Goal: Task Accomplishment & Management: Manage account settings

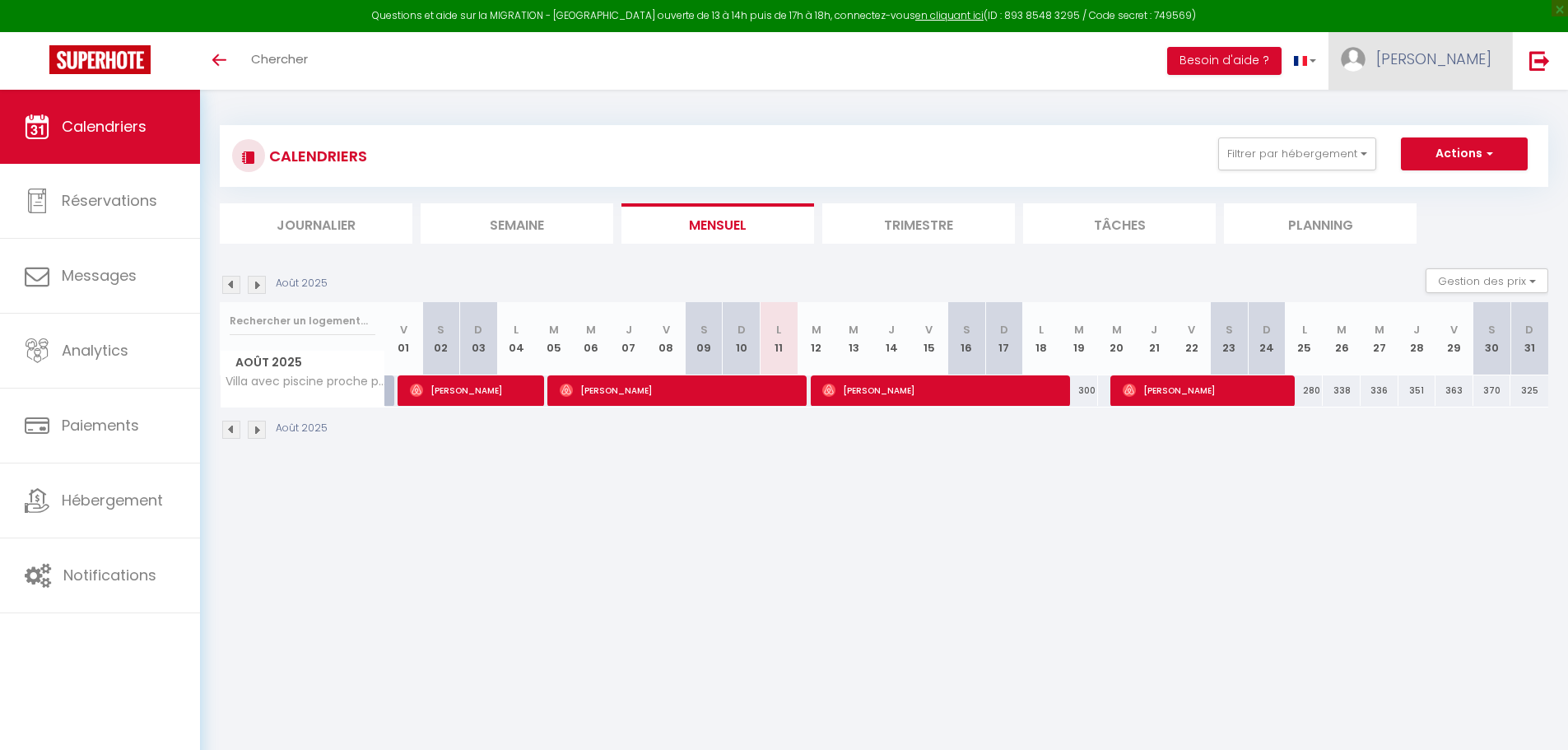
click at [1478, 56] on span "[PERSON_NAME]" at bounding box center [1433, 59] width 115 height 20
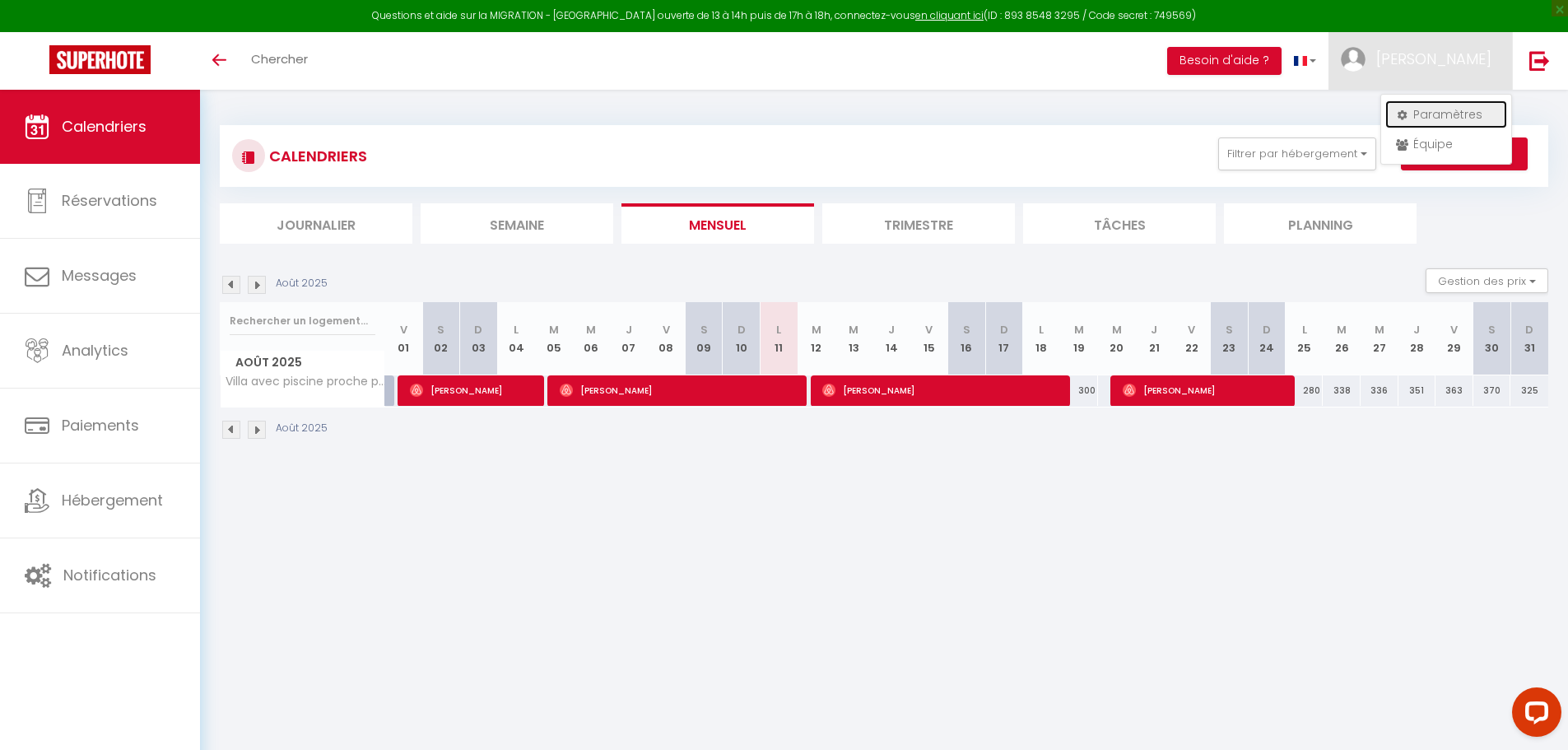
click at [1433, 119] on link "Paramètres" at bounding box center [1446, 114] width 122 height 28
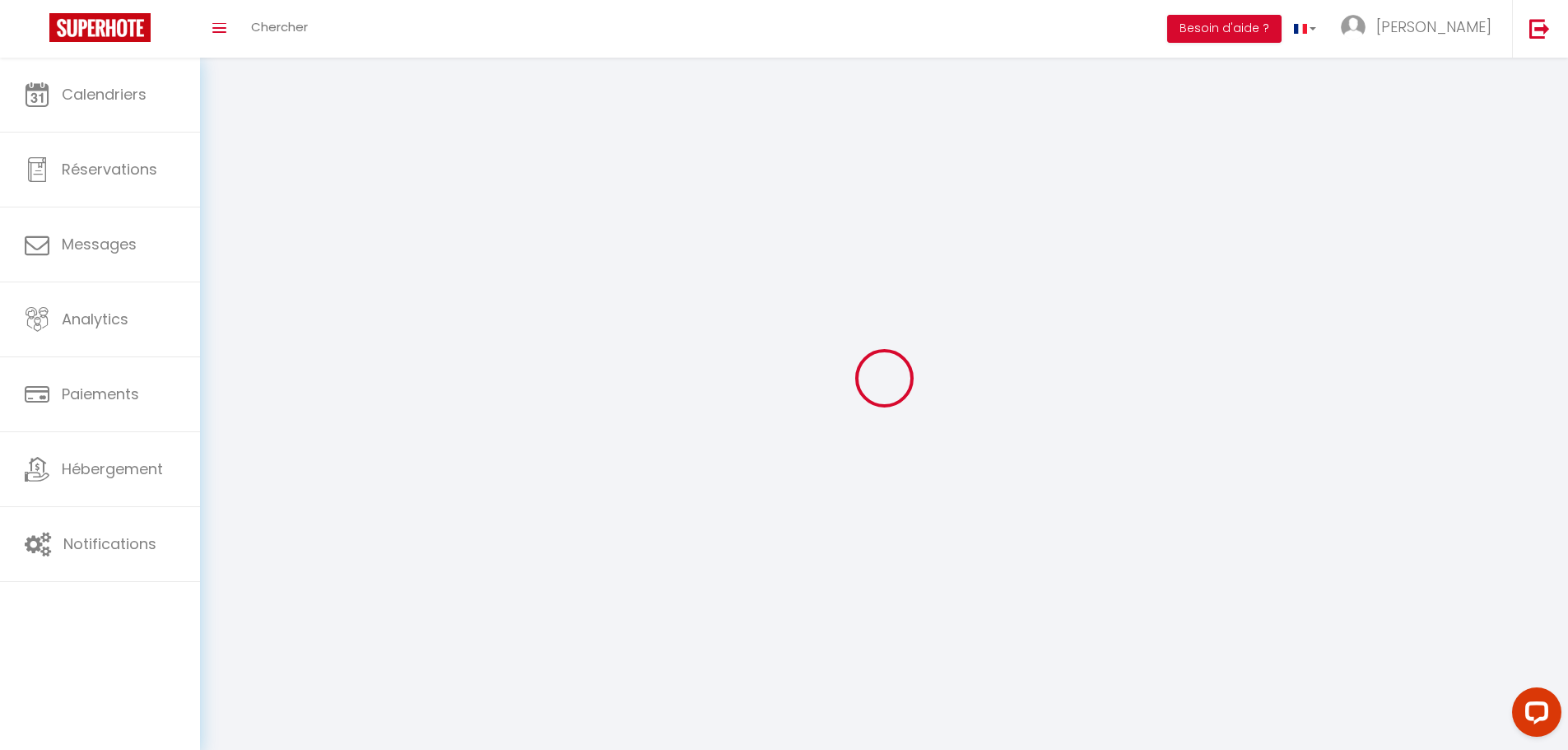
type input "[PERSON_NAME]"
type input "0699285742"
type input "[STREET_ADDRESS]"
type input "64240"
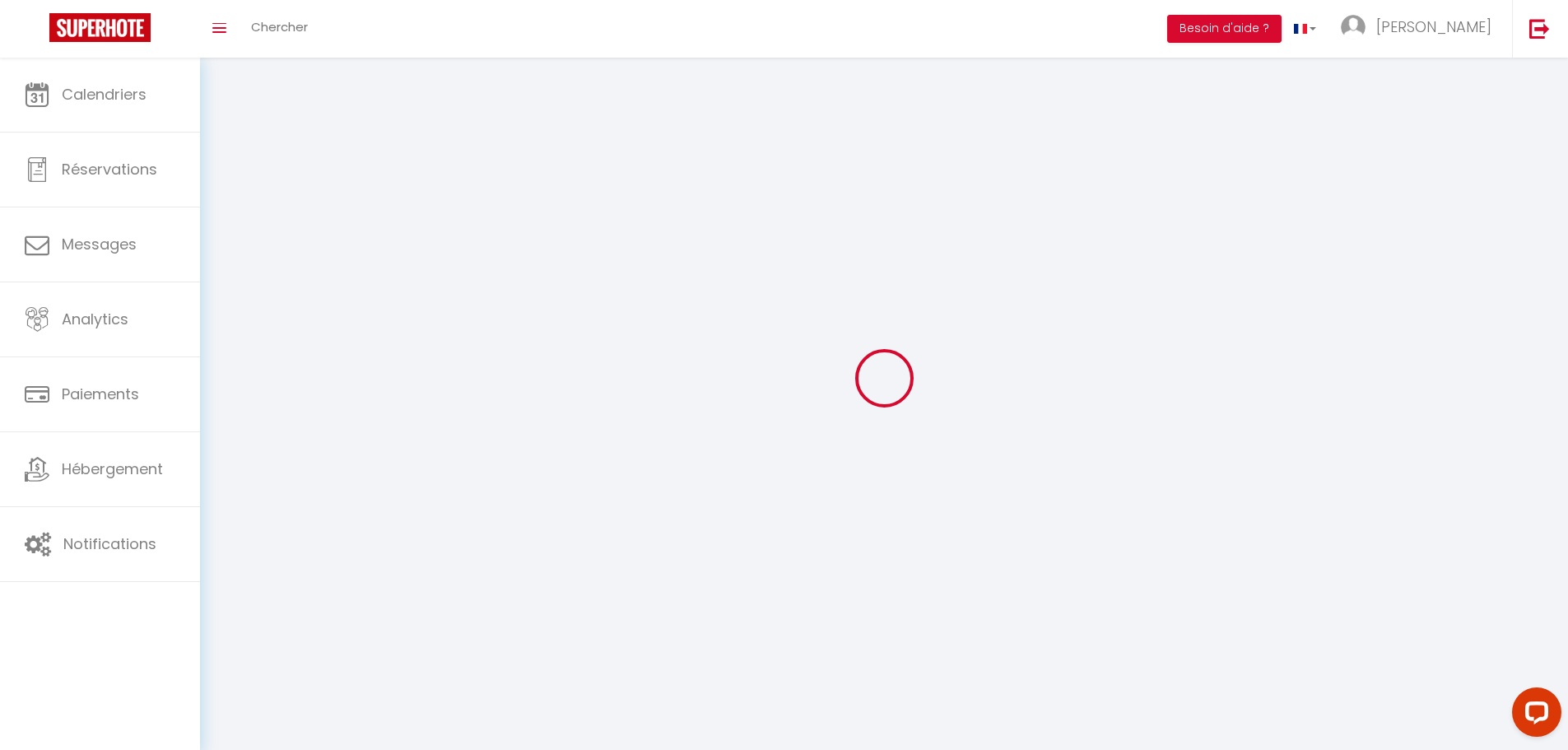
type input "Hasparren"
type input "qY7YPPwCNRl7Zhj45iQgwOc4a"
type input "7eMndqs7BG1lqDOMHFDaExhXg"
type input "qY7YPPwCNRl7Zhj45iQgwOc4a"
type input "7eMndqs7BG1lqDOMHFDaExhXg"
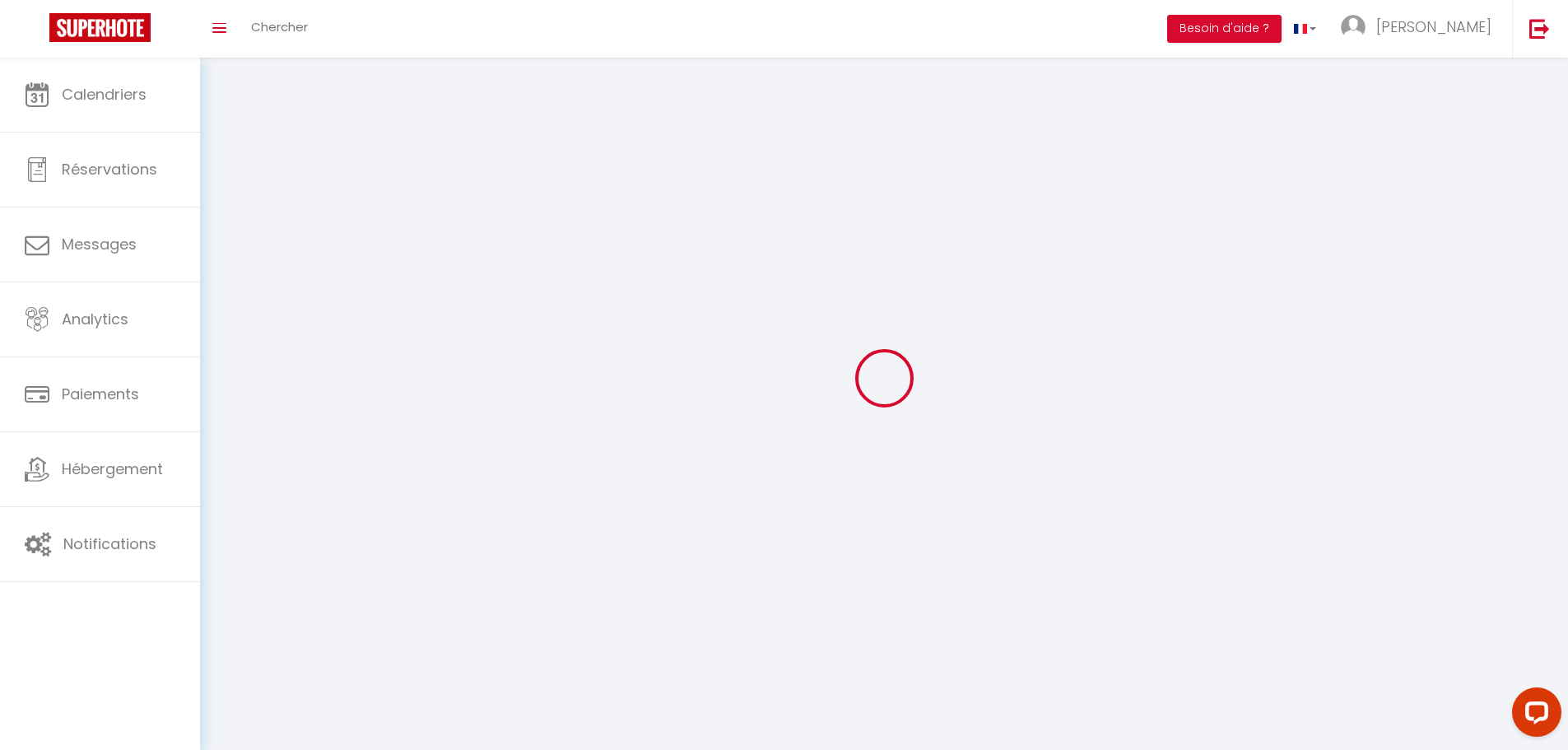
type input "[URL][DOMAIN_NAME]"
select select "28"
select select "fr"
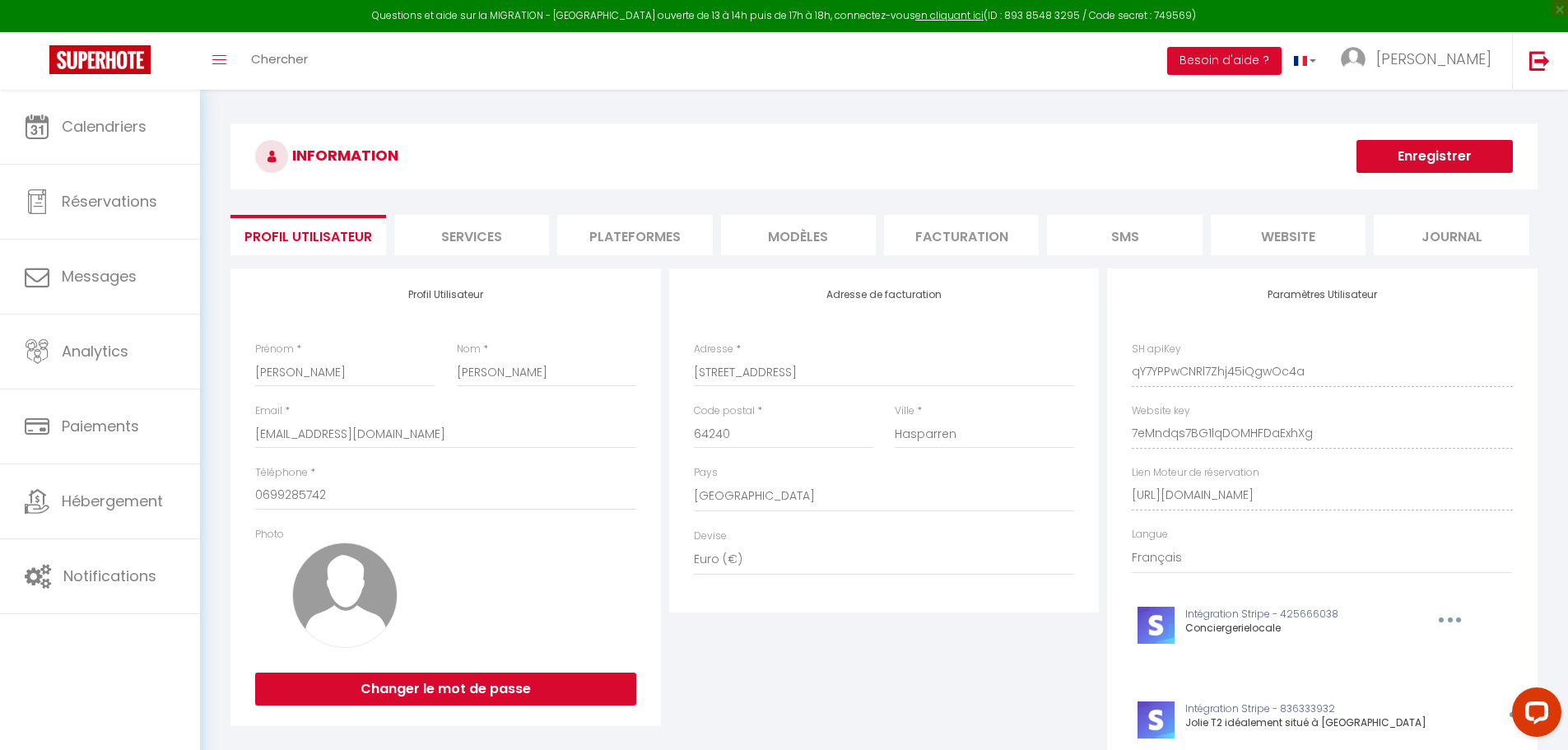
click at [678, 230] on li "Plateformes" at bounding box center [634, 234] width 155 height 40
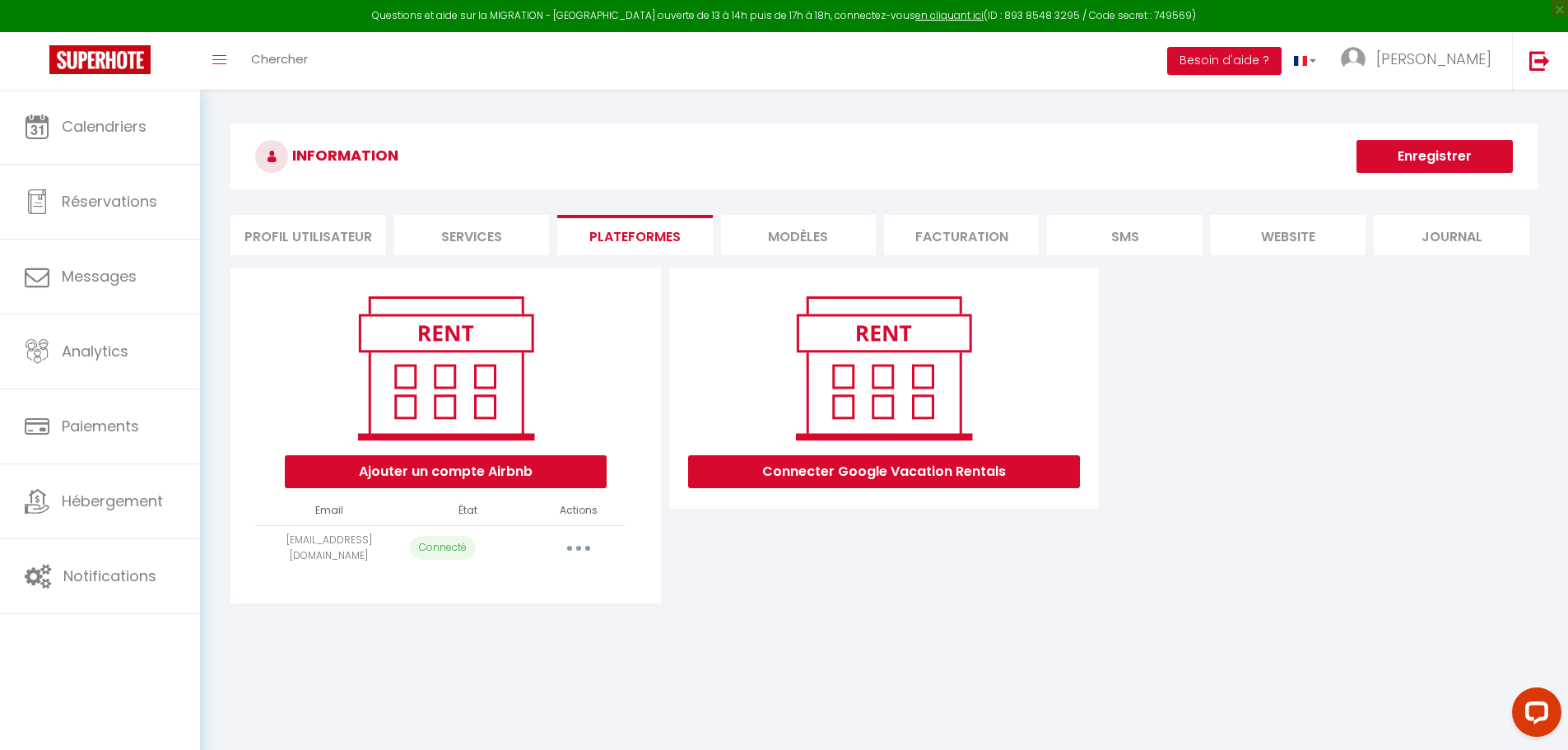
click at [580, 552] on button "button" at bounding box center [578, 548] width 46 height 26
click at [730, 643] on div "INFORMATION Enregistrer Profil Utilisateur Services Plateformes MODÈLES Factura…" at bounding box center [883, 370] width 1368 height 560
click at [462, 465] on button "Ajouter un compte Airbnb" at bounding box center [446, 472] width 322 height 33
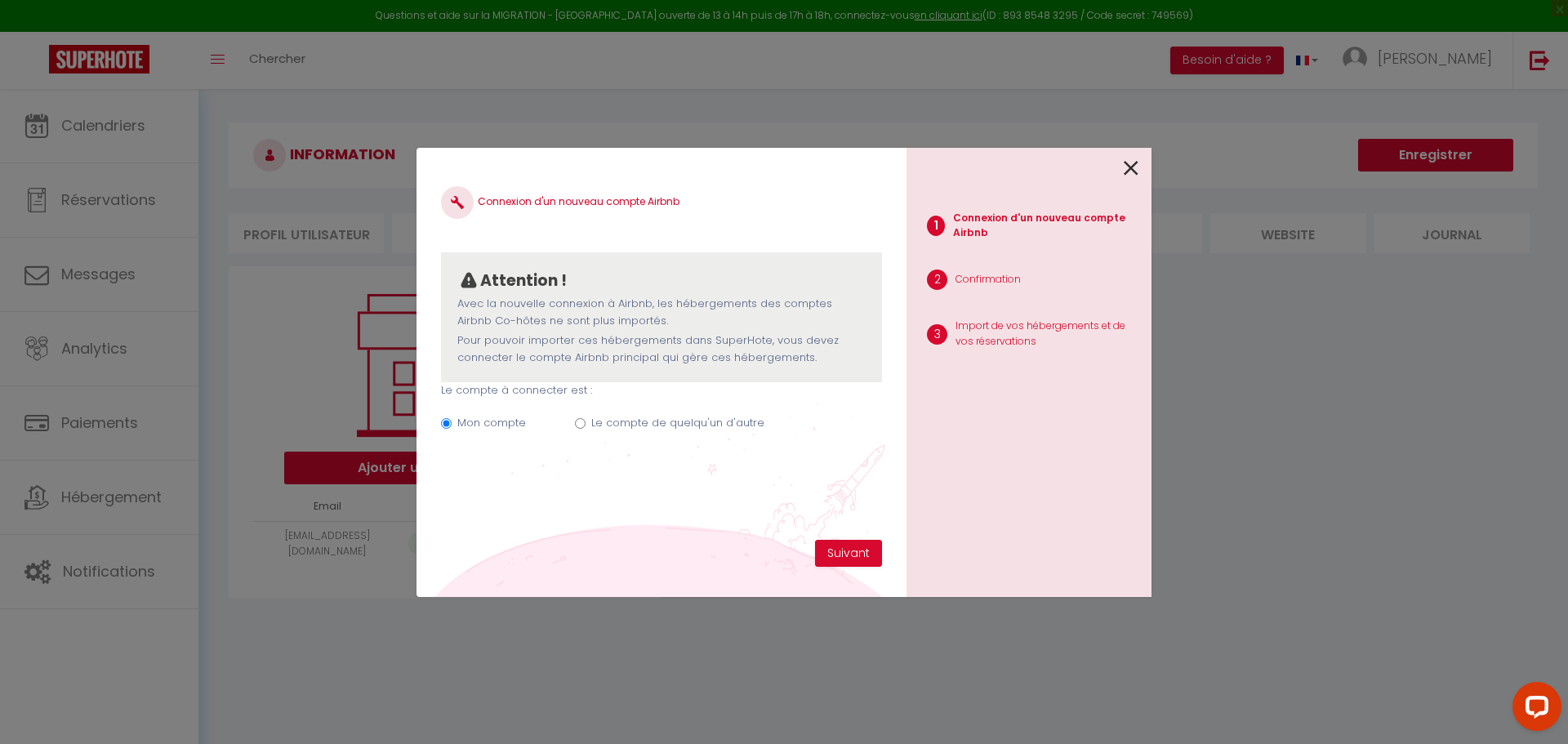
click at [575, 426] on input "Le compte de quelqu'un d'autre" at bounding box center [579, 423] width 11 height 11
radio input "true"
radio input "false"
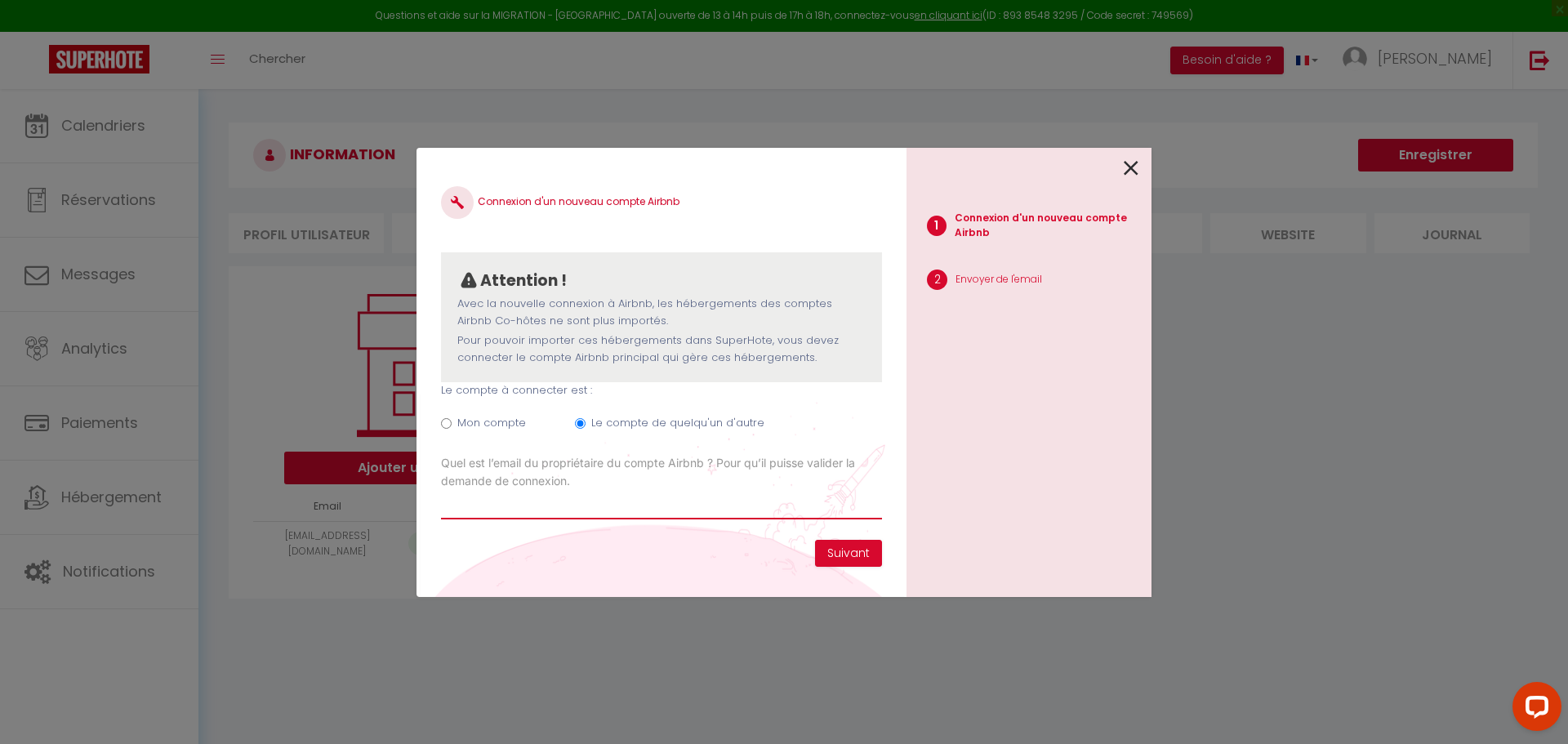
click at [538, 500] on input "Email connexion Airbnb" at bounding box center [662, 504] width 441 height 29
type input "[PERSON_NAME][EMAIL_ADDRESS][DOMAIN_NAME]"
click at [855, 554] on button "Suivant" at bounding box center [847, 553] width 67 height 28
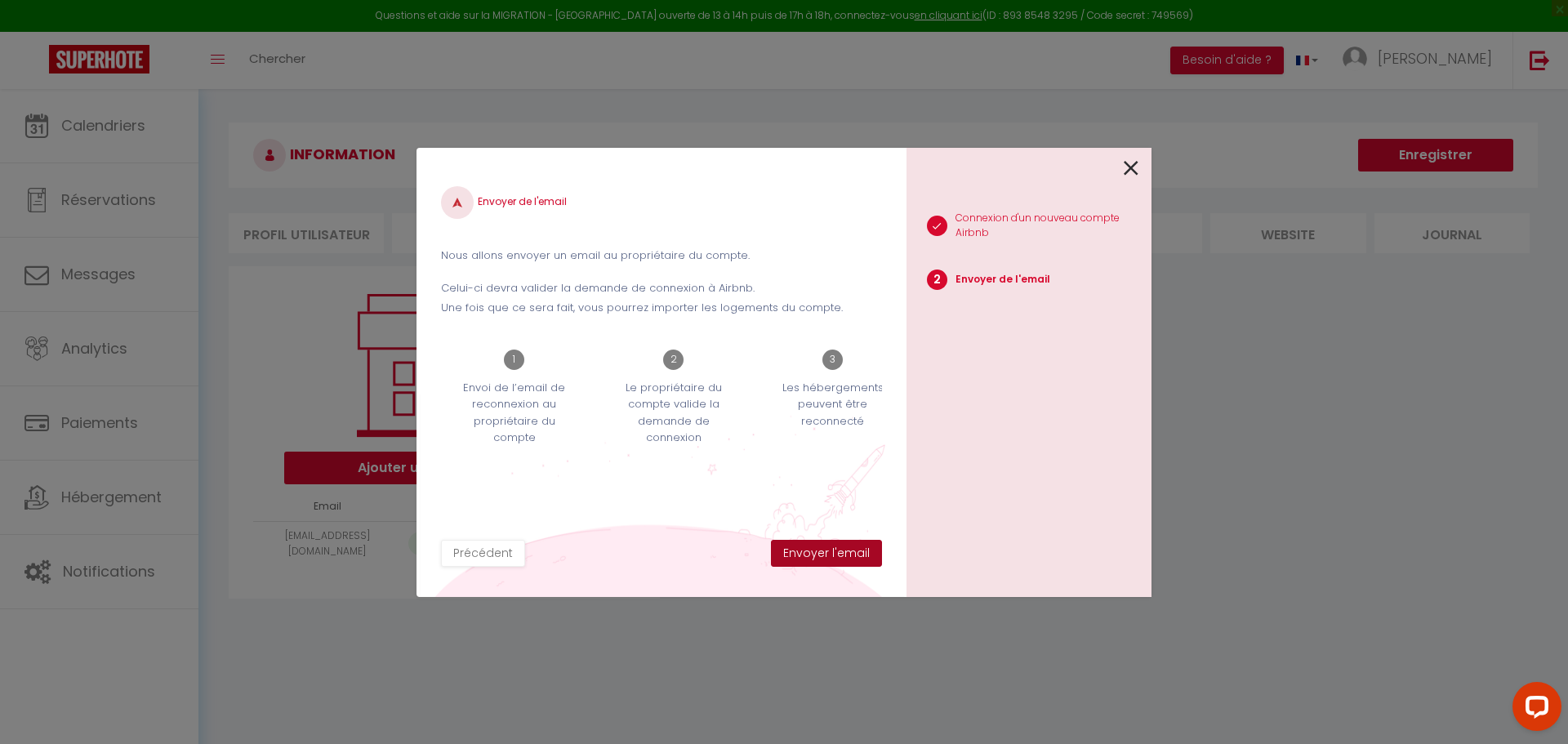
click at [822, 551] on button "Envoyer l'email" at bounding box center [826, 553] width 111 height 28
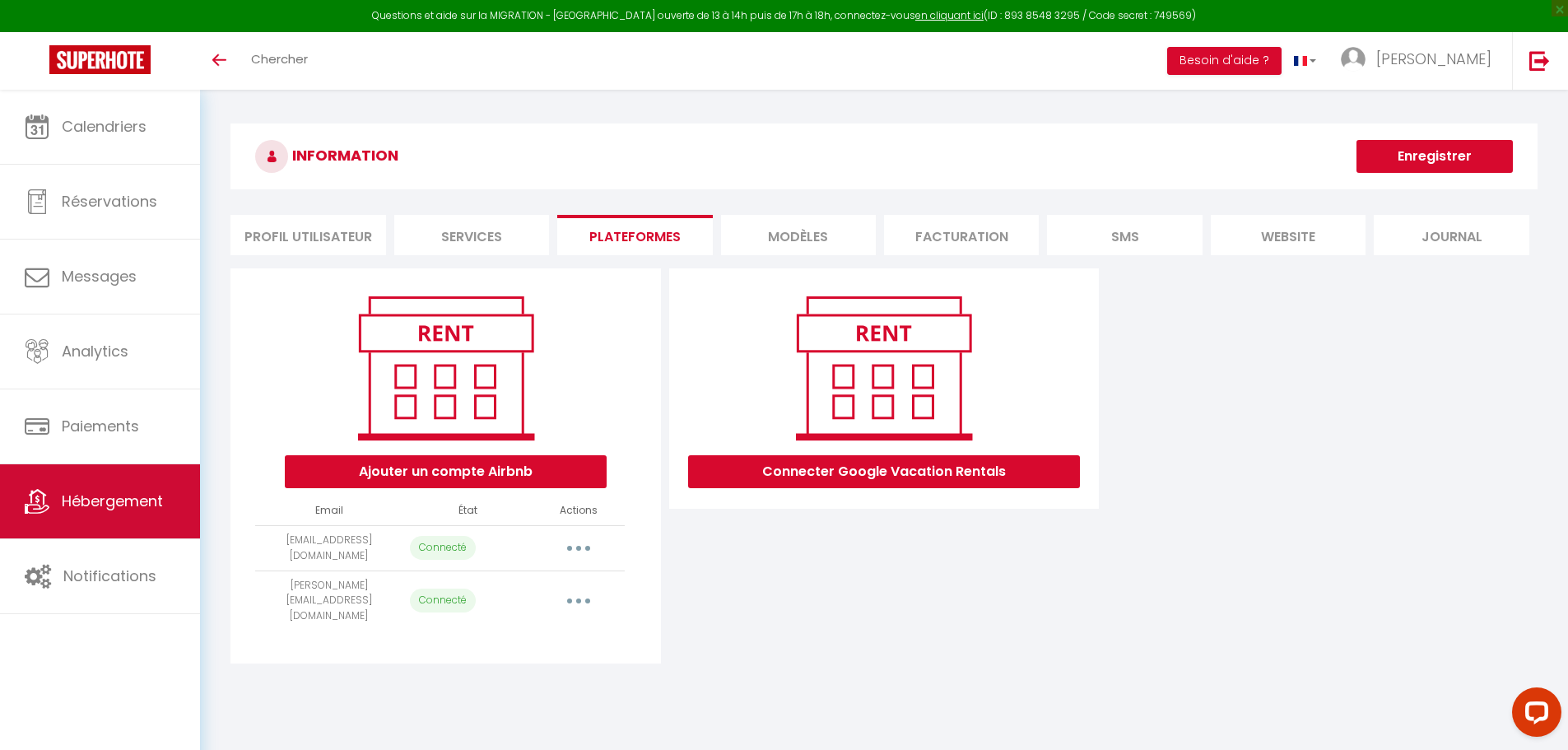
click at [104, 520] on link "Hébergement" at bounding box center [99, 501] width 200 height 74
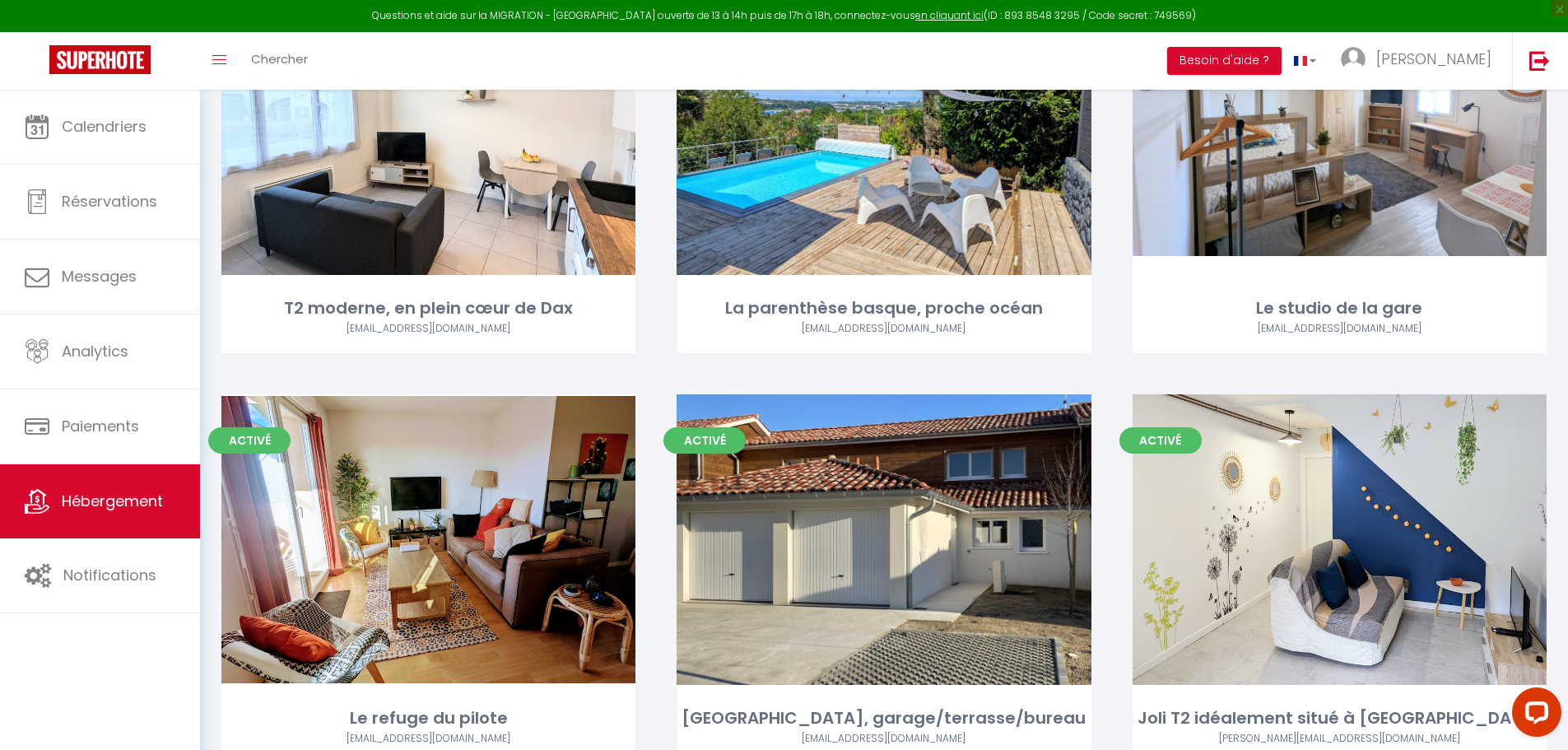
scroll to position [1153, 0]
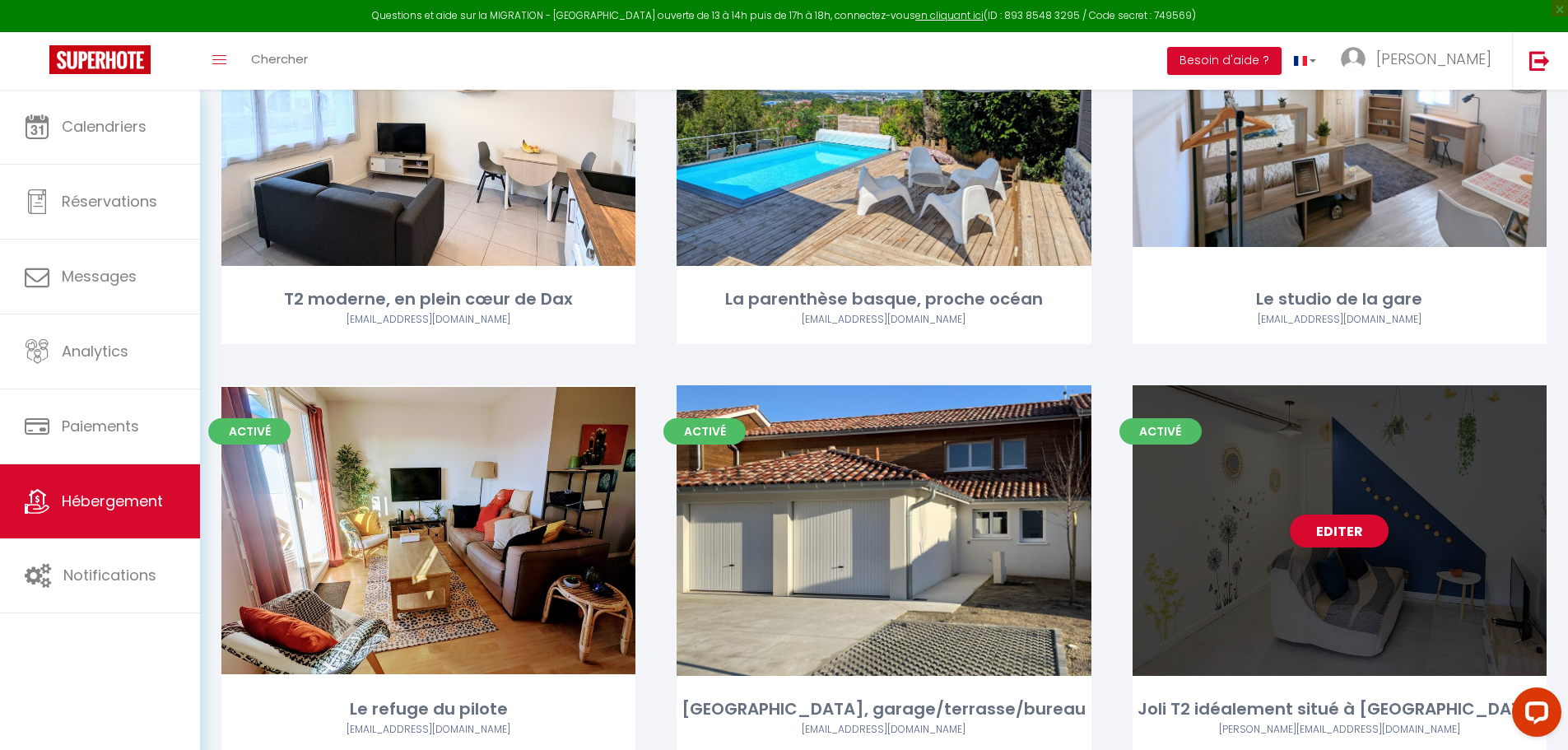
click at [1344, 552] on div "Editer" at bounding box center [1339, 531] width 414 height 291
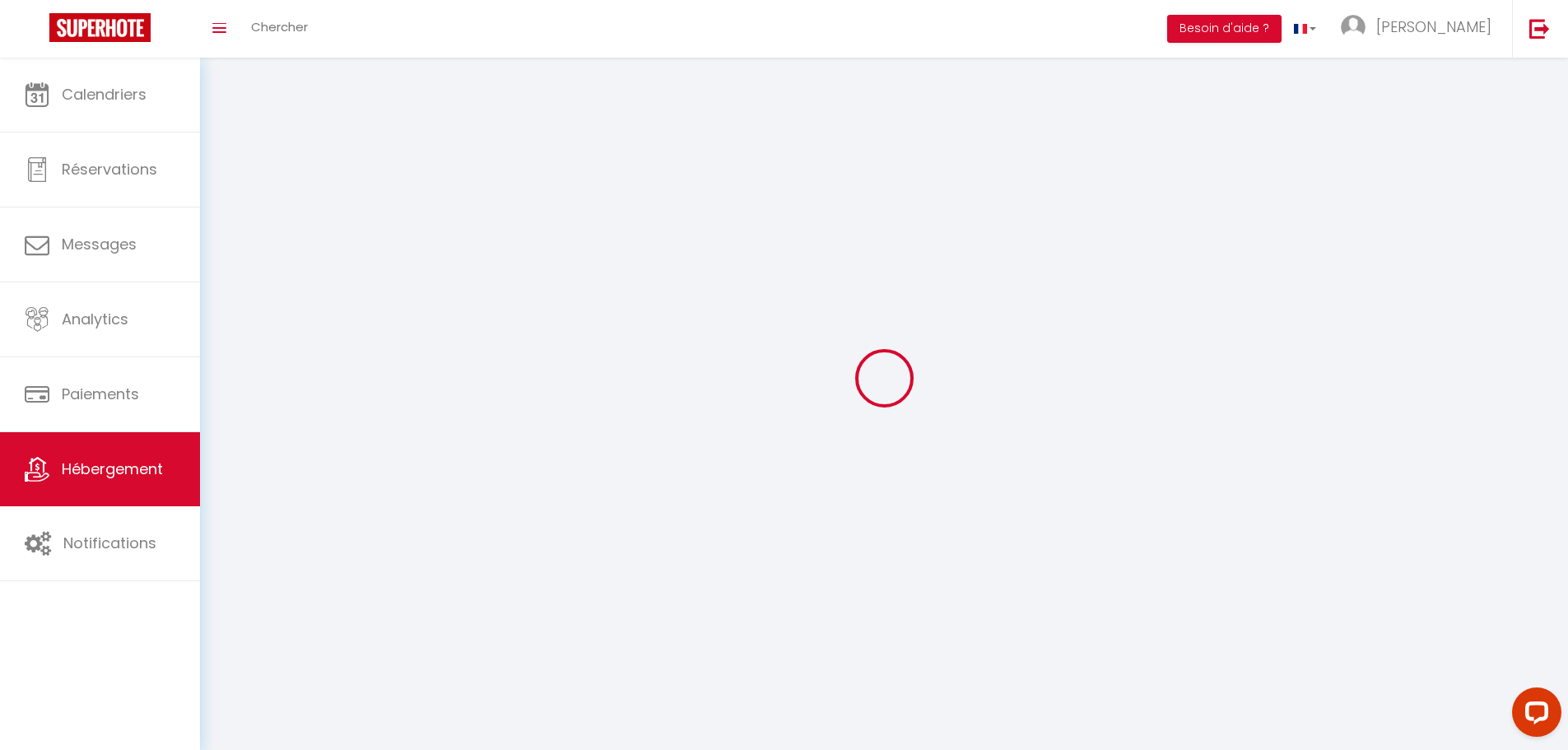
click at [1341, 502] on div at bounding box center [883, 377] width 1328 height 602
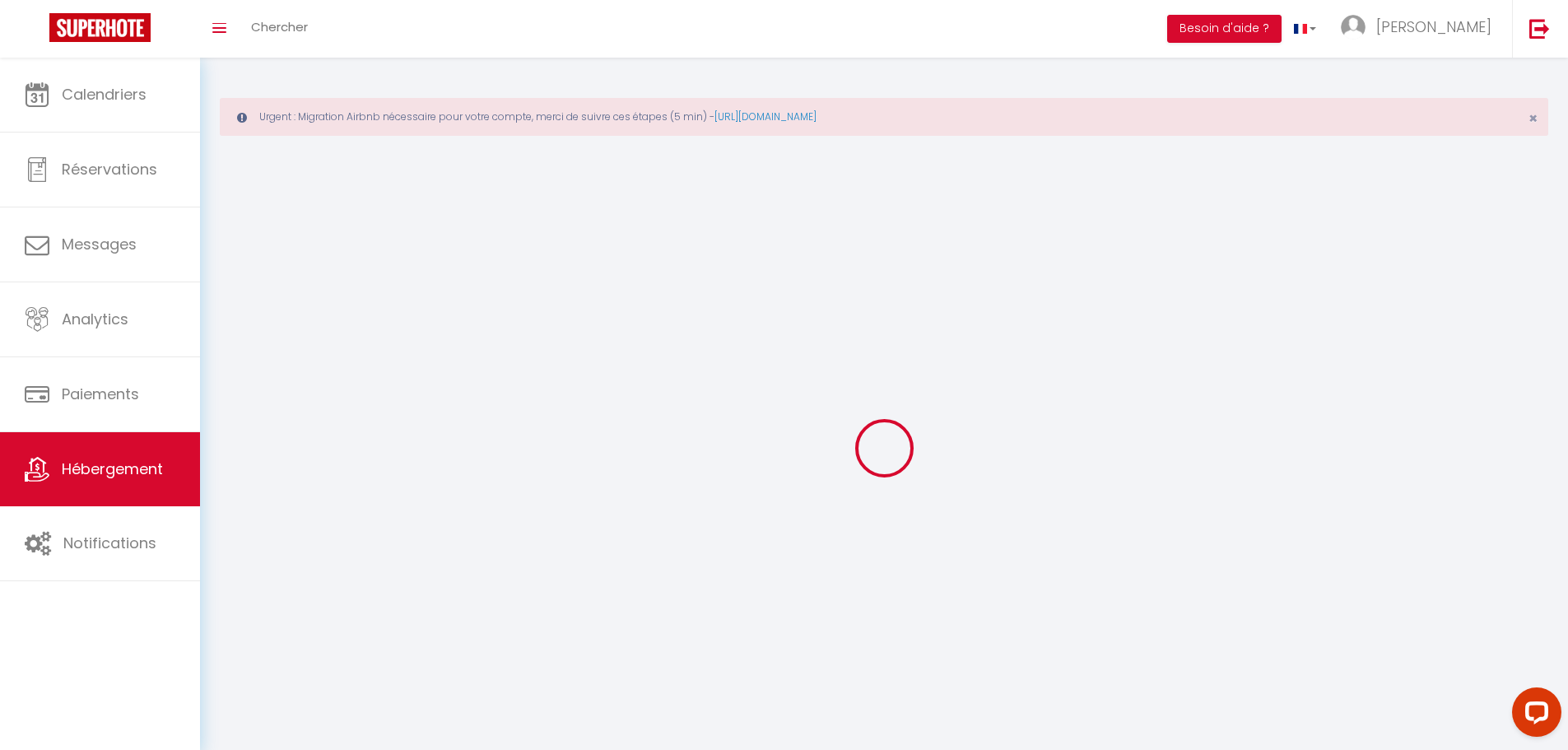
select select
select select "28"
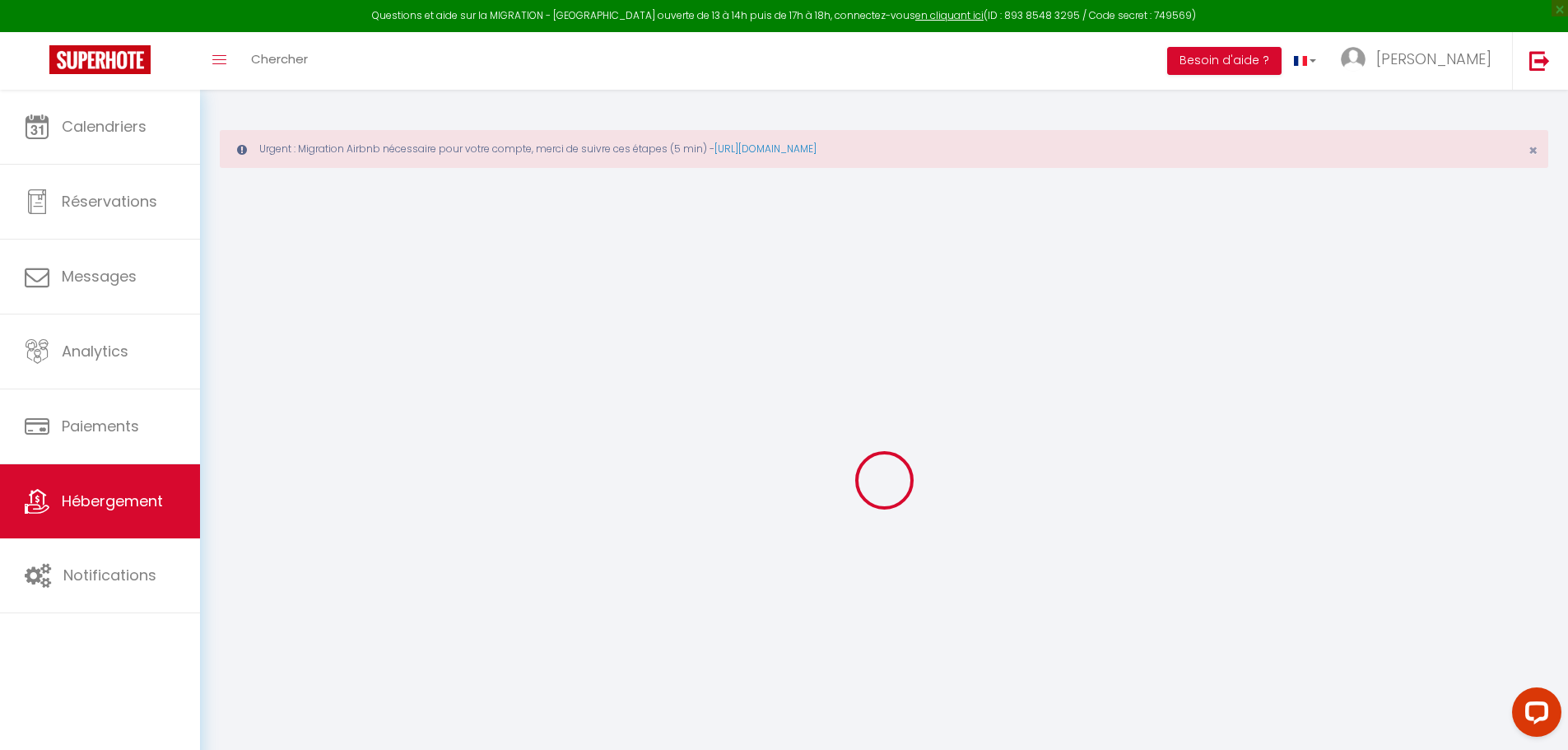
select select
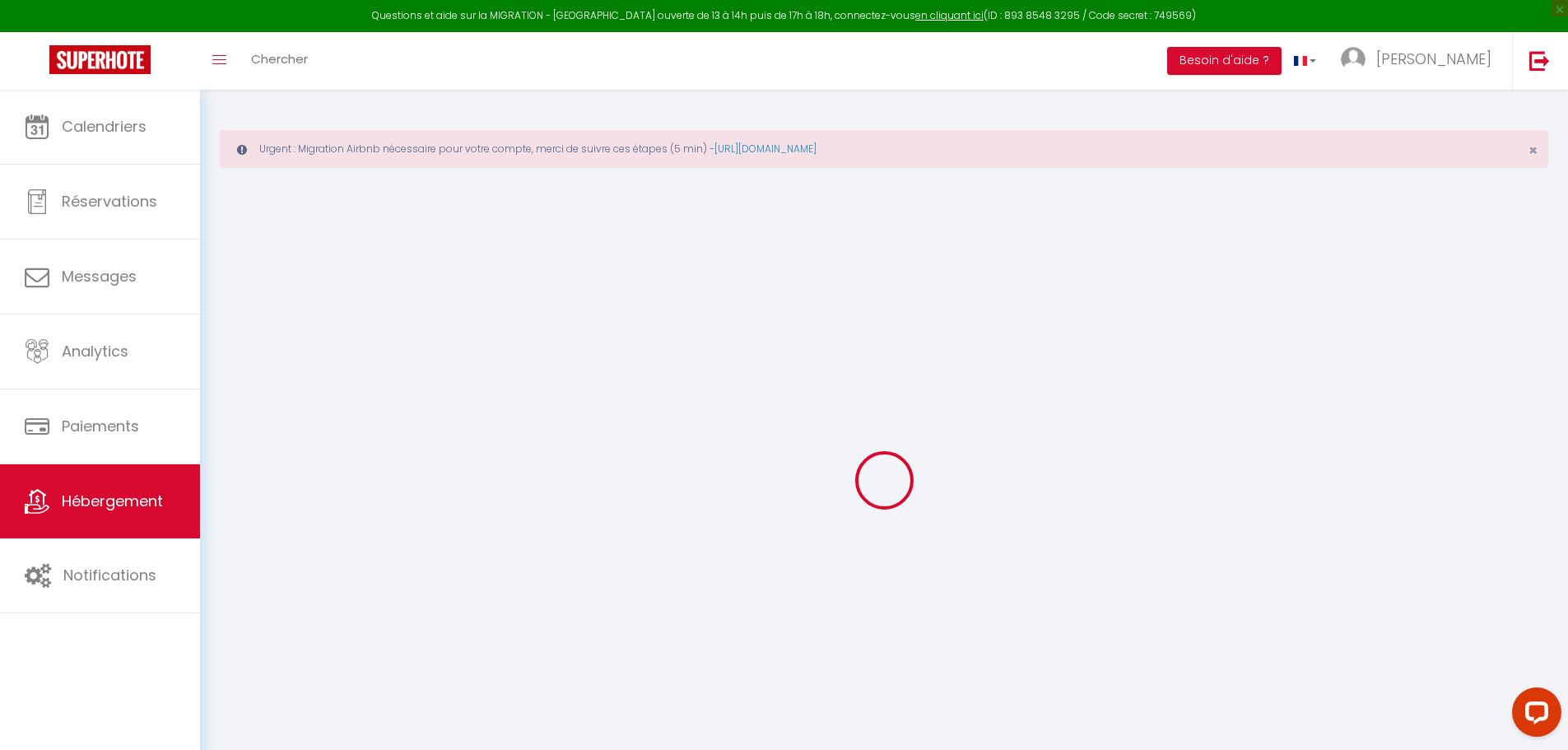
select select
checkbox input "false"
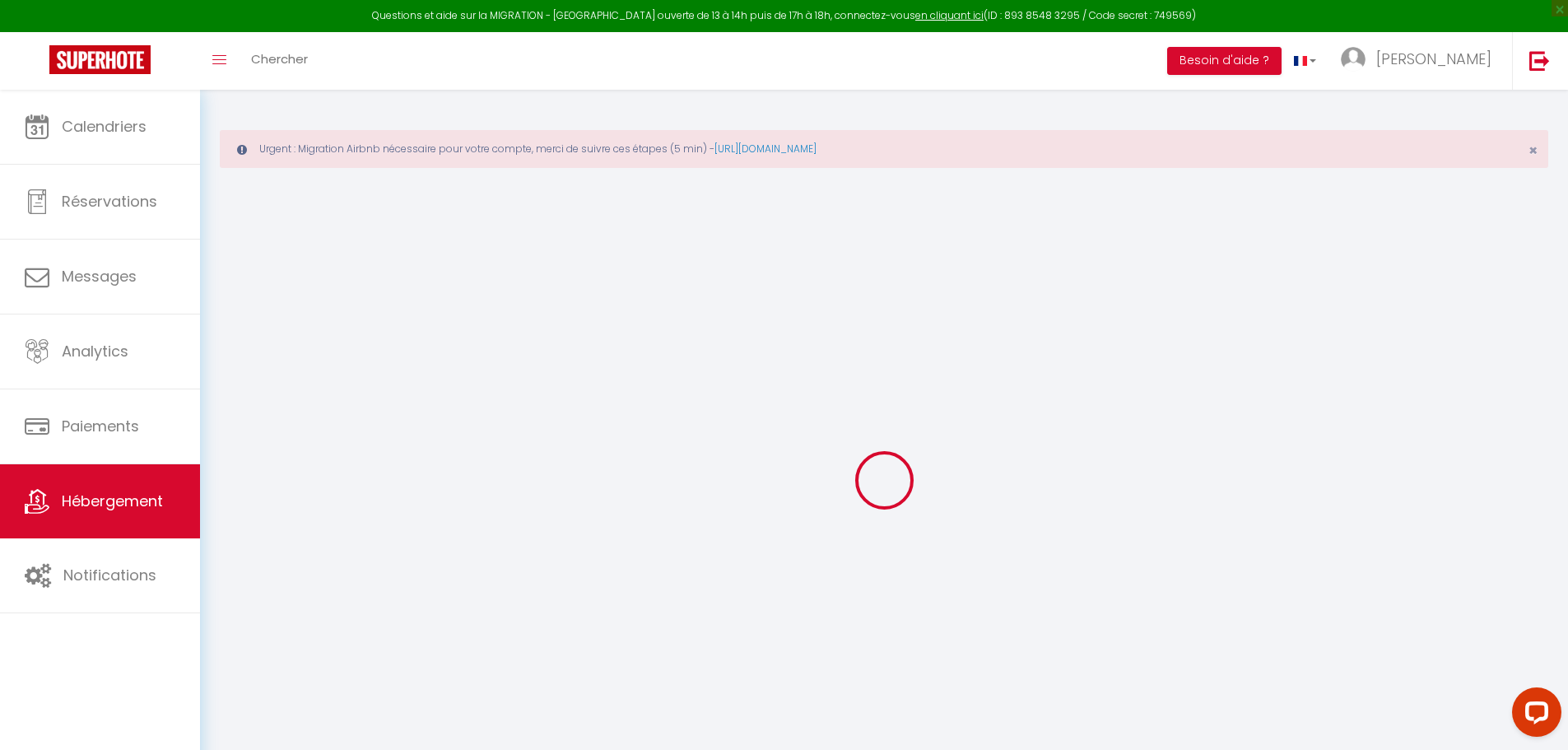
select select
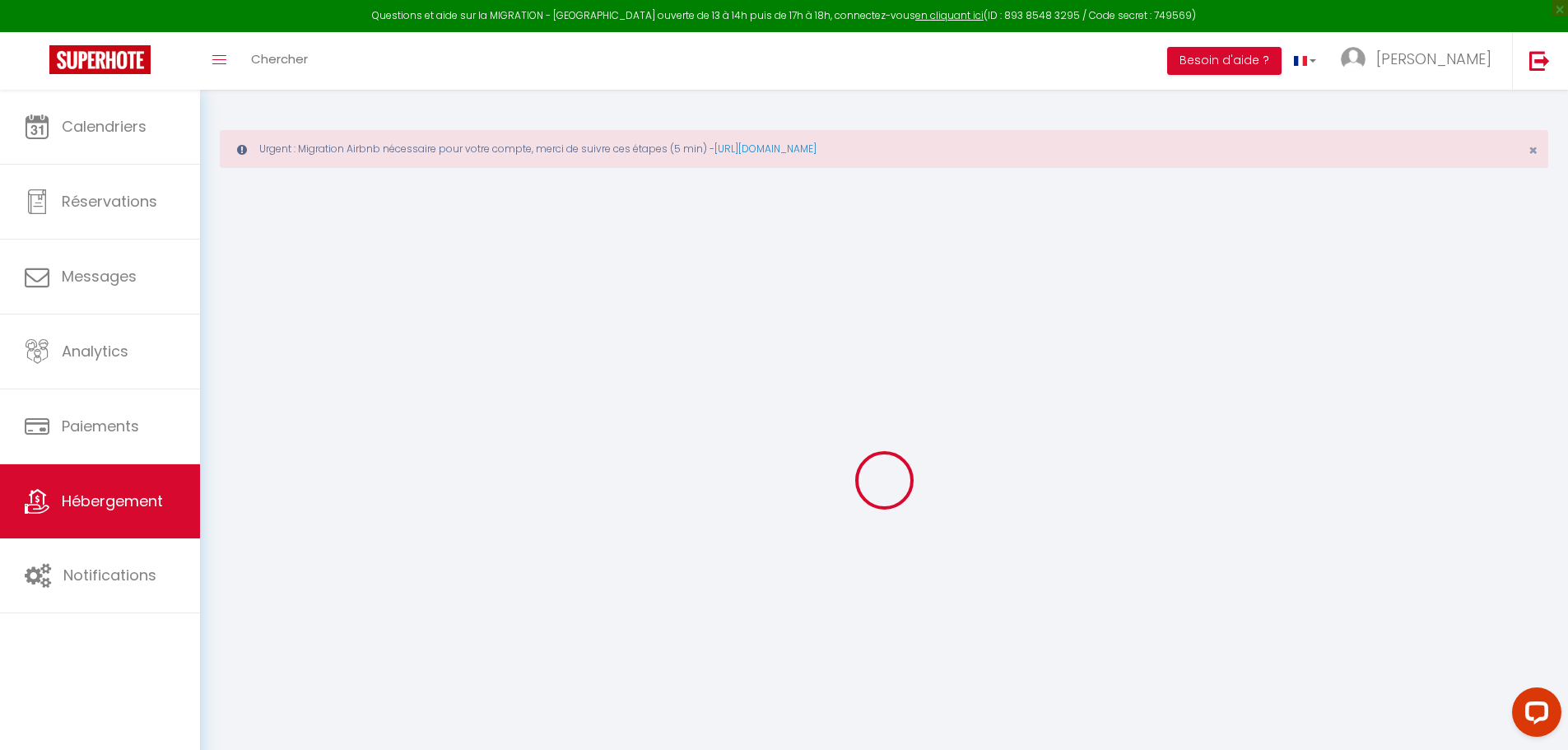
select select
checkbox input "false"
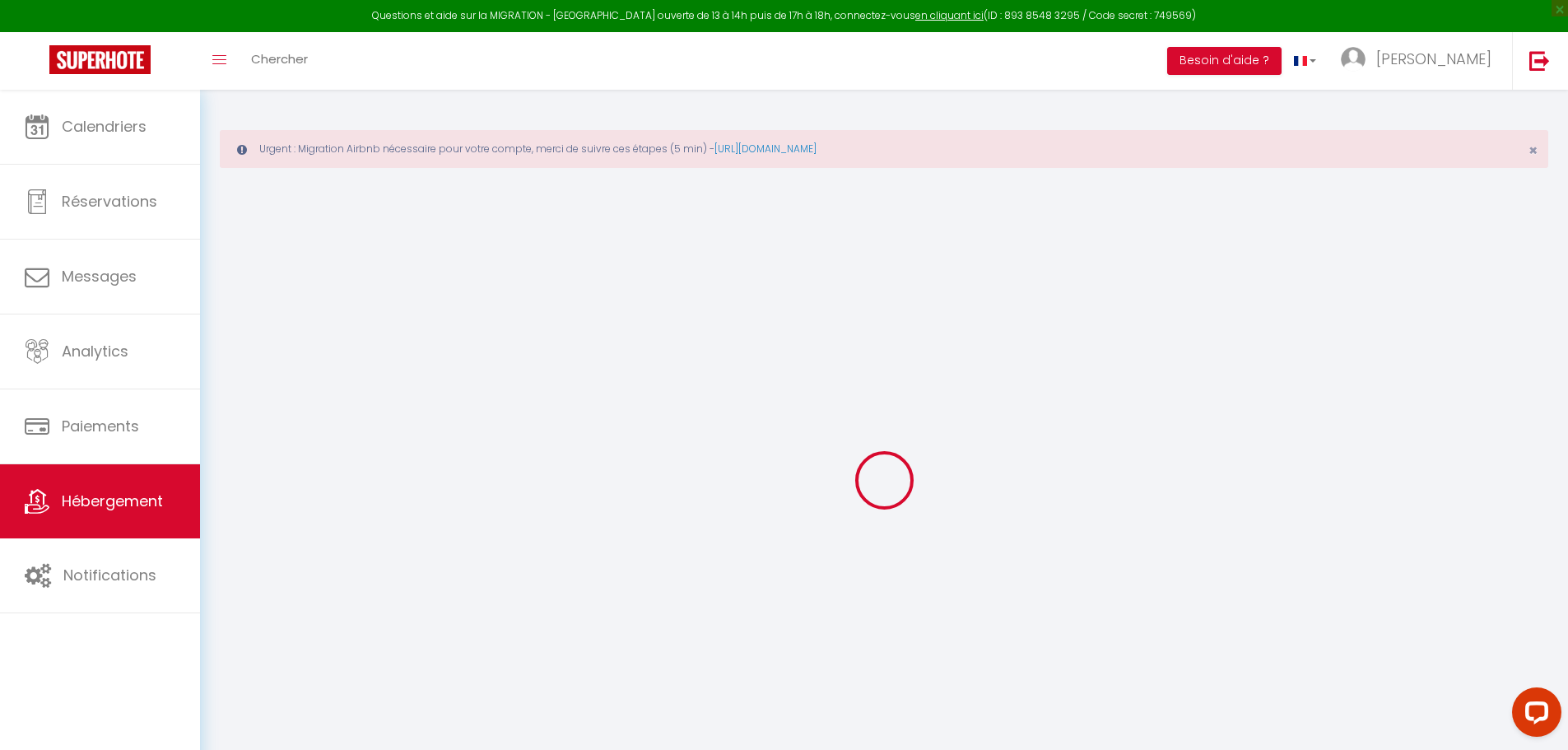
checkbox input "false"
select select
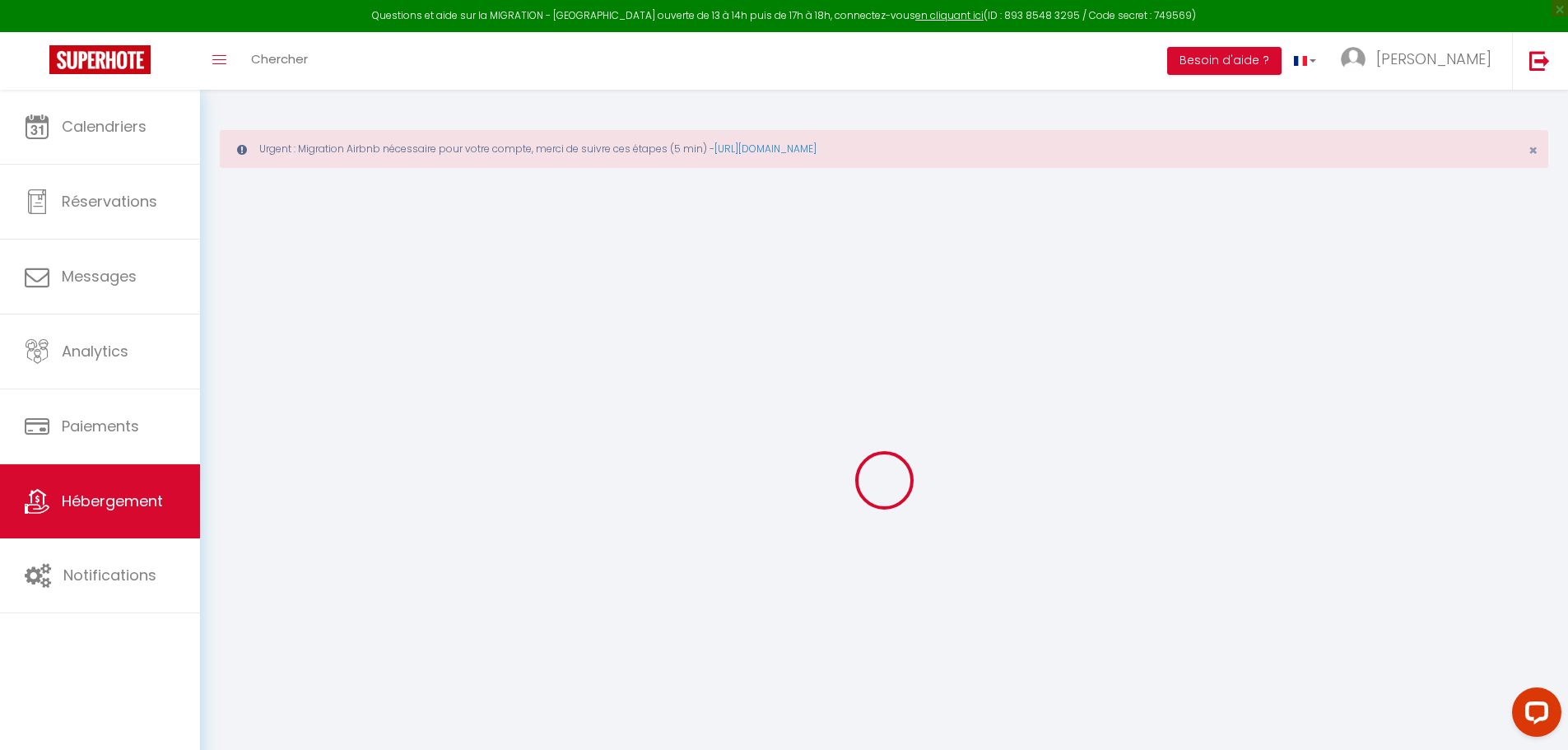
select select
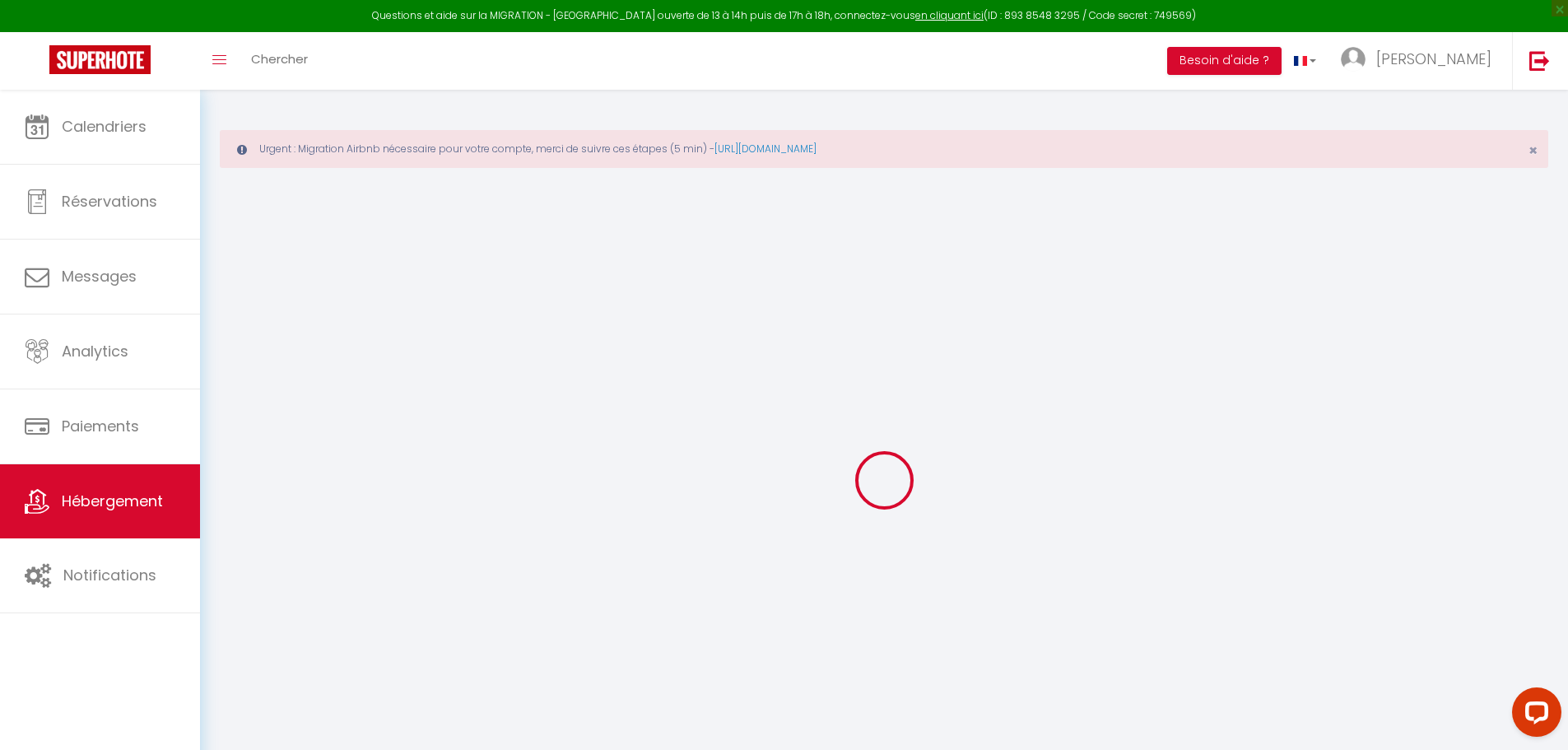
checkbox input "false"
select select
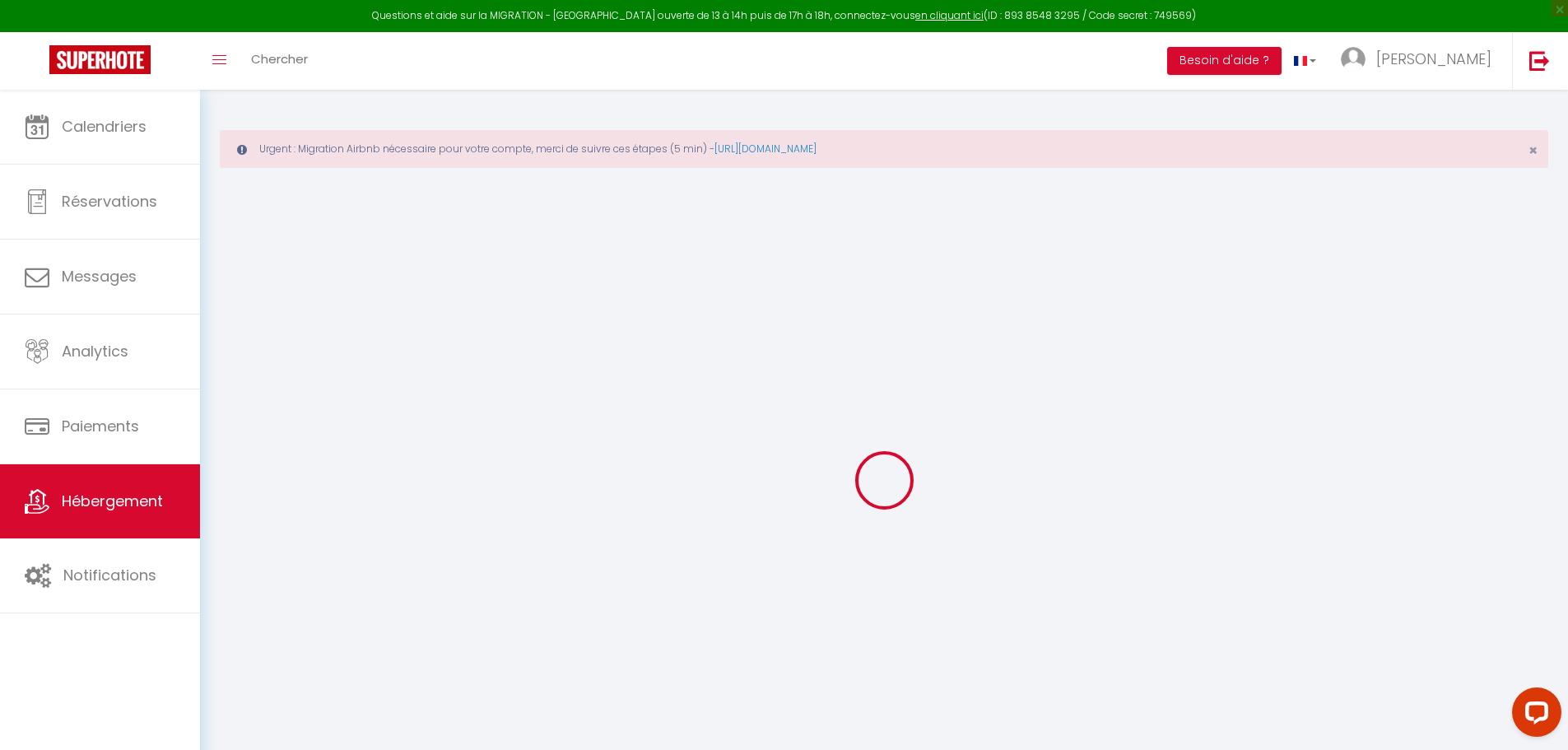
select select
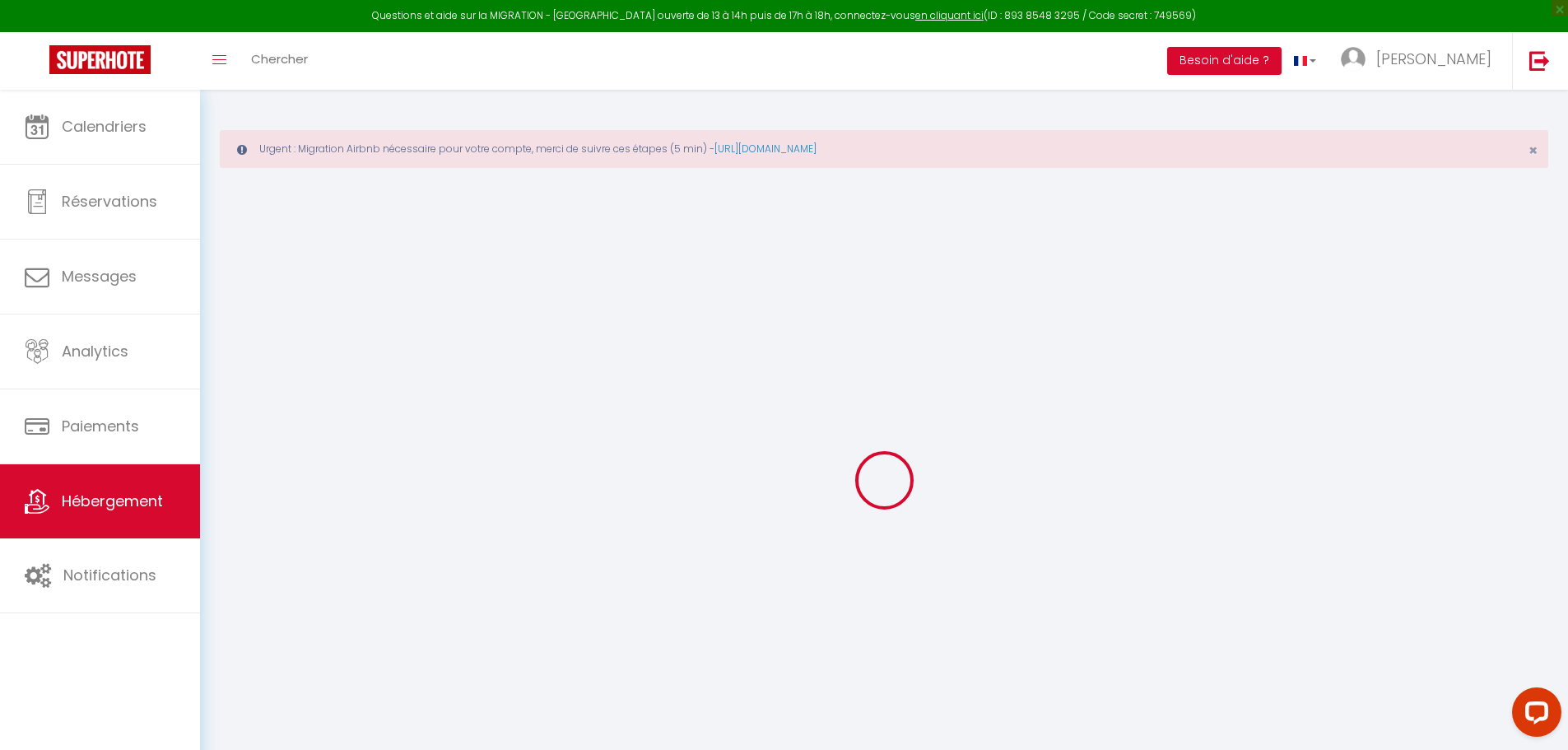
select select
checkbox input "false"
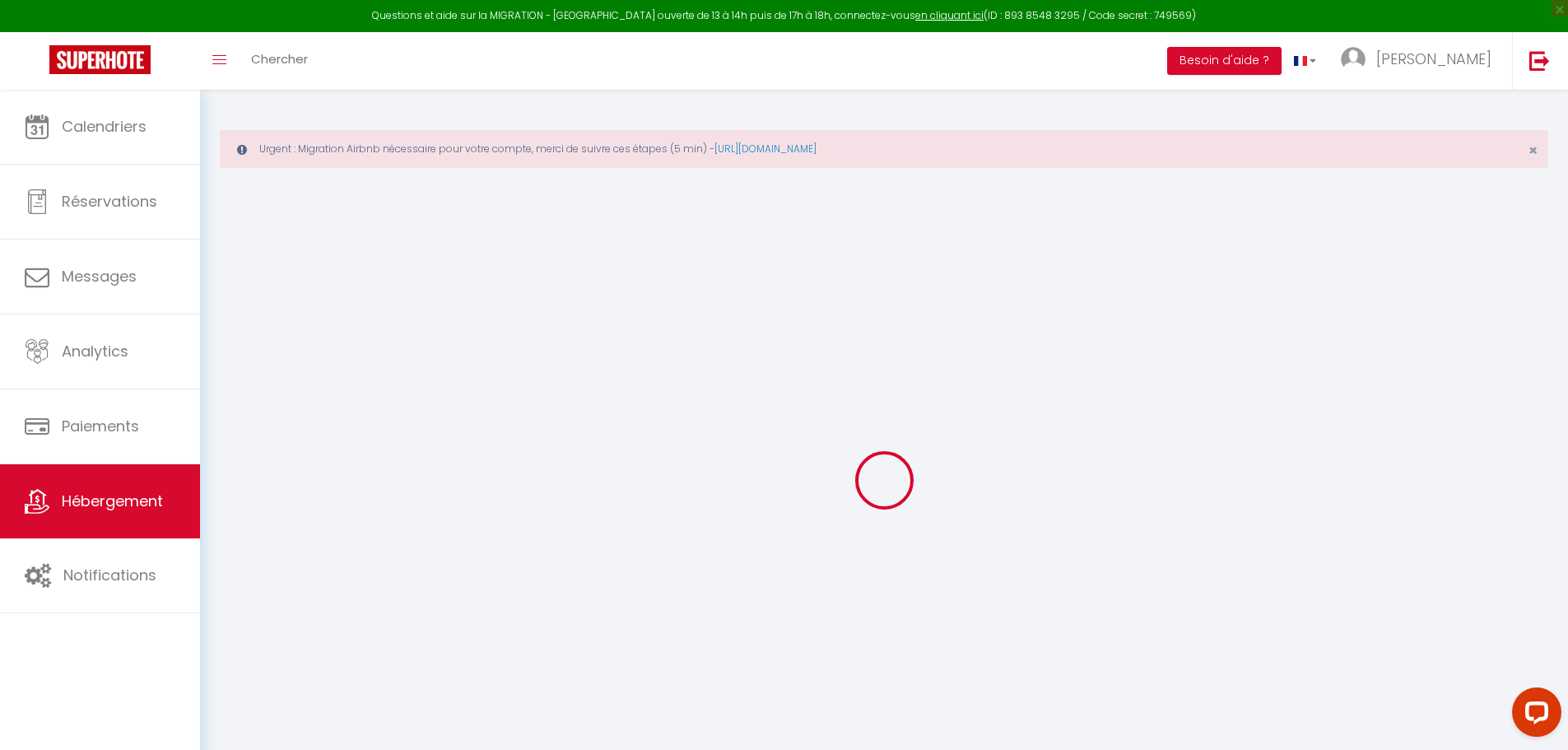
checkbox input "false"
select select
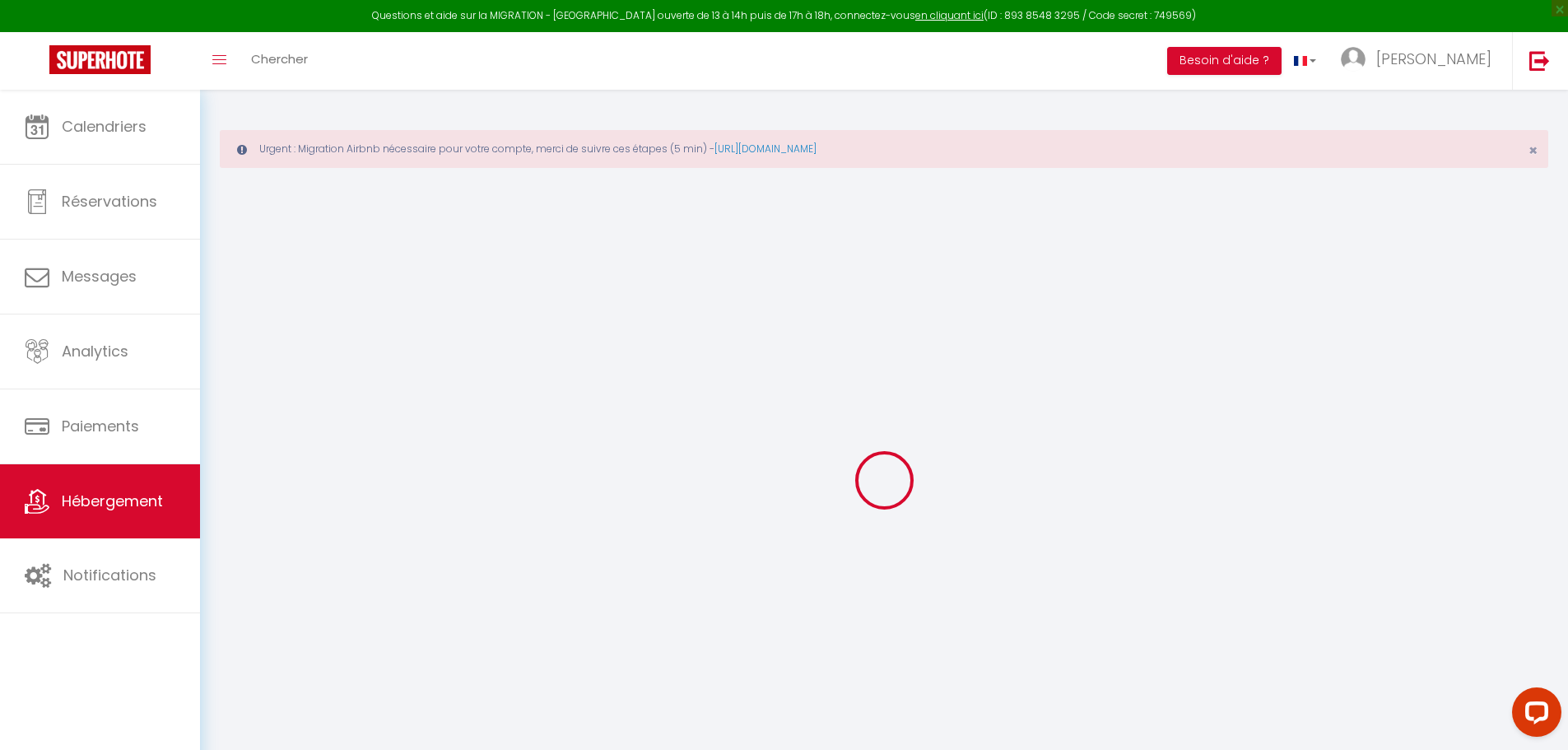
select select
checkbox input "false"
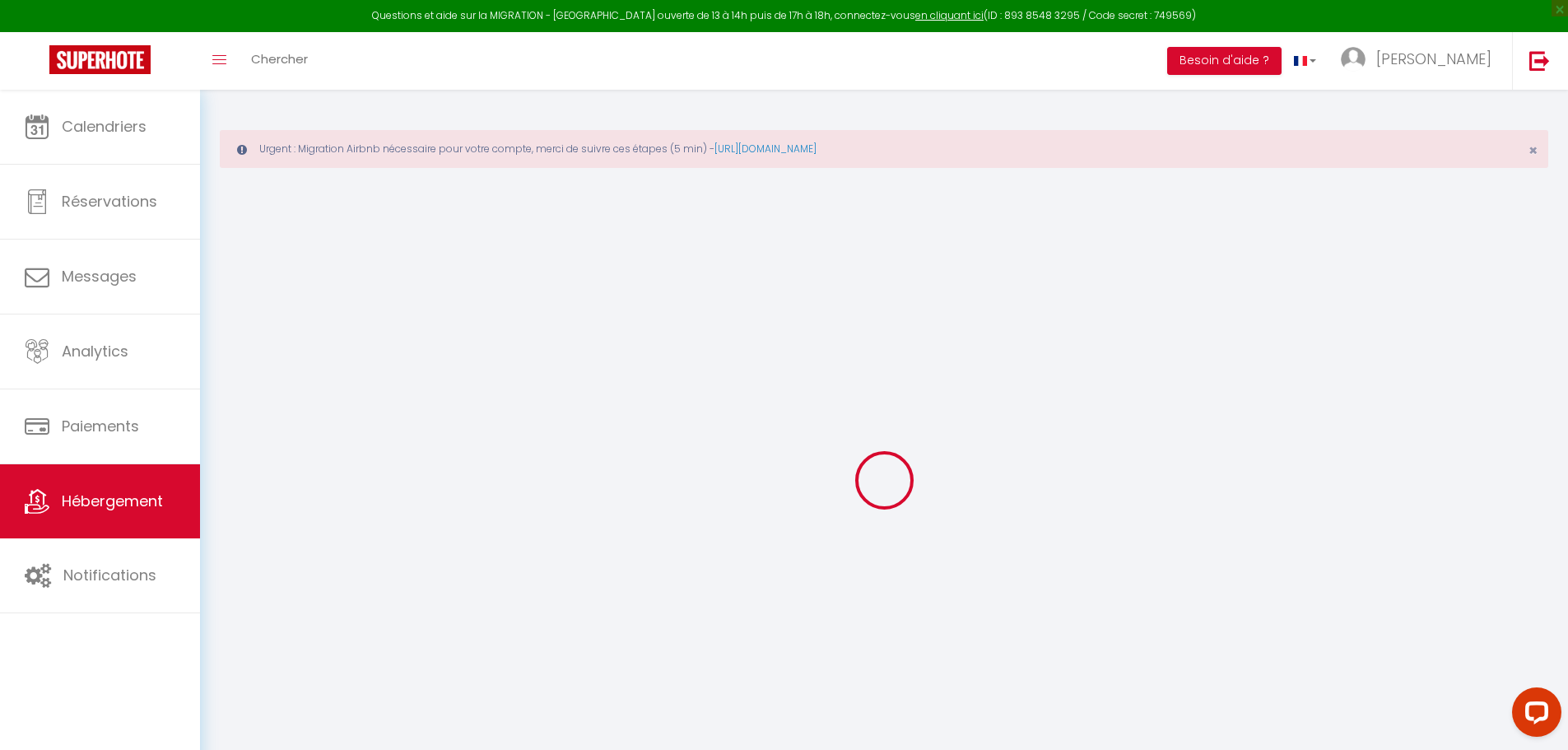
checkbox input "false"
select select
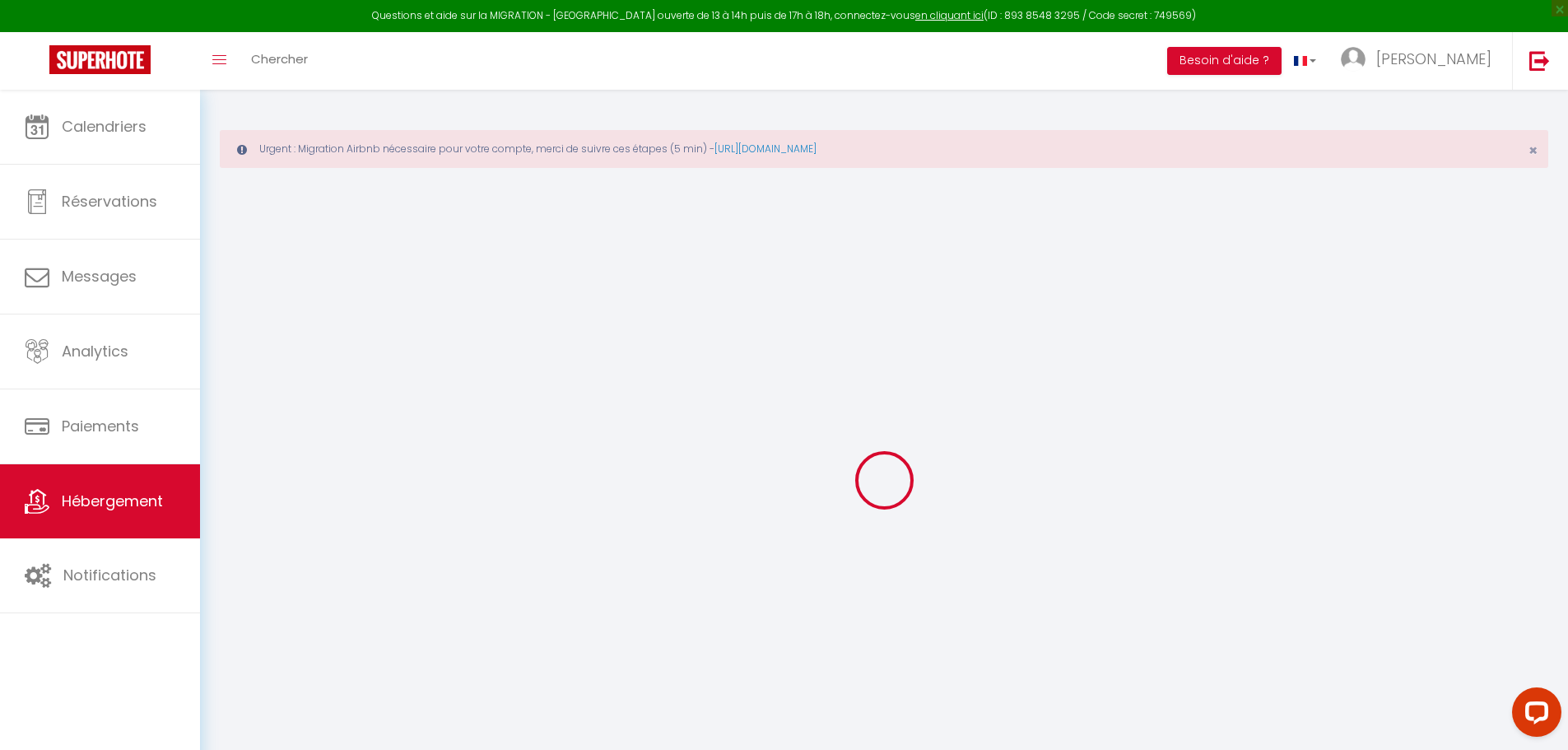
type input "Joli T2 idéalement situé à [GEOGRAPHIC_DATA]"
type input "Cedric"
type input "BARRERE"
type input "1 Allée des Maraîchers"
type input "33640"
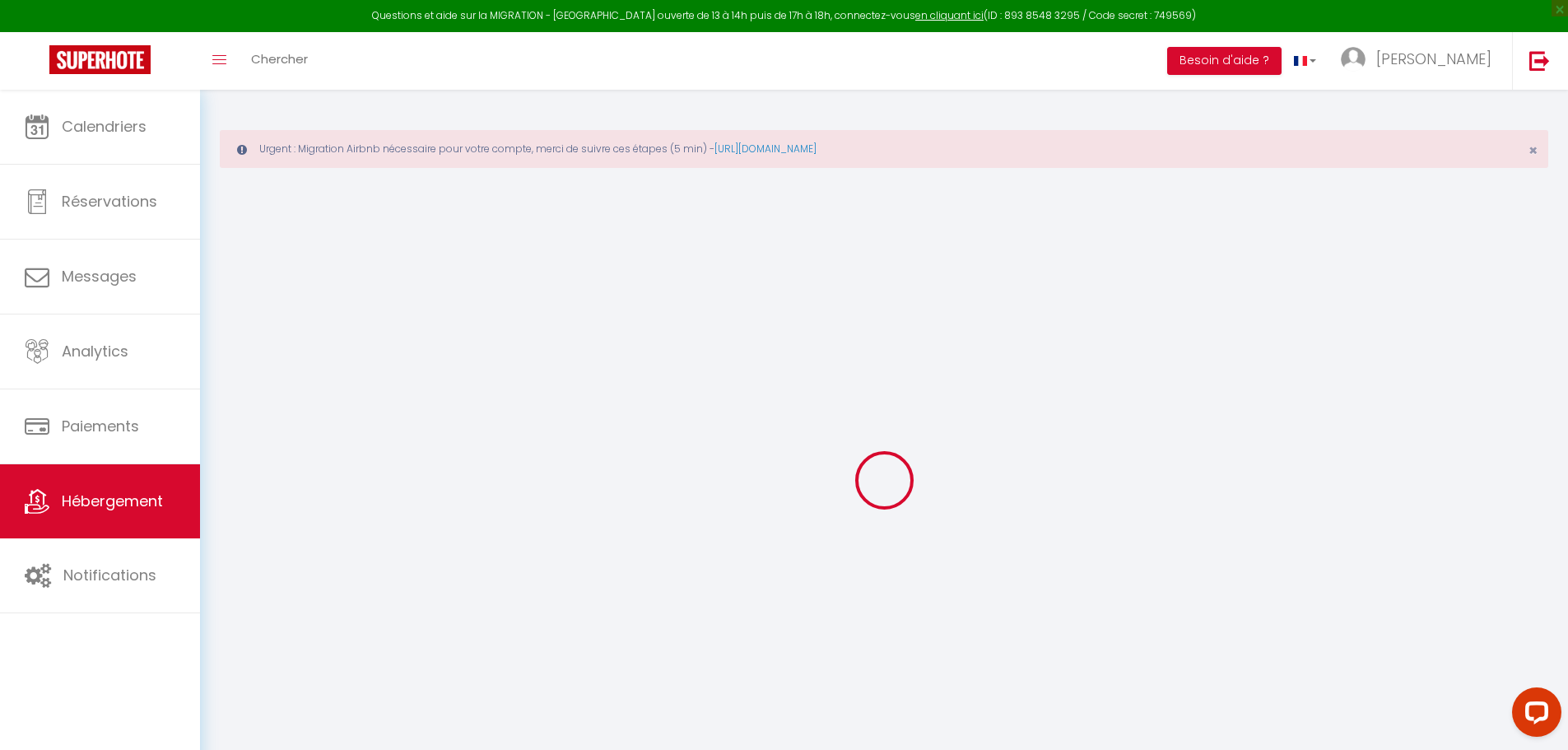
type input "Ayguemorte-les-graves"
type input "50"
type input "35"
select select
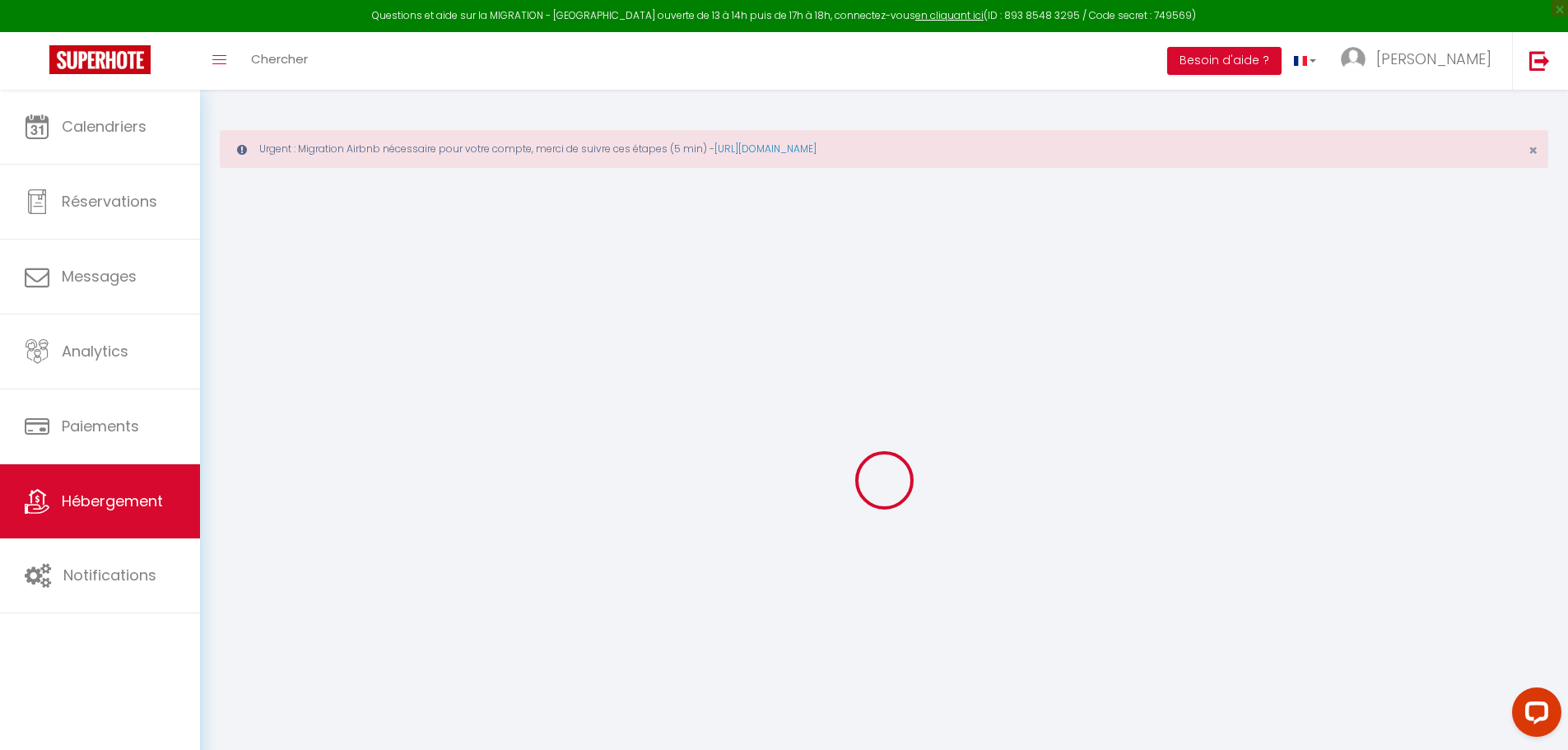
select select
type input "56 bis Place du Maréchal Joffre-Appartement 3"
type input "40100"
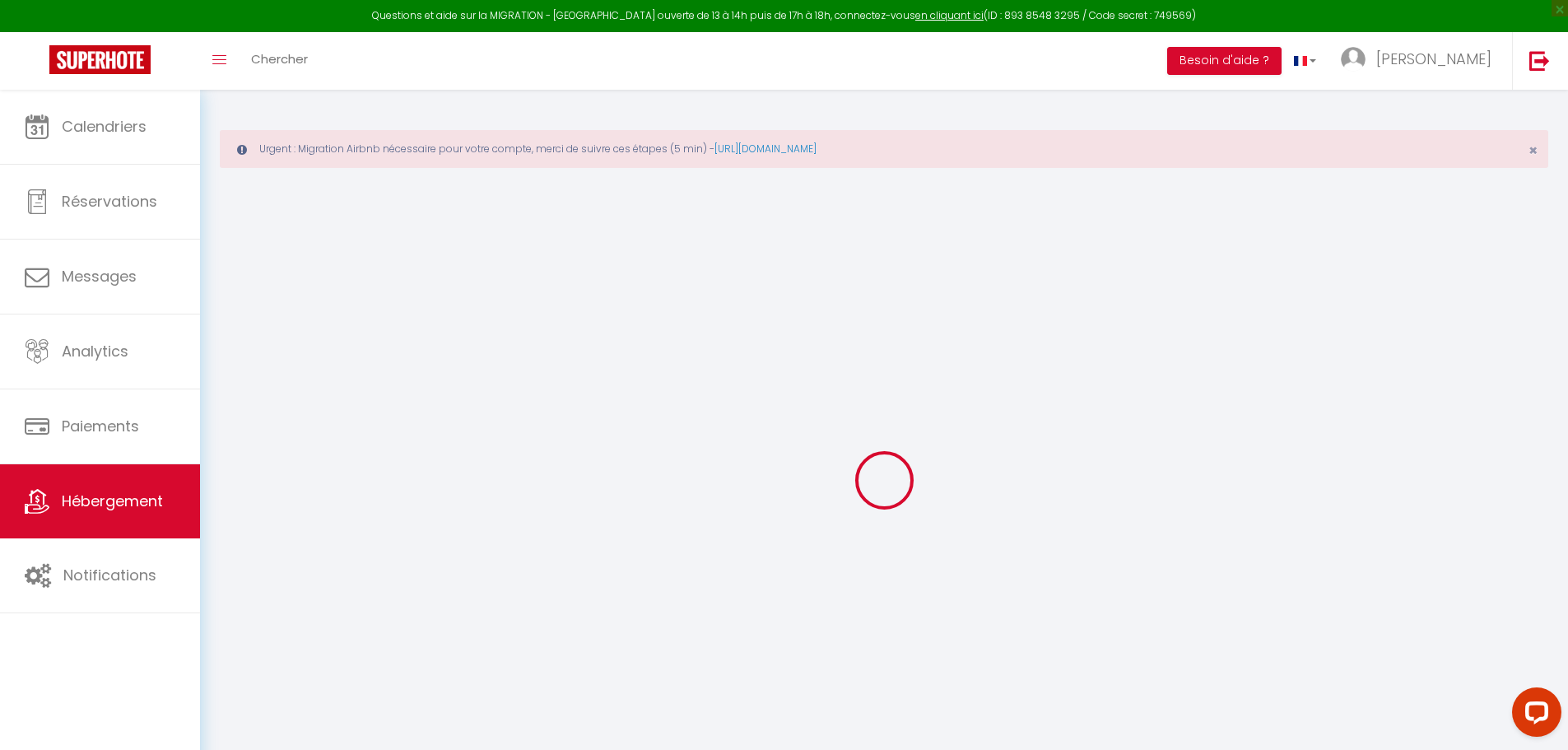
type input "Dax"
type input "[EMAIL_ADDRESS][DOMAIN_NAME]"
select select "11301"
checkbox input "false"
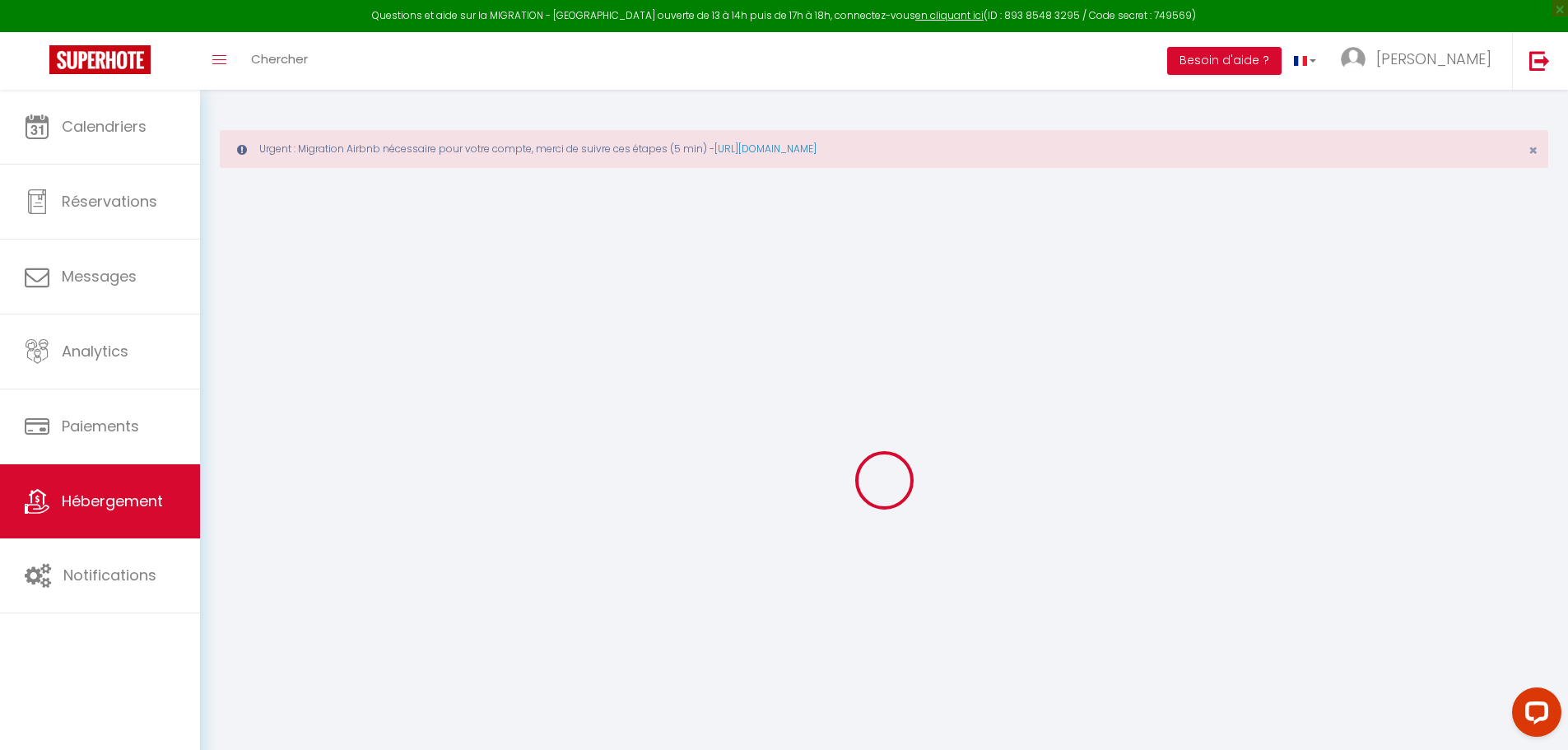
checkbox input "false"
type input "22"
type input "30"
type input "0"
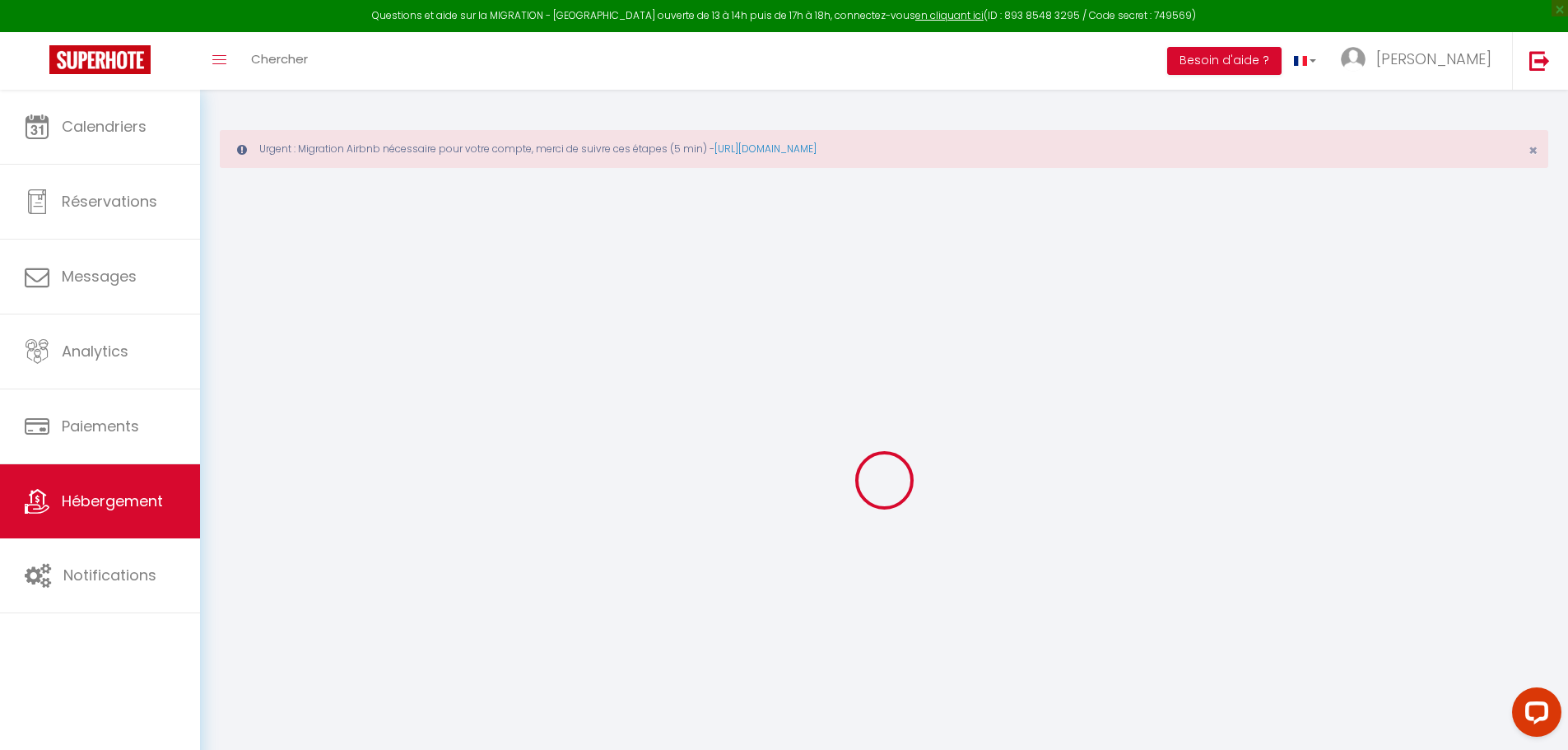
type input "0"
select select "+ 3 %"
select select "+ 18 %"
select select
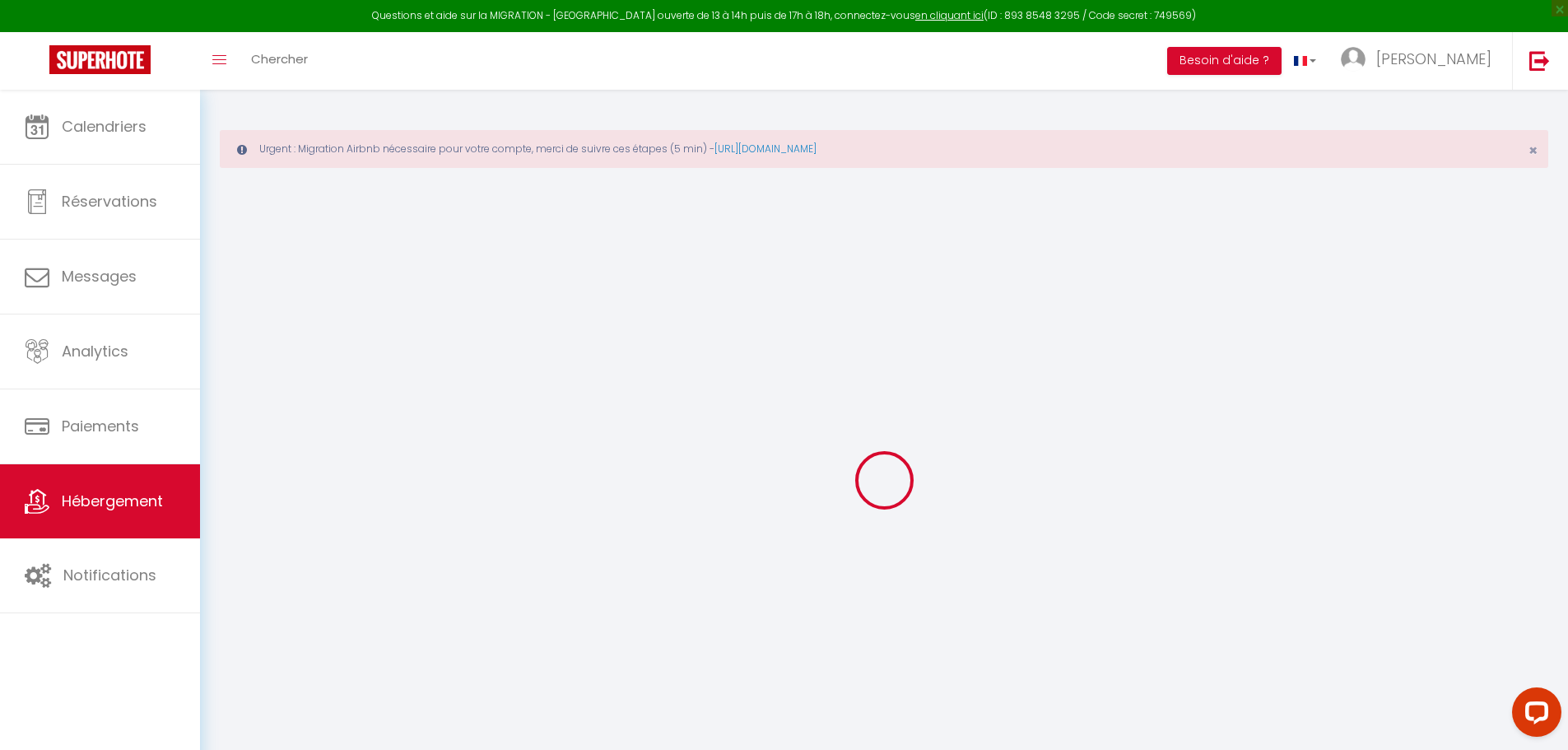
checkbox input "false"
select select "10804-1239072019081891048"
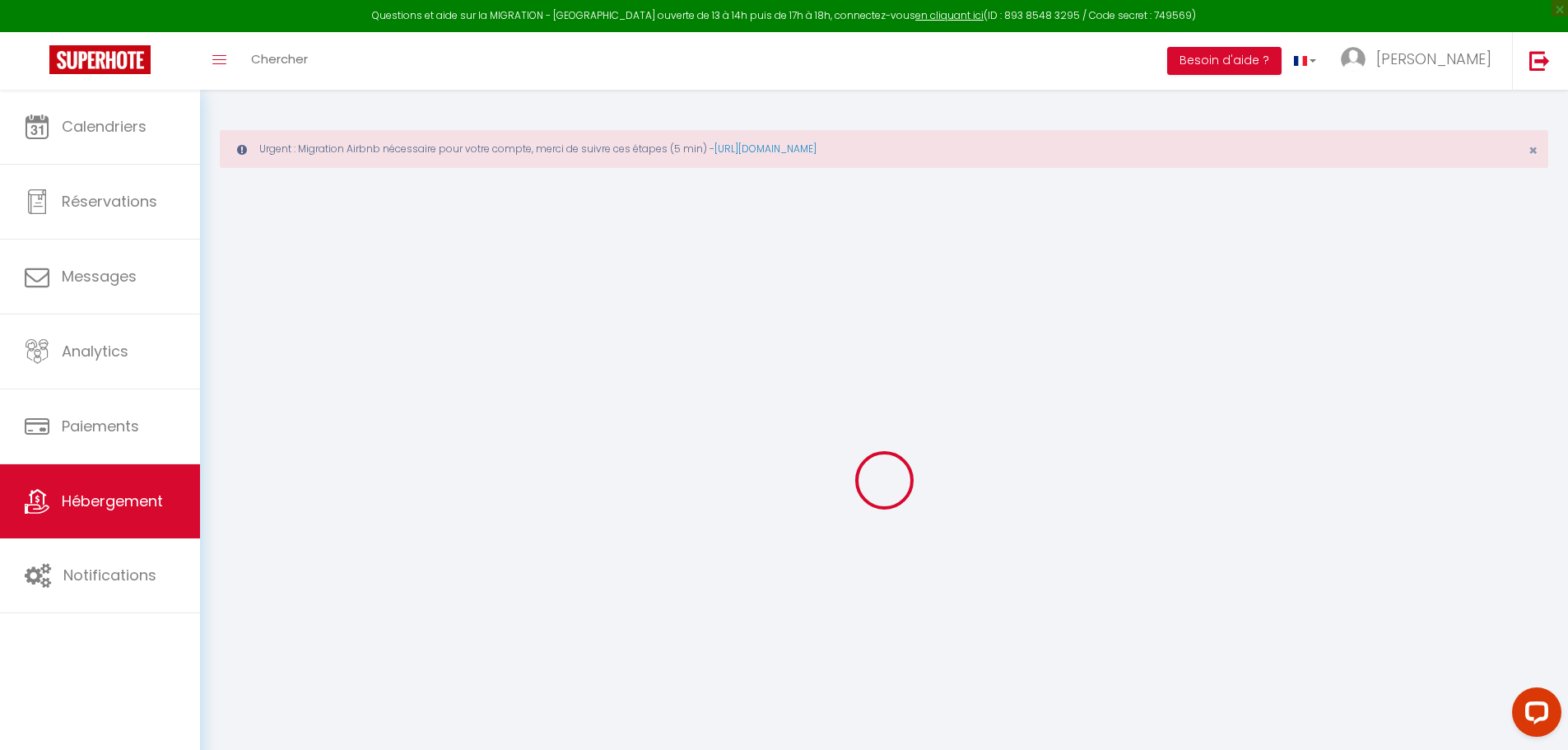
select select
select select "EUR"
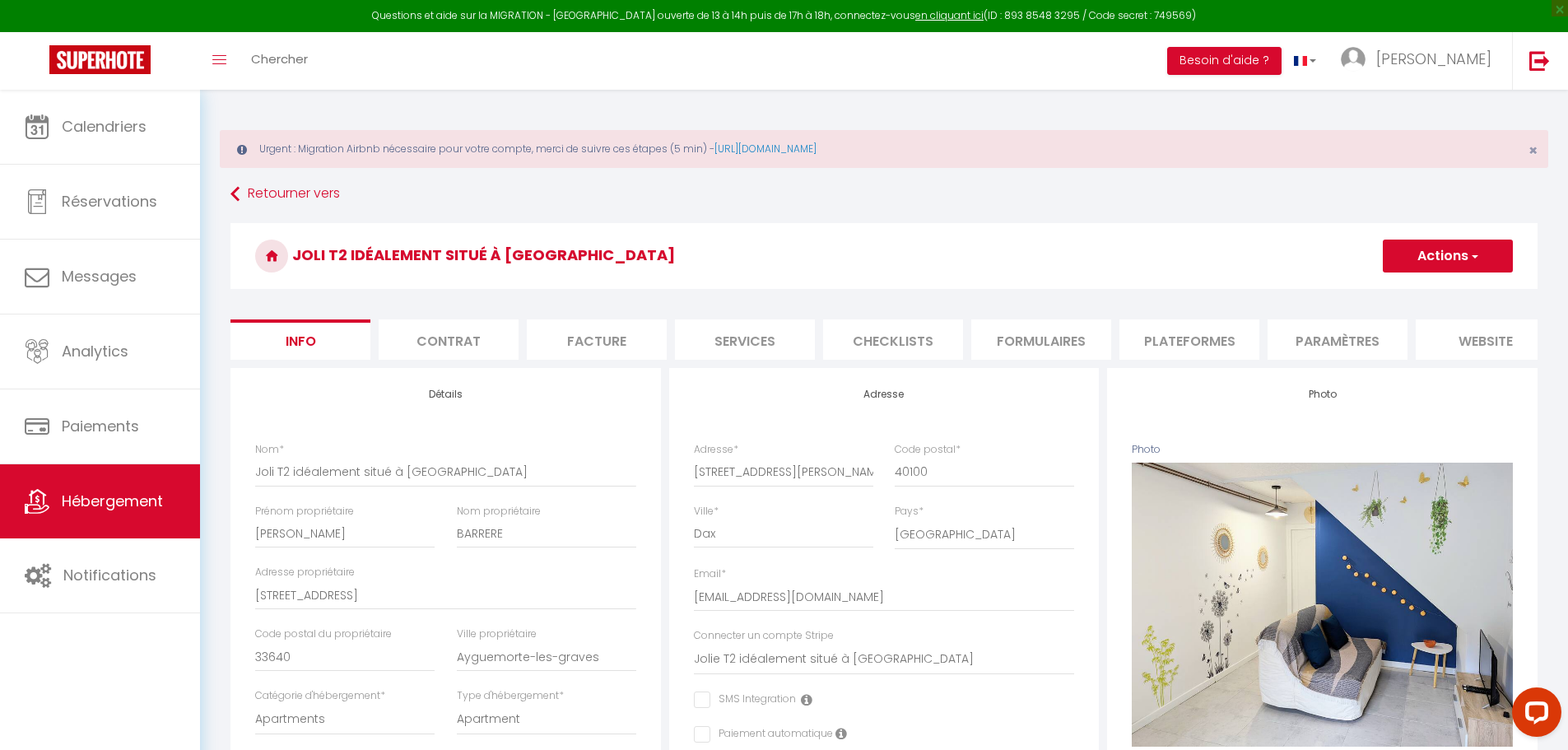
click at [1203, 325] on li "Plateformes" at bounding box center [1189, 339] width 139 height 40
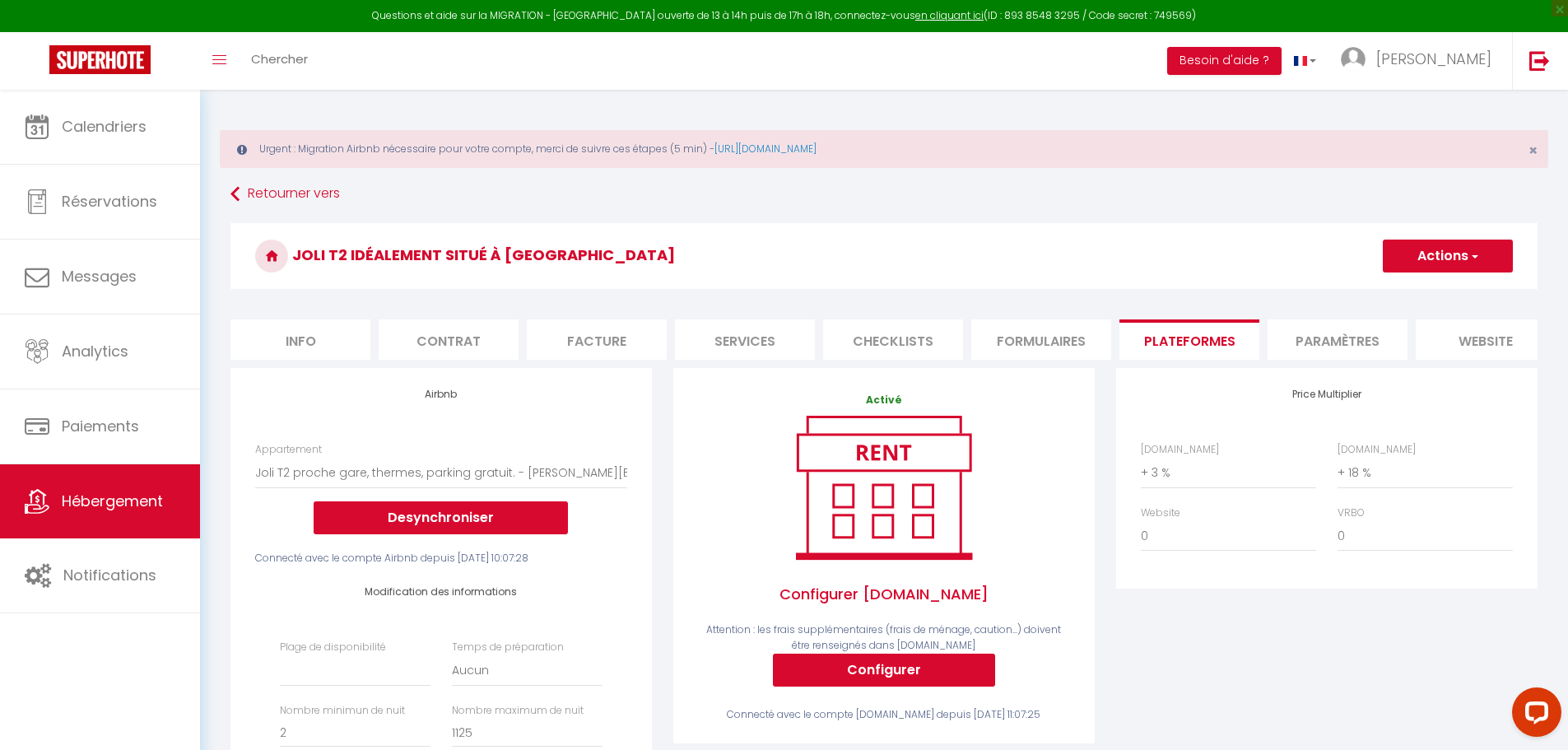
select select
click at [1150, 488] on select "0 + 1 % + 2 % + 3 % + 4 % + 5 % + 6 % + 7 % + 8 % + 9 %" at bounding box center [1229, 472] width 176 height 31
select select "+ 18 %"
click at [1141, 469] on select "0 + 1 % + 2 % + 3 % + 4 % + 5 % + 6 % + 7 % + 8 % + 9 %" at bounding box center [1229, 472] width 176 height 31
click at [1436, 252] on button "Actions" at bounding box center [1447, 257] width 130 height 33
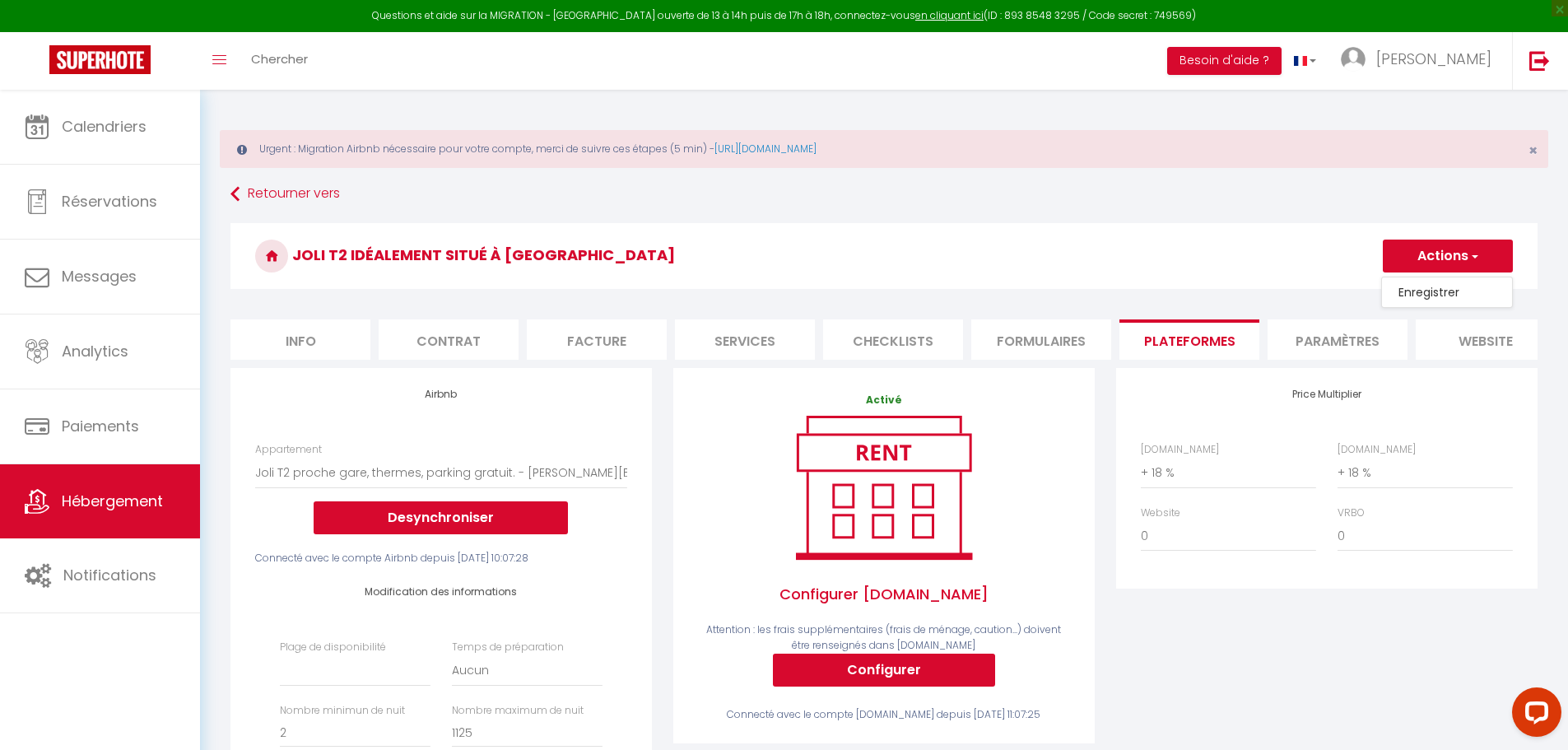
click at [1428, 288] on link "Enregistrer" at bounding box center [1446, 293] width 130 height 21
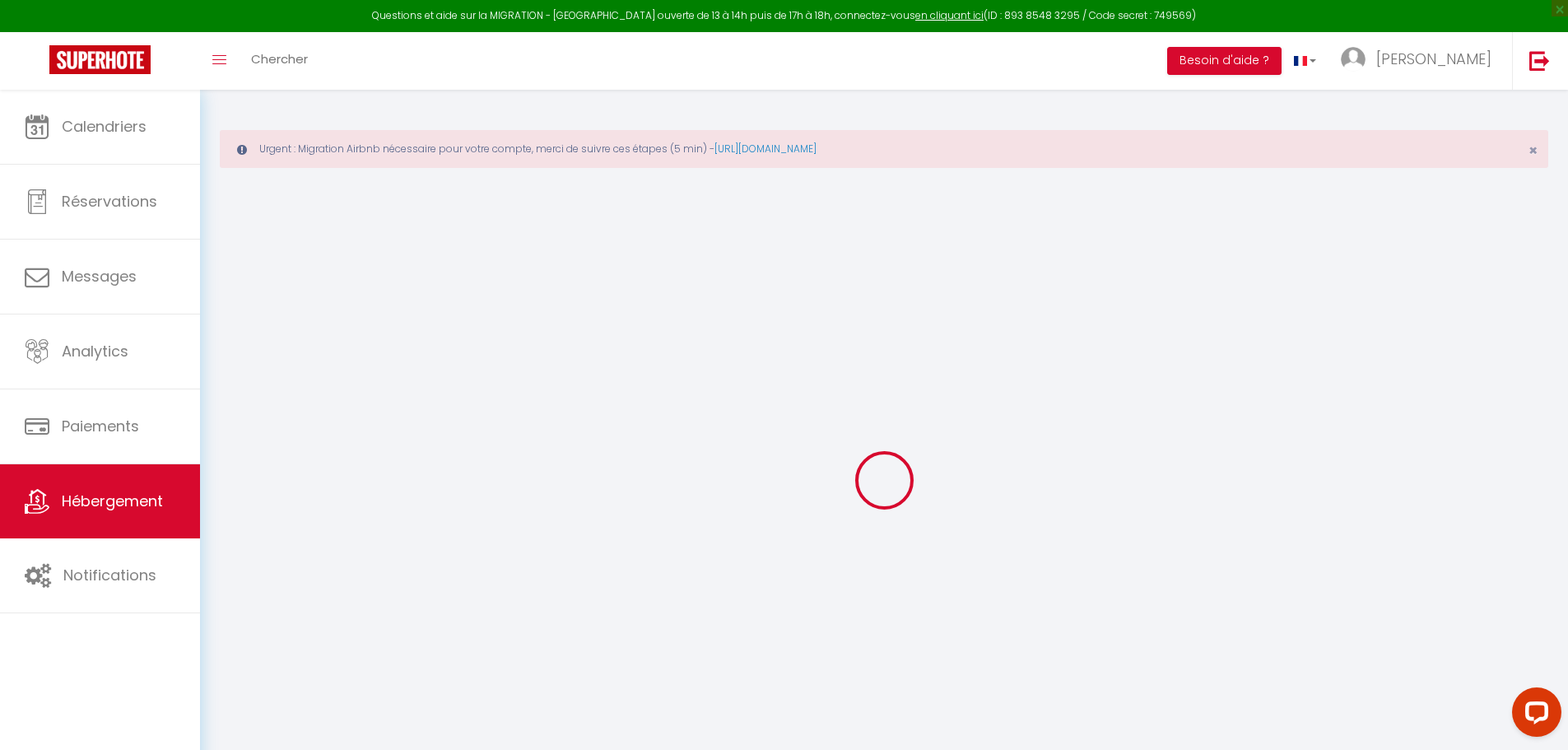
select select
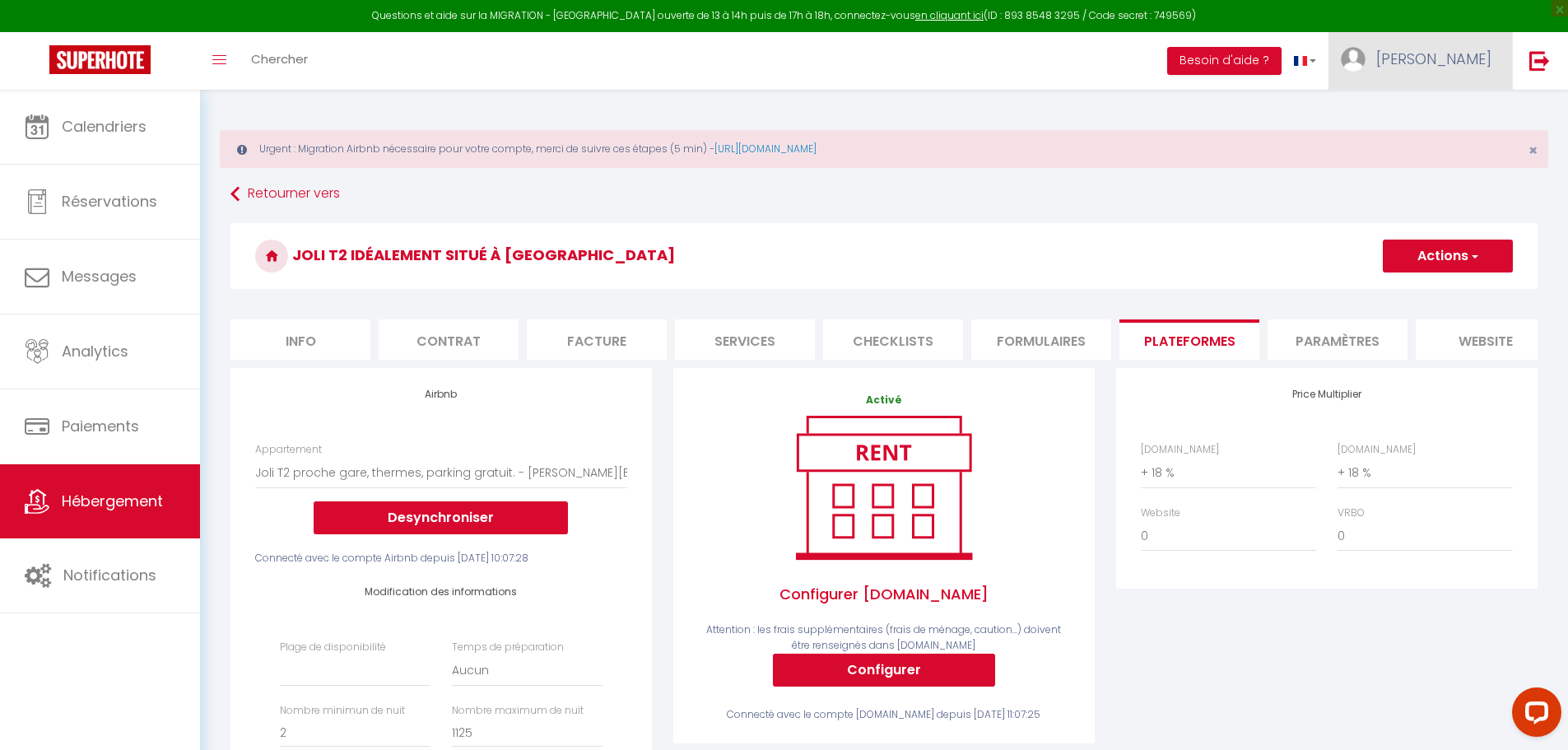
click at [1470, 59] on span "[PERSON_NAME]" at bounding box center [1433, 59] width 115 height 20
click at [1424, 108] on link "Paramètres" at bounding box center [1446, 114] width 122 height 28
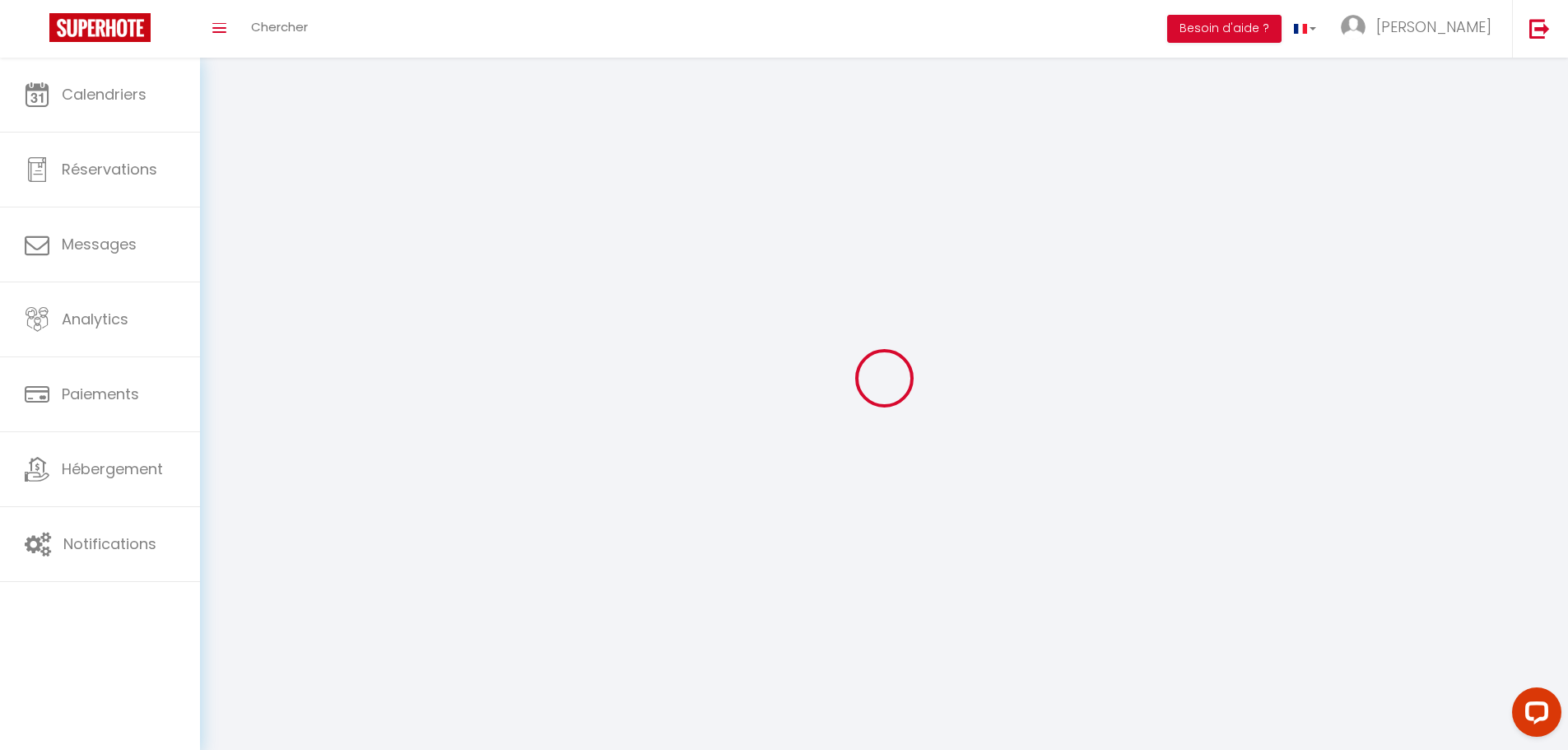
select select
type input "[PERSON_NAME]"
type input "0699285742"
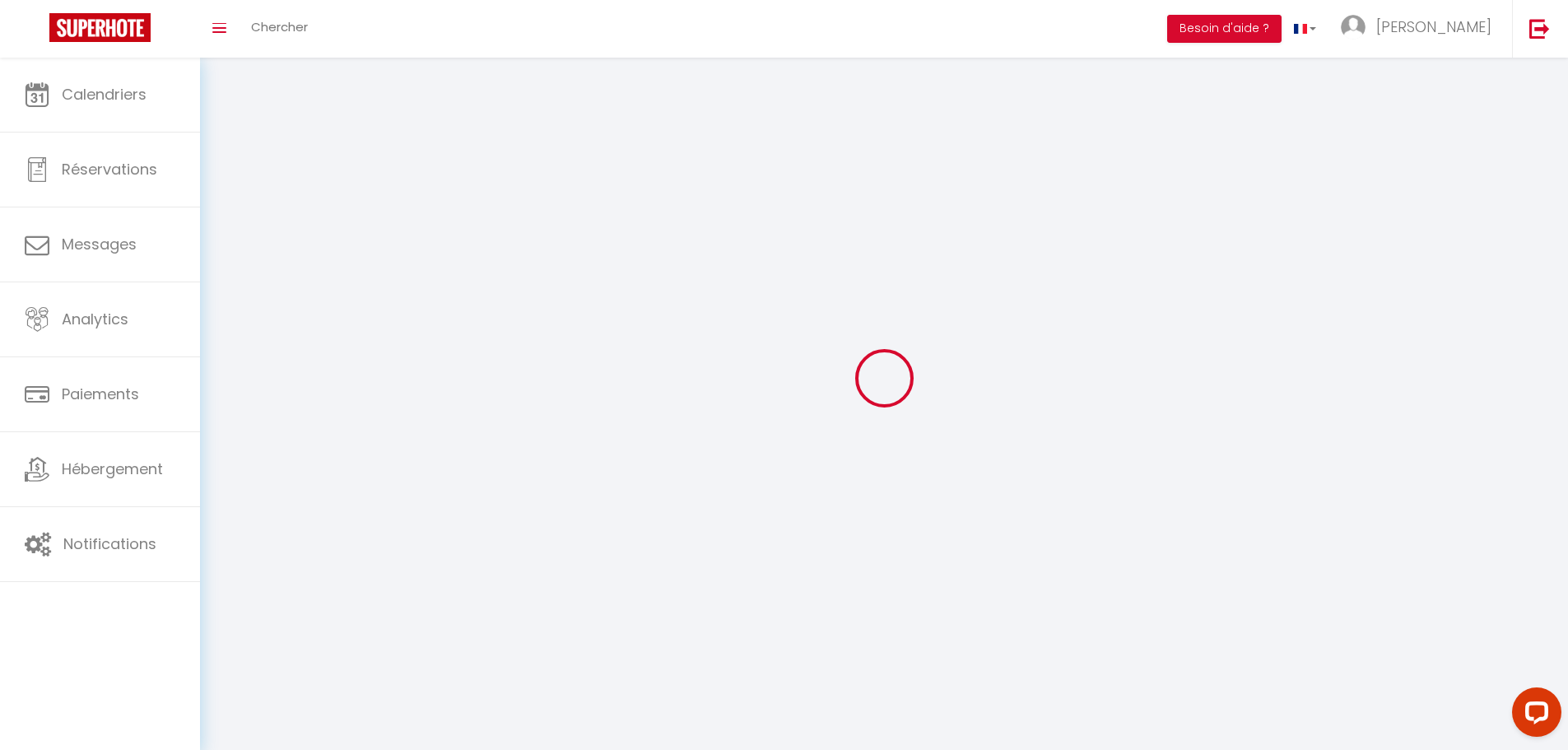
type input "[STREET_ADDRESS]"
type input "64240"
type input "Hasparren"
type input "qY7YPPwCNRl7Zhj45iQgwOc4a"
type input "7eMndqs7BG1lqDOMHFDaExhXg"
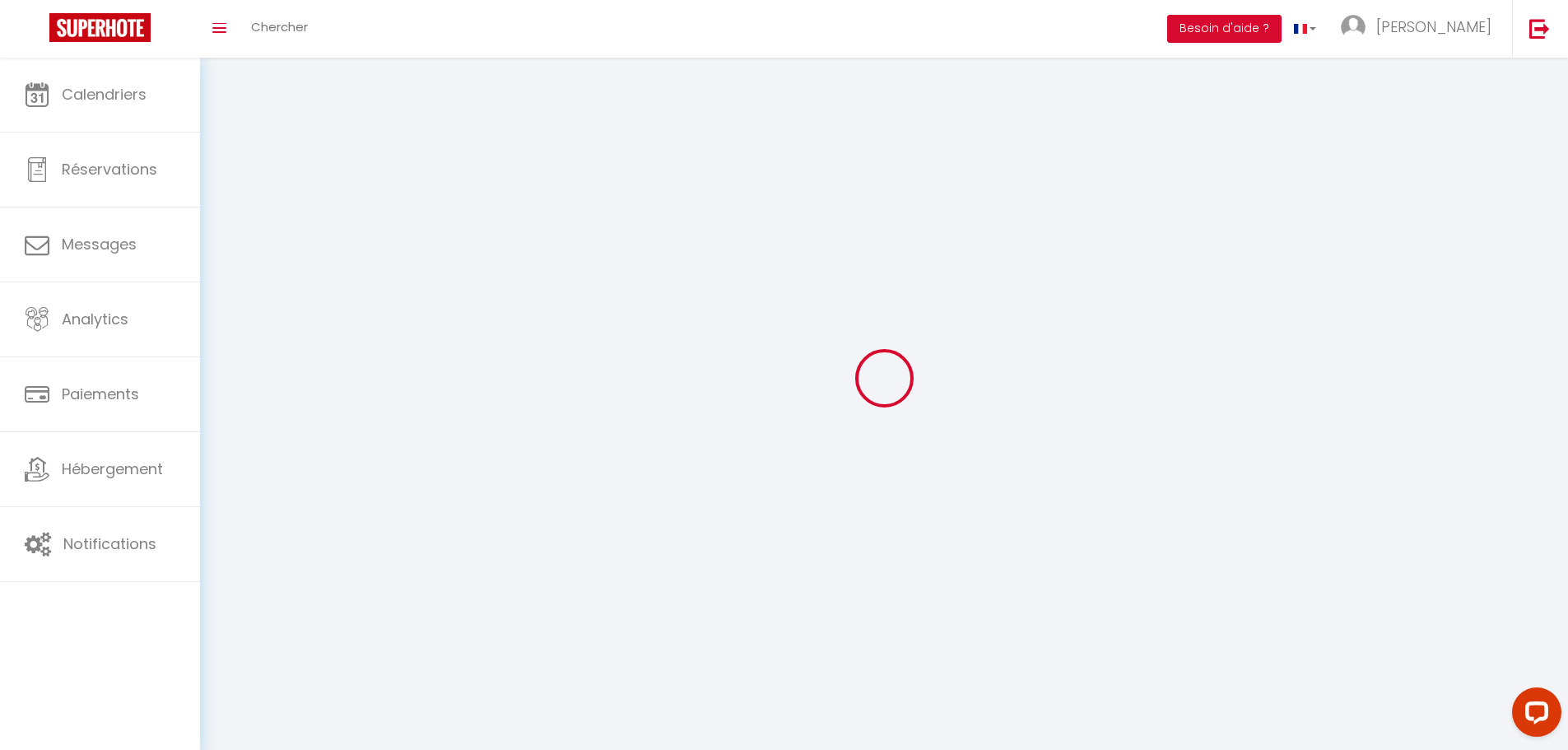
select select "28"
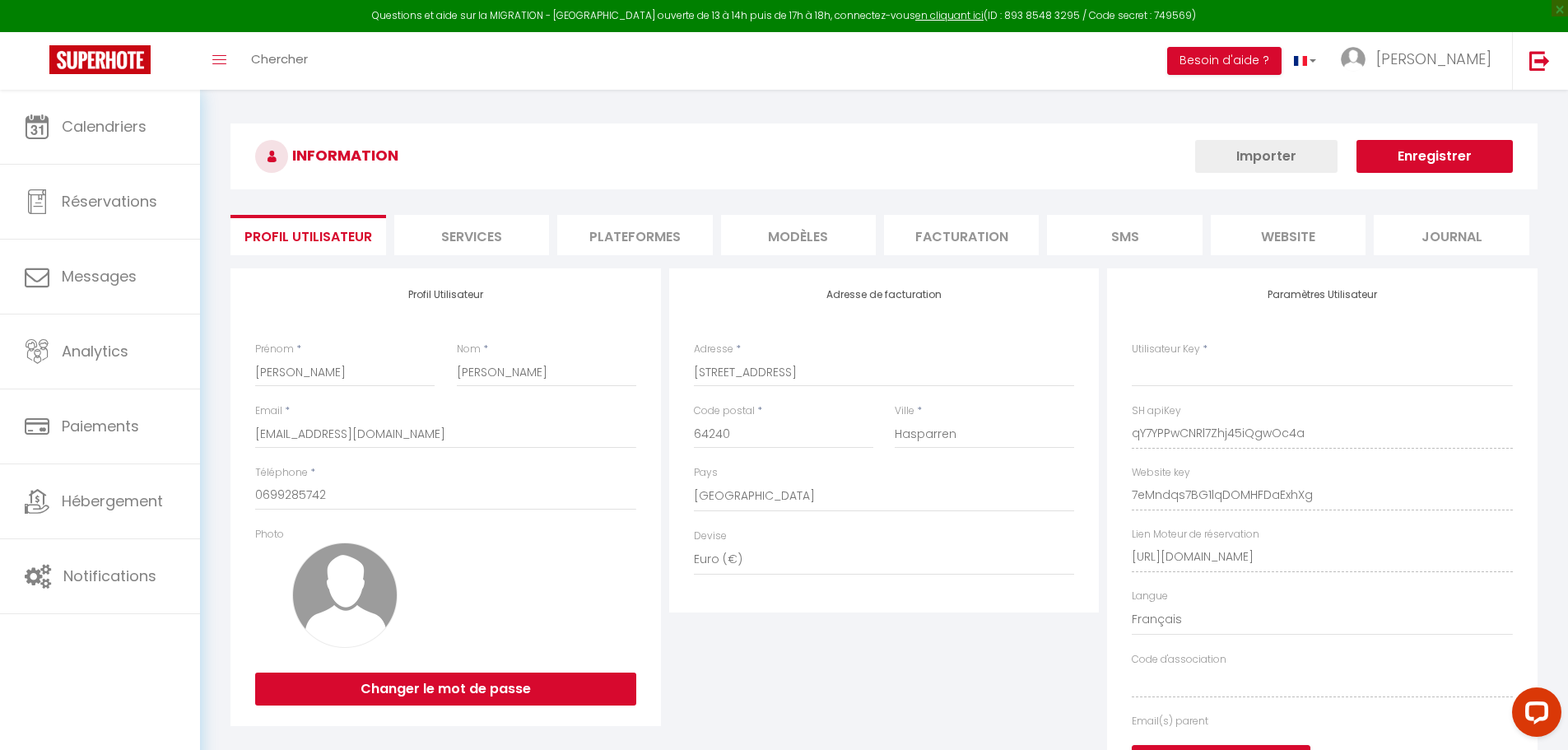
type input "qY7YPPwCNRl7Zhj45iQgwOc4a"
type input "7eMndqs7BG1lqDOMHFDaExhXg"
type input "[URL][DOMAIN_NAME]"
select select "fr"
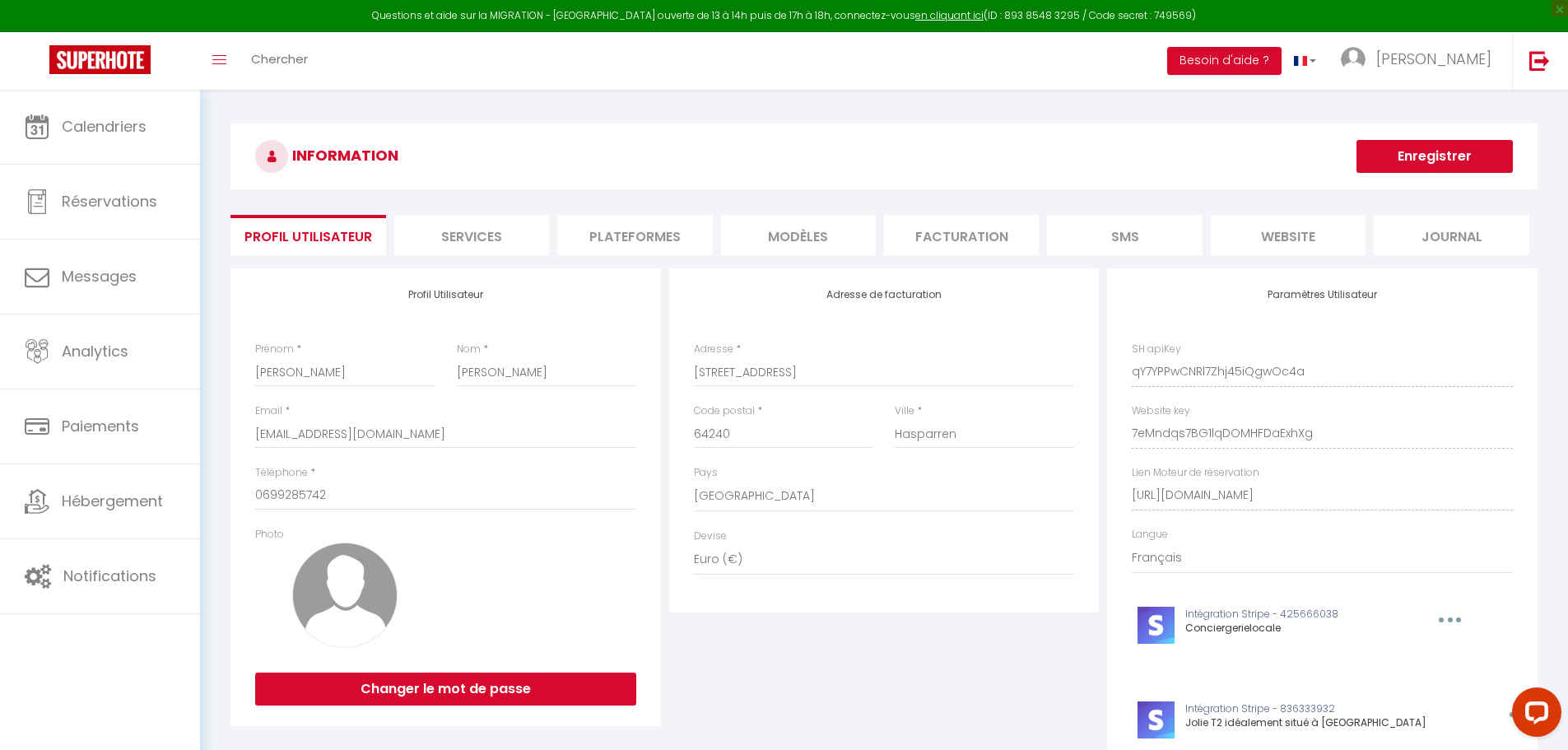
click at [660, 229] on li "Plateformes" at bounding box center [634, 234] width 155 height 40
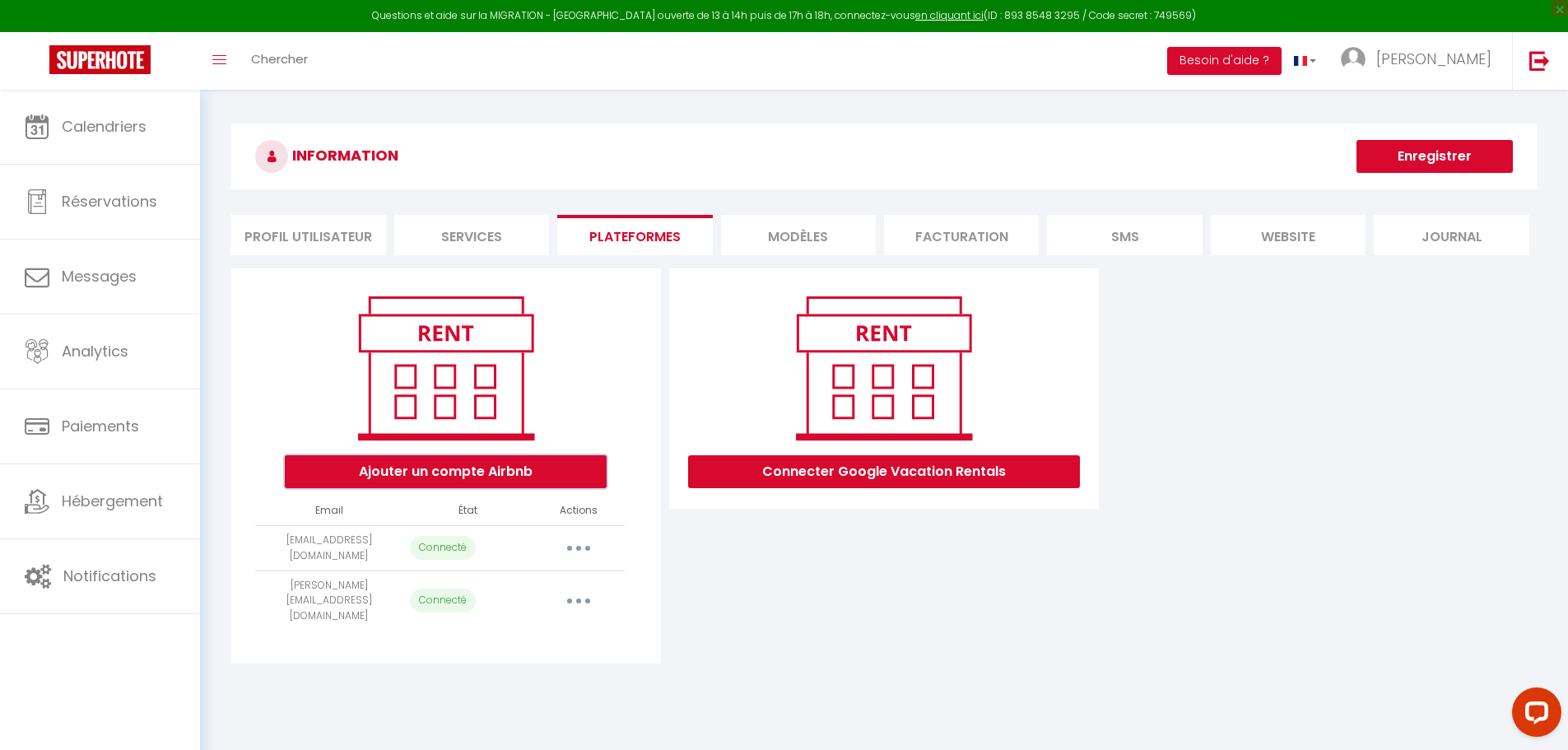
click at [480, 467] on button "Ajouter un compte Airbnb" at bounding box center [446, 472] width 322 height 33
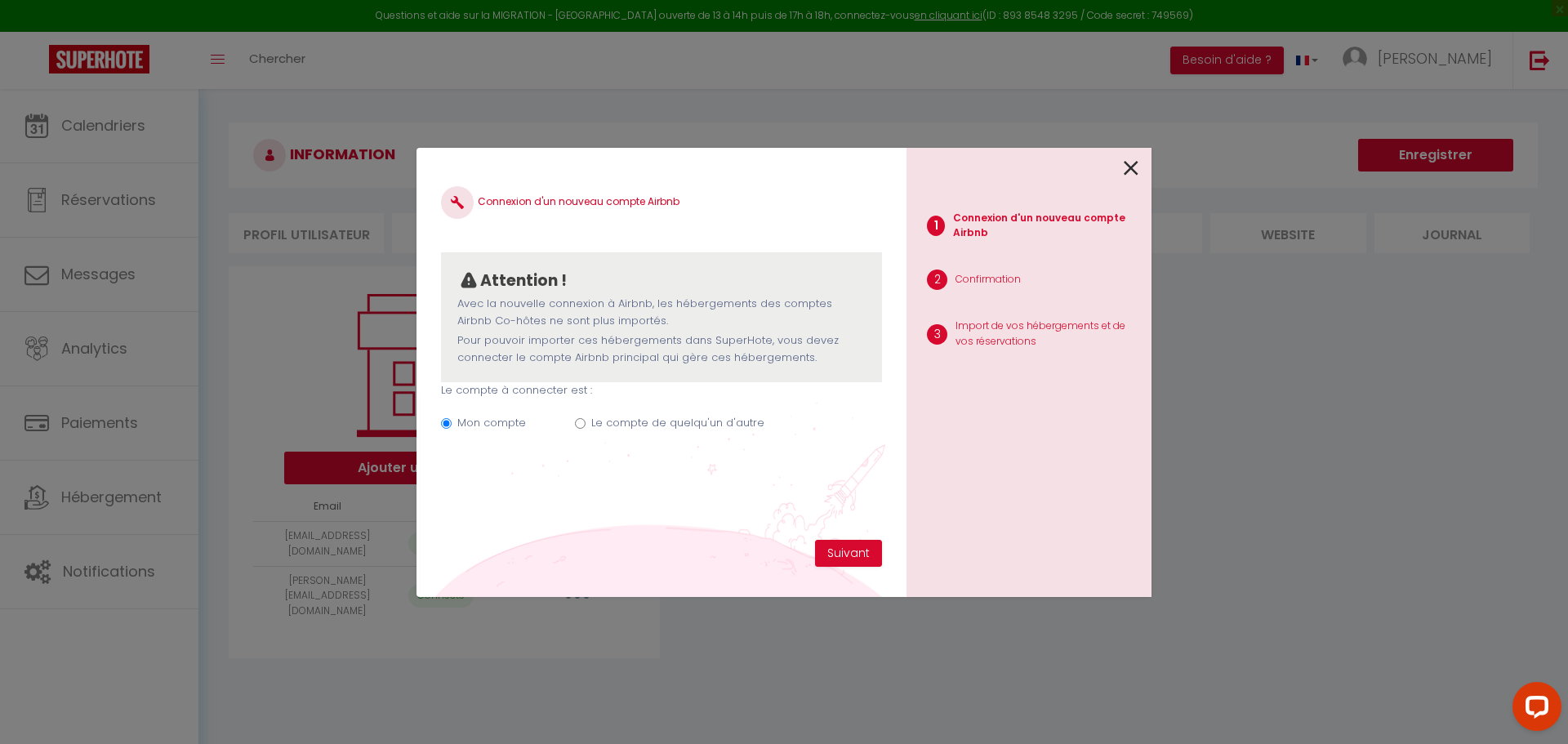
click at [579, 422] on input "Le compte de quelqu'un d'autre" at bounding box center [579, 423] width 11 height 11
radio input "true"
radio input "false"
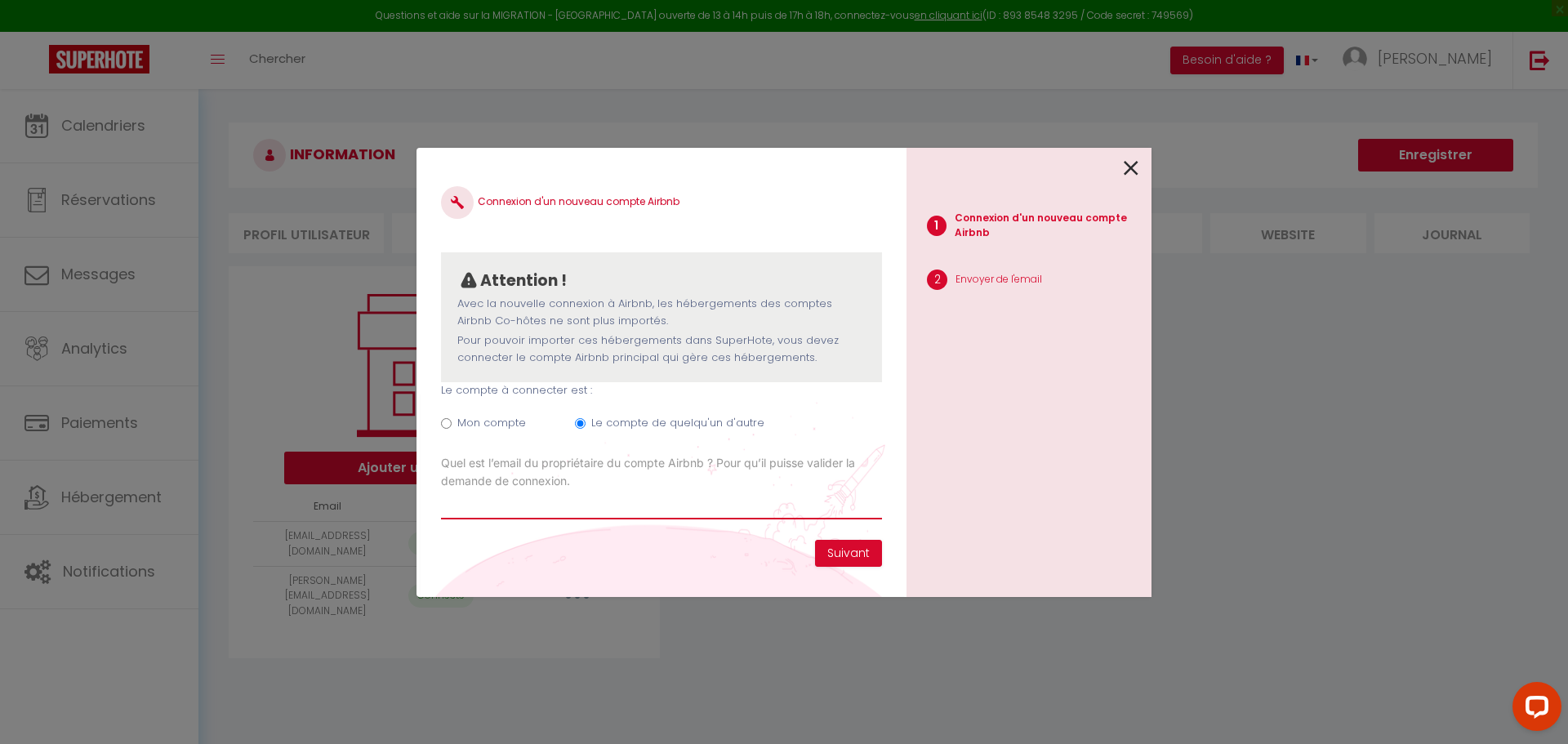
click at [537, 515] on input "Email connexion Airbnb" at bounding box center [662, 504] width 441 height 29
type input "[PERSON_NAME][EMAIL_ADDRESS][DOMAIN_NAME]"
click at [849, 550] on button "Suivant" at bounding box center [847, 553] width 67 height 28
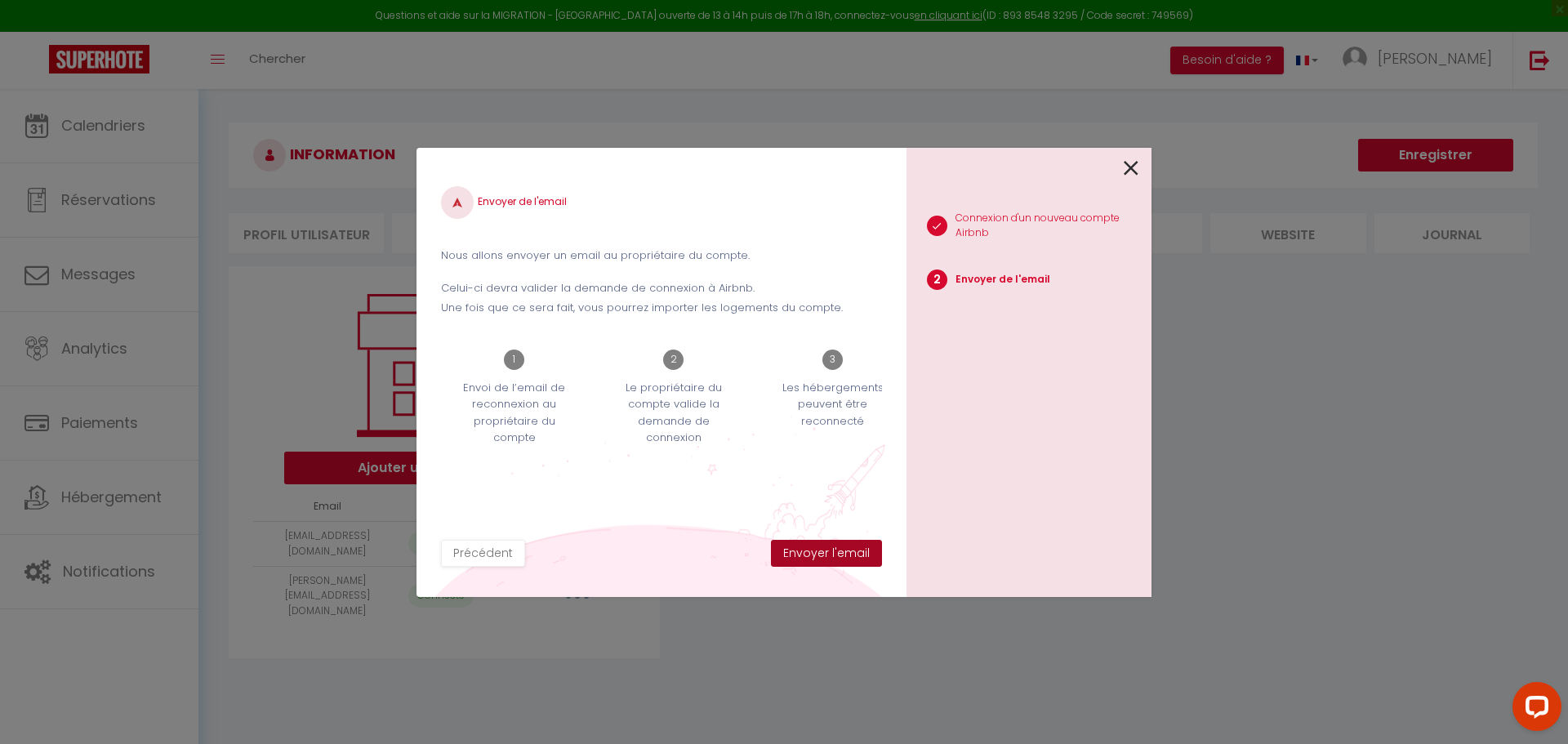
click at [825, 557] on button "Envoyer l'email" at bounding box center [826, 553] width 111 height 28
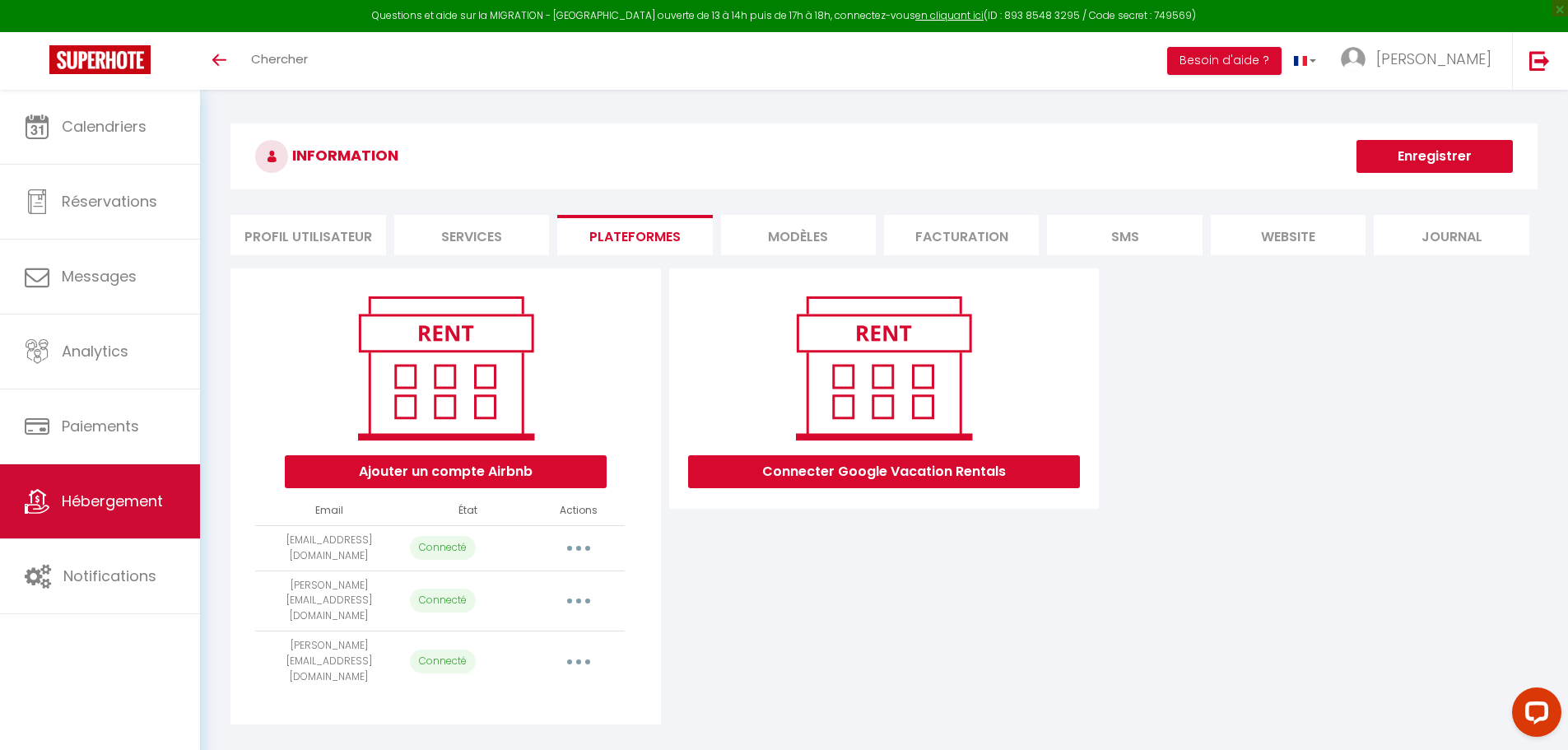
click at [73, 499] on span "Hébergement" at bounding box center [112, 500] width 101 height 20
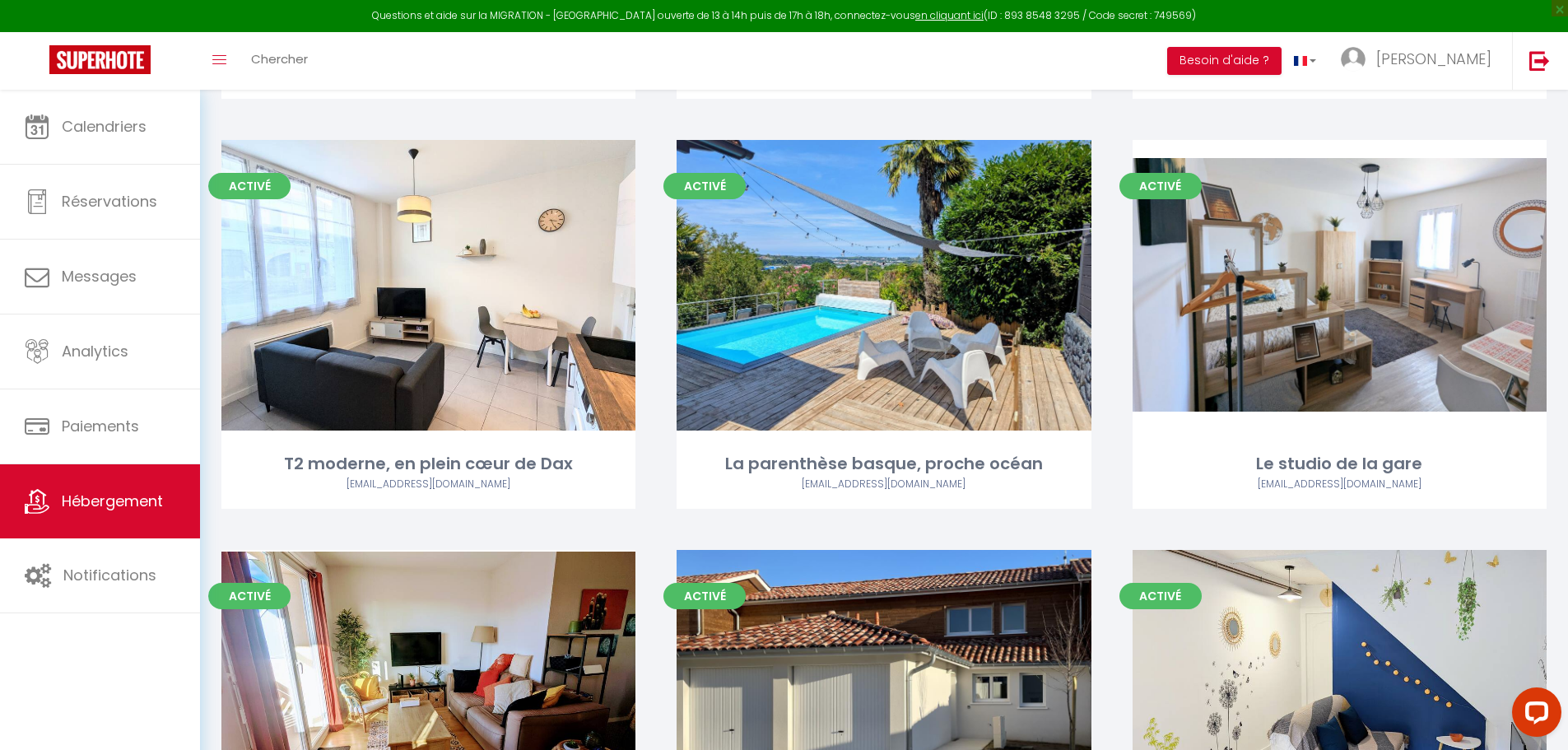
scroll to position [1629, 0]
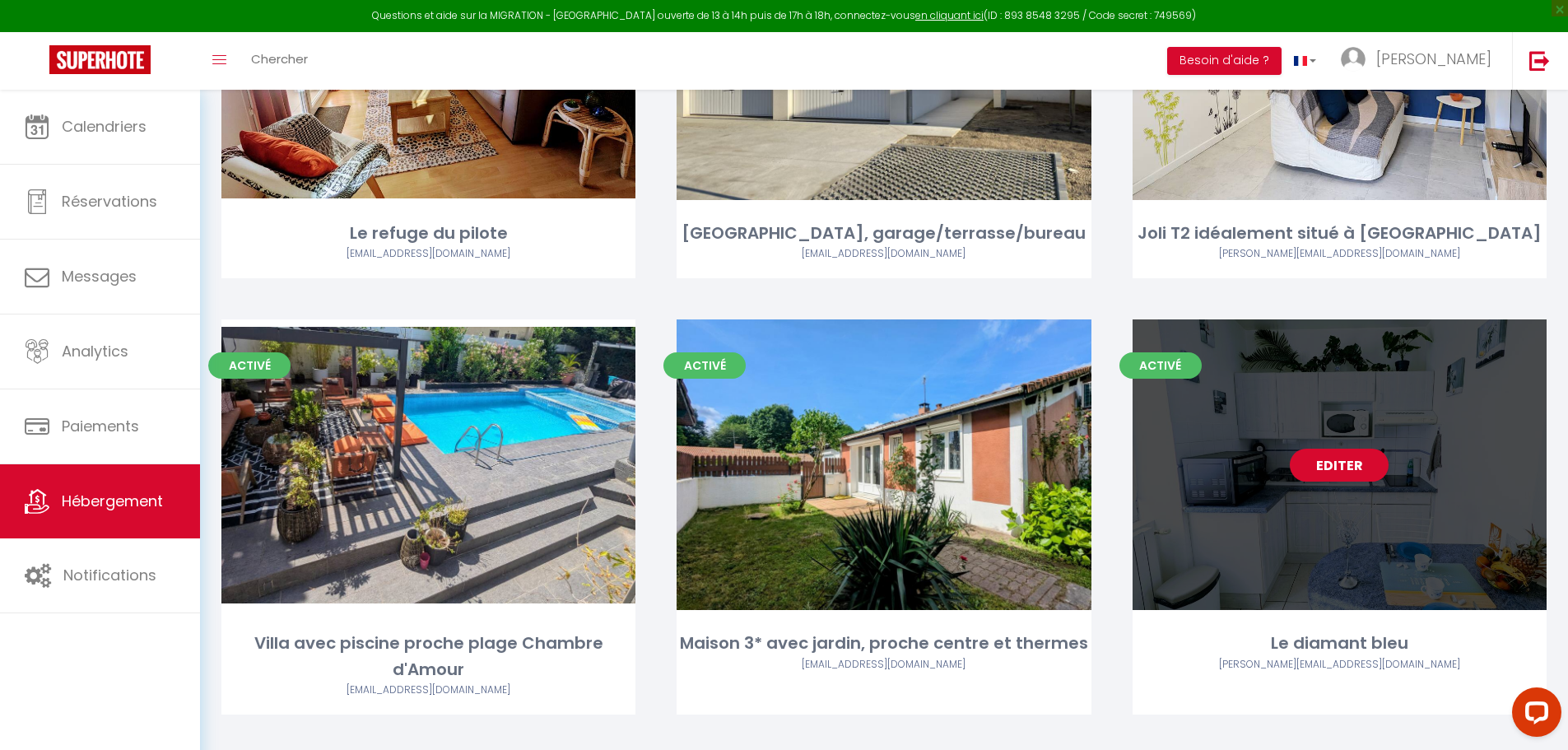
click at [1362, 449] on link "Editer" at bounding box center [1339, 465] width 98 height 33
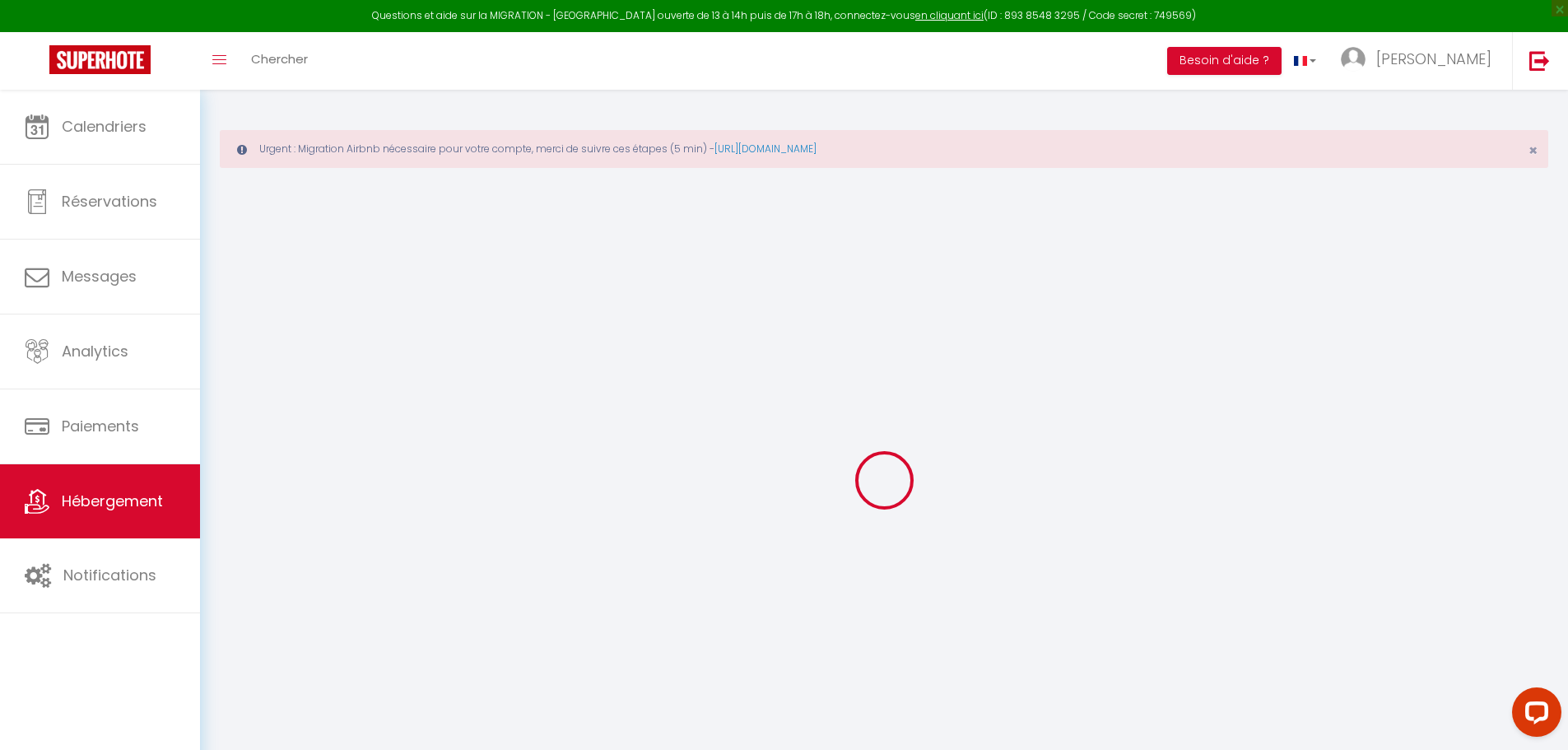
select select "+ 3 %"
select select "+ 18 %"
select select
checkbox input "false"
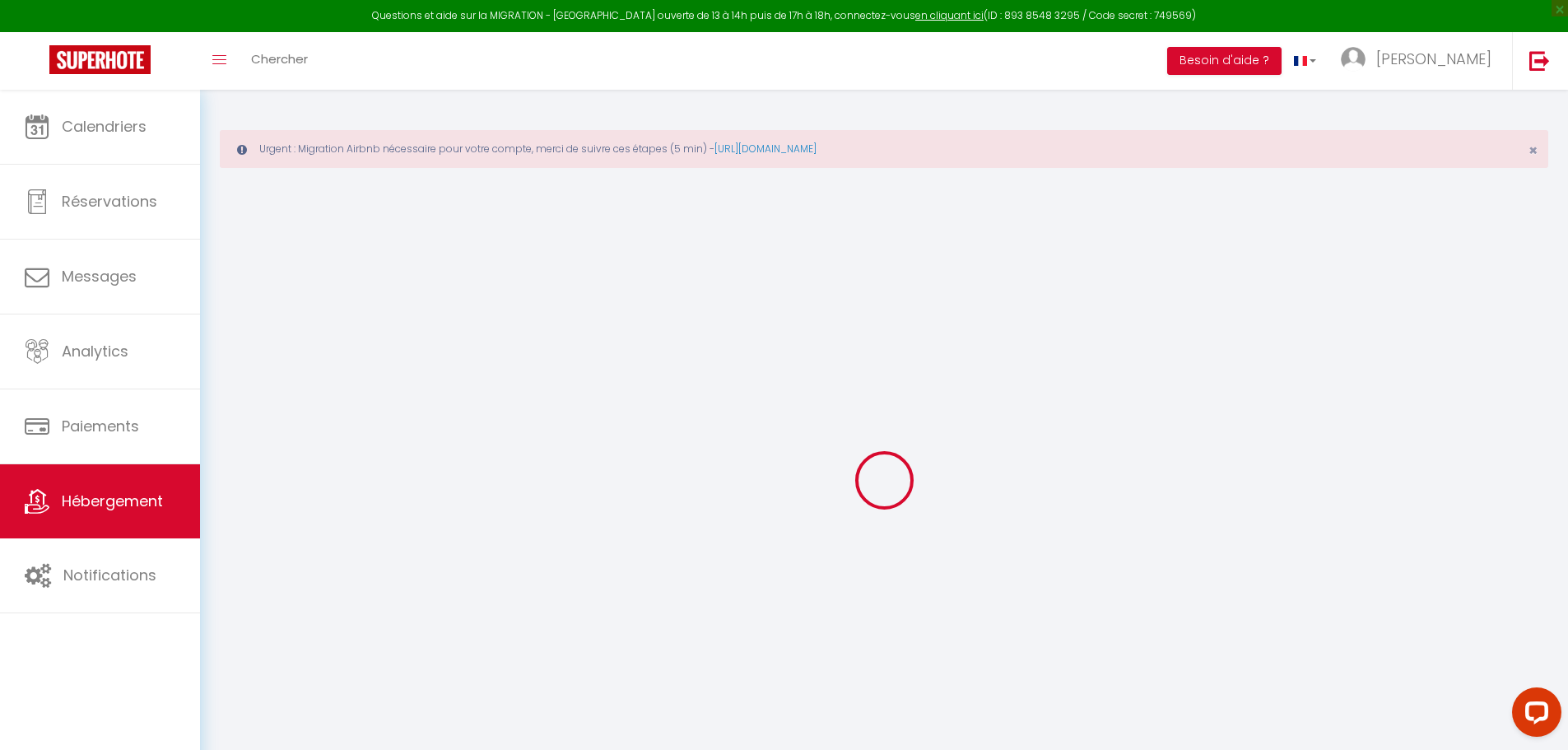
checkbox input "false"
select select "10807-1328737899581041252"
select select "365"
select select "EUR"
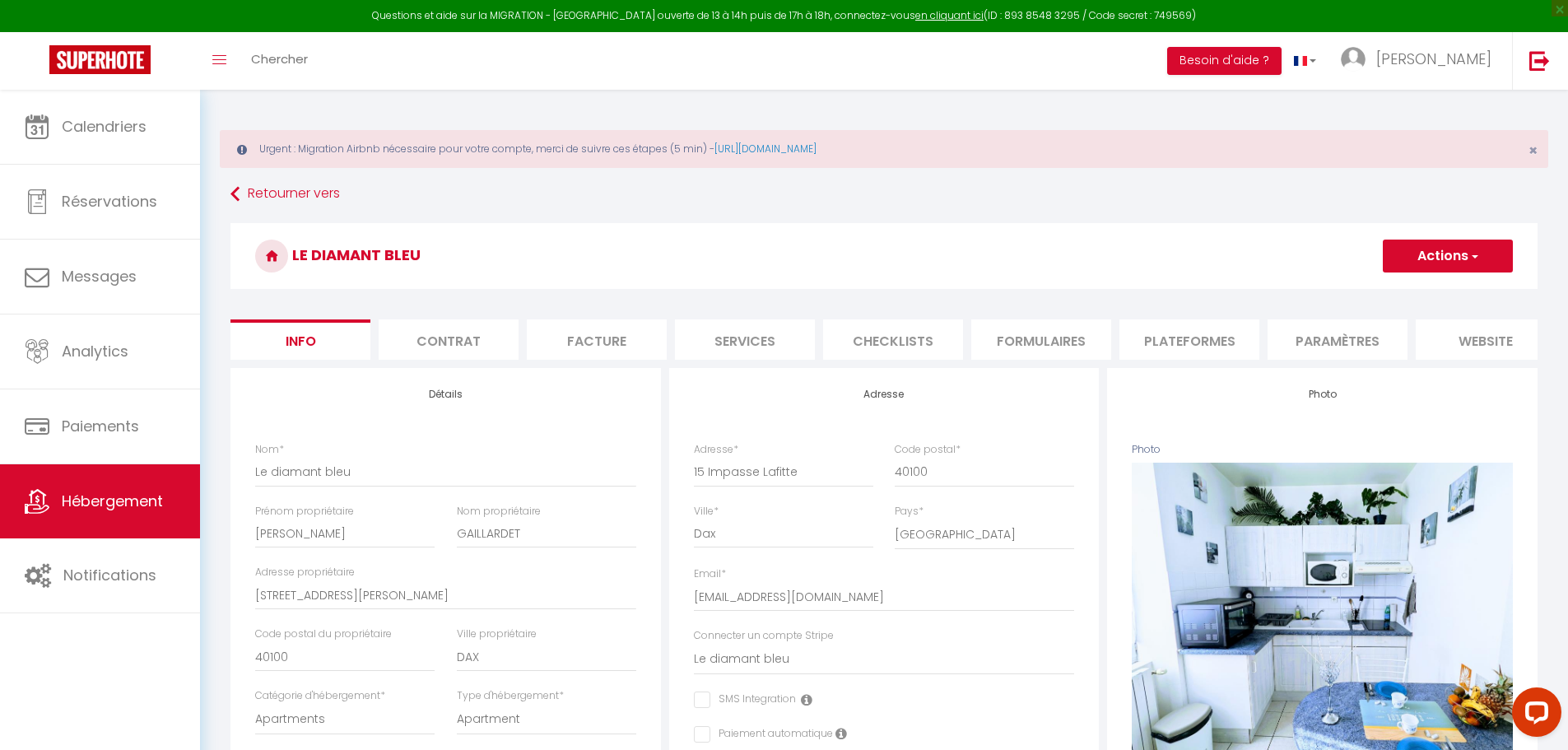
click at [1169, 339] on li "Plateformes" at bounding box center [1189, 339] width 139 height 40
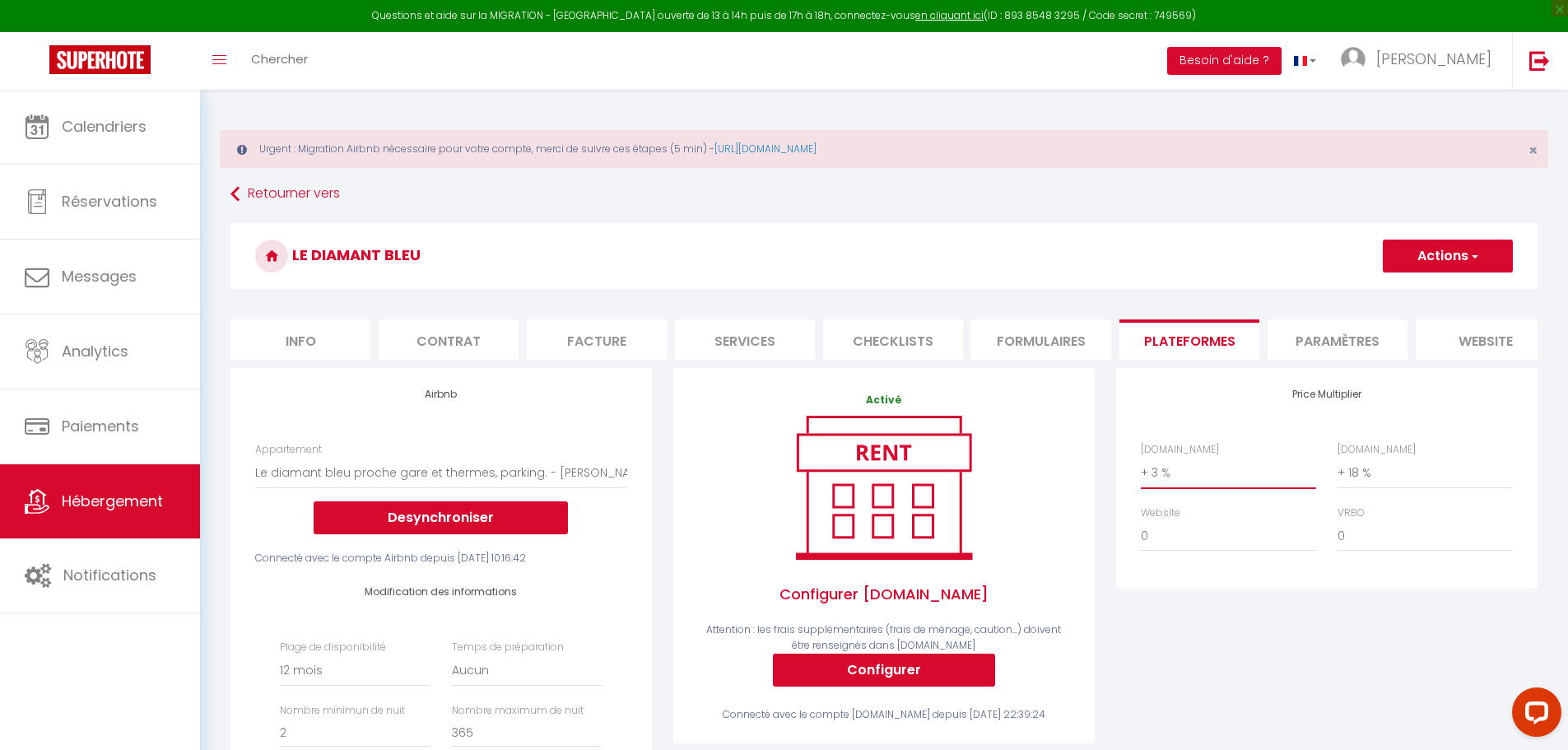
click at [1164, 481] on select "0 + 1 % + 2 % + 3 % + 4 % + 5 % + 6 % + 7 % + 8 % + 9 %" at bounding box center [1229, 472] width 176 height 31
select select "+ 18 %"
click at [1141, 469] on select "0 + 1 % + 2 % + 3 % + 4 % + 5 % + 6 % + 7 % + 8 % + 9 %" at bounding box center [1229, 472] width 176 height 31
click at [1465, 257] on button "Actions" at bounding box center [1447, 257] width 130 height 33
click at [1433, 290] on link "Enregistrer" at bounding box center [1446, 293] width 130 height 21
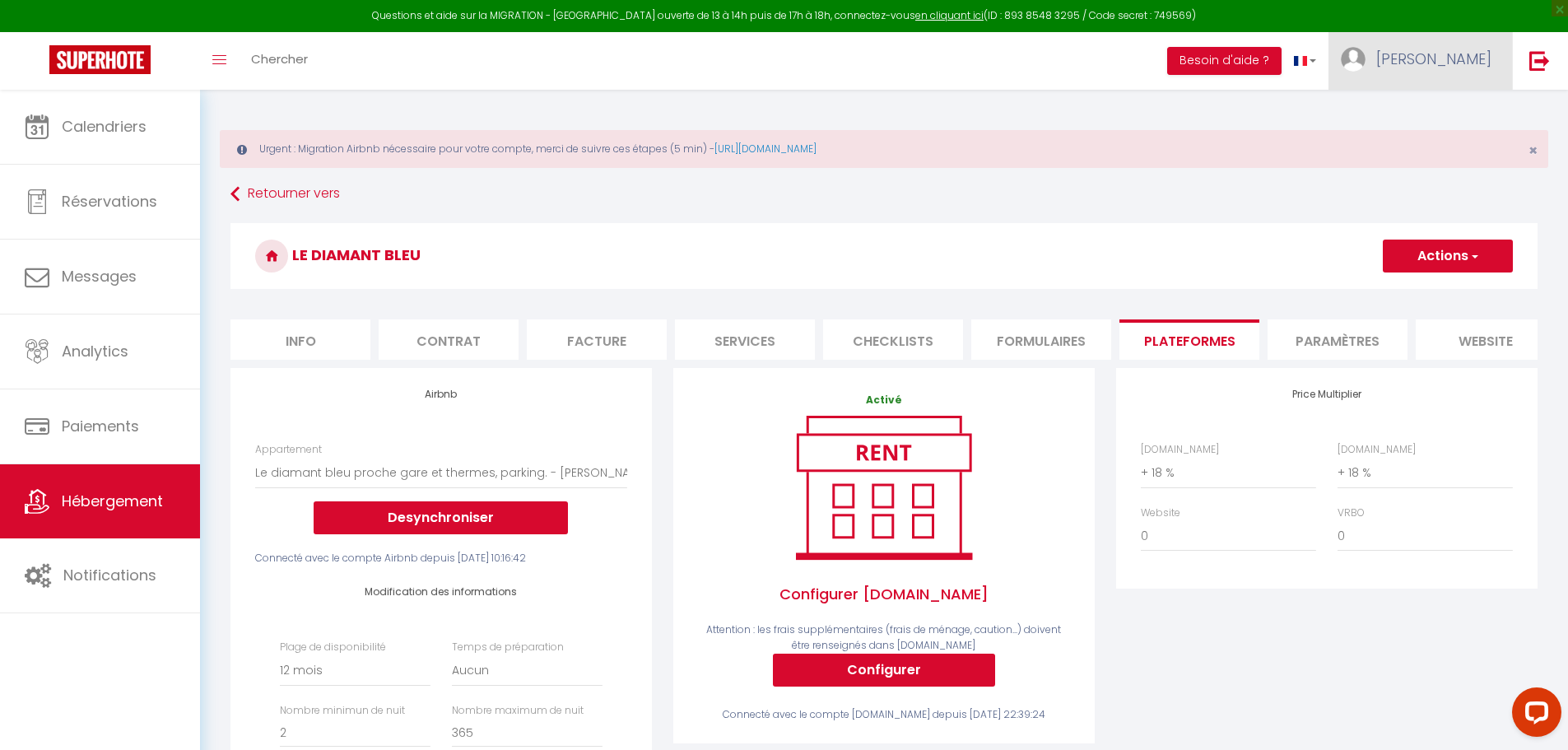
click at [1470, 66] on span "[PERSON_NAME]" at bounding box center [1433, 59] width 115 height 20
click at [1449, 117] on link "Paramètres" at bounding box center [1446, 114] width 122 height 28
select select "fr"
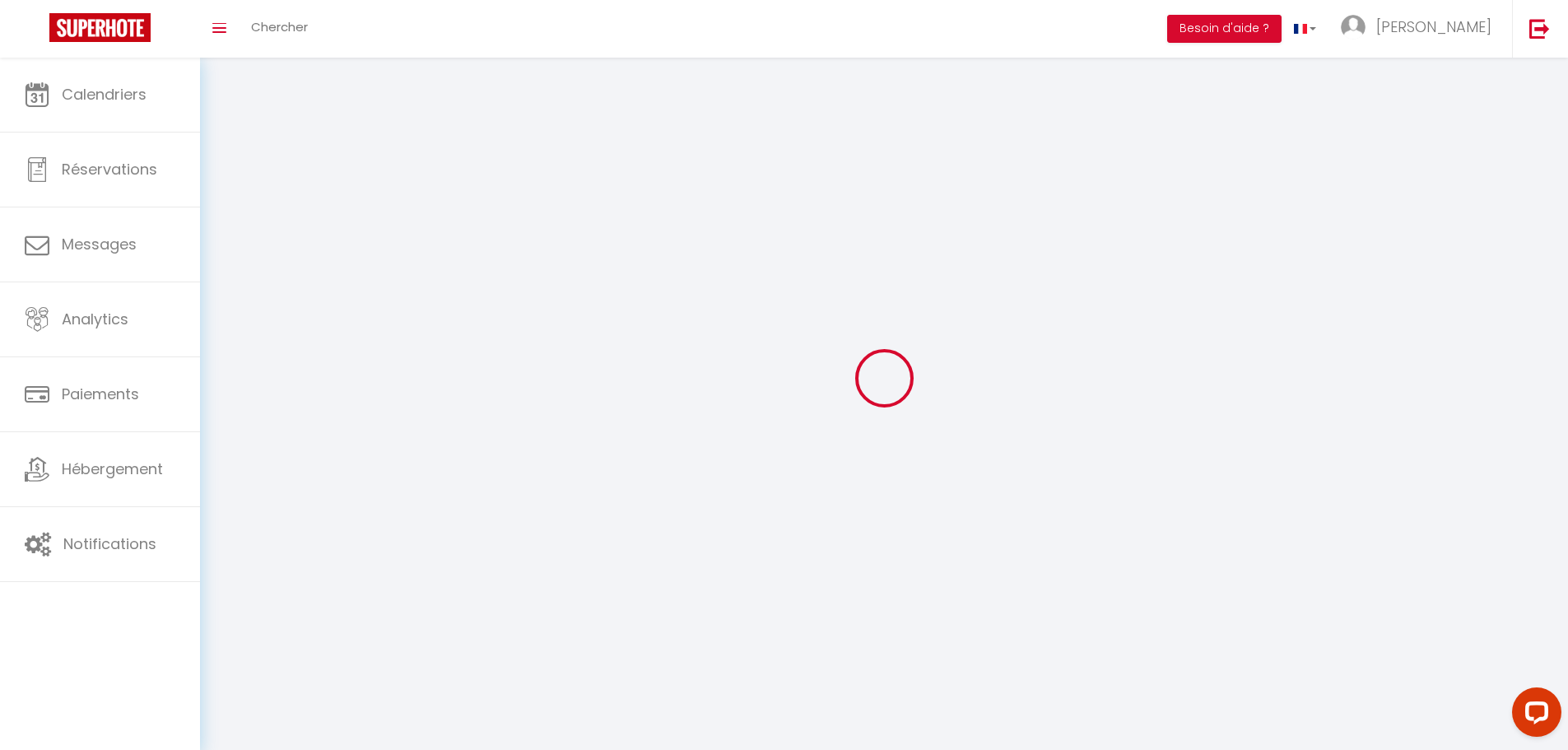
select select
type input "[PERSON_NAME]"
type input "0699285742"
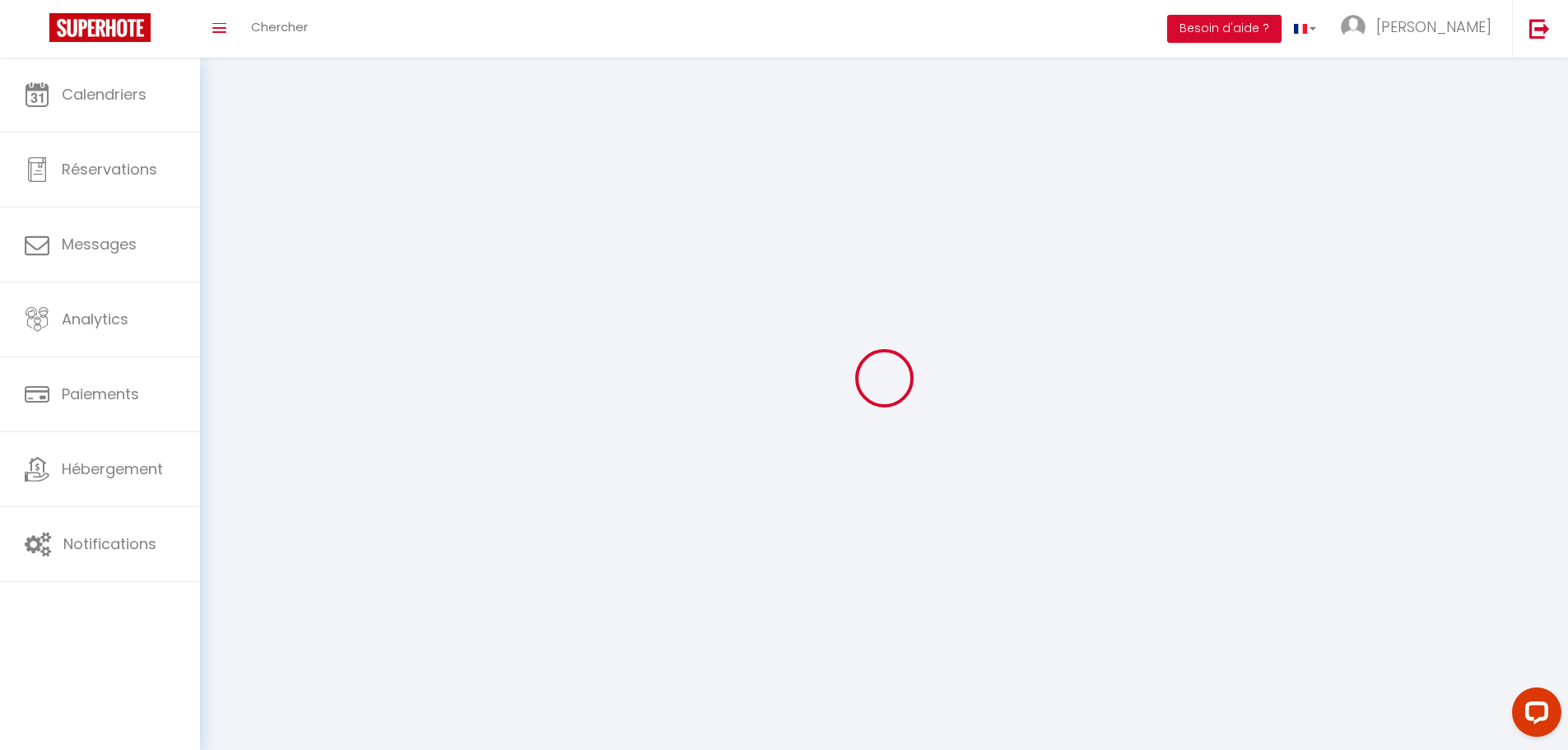
type input "[STREET_ADDRESS]"
type input "64240"
type input "Hasparren"
type input "qY7YPPwCNRl7Zhj45iQgwOc4a"
type input "7eMndqs7BG1lqDOMHFDaExhXg"
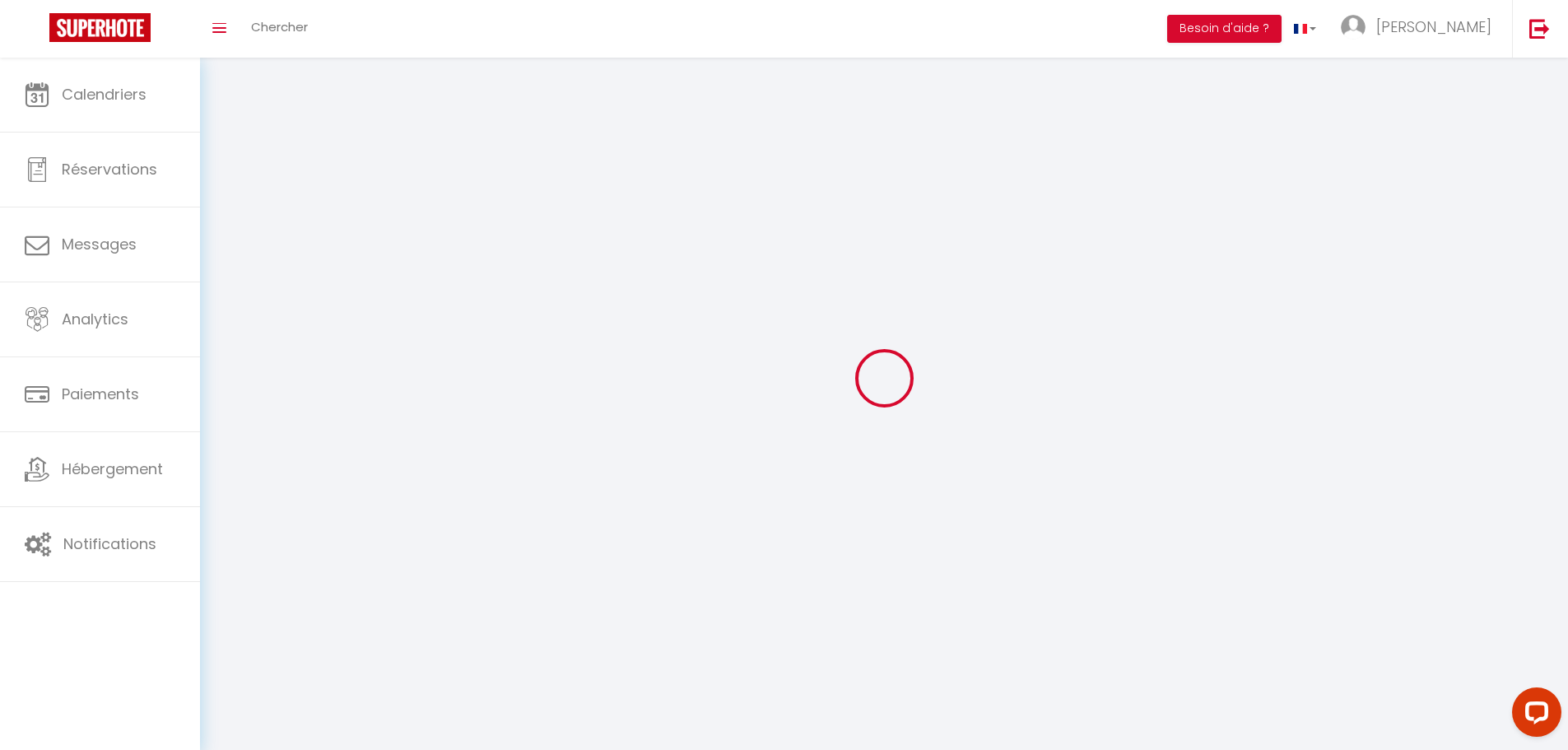
type input "[URL][DOMAIN_NAME]"
select select "28"
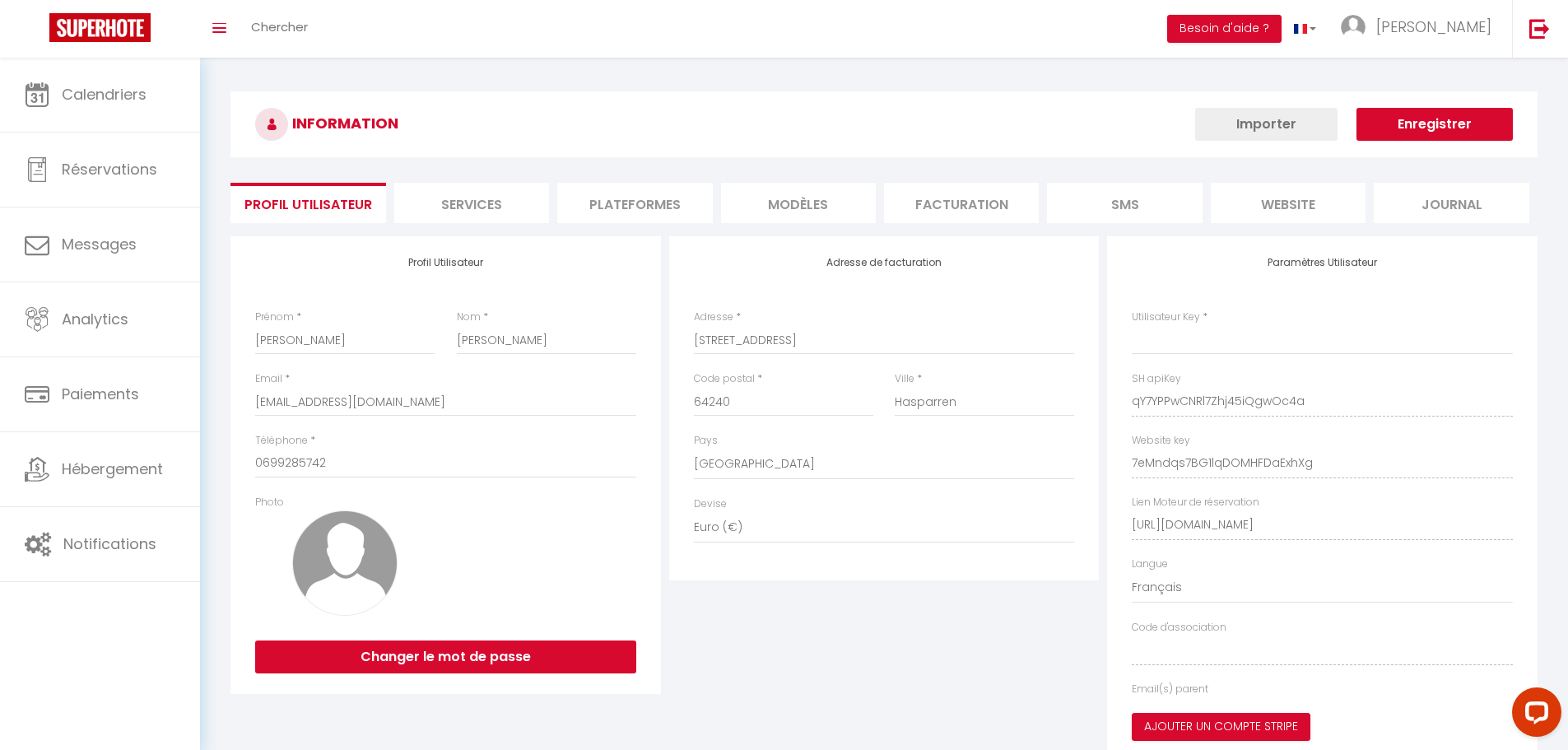
type input "qY7YPPwCNRl7Zhj45iQgwOc4a"
type input "7eMndqs7BG1lqDOMHFDaExhXg"
type input "[URL][DOMAIN_NAME]"
select select "fr"
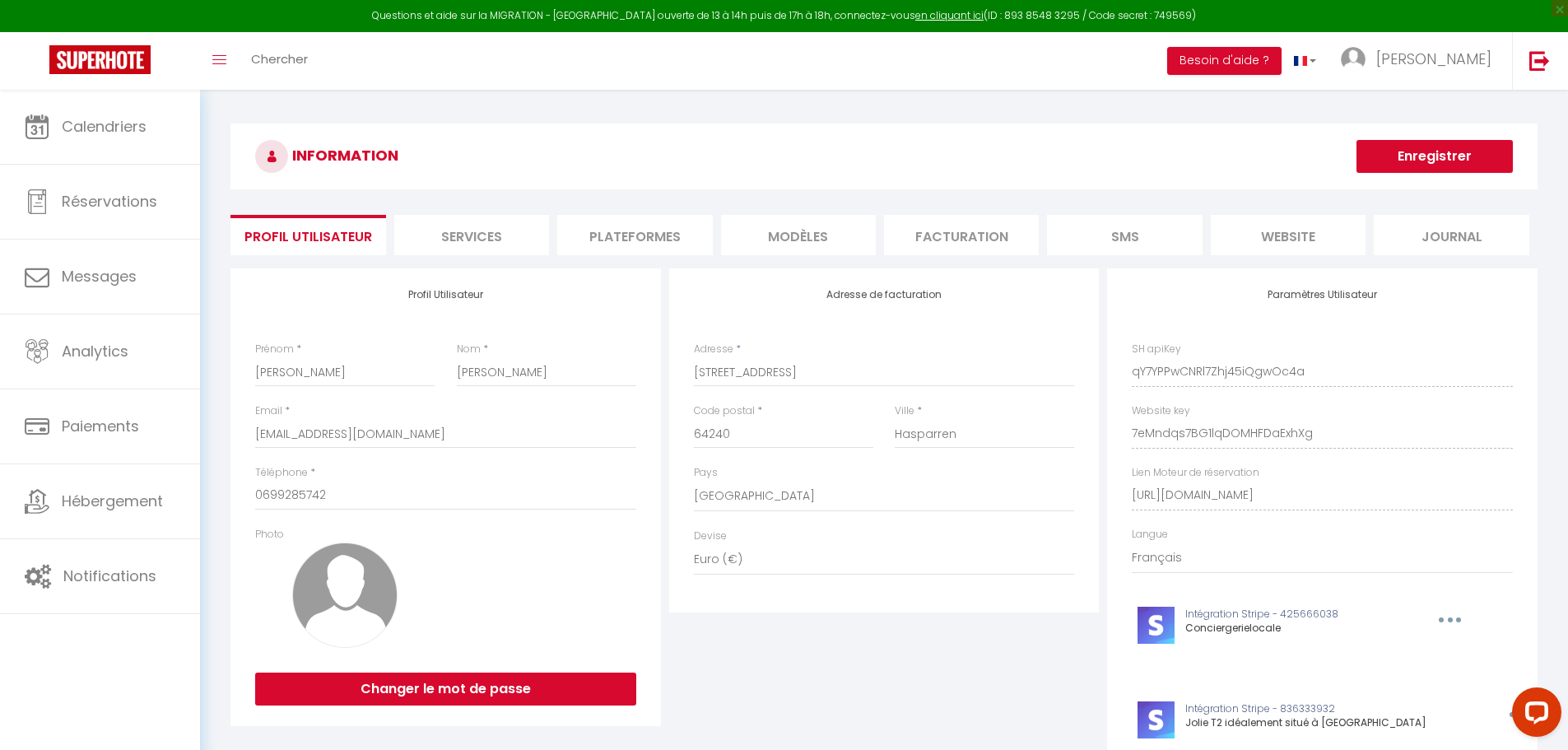
click at [656, 227] on li "Plateformes" at bounding box center [634, 234] width 155 height 40
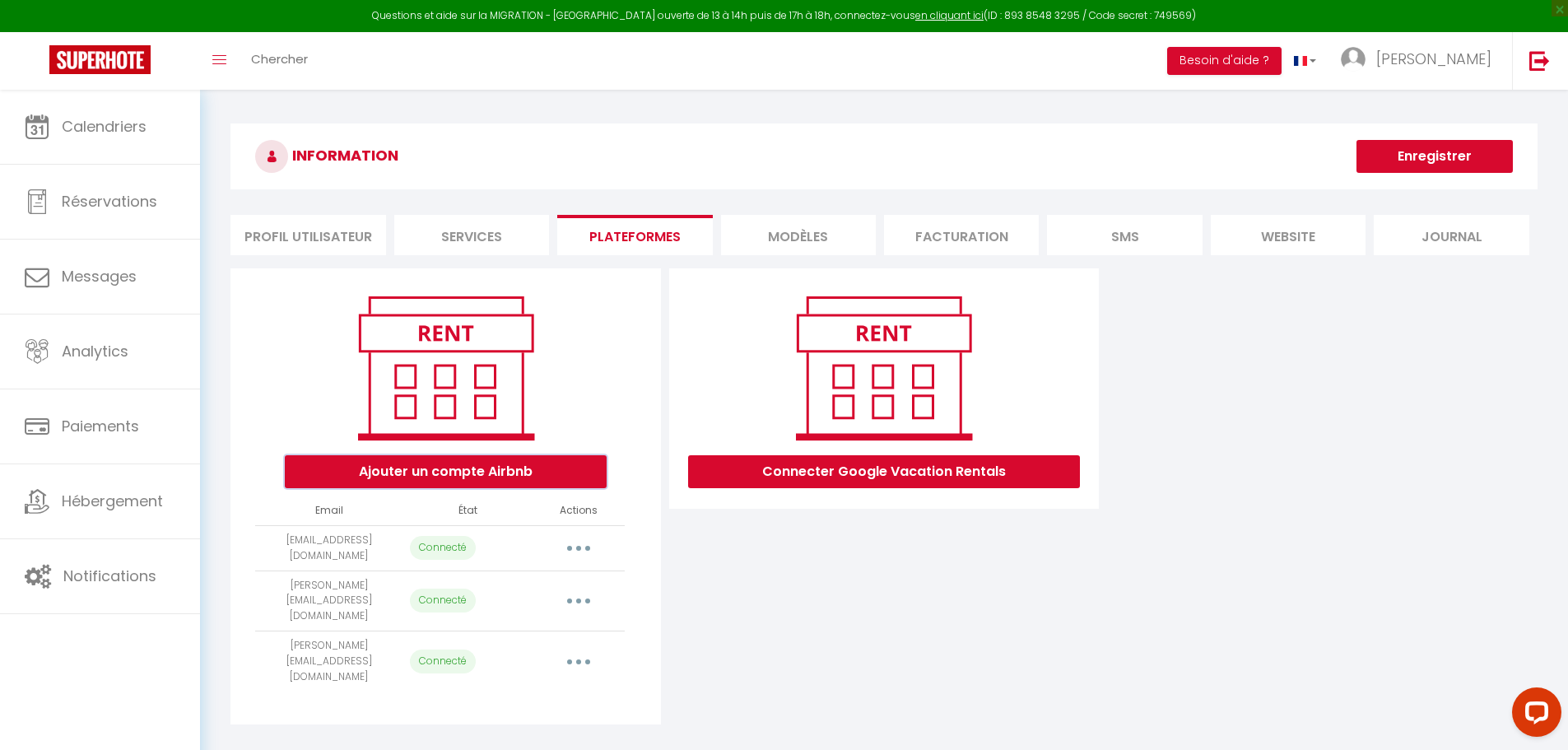
click at [465, 466] on button "Ajouter un compte Airbnb" at bounding box center [446, 472] width 322 height 33
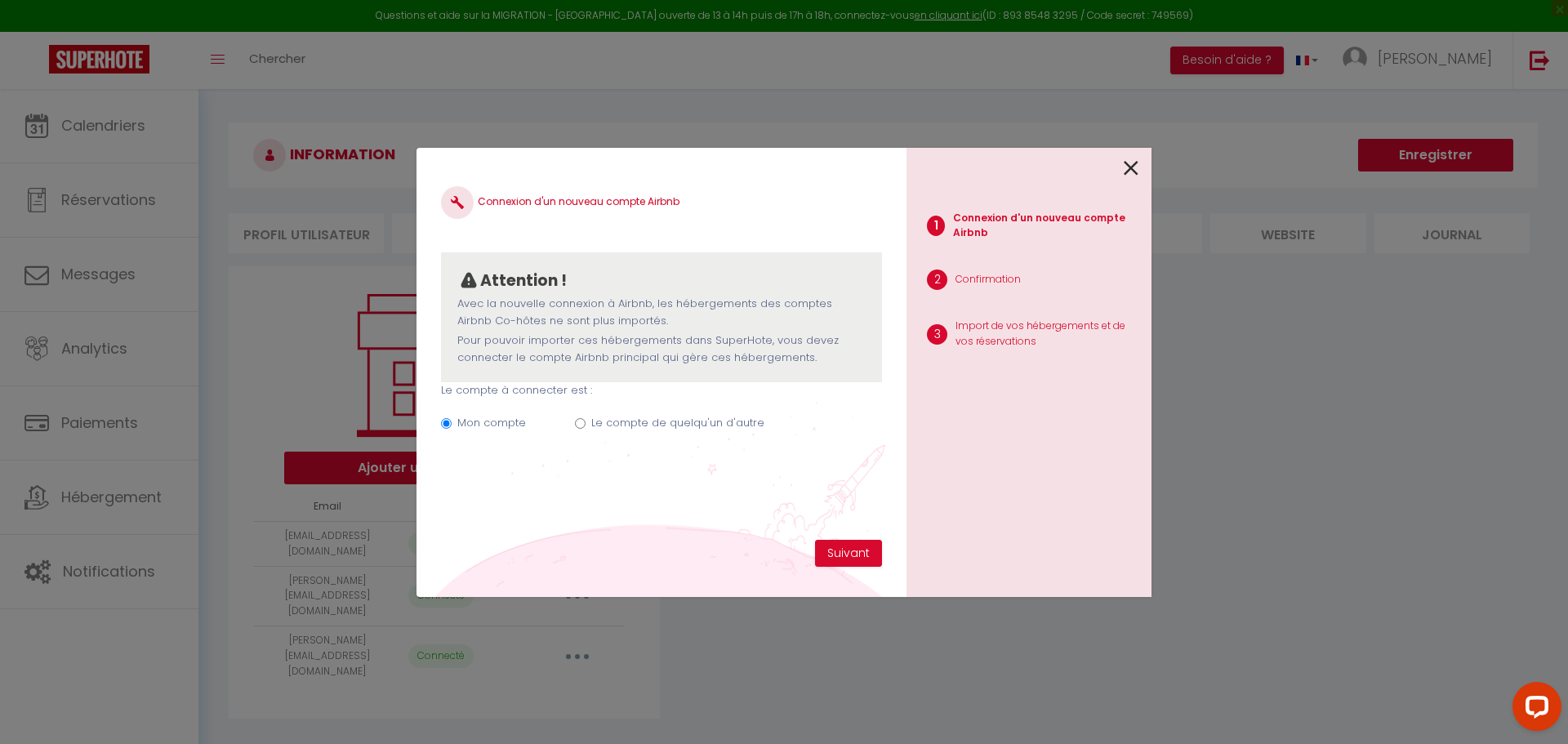
click at [577, 421] on input "Le compte de quelqu'un d'autre" at bounding box center [579, 423] width 11 height 11
radio input "true"
radio input "false"
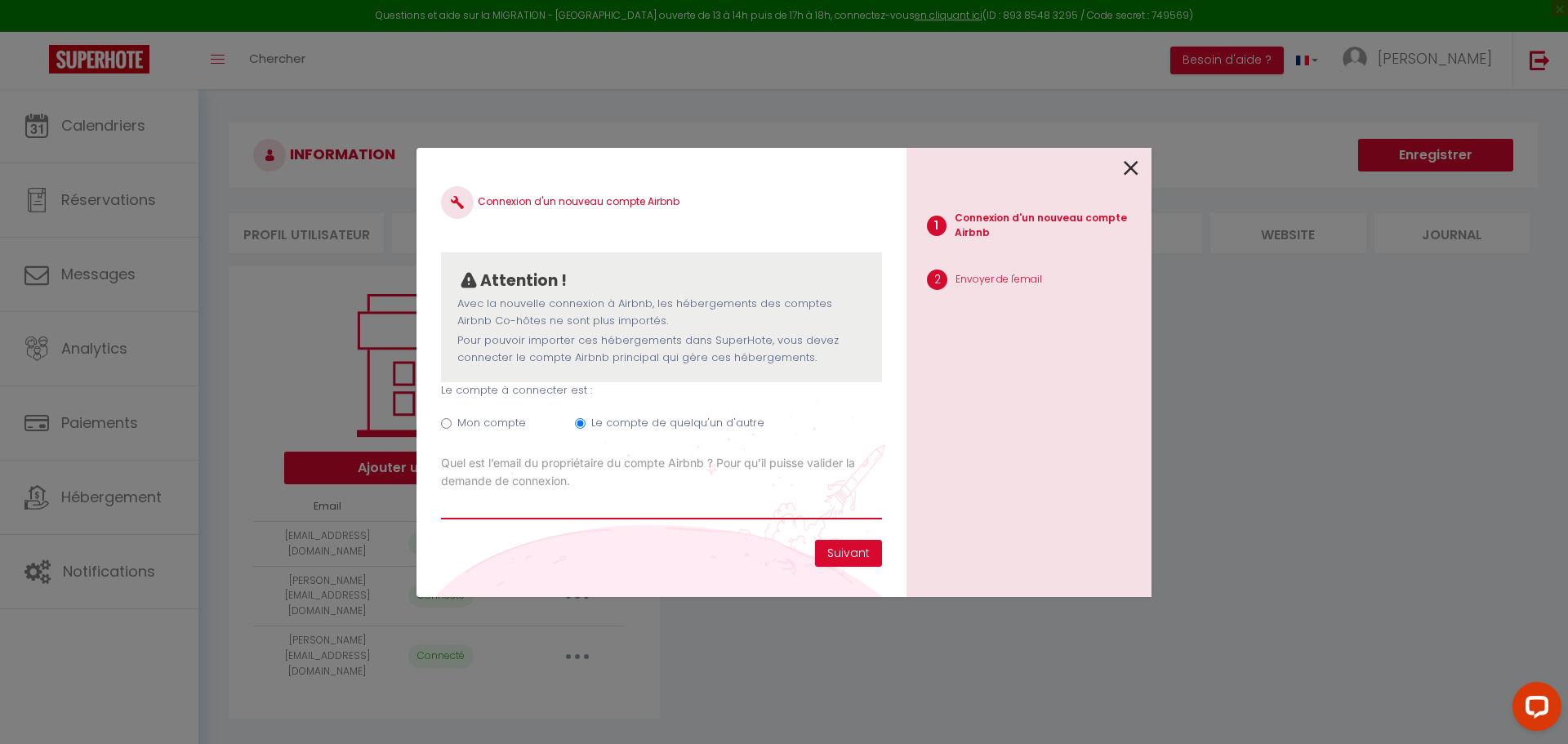
click at [491, 519] on input "Email connexion Airbnb" at bounding box center [662, 504] width 441 height 29
type input "thierry.rognon40@gmail.com"
click at [867, 557] on button "Suivant" at bounding box center [847, 553] width 67 height 28
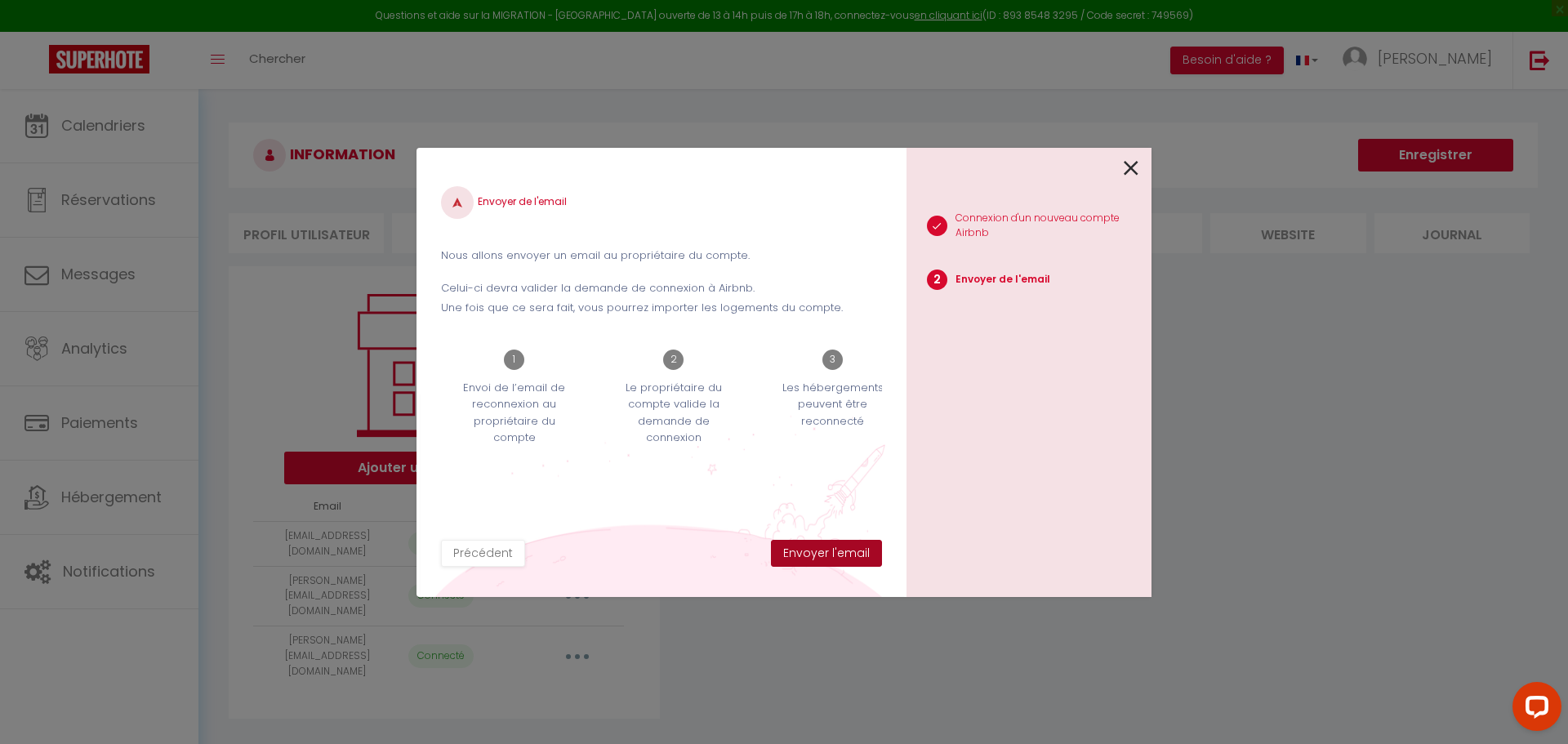
click at [830, 559] on button "Envoyer l'email" at bounding box center [826, 553] width 111 height 28
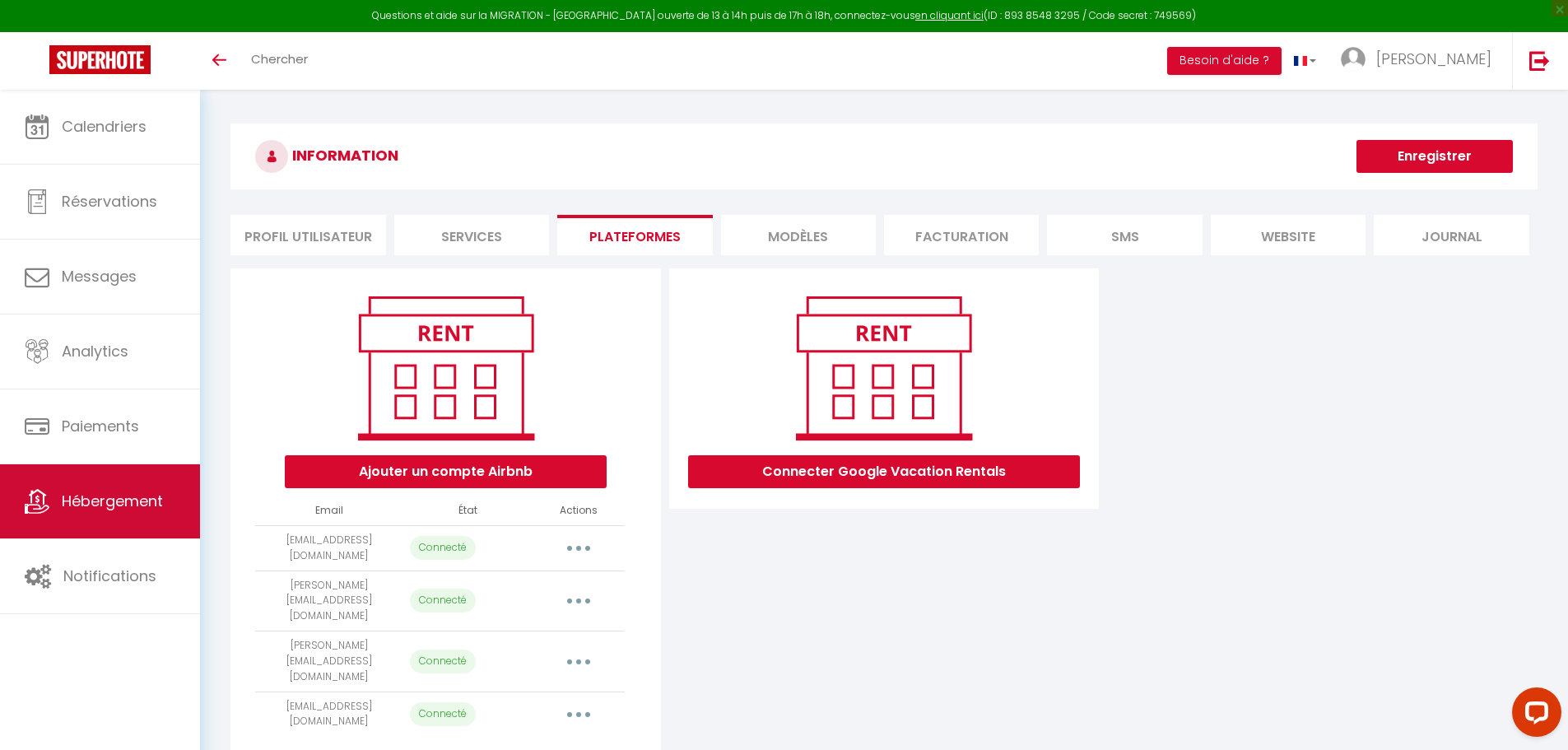
click at [100, 509] on span "Hébergement" at bounding box center [112, 500] width 101 height 20
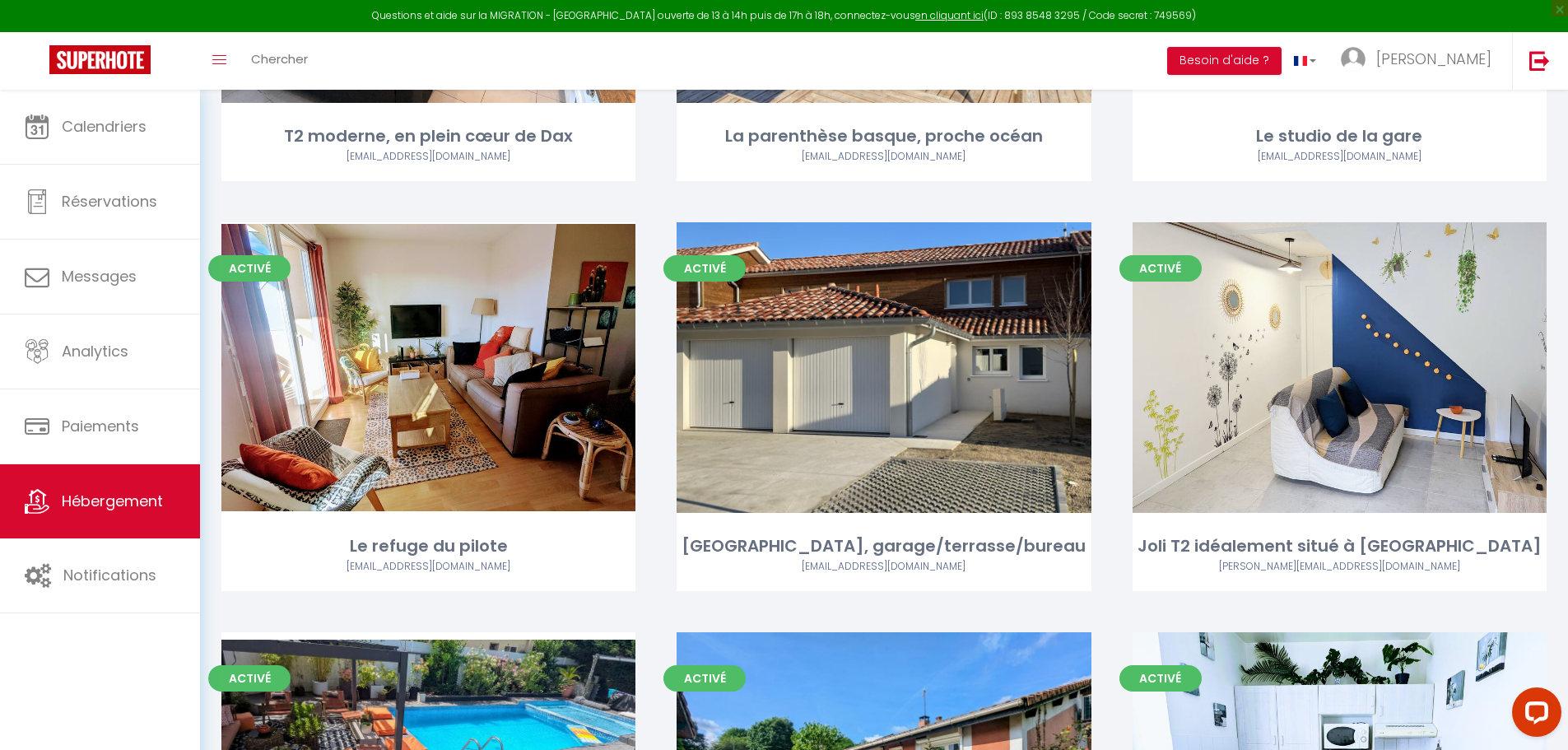
scroll to position [1318, 0]
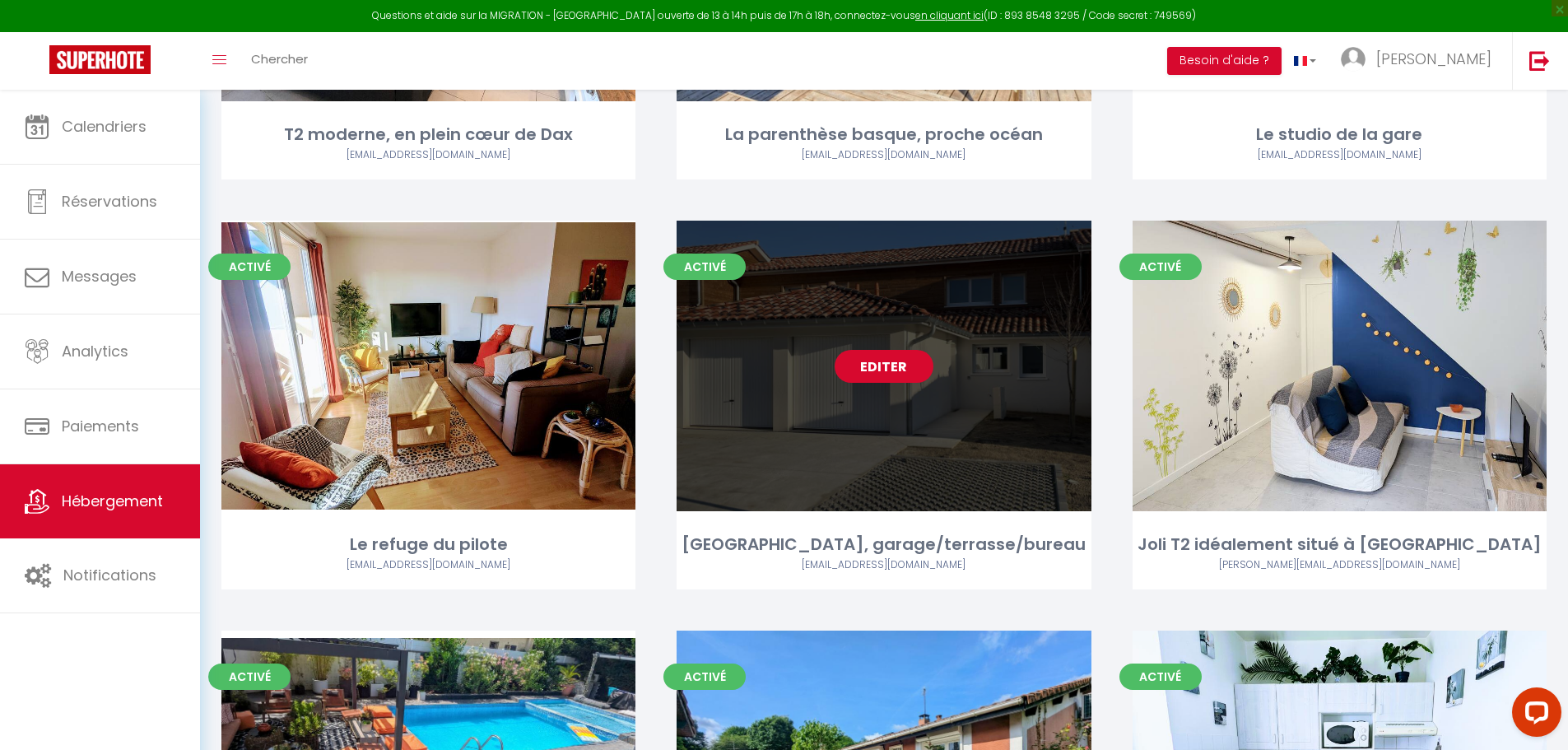
click at [891, 350] on link "Editer" at bounding box center [883, 367] width 98 height 33
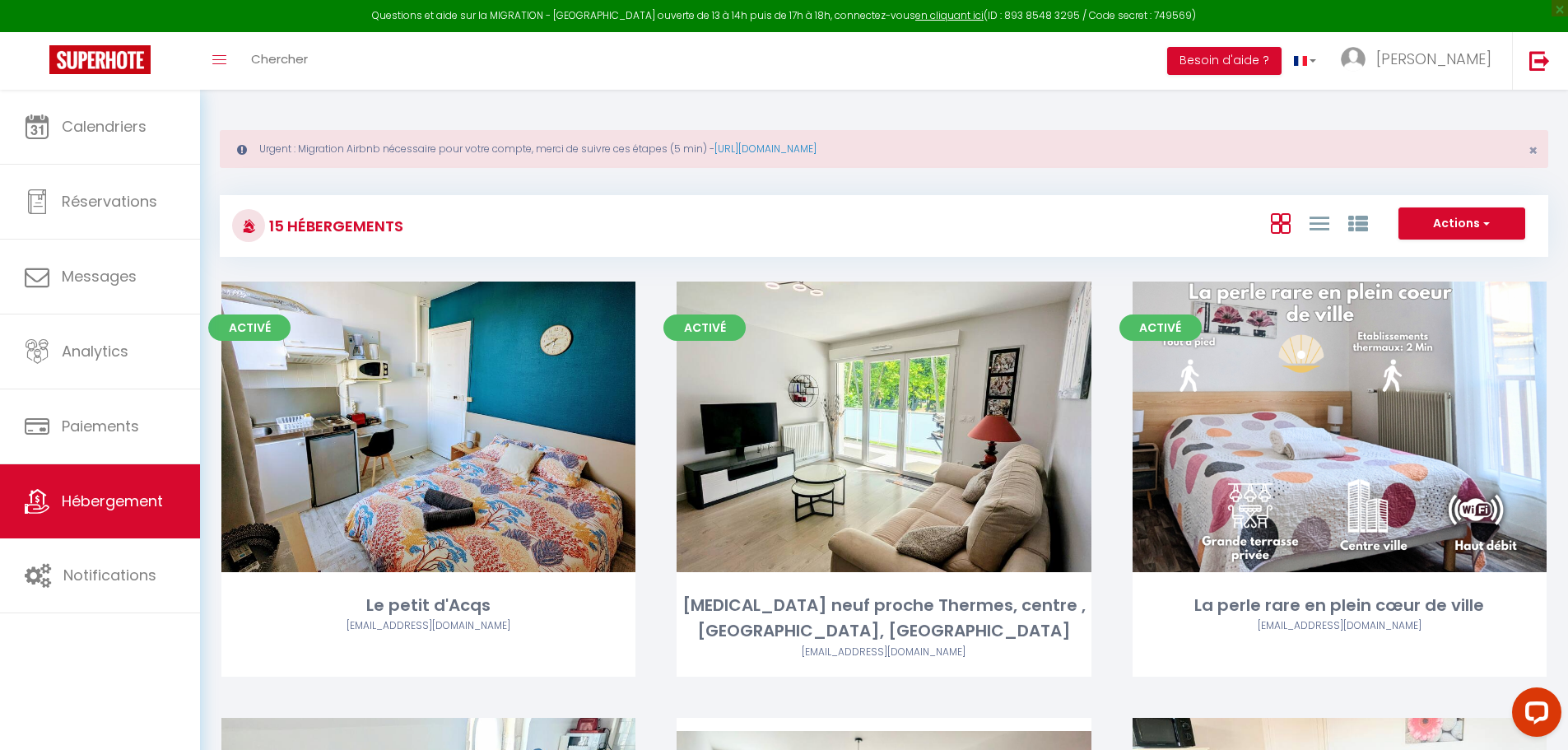
select select "3"
select select "2"
select select "1"
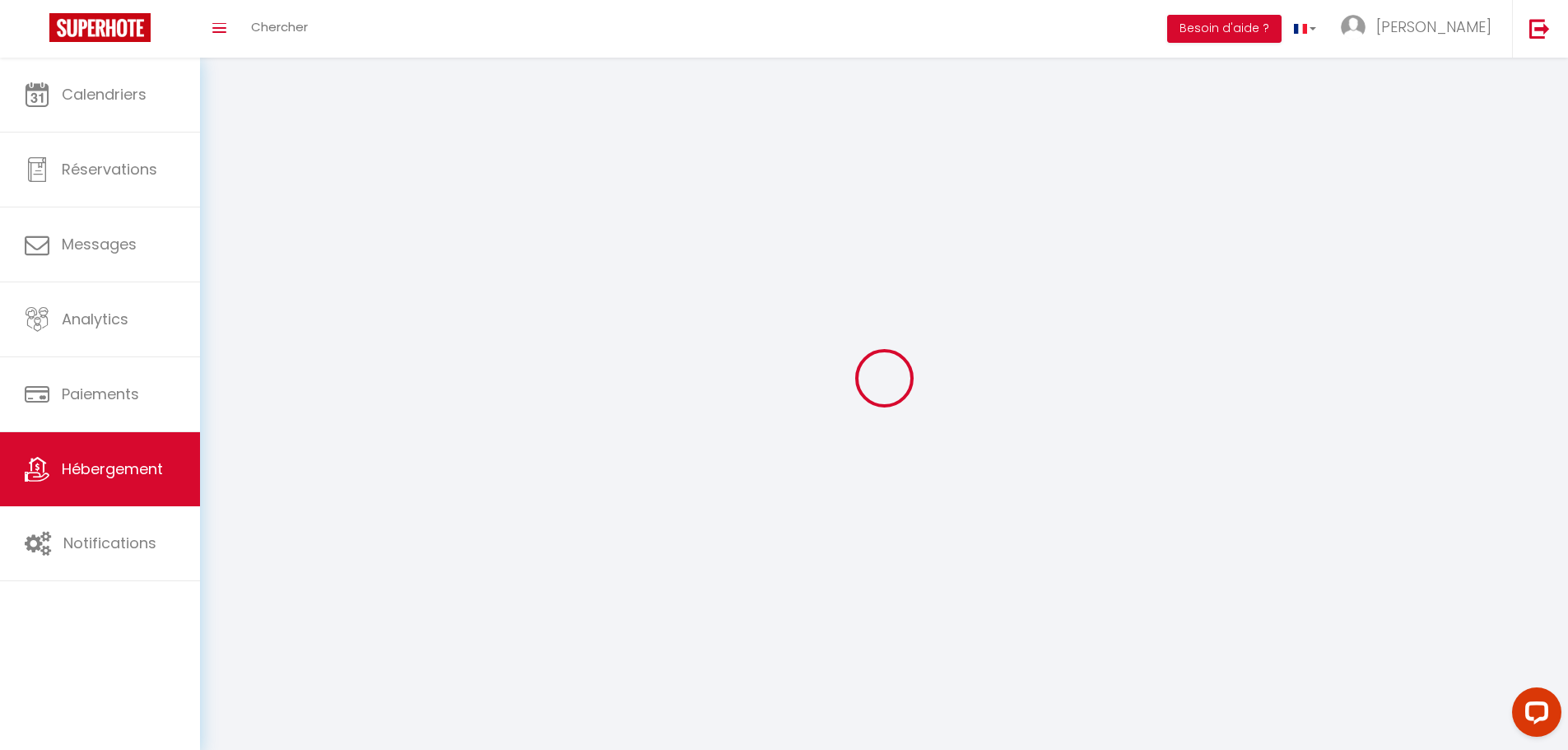
select select
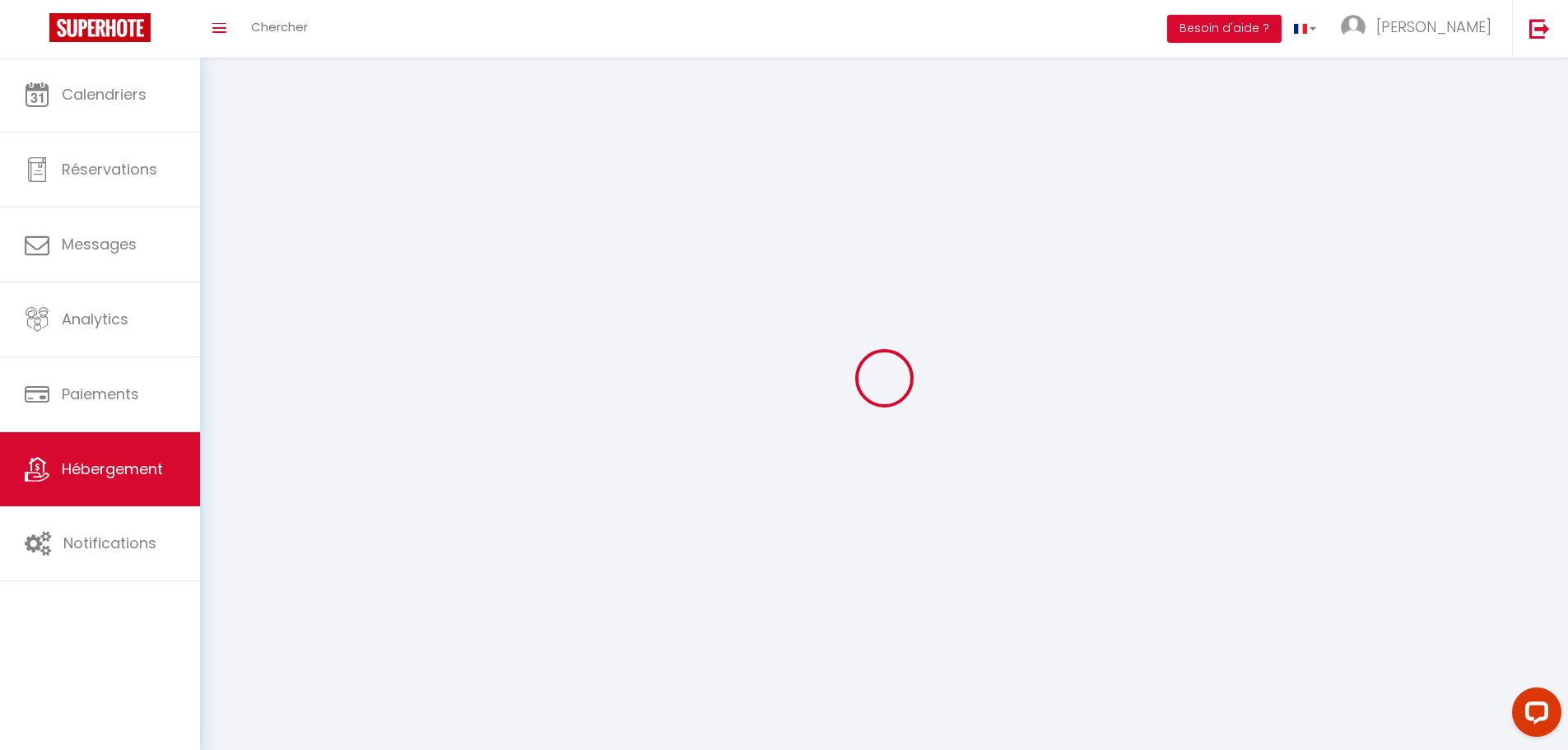
select select
checkbox input "false"
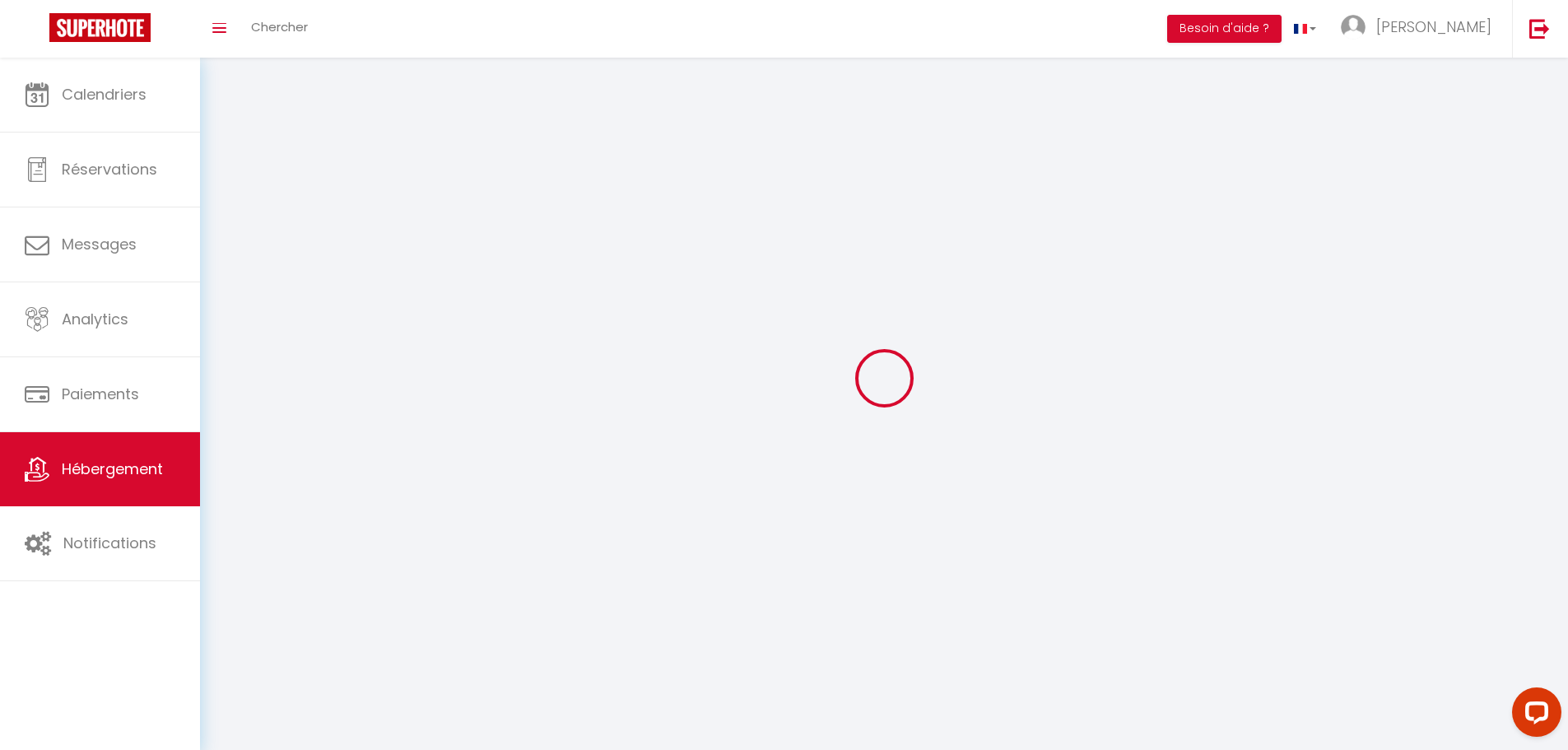
checkbox input "false"
select select
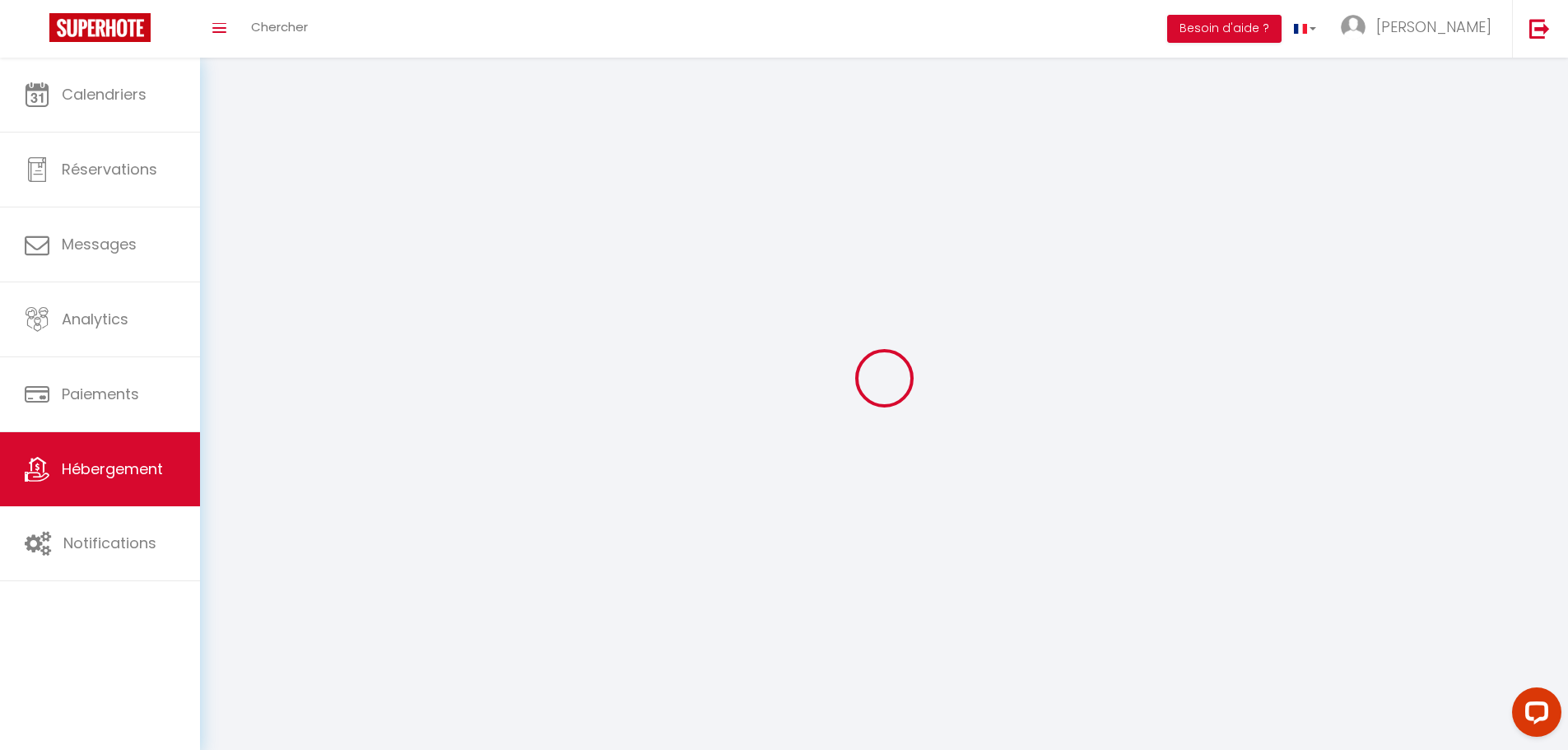
select select
checkbox input "false"
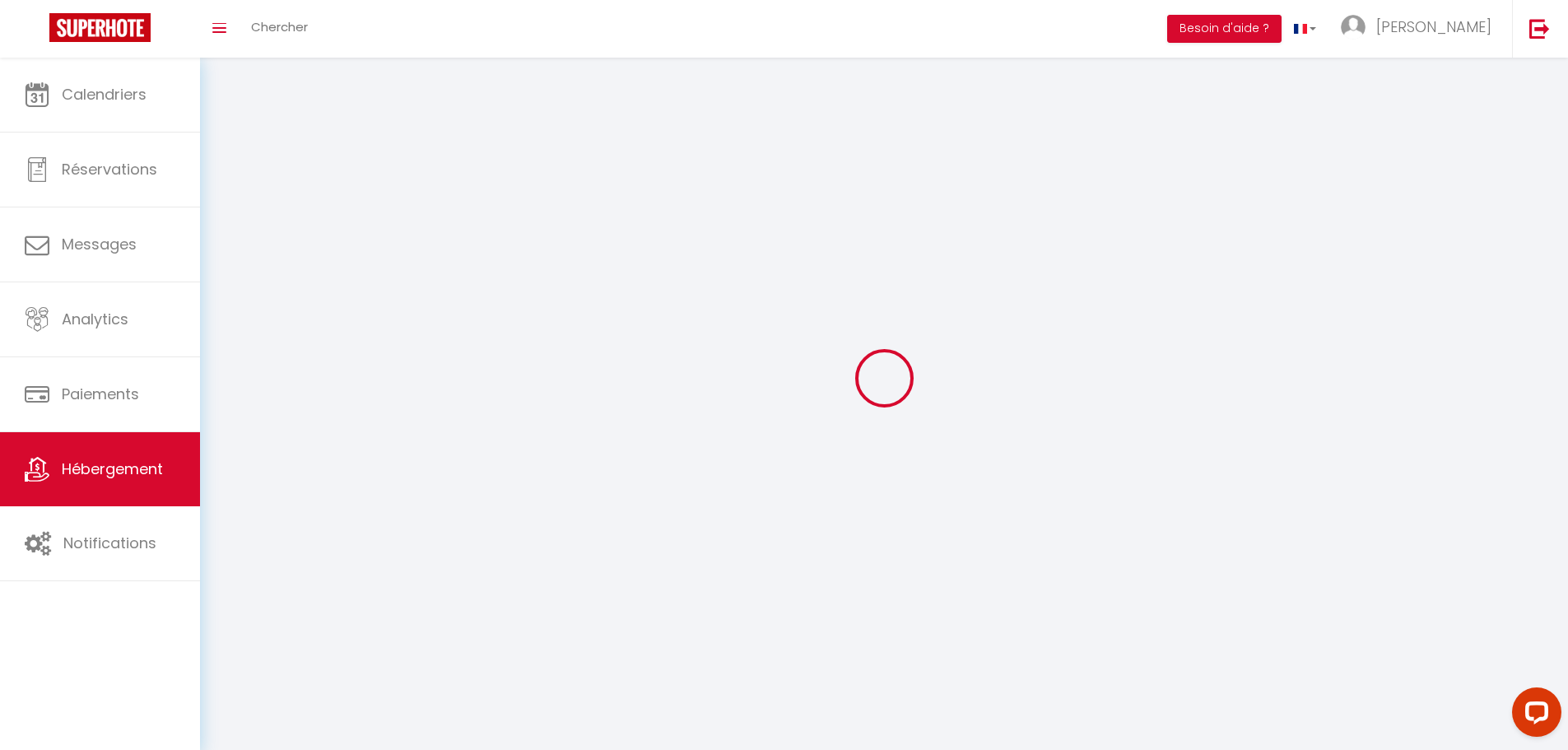
checkbox input "false"
select select
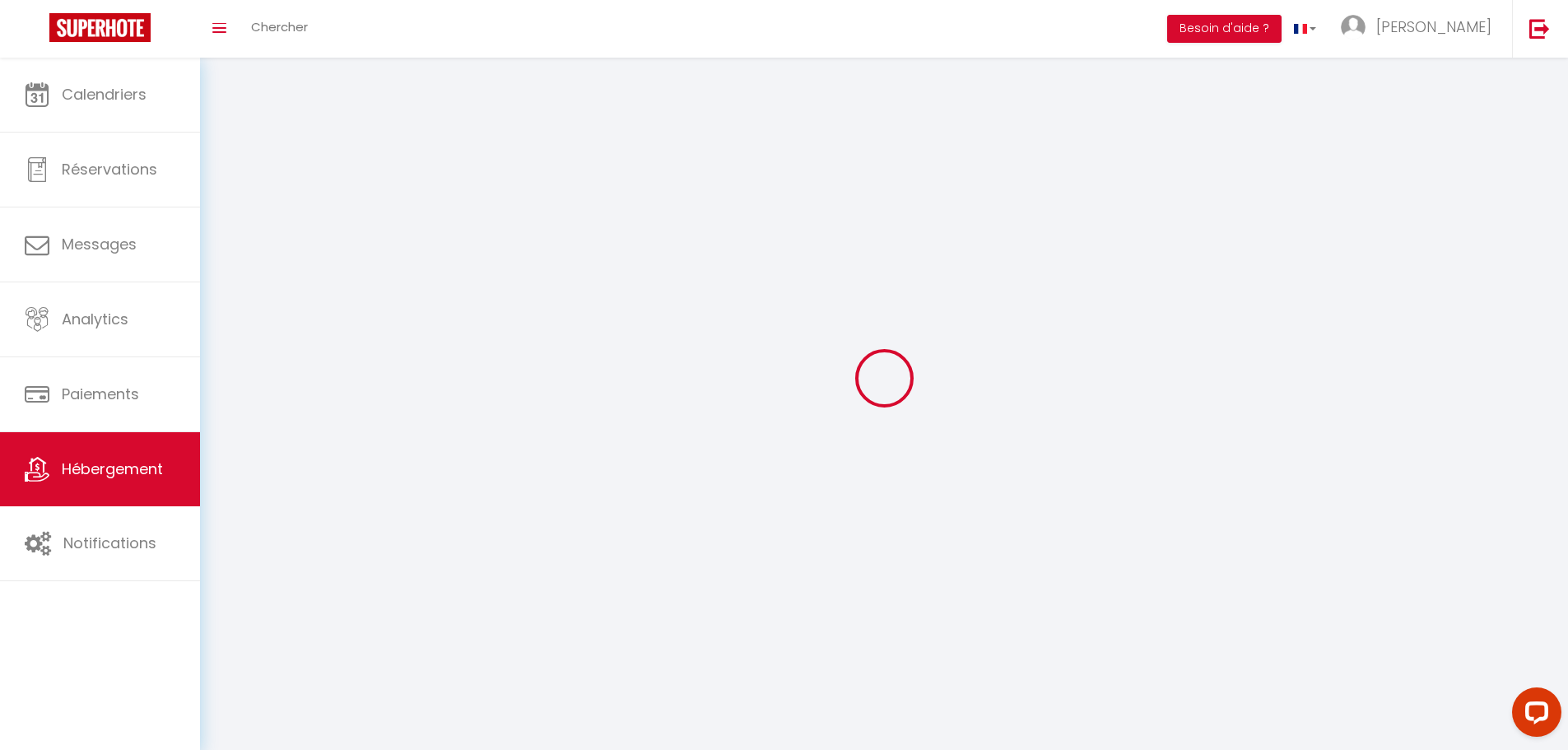
select select
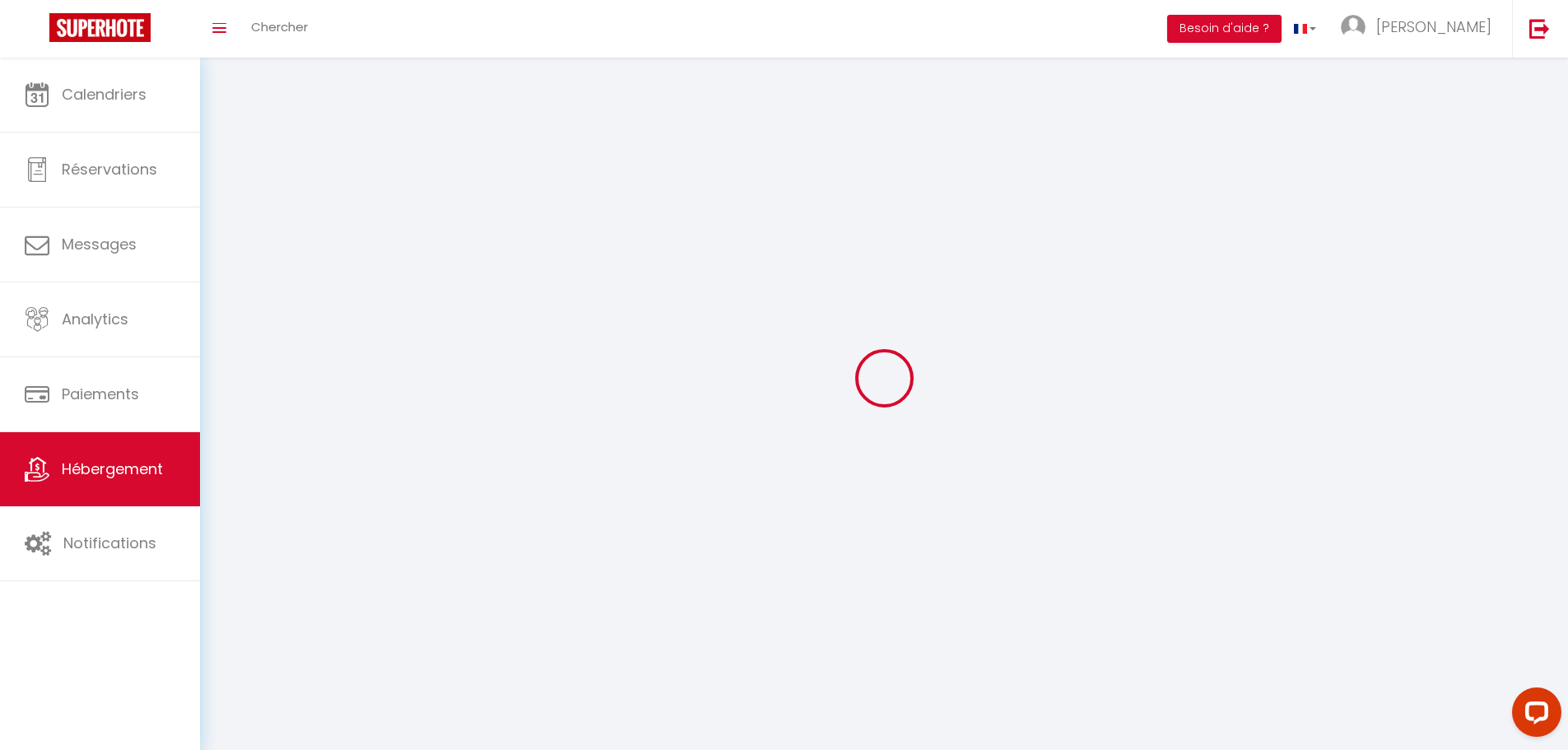
select select
checkbox input "false"
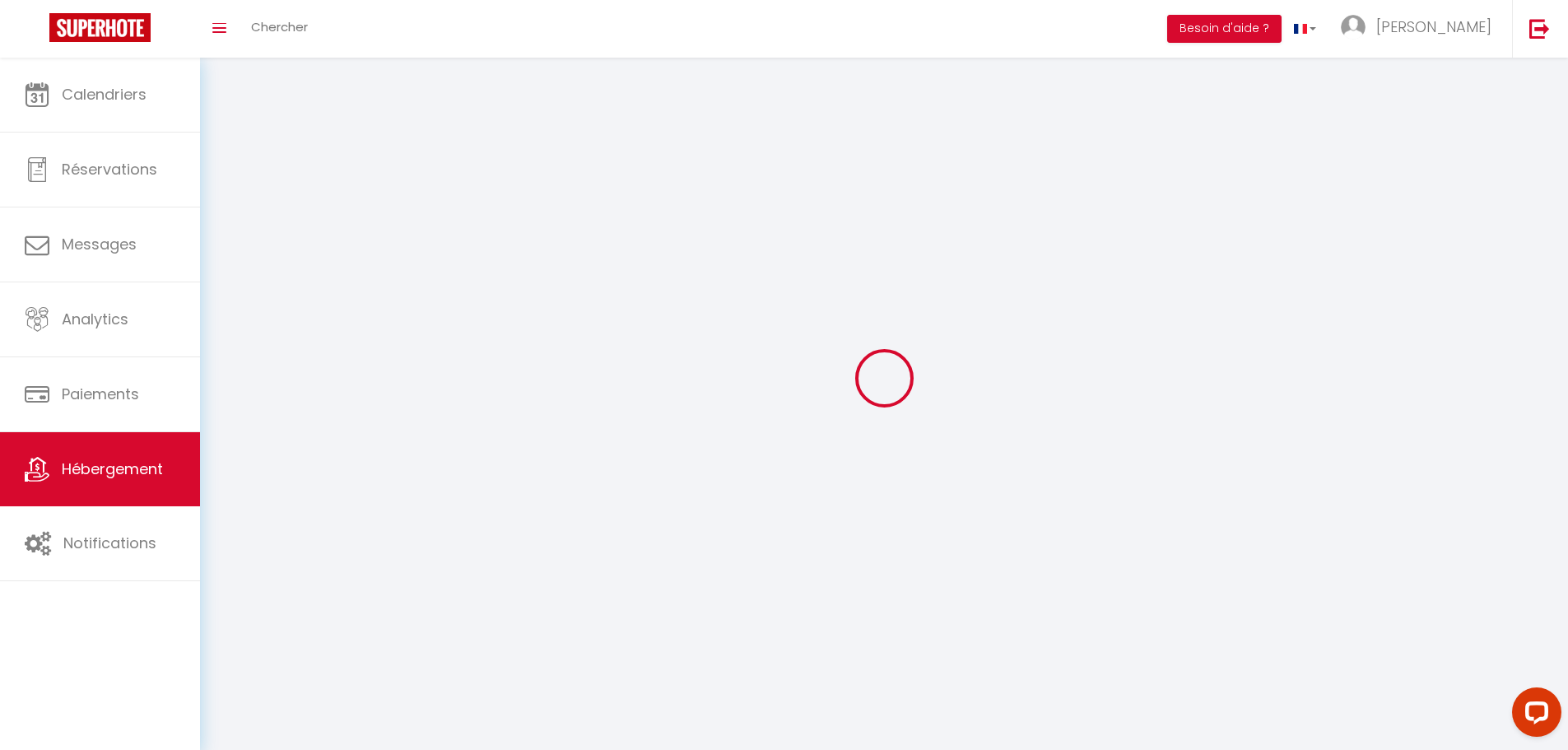
select select
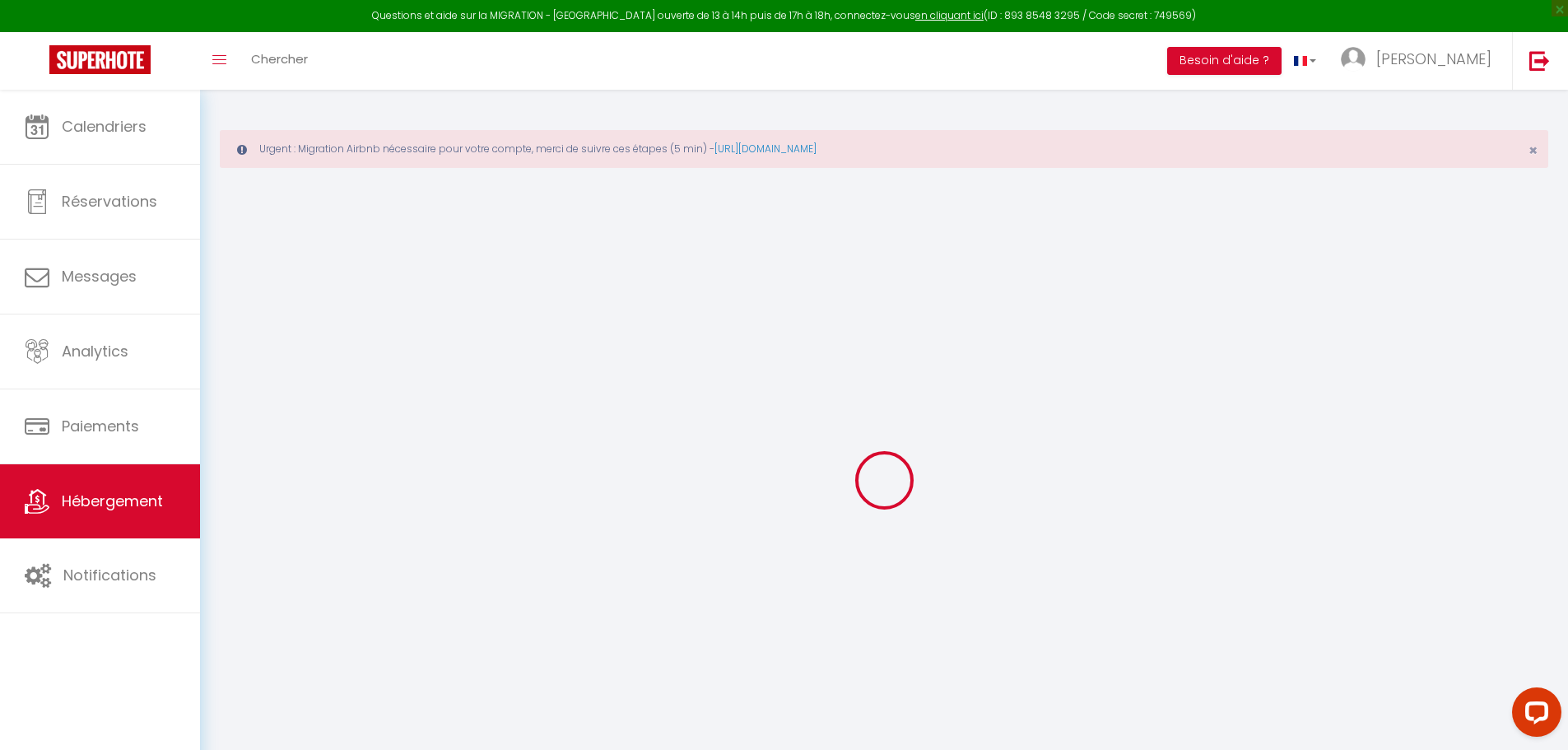
select select "+ 3 %"
select select "+ 18 %"
select select
checkbox input "false"
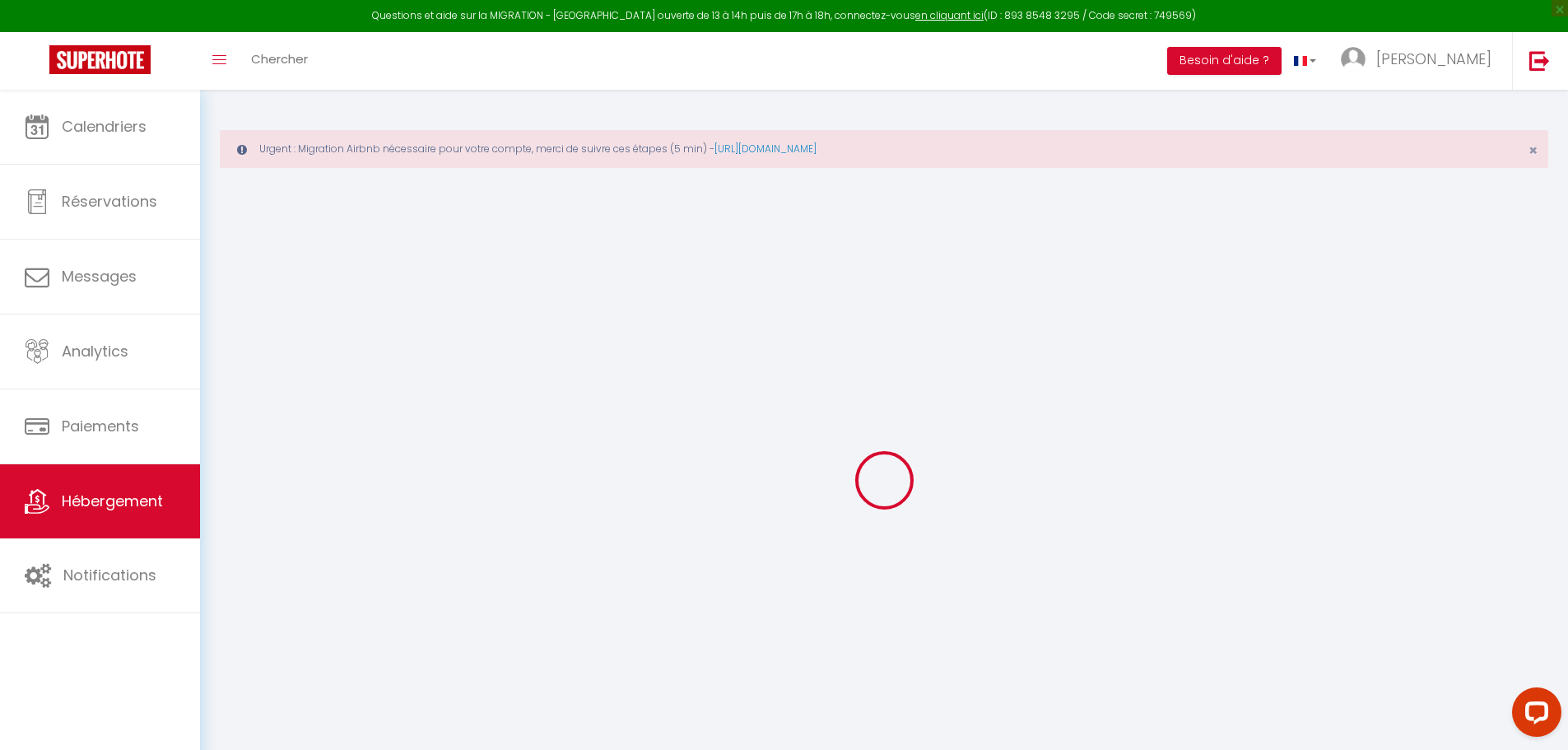
checkbox input "false"
select select "365"
select select "well_reviewed_guests"
select select "EUR"
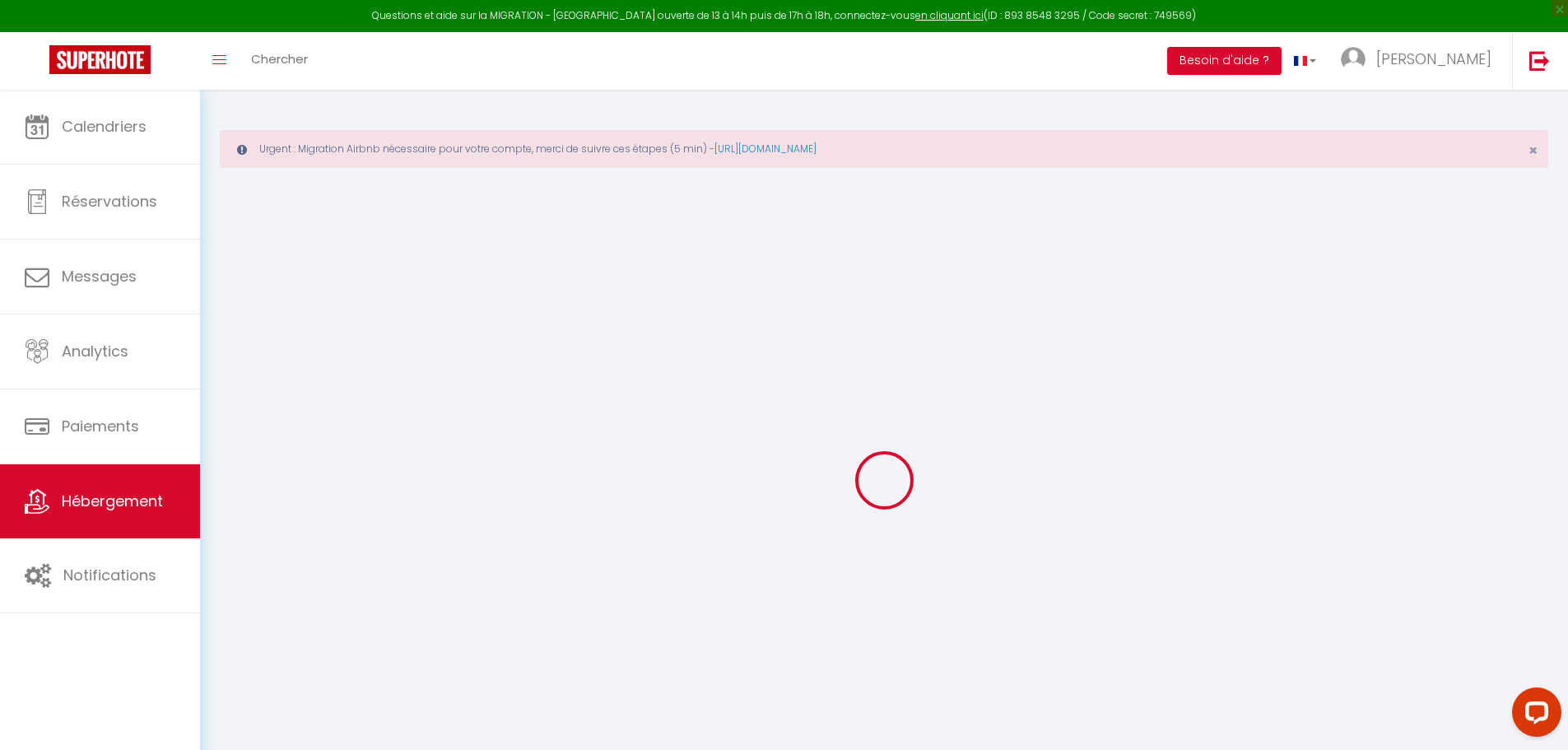
select select "10810-1441775777887779105"
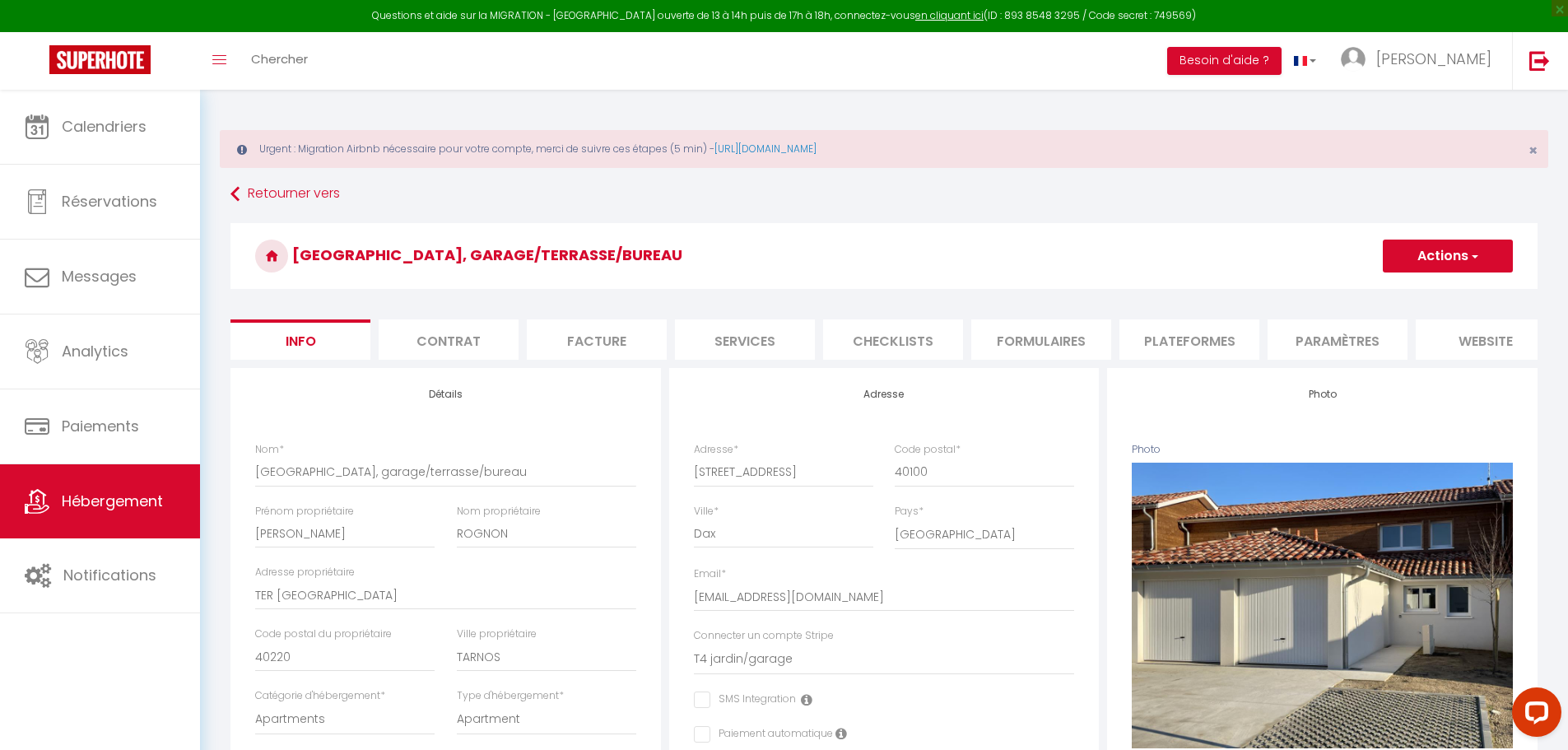
click at [1203, 330] on li "Plateformes" at bounding box center [1189, 339] width 139 height 40
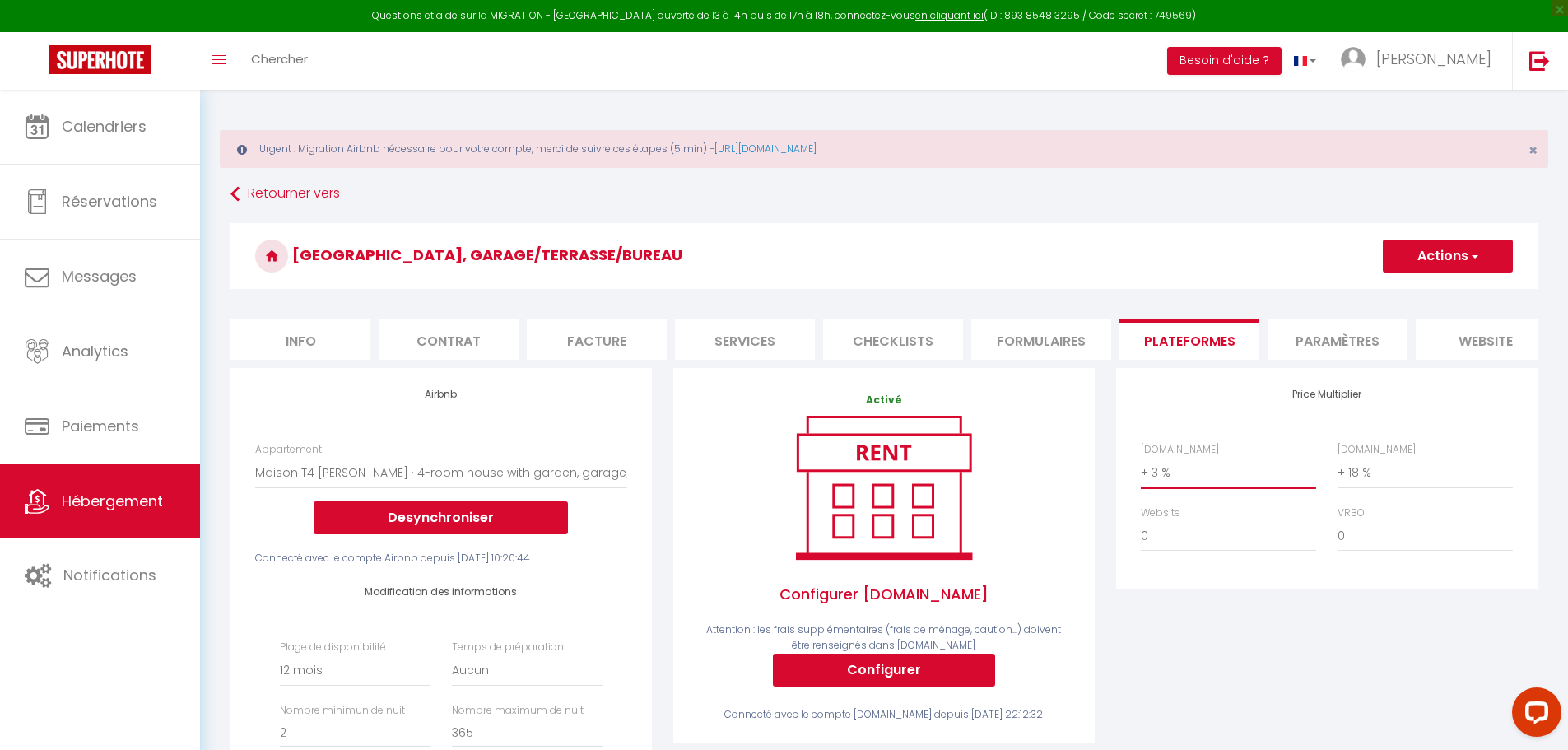
click at [1164, 488] on select "0 + 1 % + 2 % + 3 % + 4 % + 5 % + 6 % + 7 % + 8 % + 9 %" at bounding box center [1229, 472] width 176 height 31
select select "+ 18 %"
click at [1141, 469] on select "0 + 1 % + 2 % + 3 % + 4 % + 5 % + 6 % + 7 % + 8 % + 9 %" at bounding box center [1229, 472] width 176 height 31
click at [1445, 251] on button "Actions" at bounding box center [1447, 257] width 130 height 33
click at [1431, 291] on link "Enregistrer" at bounding box center [1446, 293] width 130 height 21
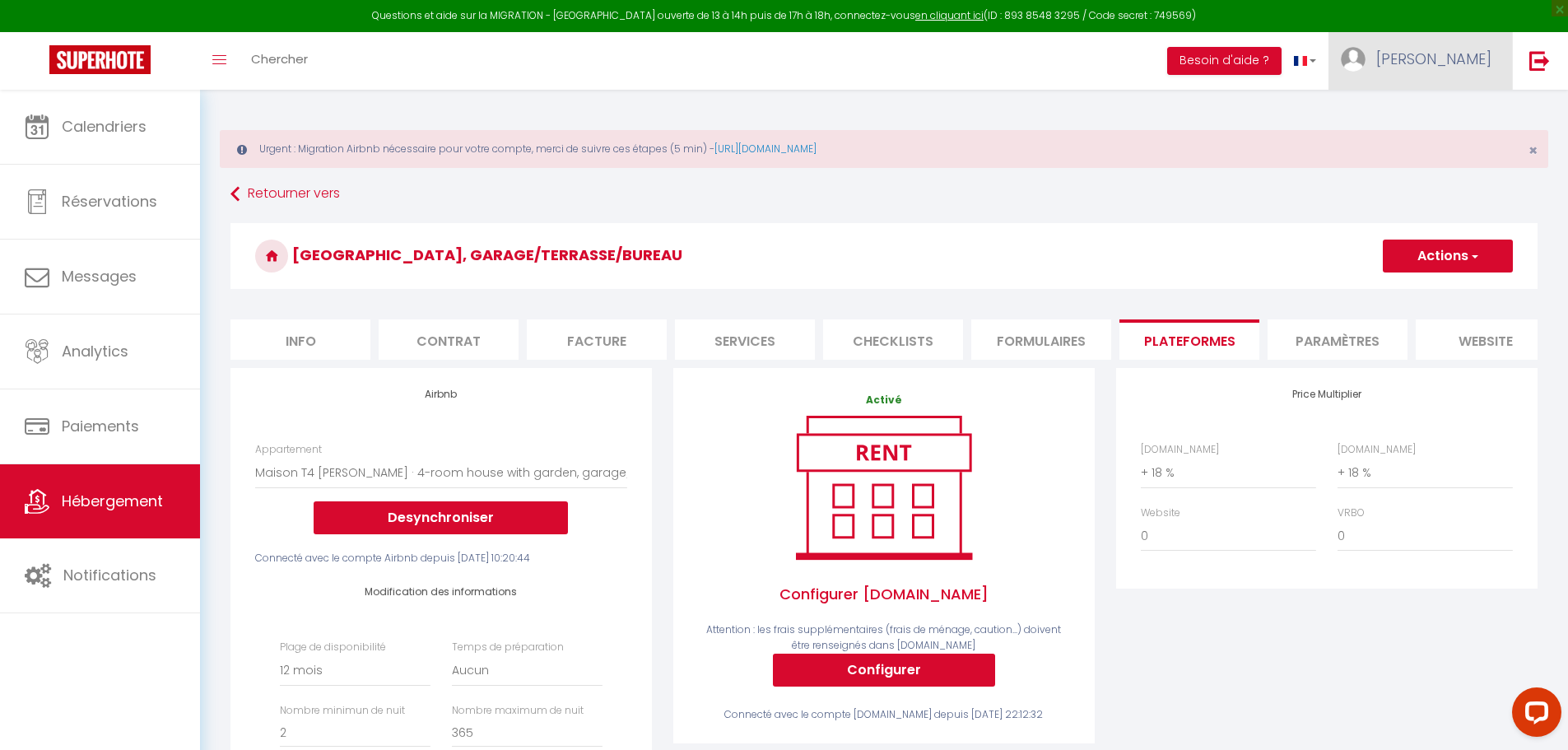
click at [1493, 65] on link "[PERSON_NAME]" at bounding box center [1420, 60] width 183 height 58
click at [1448, 115] on link "Paramètres" at bounding box center [1446, 114] width 122 height 28
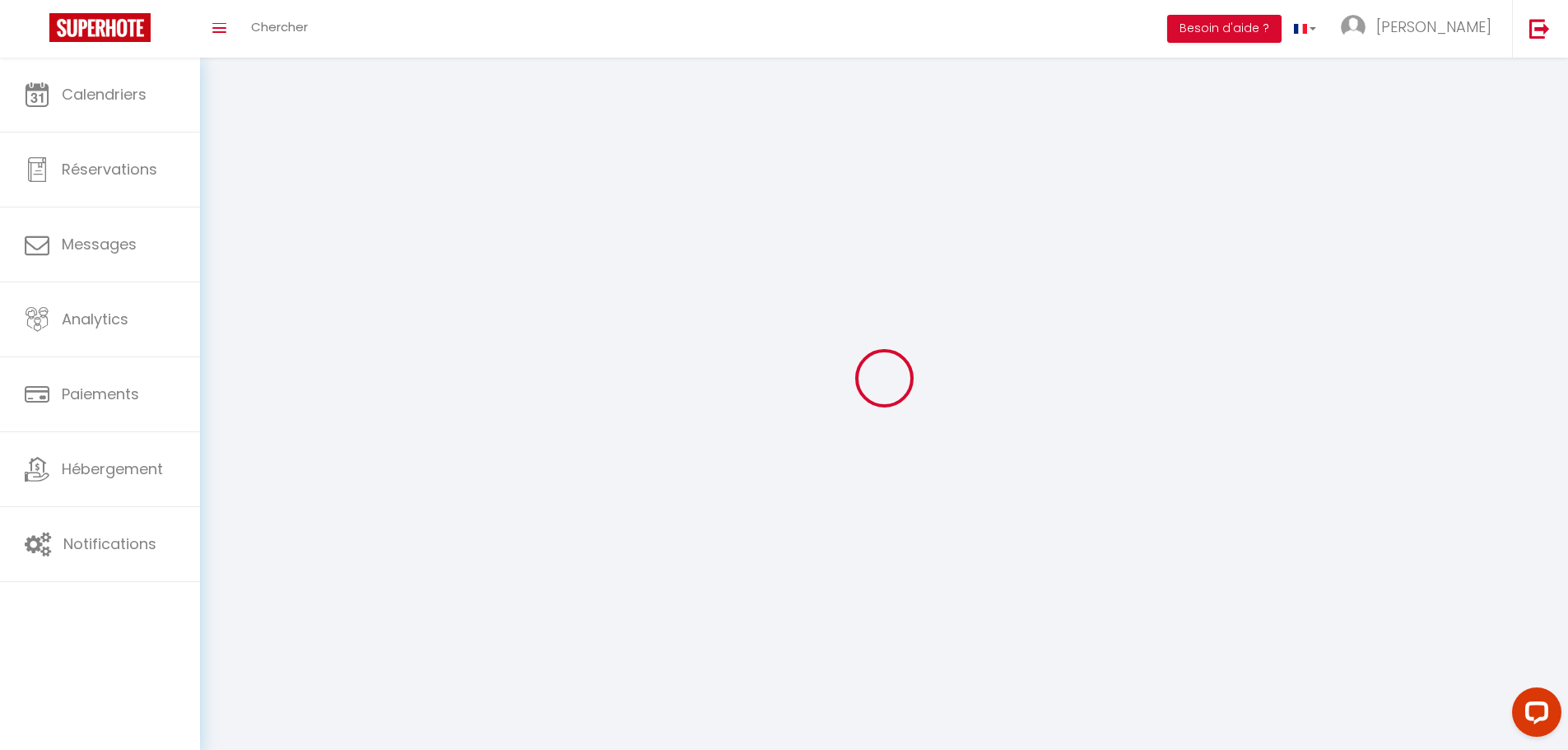
select select
type input "[PERSON_NAME]"
type input "0699285742"
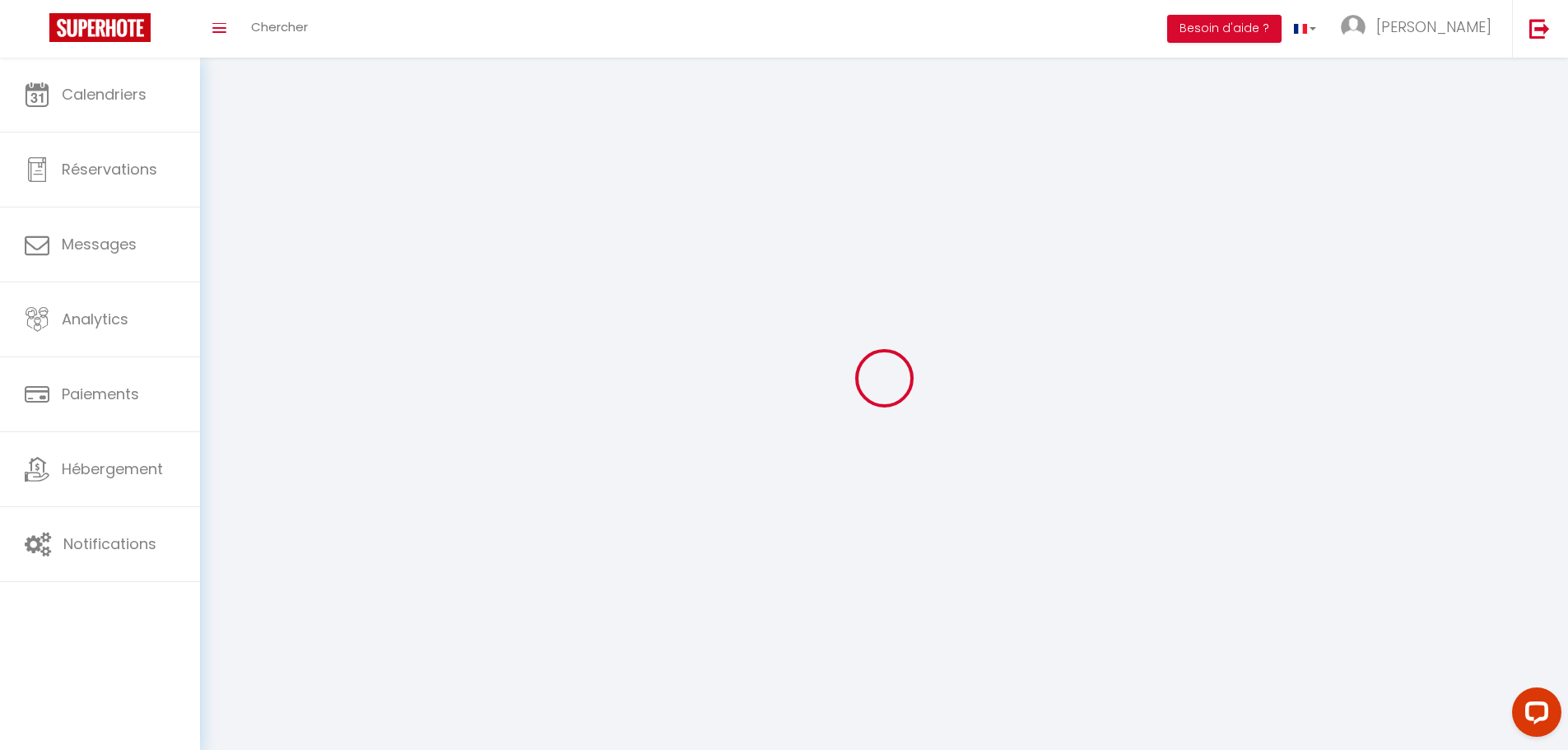
type input "[STREET_ADDRESS]"
type input "64240"
type input "Hasparren"
type input "qY7YPPwCNRl7Zhj45iQgwOc4a"
type input "7eMndqs7BG1lqDOMHFDaExhXg"
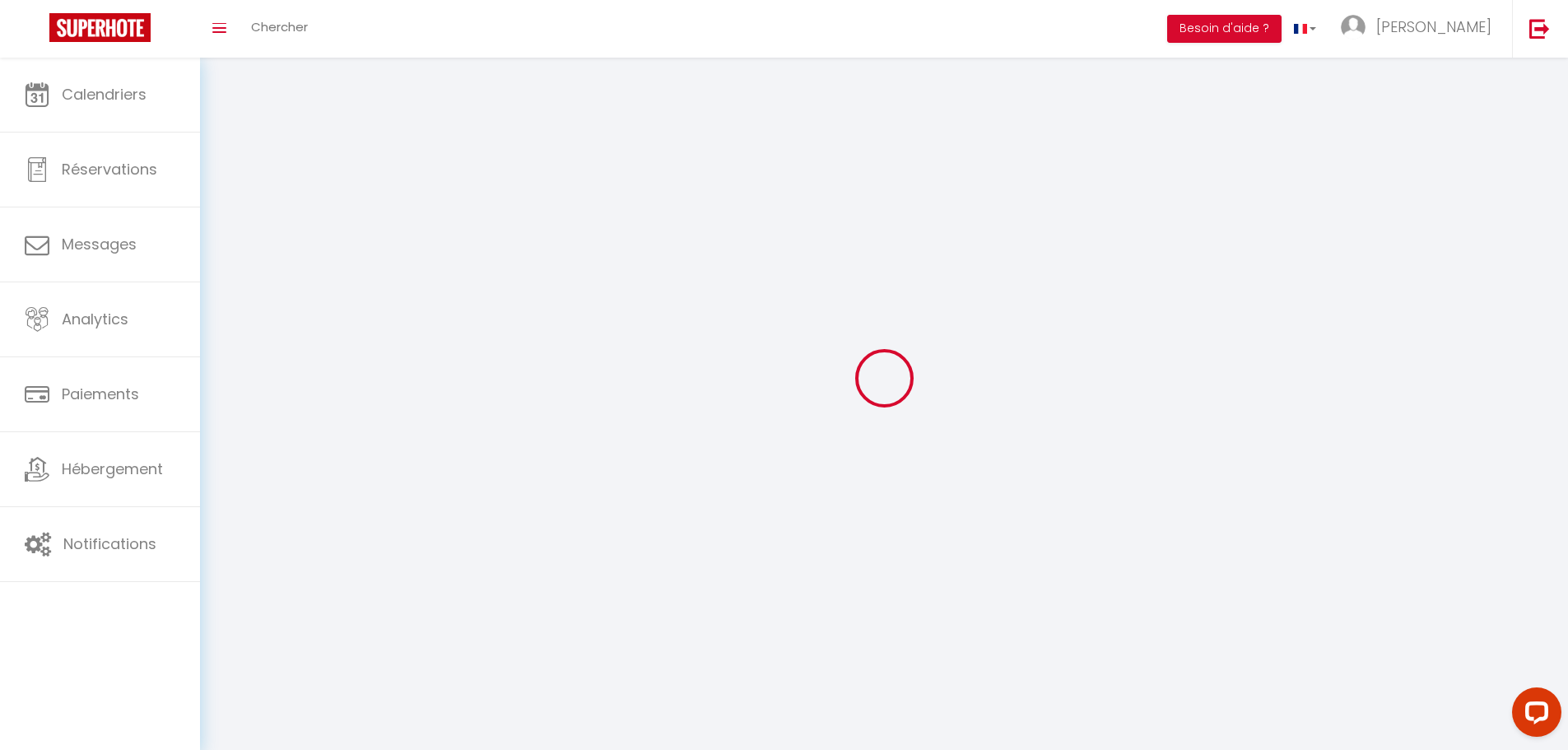
type input "[URL][DOMAIN_NAME]"
select select "1"
select select "28"
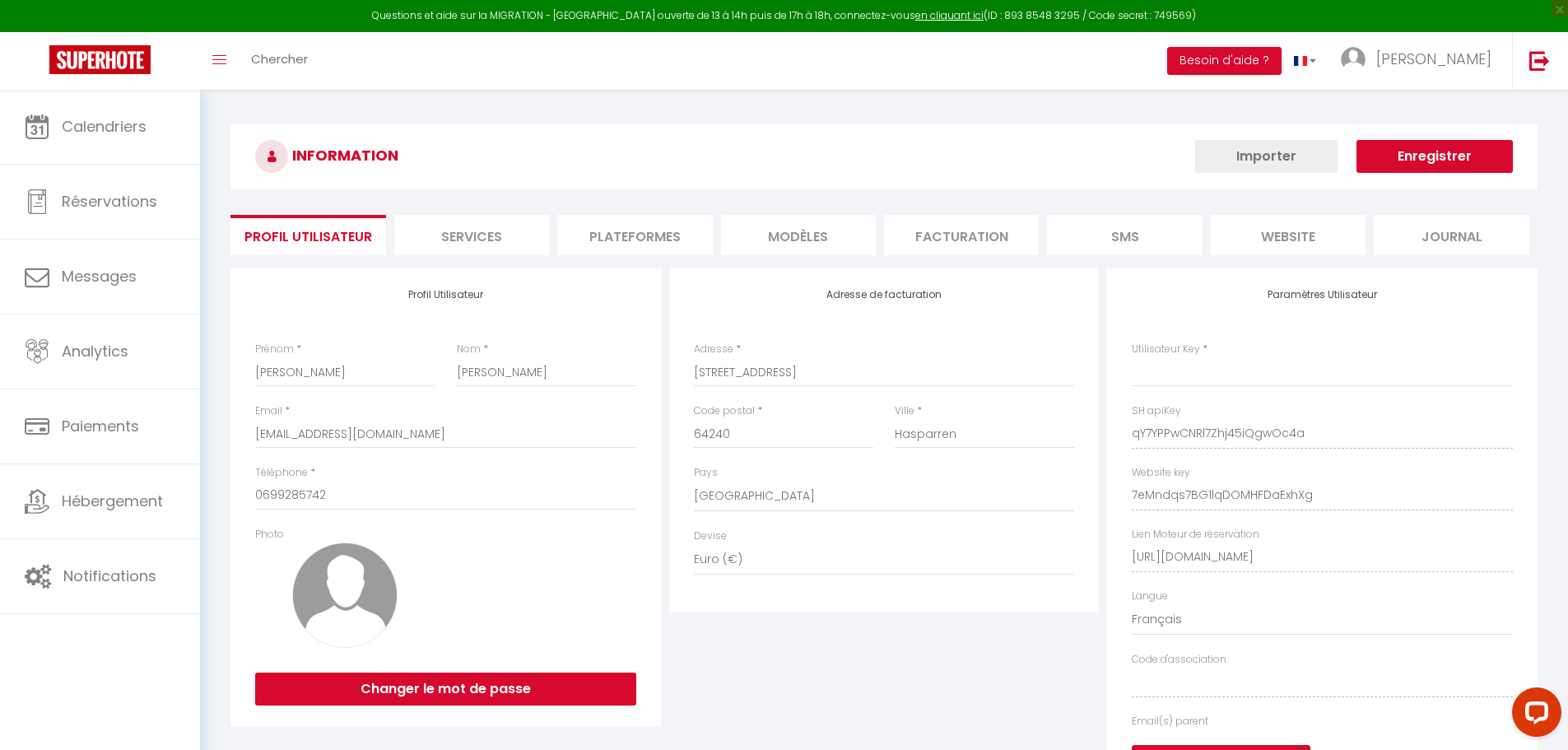
type input "qY7YPPwCNRl7Zhj45iQgwOc4a"
type input "7eMndqs7BG1lqDOMHFDaExhXg"
type input "[URL][DOMAIN_NAME]"
select select "fr"
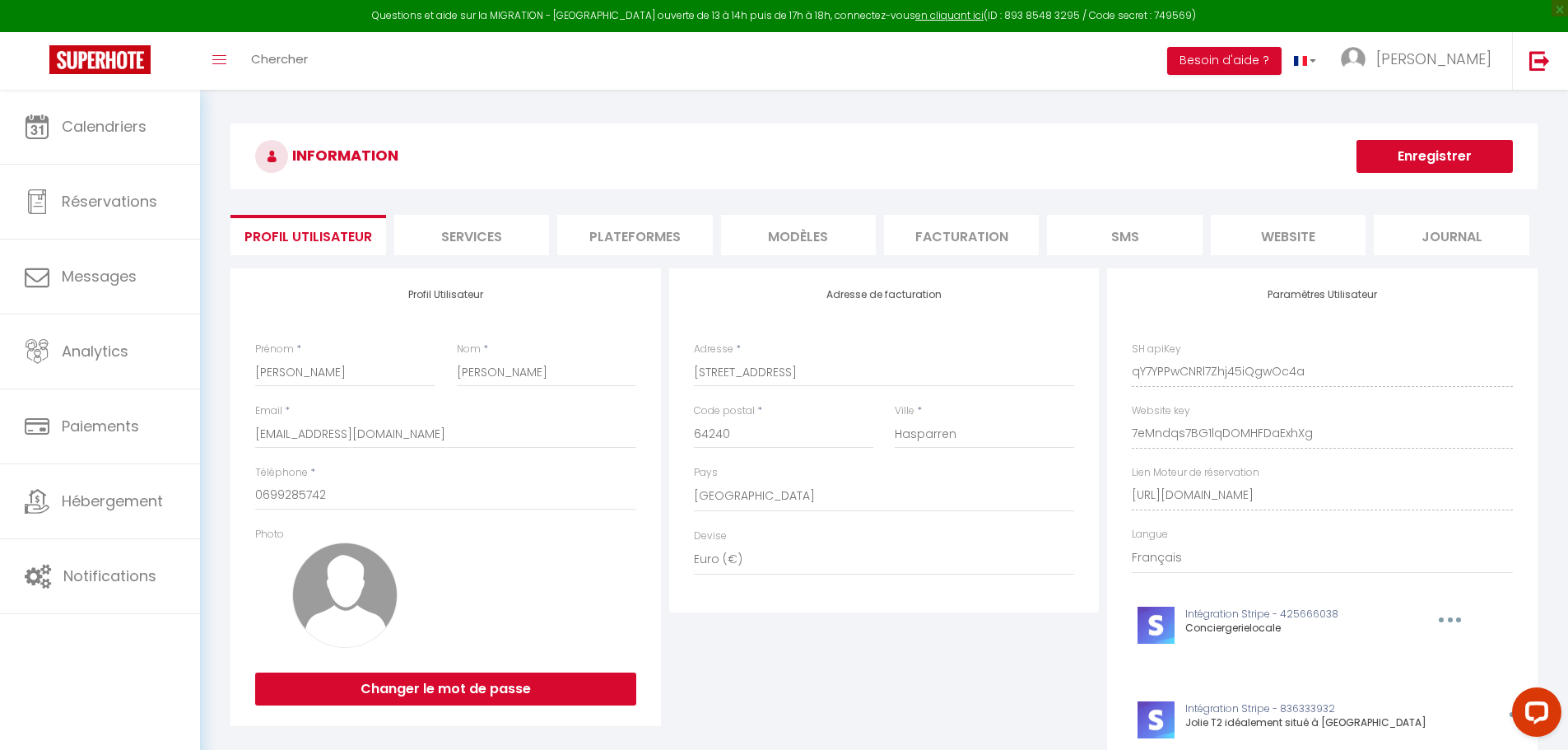
click at [618, 237] on li "Plateformes" at bounding box center [634, 234] width 155 height 40
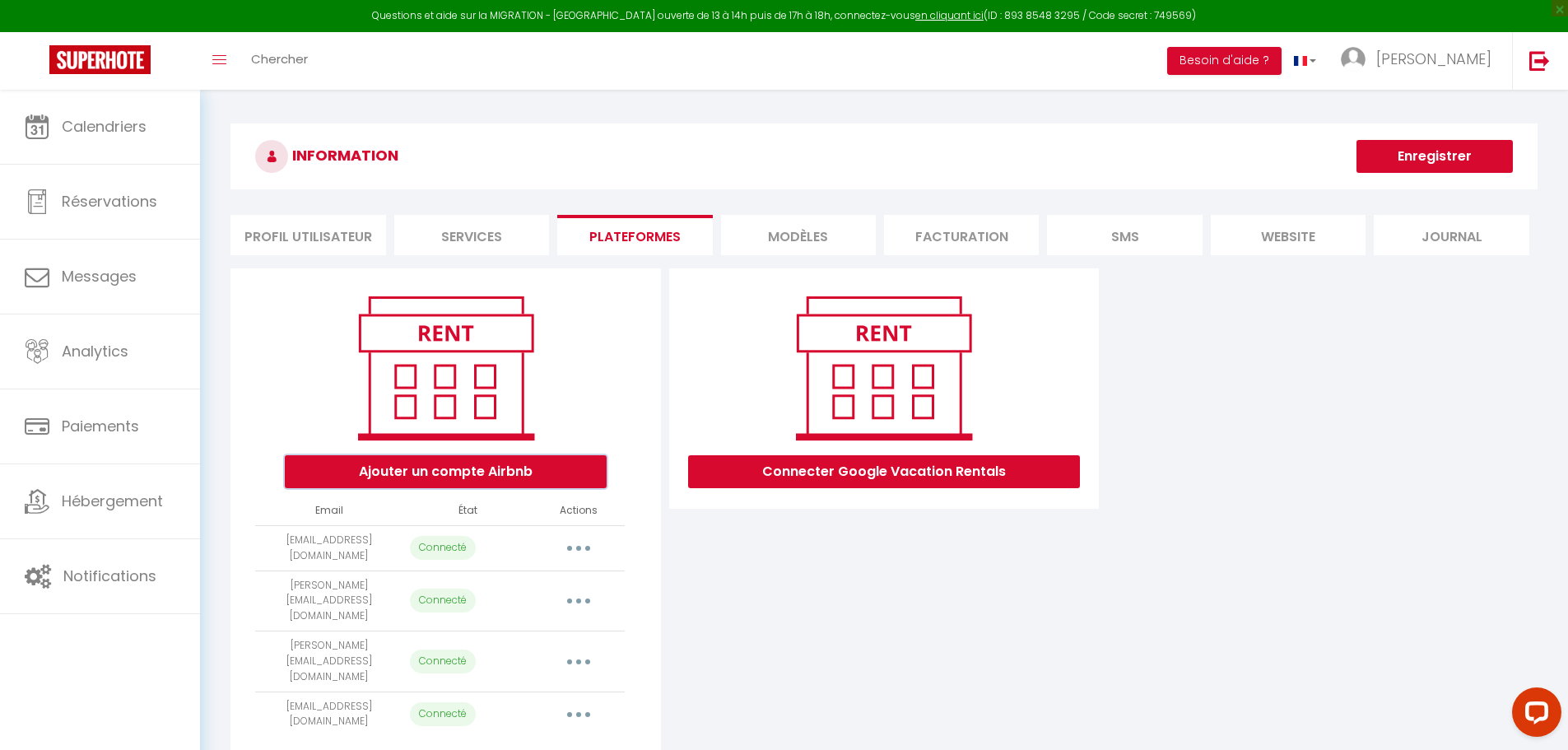
click at [487, 462] on button "Ajouter un compte Airbnb" at bounding box center [446, 472] width 322 height 33
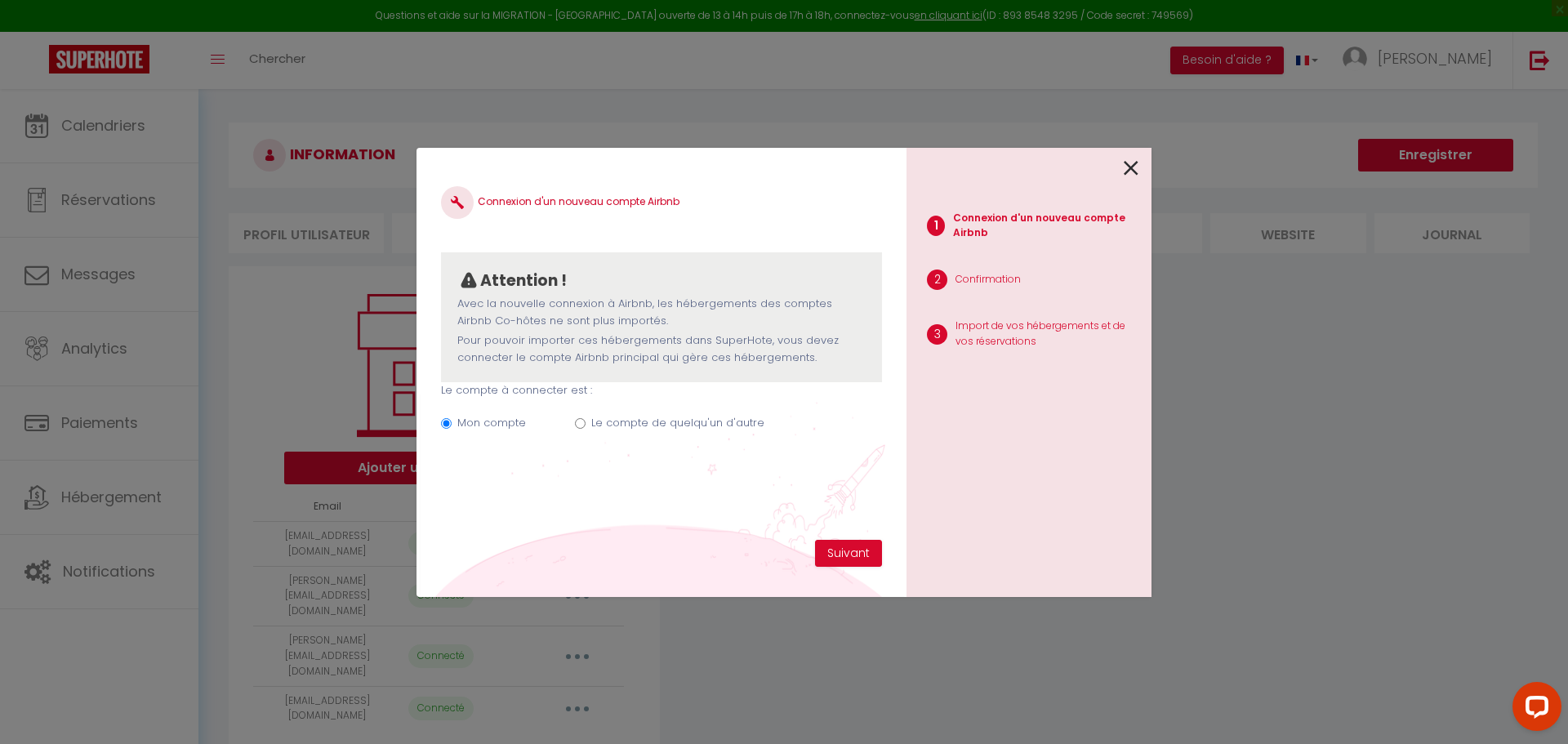
click at [577, 424] on input "Le compte de quelqu'un d'autre" at bounding box center [579, 423] width 11 height 11
radio input "true"
radio input "false"
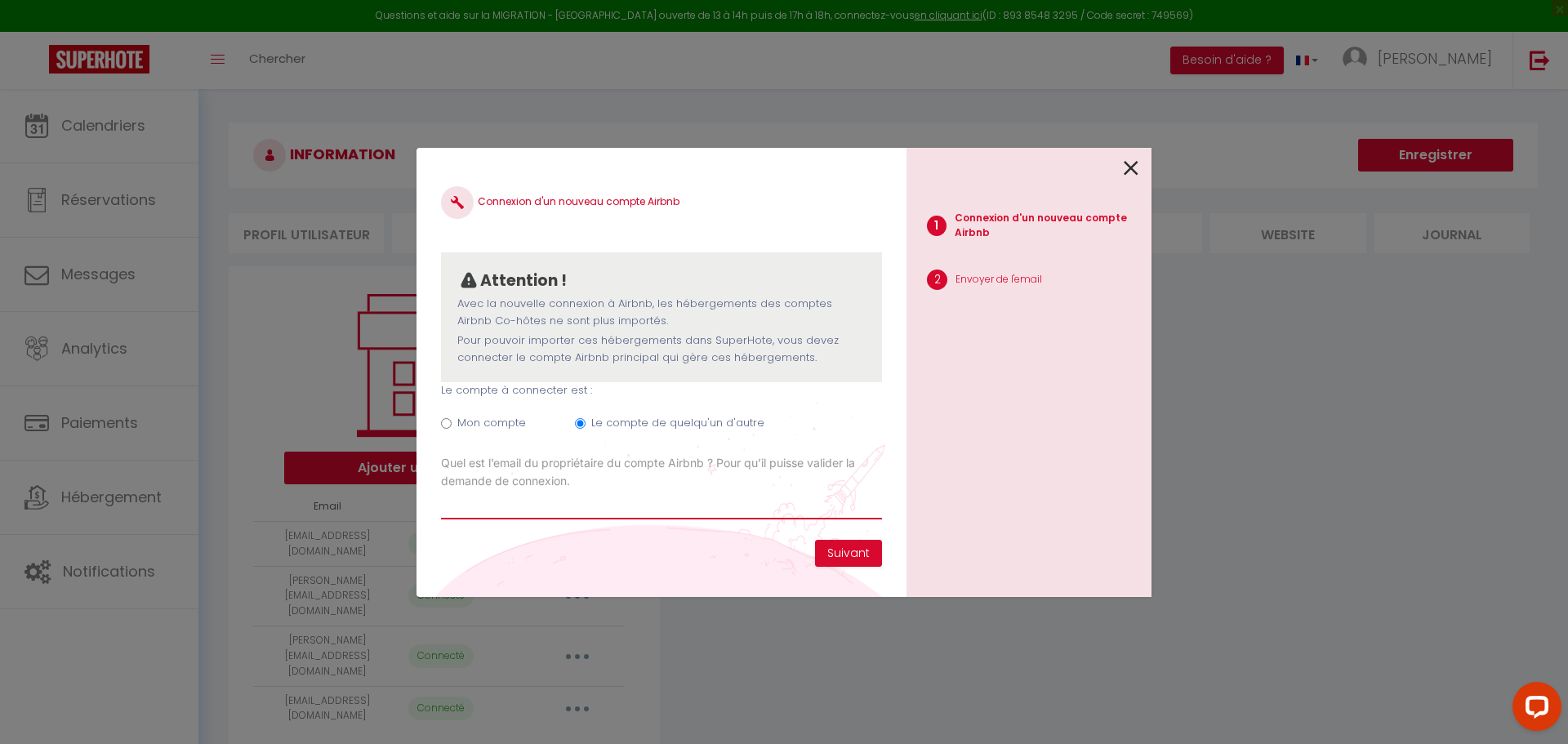
click at [545, 514] on input "Email connexion Airbnb" at bounding box center [662, 504] width 441 height 29
type input "[EMAIL_ADDRESS][DOMAIN_NAME]"
click at [866, 551] on button "Suivant" at bounding box center [847, 553] width 67 height 28
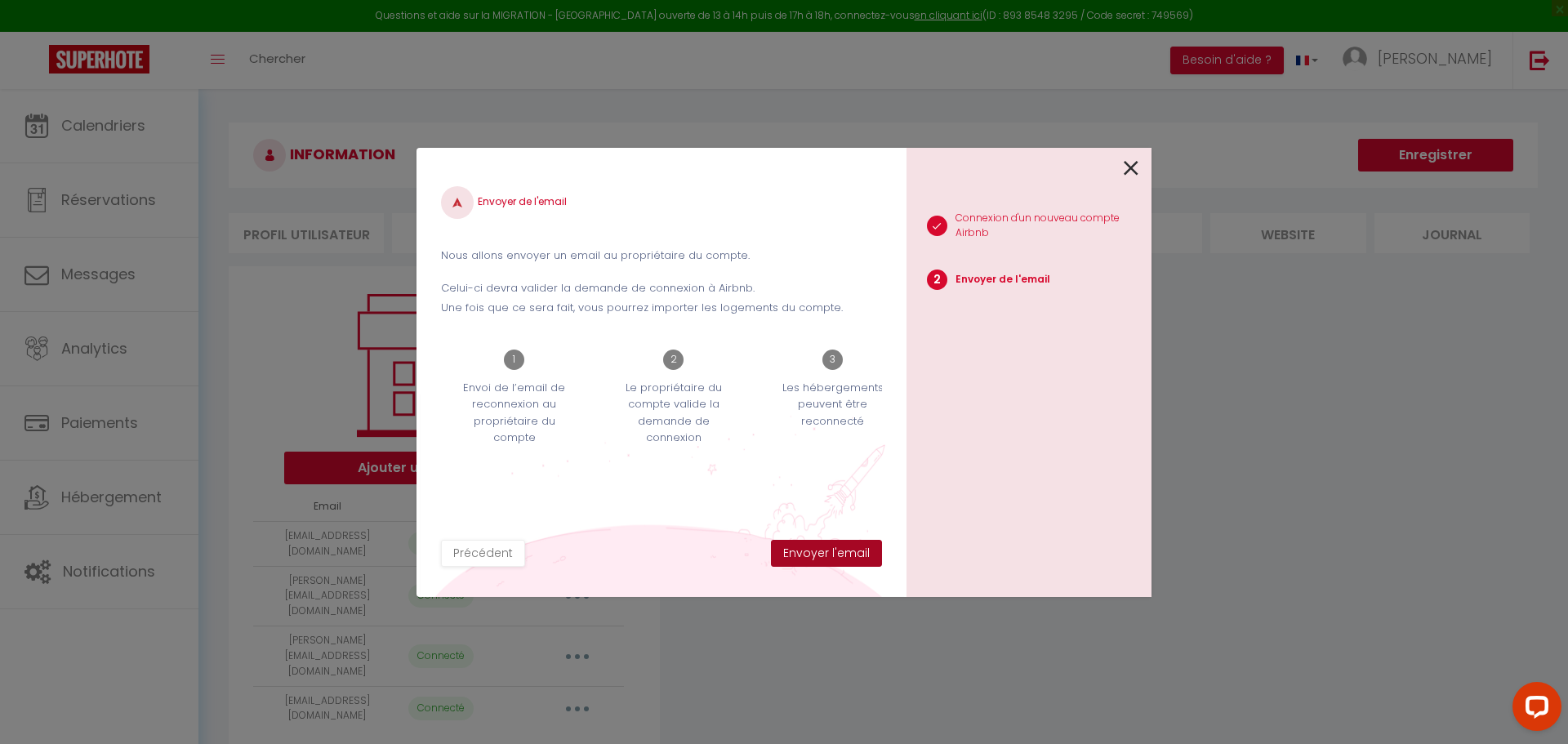
click at [834, 552] on button "Envoyer l'email" at bounding box center [826, 553] width 111 height 28
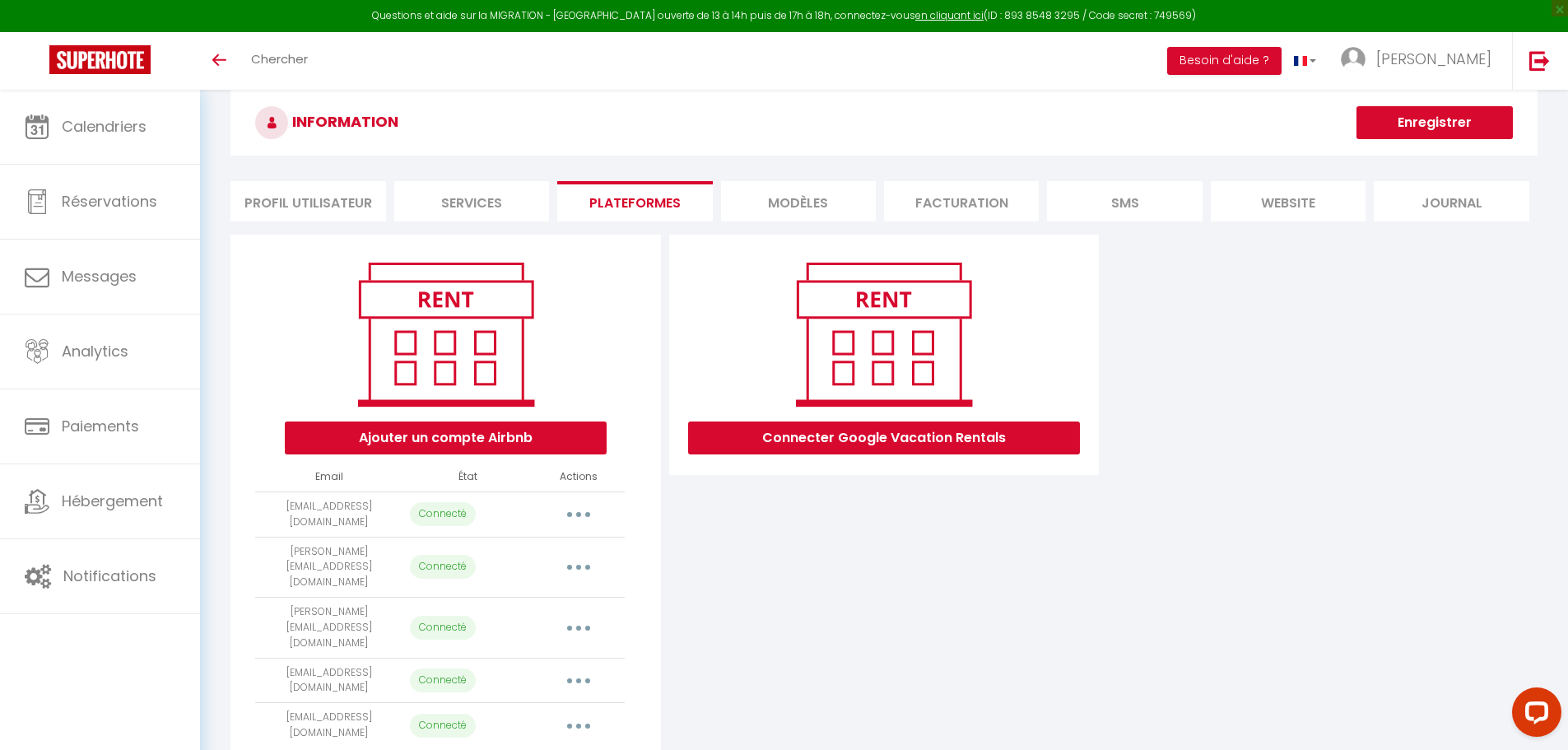
scroll to position [8, 0]
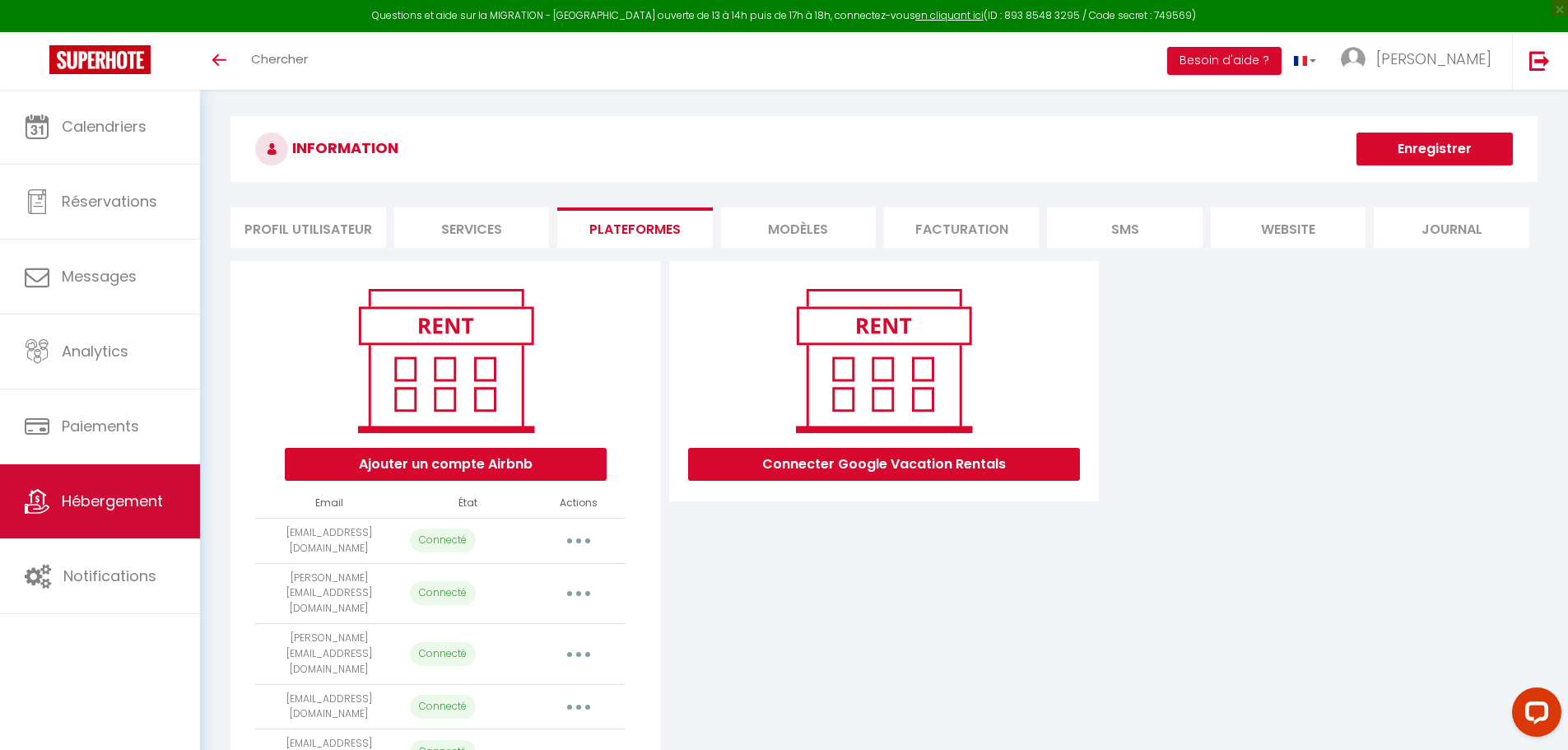
click at [110, 500] on span "Hébergement" at bounding box center [112, 500] width 101 height 20
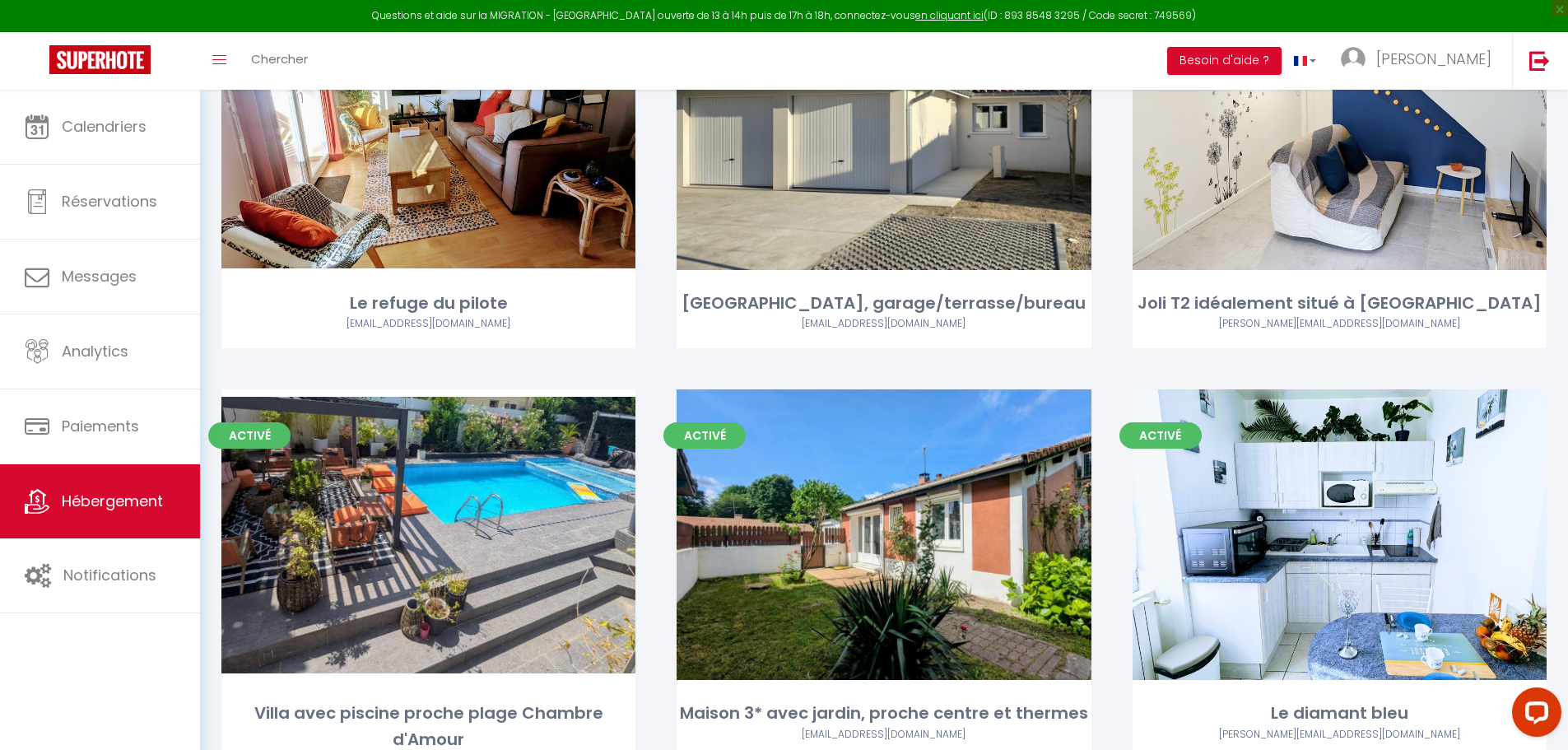
scroll to position [1564, 0]
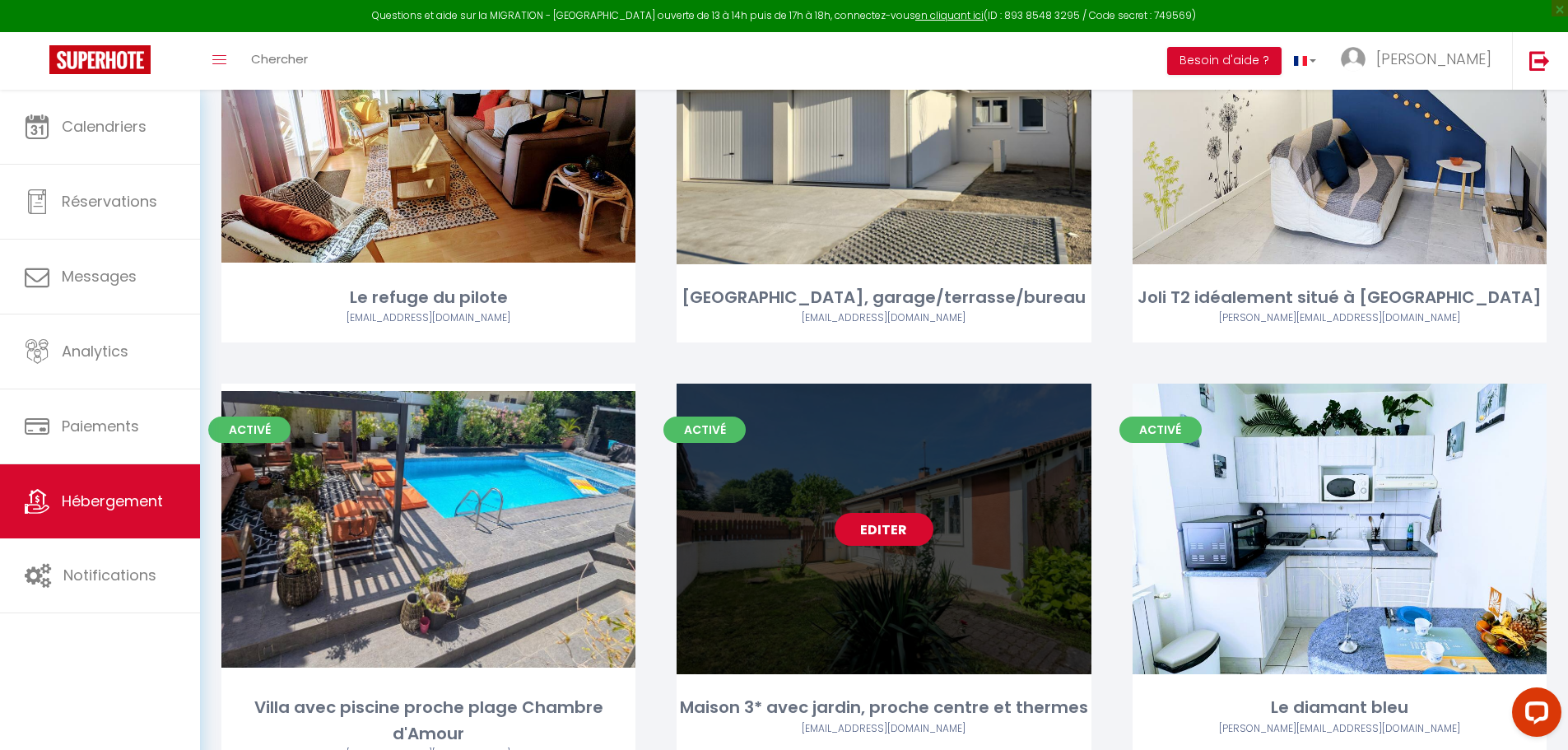
click at [885, 513] on link "Editer" at bounding box center [883, 530] width 98 height 33
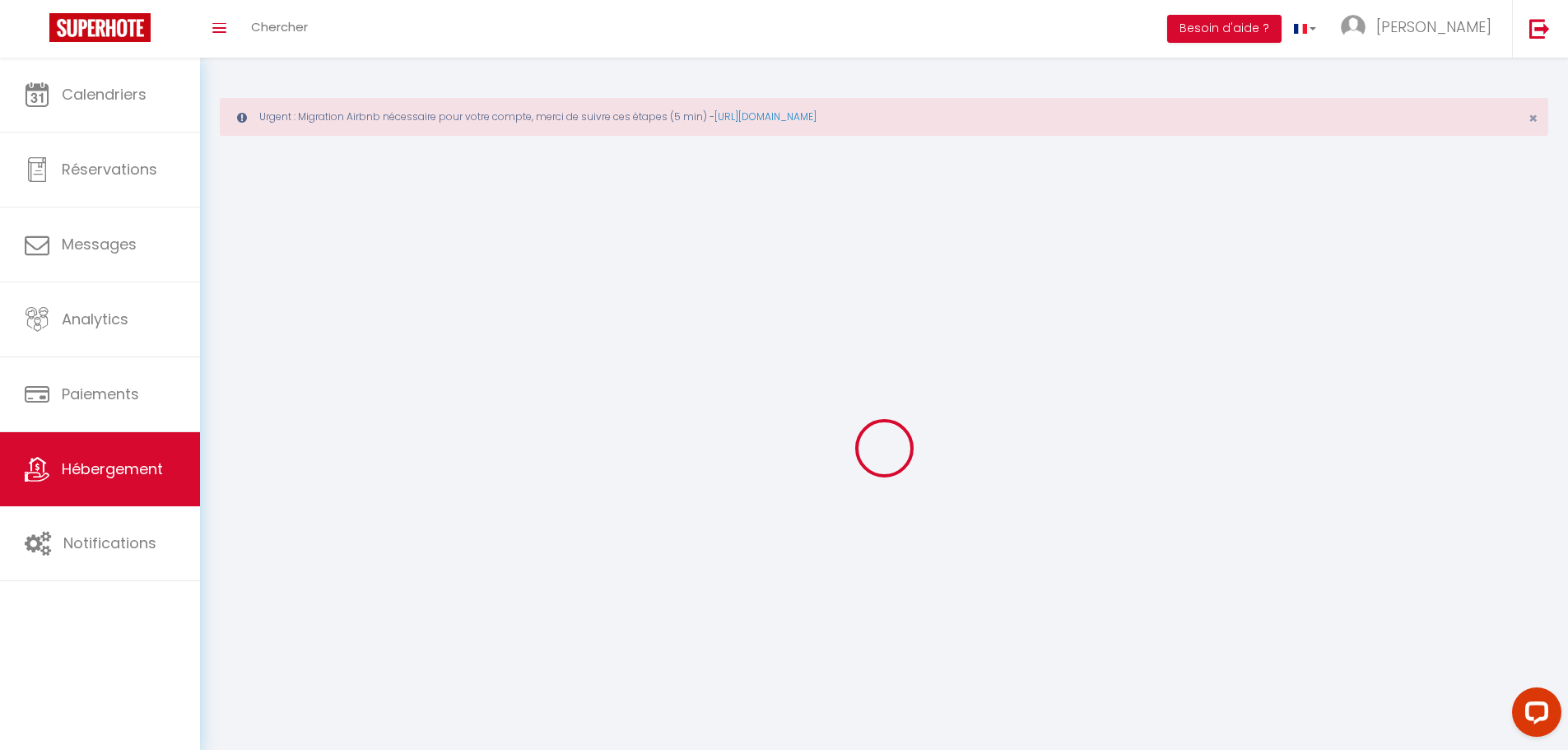
select select "28"
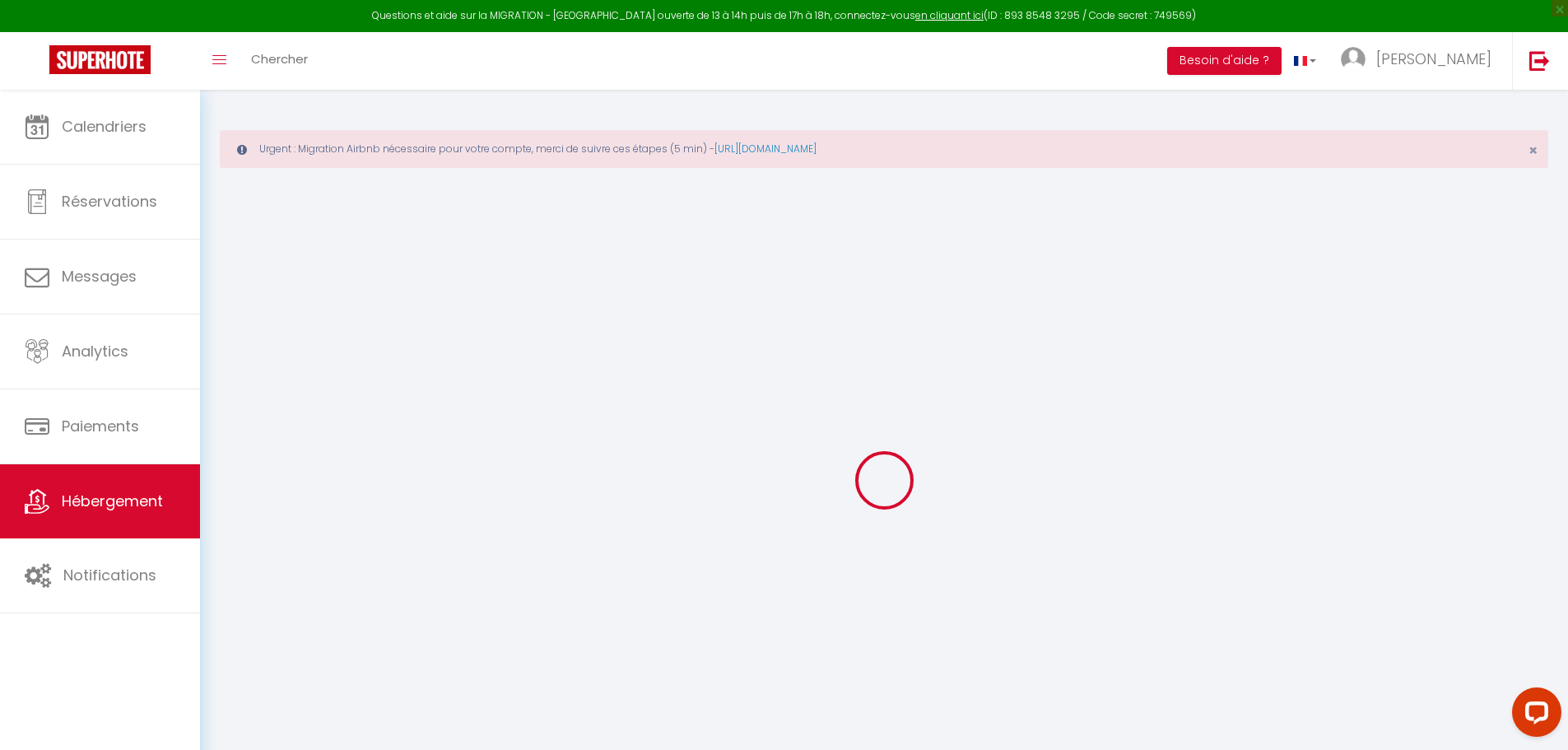
select select
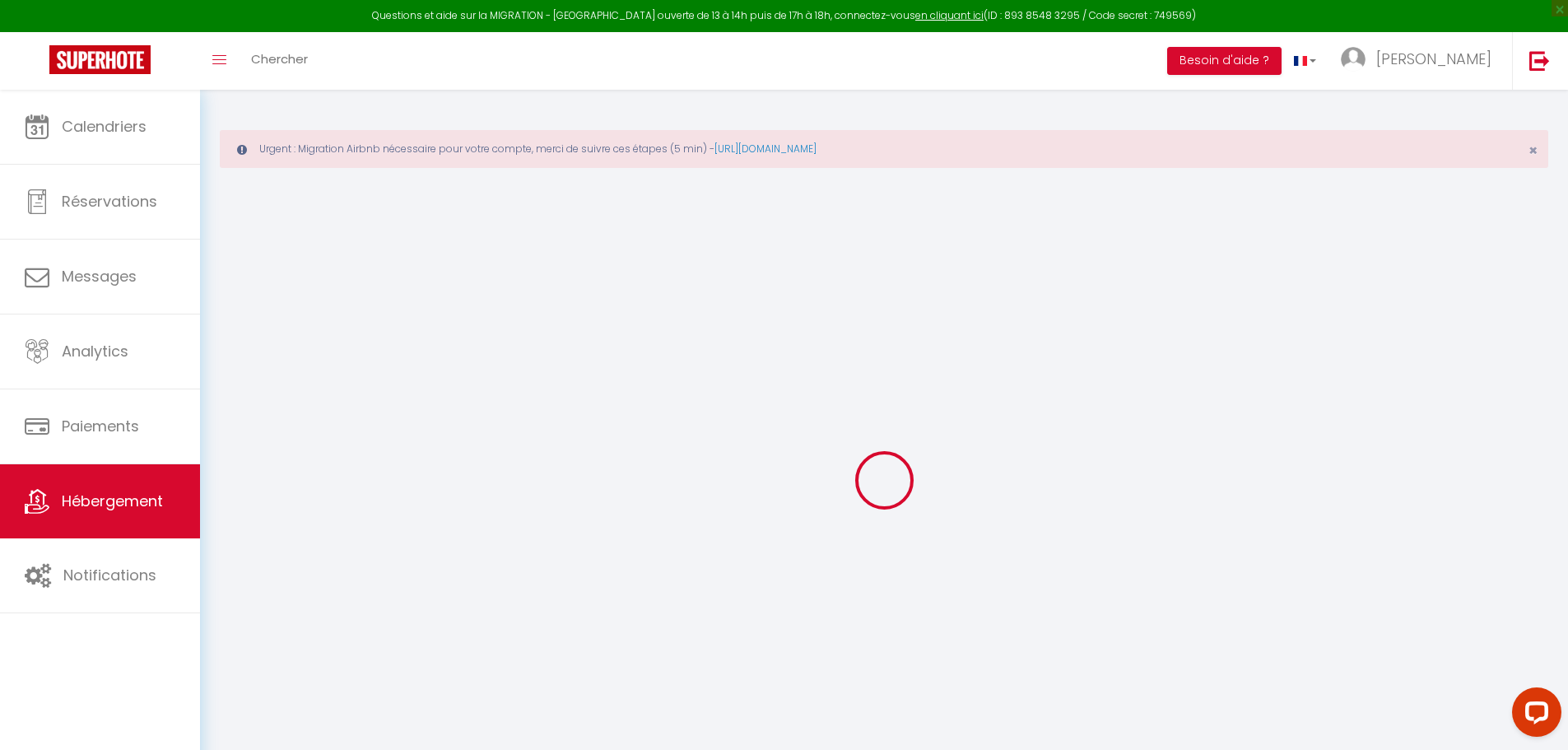
select select
checkbox input "false"
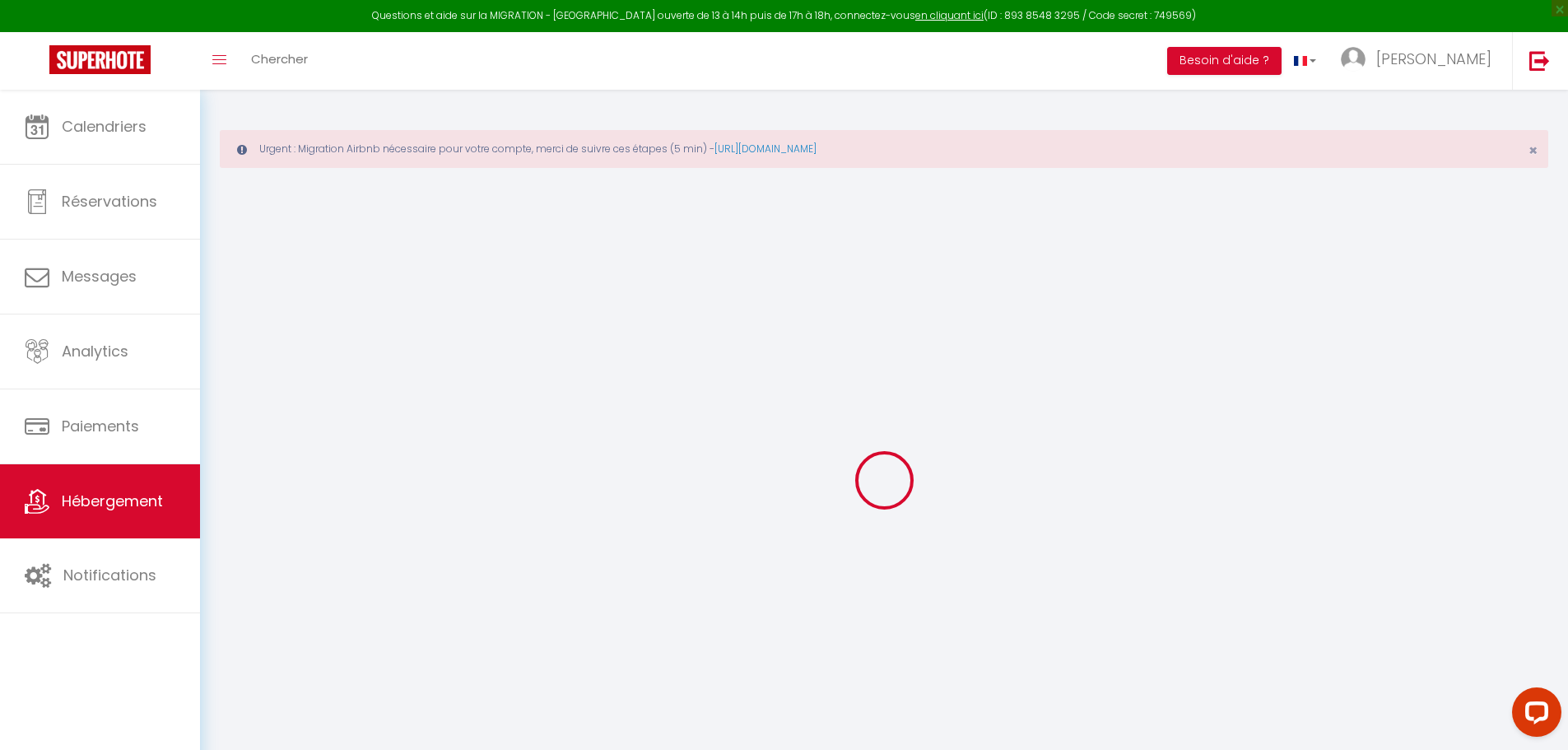
select select
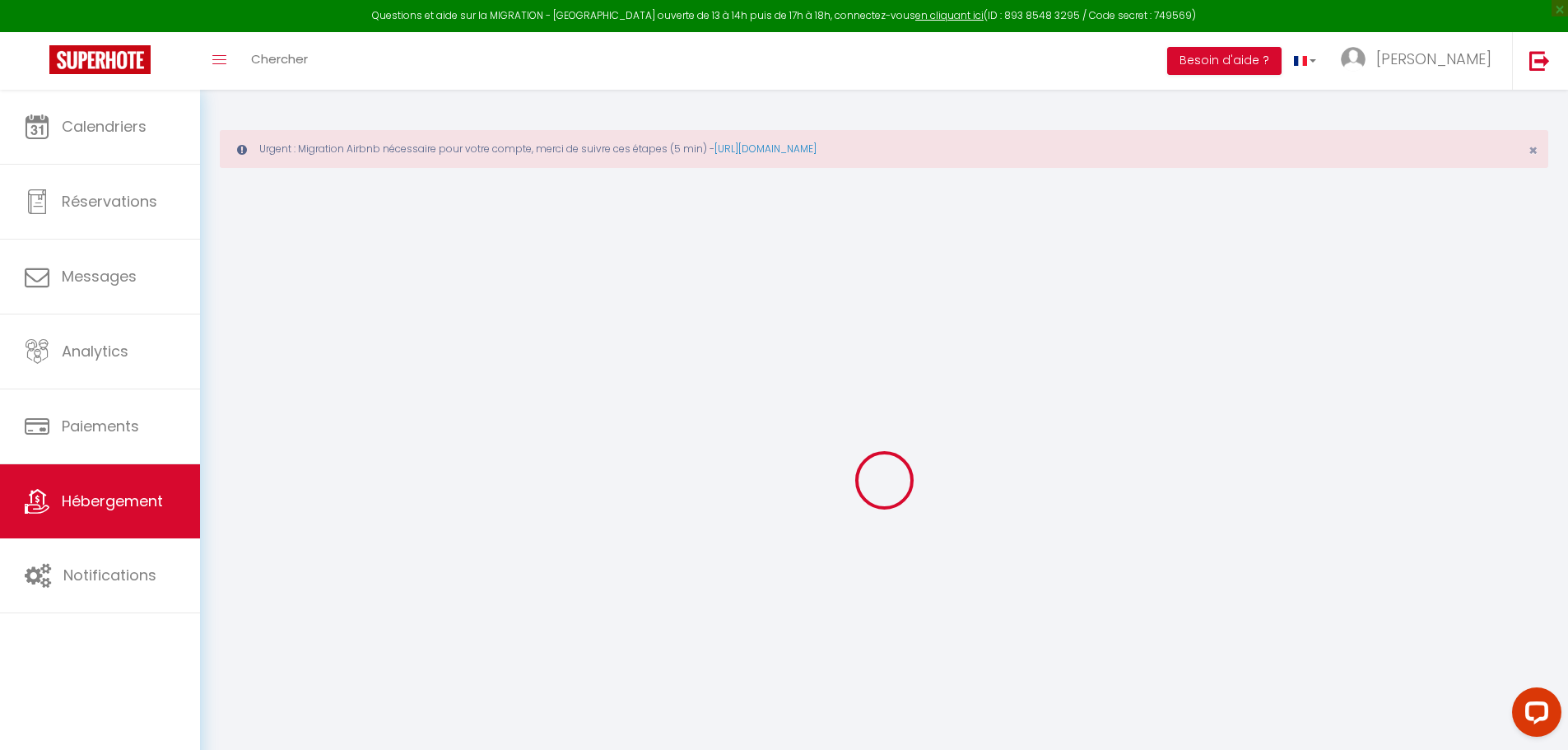
select select
checkbox input "false"
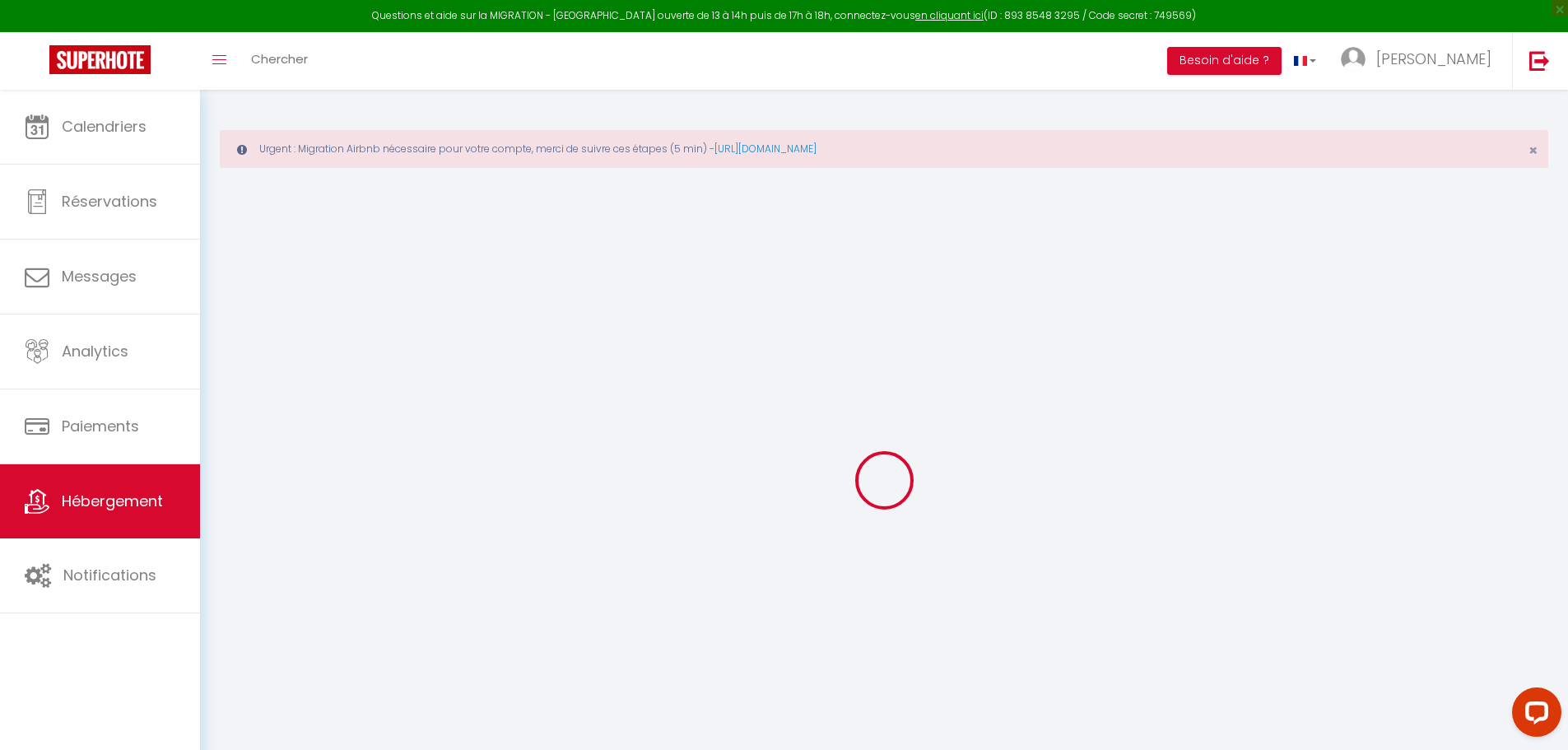
checkbox input "false"
select select
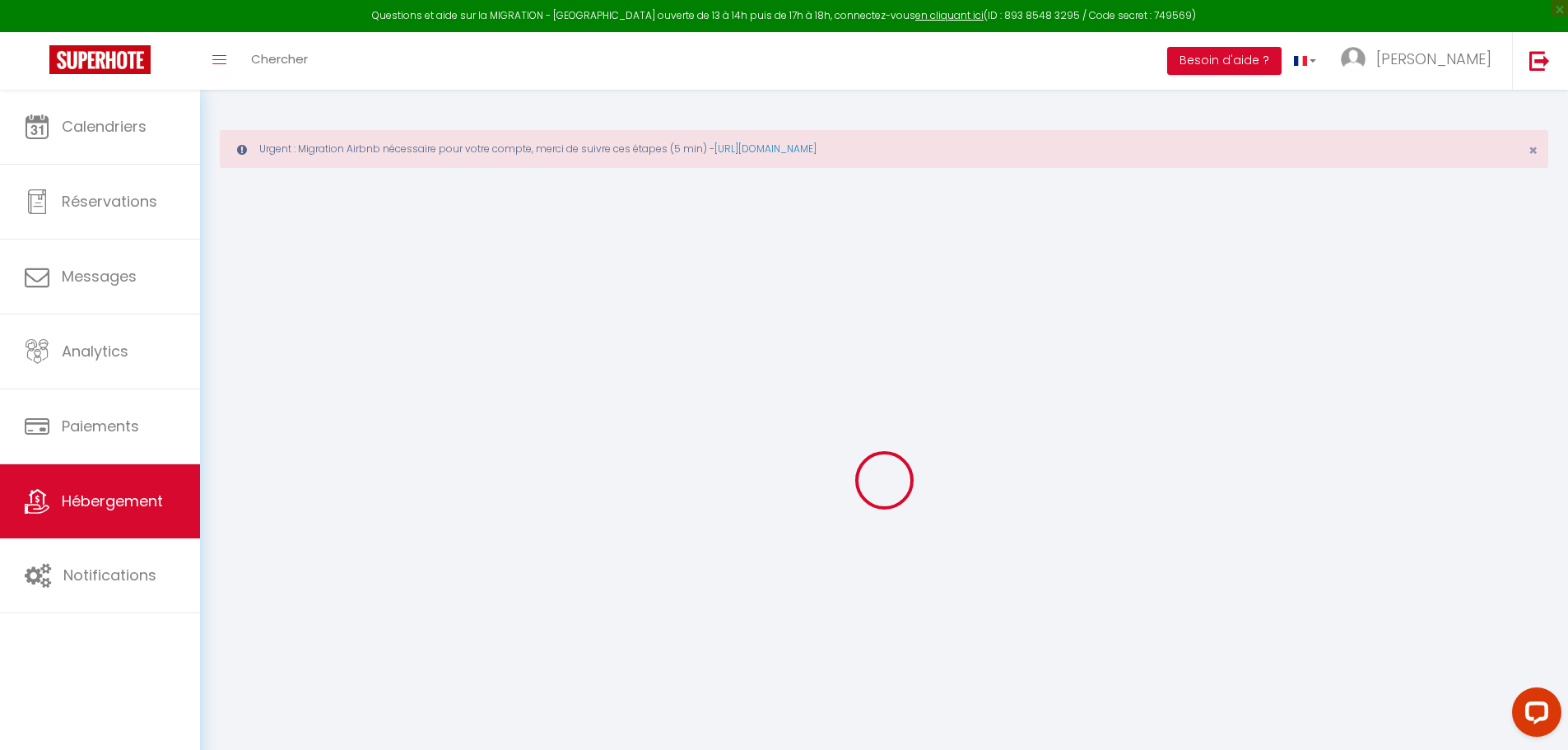
select select
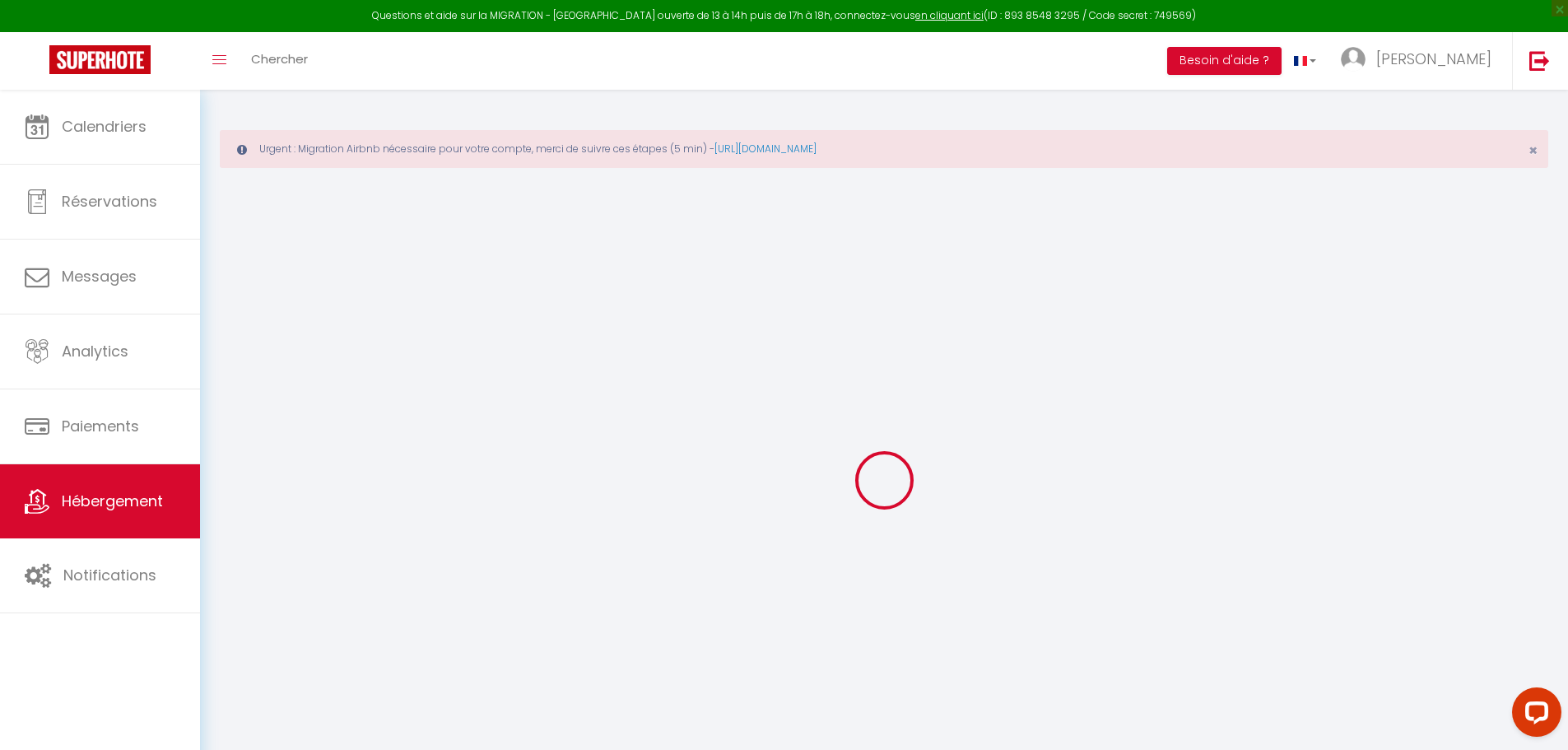
checkbox input "false"
select select
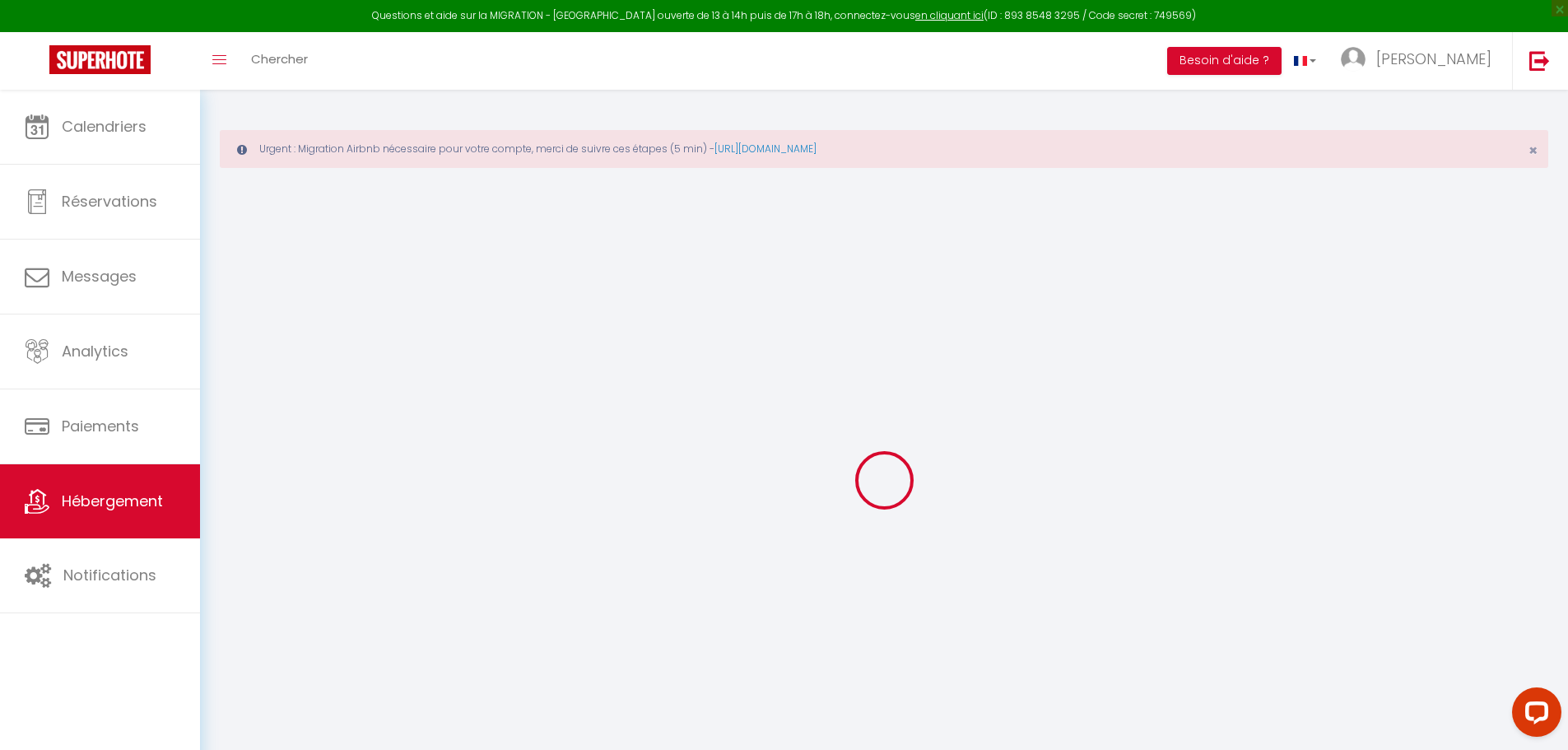
select select
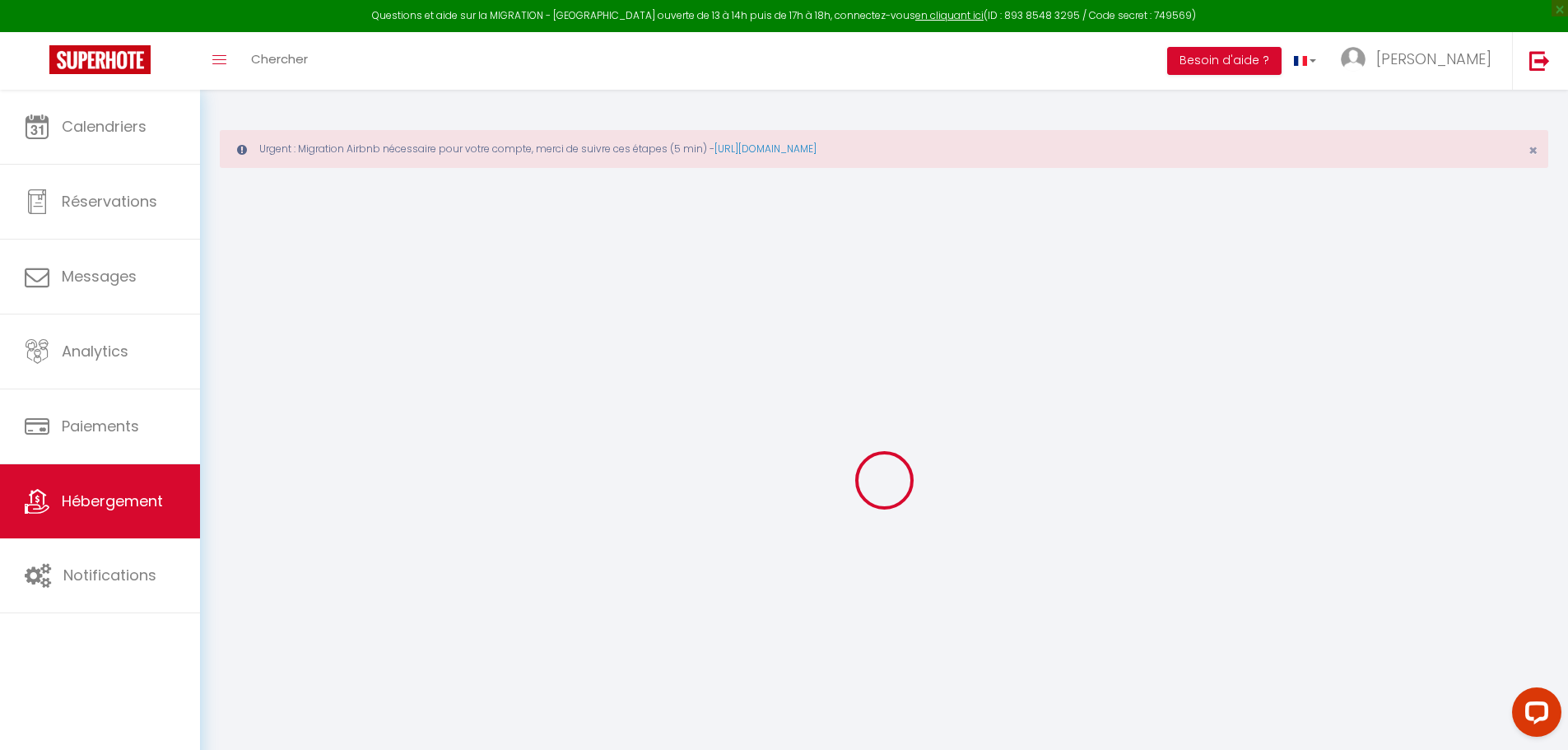
select select
checkbox input "false"
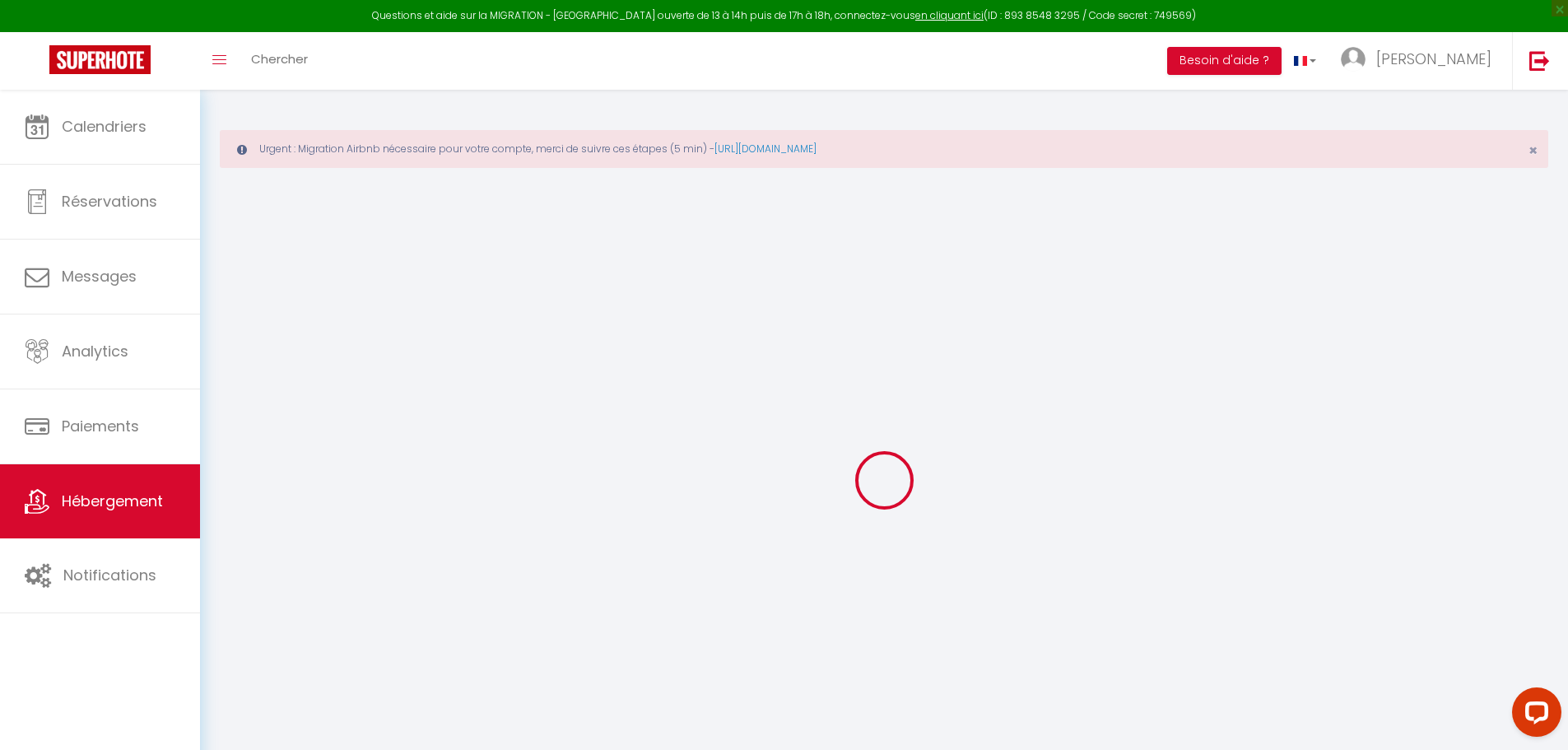
checkbox input "false"
select select
type input "Maison 3* avec jardin, proche centre et thermes"
type input "[PERSON_NAME]"
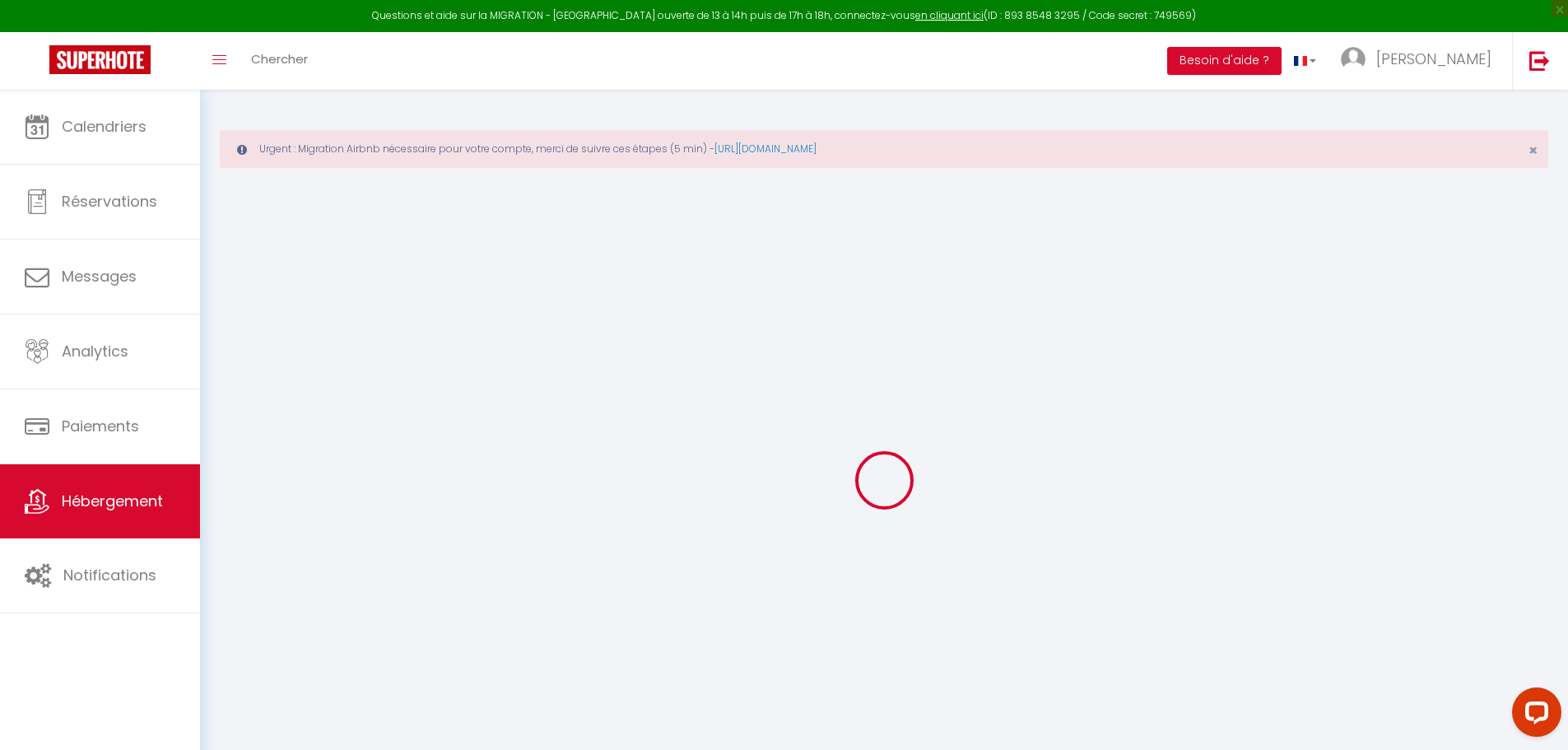
type input "CAILLIERES"
type input "[STREET_ADDRESS]"
type input "33130"
type input "BEGLES"
select select "6"
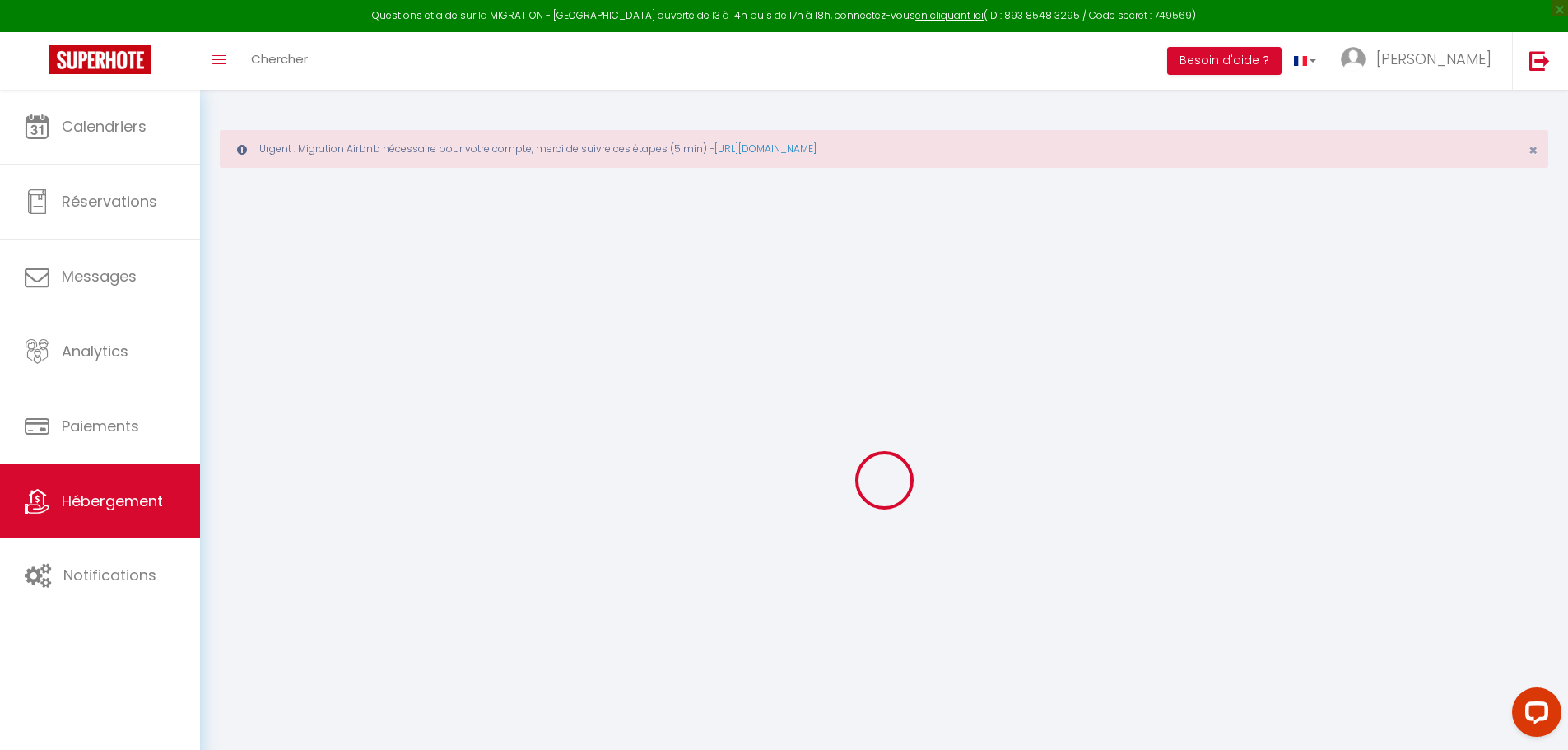
select select "2"
type input "110"
type input "95"
type input "300"
select select
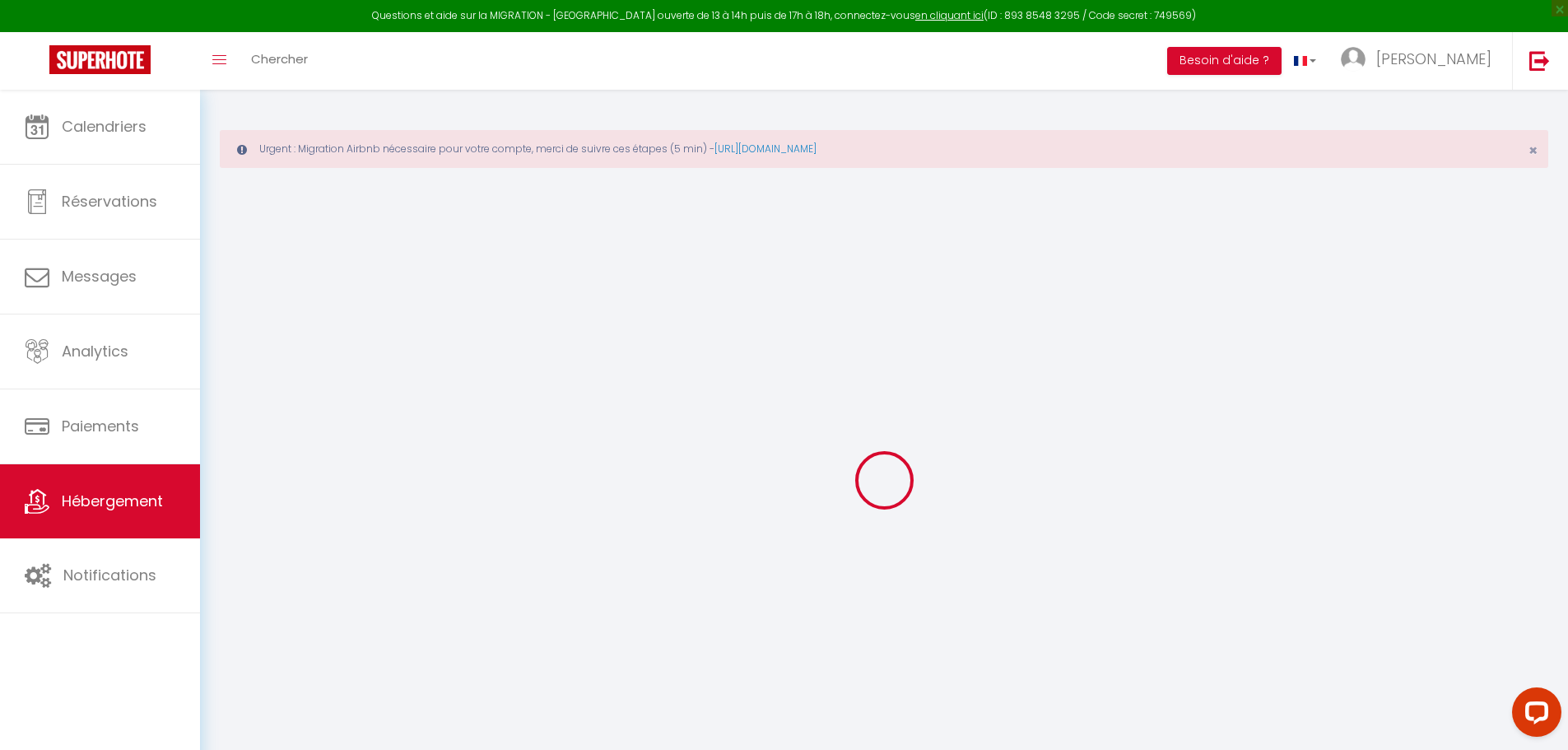
select select
type input "[STREET_ADDRESS][PERSON_NAME]"
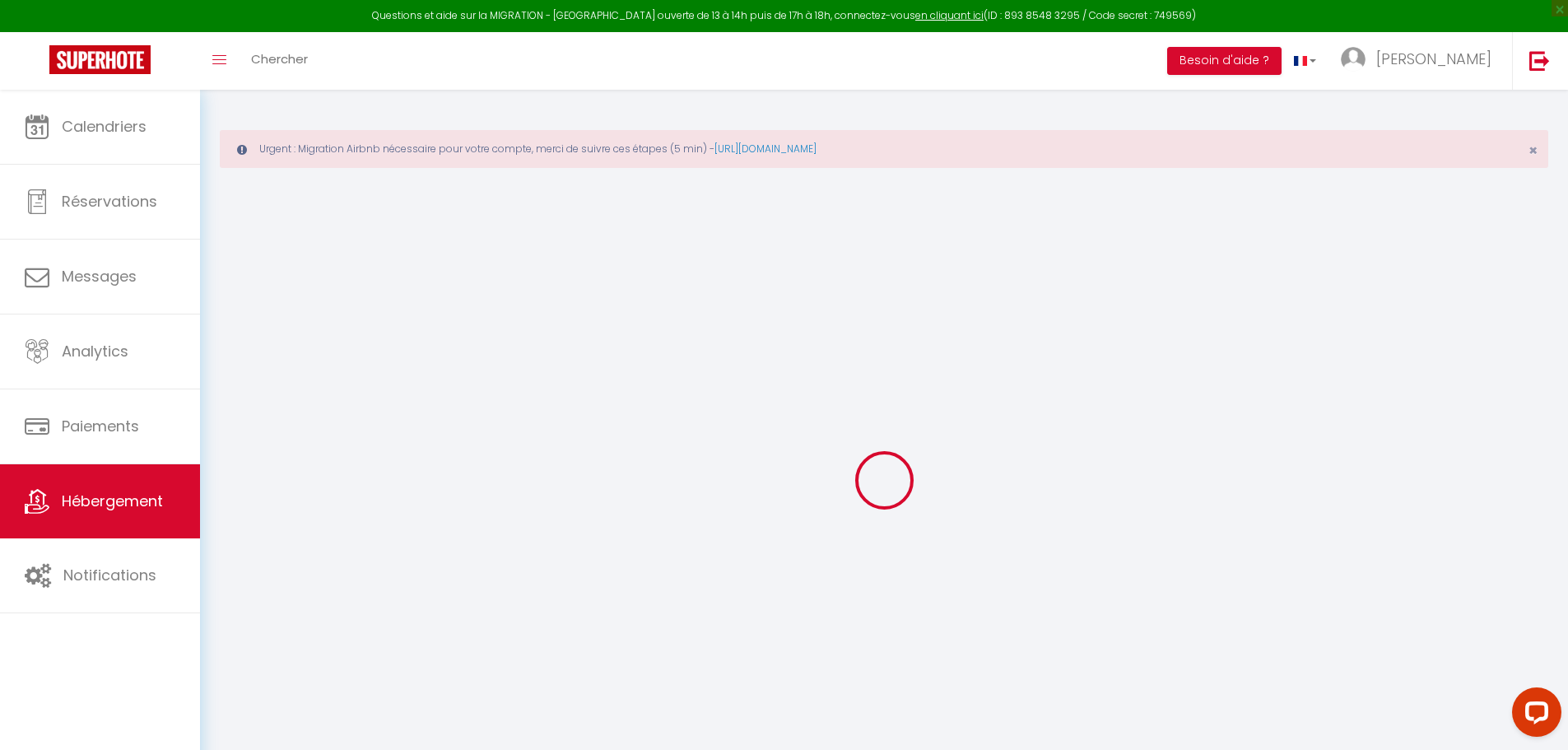
type input "40100"
type input "Dax"
type input "[EMAIL_ADDRESS][DOMAIN_NAME]"
select select "14457"
checkbox input "false"
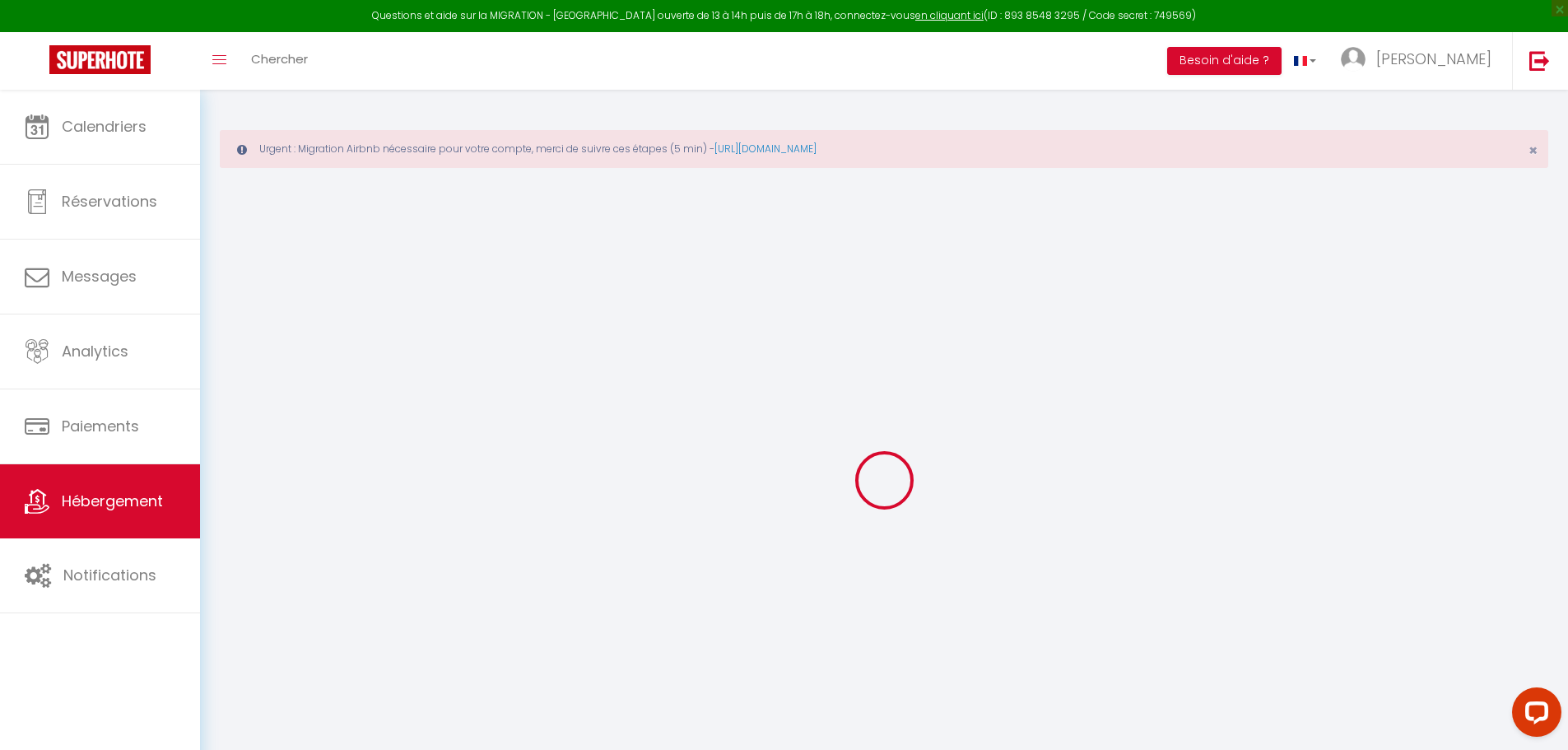
checkbox input "false"
type input "0"
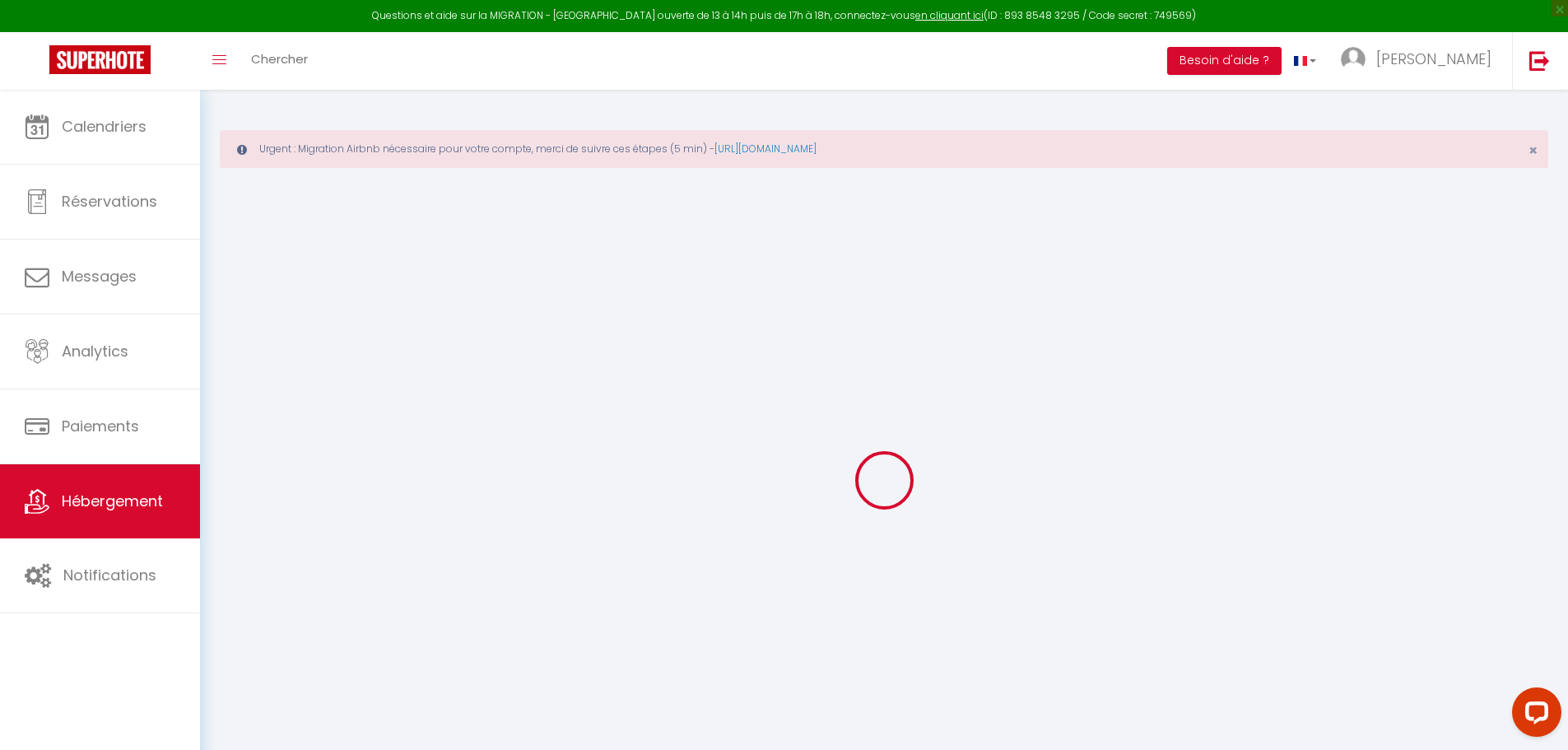
type input "0"
select select "+ 3 %"
select select "+ 18 %"
select select
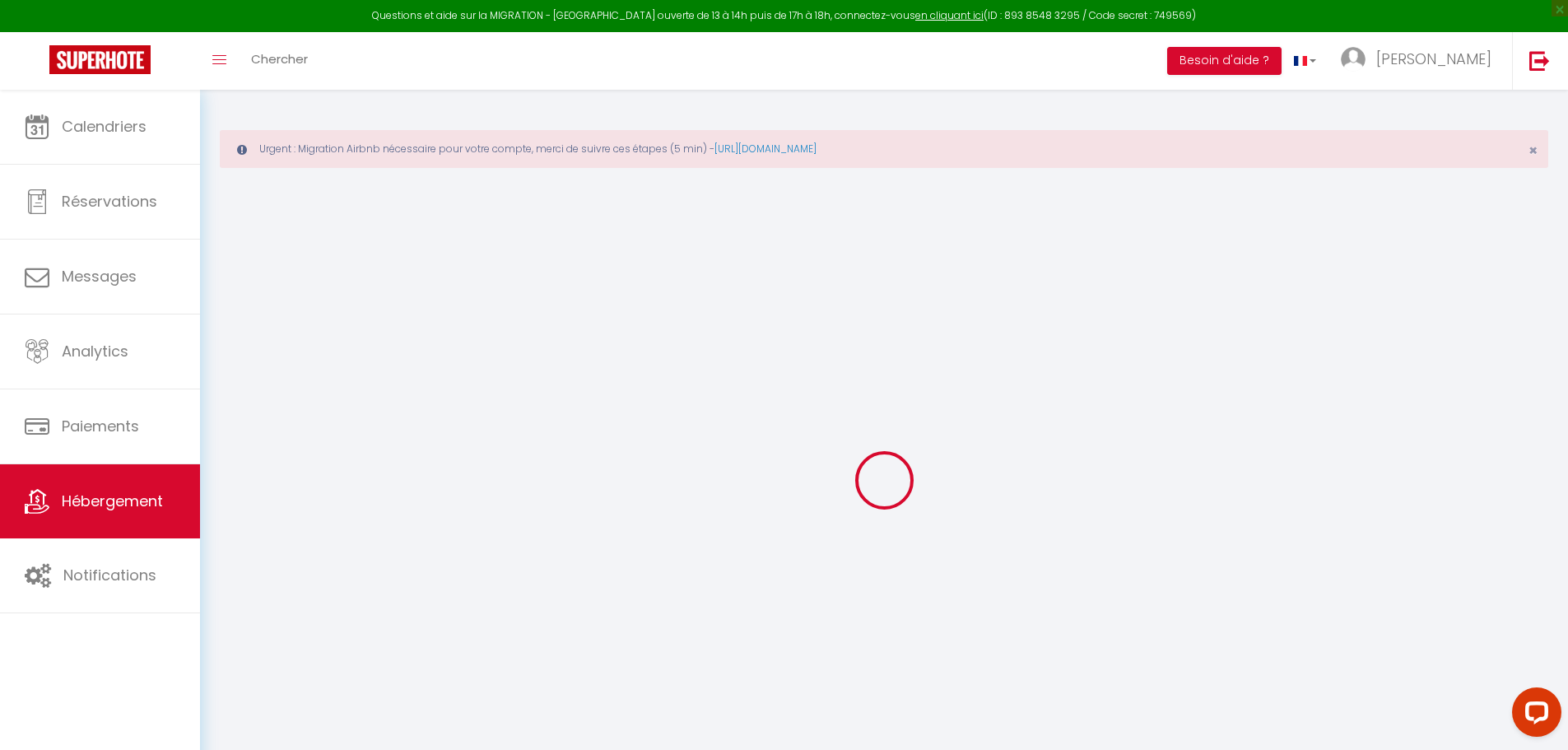
checkbox input "false"
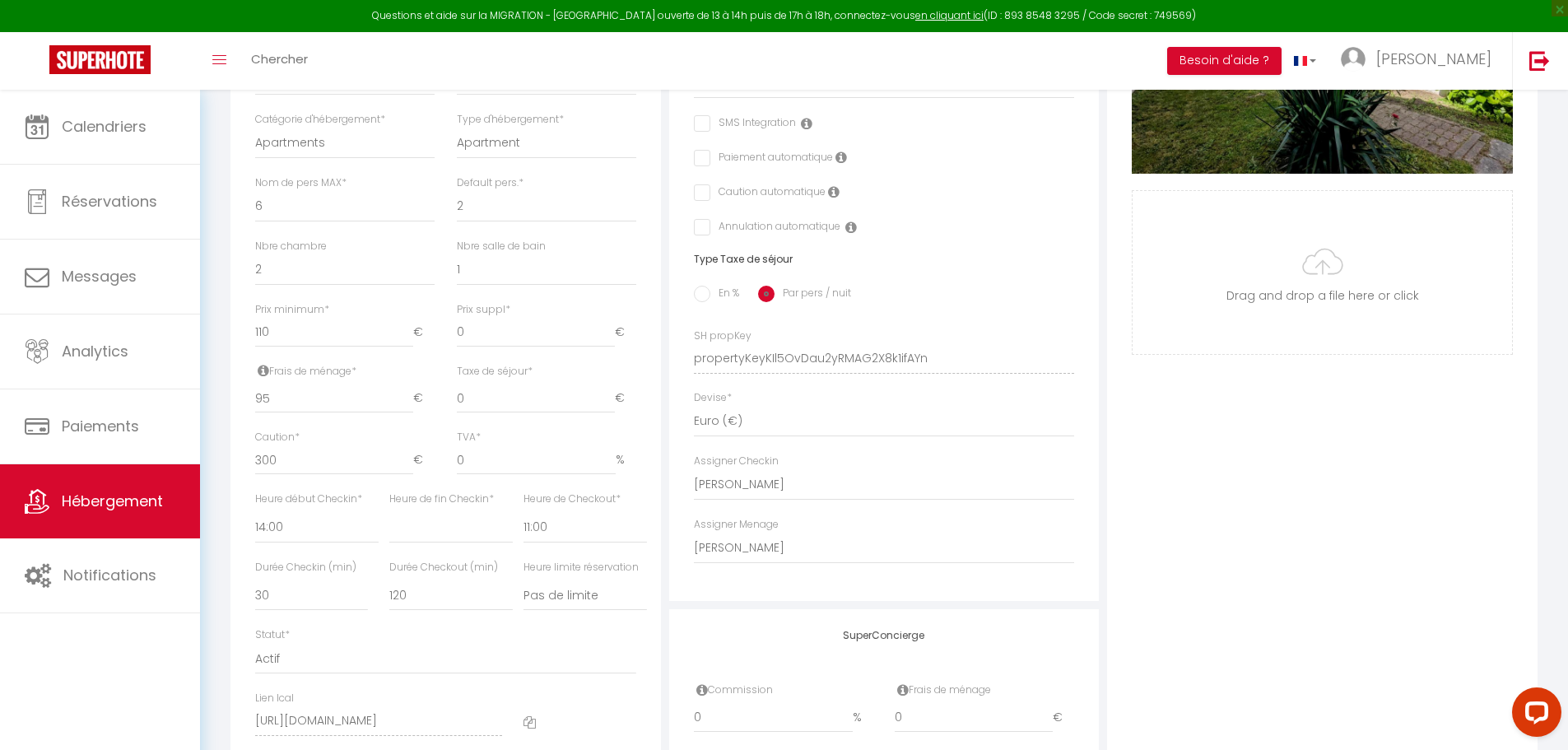
select select
checkbox input "false"
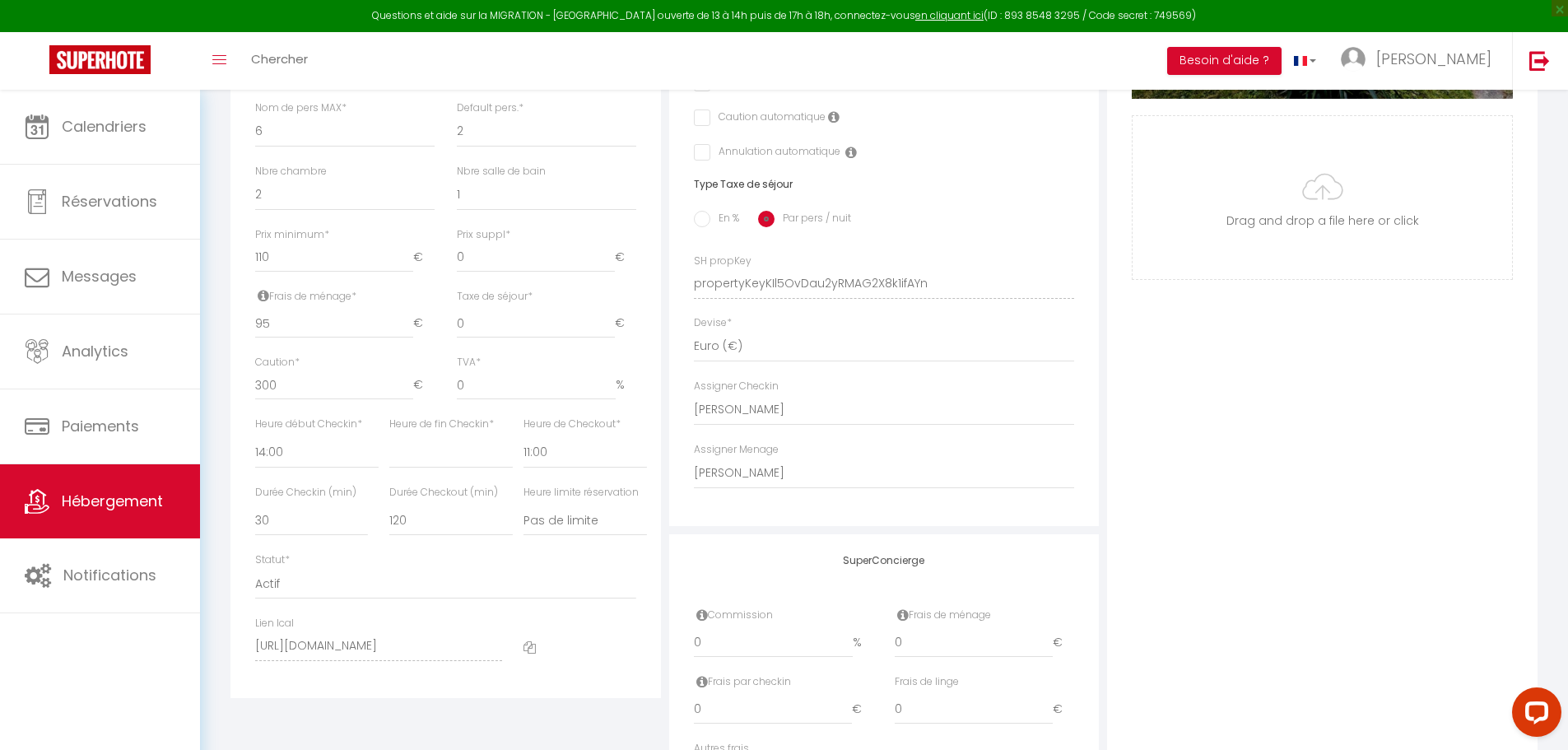
select select "10811-1410179706396576595"
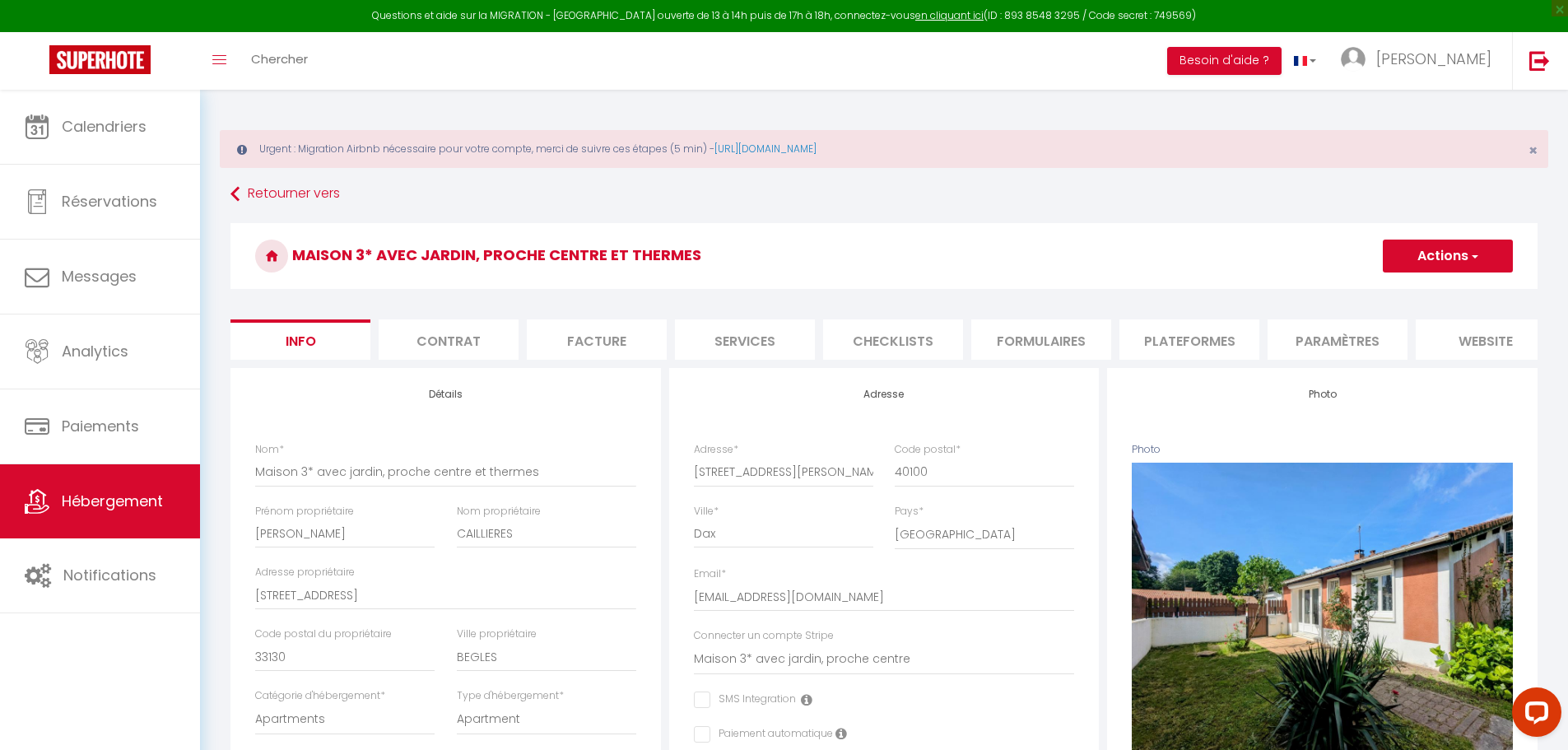
click at [1191, 336] on li "Plateformes" at bounding box center [1189, 339] width 139 height 40
select select "365"
select select "well_reviewed_guests"
select select "EUR"
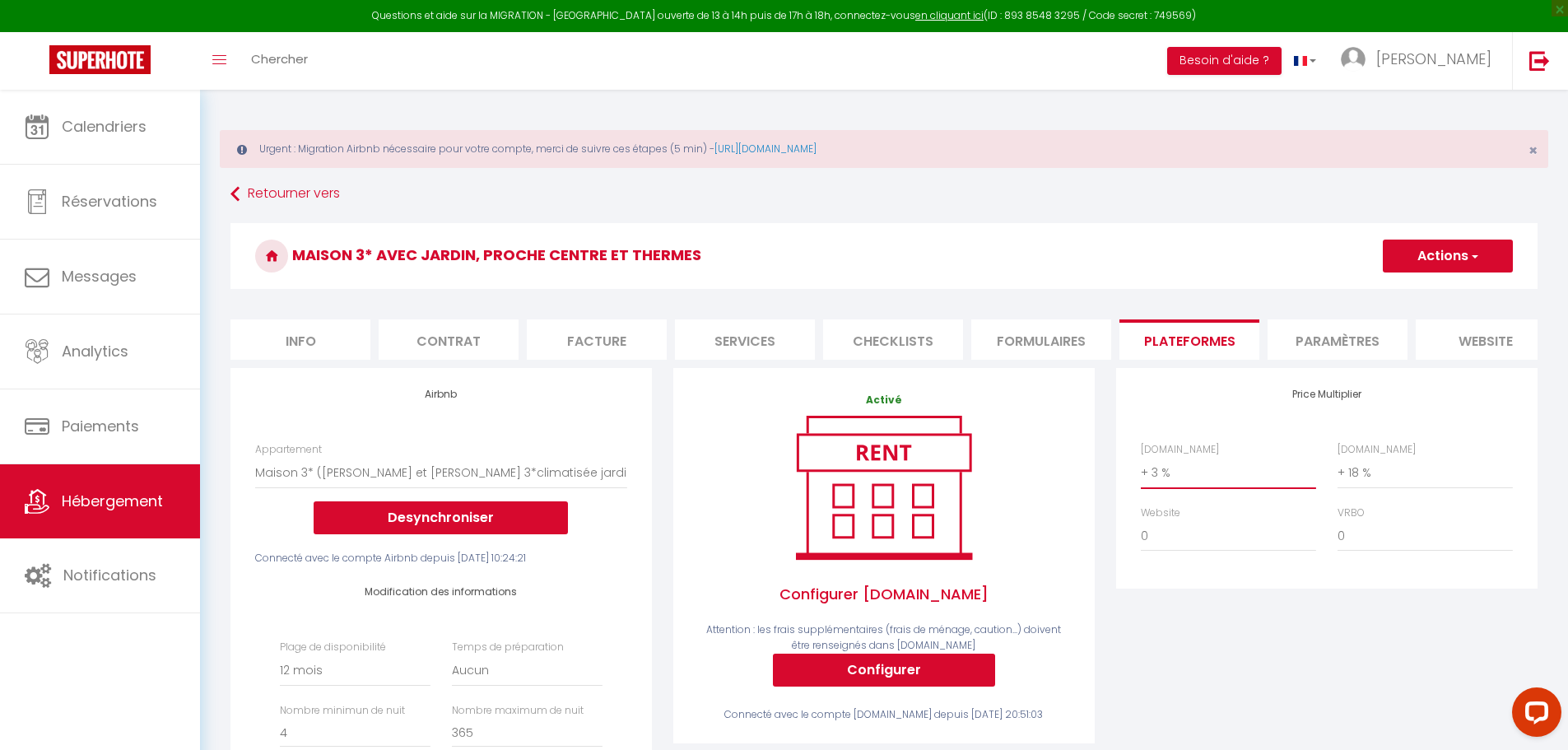
click at [1159, 488] on select "0 + 1 % + 2 % + 3 % + 4 % + 5 % + 6 % + 7 % + 8 % + 9 %" at bounding box center [1229, 472] width 176 height 31
select select "+ 18 %"
click at [1141, 469] on select "0 + 1 % + 2 % + 3 % + 4 % + 5 % + 6 % + 7 % + 8 % + 9 %" at bounding box center [1229, 472] width 176 height 31
click at [1470, 251] on span "button" at bounding box center [1473, 256] width 11 height 17
click at [1439, 286] on link "Enregistrer" at bounding box center [1446, 293] width 130 height 21
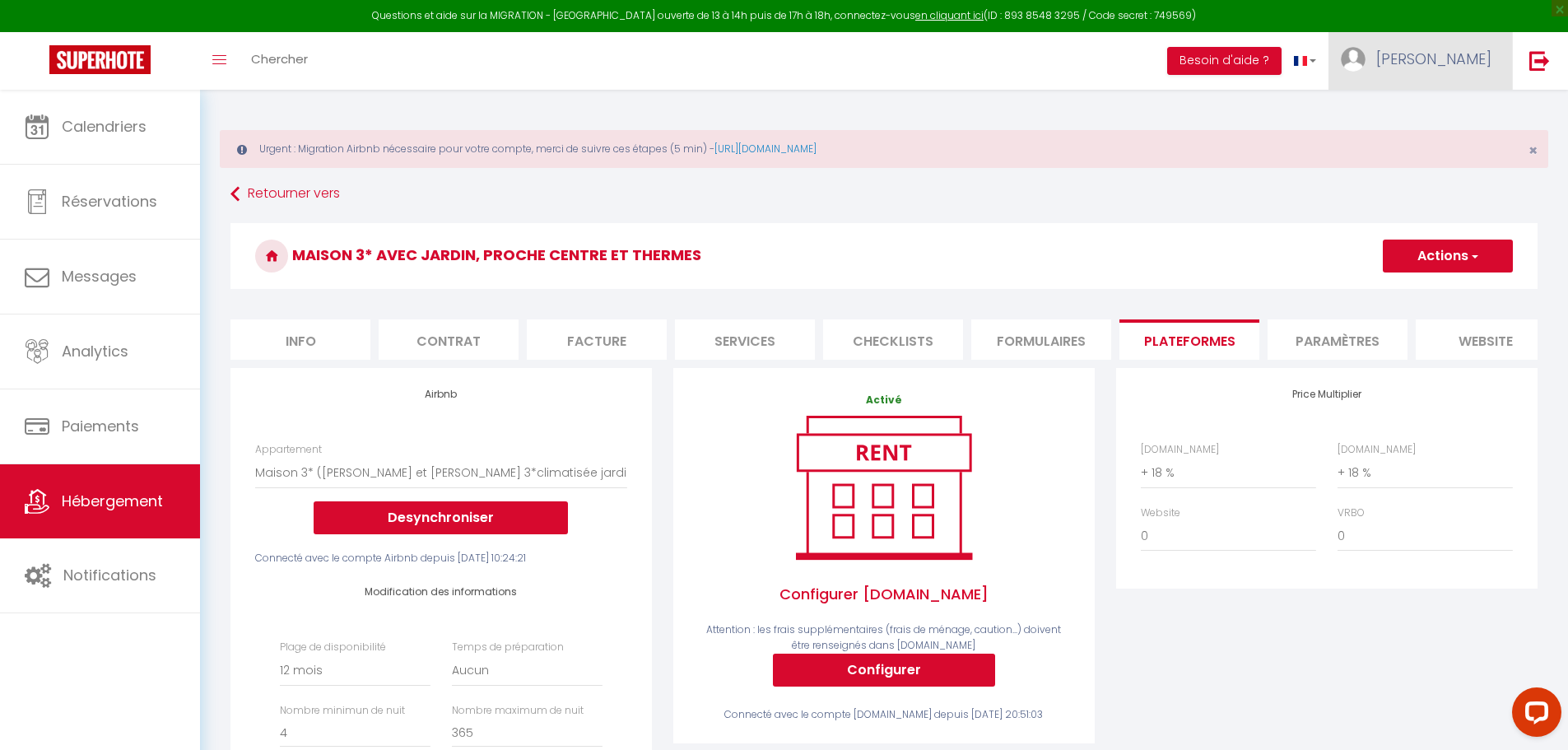
click at [1443, 70] on link "[PERSON_NAME]" at bounding box center [1420, 60] width 183 height 58
click at [1428, 114] on link "Paramètres" at bounding box center [1446, 114] width 122 height 28
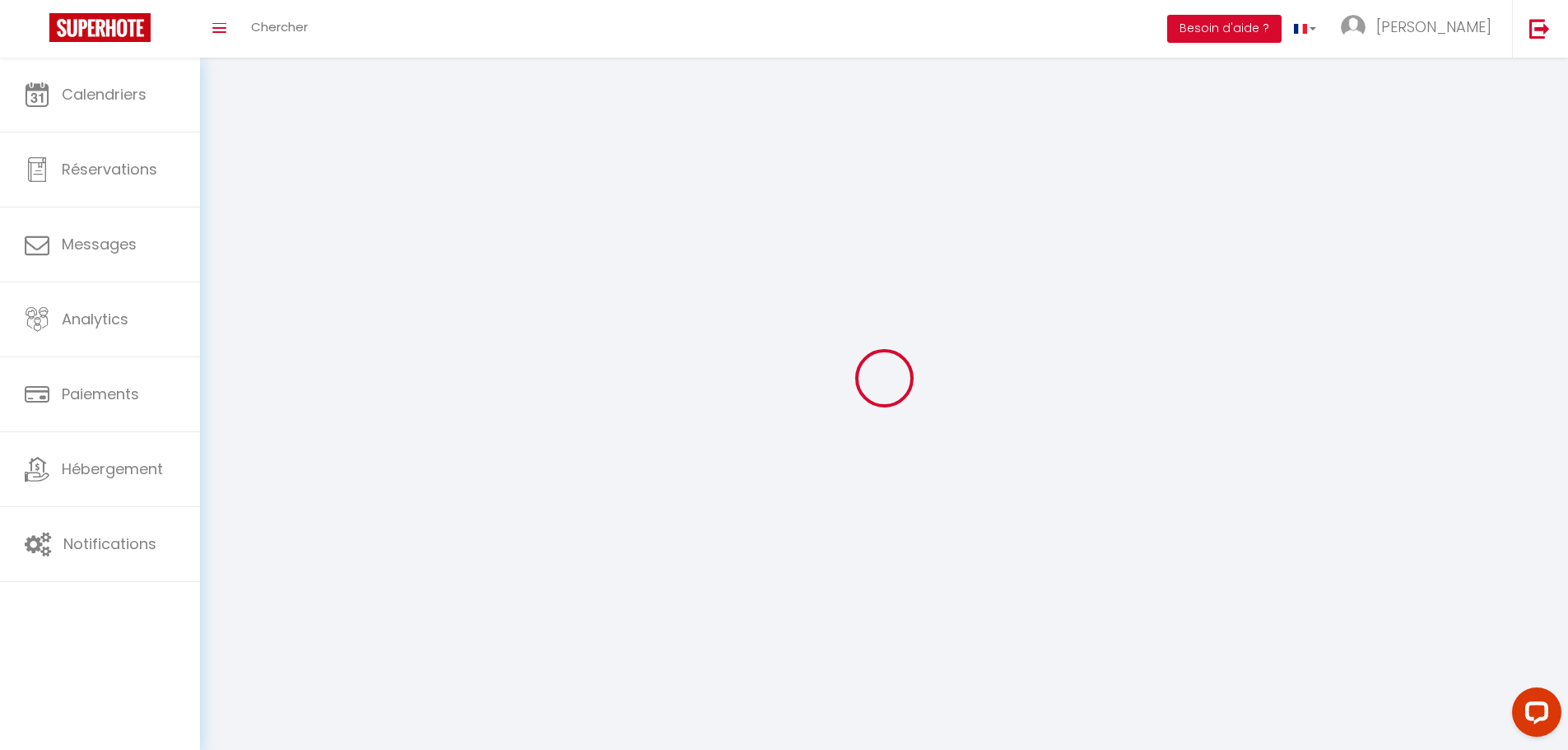
type input "qY7YPPwCNRl7Zhj45iQgwOc4a"
type input "7eMndqs7BG1lqDOMHFDaExhXg"
type input "[URL][DOMAIN_NAME]"
select select "fr"
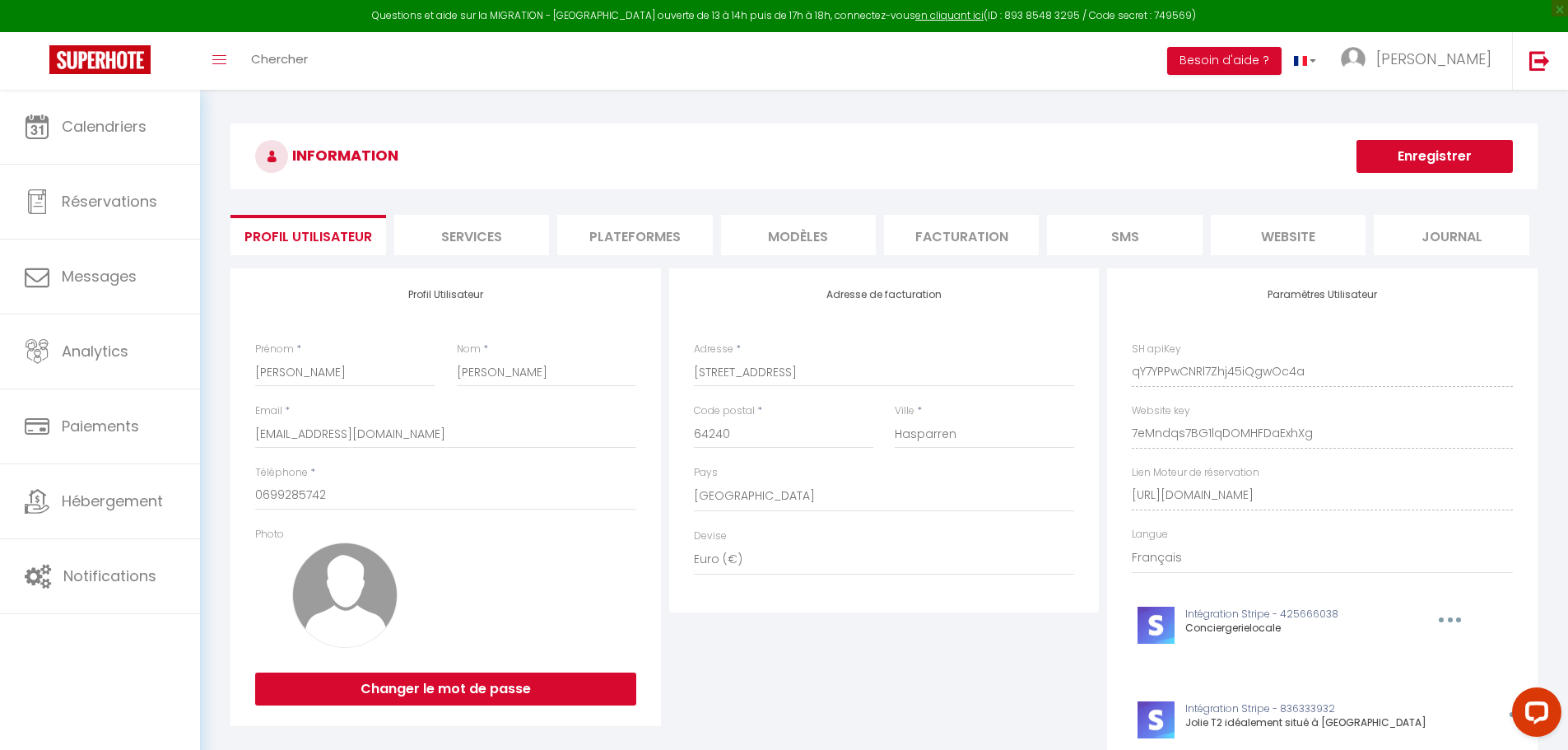
click at [670, 240] on li "Plateformes" at bounding box center [634, 234] width 155 height 40
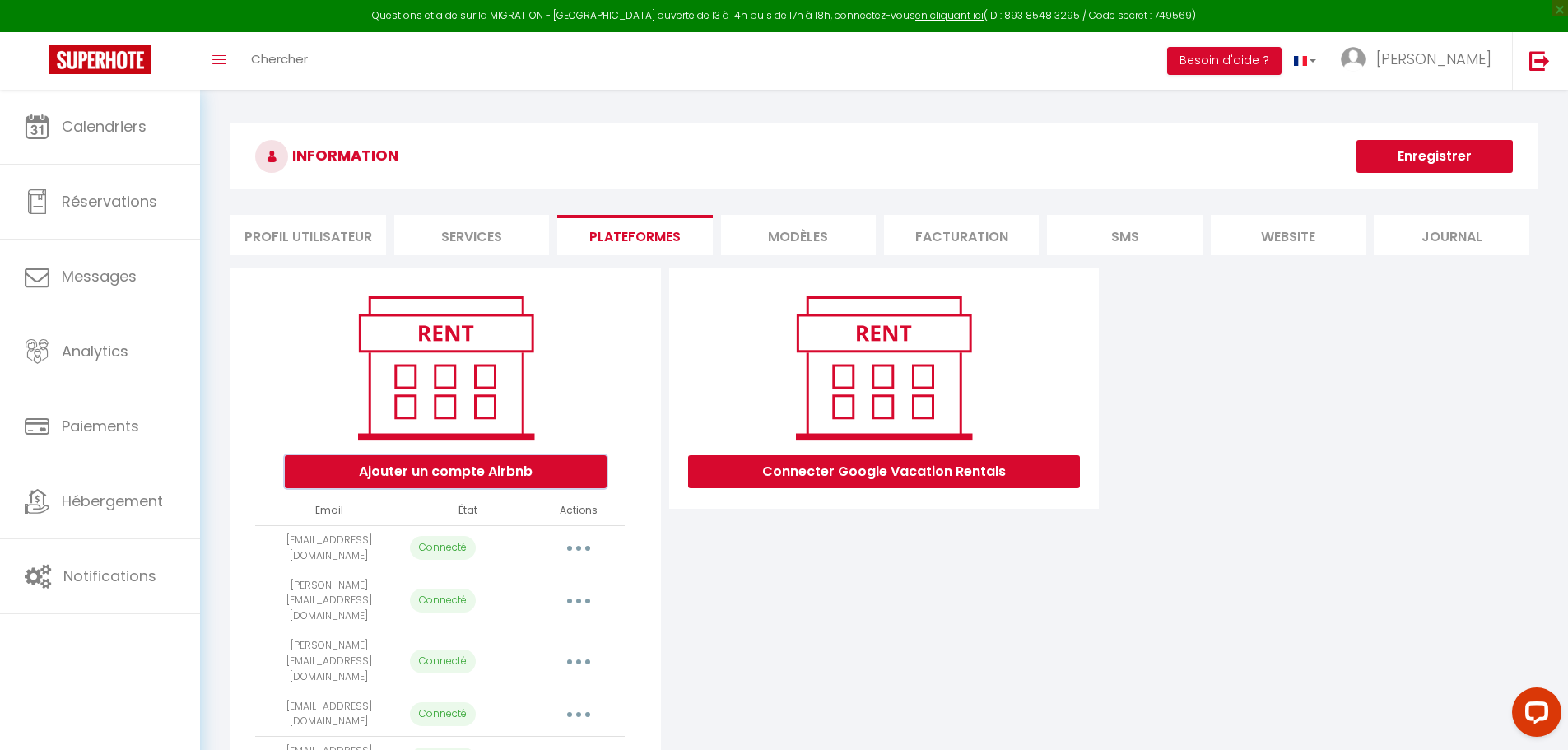
click at [514, 466] on button "Ajouter un compte Airbnb" at bounding box center [446, 472] width 322 height 33
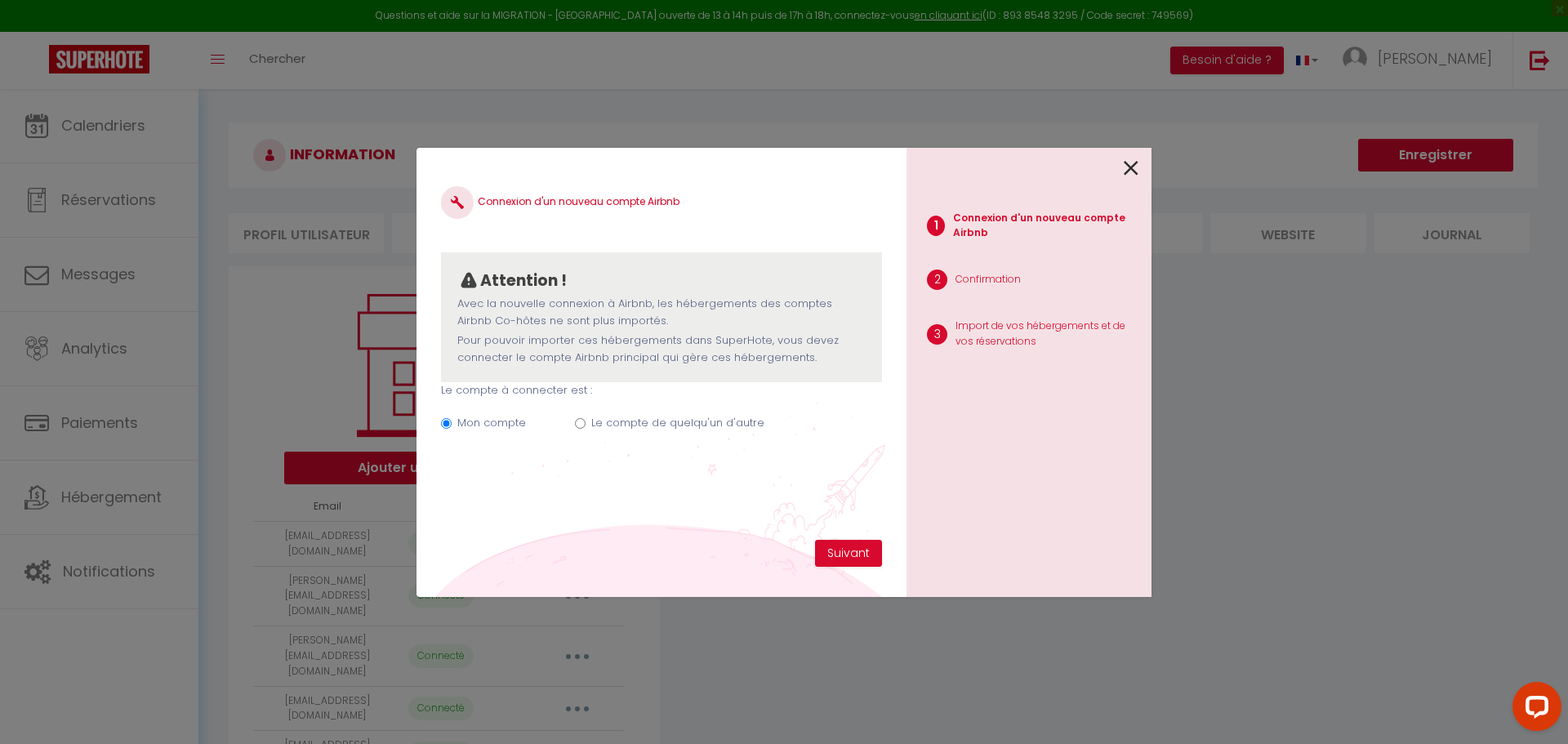
click at [581, 422] on input "Le compte de quelqu'un d'autre" at bounding box center [579, 423] width 11 height 11
radio input "true"
radio input "false"
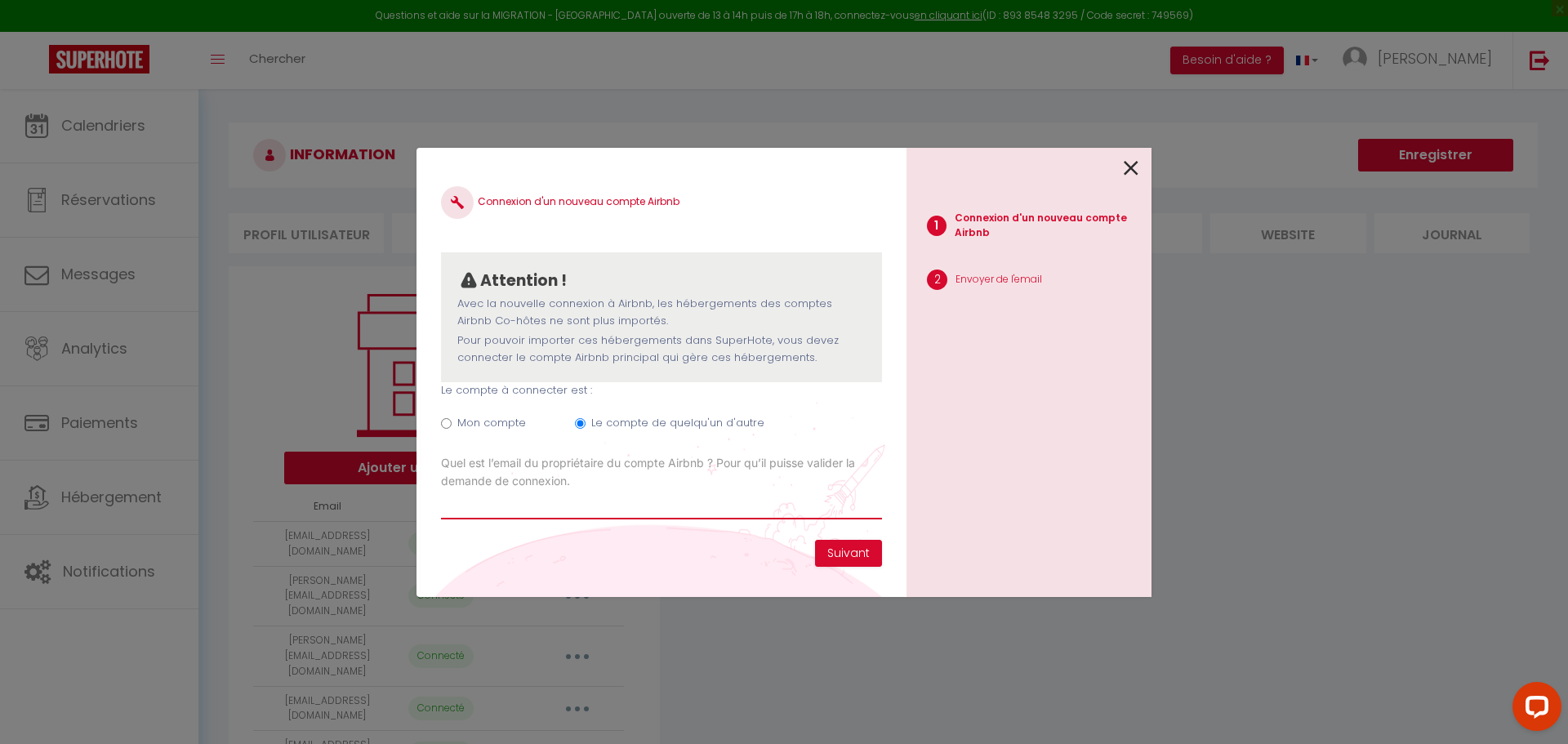
click at [583, 509] on input "Email connexion Airbnb" at bounding box center [662, 504] width 441 height 29
type input "[EMAIL_ADDRESS][DOMAIN_NAME]"
click at [855, 557] on button "Suivant" at bounding box center [847, 553] width 67 height 28
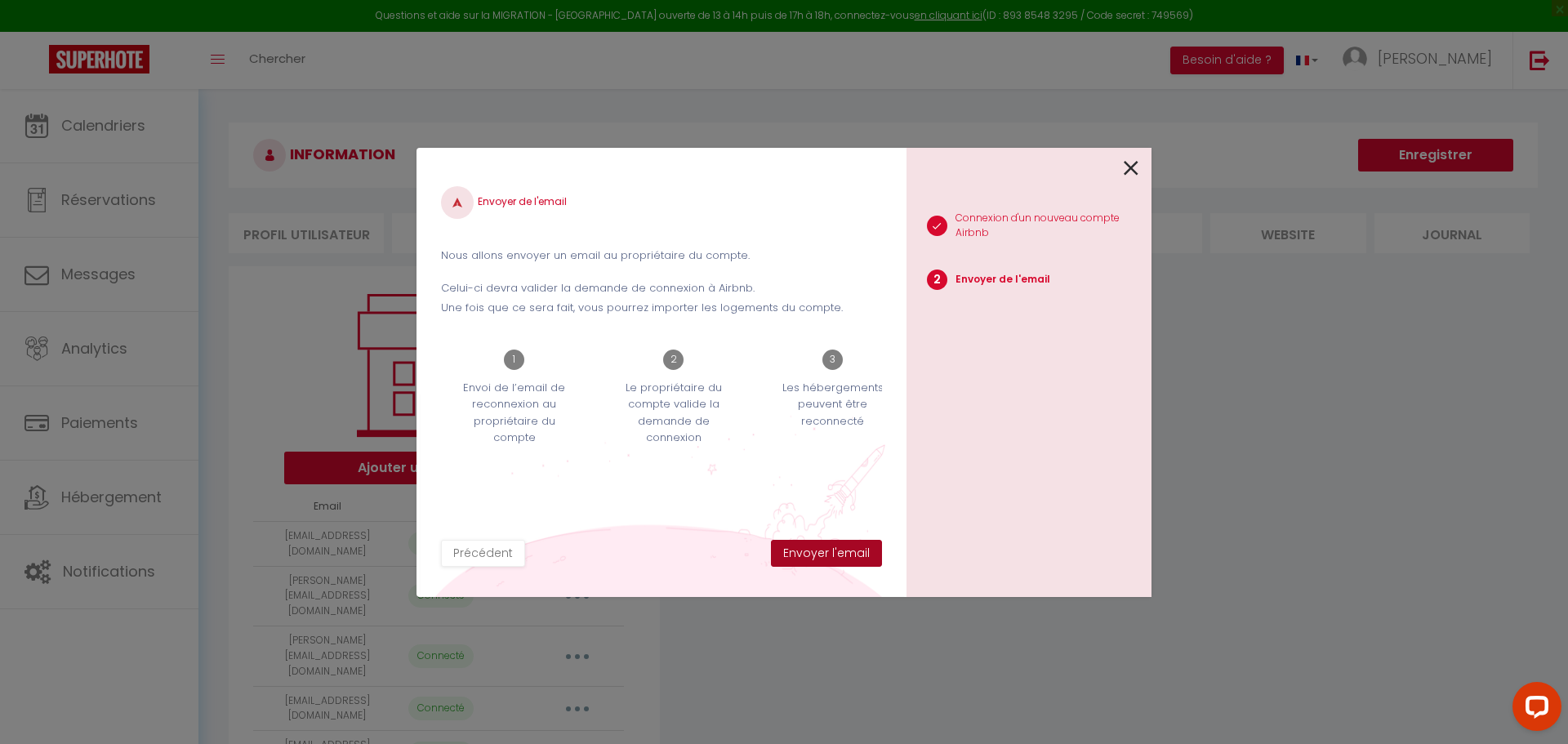
click at [840, 545] on button "Envoyer l'email" at bounding box center [826, 553] width 111 height 28
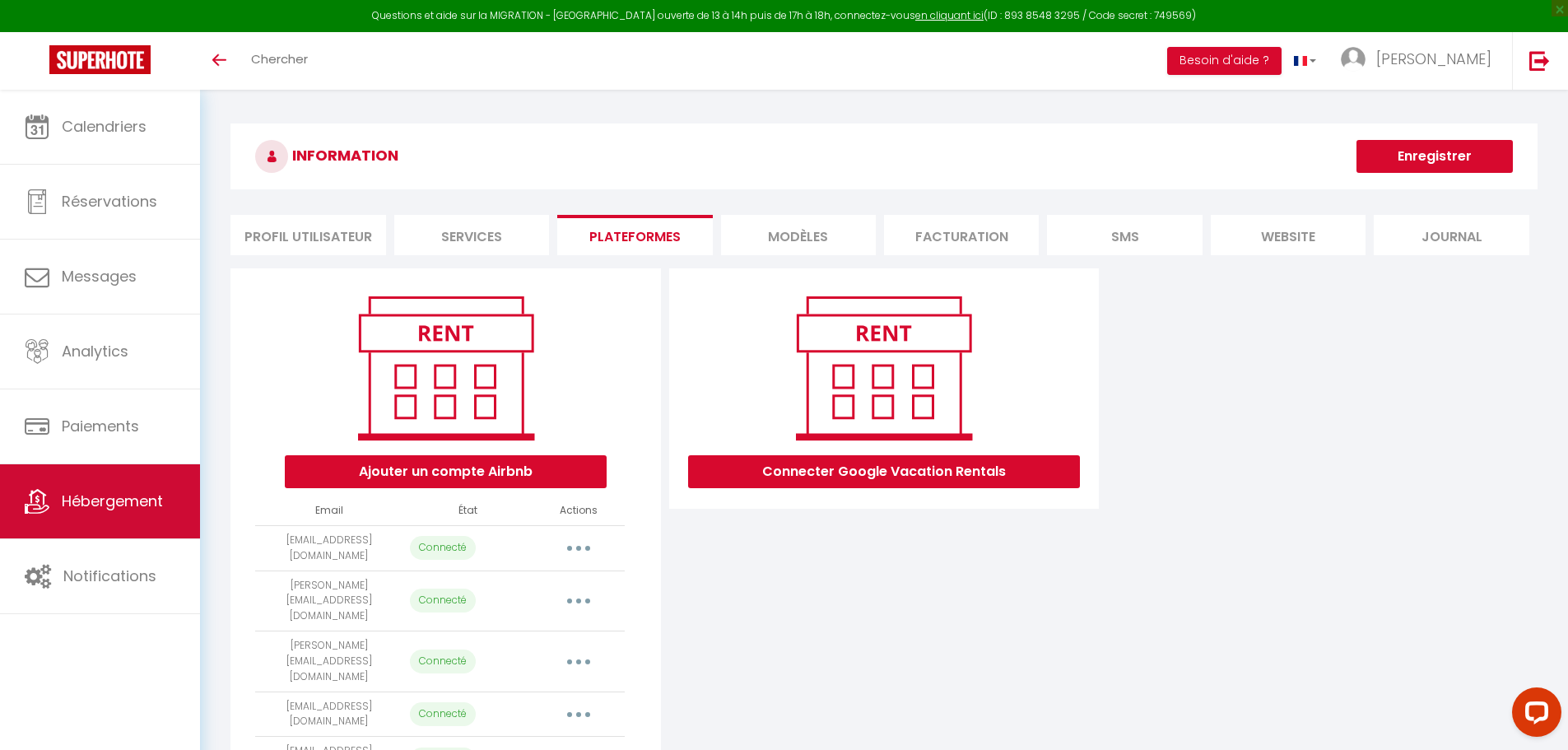
click at [92, 515] on link "Hébergement" at bounding box center [99, 501] width 200 height 74
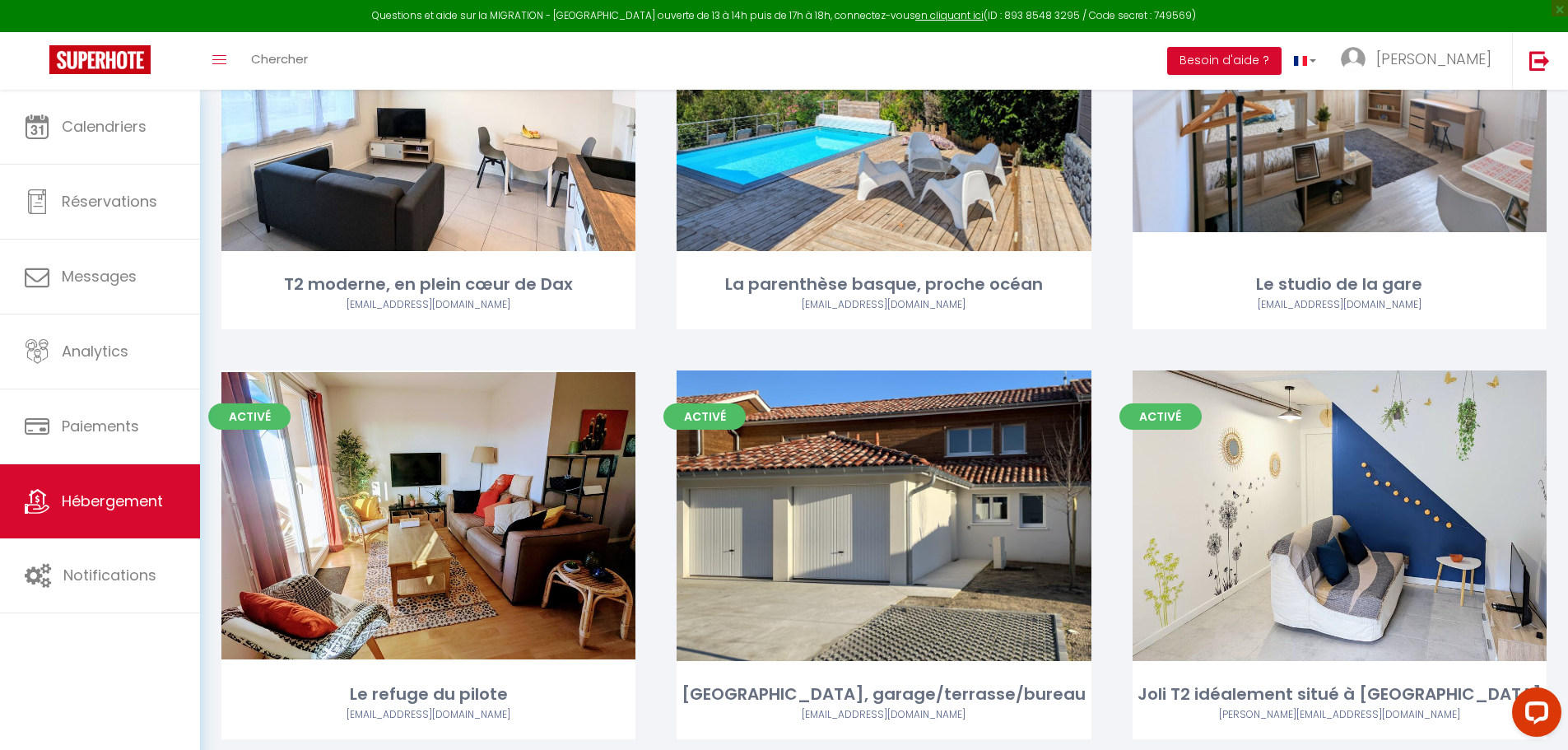
scroll to position [1235, 0]
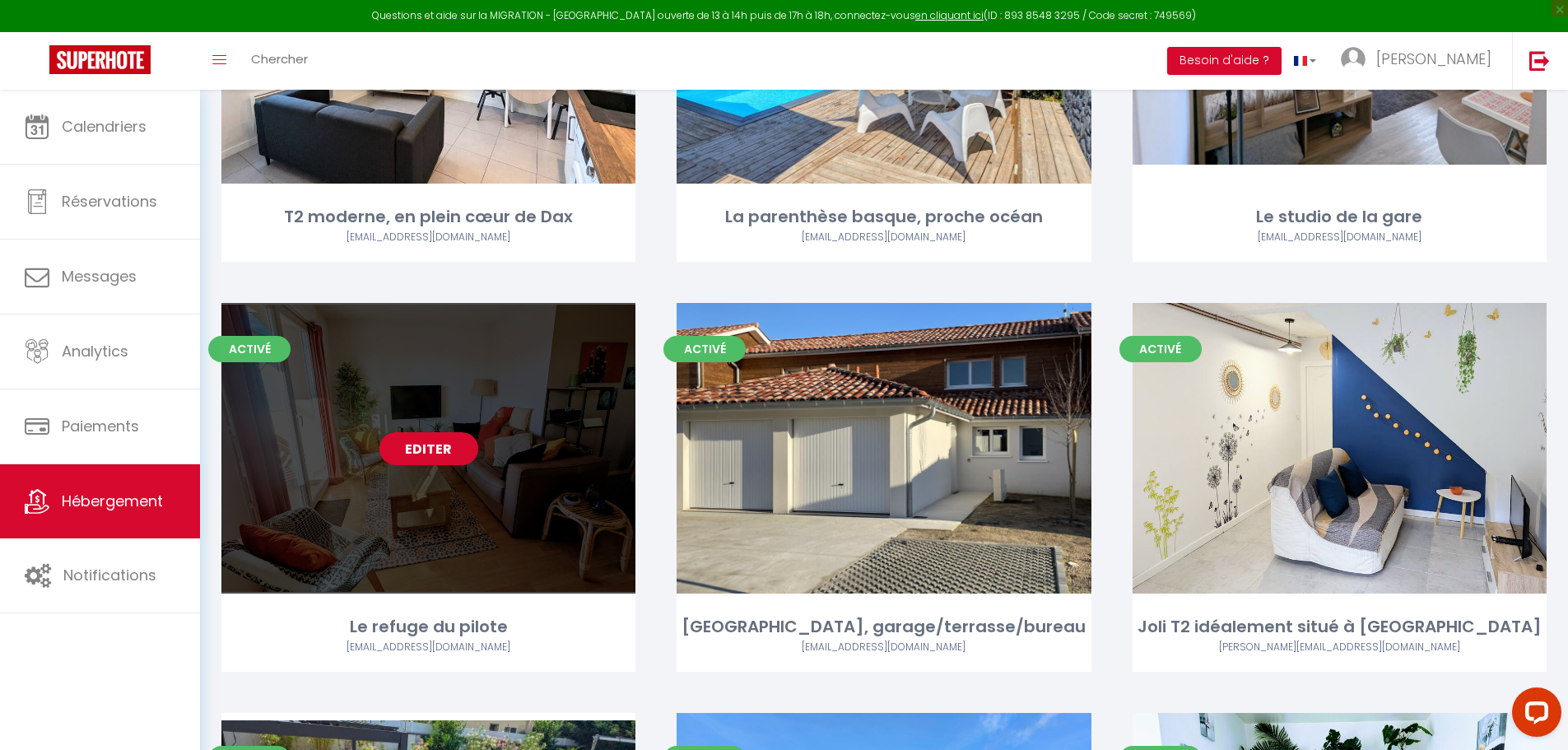
click at [422, 432] on link "Editer" at bounding box center [428, 449] width 98 height 33
select select "3"
select select "2"
select select "1"
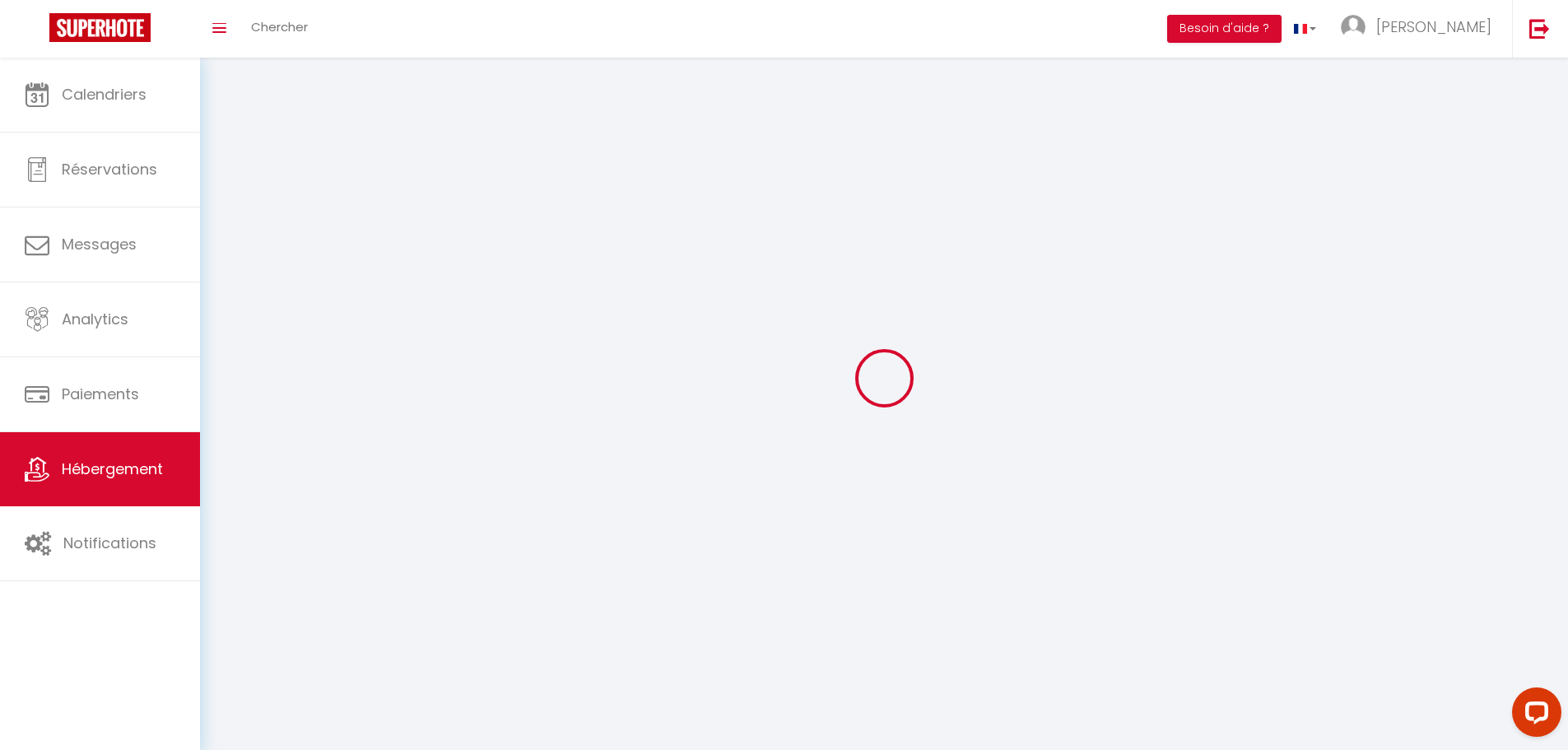
select select
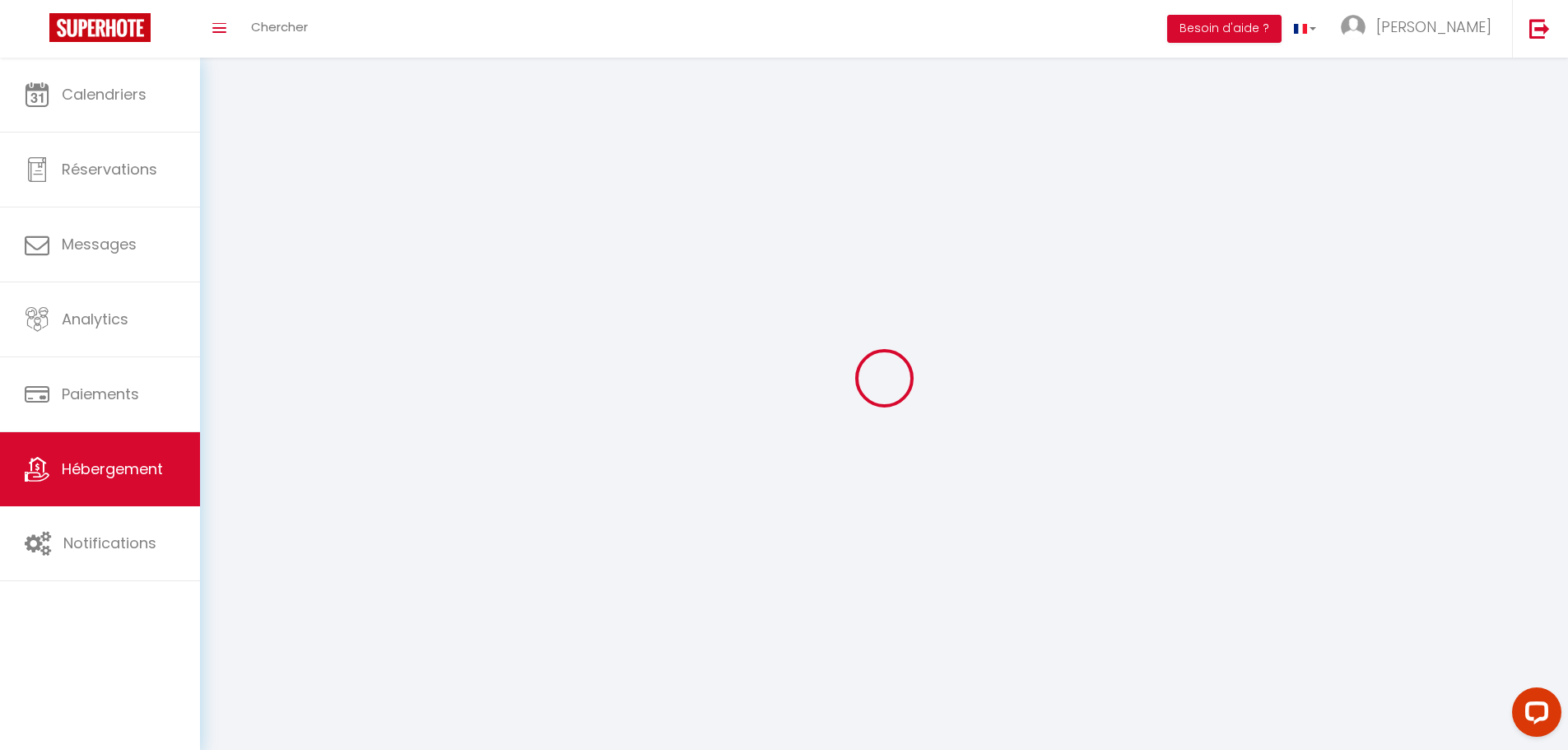
checkbox input "false"
select select
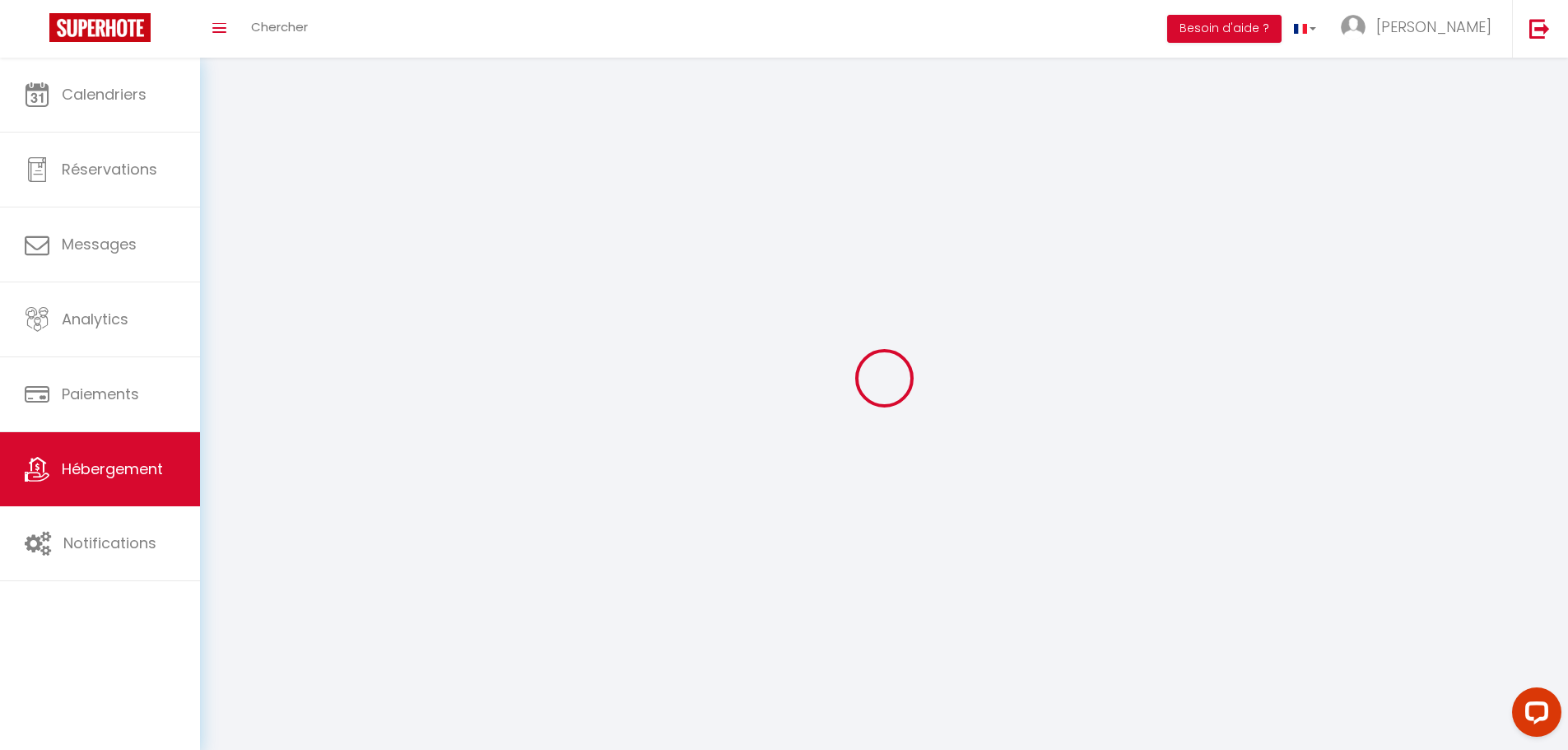
select select
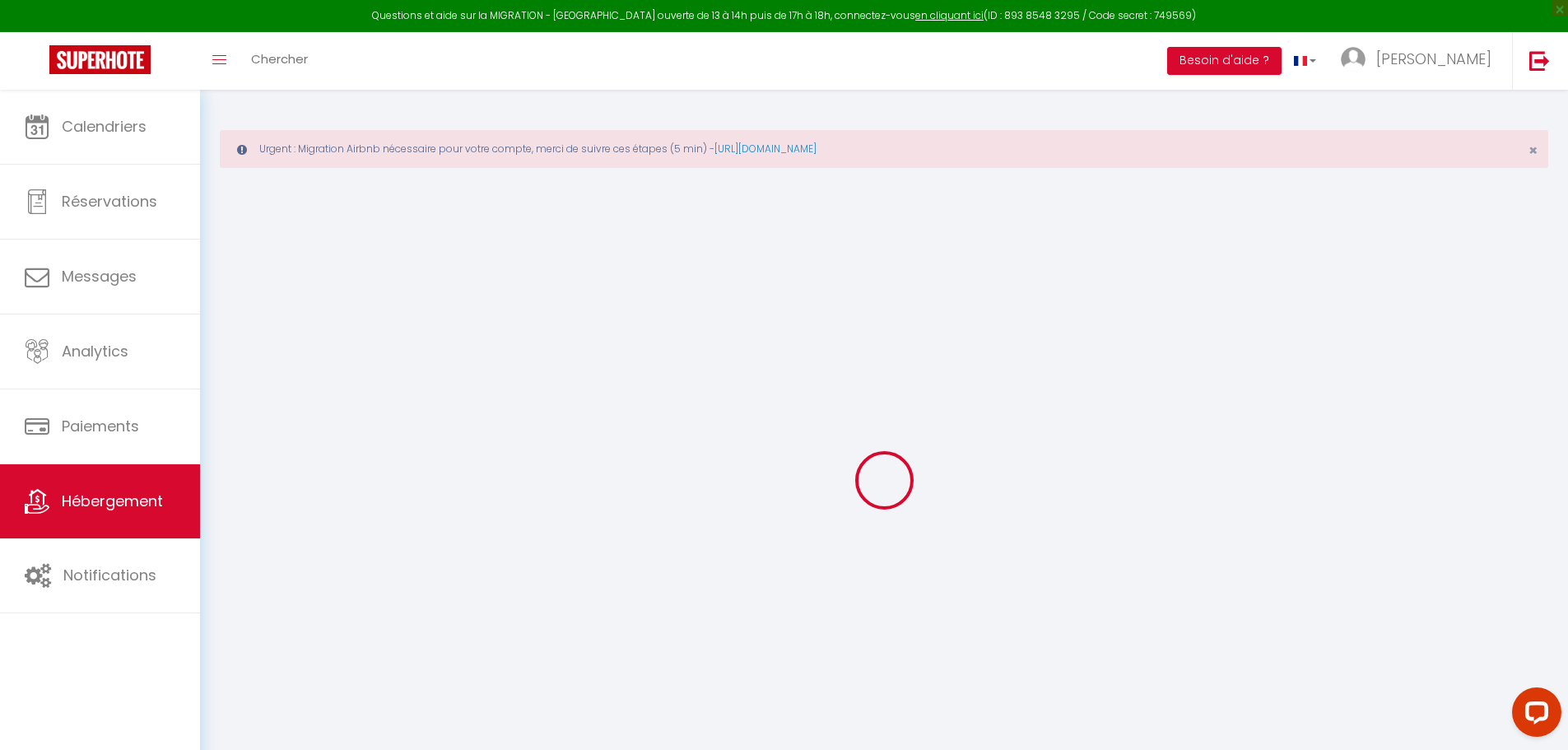
select select "+ 3 %"
select select "+ 18 %"
select select
checkbox input "false"
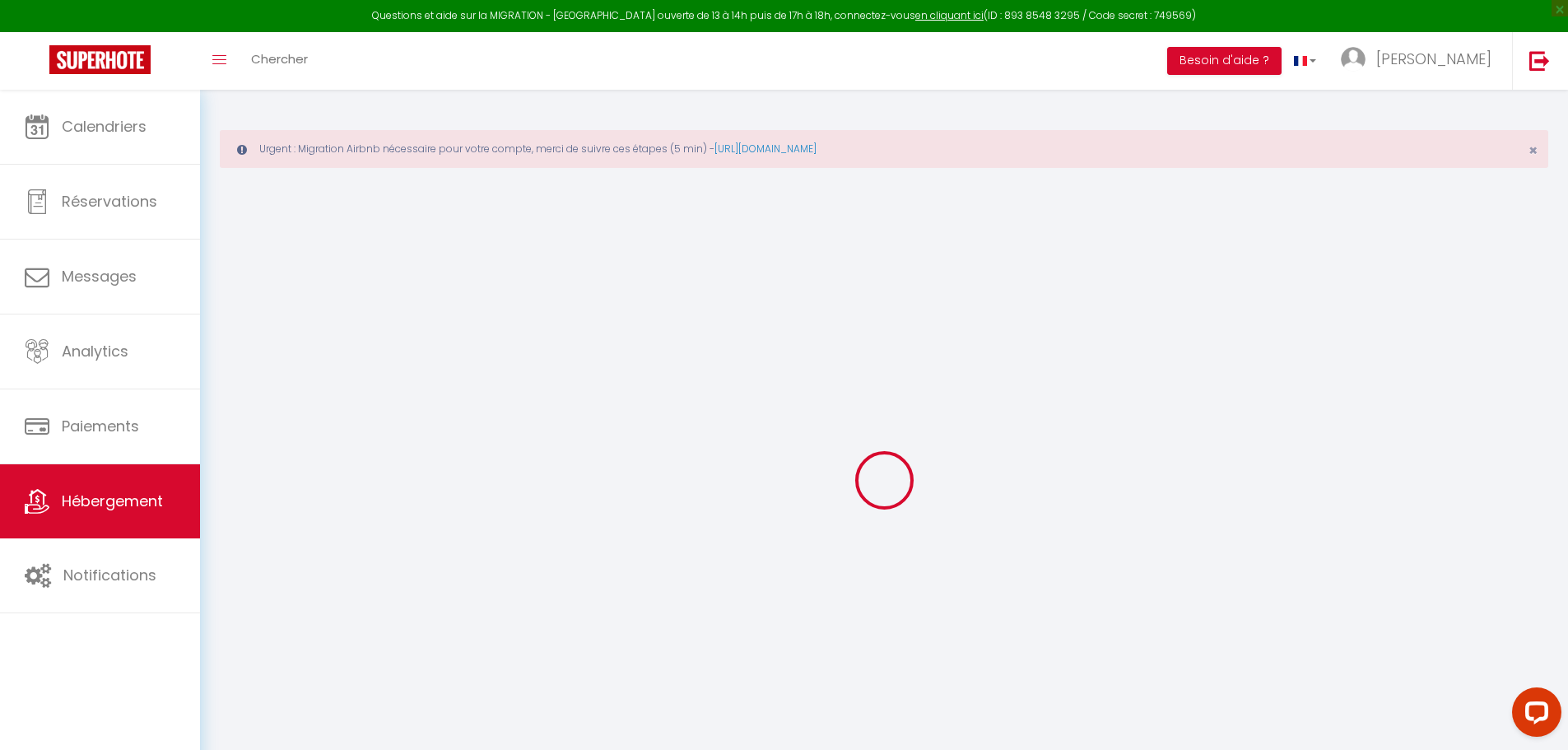
checkbox input "false"
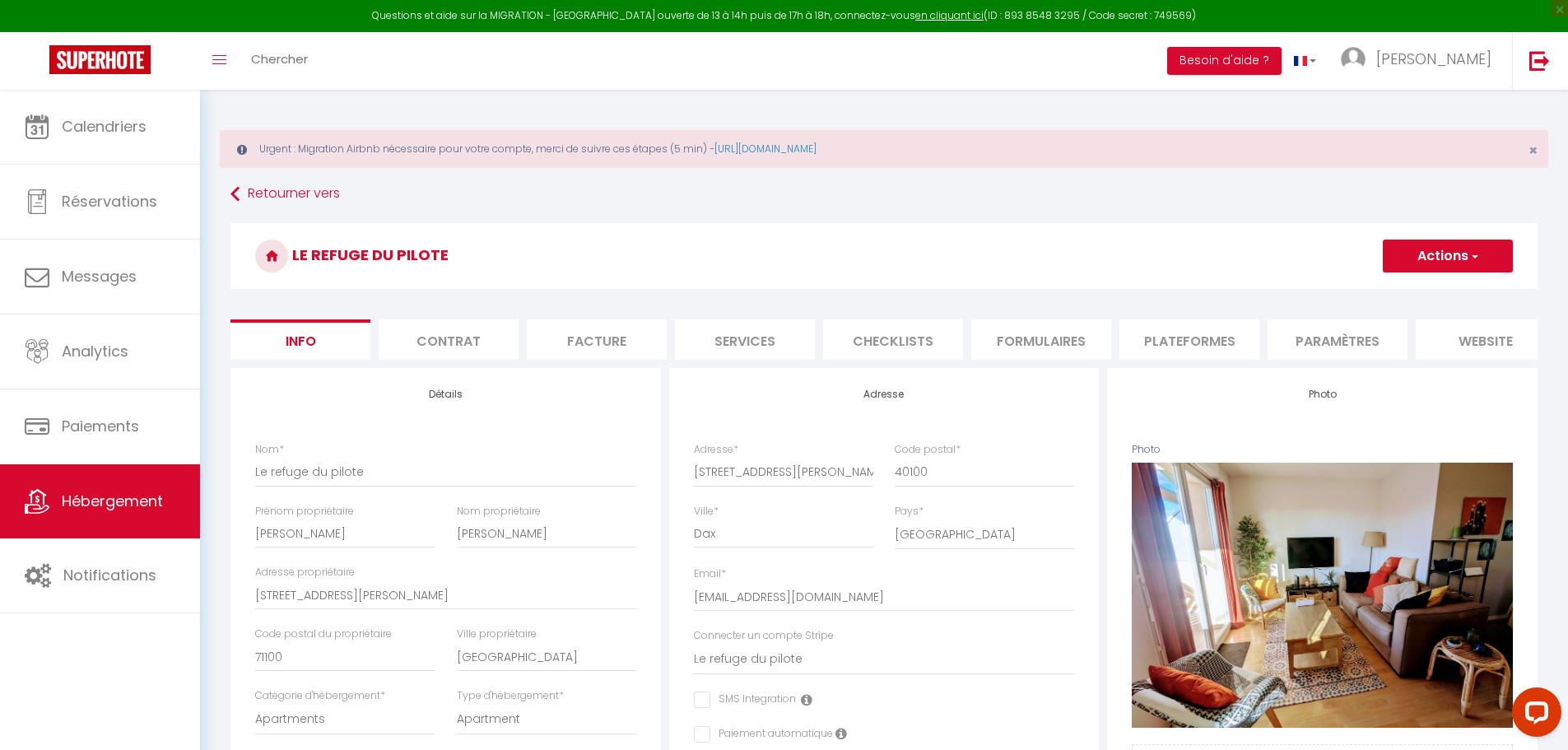
click at [1163, 328] on li "Plateformes" at bounding box center [1189, 339] width 139 height 40
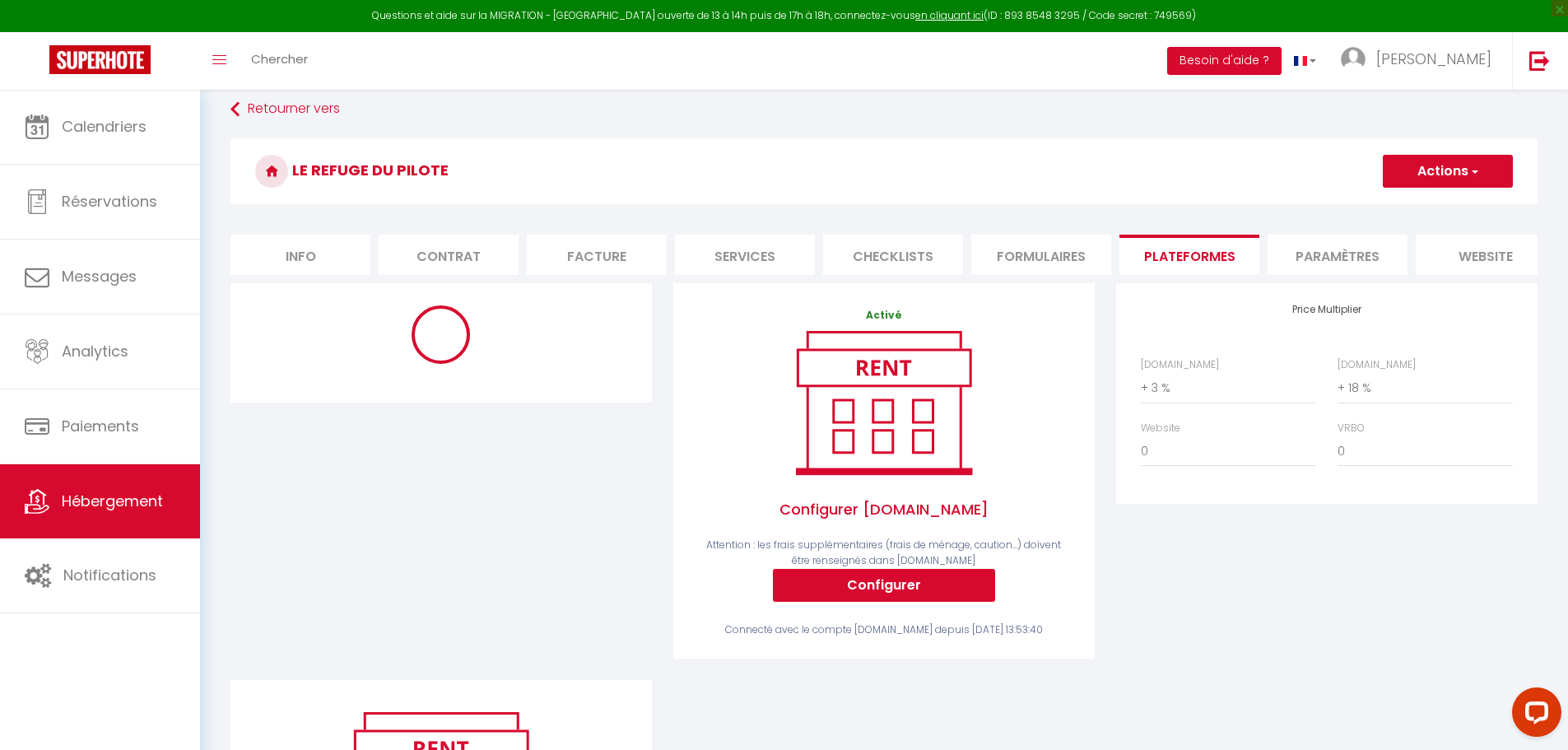
scroll to position [165, 0]
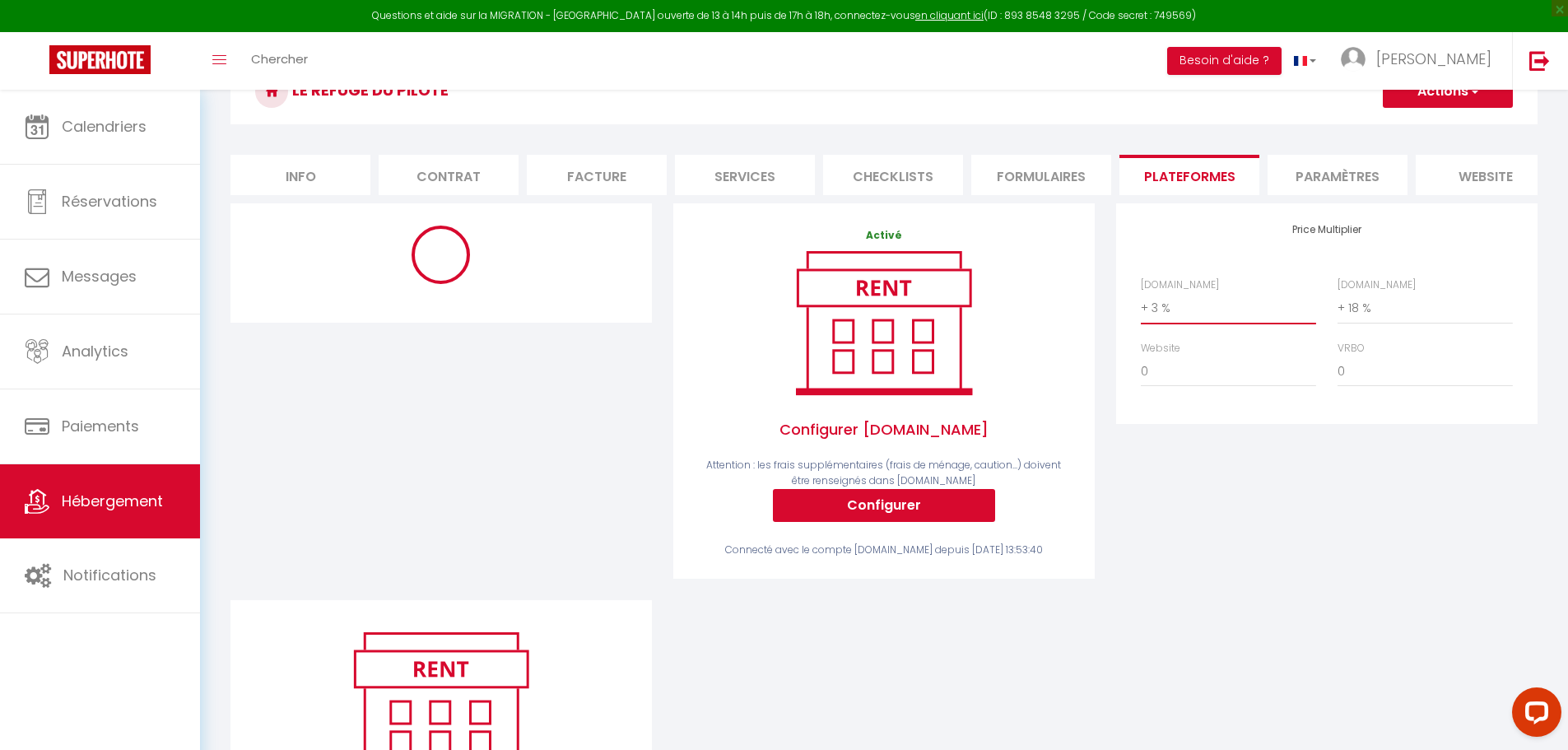
click at [1159, 324] on select "0 + 1 % + 2 % + 3 % + 4 % + 5 % + 6 % + 7 % + 8 % + 9 %" at bounding box center [1229, 308] width 176 height 31
select select "10814-1346394766105947261"
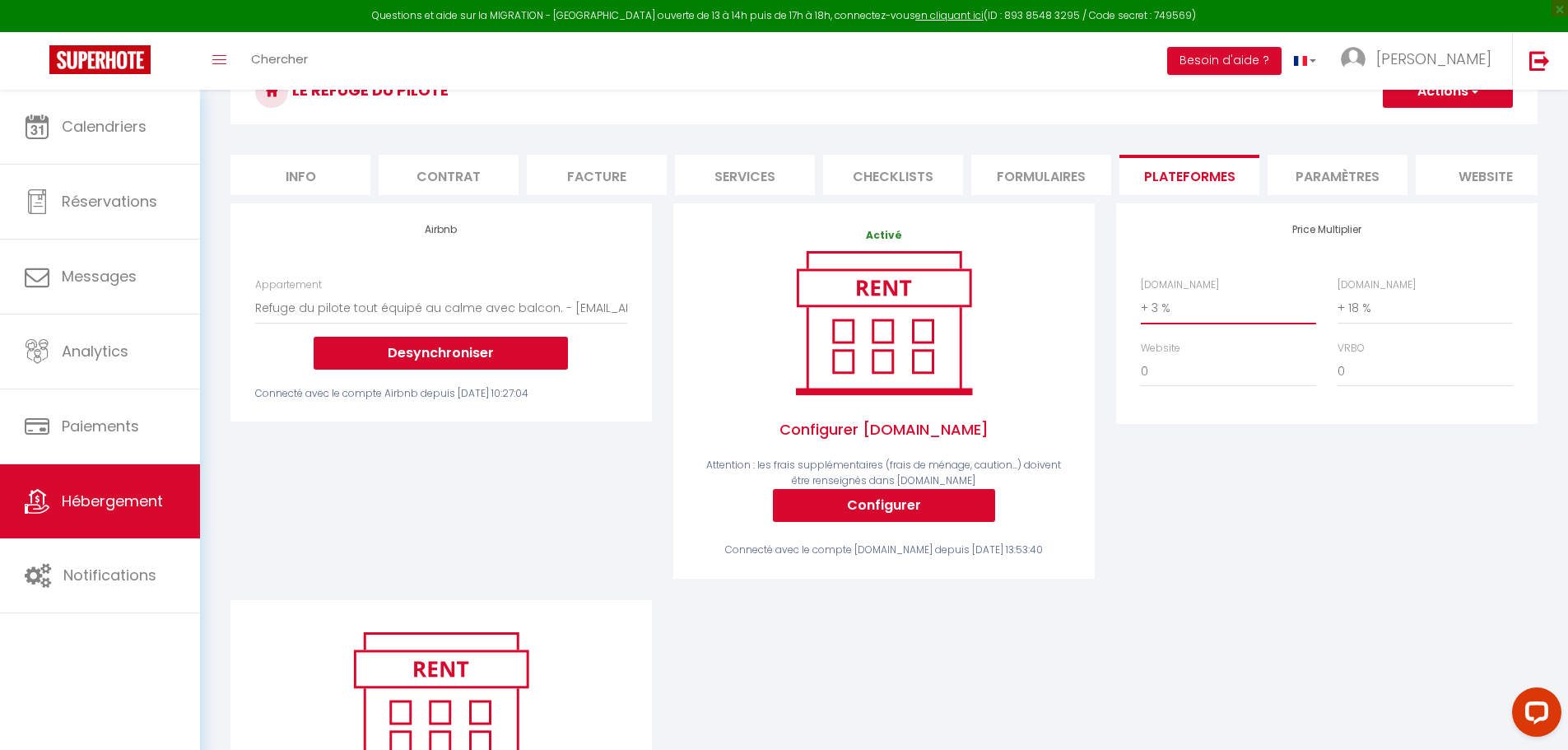
select select "+ 18 %"
click at [1141, 304] on select "0 + 1 % + 2 % + 3 % + 4 % + 5 % + 6 % + 7 % + 8 % + 9 %" at bounding box center [1229, 308] width 176 height 31
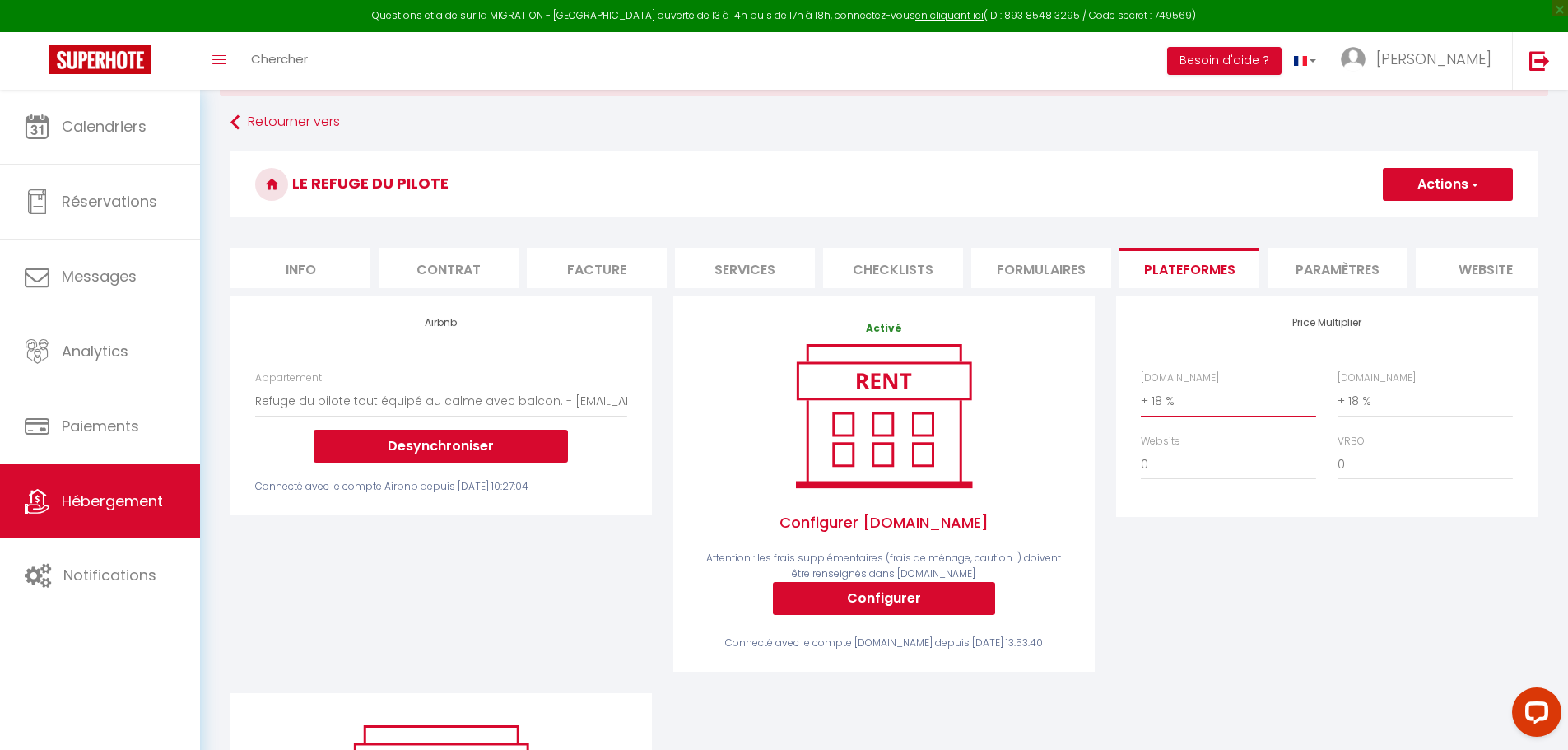
scroll to position [0, 0]
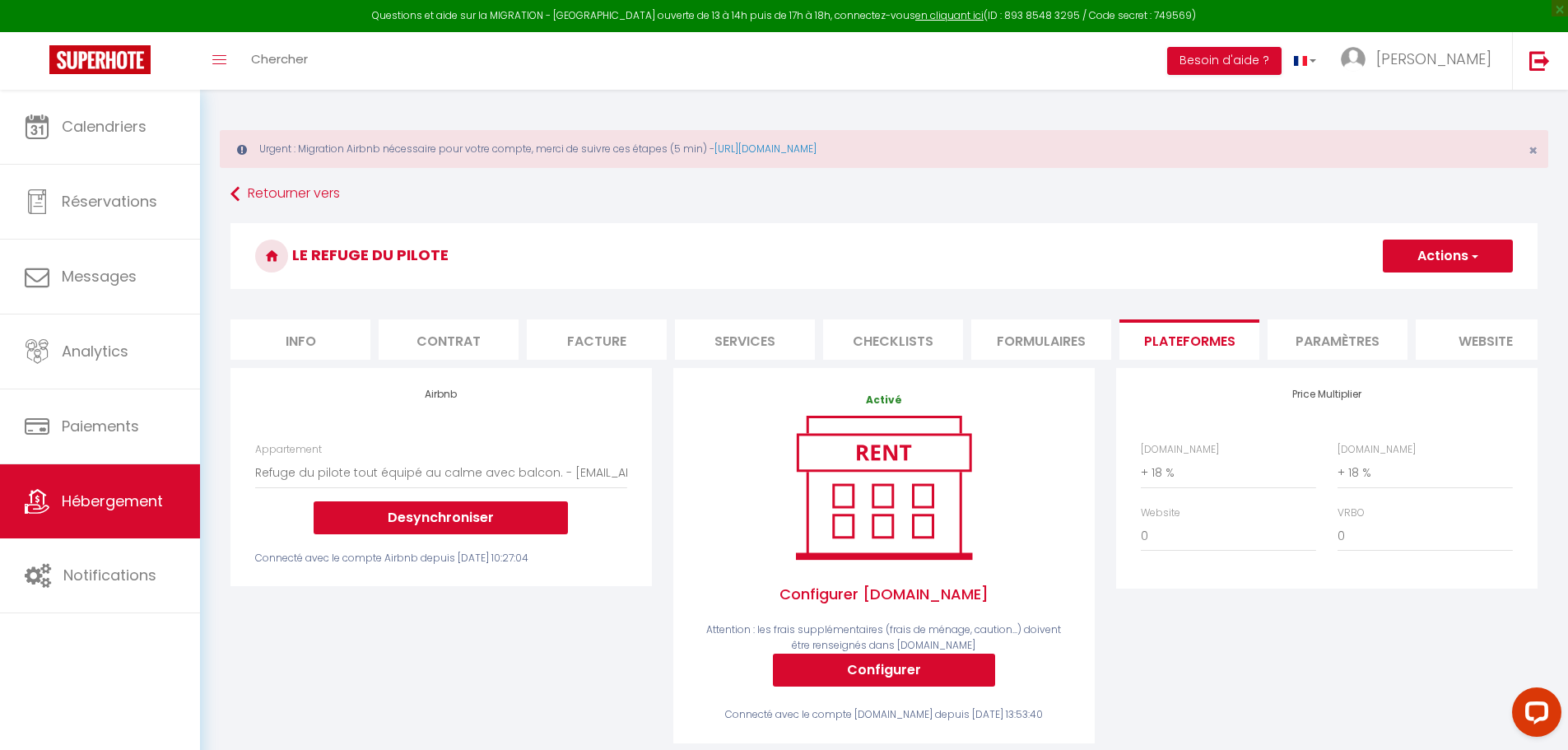
click at [1478, 248] on span "button" at bounding box center [1473, 256] width 11 height 17
click at [1449, 290] on link "Enregistrer" at bounding box center [1446, 293] width 130 height 21
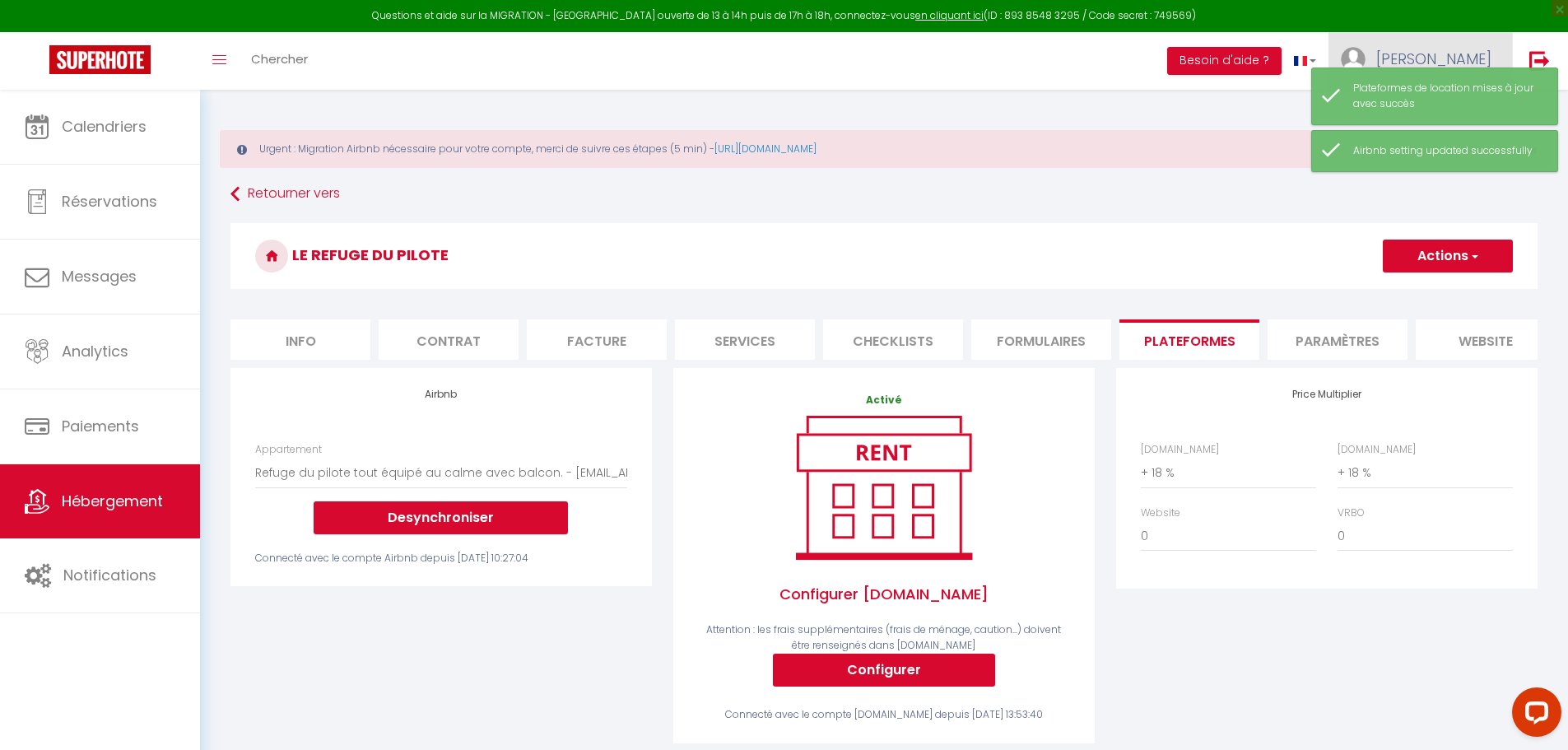
click at [1476, 58] on span "[PERSON_NAME]" at bounding box center [1433, 59] width 115 height 20
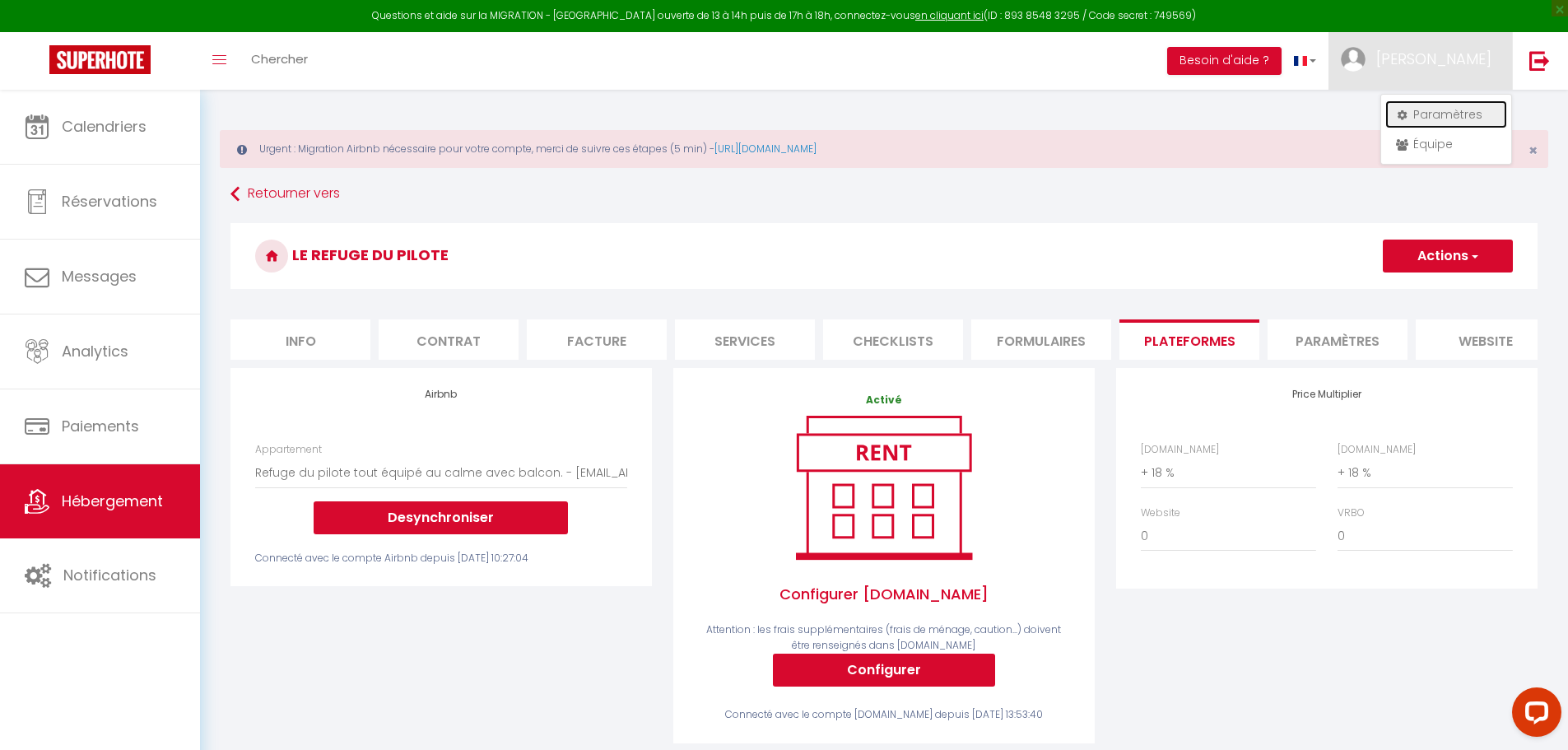
click at [1443, 113] on link "Paramètres" at bounding box center [1446, 114] width 122 height 28
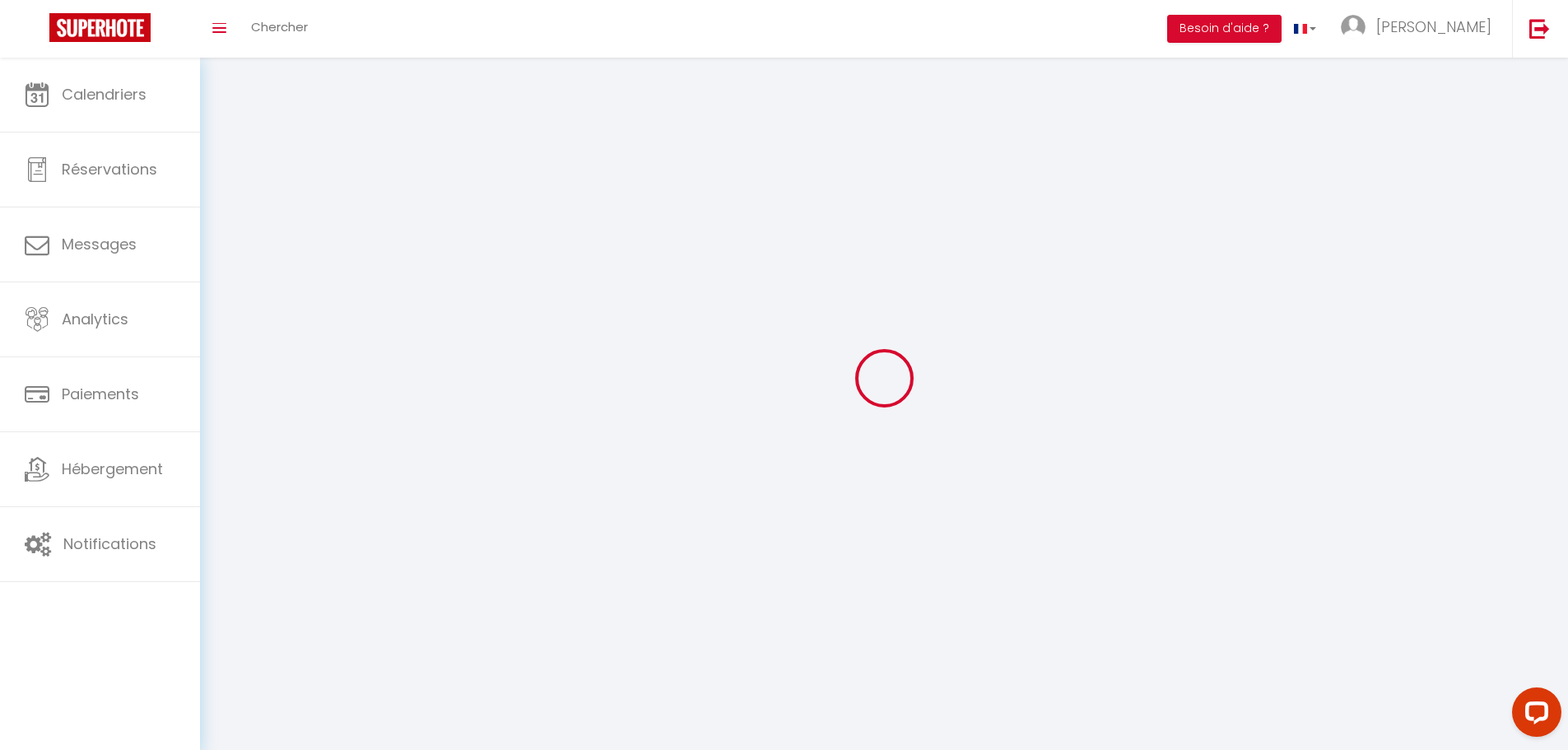
select select
type input "[PERSON_NAME]"
type input "0699285742"
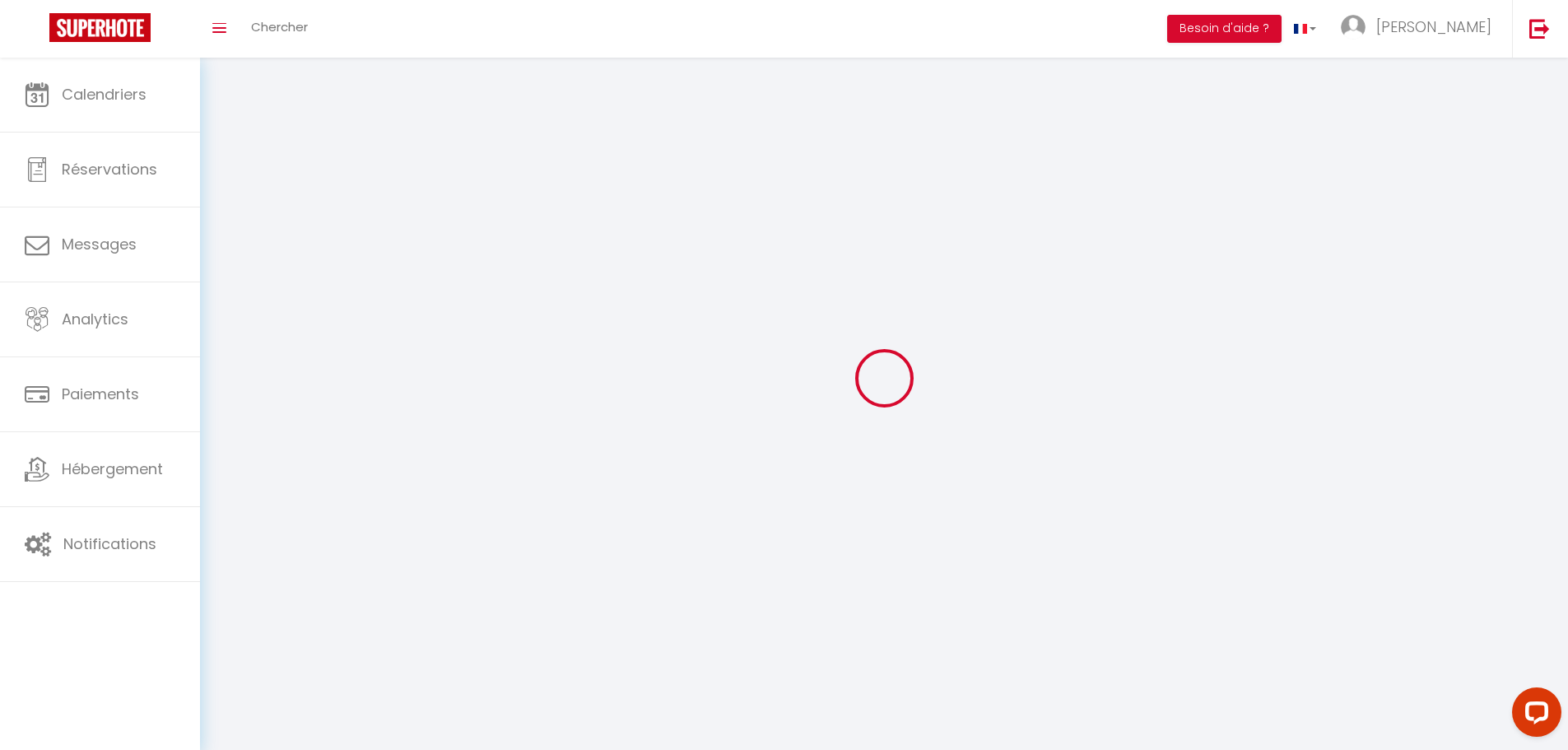
type input "[STREET_ADDRESS]"
type input "64240"
type input "Hasparren"
type input "qY7YPPwCNRl7Zhj45iQgwOc4a"
type input "7eMndqs7BG1lqDOMHFDaExhXg"
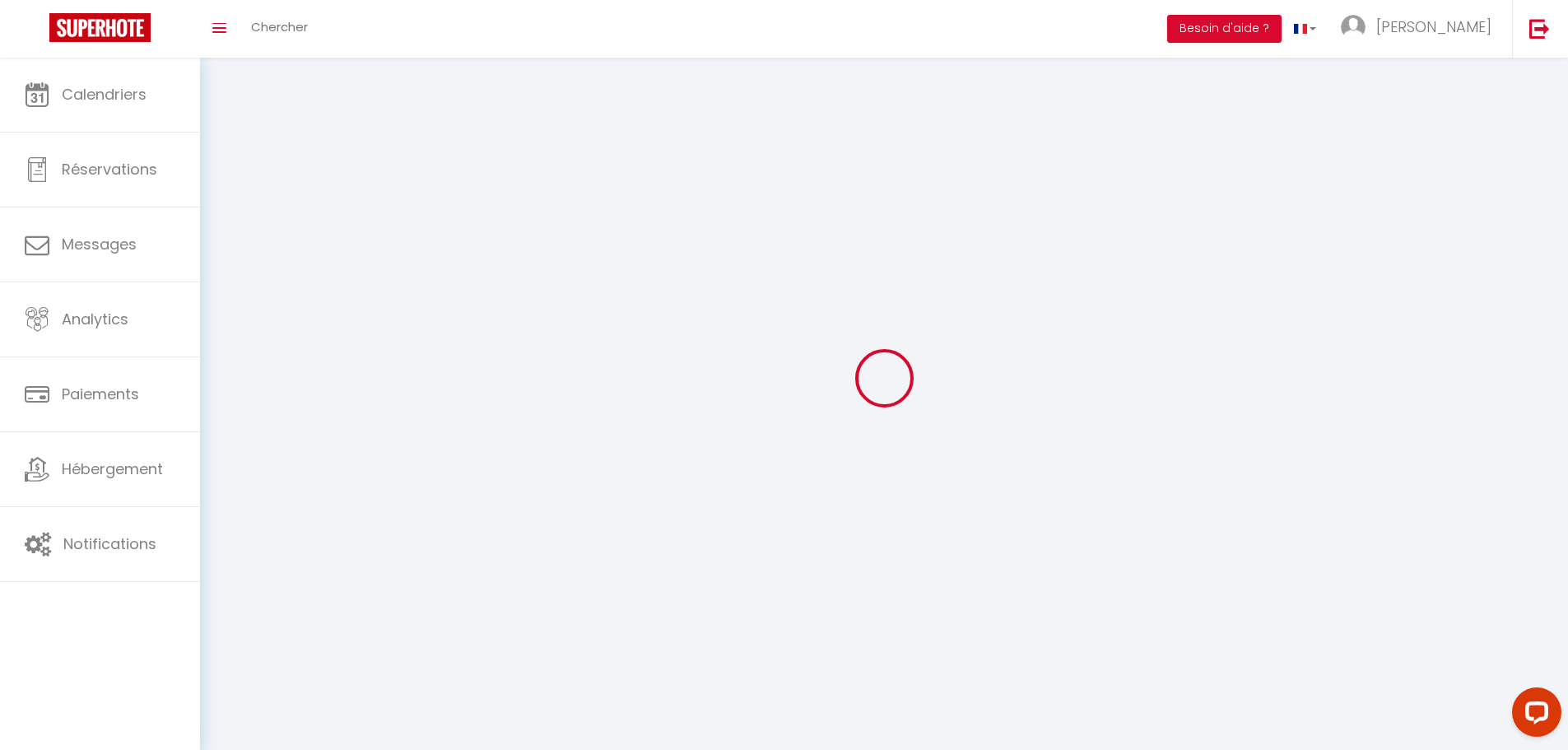
type input "[URL][DOMAIN_NAME]"
select select "28"
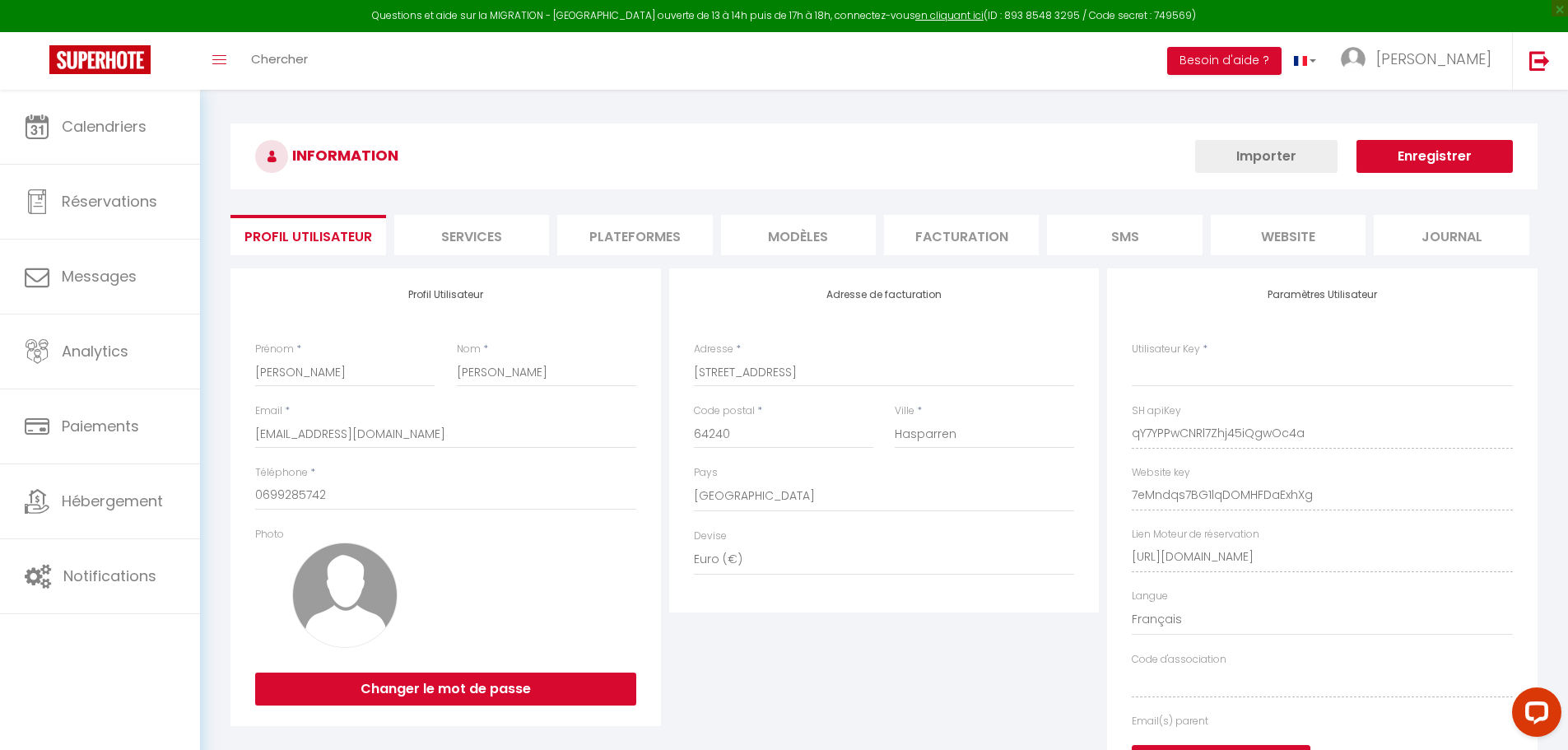
type input "qY7YPPwCNRl7Zhj45iQgwOc4a"
type input "7eMndqs7BG1lqDOMHFDaExhXg"
type input "[URL][DOMAIN_NAME]"
select select "fr"
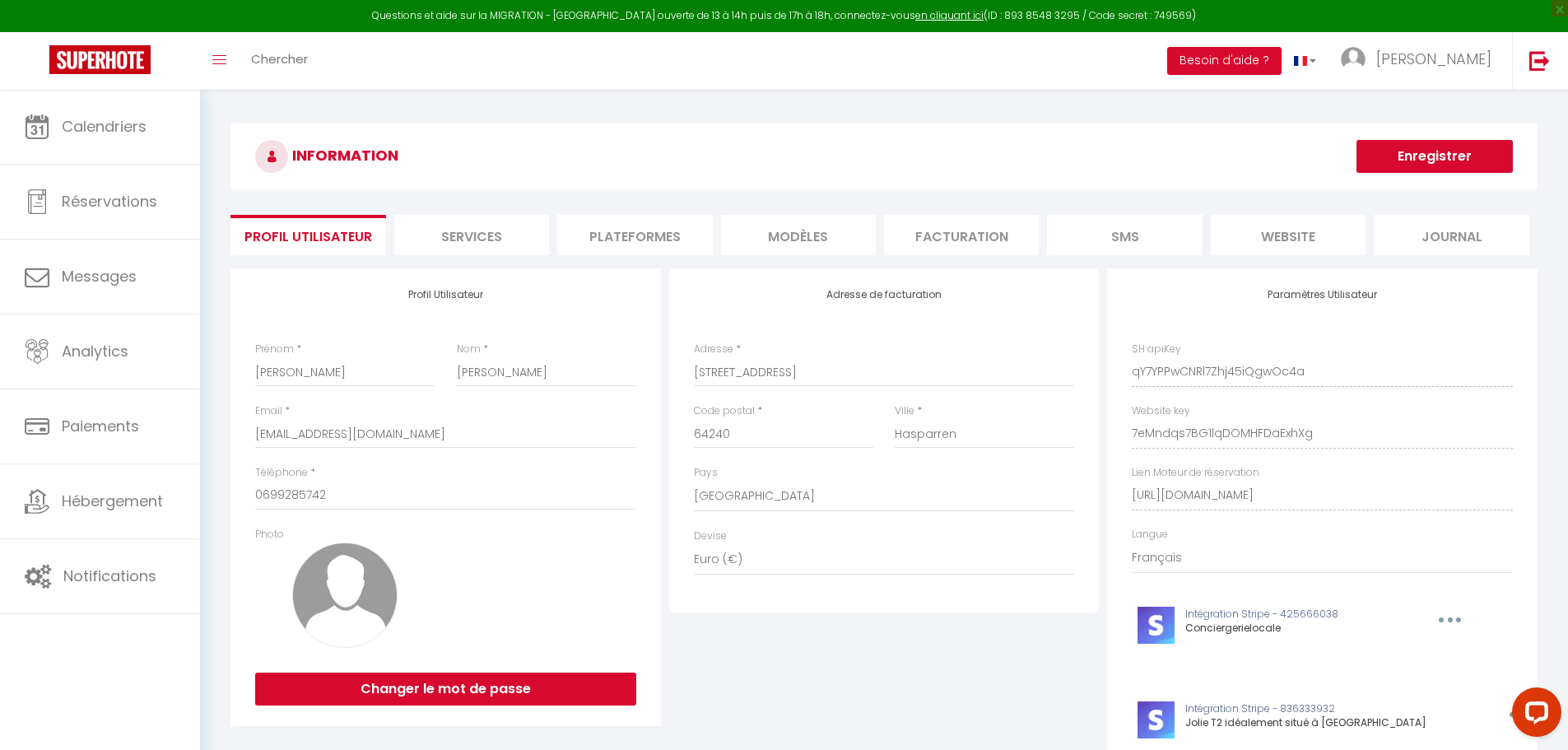
click at [643, 239] on li "Plateformes" at bounding box center [634, 234] width 155 height 40
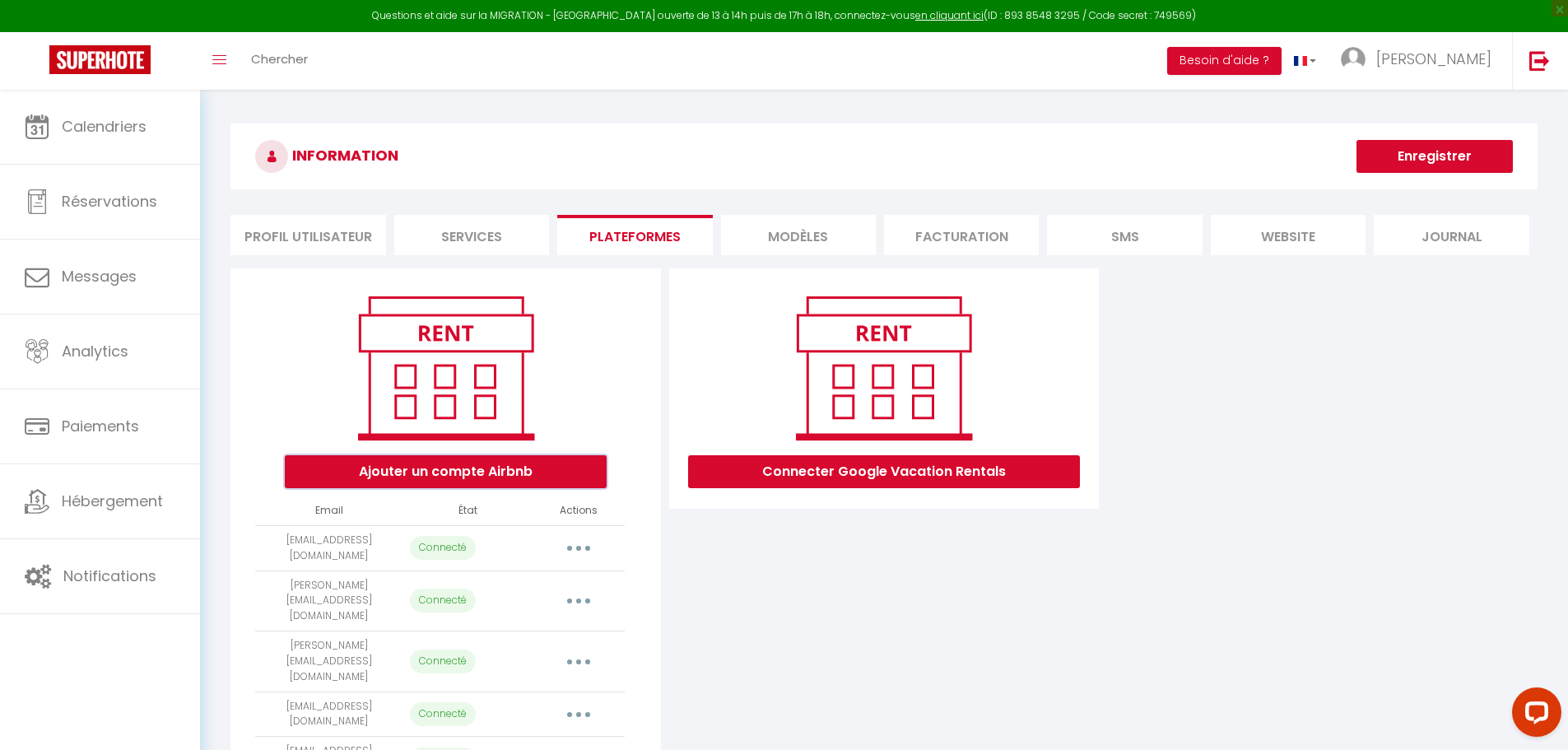
click at [480, 467] on button "Ajouter un compte Airbnb" at bounding box center [446, 472] width 322 height 33
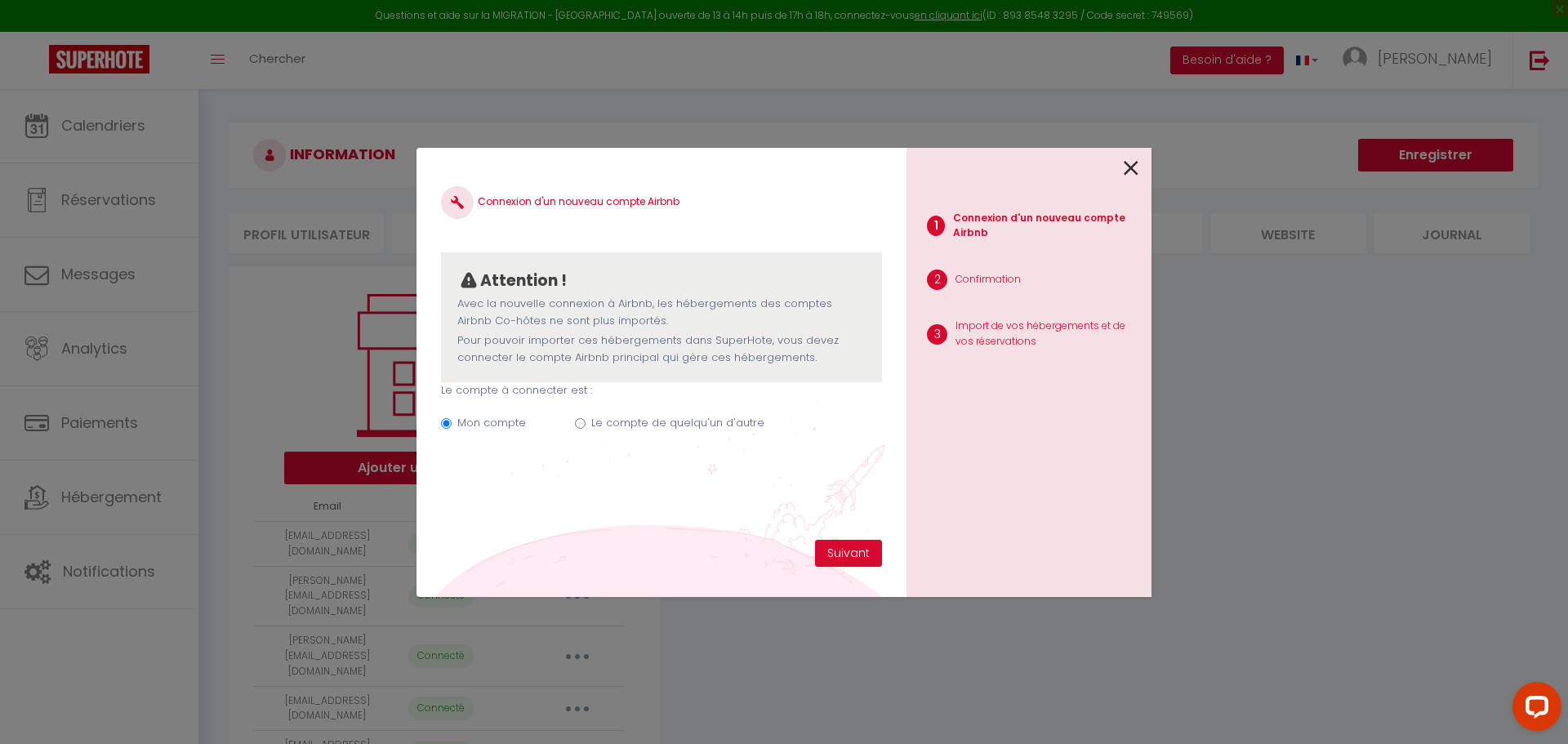
click at [578, 426] on input "Le compte de quelqu'un d'autre" at bounding box center [579, 423] width 11 height 11
radio input "true"
radio input "false"
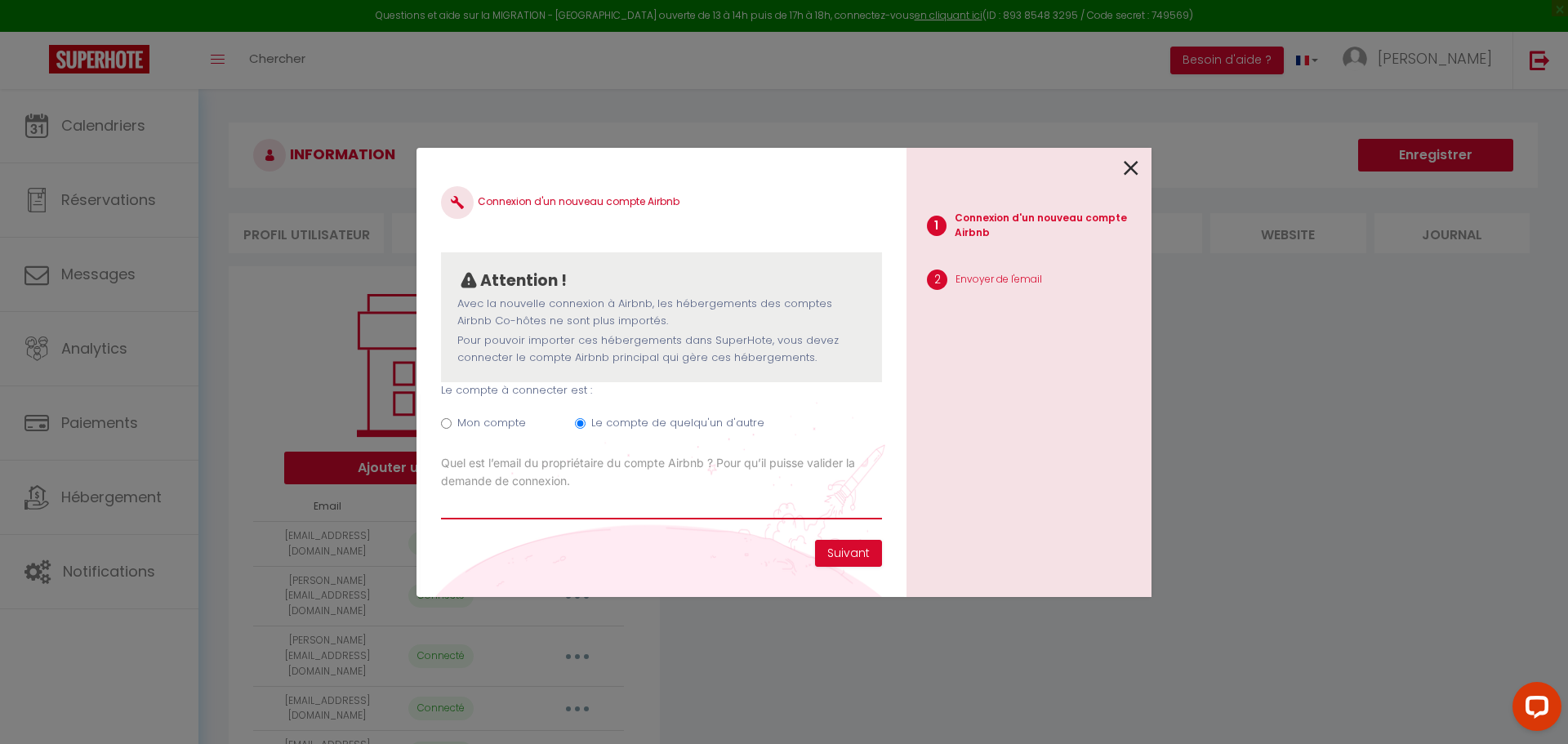
click at [495, 513] on input "Email connexion Airbnb" at bounding box center [662, 504] width 441 height 29
click at [501, 502] on input "teddy.briny@" at bounding box center [662, 504] width 441 height 29
click at [535, 509] on input "teddy.briny40@" at bounding box center [662, 504] width 441 height 29
type input "[EMAIL_ADDRESS][DOMAIN_NAME]"
click at [841, 549] on button "Suivant" at bounding box center [847, 553] width 67 height 28
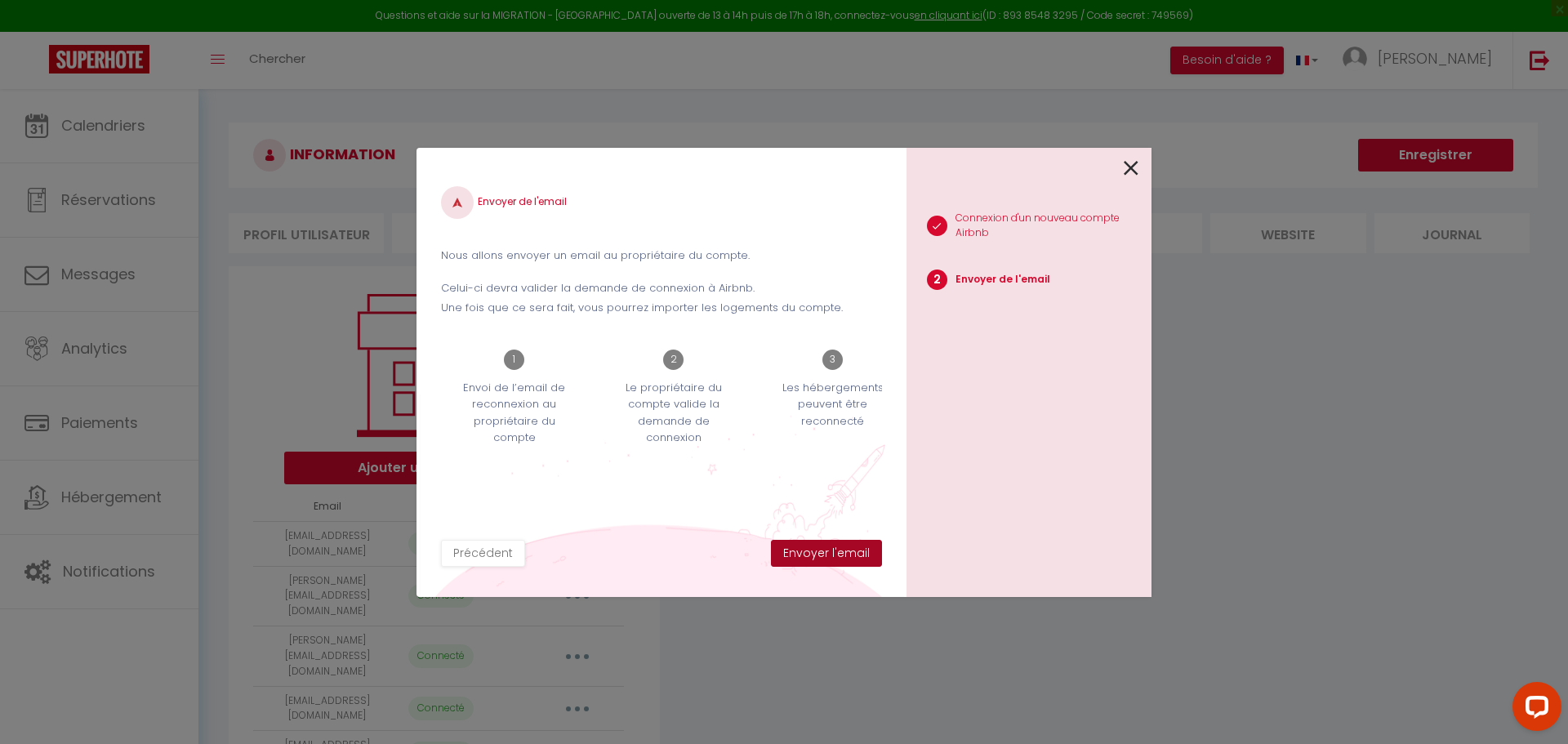
click at [839, 548] on button "Envoyer l'email" at bounding box center [826, 553] width 111 height 28
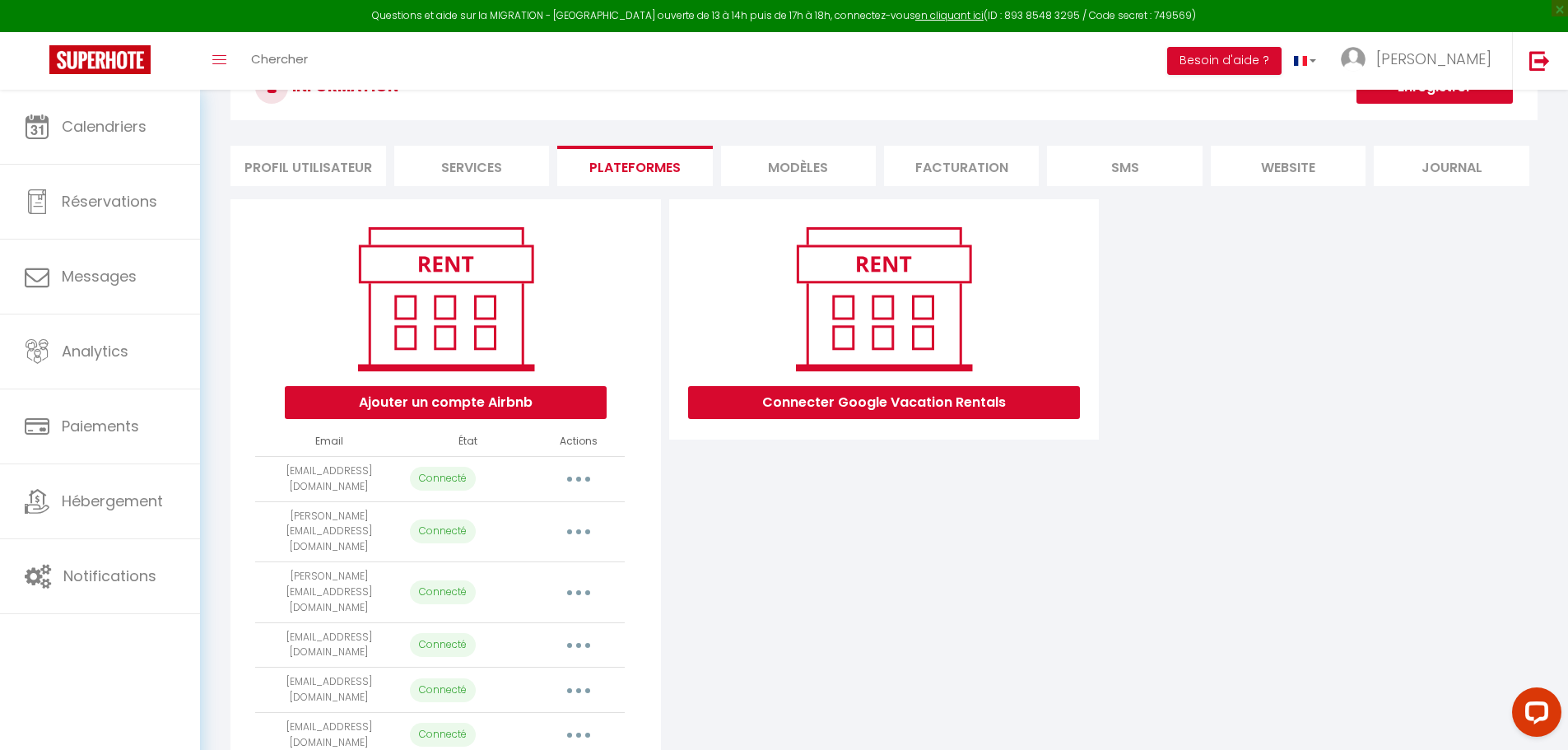
scroll to position [154, 0]
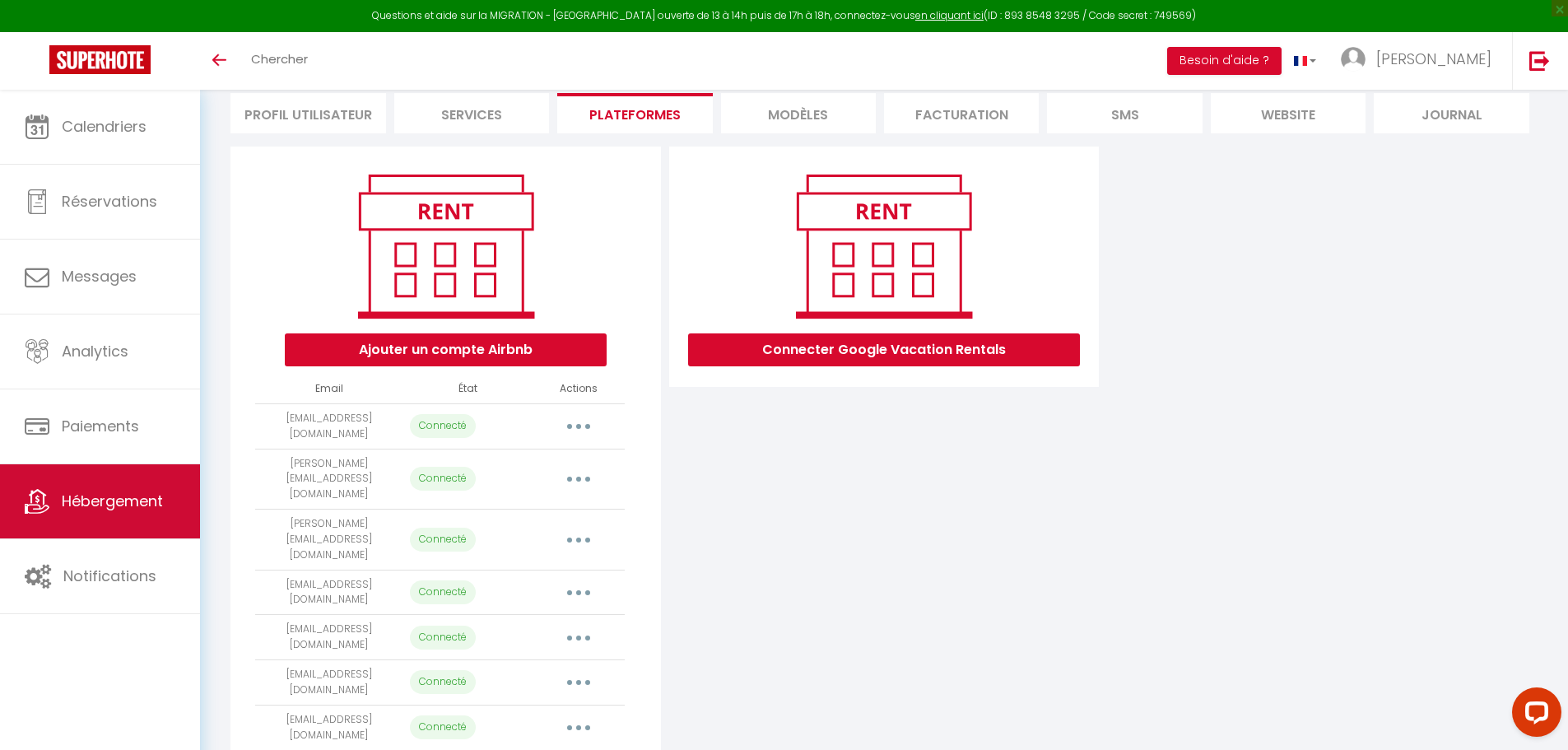
click at [135, 497] on span "Hébergement" at bounding box center [112, 500] width 101 height 20
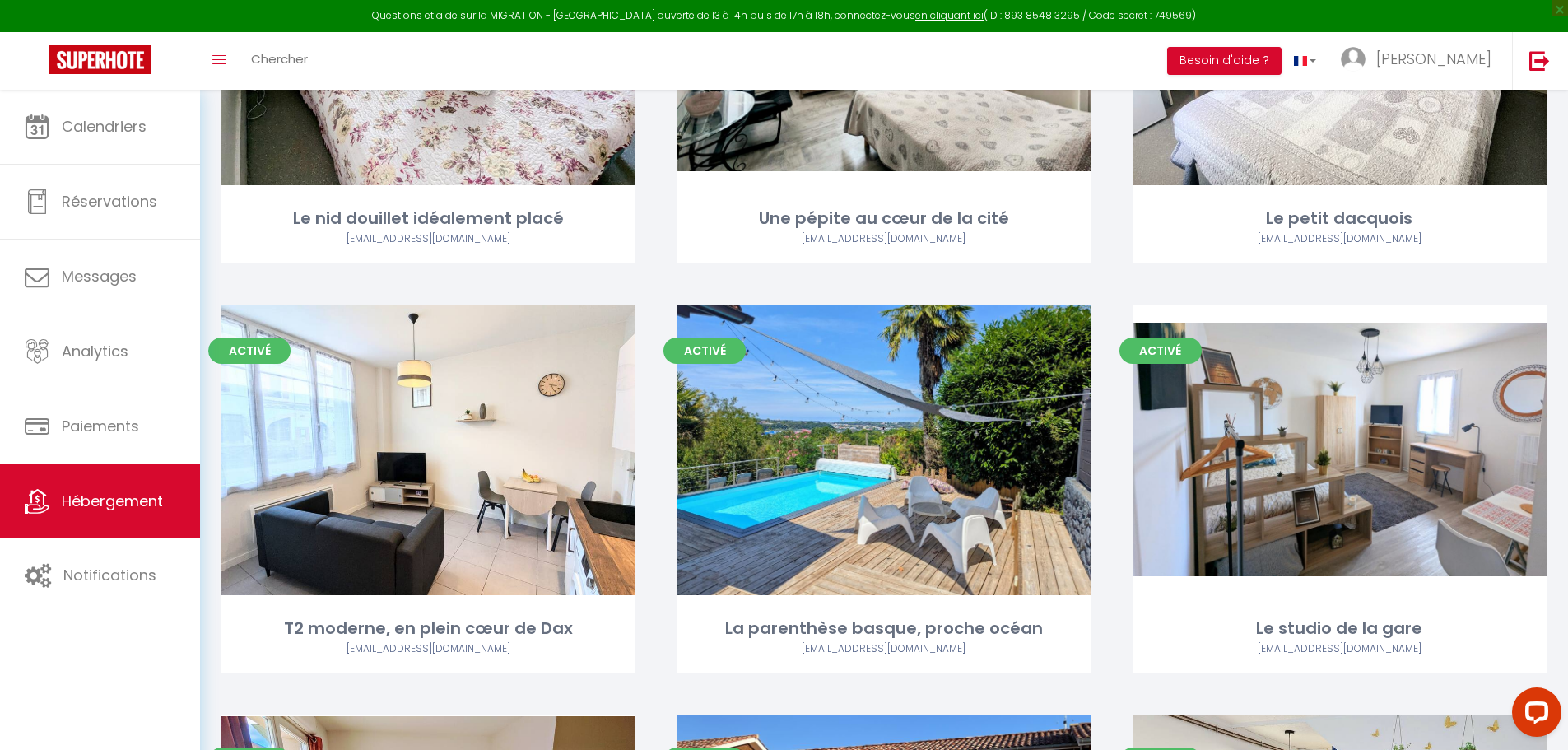
scroll to position [988, 0]
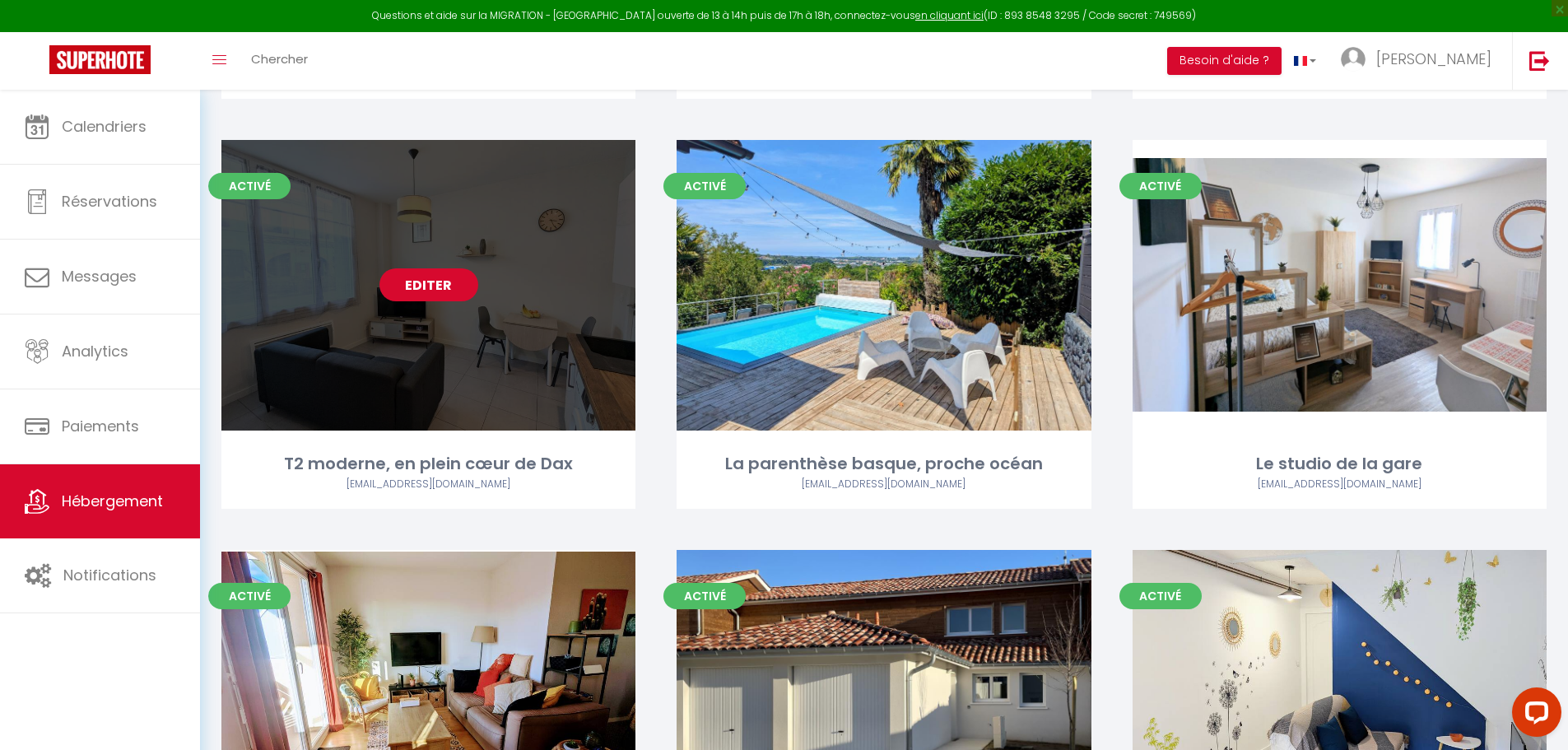
click at [421, 268] on link "Editer" at bounding box center [428, 285] width 98 height 33
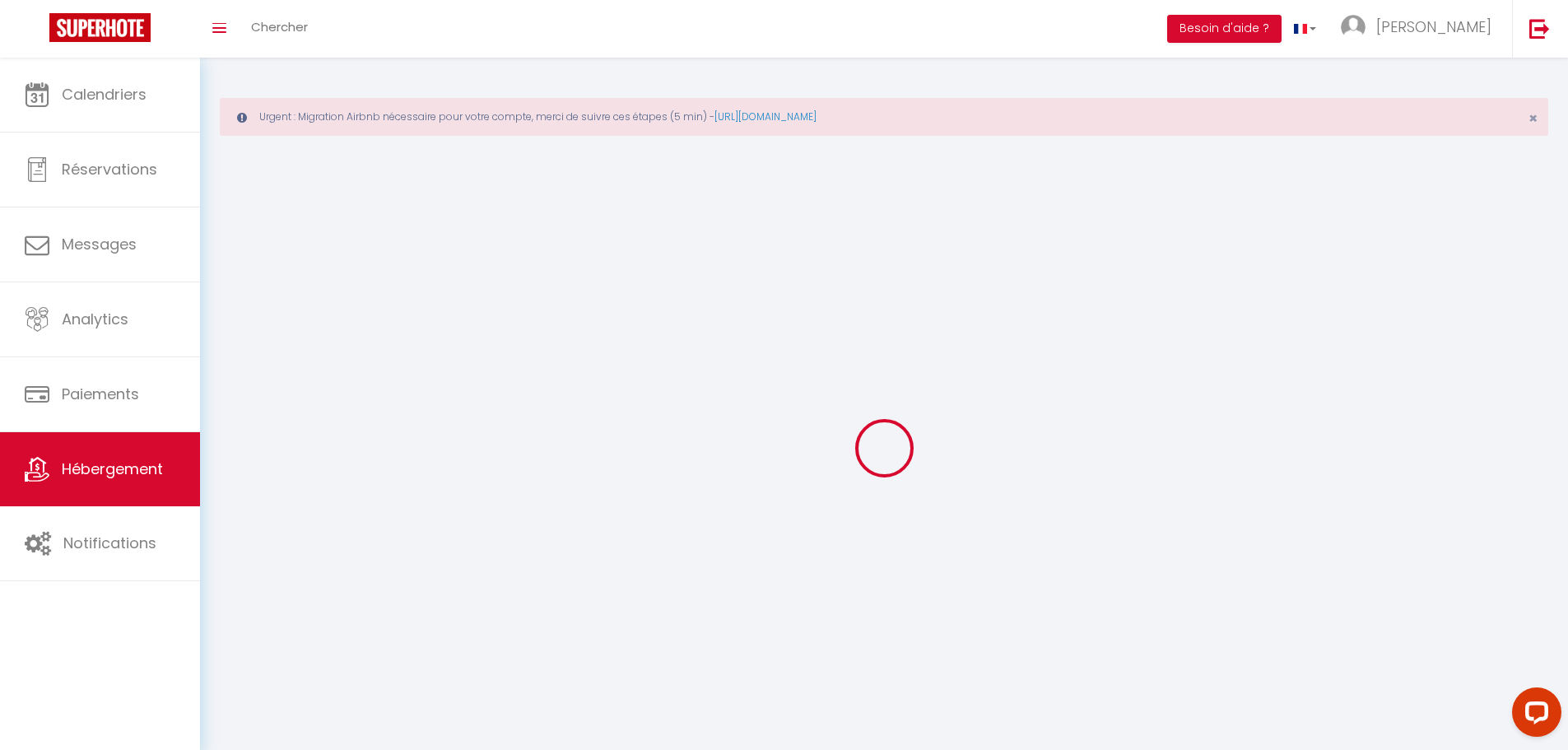
select select
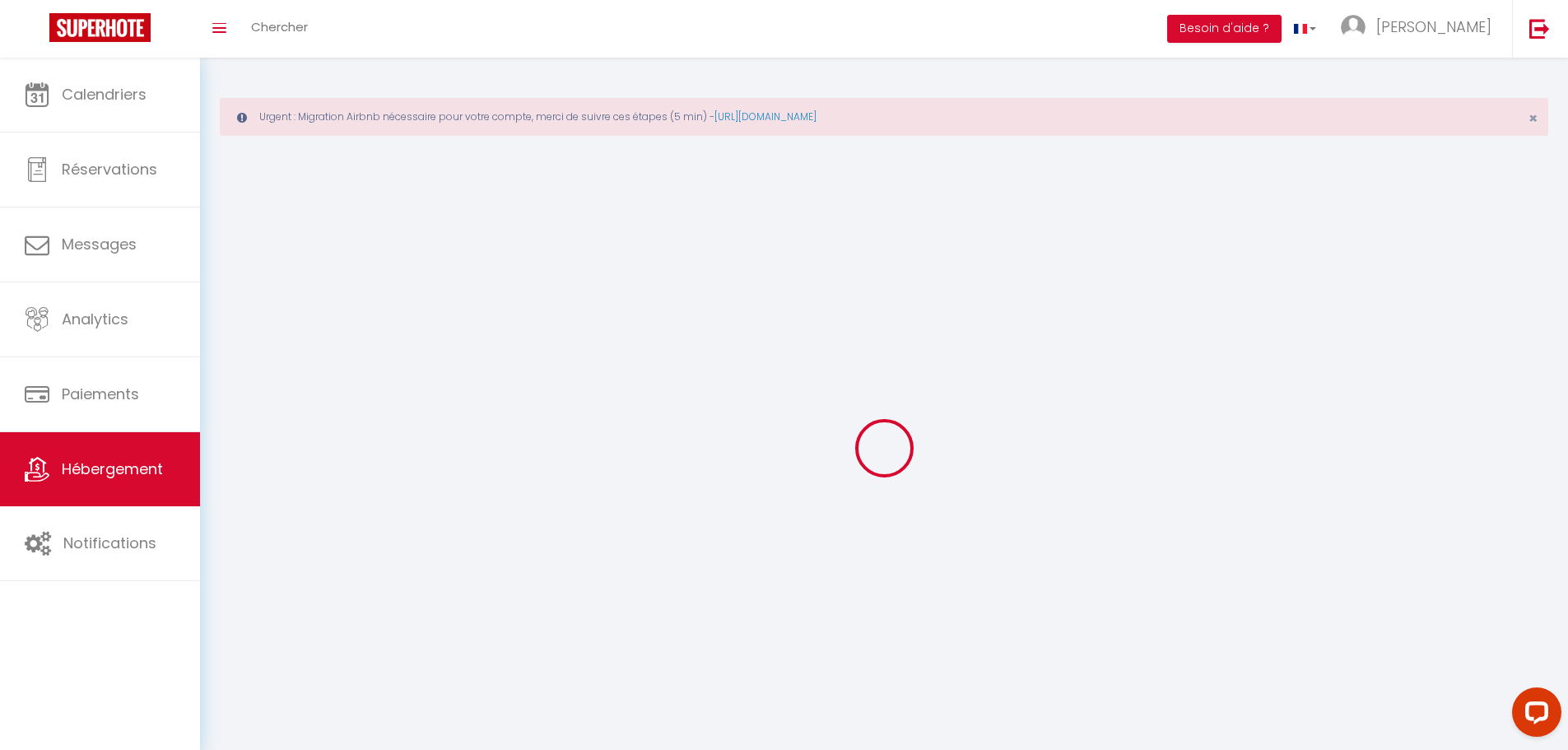
select select
checkbox input "false"
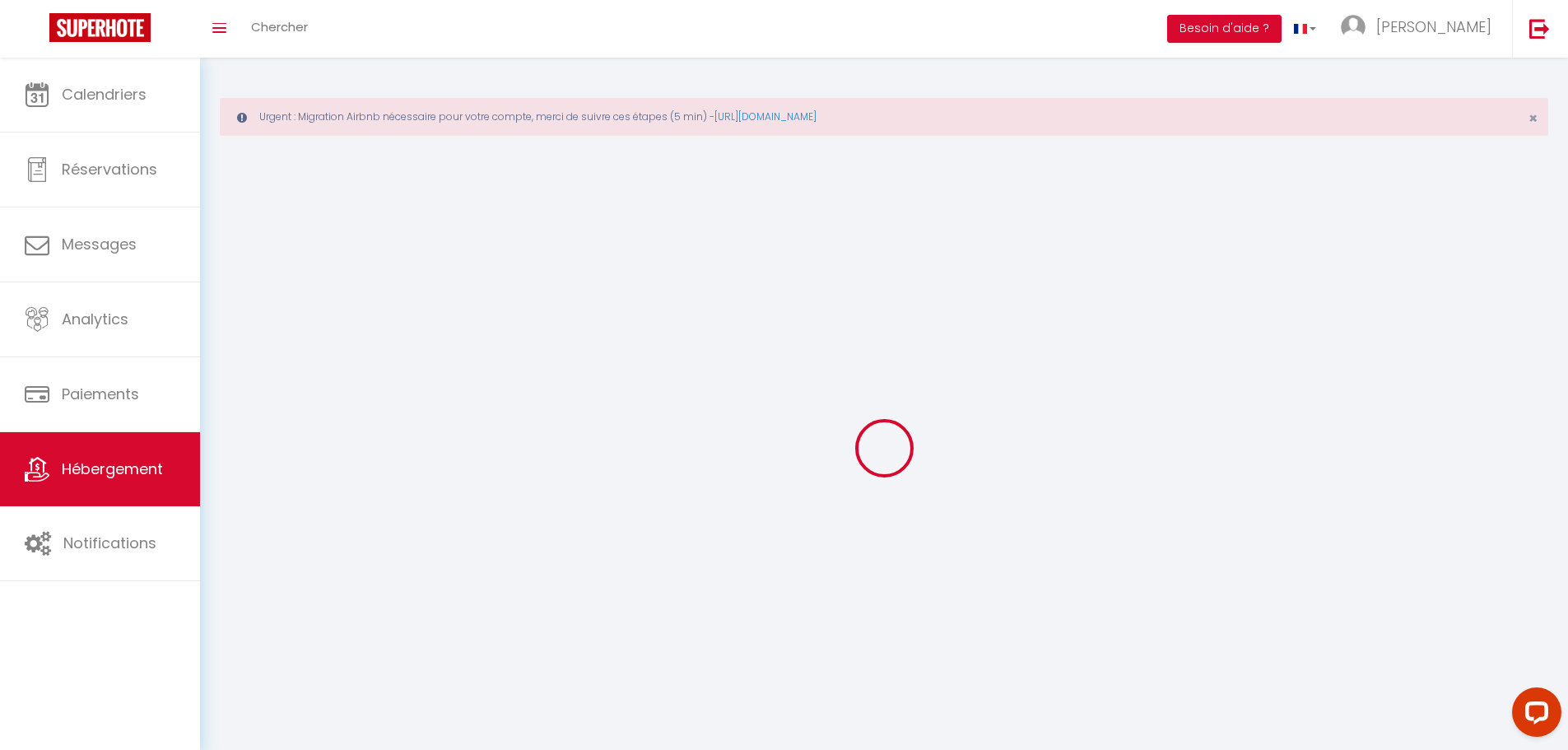
checkbox input "false"
select select "28"
select select
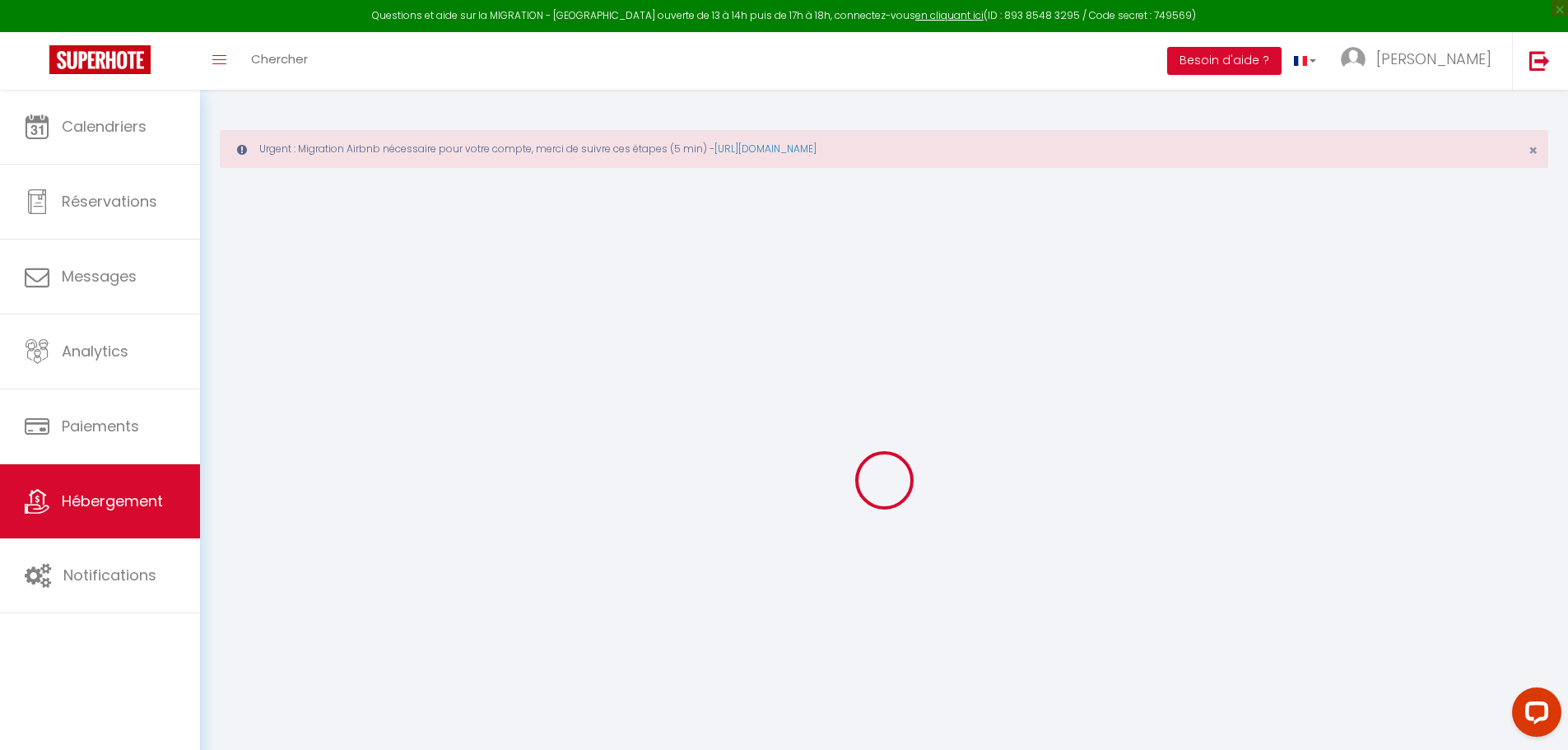
select select
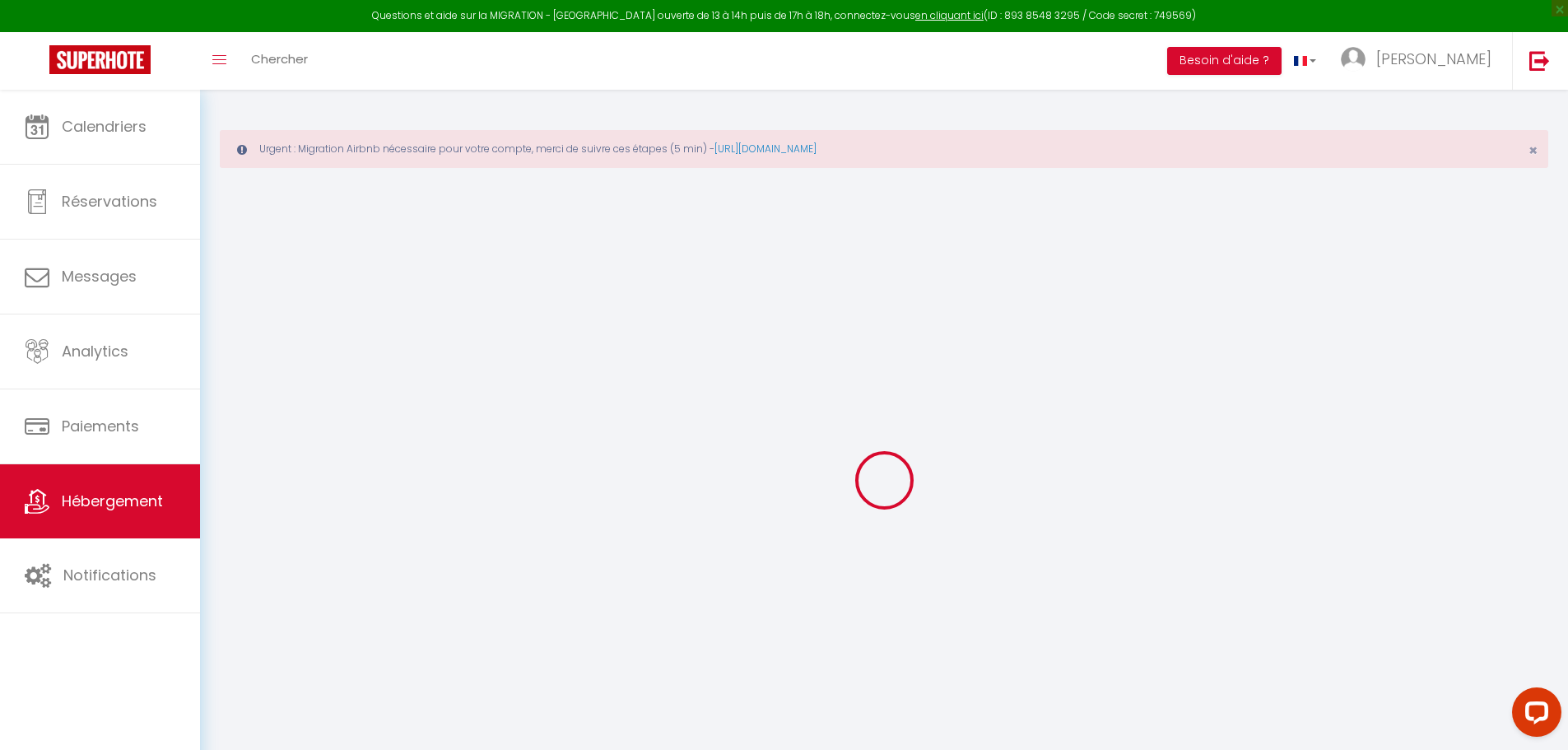
select select
checkbox input "false"
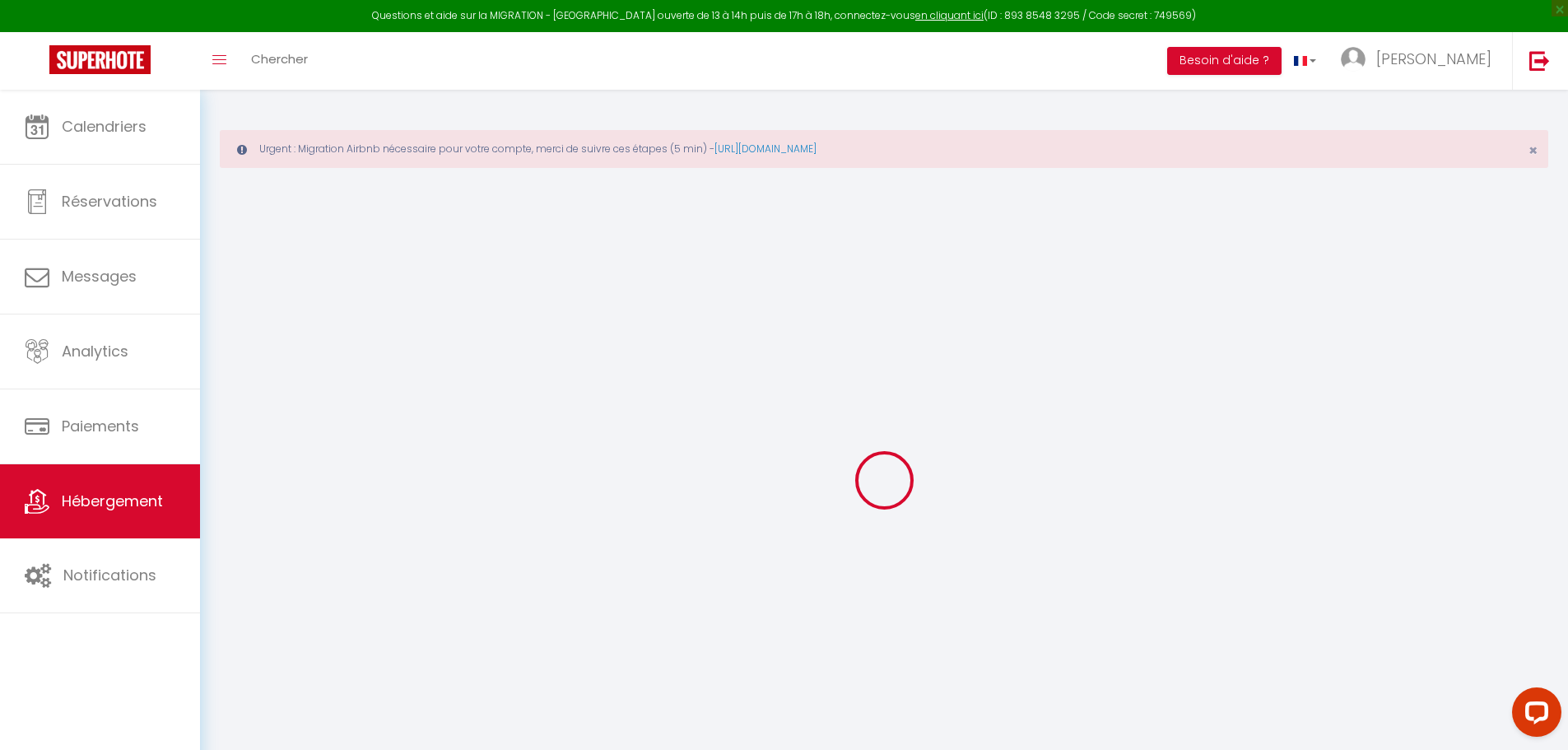
select select
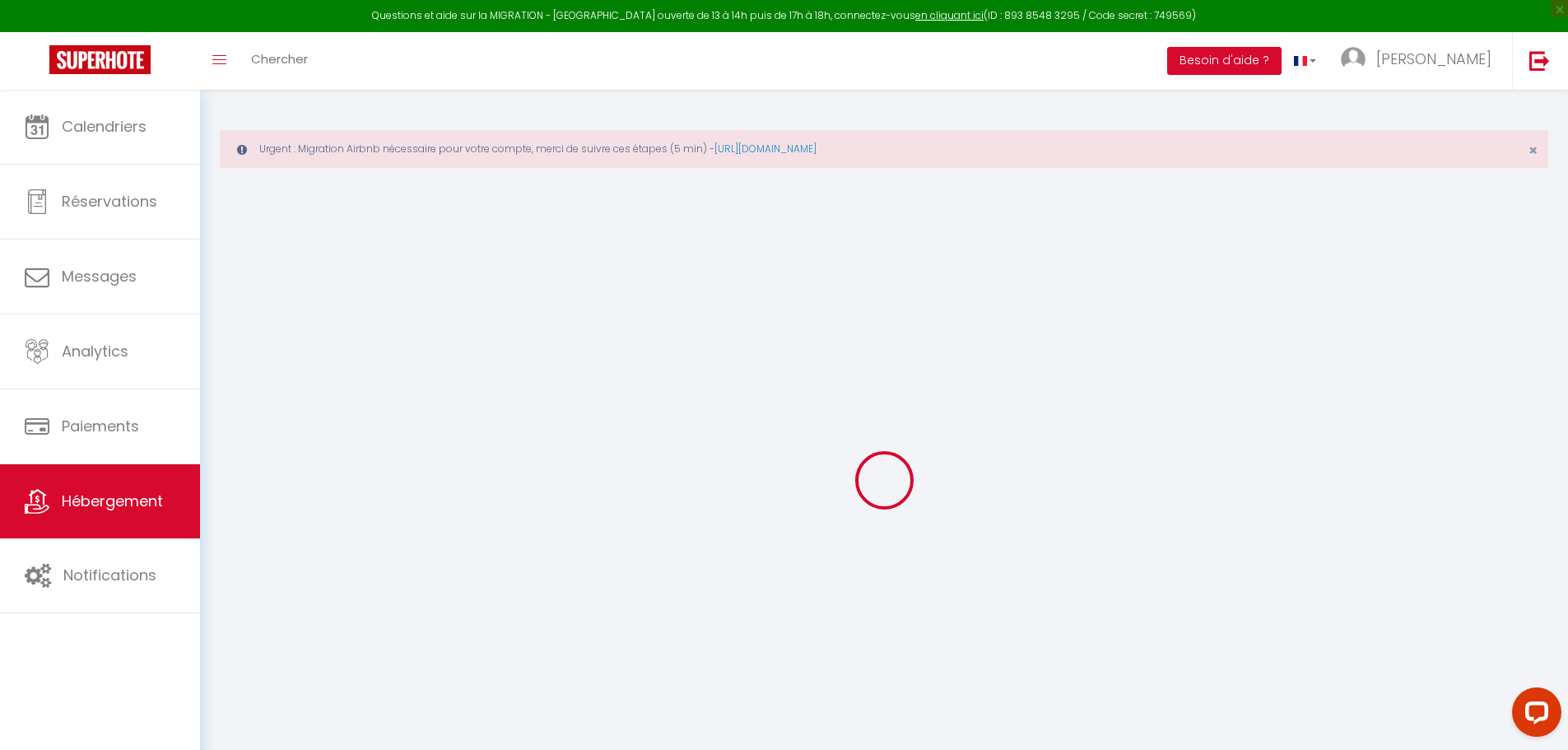
select select
checkbox input "false"
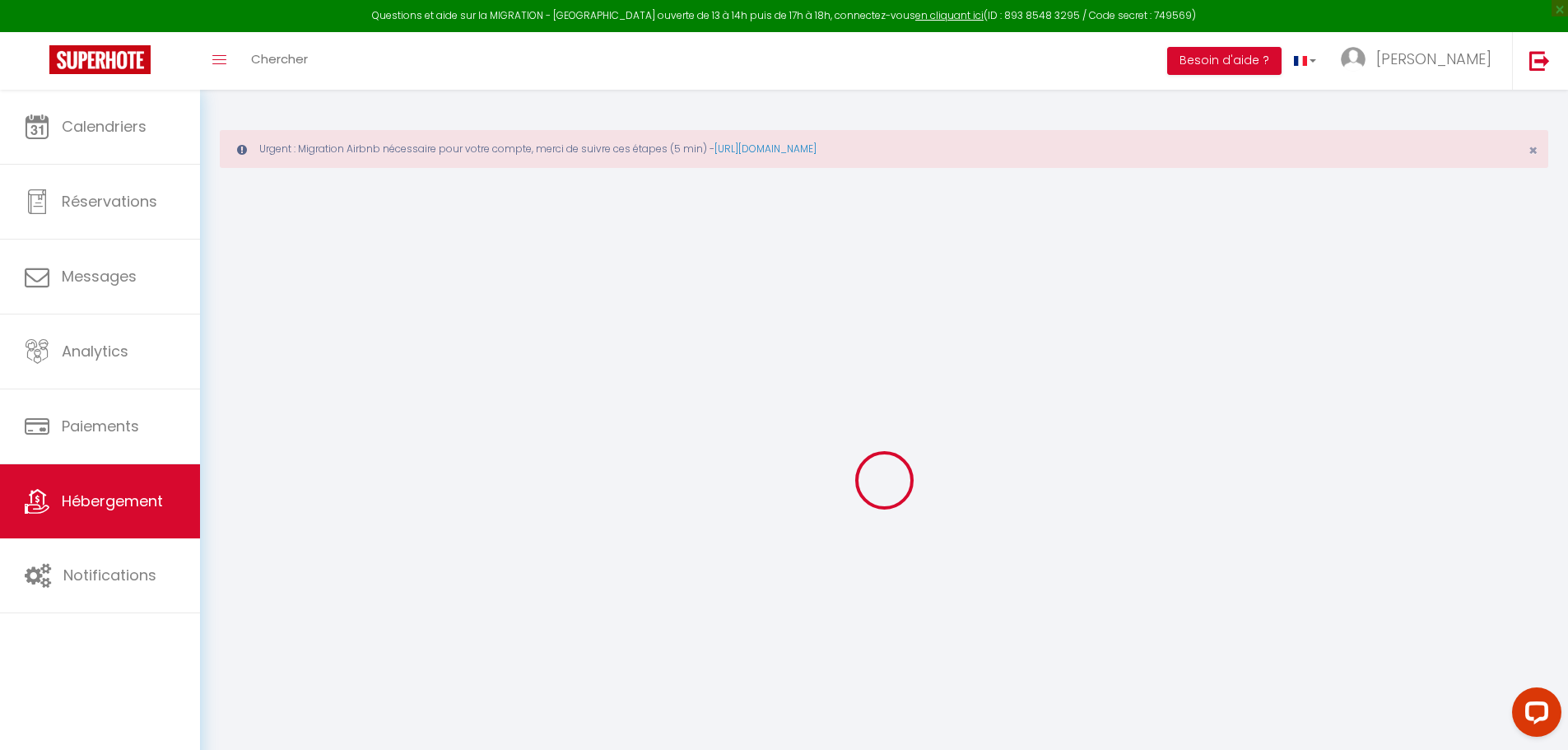
checkbox input "false"
select select
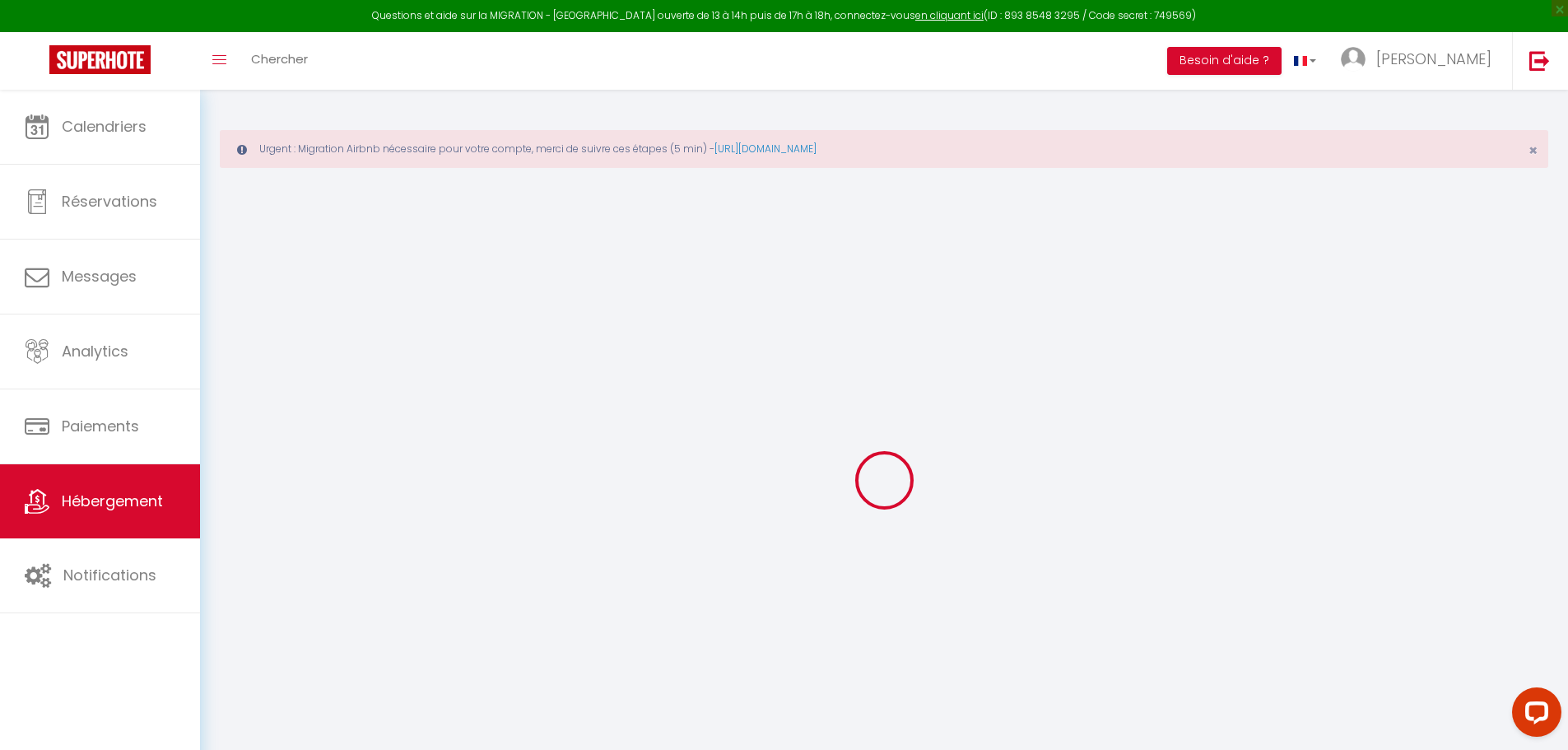
select select
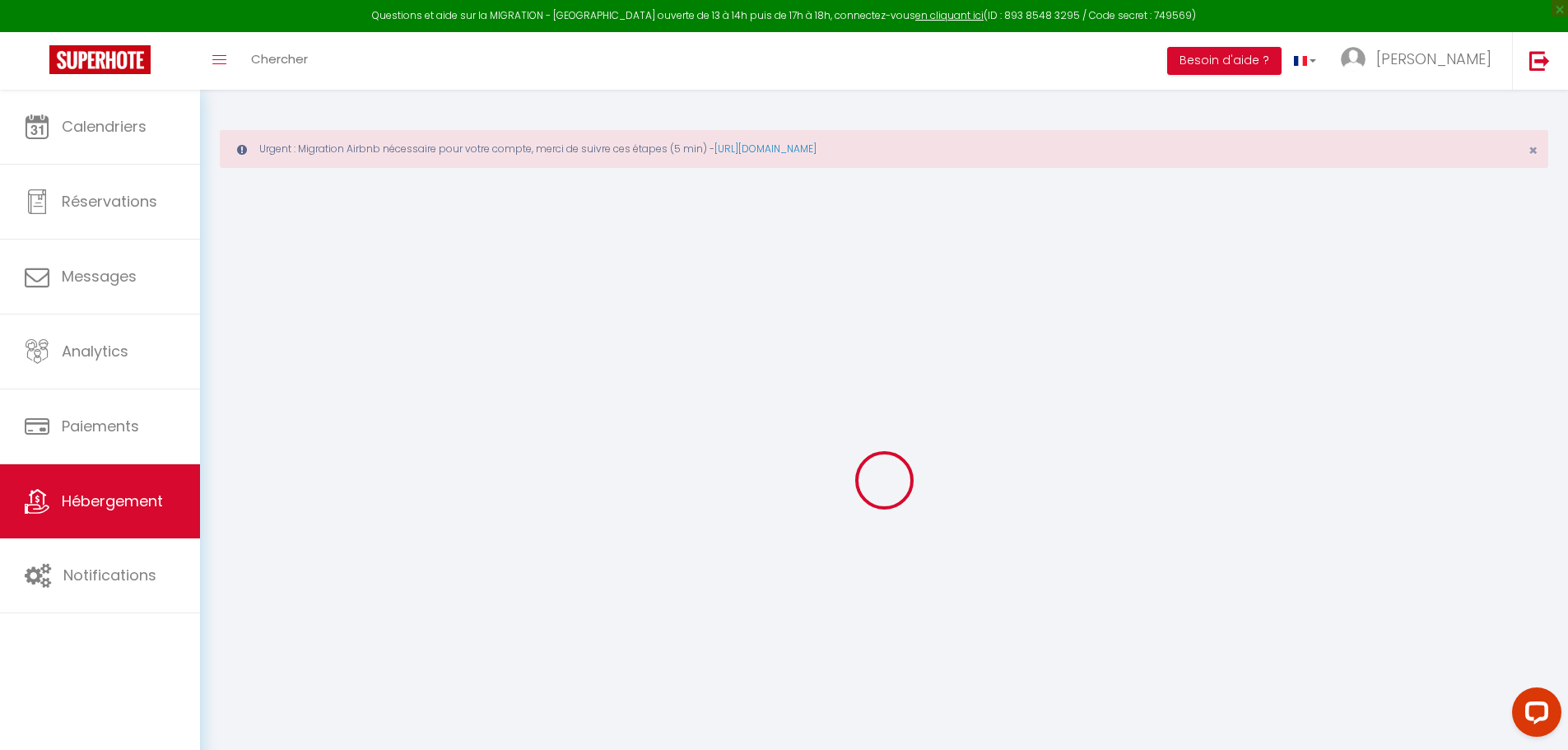
checkbox input "false"
select select
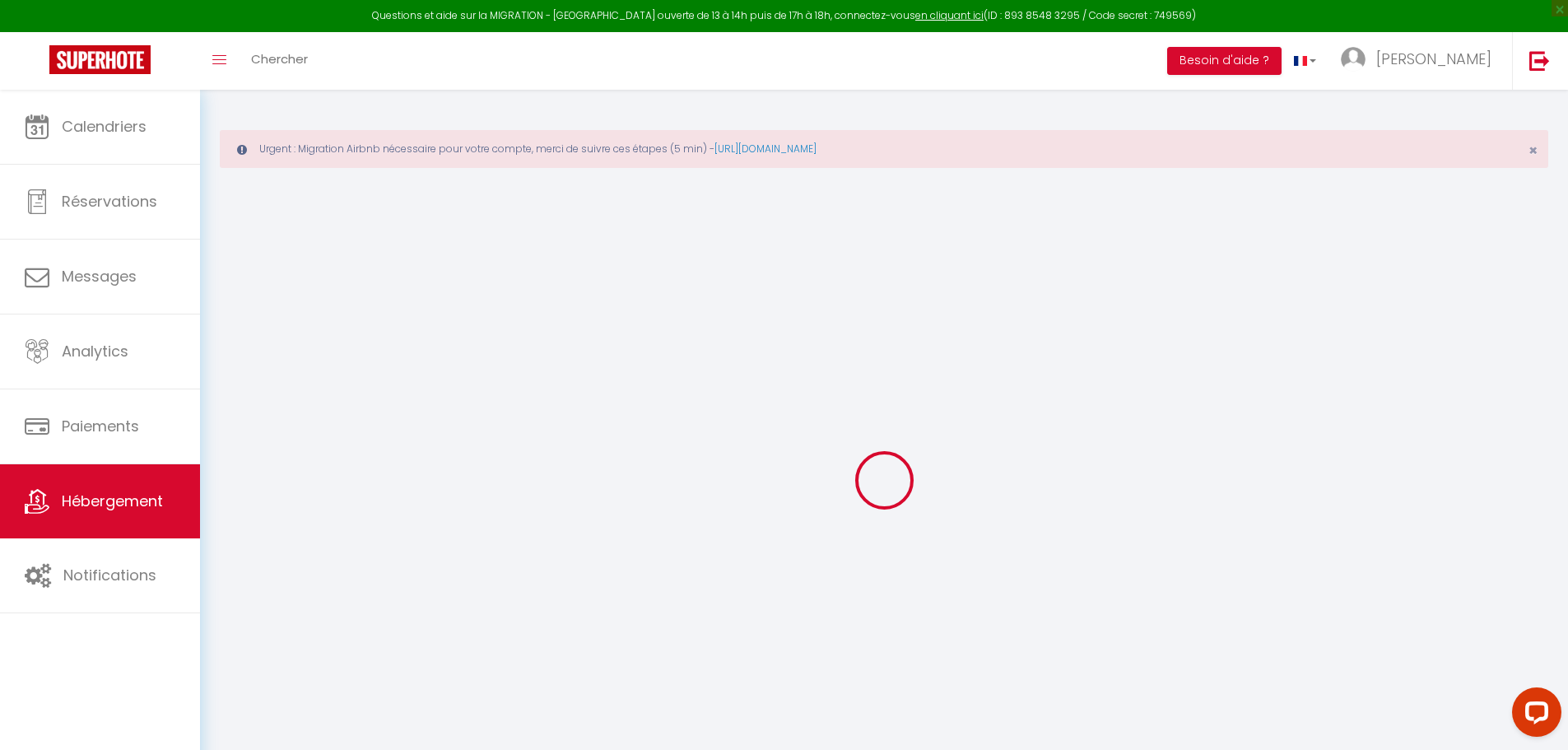
select select
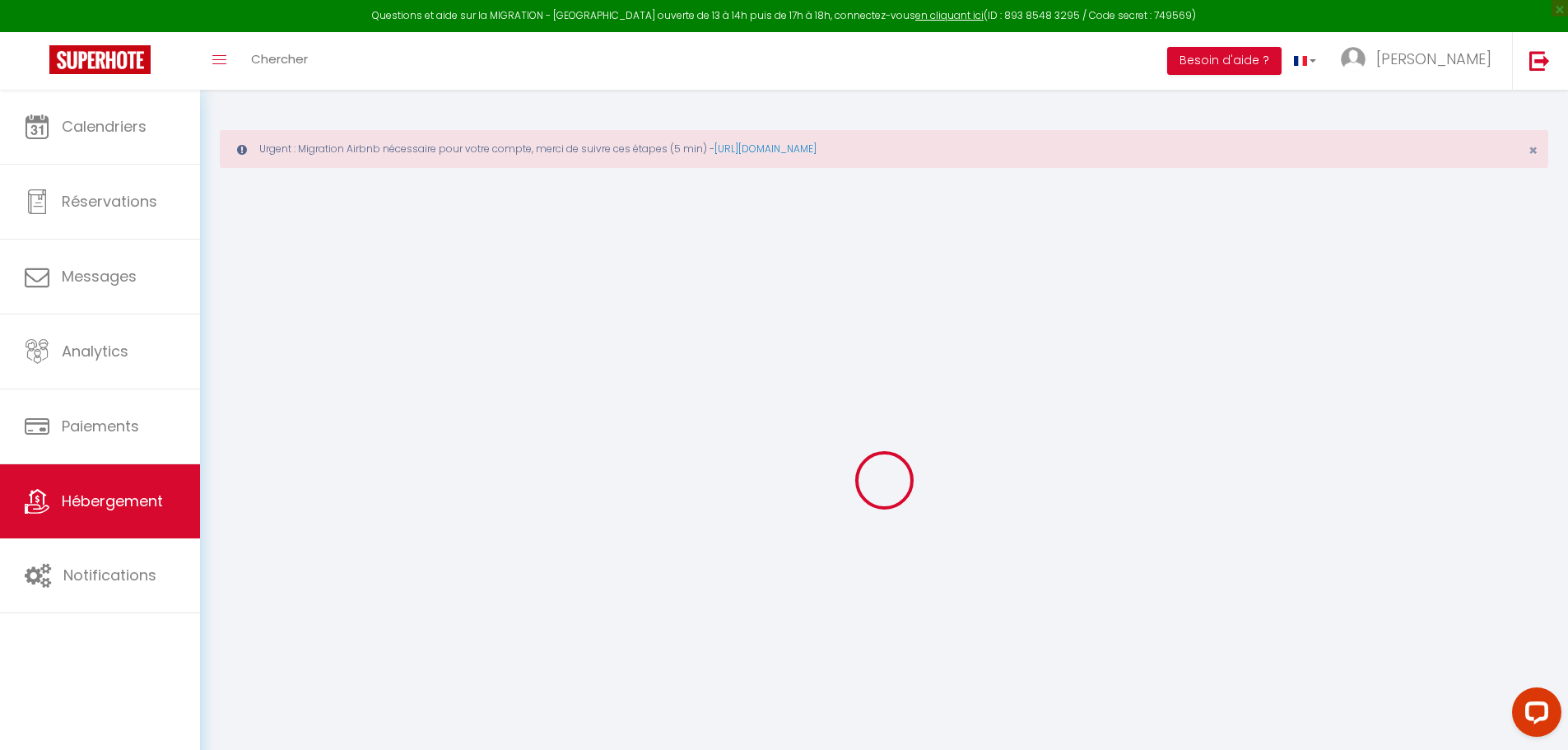
select select
checkbox input "false"
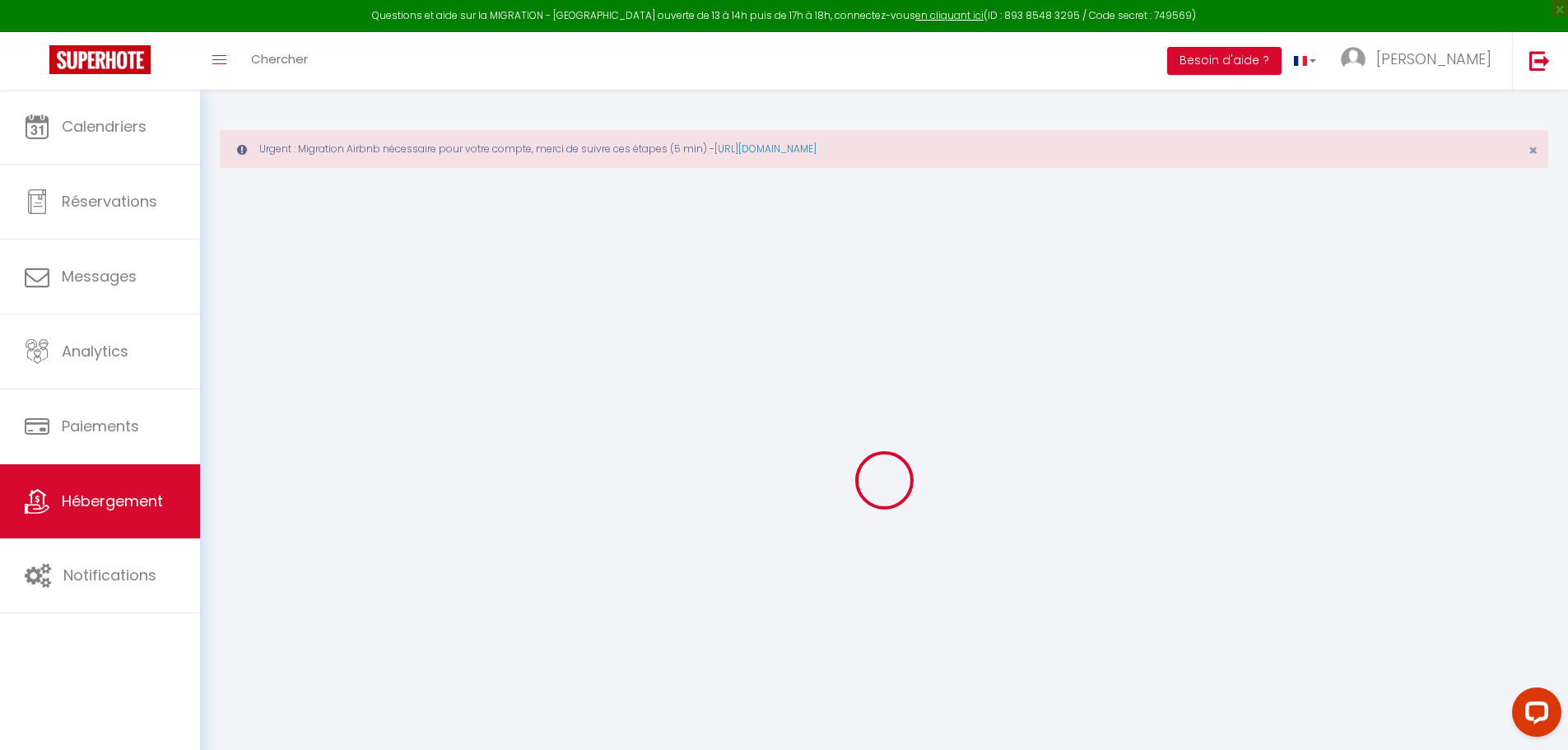
checkbox input "false"
select select
type input "T2 moderne, en plein cœur de Dax"
type input "Teddy"
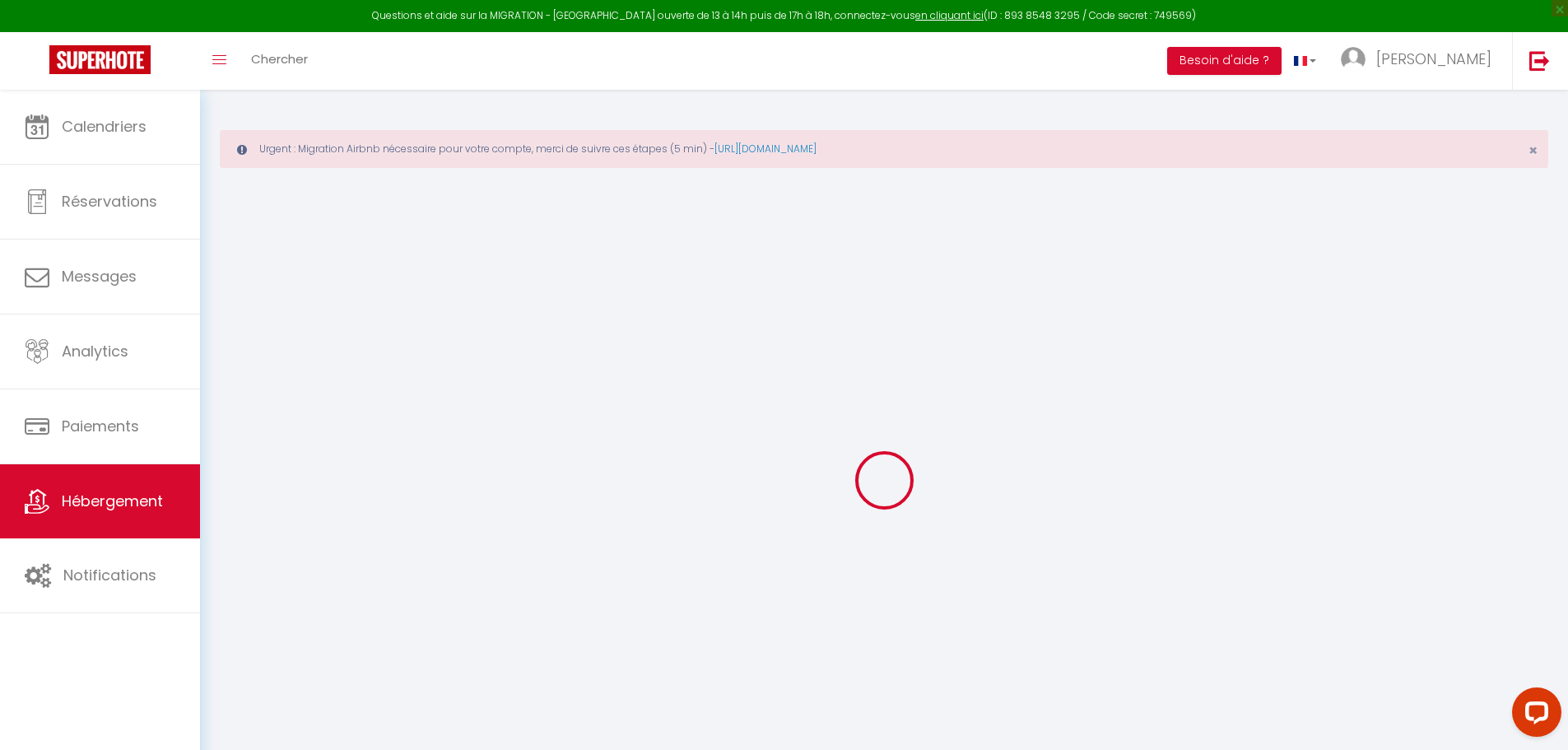
type input "BRINY"
type input "1125 Route de la Houn"
type input "40180"
type input "Hinx"
select select "2"
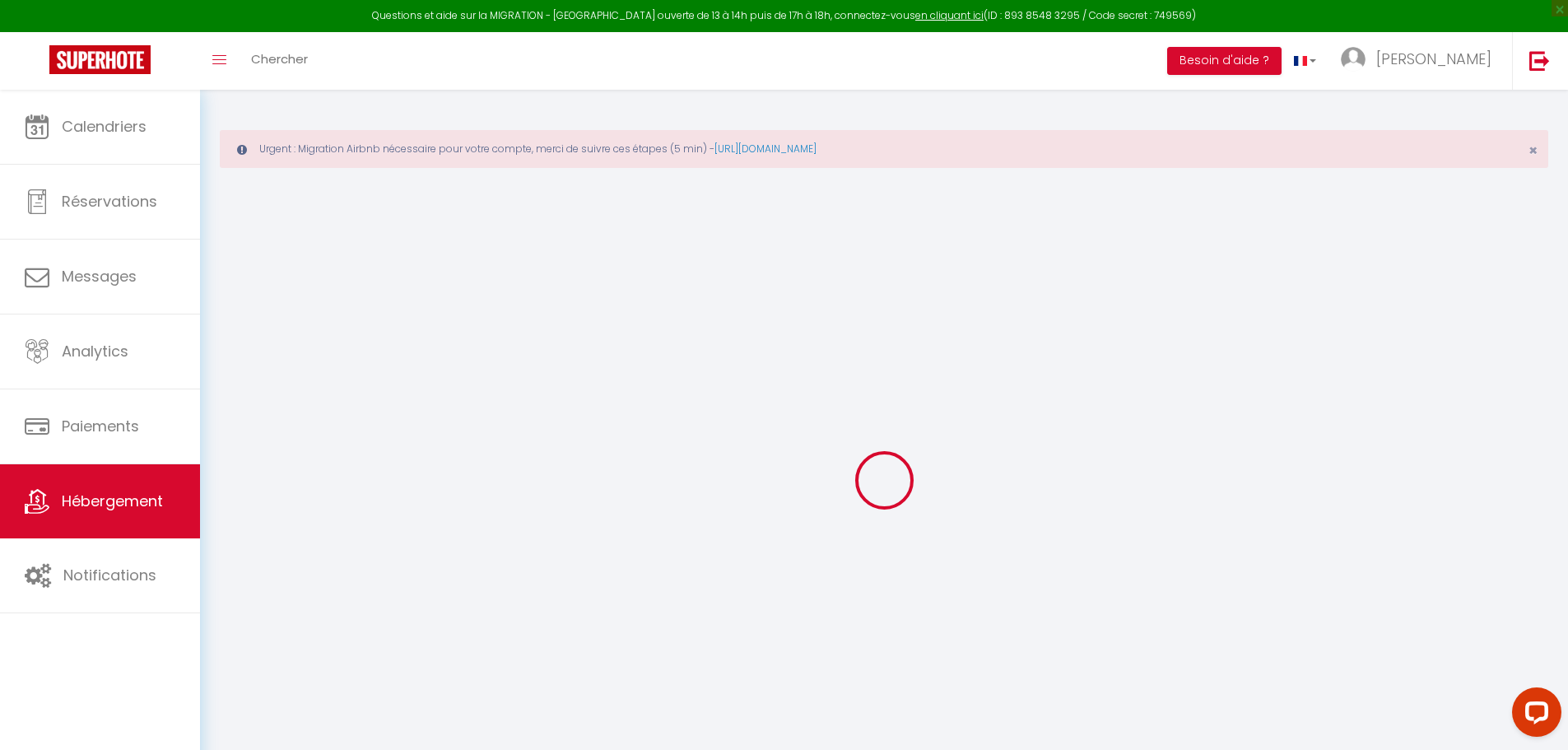
type input "48"
type input "35"
select select
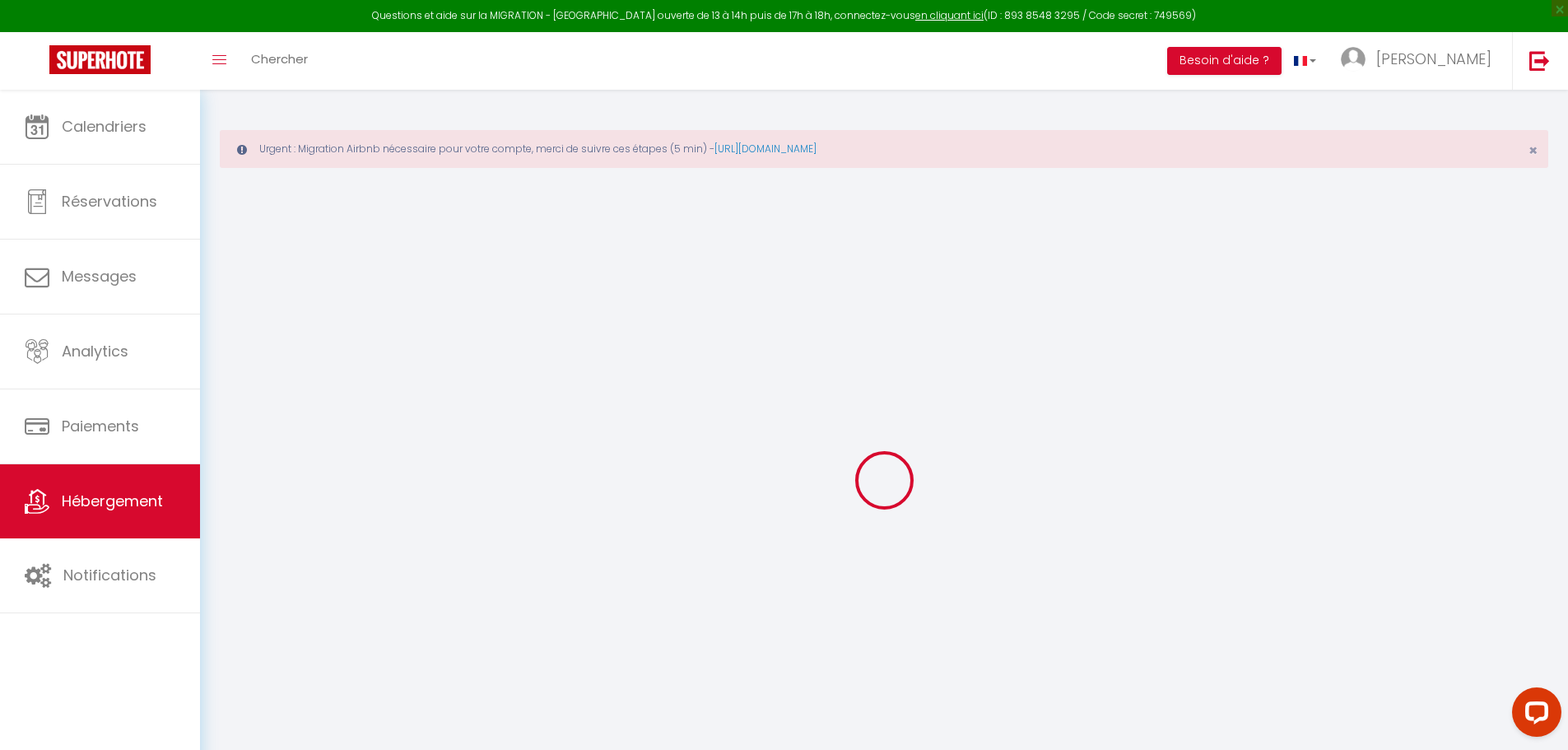
select select
type input "52 Avenue Victor Hugo"
type input "40100"
type input "Dax"
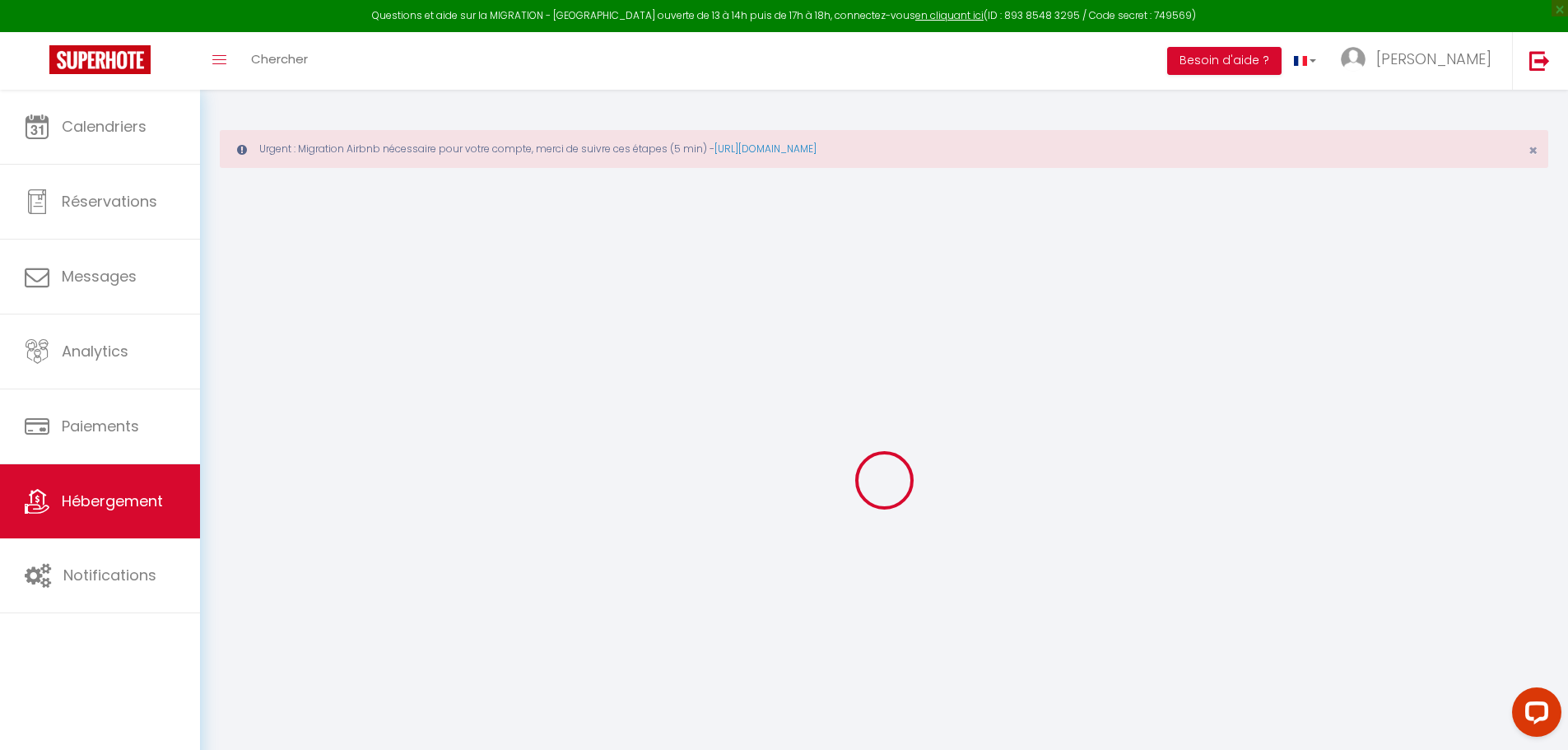
type input "[EMAIL_ADDRESS][DOMAIN_NAME]"
select select "11305"
checkbox input "false"
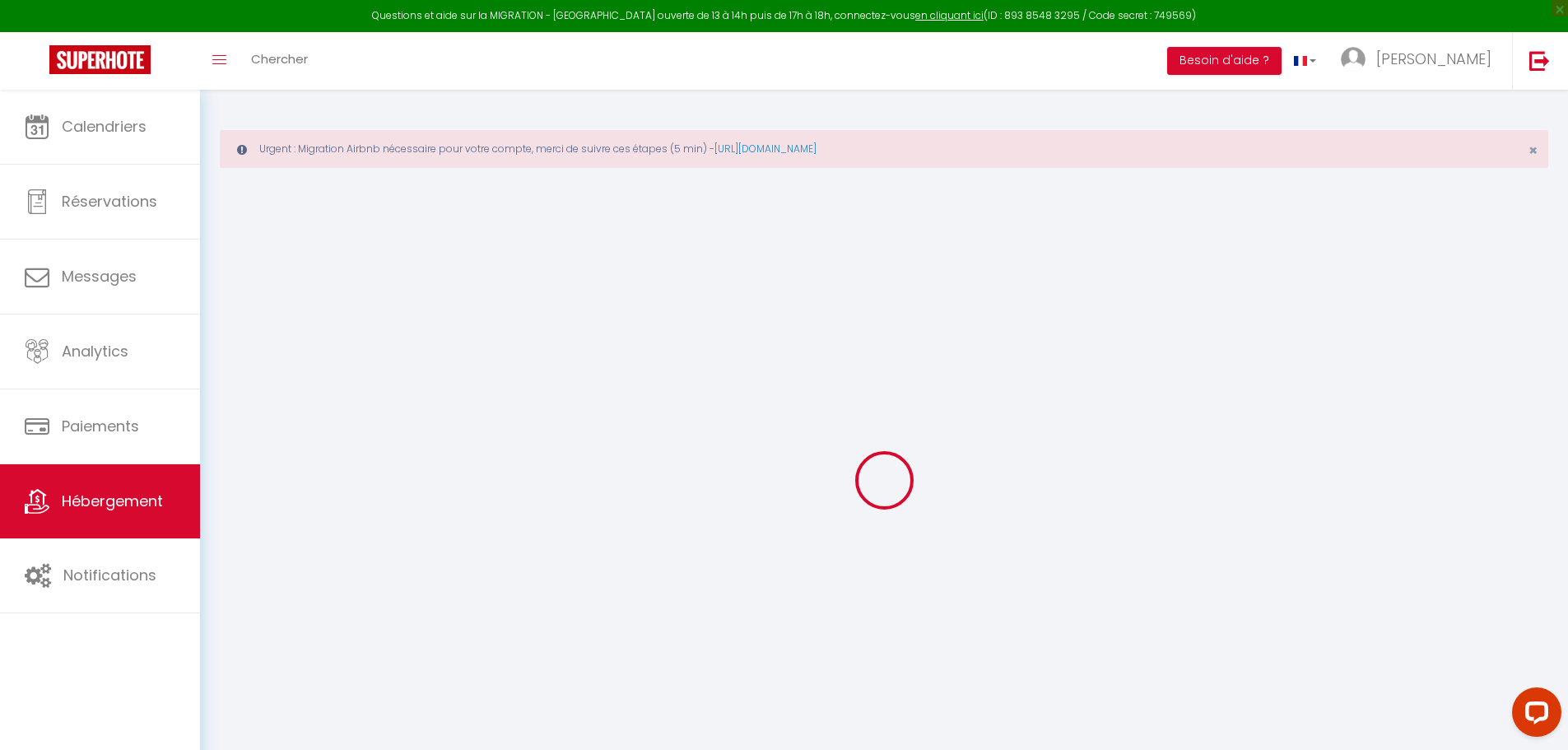
checkbox input "false"
type input "0"
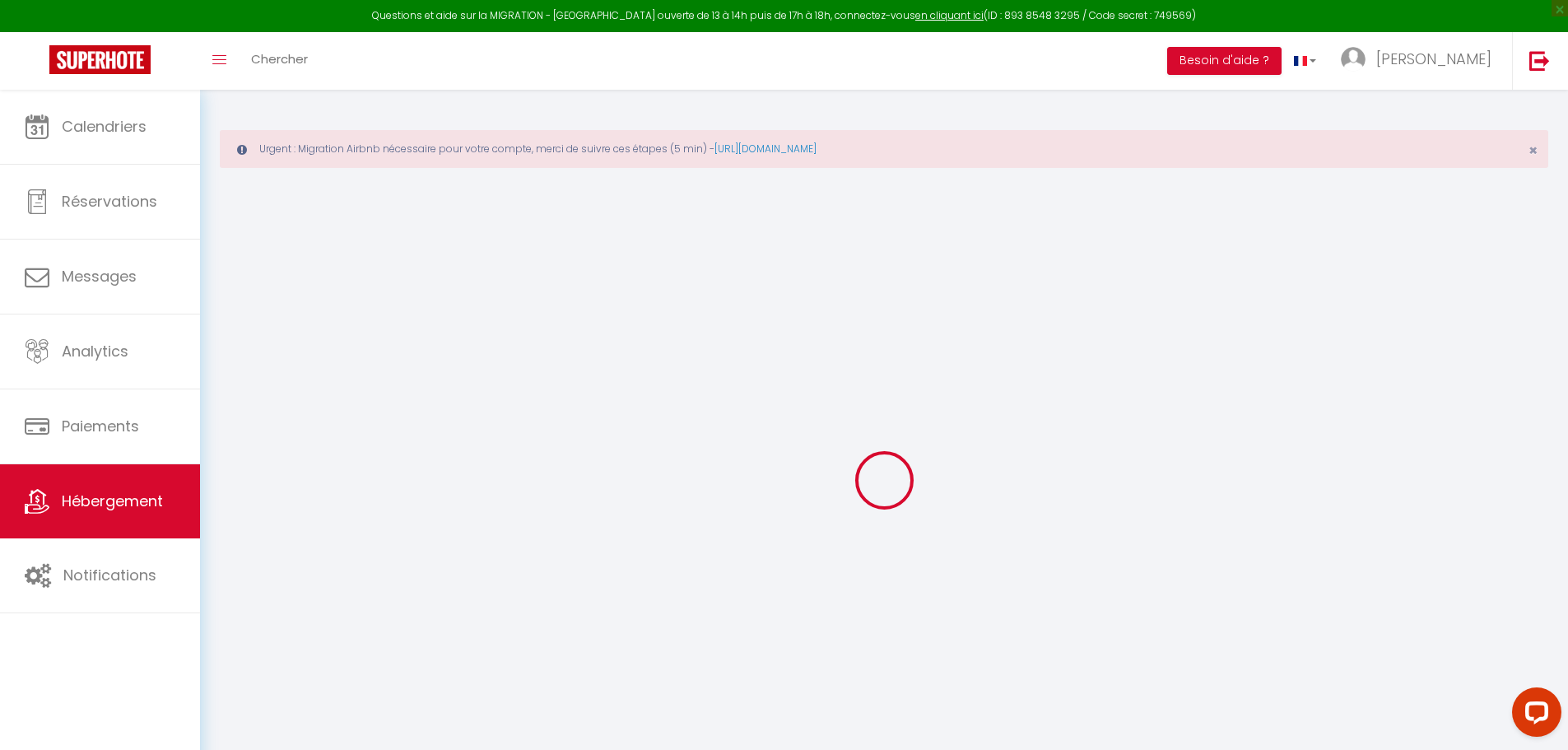
select select "+ 3 %"
select select "+ 18 %"
select select
checkbox input "false"
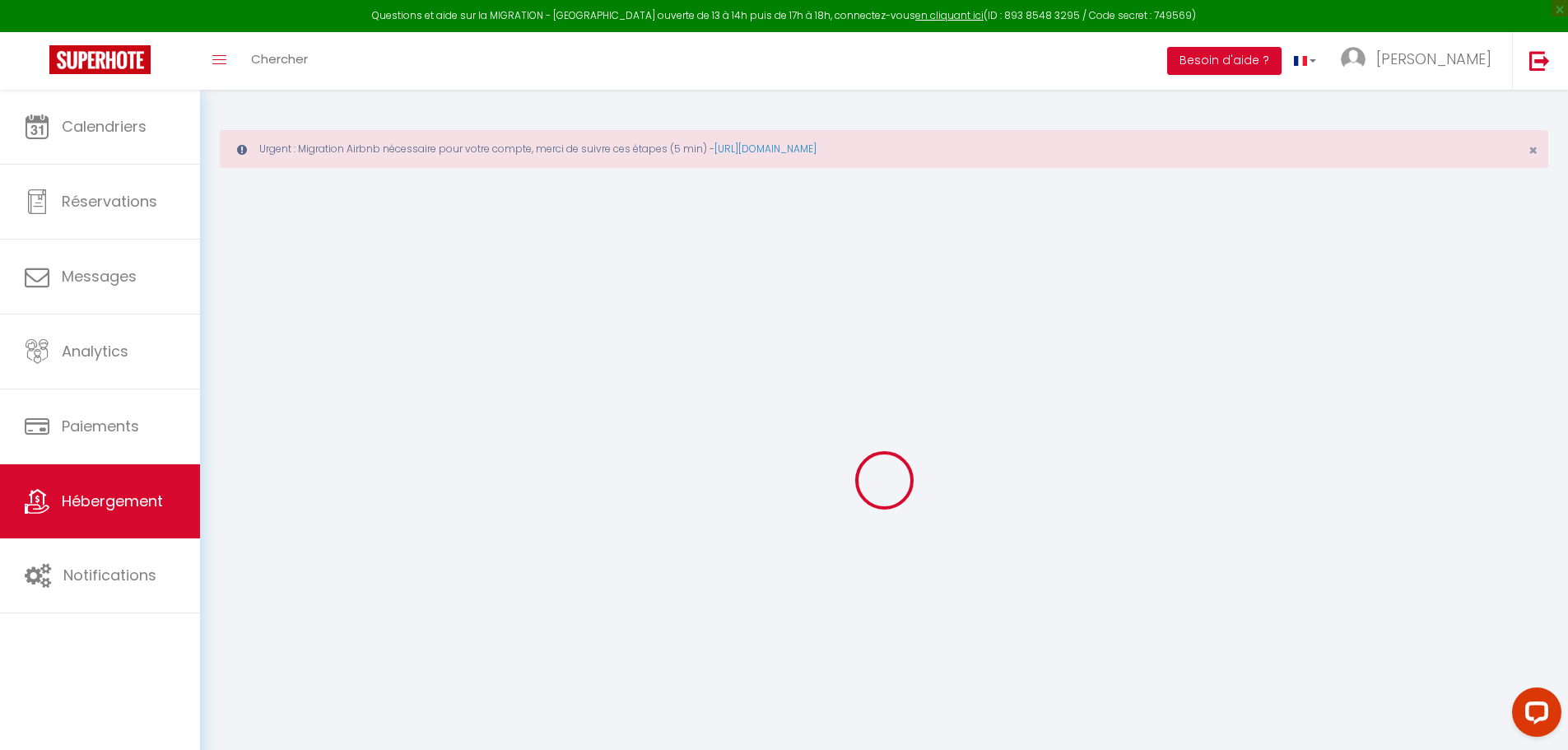
checkbox input "false"
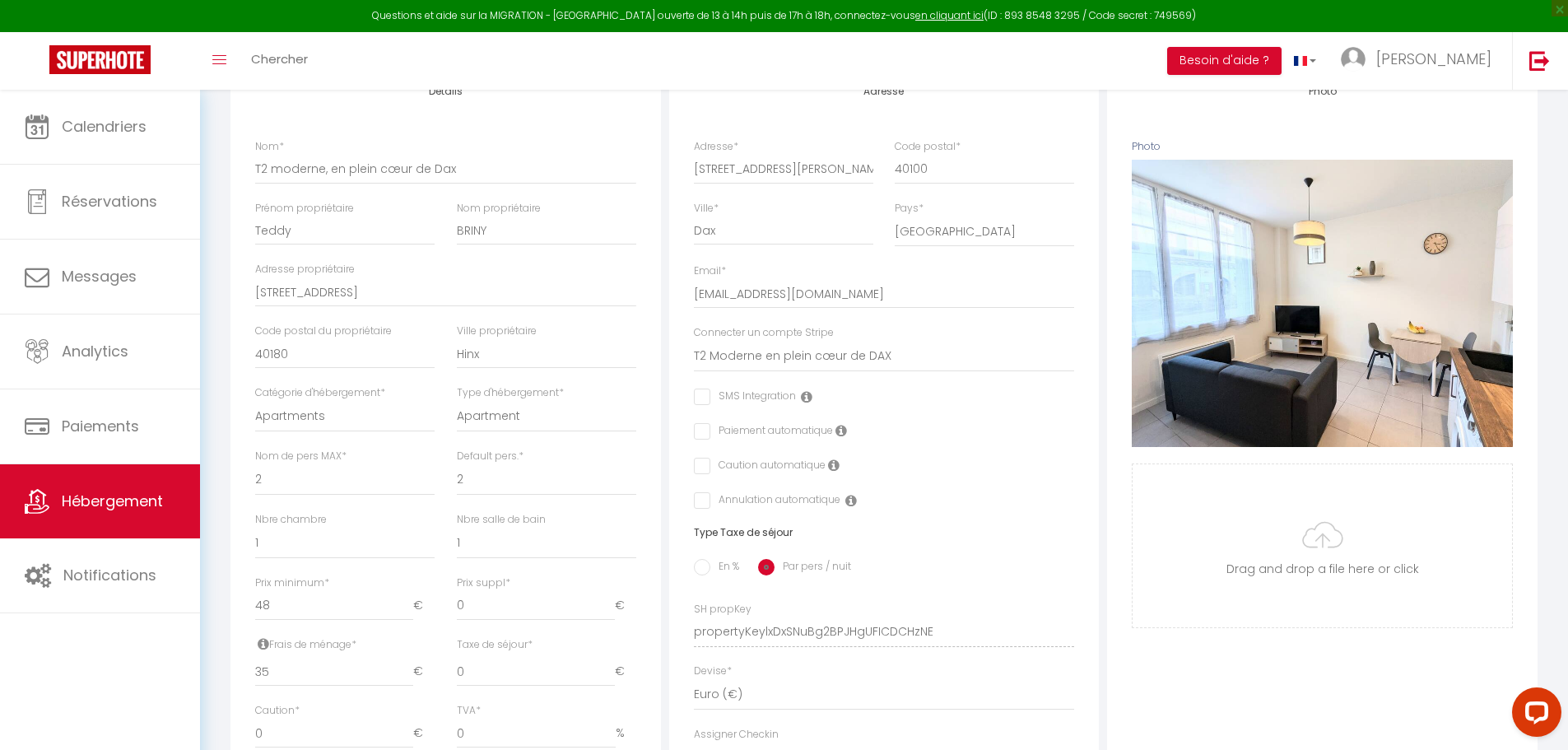
scroll to position [412, 0]
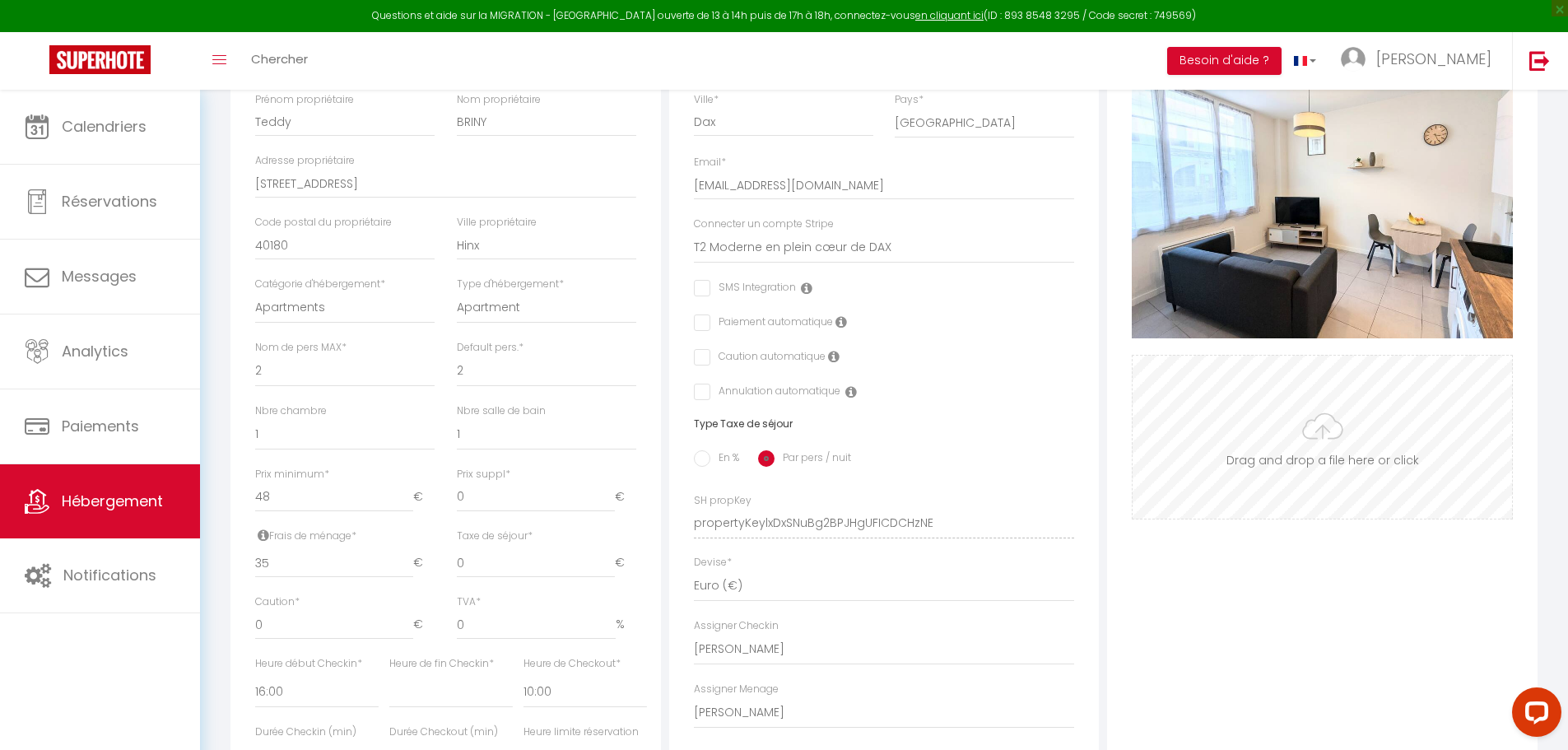
select select
checkbox input "false"
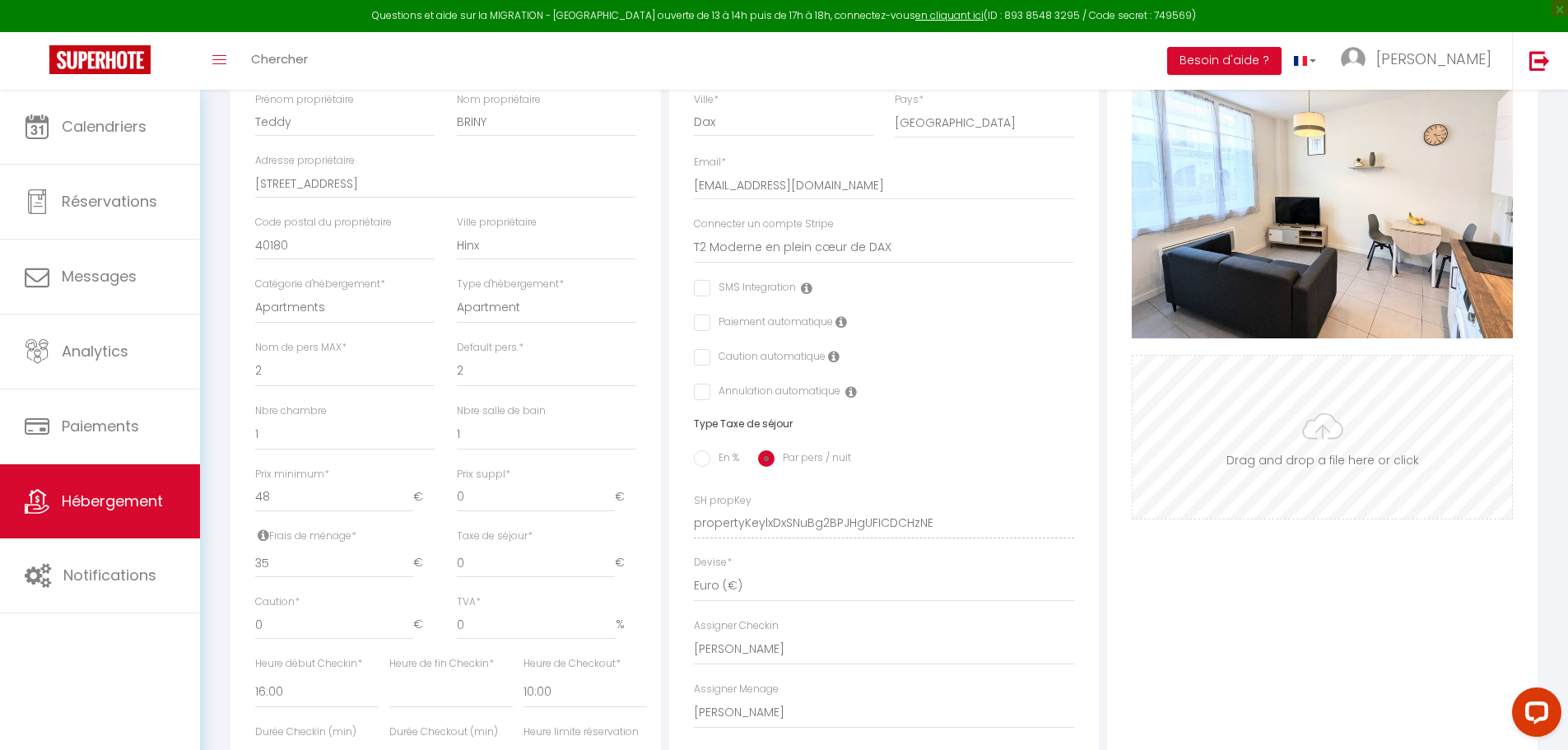
select select "10815-1292896828569399935"
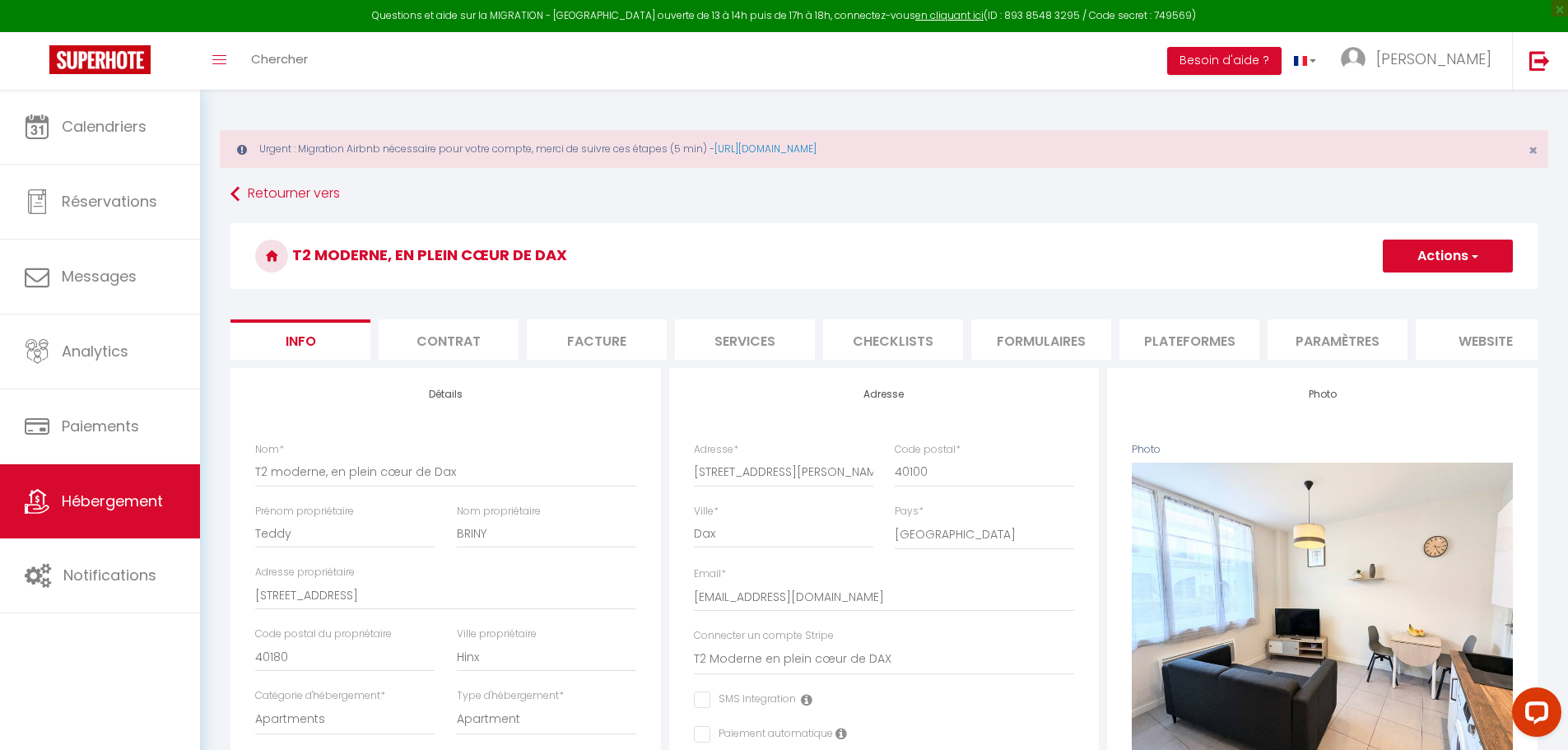
click at [1157, 343] on li "Plateformes" at bounding box center [1189, 339] width 139 height 40
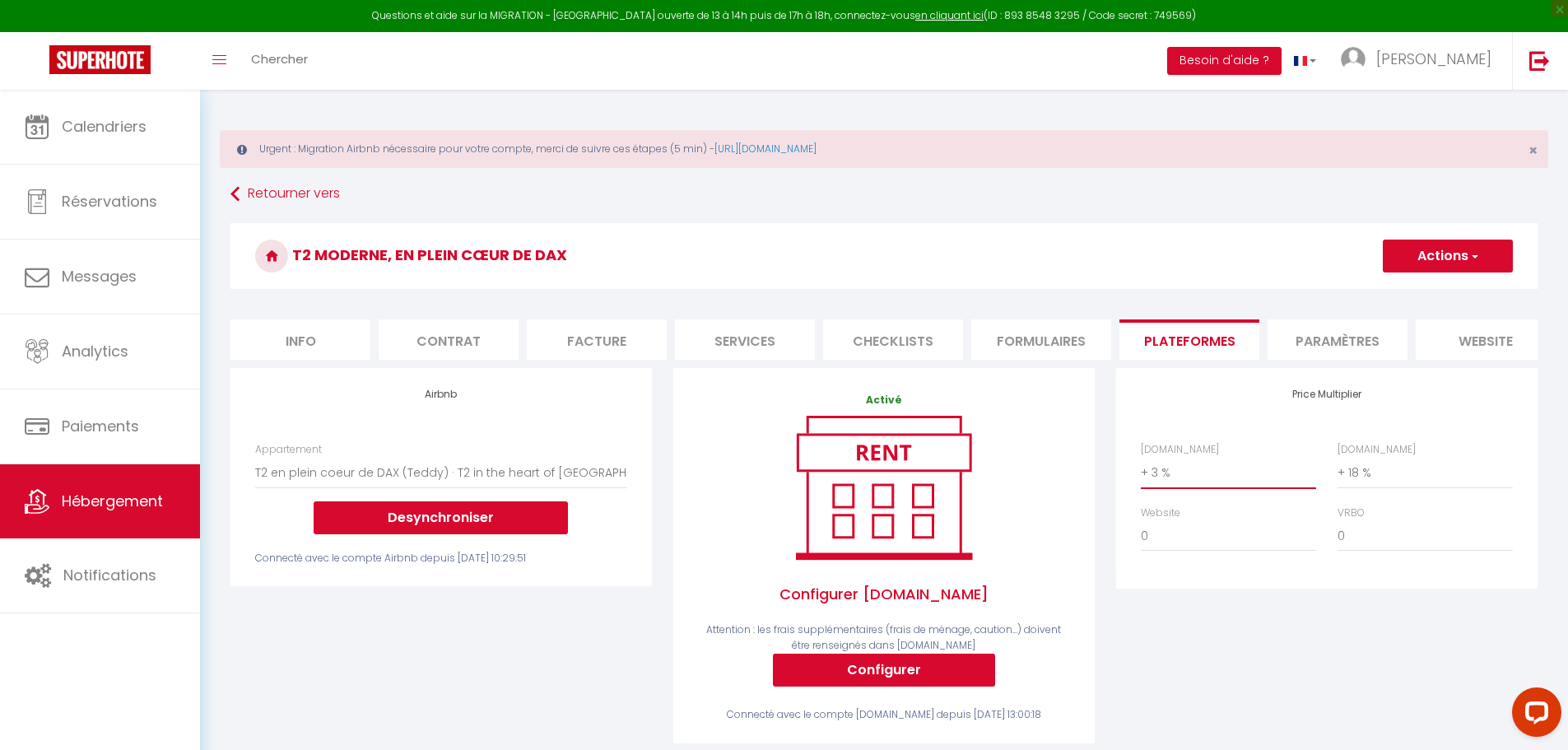
click at [1158, 481] on select "0 + 1 % + 2 % + 3 % + 4 % + 5 % + 6 % + 7 % + 8 % + 9 %" at bounding box center [1229, 472] width 176 height 31
select select "+ 18 %"
click at [1141, 469] on select "0 + 1 % + 2 % + 3 % + 4 % + 5 % + 6 % + 7 % + 8 % + 9 %" at bounding box center [1229, 472] width 176 height 31
click at [1429, 260] on button "Actions" at bounding box center [1447, 257] width 130 height 33
click at [1433, 286] on link "Enregistrer" at bounding box center [1446, 293] width 130 height 21
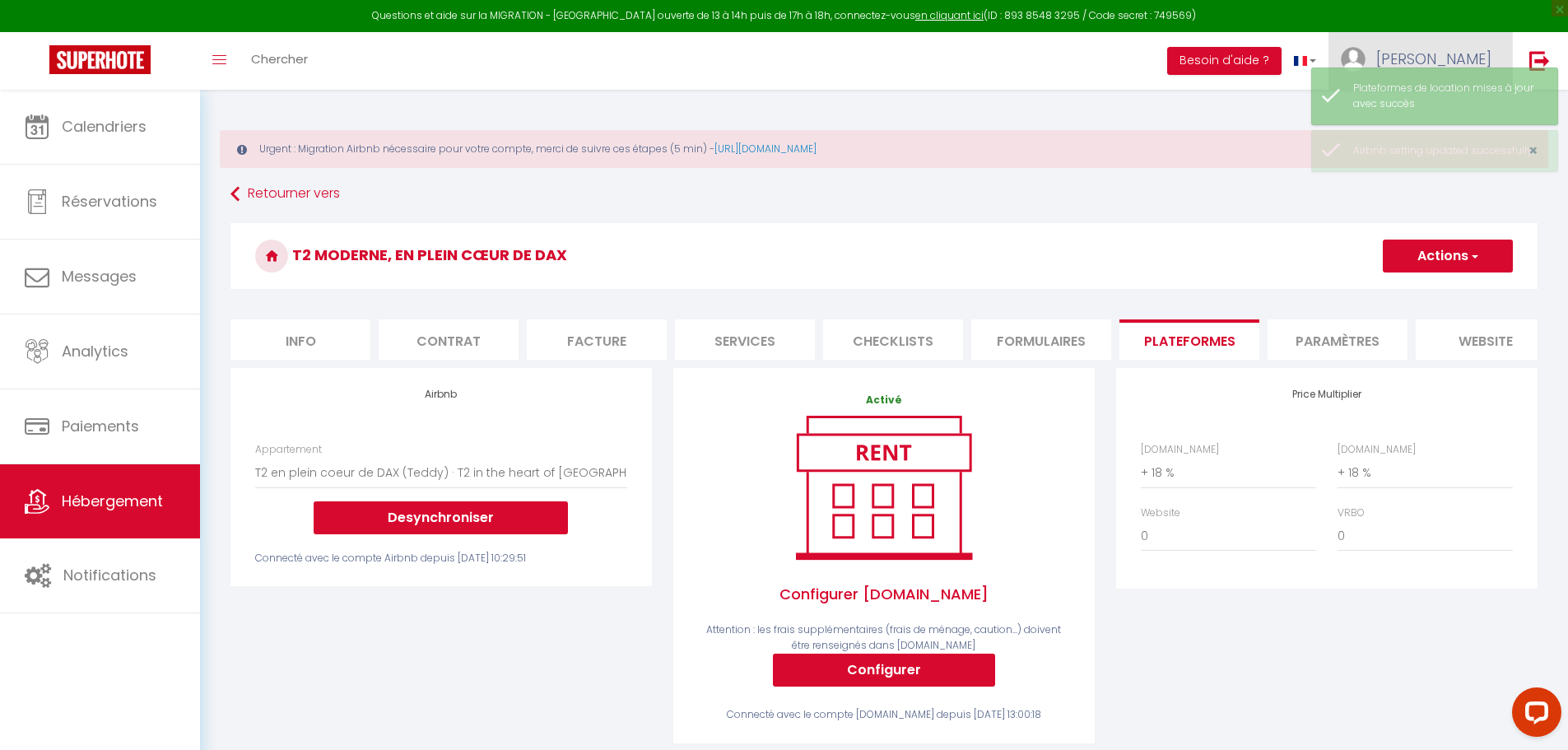
click at [1459, 55] on span "[PERSON_NAME]" at bounding box center [1433, 59] width 115 height 20
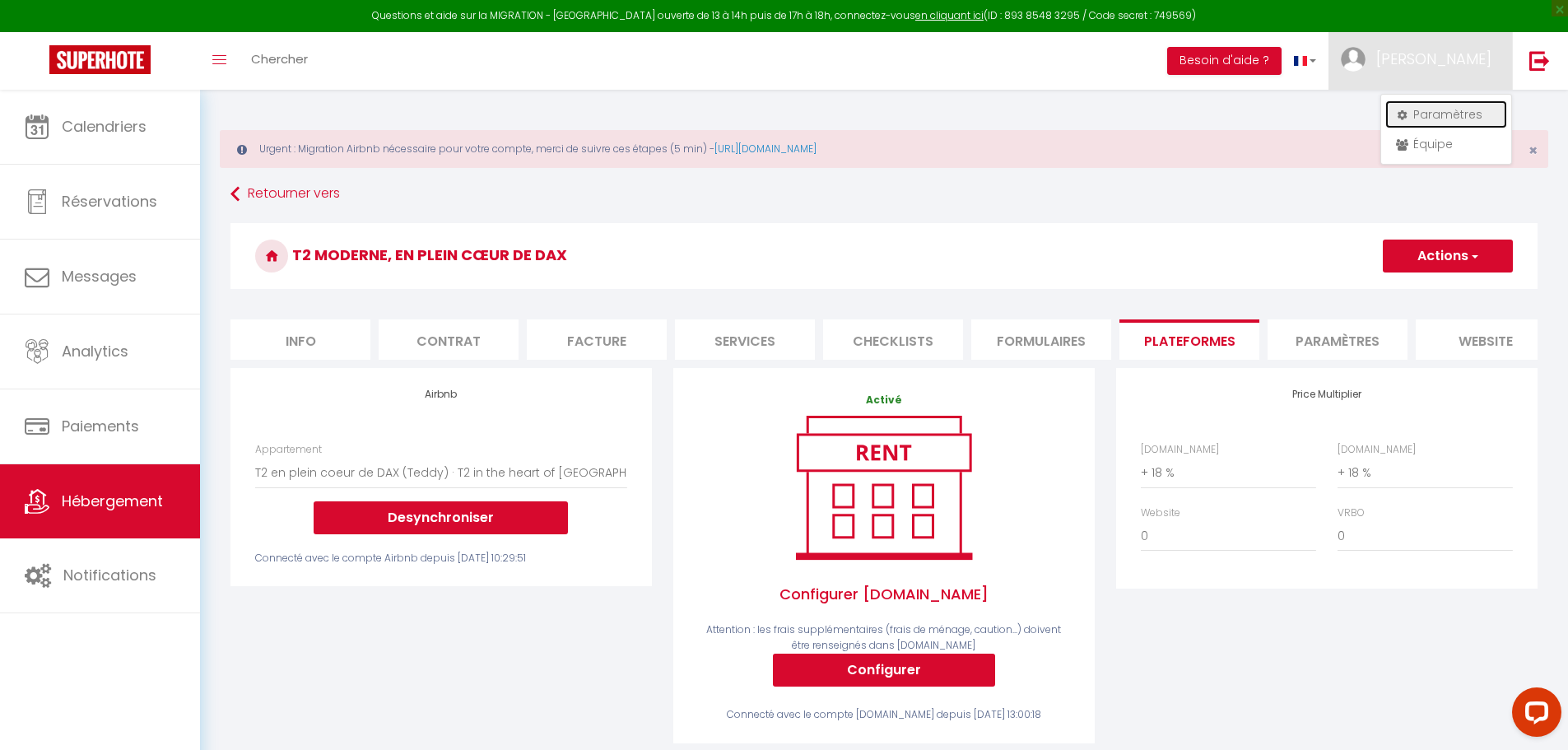
click at [1428, 112] on link "Paramètres" at bounding box center [1446, 114] width 122 height 28
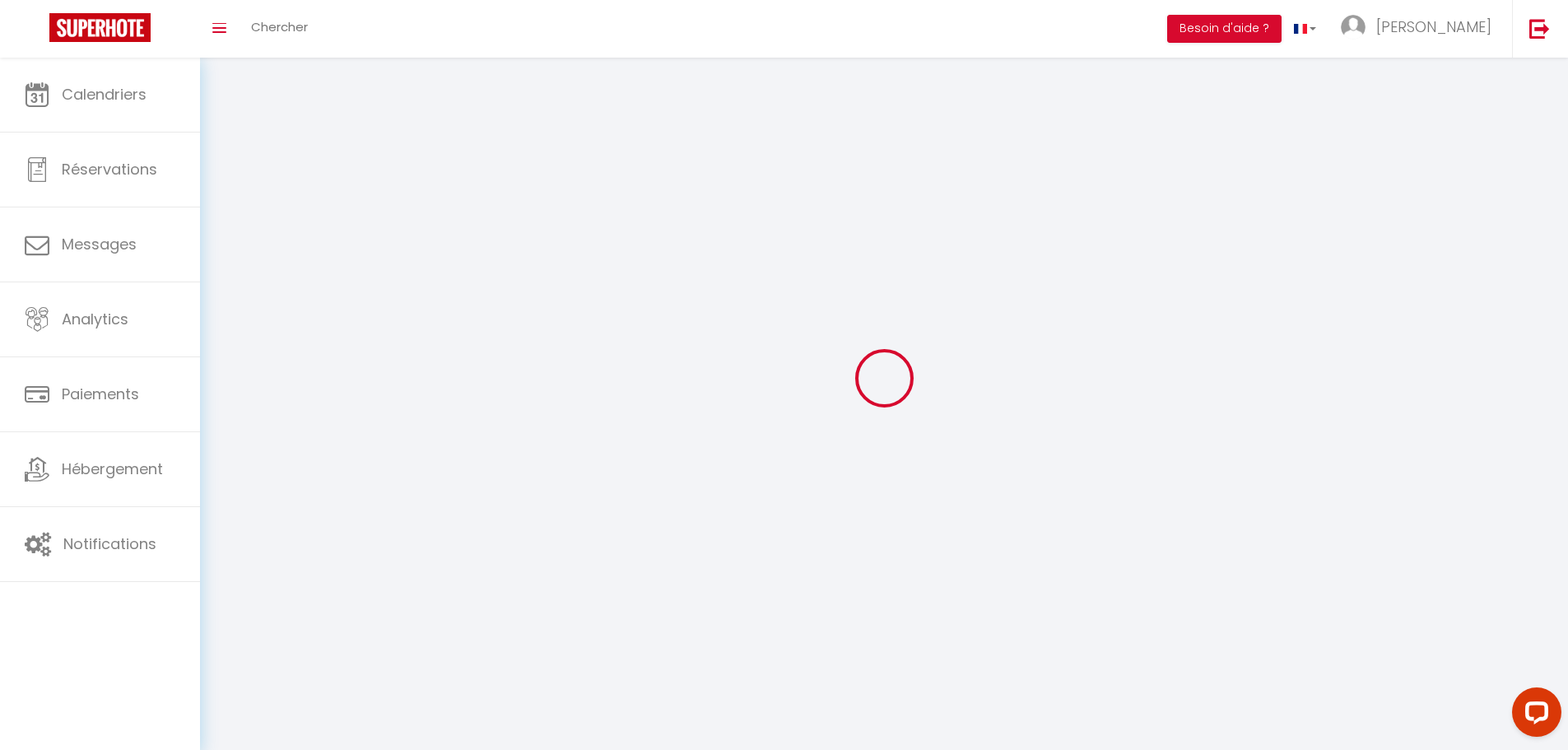
select select
type input "[PERSON_NAME]"
type input "0699285742"
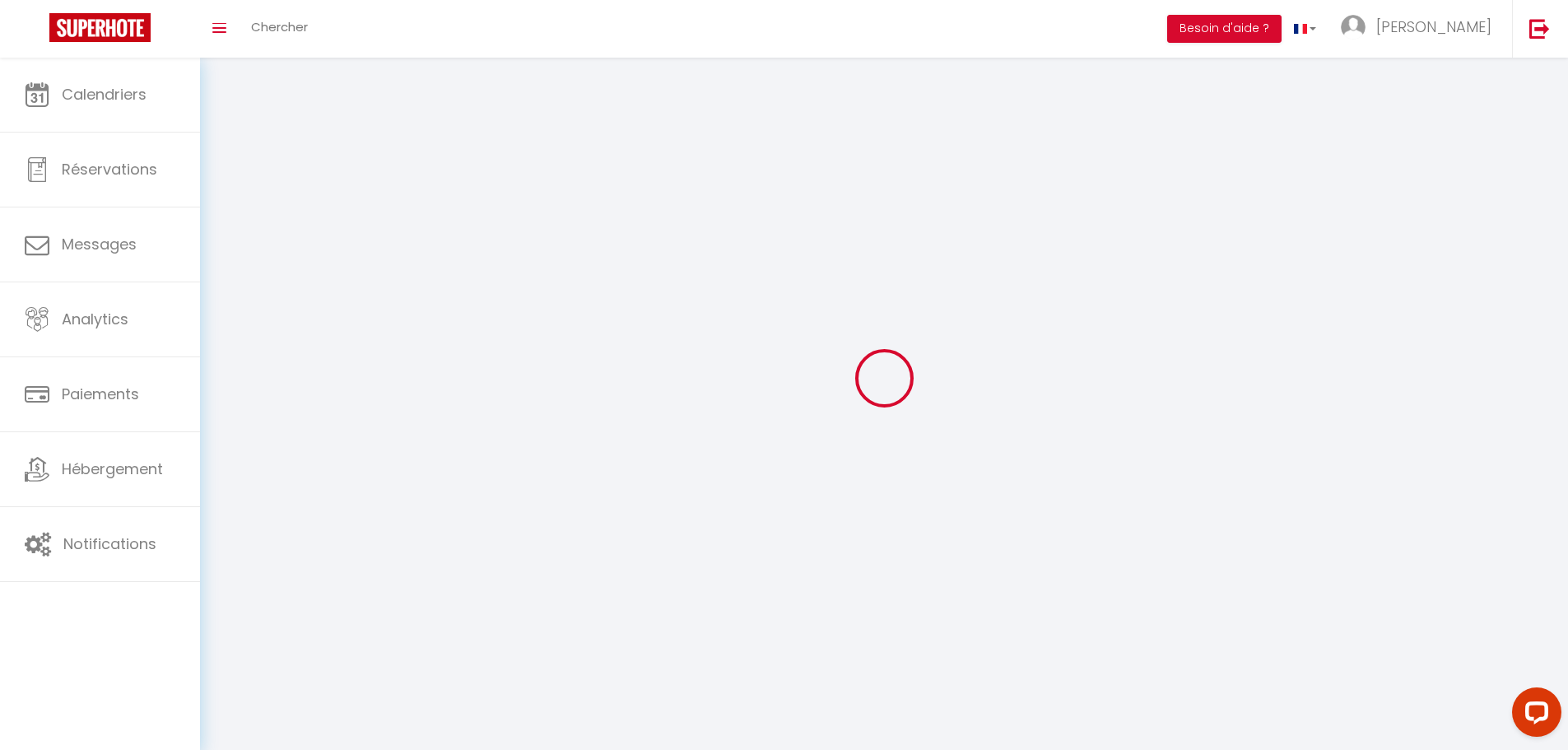
type input "[STREET_ADDRESS]"
type input "64240"
type input "Hasparren"
type input "qY7YPPwCNRl7Zhj45iQgwOc4a"
type input "7eMndqs7BG1lqDOMHFDaExhXg"
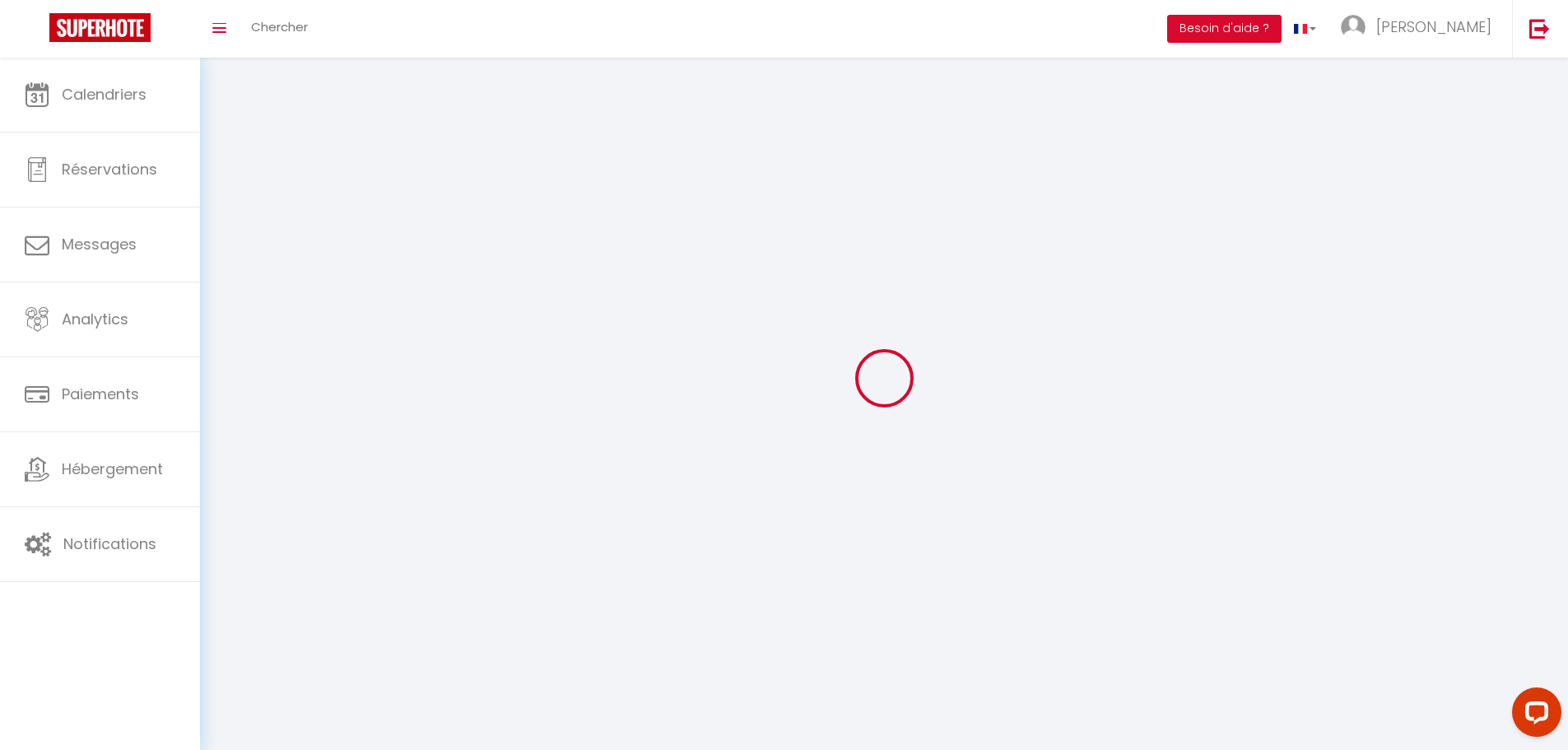
type input "[URL][DOMAIN_NAME]"
select select "28"
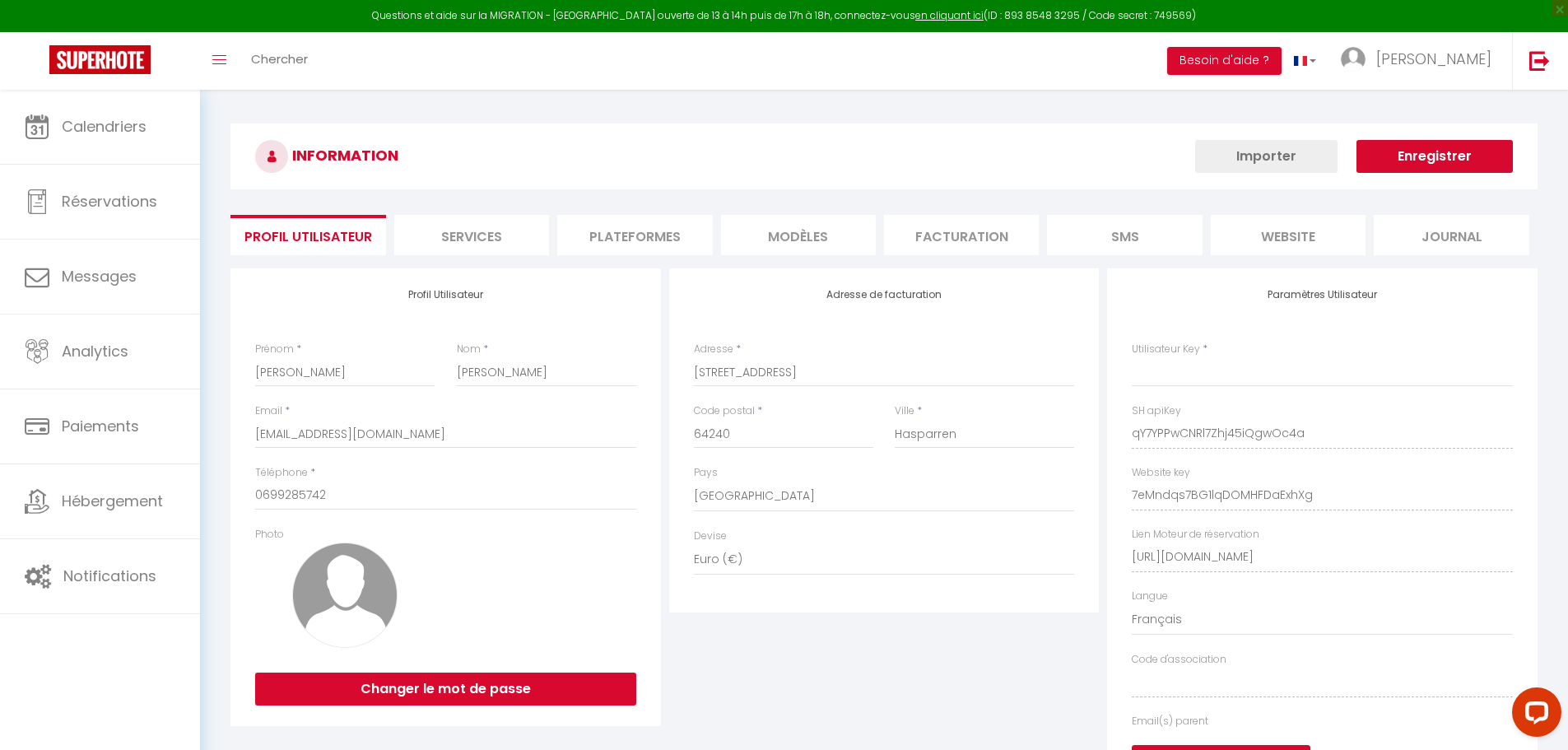
type input "qY7YPPwCNRl7Zhj45iQgwOc4a"
type input "7eMndqs7BG1lqDOMHFDaExhXg"
type input "[URL][DOMAIN_NAME]"
select select "fr"
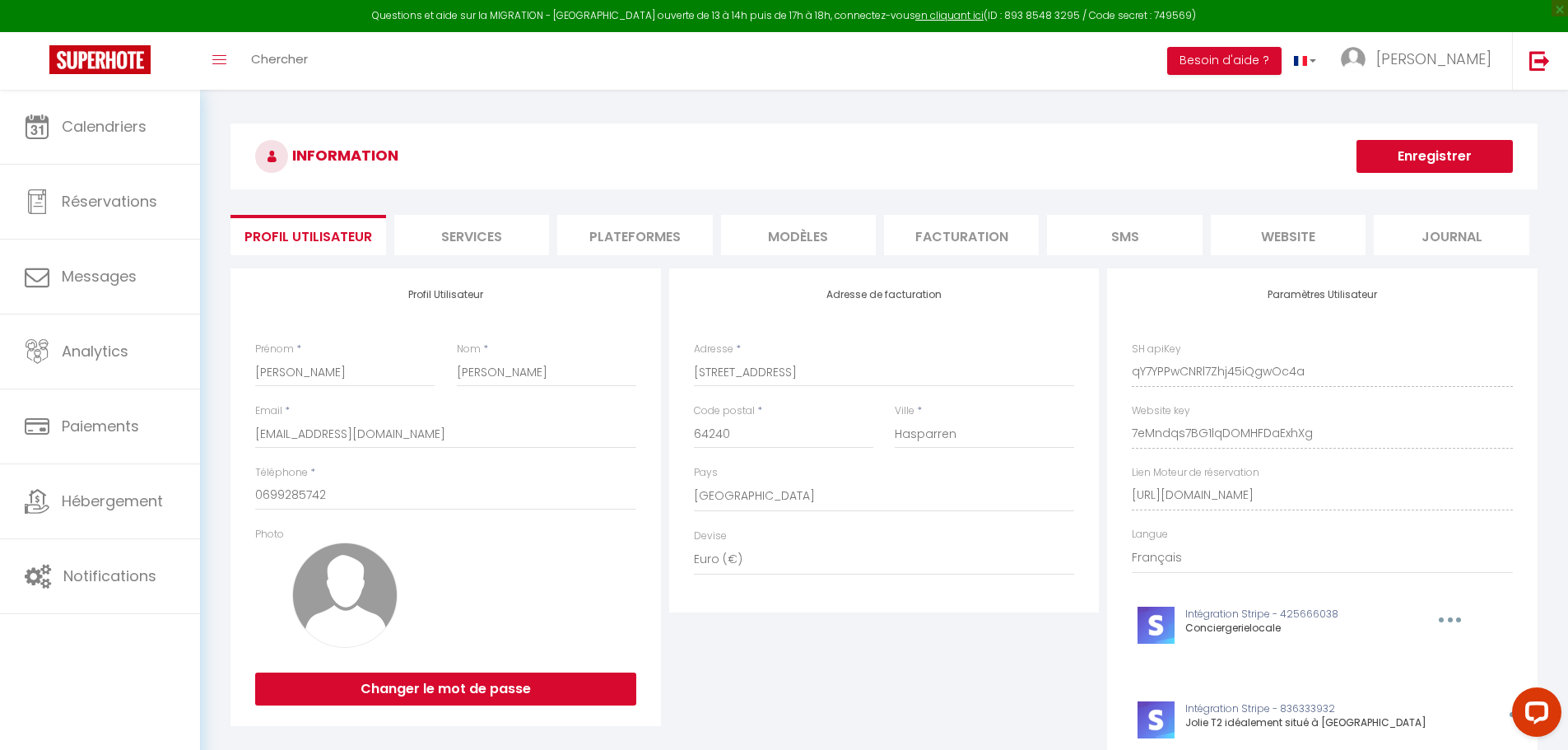
click at [629, 242] on li "Plateformes" at bounding box center [634, 234] width 155 height 40
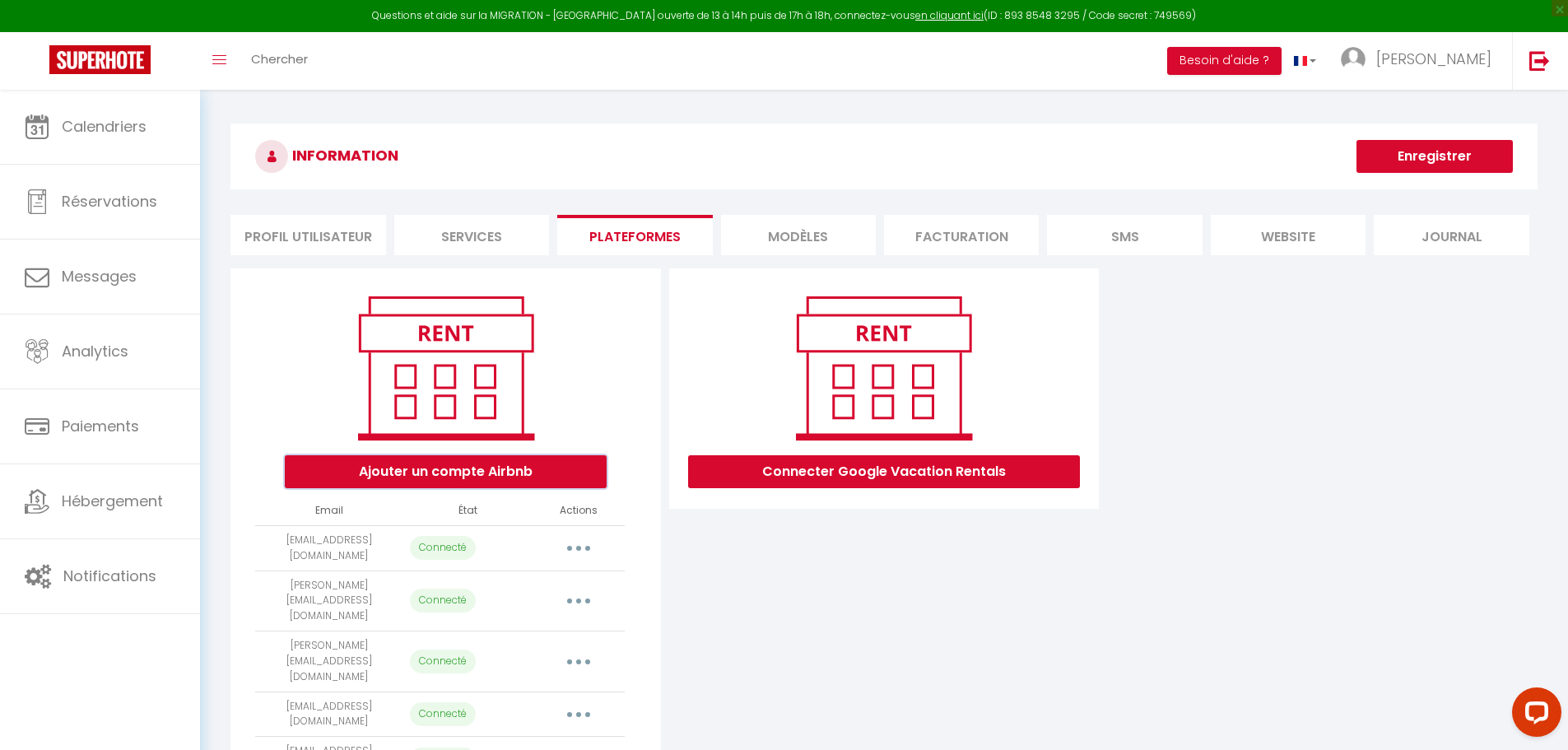
click at [505, 467] on button "Ajouter un compte Airbnb" at bounding box center [446, 472] width 322 height 33
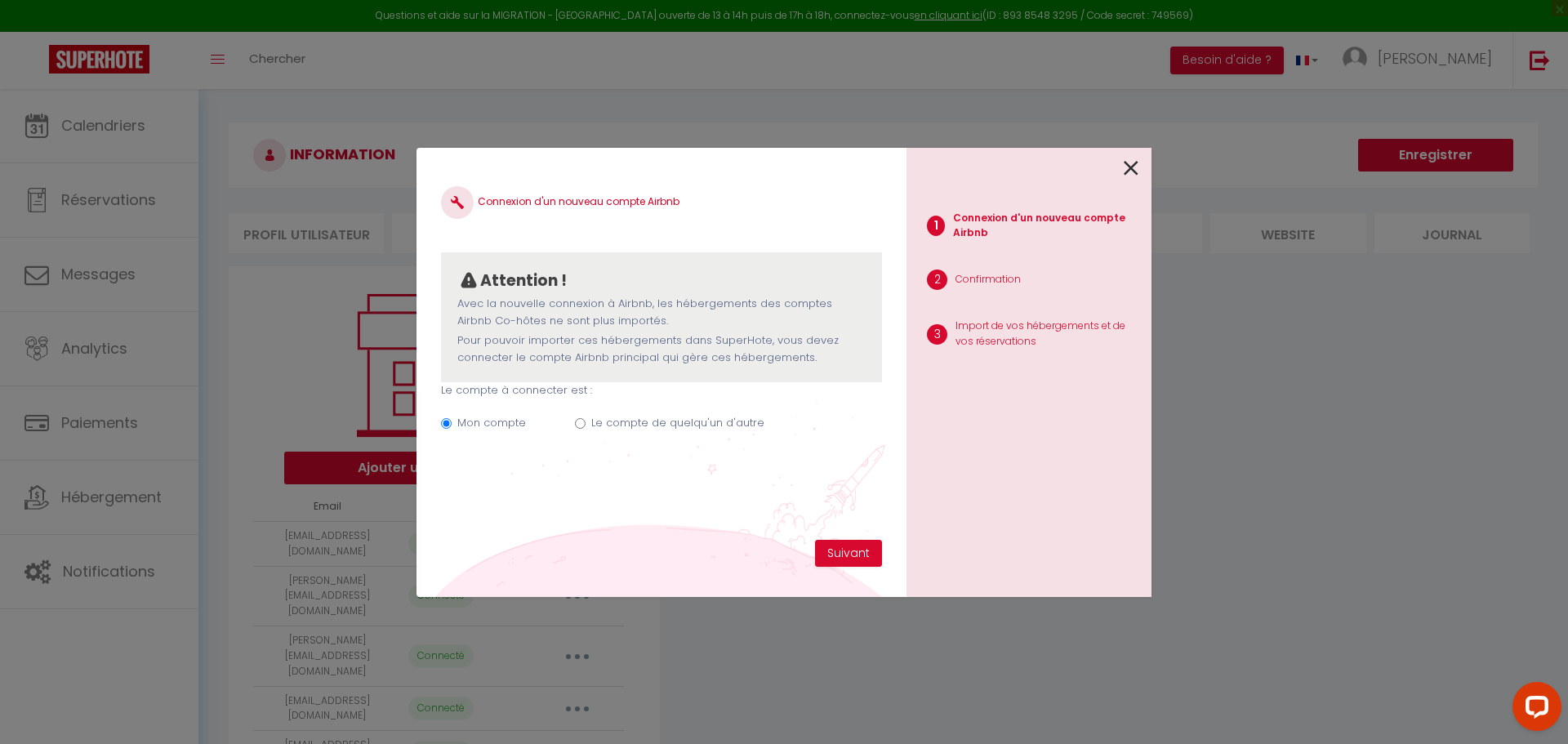
click at [576, 426] on input "Le compte de quelqu'un d'autre" at bounding box center [579, 423] width 11 height 11
radio input "true"
radio input "false"
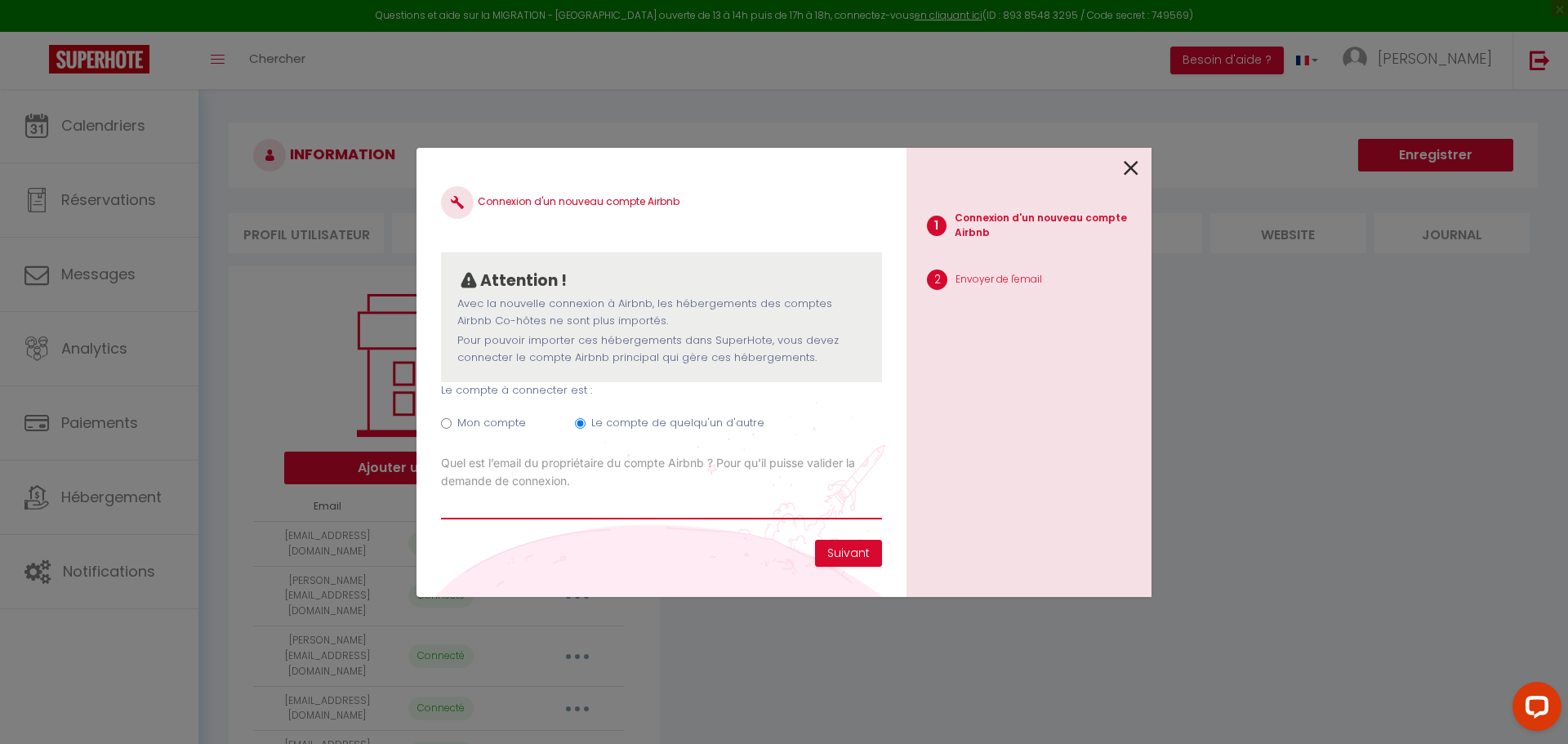
click at [500, 513] on input "Email connexion Airbnb" at bounding box center [662, 504] width 441 height 29
type input "[EMAIL_ADDRESS][DOMAIN_NAME]"
click at [848, 551] on button "Suivant" at bounding box center [847, 553] width 67 height 28
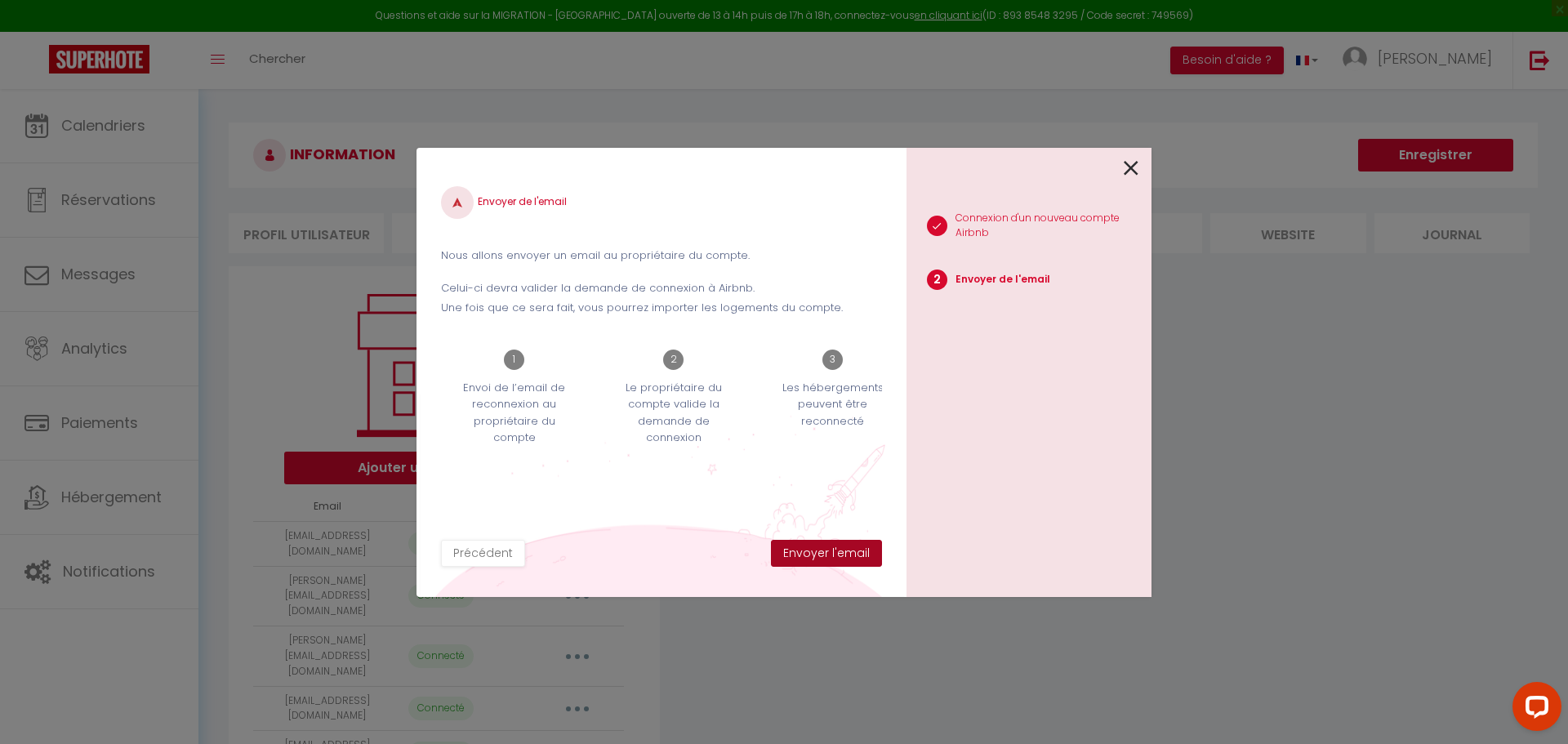
click at [842, 558] on button "Envoyer l'email" at bounding box center [826, 553] width 111 height 28
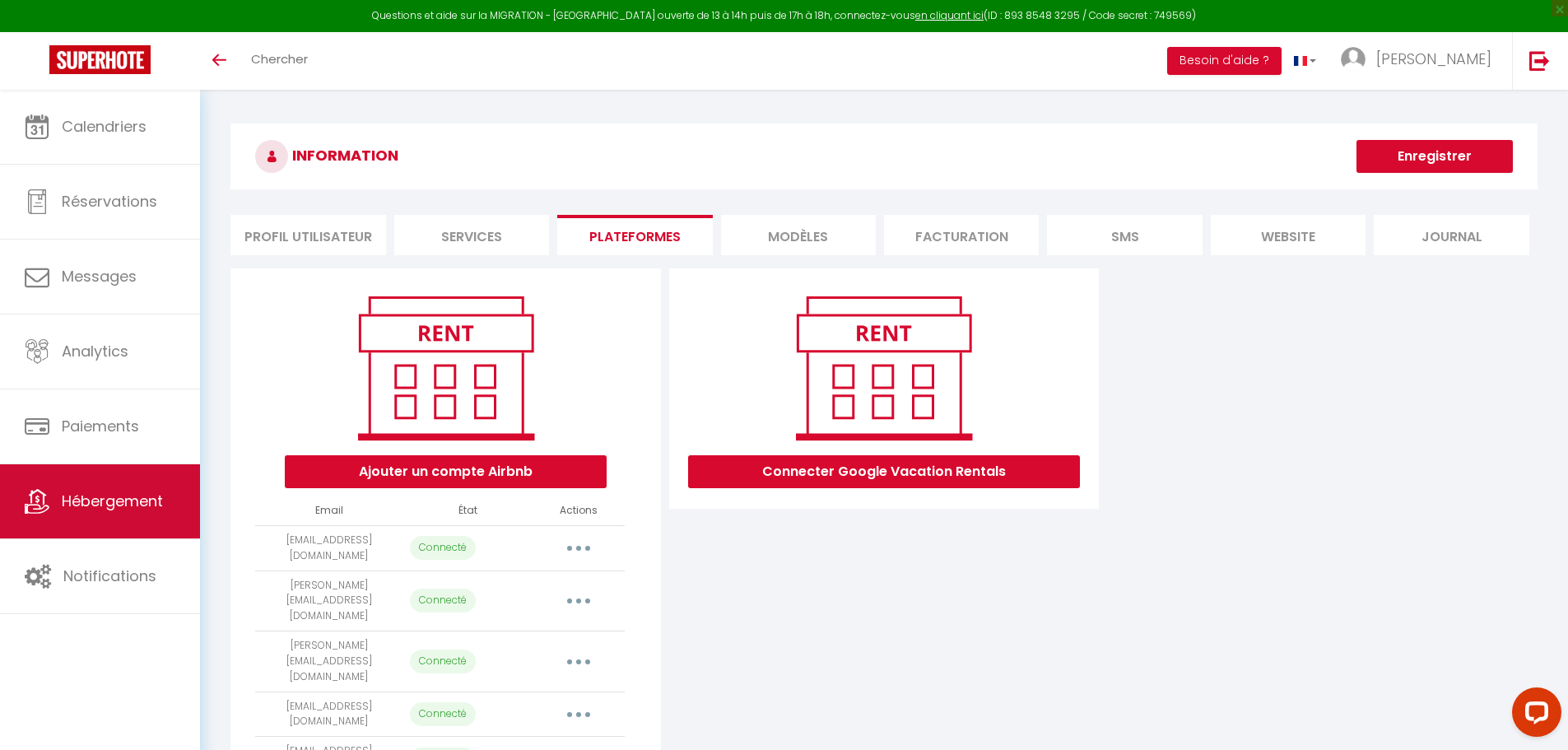
click at [83, 493] on span "Hébergement" at bounding box center [112, 500] width 101 height 20
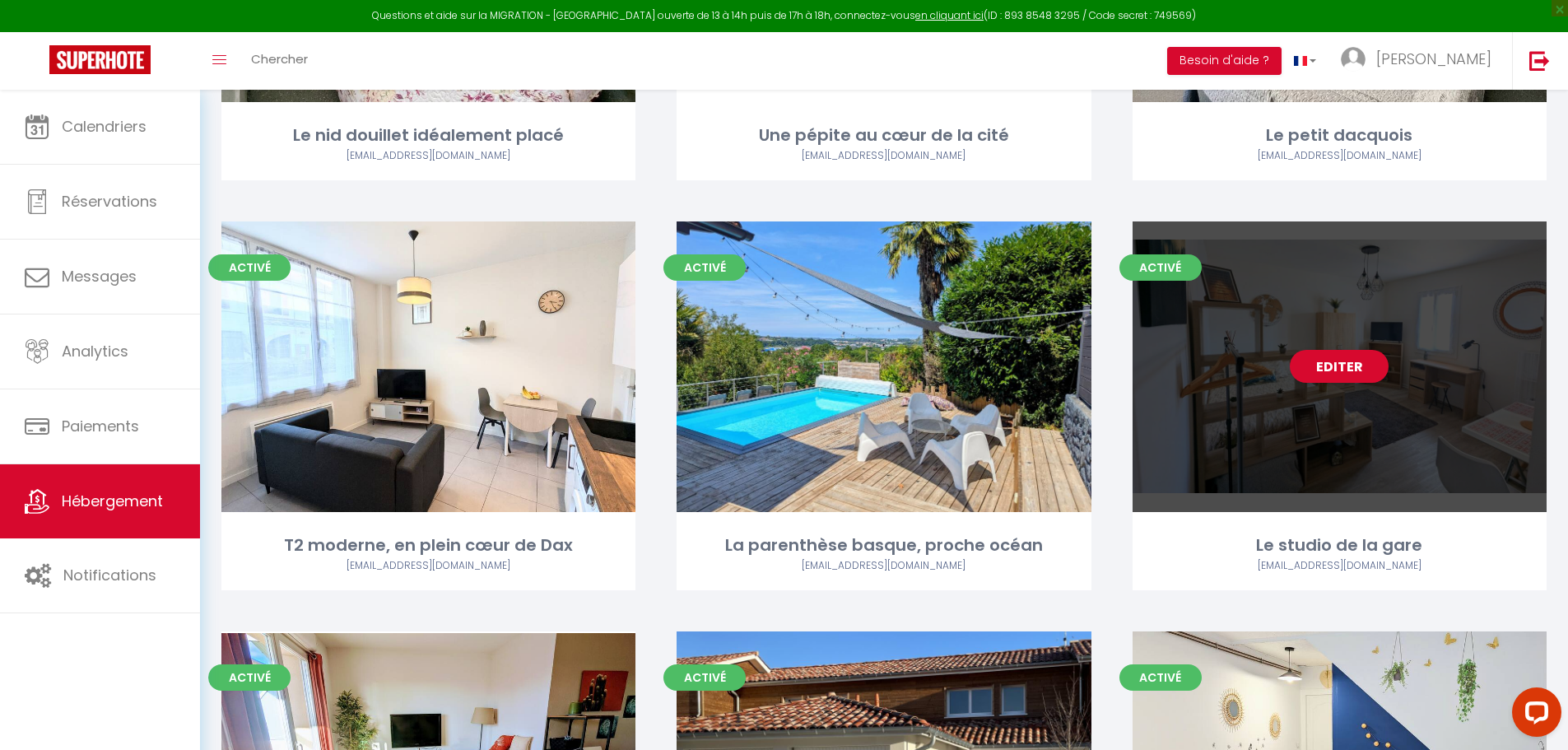
scroll to position [905, 0]
click at [1331, 351] on link "Editer" at bounding box center [1339, 368] width 98 height 33
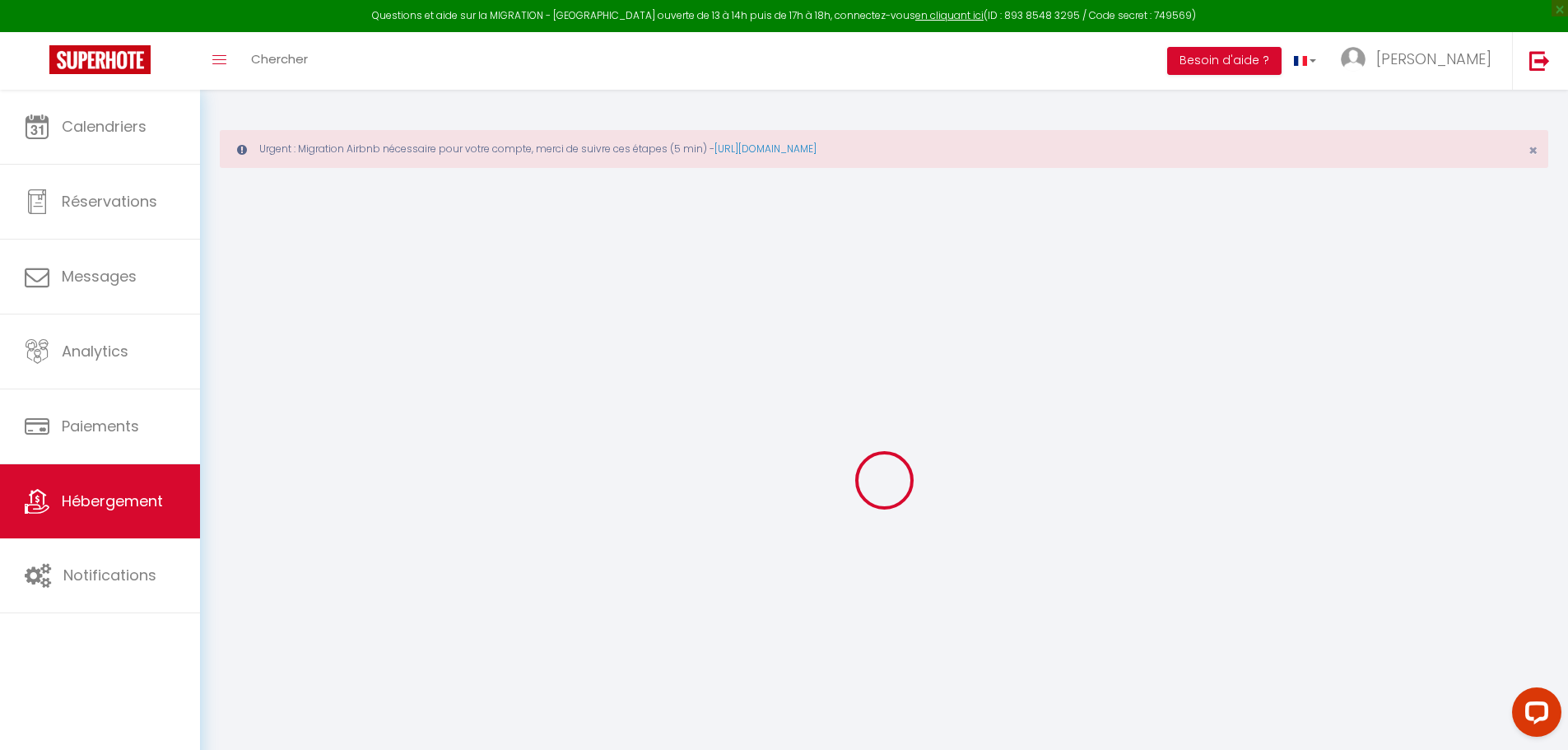
select select "+ 3 %"
select select "+ 18 %"
select select
checkbox input "false"
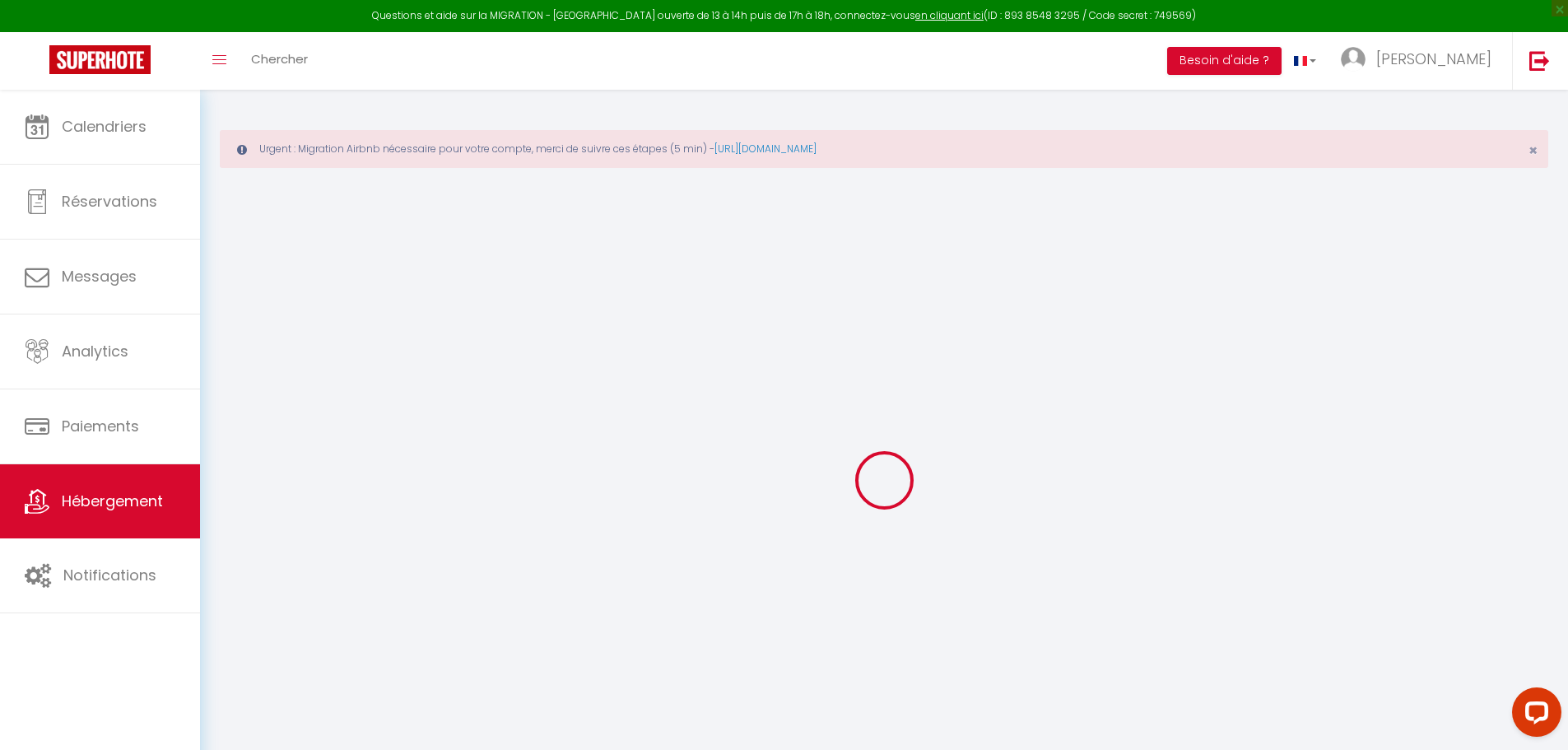
checkbox input "false"
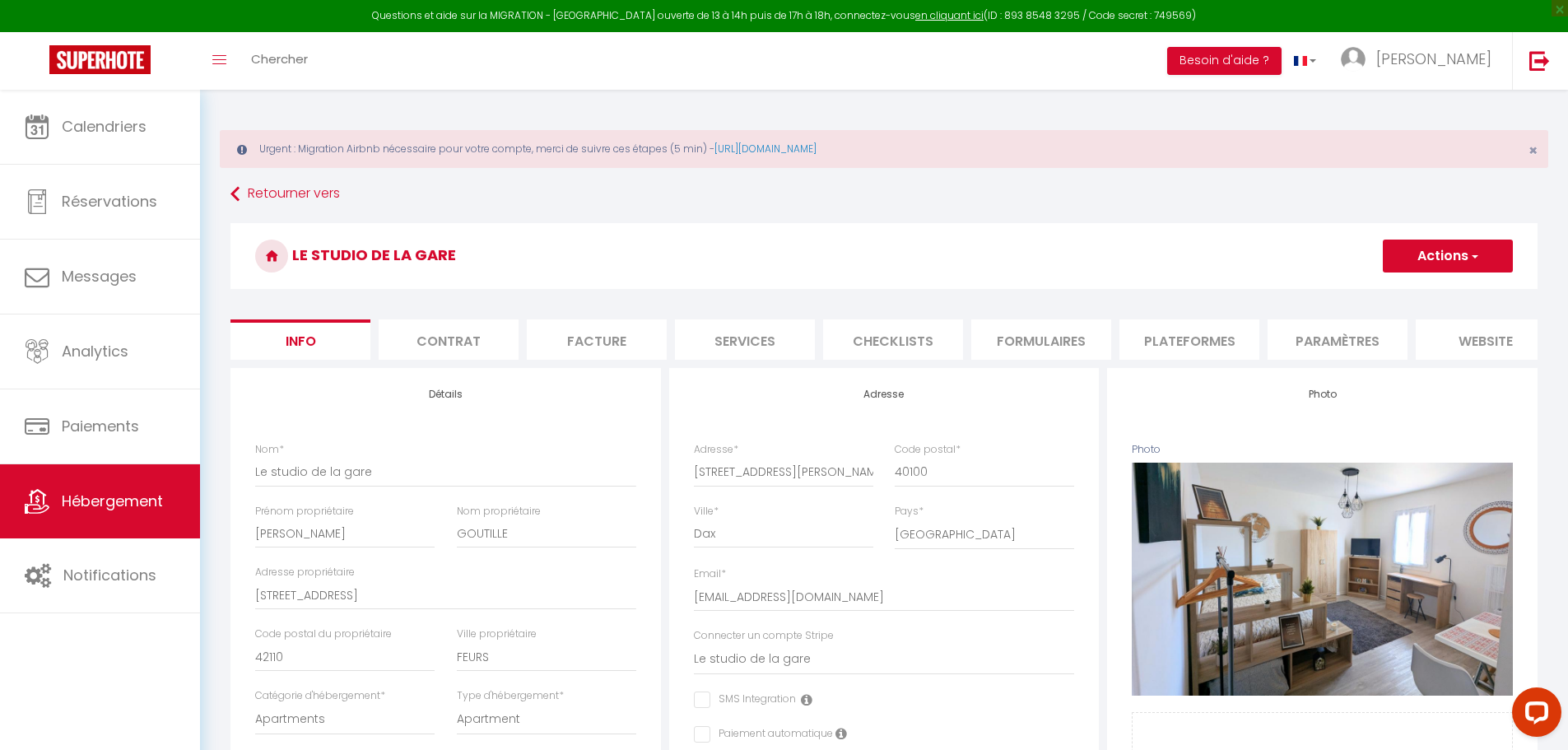
select select
checkbox input "false"
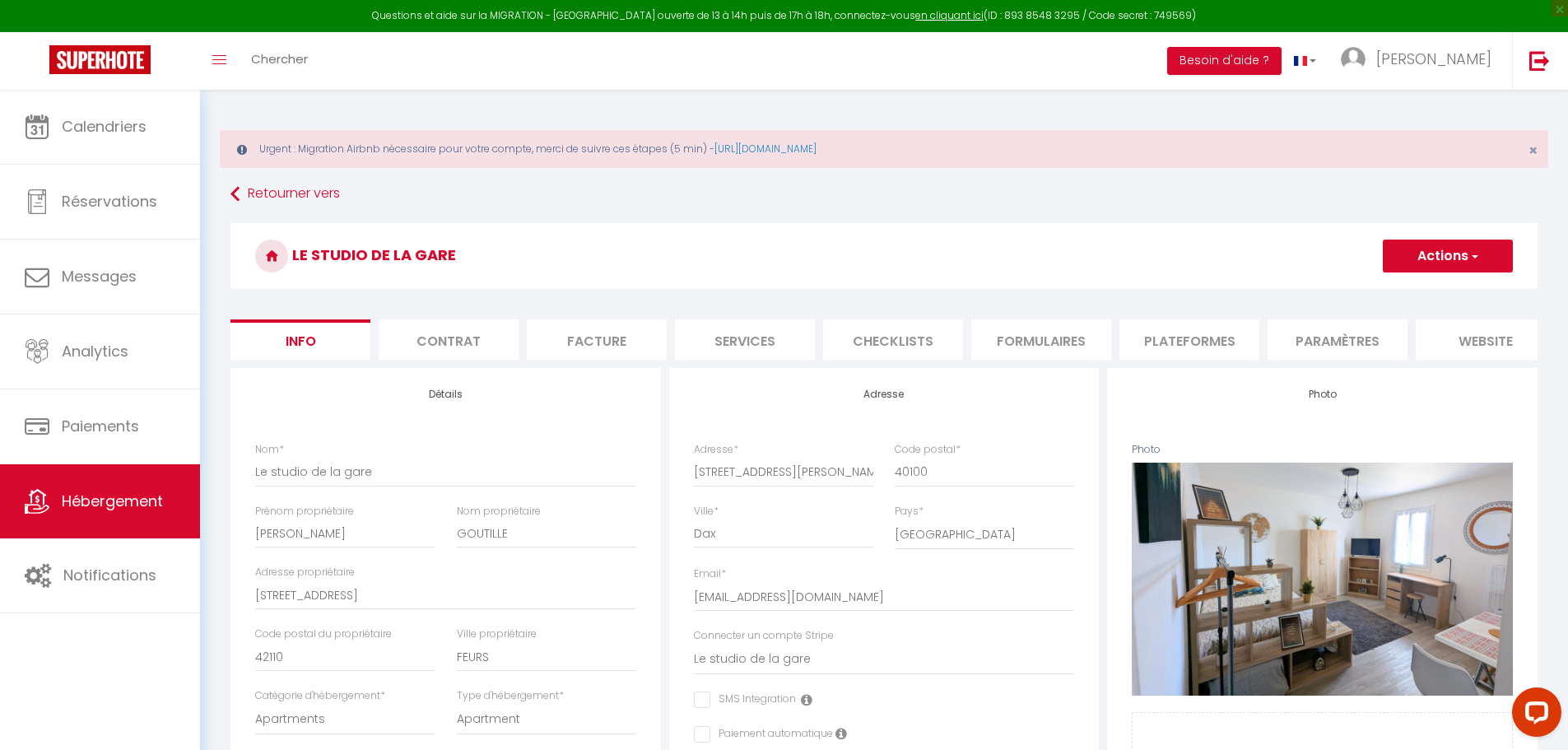
click at [1187, 337] on li "Plateformes" at bounding box center [1189, 339] width 139 height 40
select select "365"
select select "EUR"
select select "10817-1346624838155571262"
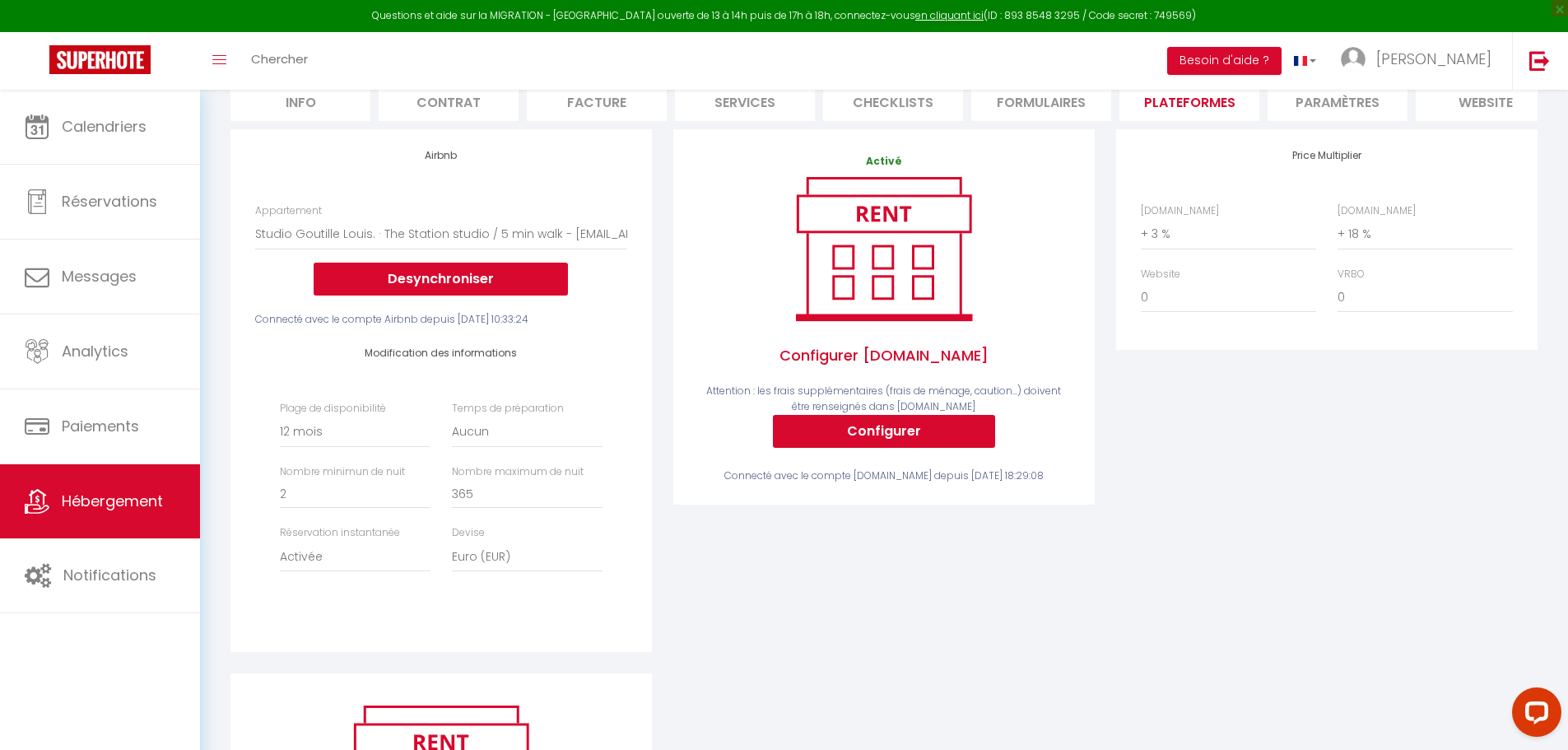
scroll to position [247, 0]
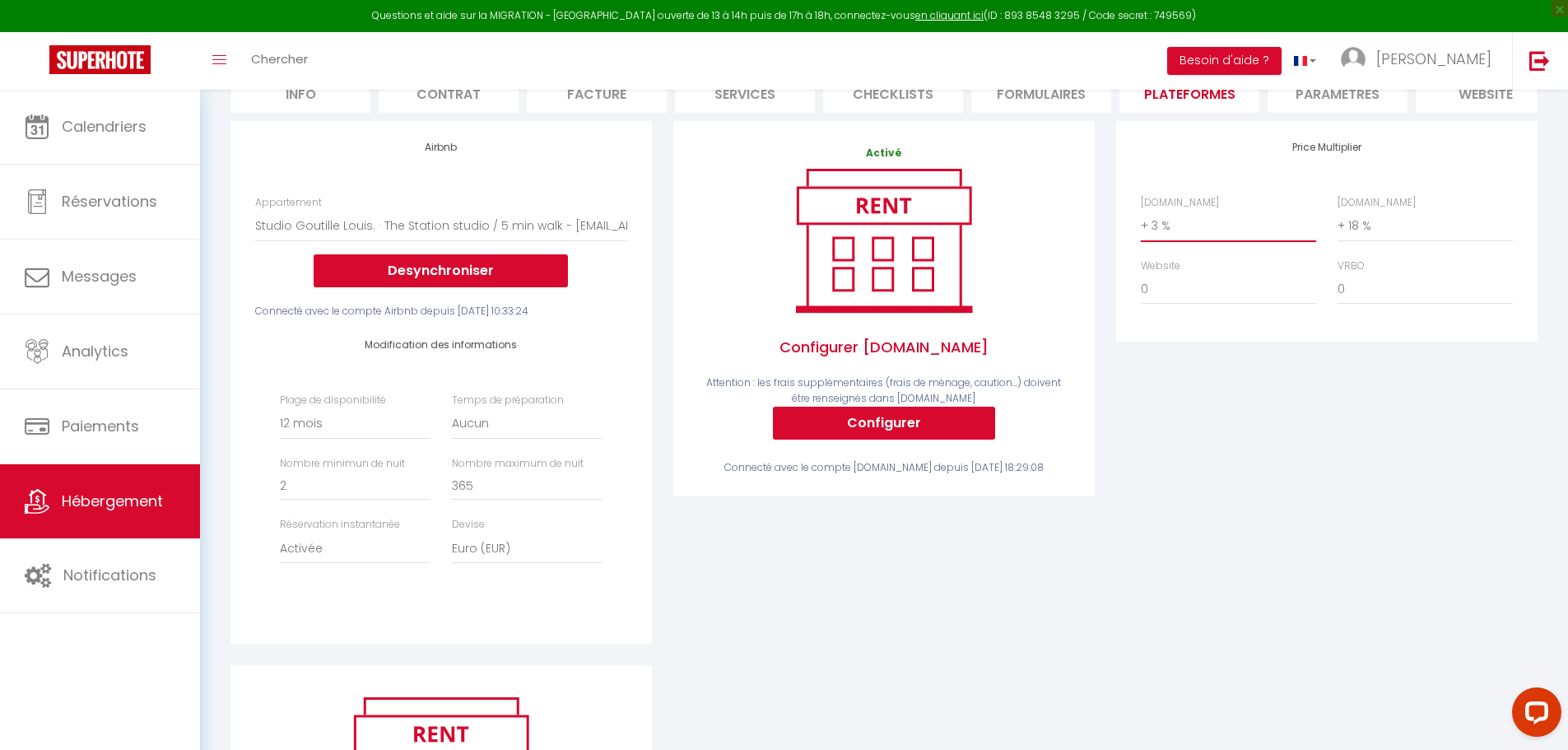
click at [1156, 238] on select "0 + 1 % + 2 % + 3 % + 4 % + 5 % + 6 % + 7 % + 8 % + 9 %" at bounding box center [1229, 225] width 176 height 31
select select "+ 18 %"
click at [1141, 222] on select "0 + 1 % + 2 % + 3 % + 4 % + 5 % + 6 % + 7 % + 8 % + 9 %" at bounding box center [1229, 225] width 176 height 31
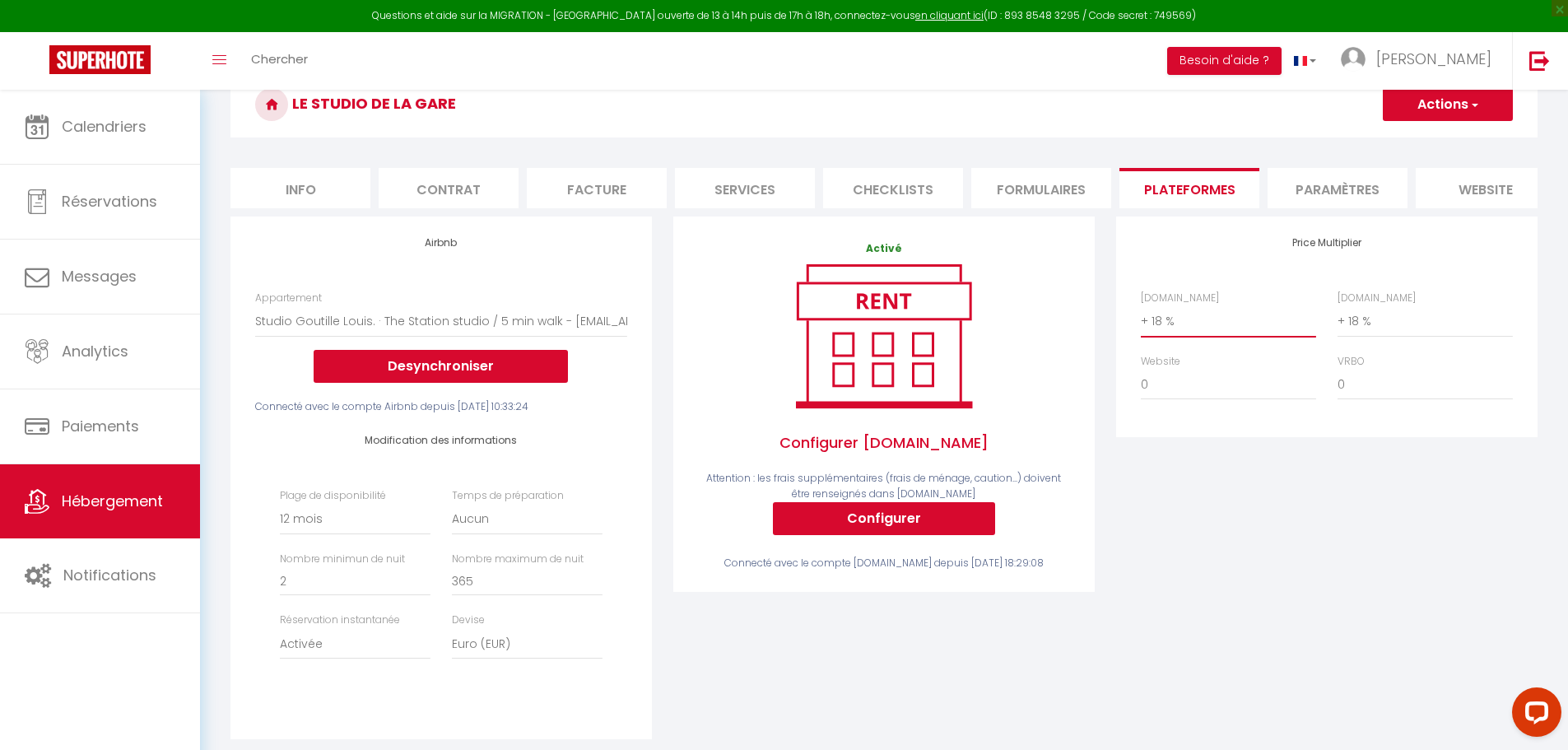
scroll to position [0, 0]
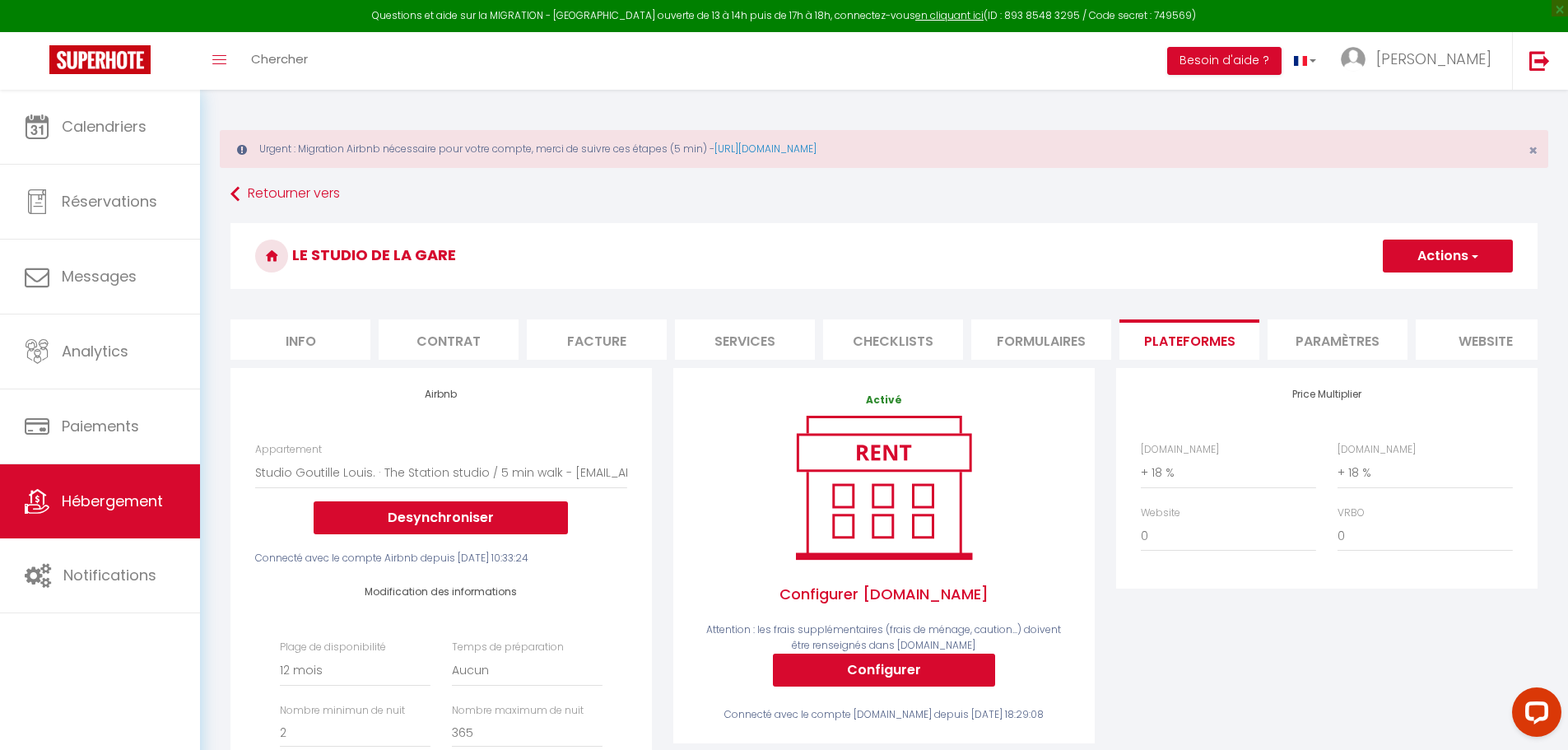
click at [1455, 241] on button "Actions" at bounding box center [1447, 257] width 130 height 33
click at [1449, 292] on link "Enregistrer" at bounding box center [1446, 293] width 130 height 21
click at [1477, 63] on span "[PERSON_NAME]" at bounding box center [1433, 59] width 115 height 20
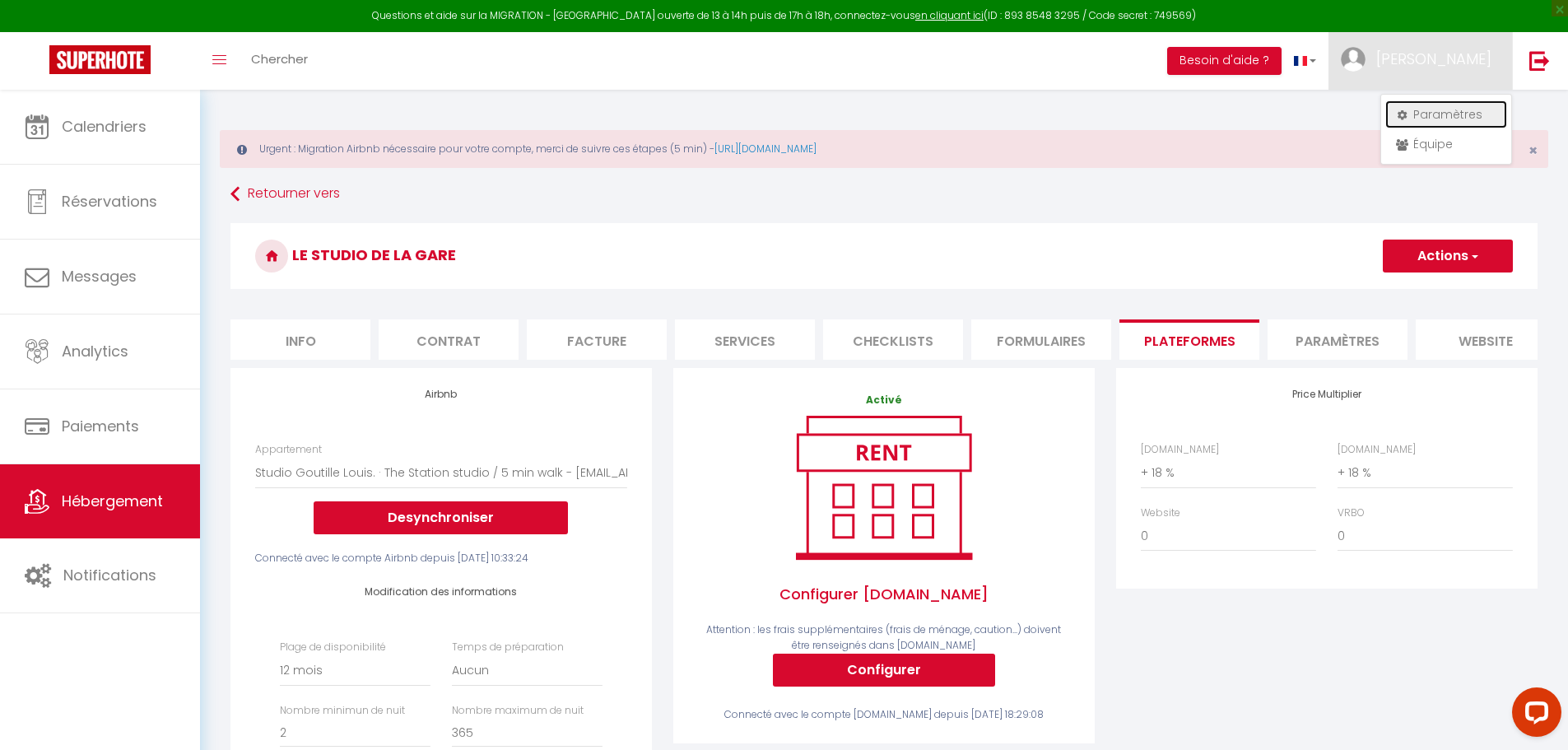
click at [1456, 107] on link "Paramètres" at bounding box center [1446, 114] width 122 height 28
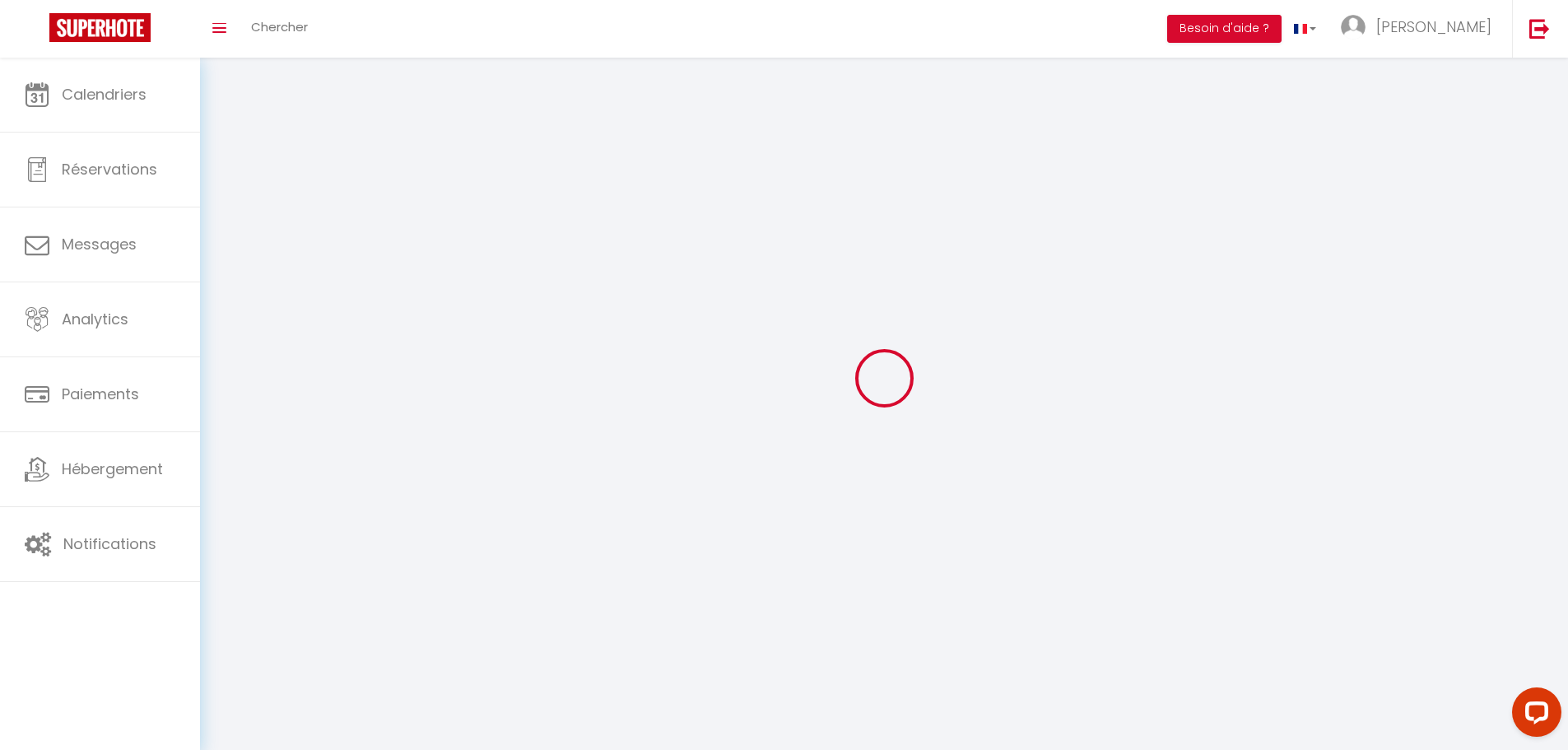
type input "[PERSON_NAME]"
type input "0699285742"
type input "[STREET_ADDRESS]"
type input "64240"
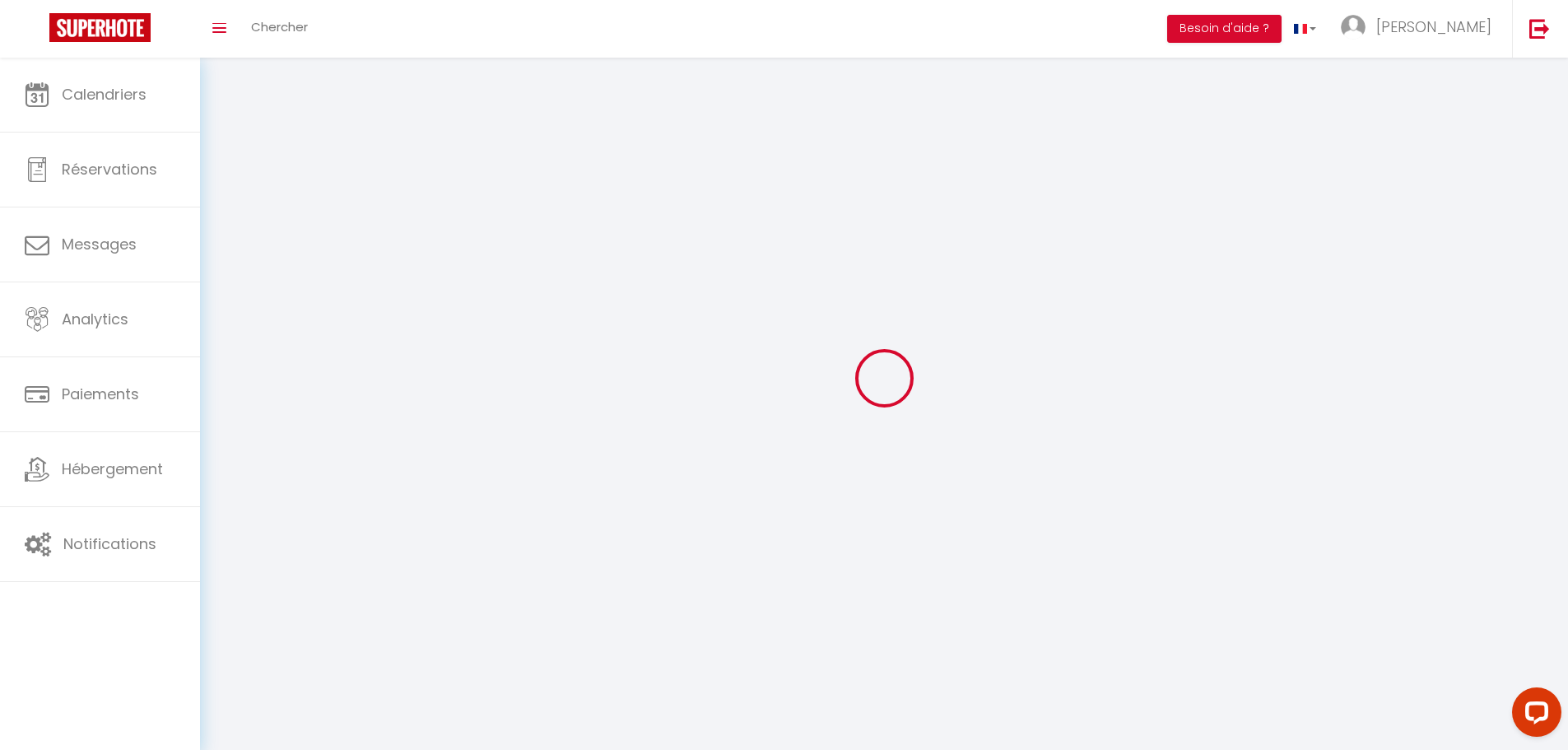
type input "Hasparren"
type input "qY7YPPwCNRl7Zhj45iQgwOc4a"
type input "7eMndqs7BG1lqDOMHFDaExhXg"
select select "1"
select select "28"
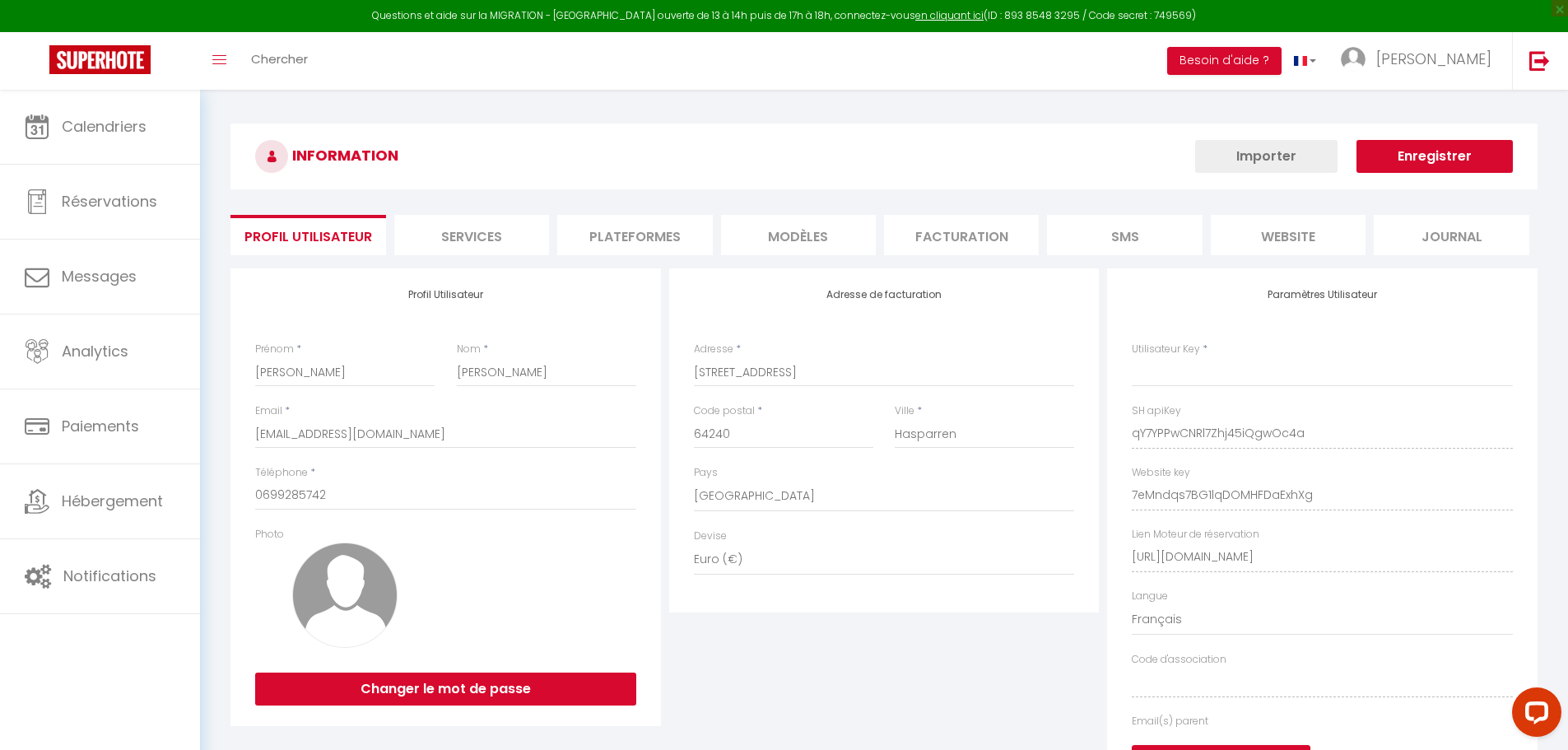
type input "qY7YPPwCNRl7Zhj45iQgwOc4a"
type input "7eMndqs7BG1lqDOMHFDaExhXg"
type input "[URL][DOMAIN_NAME]"
select select "fr"
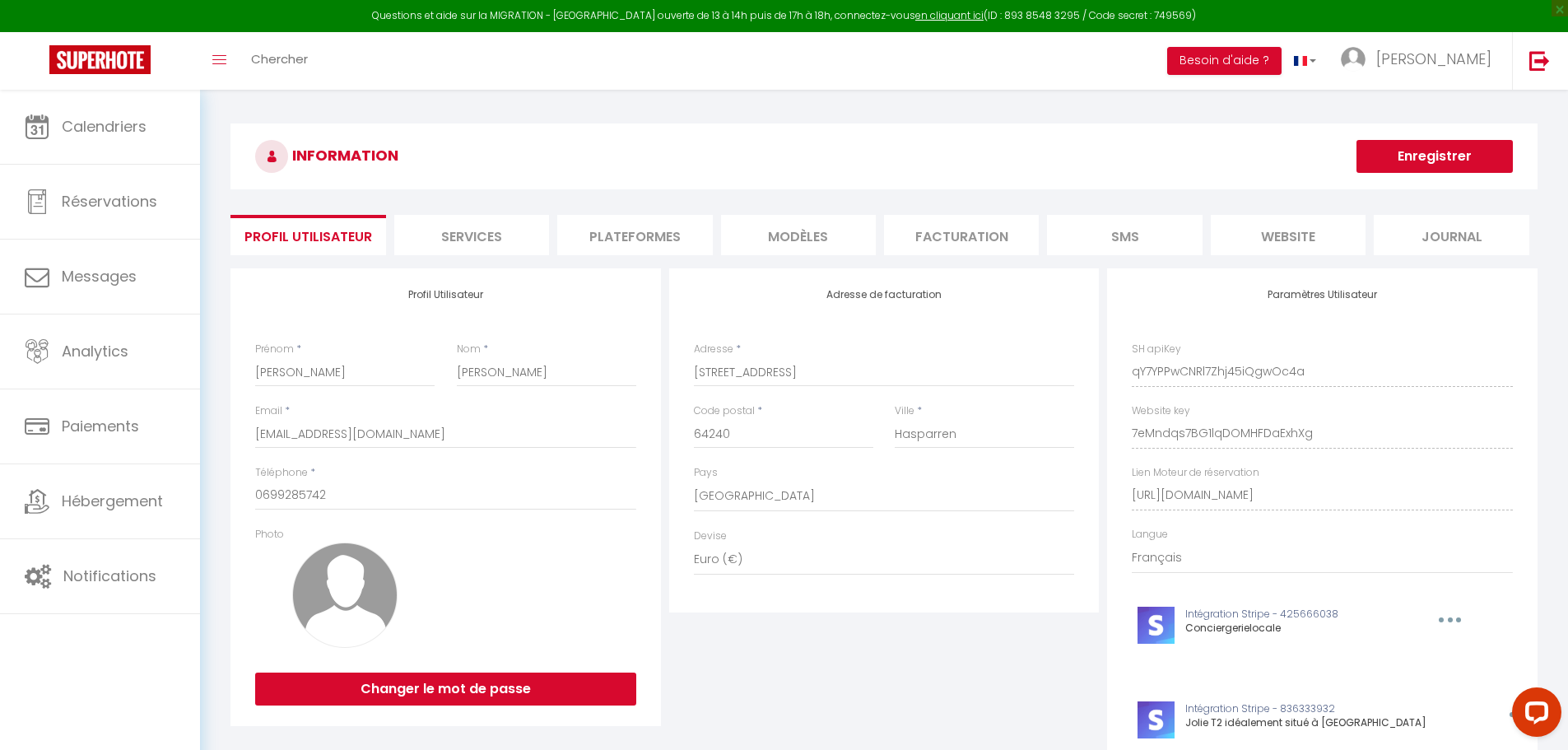
click at [647, 226] on li "Plateformes" at bounding box center [634, 234] width 155 height 40
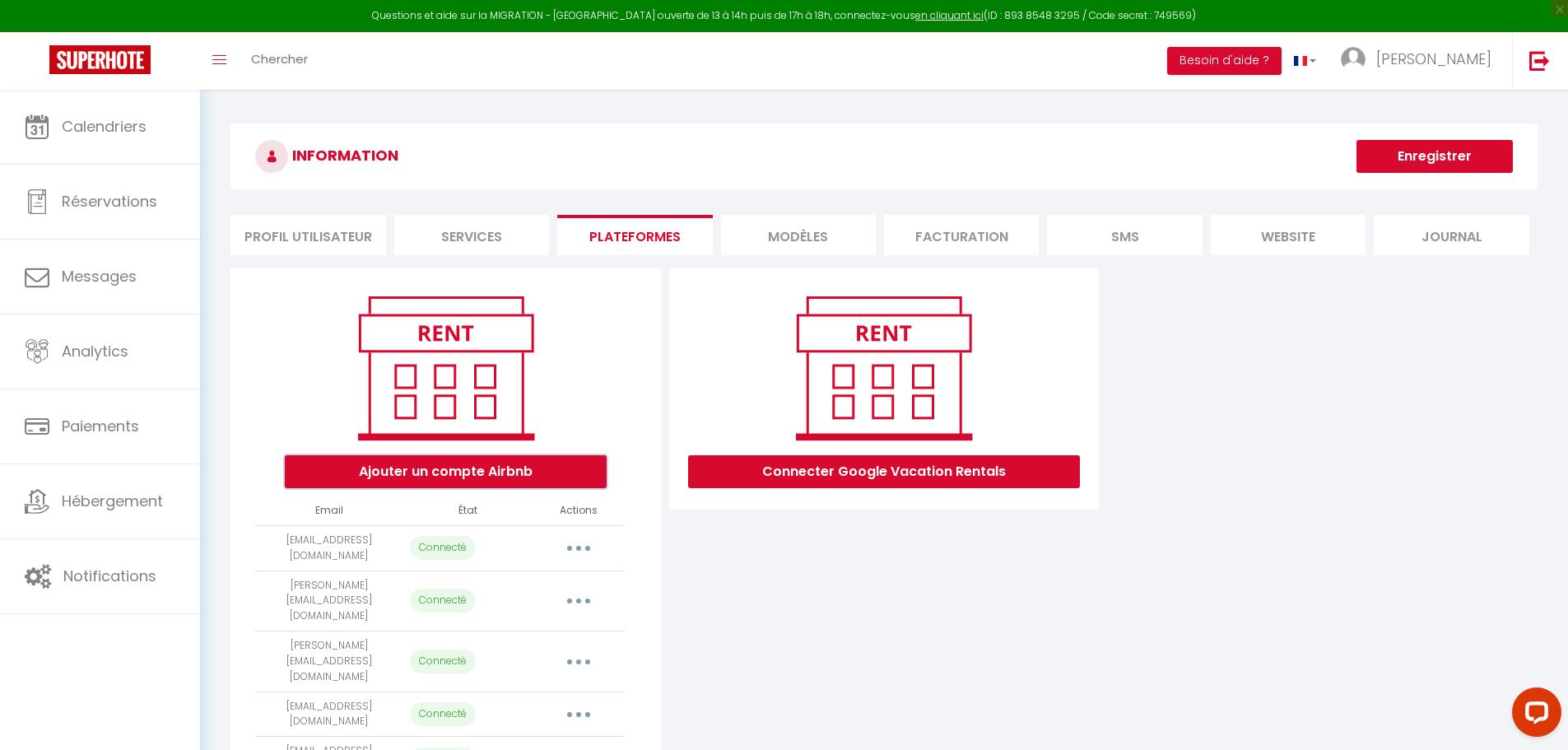
click at [480, 471] on button "Ajouter un compte Airbnb" at bounding box center [446, 472] width 322 height 33
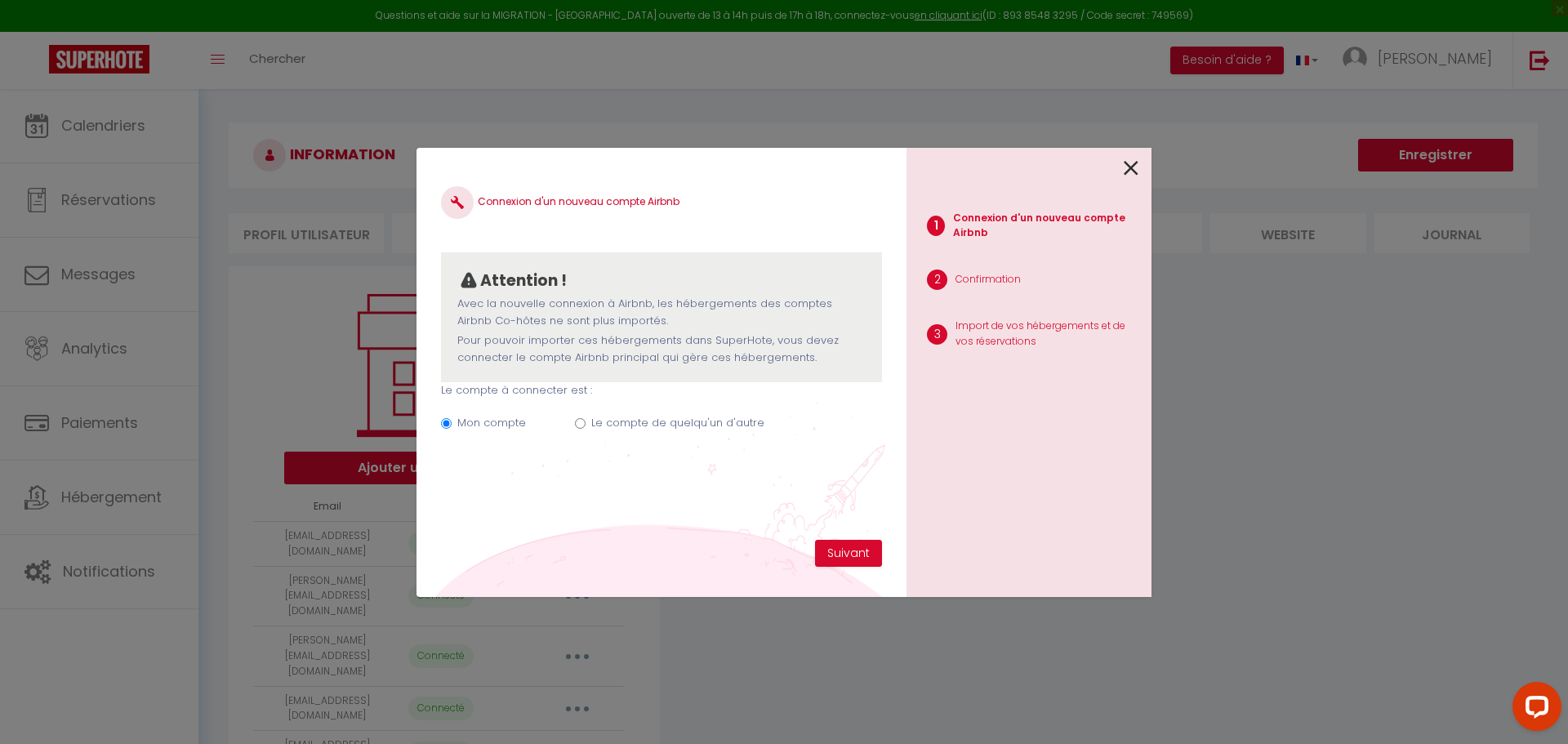
click at [577, 426] on input "Le compte de quelqu'un d'autre" at bounding box center [579, 423] width 11 height 11
radio input "true"
radio input "false"
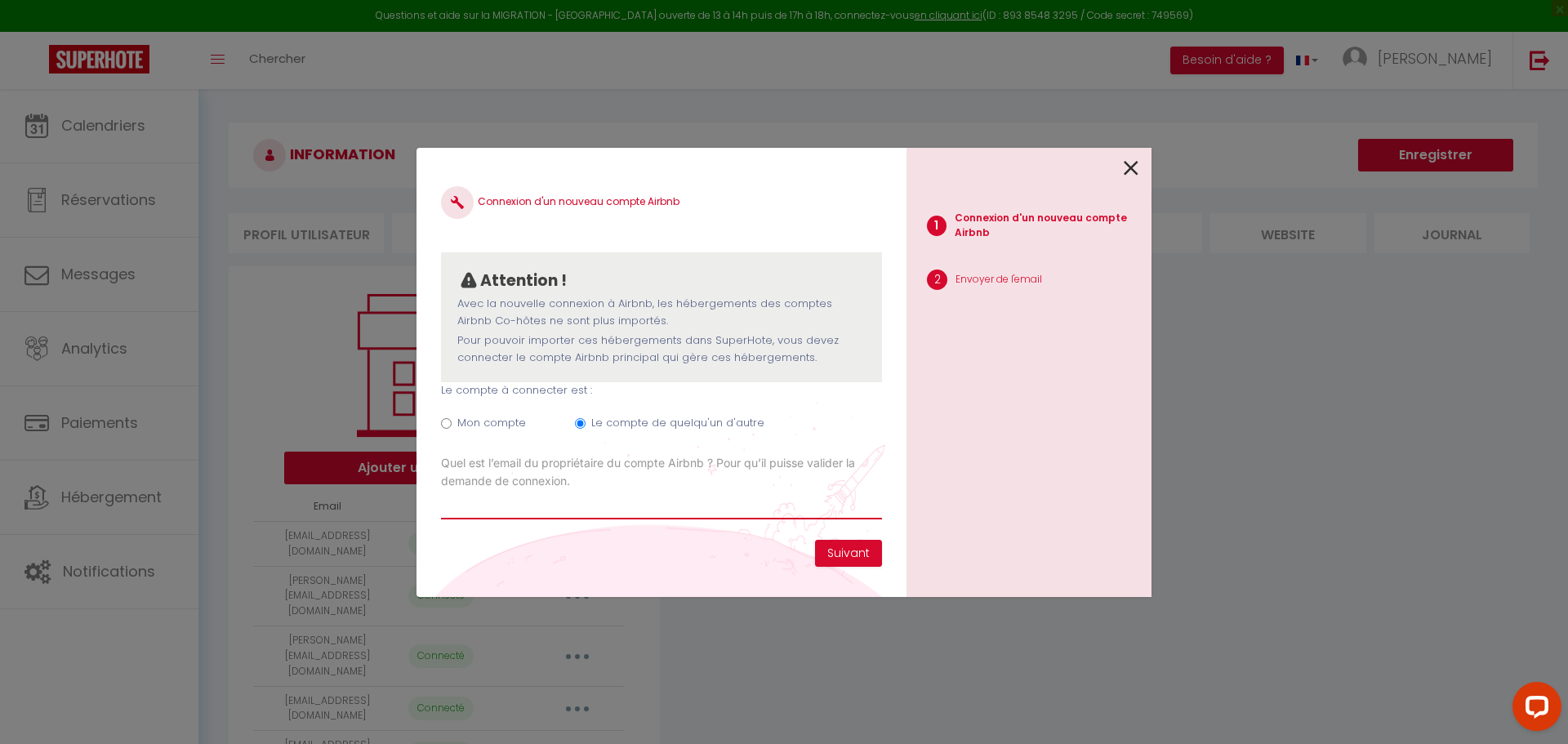
click at [547, 517] on input "Email connexion Airbnb" at bounding box center [662, 504] width 441 height 29
type input "[EMAIL_ADDRESS][DOMAIN_NAME]"
click at [862, 552] on button "Suivant" at bounding box center [847, 553] width 67 height 28
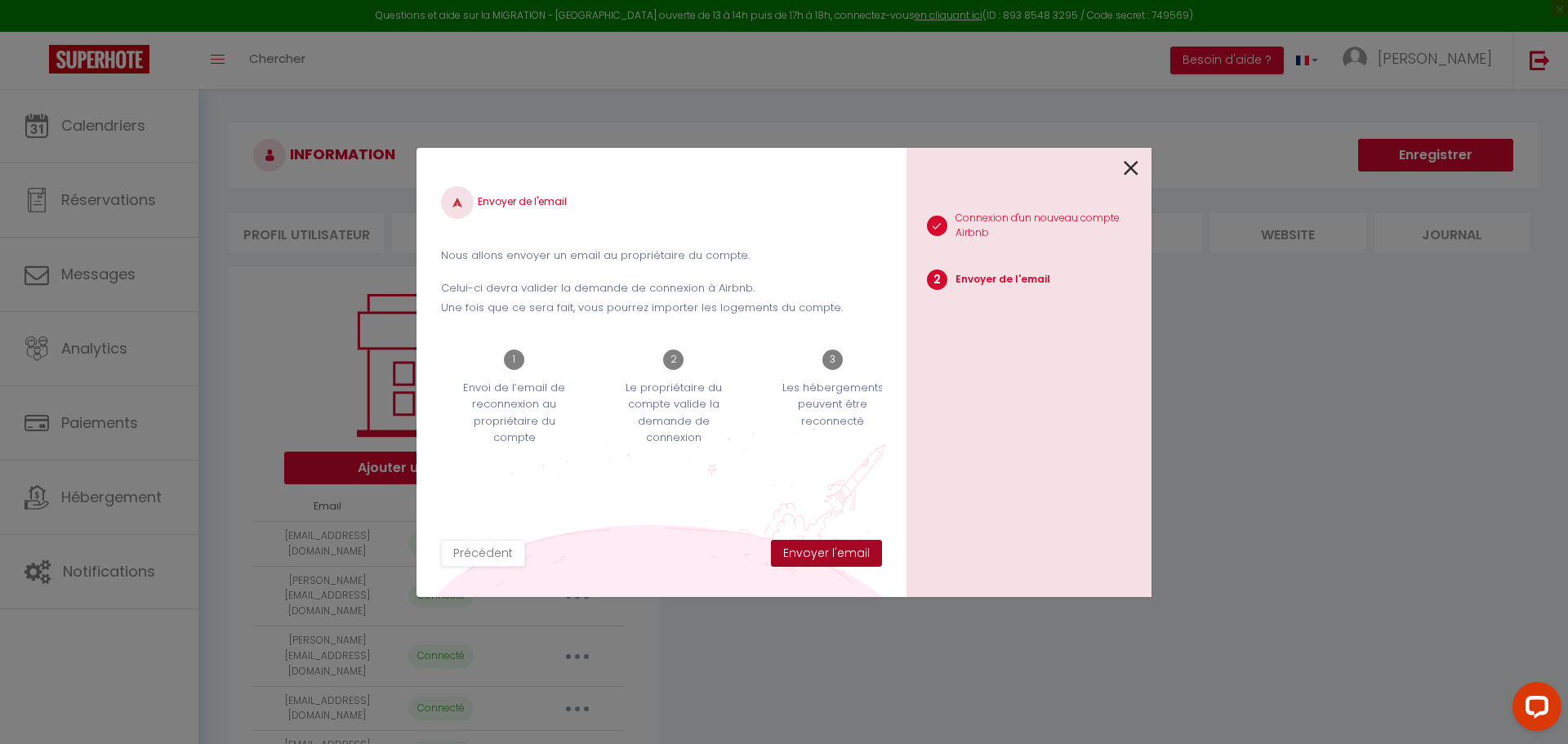
click at [827, 548] on button "Envoyer l'email" at bounding box center [826, 553] width 111 height 28
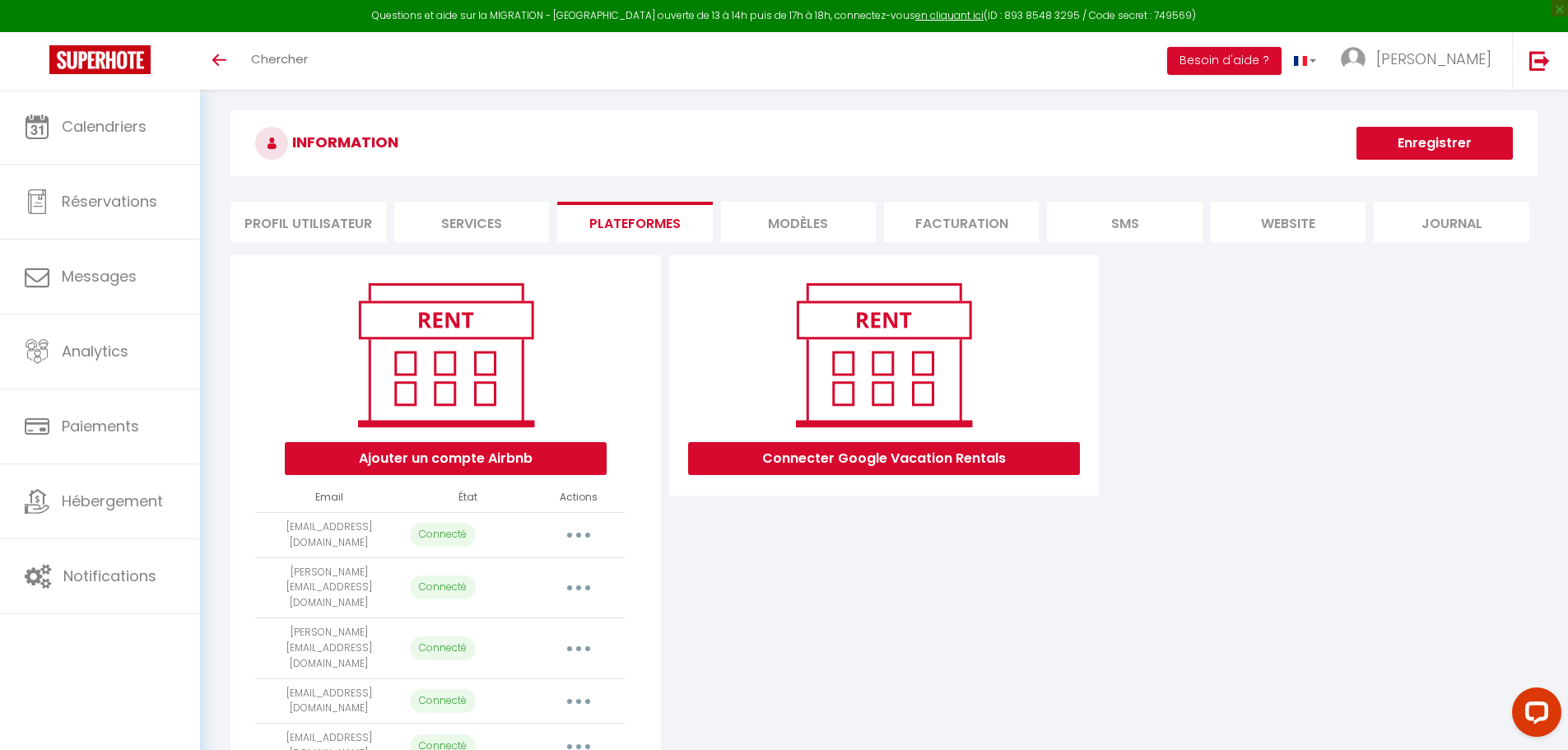
scroll to position [240, 0]
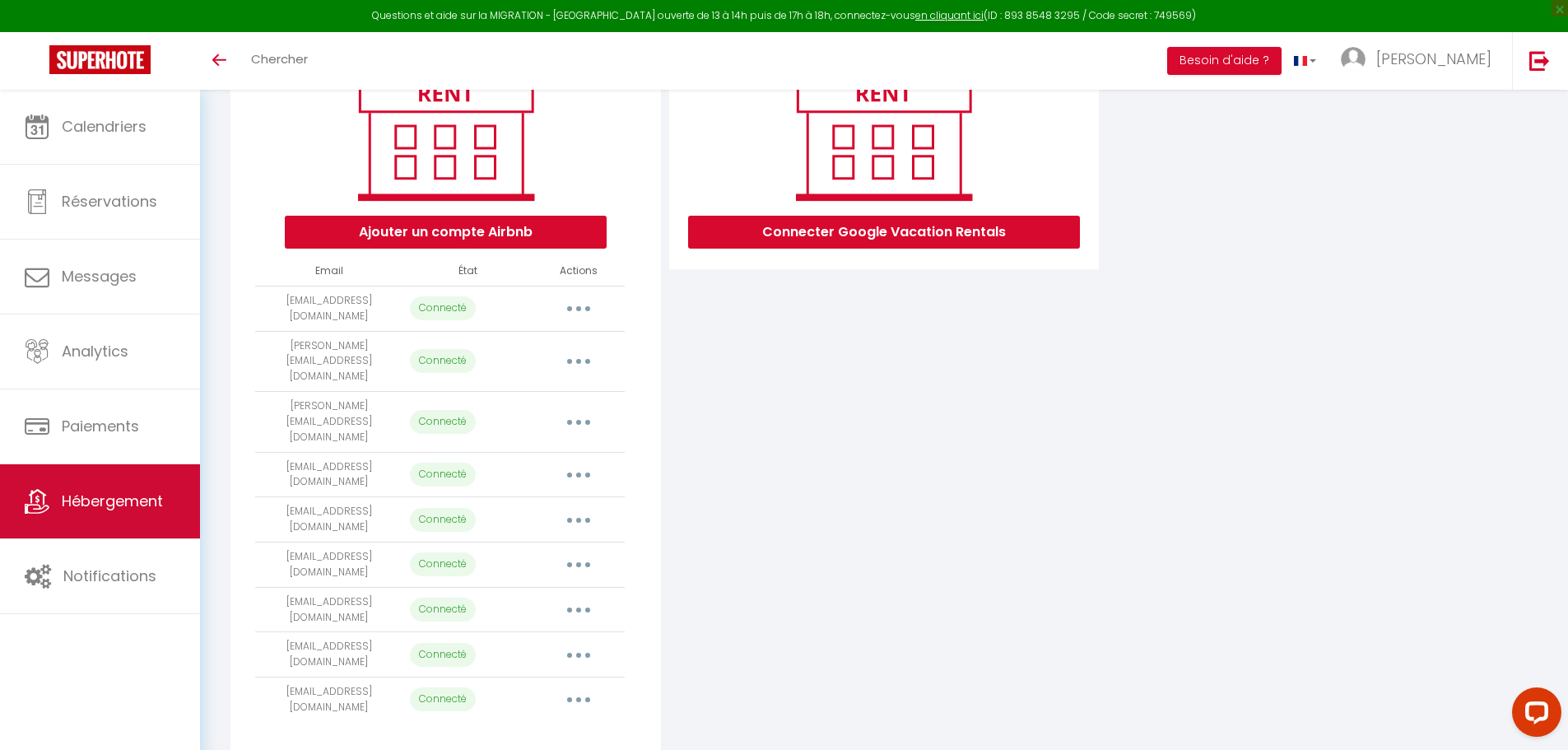
click at [115, 496] on span "Hébergement" at bounding box center [112, 500] width 101 height 20
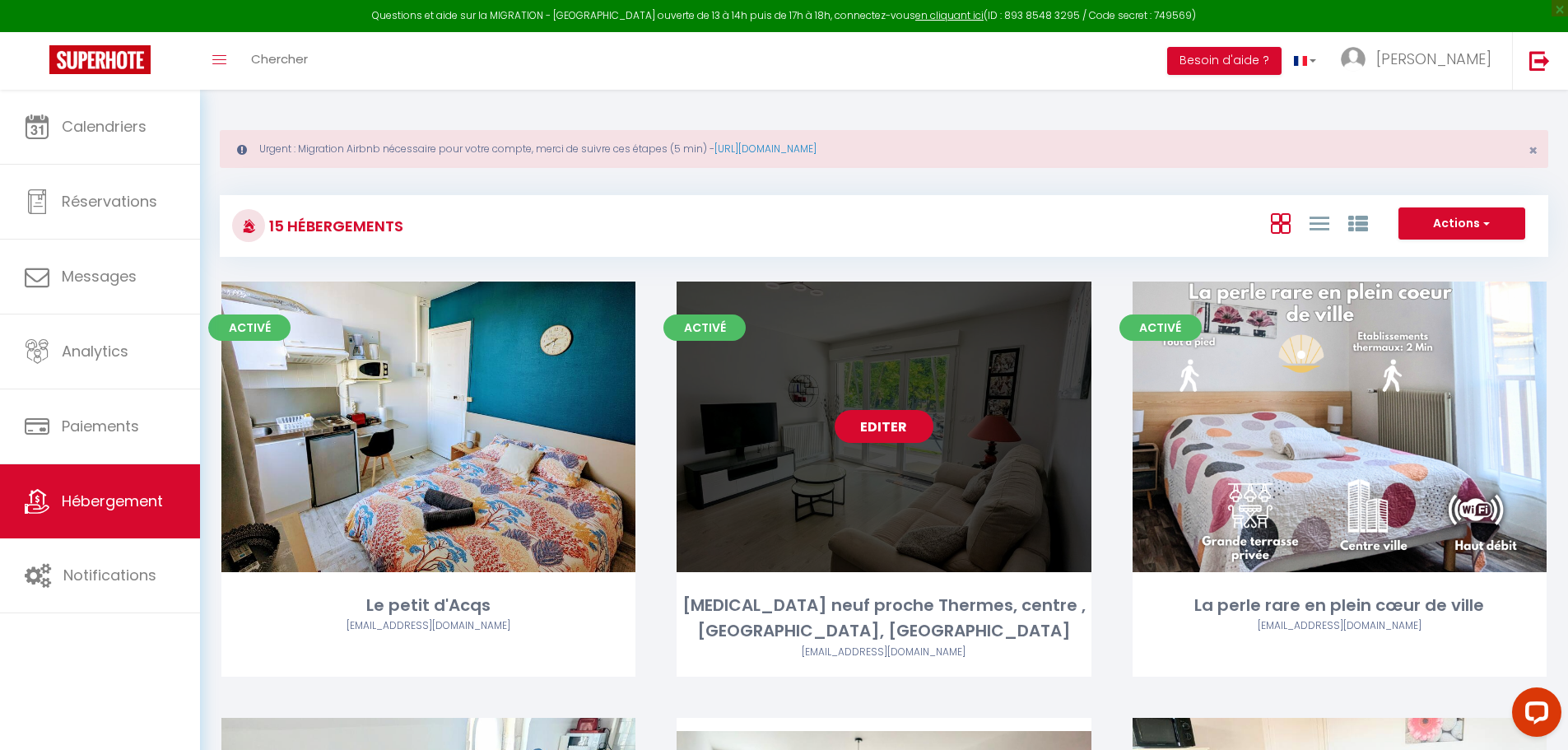
click at [872, 418] on link "Editer" at bounding box center [883, 426] width 98 height 33
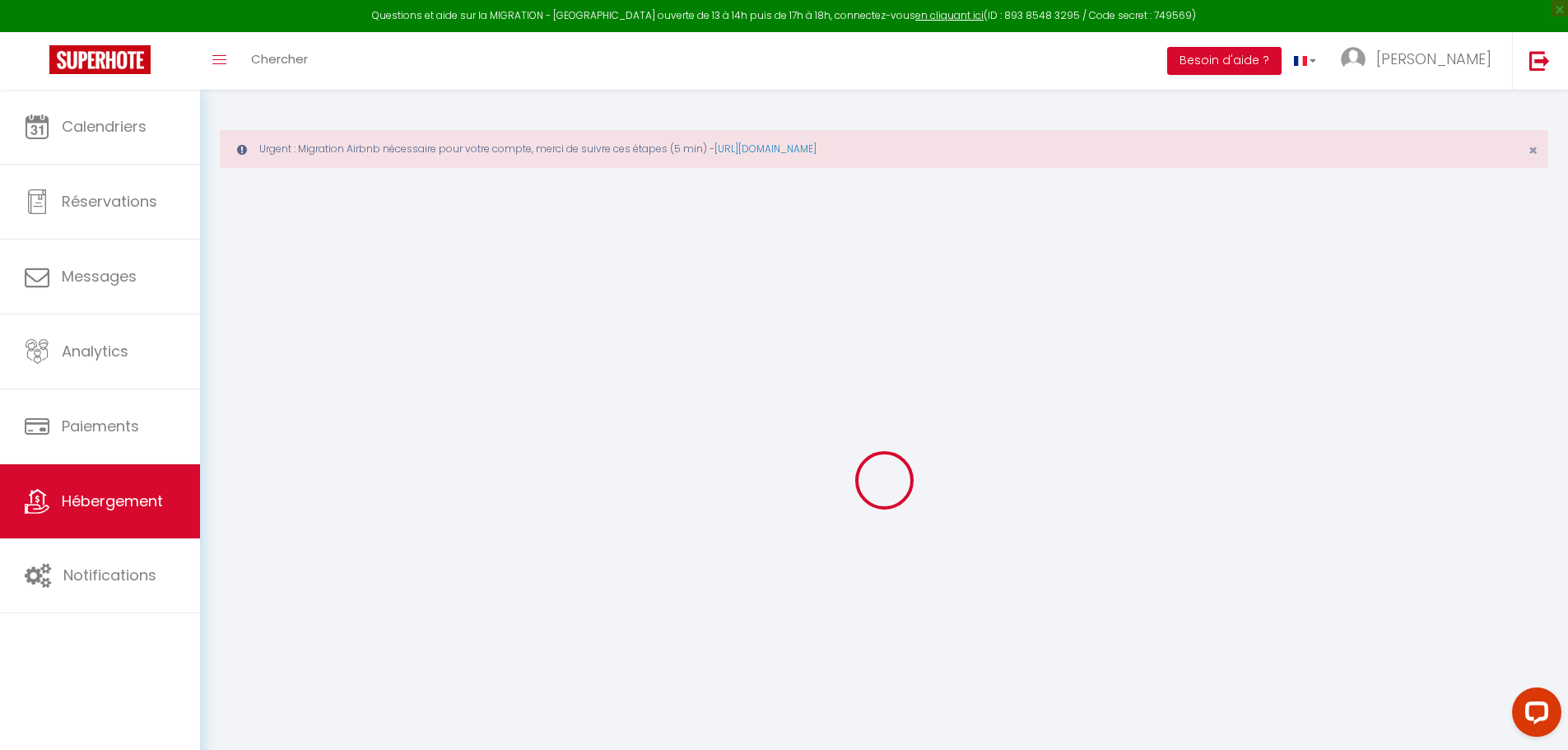
select select "1"
checkbox input "false"
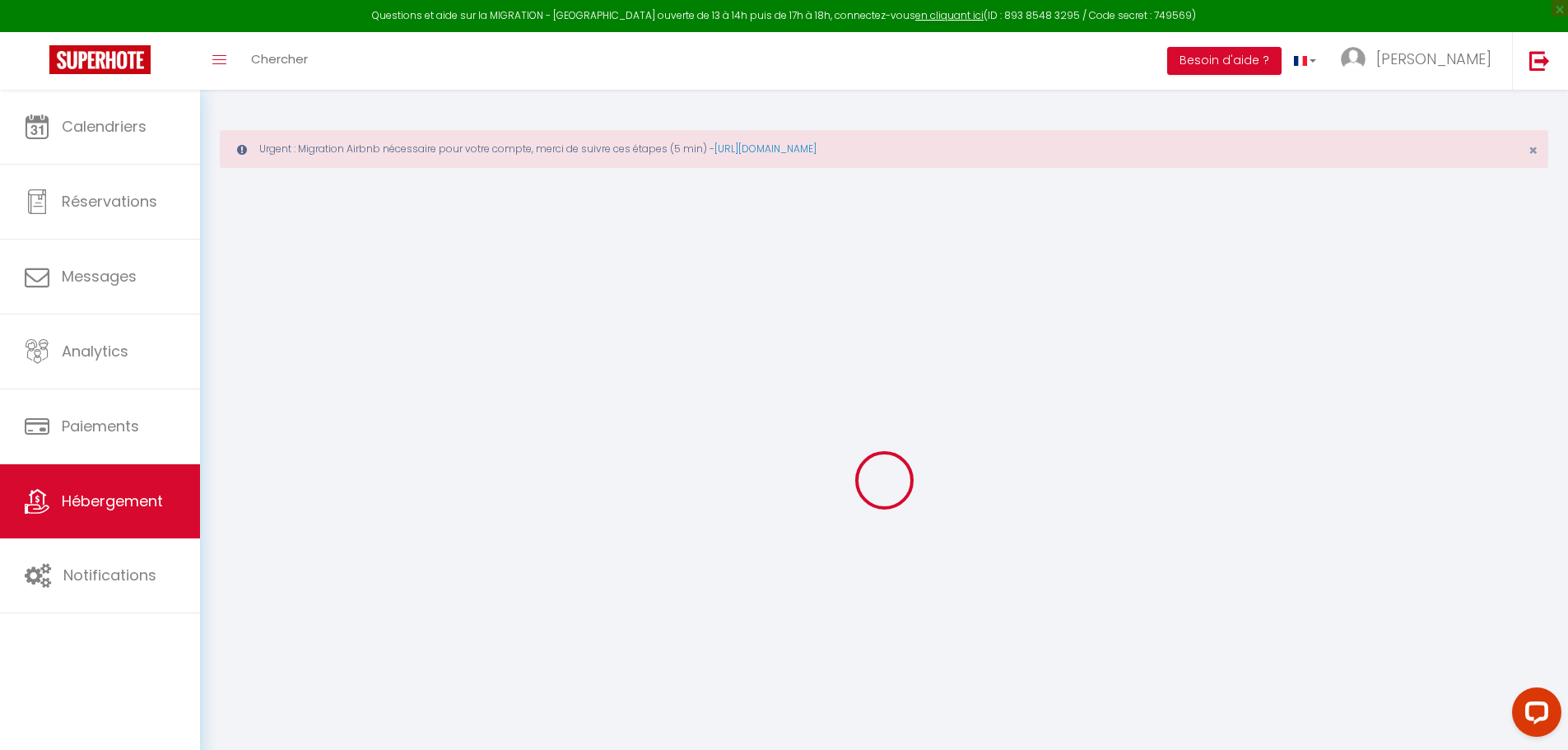
checkbox input "false"
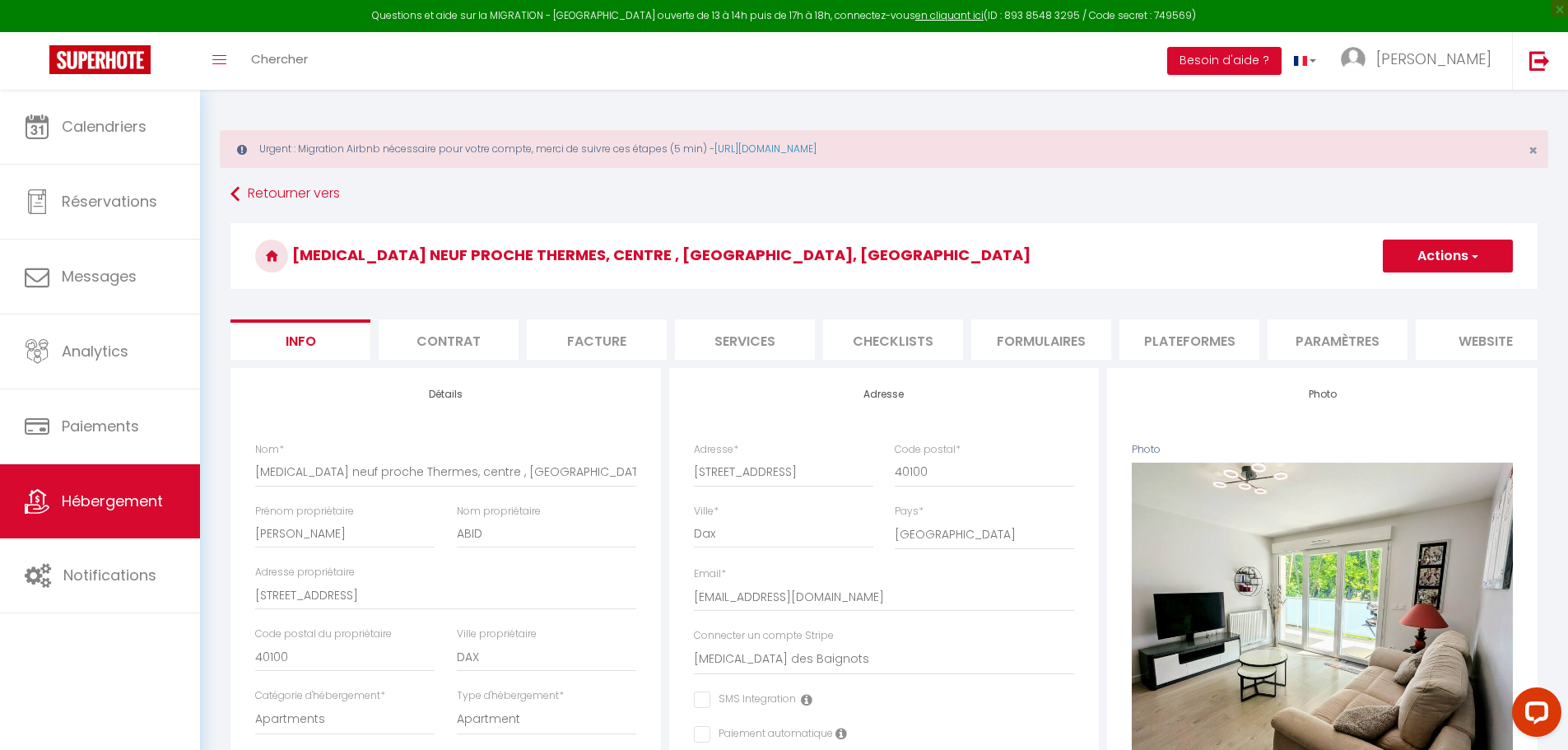
click at [1366, 343] on li "Paramètres" at bounding box center [1337, 339] width 139 height 40
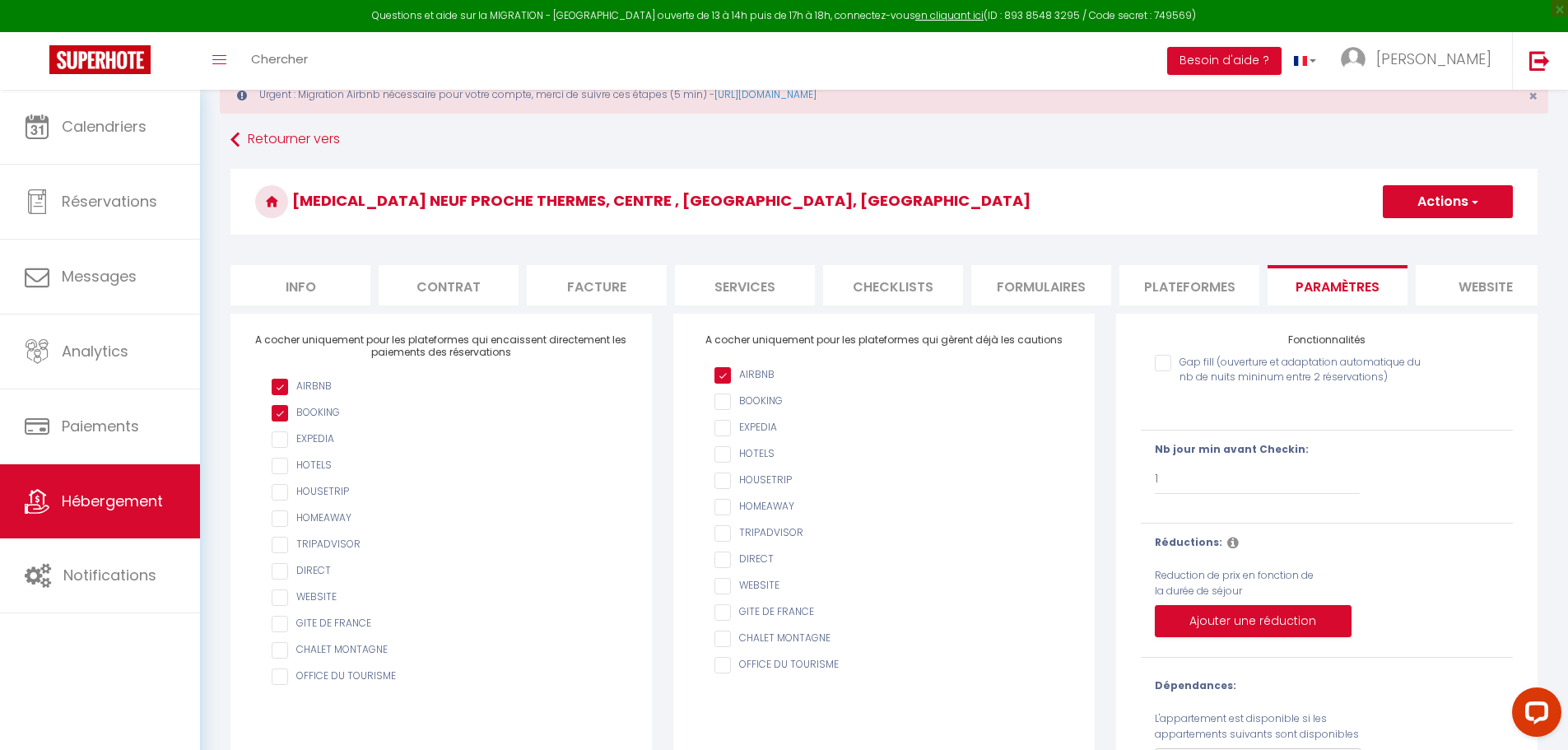
scroll to position [82, 0]
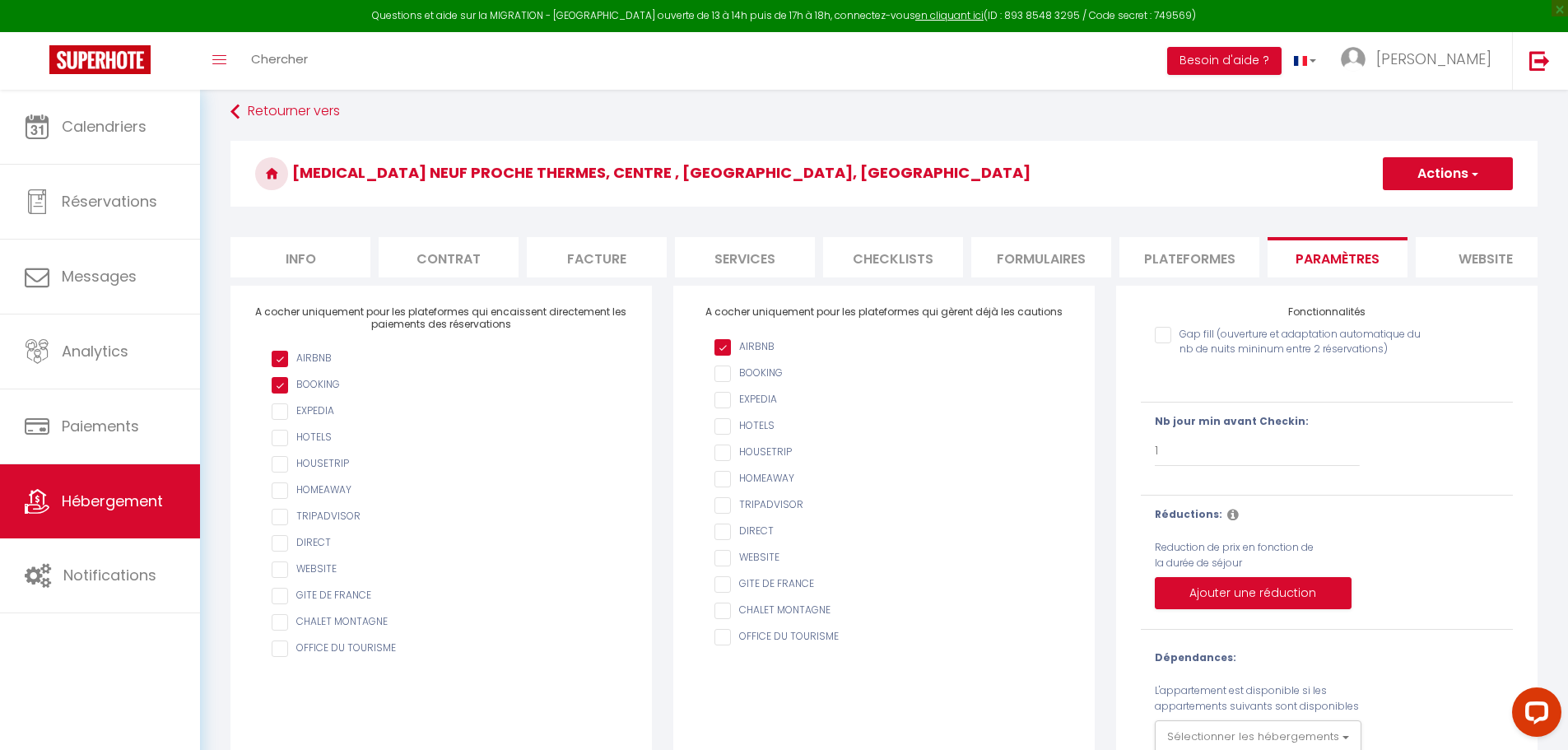
click at [1158, 262] on li "Plateformes" at bounding box center [1189, 257] width 139 height 40
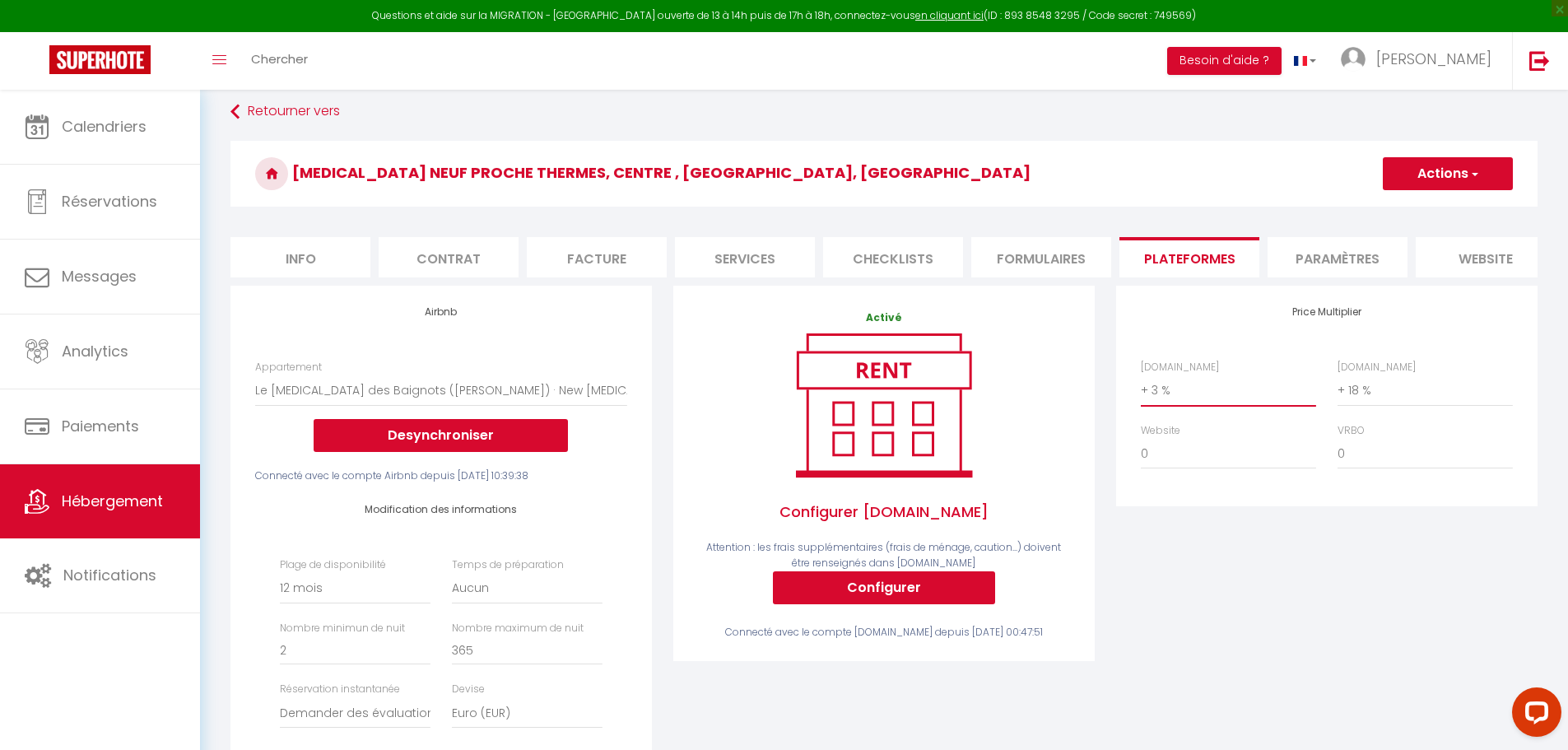
click at [1154, 402] on select "0 + 1 % + 2 % + 3 % + 4 % + 5 % + 6 % + 7 % + 8 % + 9 %" at bounding box center [1229, 390] width 176 height 31
select select "+ 18 %"
click at [1141, 387] on select "0 + 1 % + 2 % + 3 % + 4 % + 5 % + 6 % + 7 % + 8 % + 9 %" at bounding box center [1229, 390] width 176 height 31
click at [1463, 177] on button "Actions" at bounding box center [1447, 174] width 130 height 33
click at [1429, 214] on link "Enregistrer" at bounding box center [1446, 210] width 130 height 21
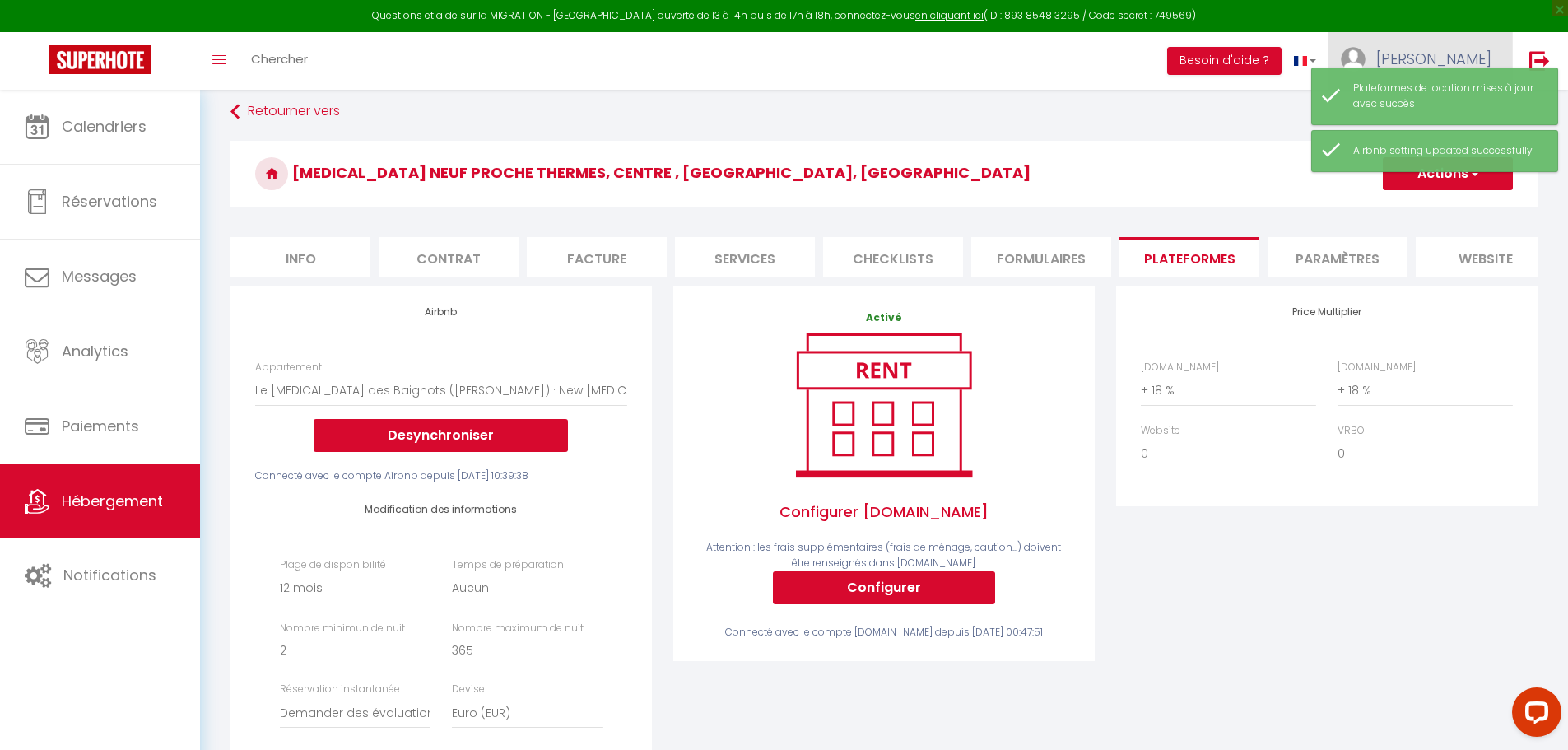
click at [1477, 49] on span "[PERSON_NAME]" at bounding box center [1433, 59] width 115 height 20
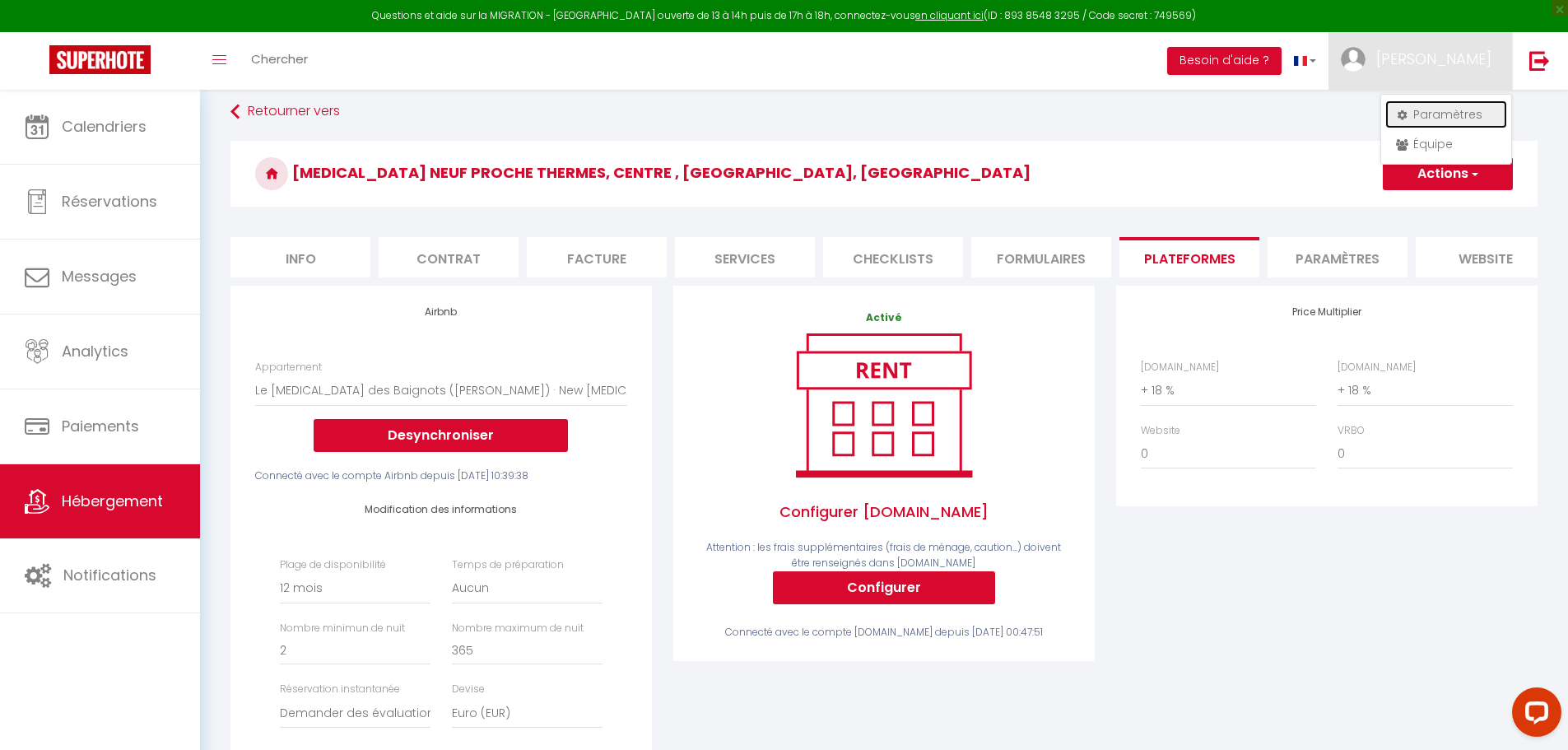
click at [1456, 110] on link "Paramètres" at bounding box center [1446, 114] width 122 height 28
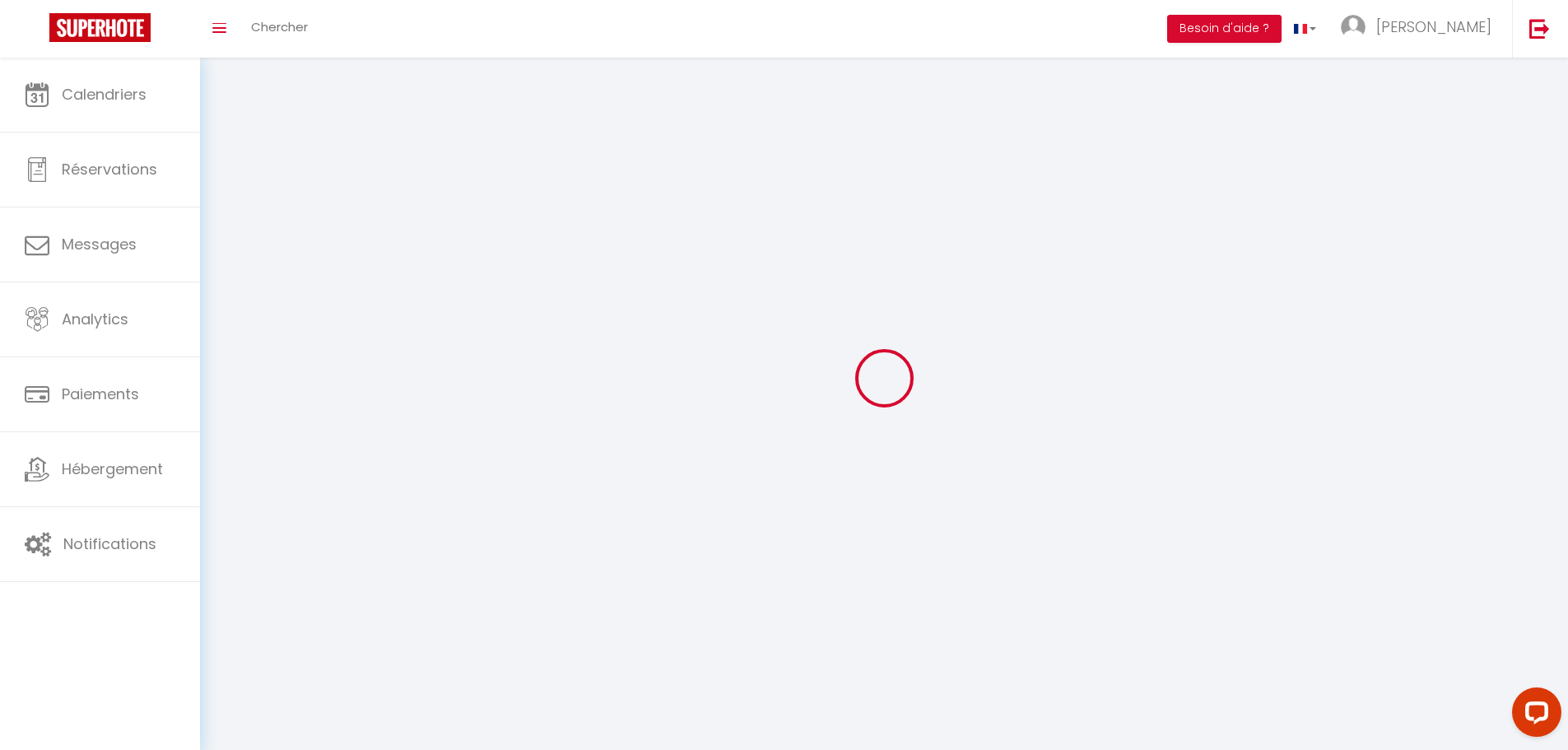
type input "qY7YPPwCNRl7Zhj45iQgwOc4a"
type input "7eMndqs7BG1lqDOMHFDaExhXg"
type input "[URL][DOMAIN_NAME]"
select select "fr"
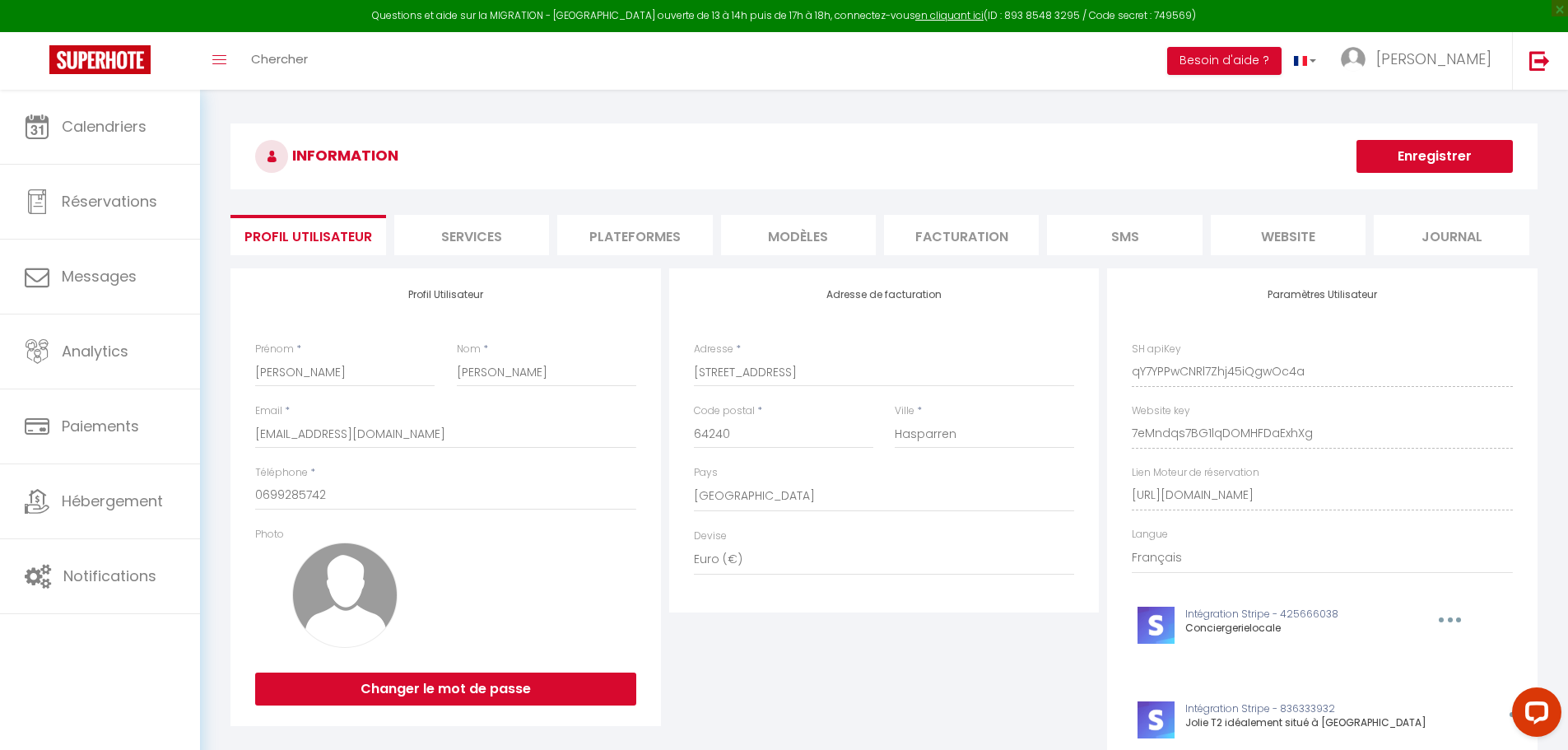
click at [660, 237] on li "Plateformes" at bounding box center [634, 234] width 155 height 40
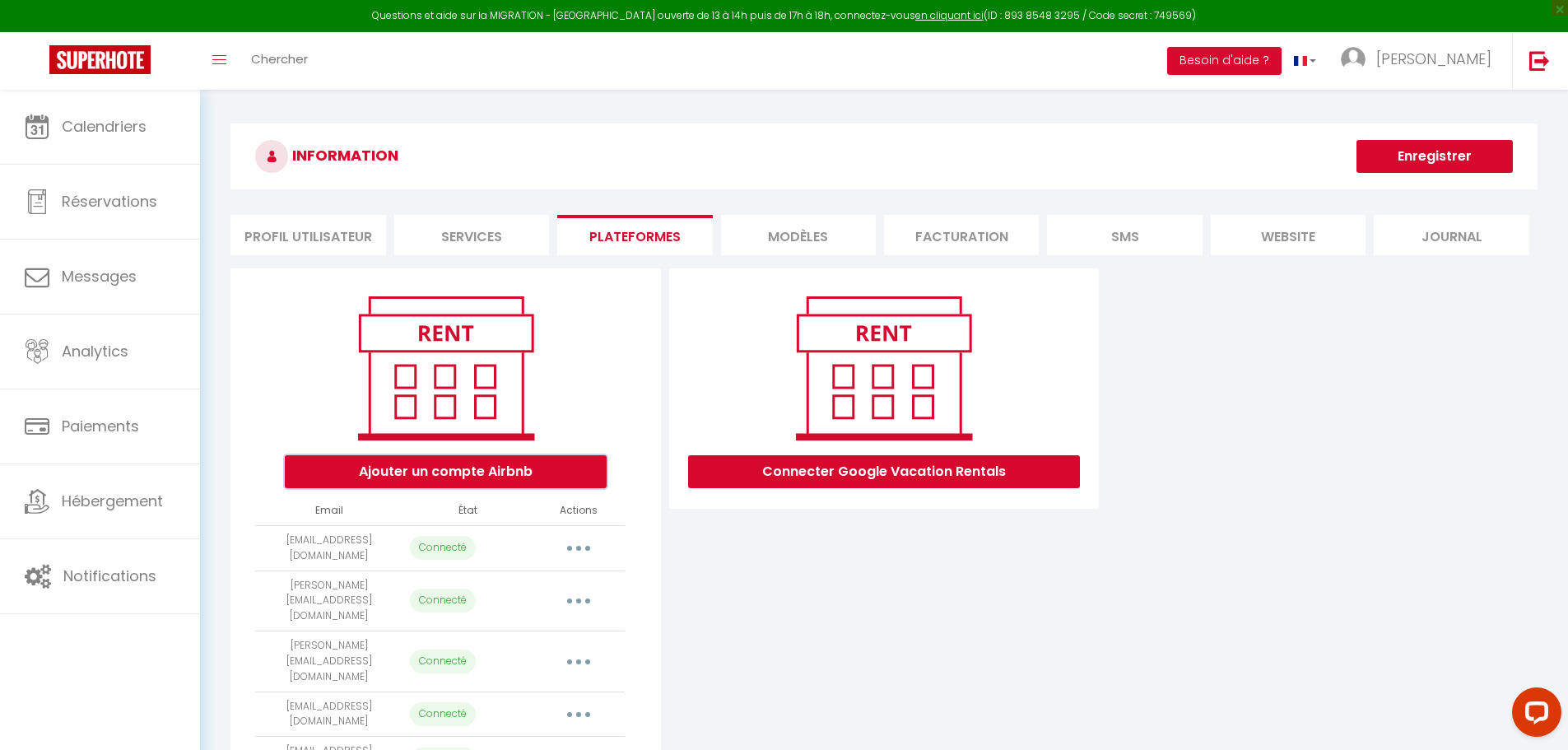
click at [526, 458] on button "Ajouter un compte Airbnb" at bounding box center [446, 472] width 322 height 33
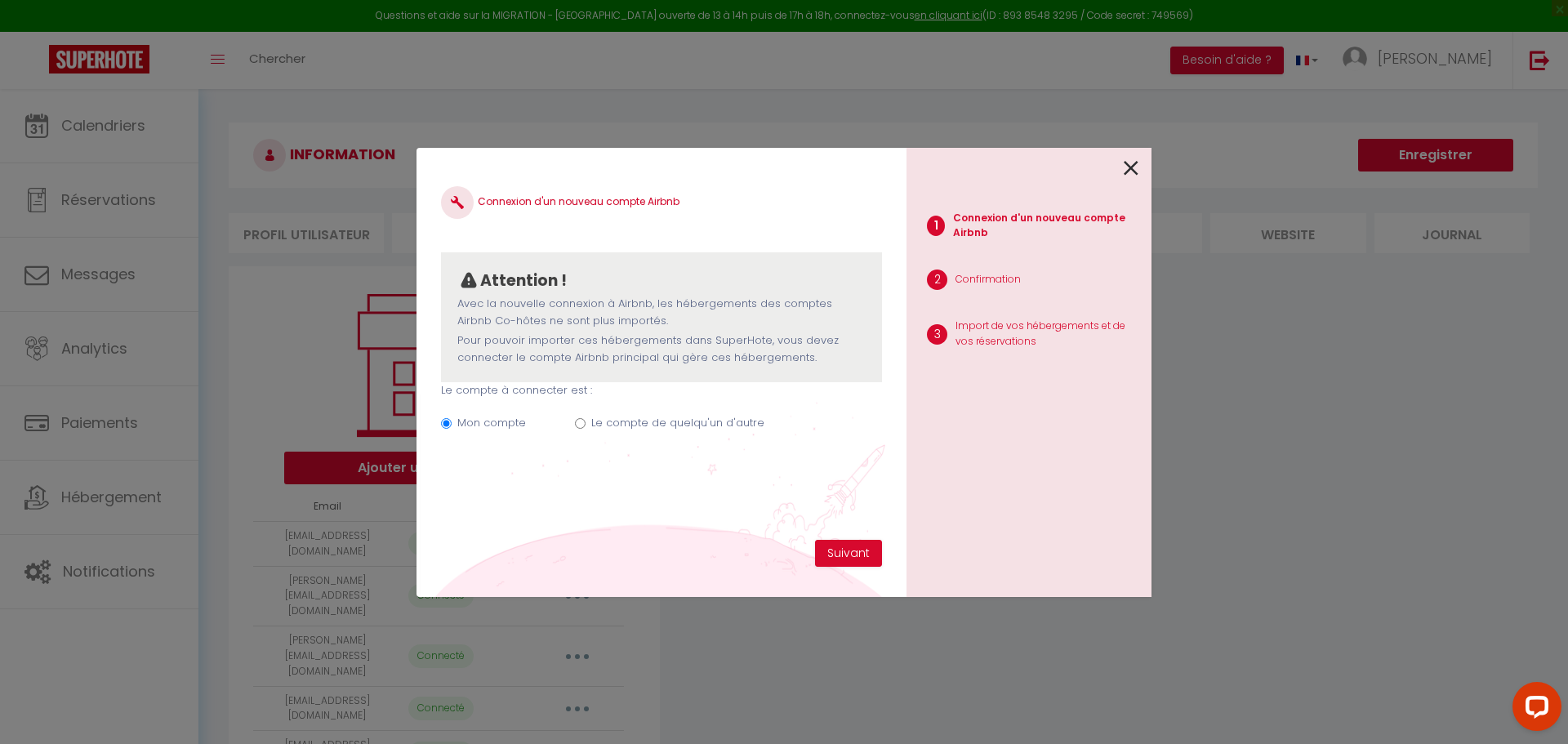
click at [580, 427] on input "Le compte de quelqu'un d'autre" at bounding box center [579, 423] width 11 height 11
radio input "true"
radio input "false"
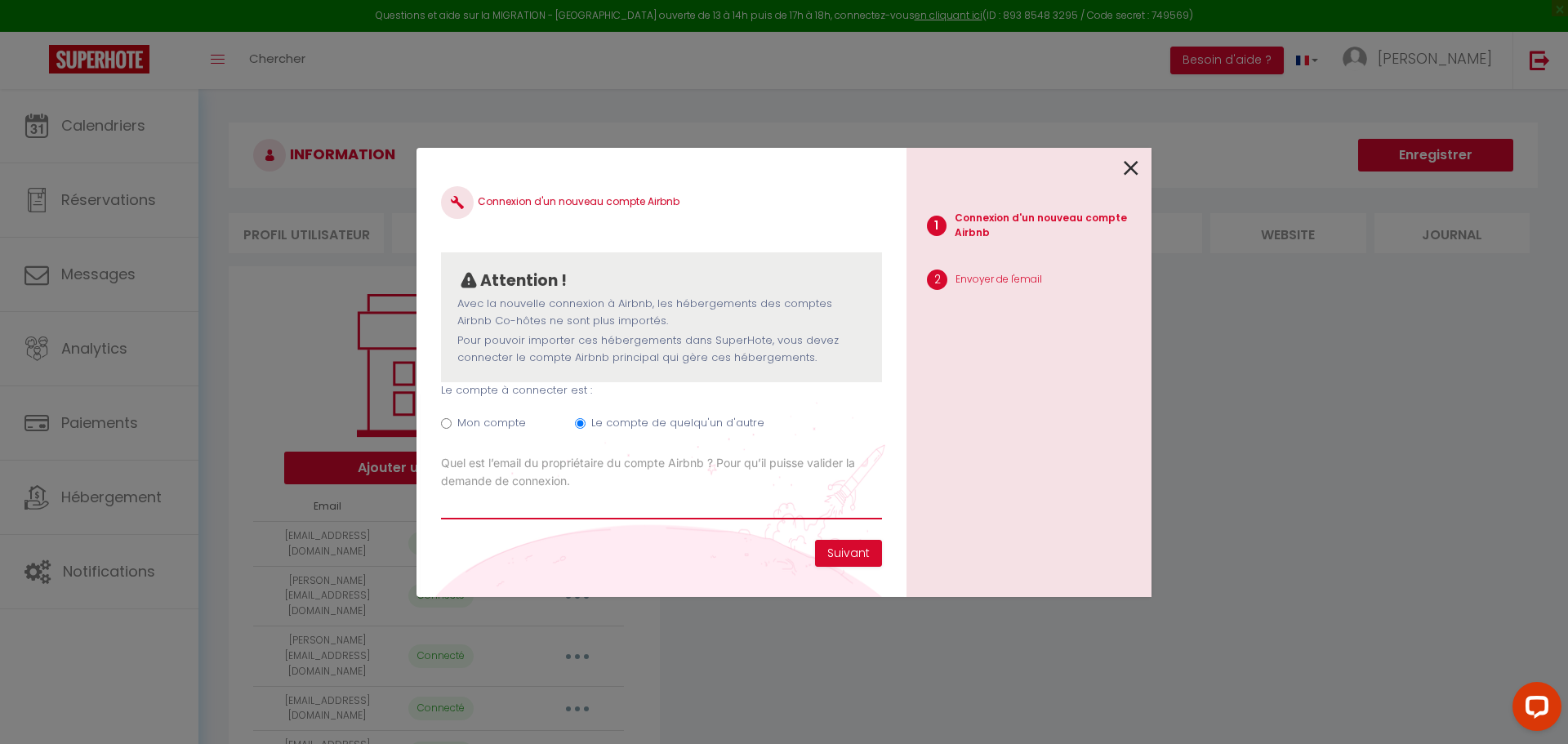
click at [506, 513] on input "Email connexion Airbnb" at bounding box center [662, 504] width 441 height 29
type input "q"
type input "[EMAIL_ADDRESS][DOMAIN_NAME]"
click at [853, 550] on button "Suivant" at bounding box center [847, 553] width 67 height 28
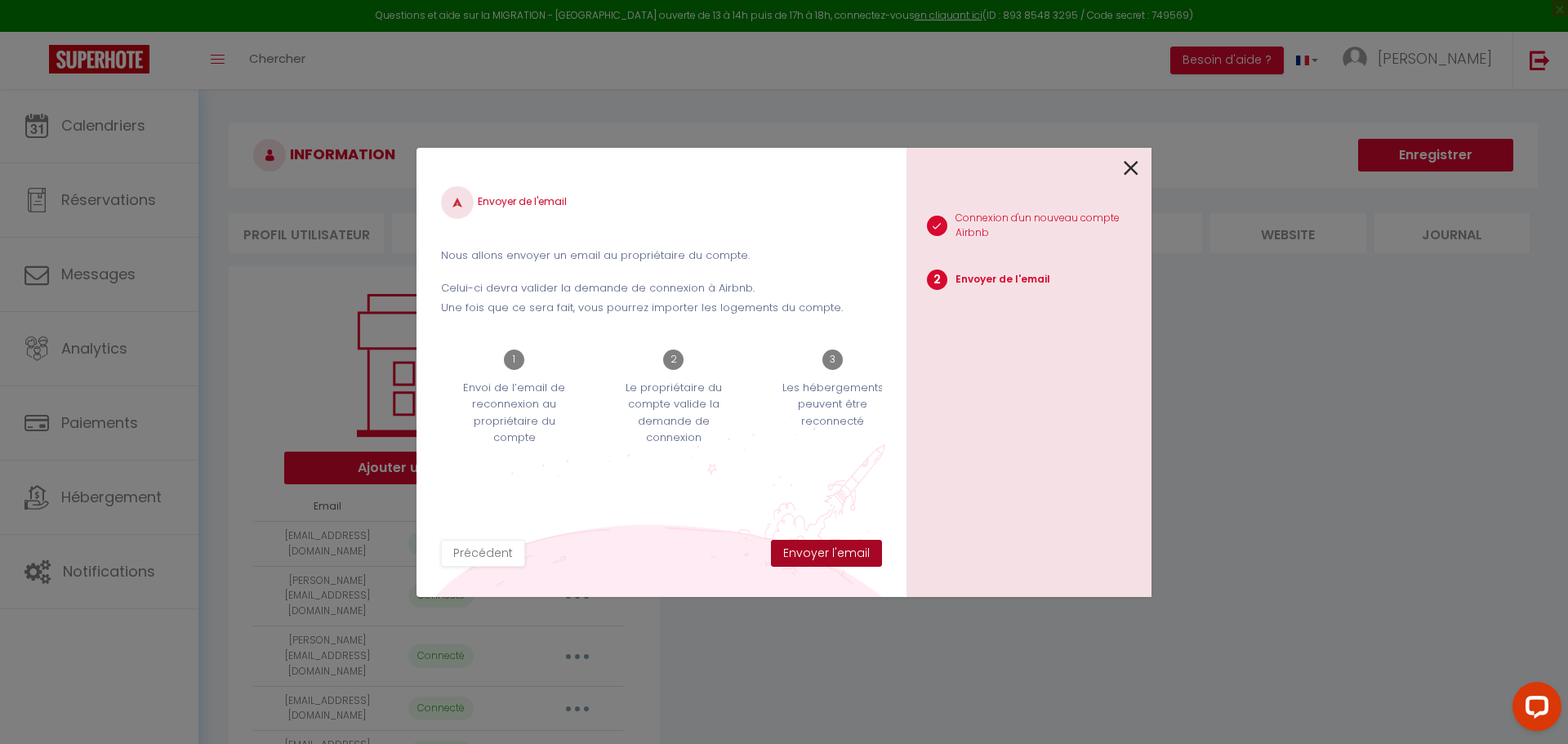
click at [853, 550] on button "Envoyer l'email" at bounding box center [826, 553] width 111 height 28
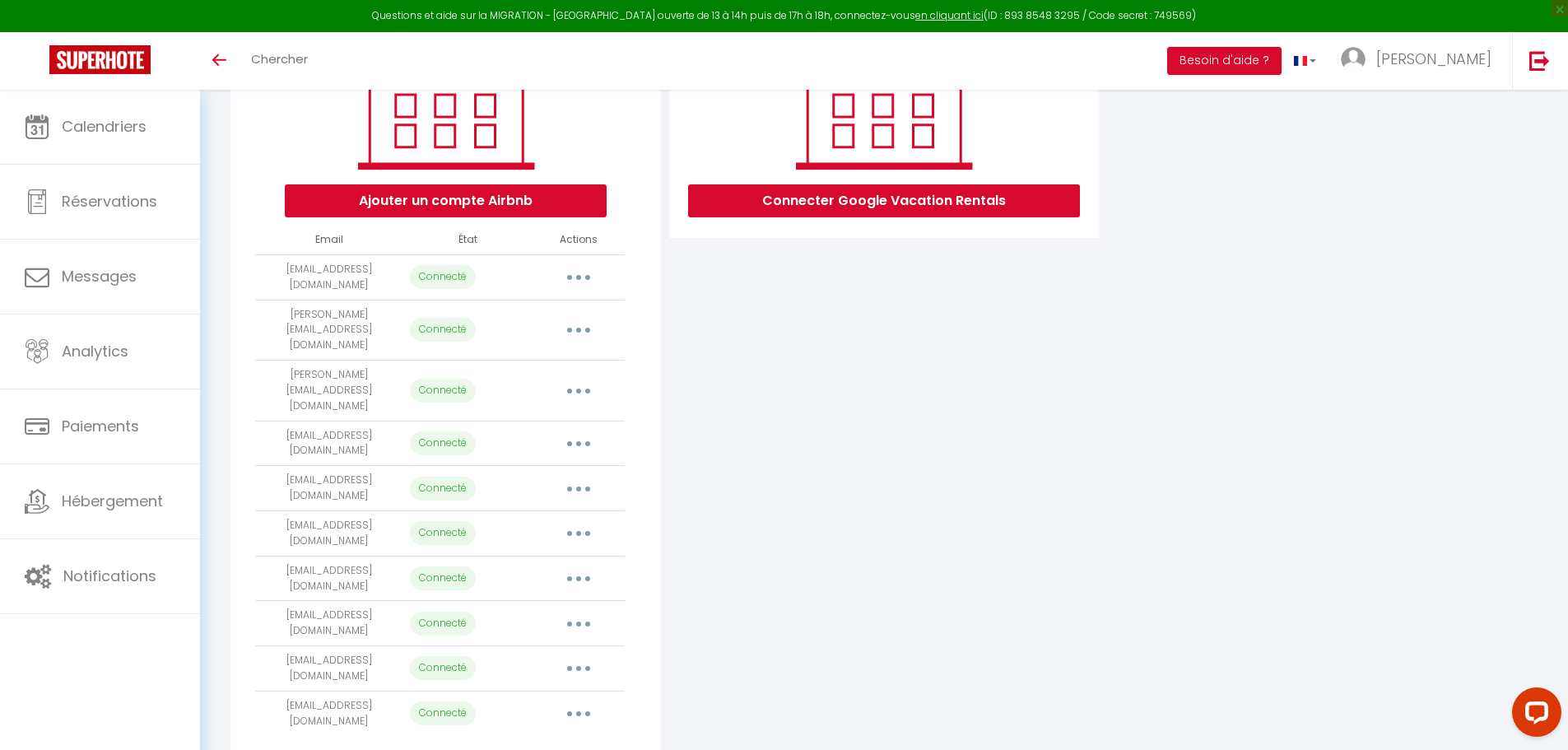
scroll to position [279, 0]
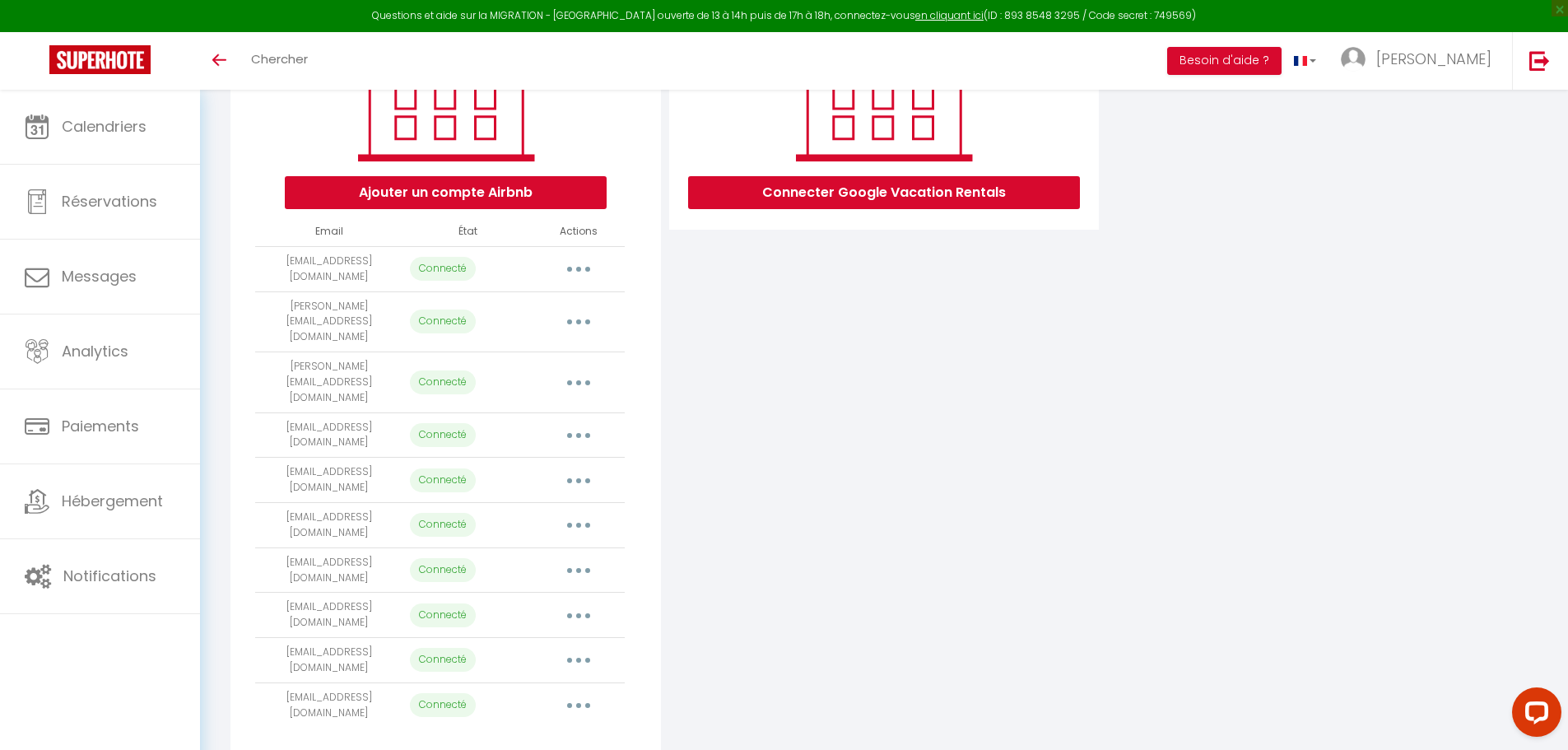
drag, startPoint x: 477, startPoint y: 197, endPoint x: 489, endPoint y: 195, distance: 12.2
click at [478, 197] on button "Ajouter un compte Airbnb" at bounding box center [446, 193] width 322 height 33
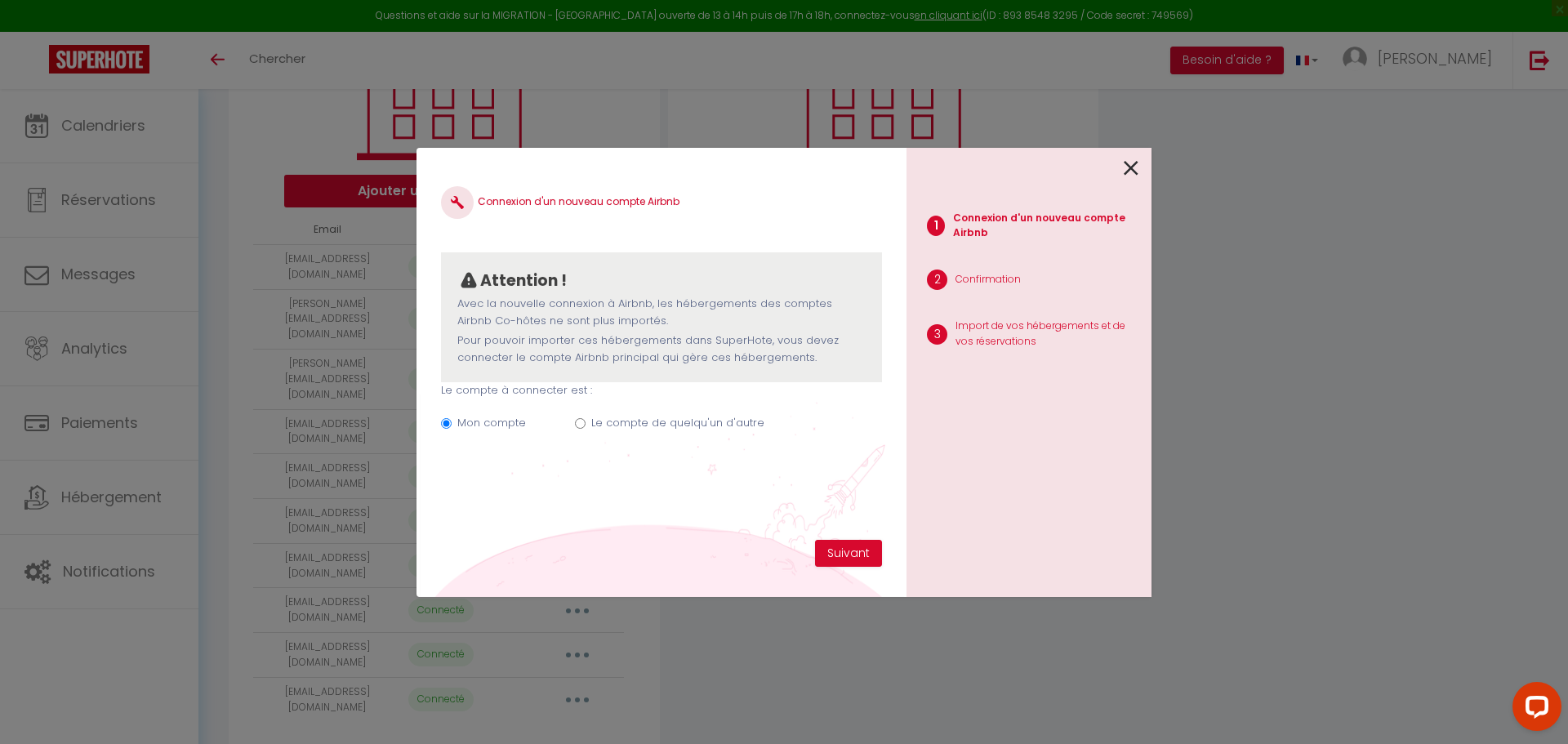
click at [583, 420] on input "Le compte de quelqu'un d'autre" at bounding box center [579, 423] width 11 height 11
radio input "true"
radio input "false"
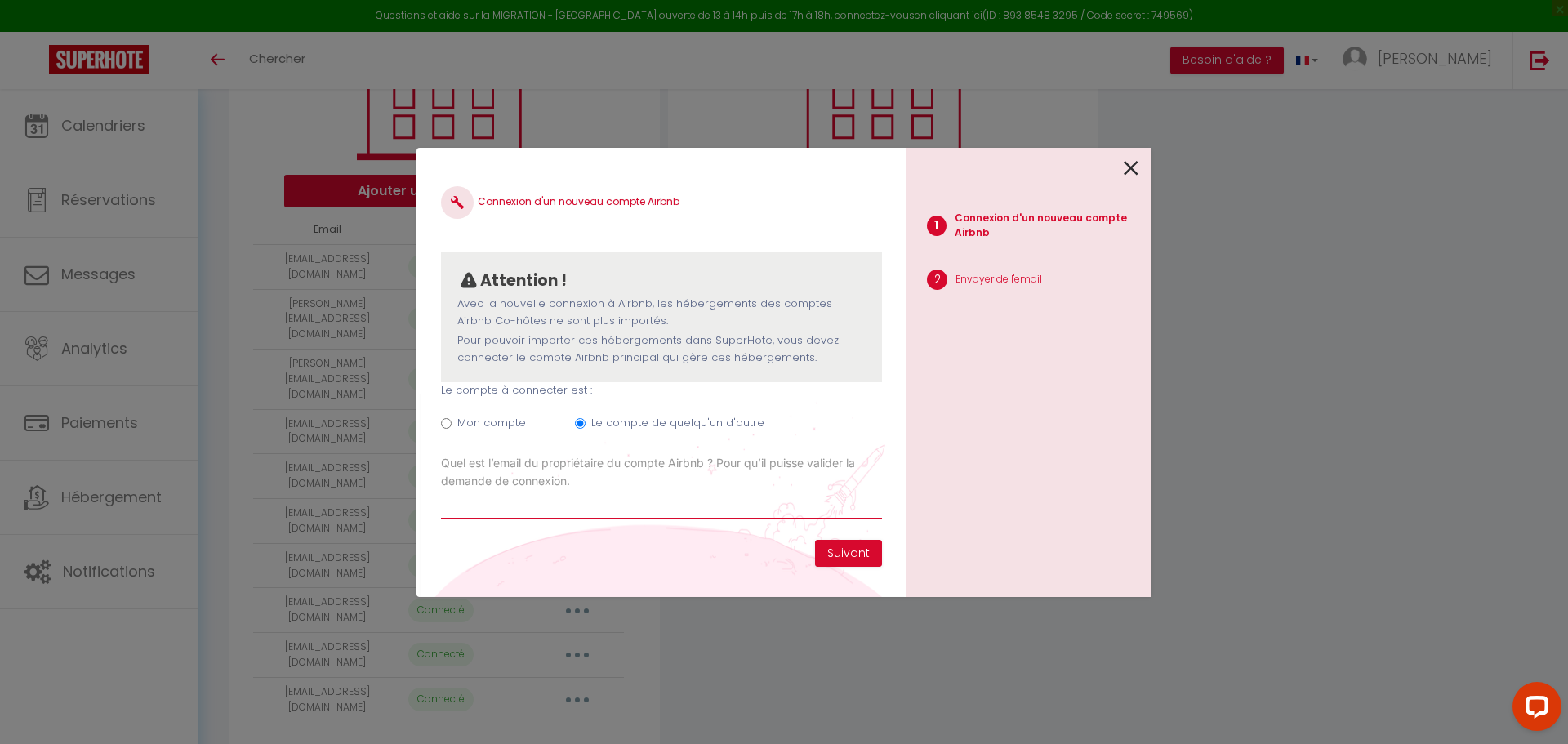
click at [533, 507] on input "Email connexion Airbnb" at bounding box center [662, 504] width 441 height 29
type input "[EMAIL_ADDRESS][DOMAIN_NAME]"
click at [864, 558] on button "Suivant" at bounding box center [847, 553] width 67 height 28
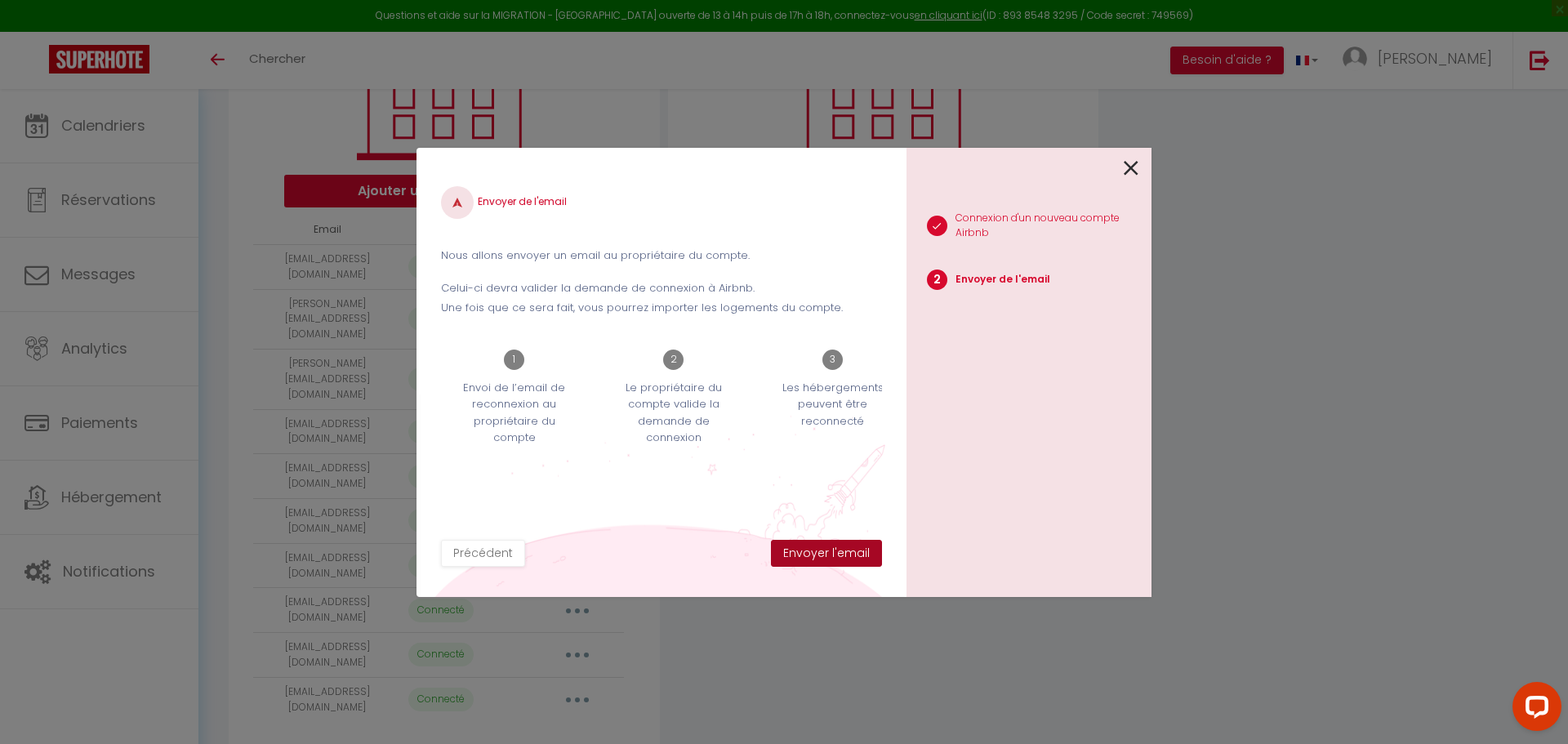
click at [831, 557] on button "Envoyer l'email" at bounding box center [826, 553] width 111 height 28
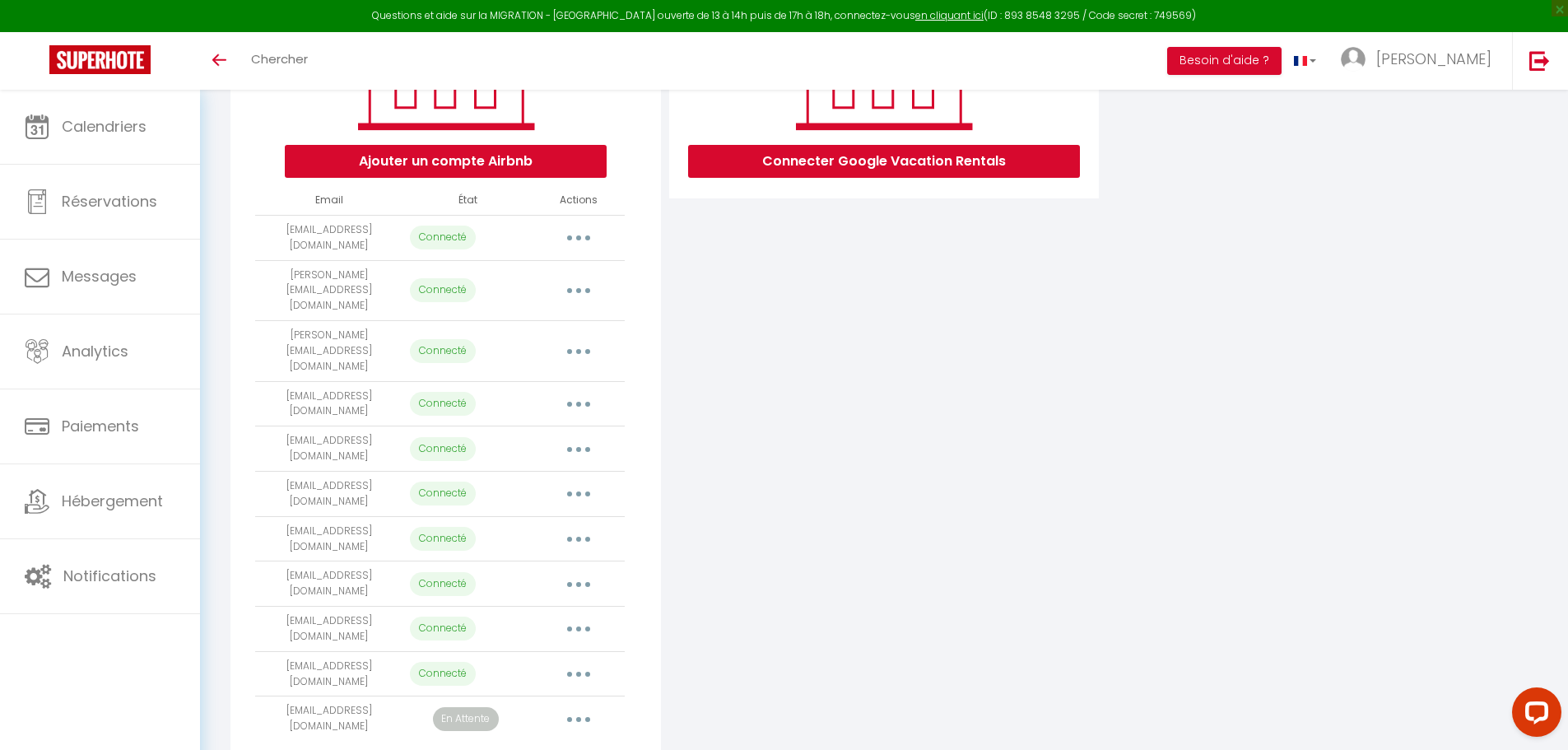
scroll to position [325, 0]
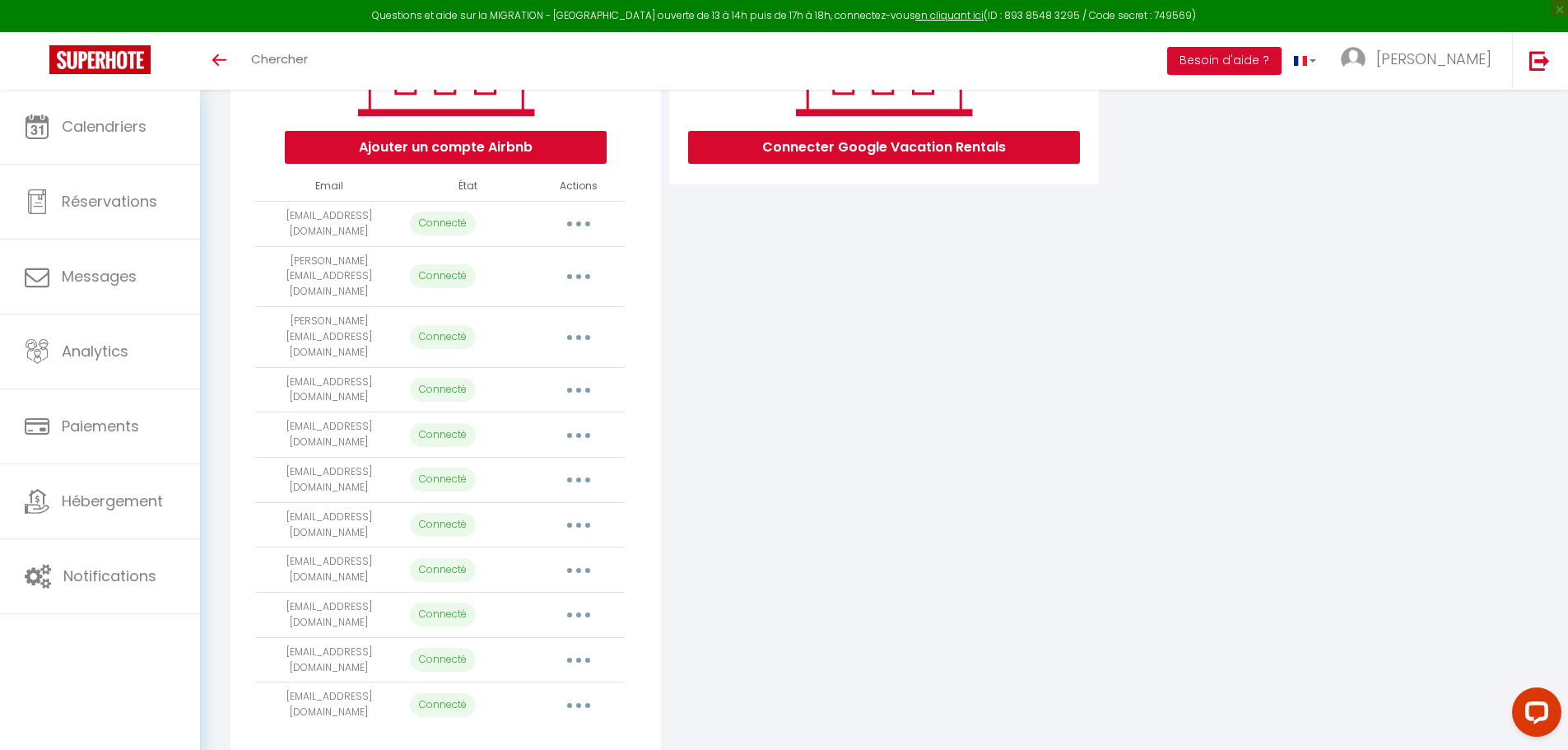
scroll to position [242, 0]
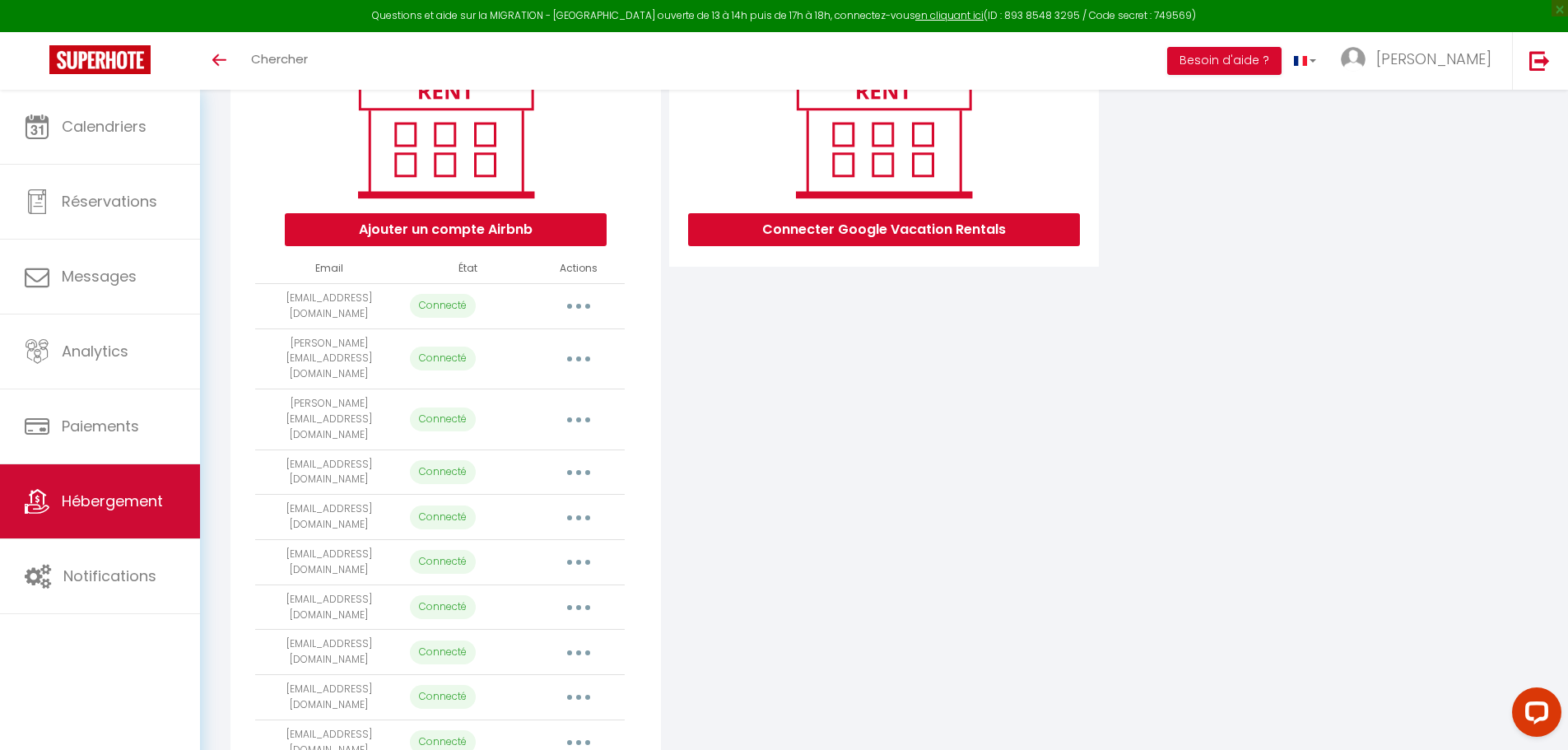
click at [93, 493] on span "Hébergement" at bounding box center [112, 500] width 101 height 20
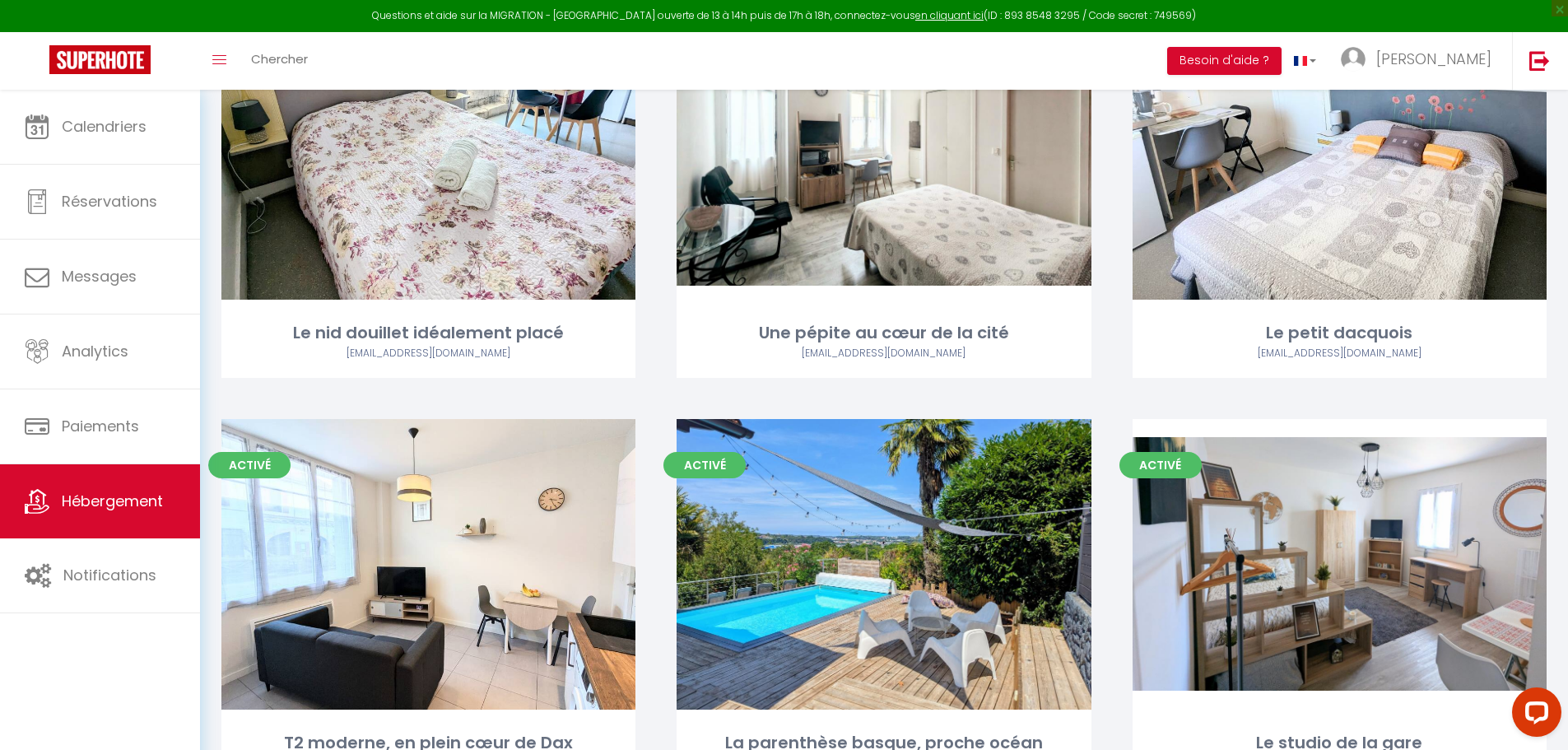
scroll to position [905, 0]
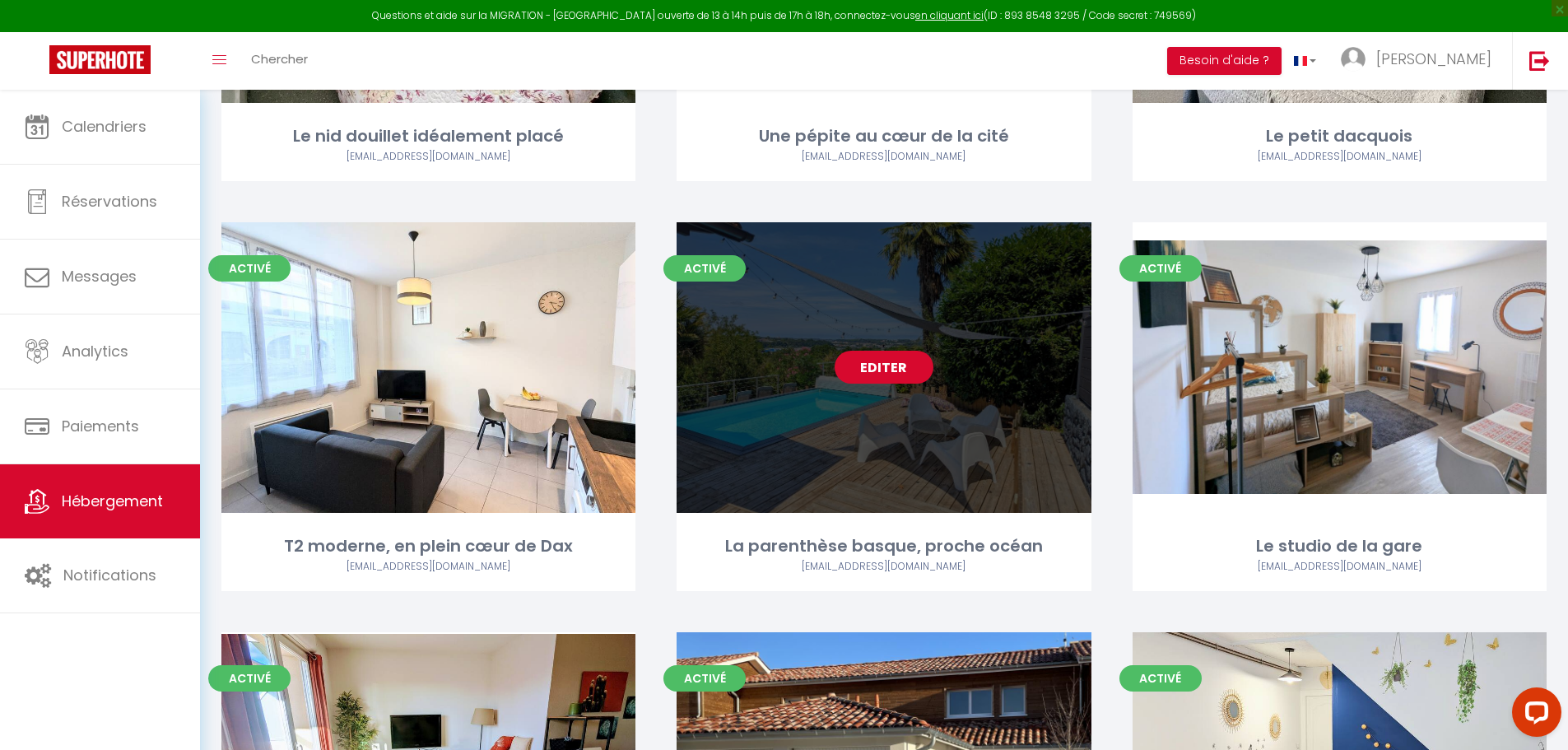
click at [884, 351] on link "Editer" at bounding box center [883, 368] width 98 height 33
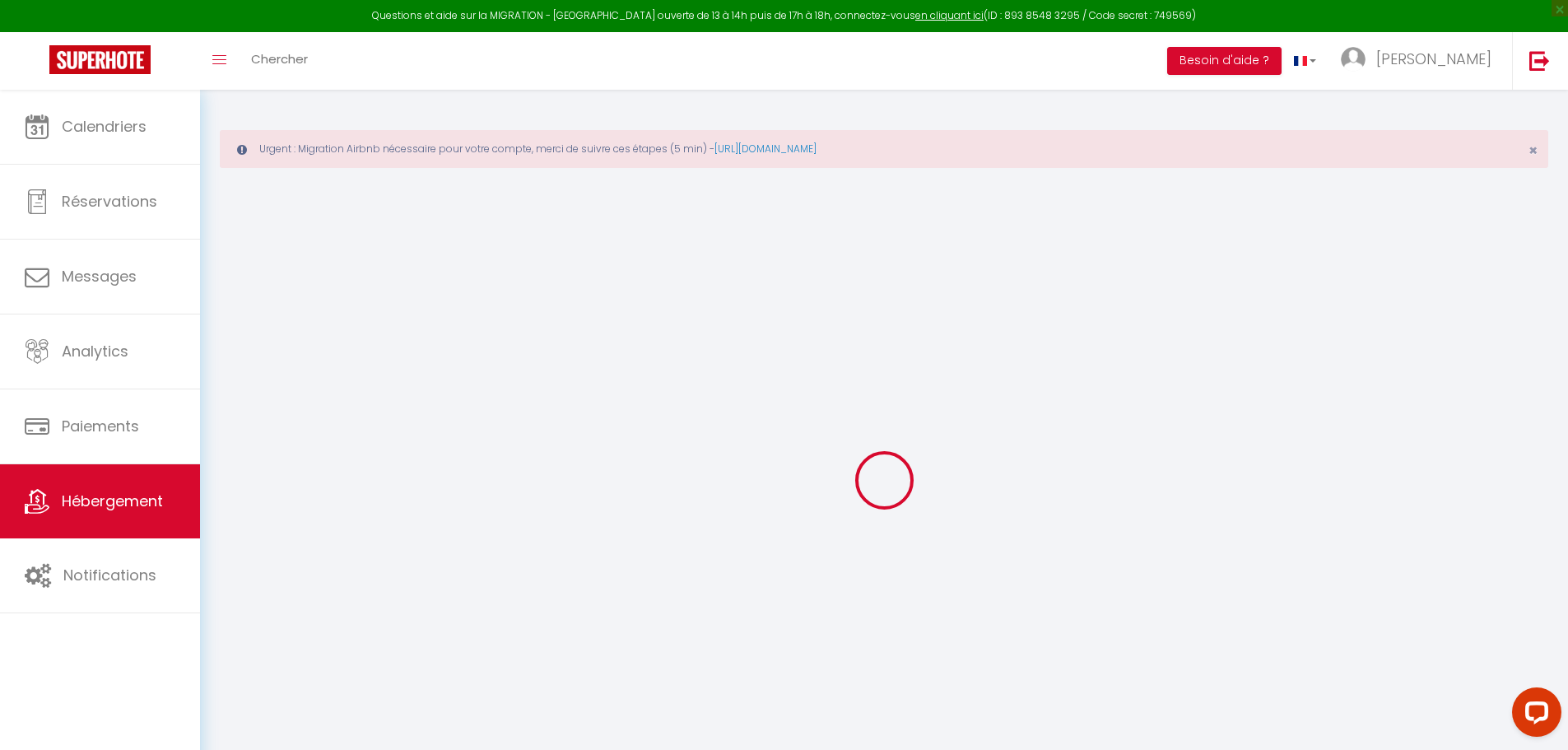
select select "+ 3 %"
select select "+ 18 %"
select select
checkbox input "false"
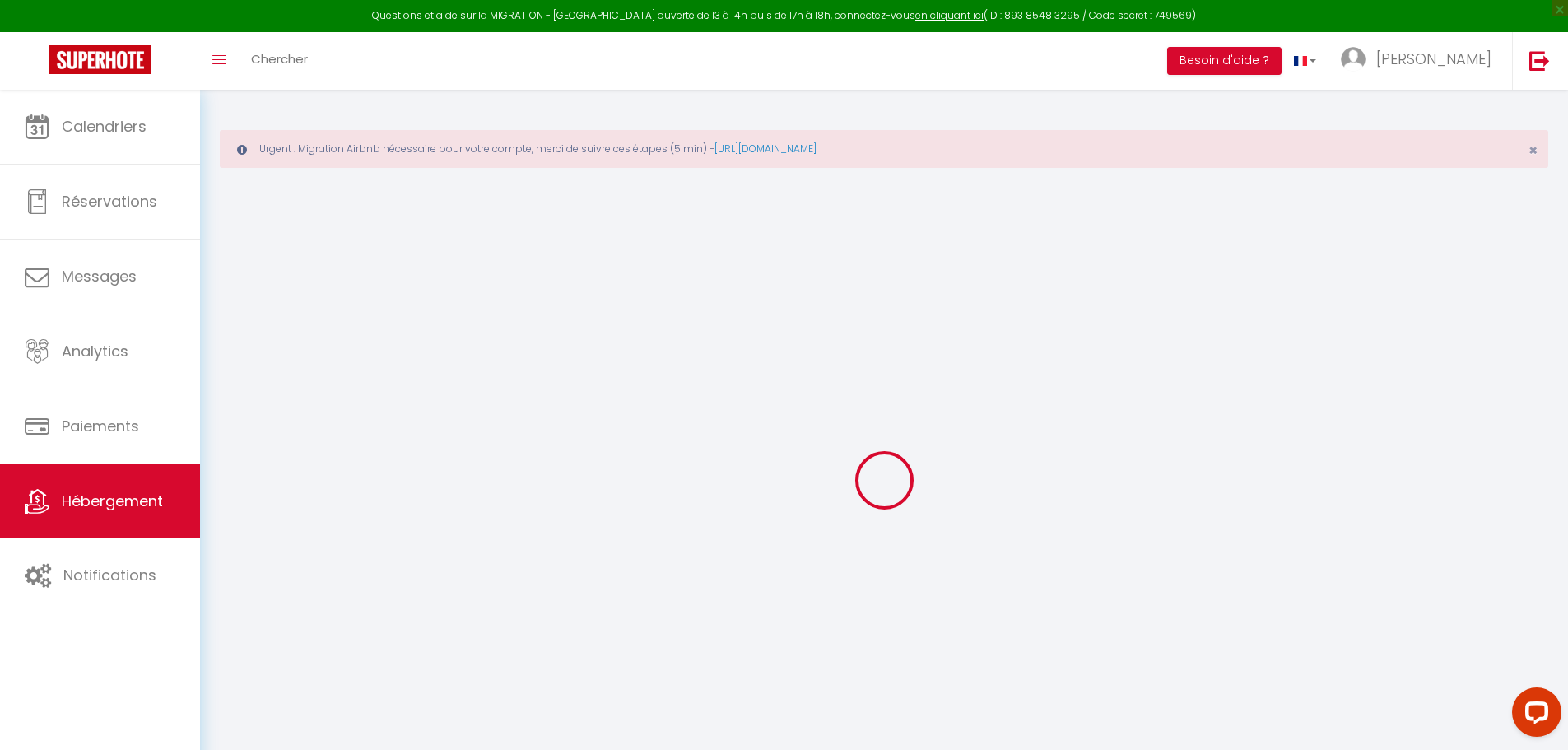
checkbox input "false"
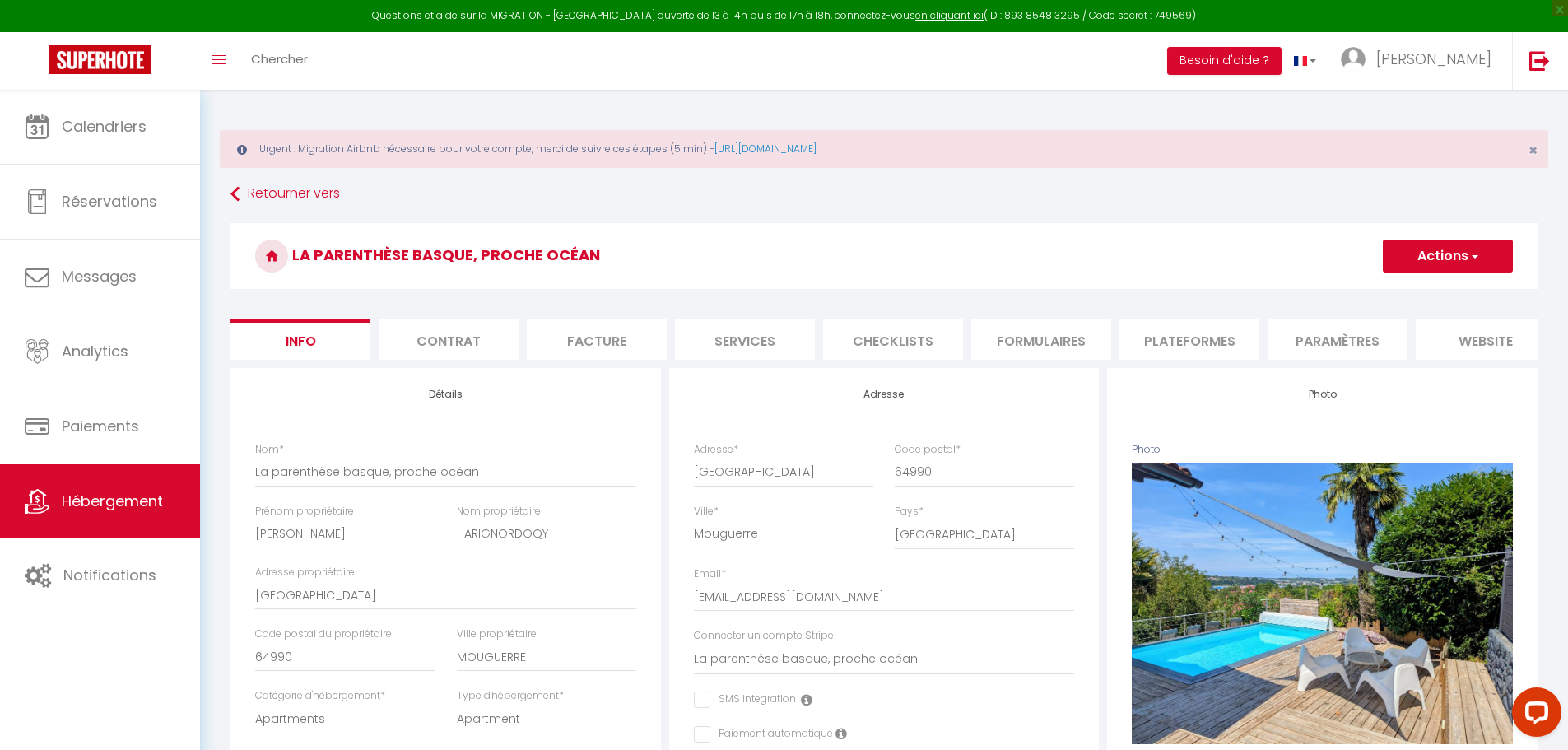
click at [1186, 341] on li "Plateformes" at bounding box center [1189, 339] width 139 height 40
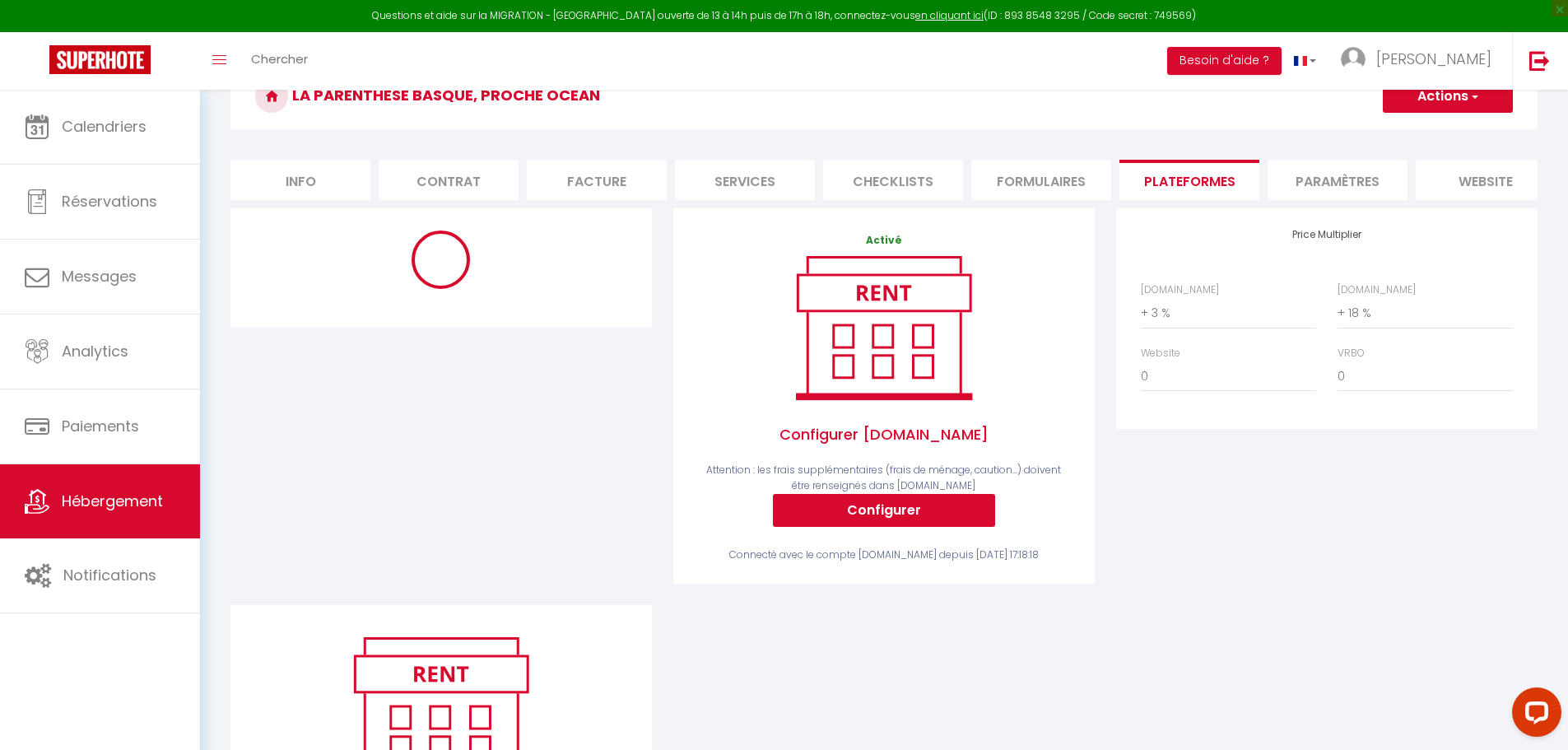
scroll to position [165, 0]
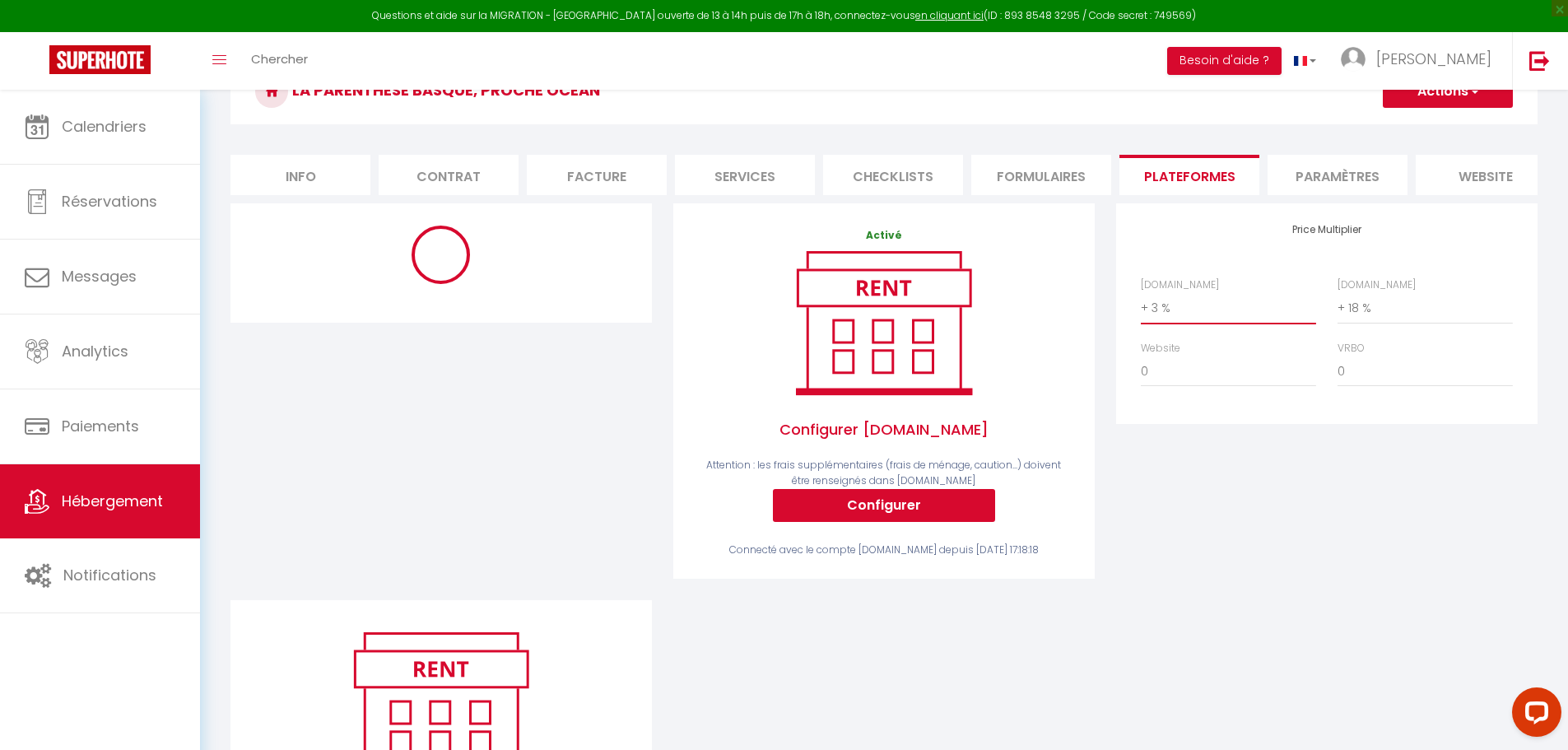
click at [1151, 321] on select "0 + 1 % + 2 % + 3 % + 4 % + 5 % + 6 % + 7 % + 8 % + 9 %" at bounding box center [1229, 308] width 176 height 31
select select "+ 18 %"
click at [1141, 304] on select "0 + 1 % + 2 % + 3 % + 4 % + 5 % + 6 % + 7 % + 8 % + 9 %" at bounding box center [1229, 308] width 176 height 31
select select "10829-1417283498535222594"
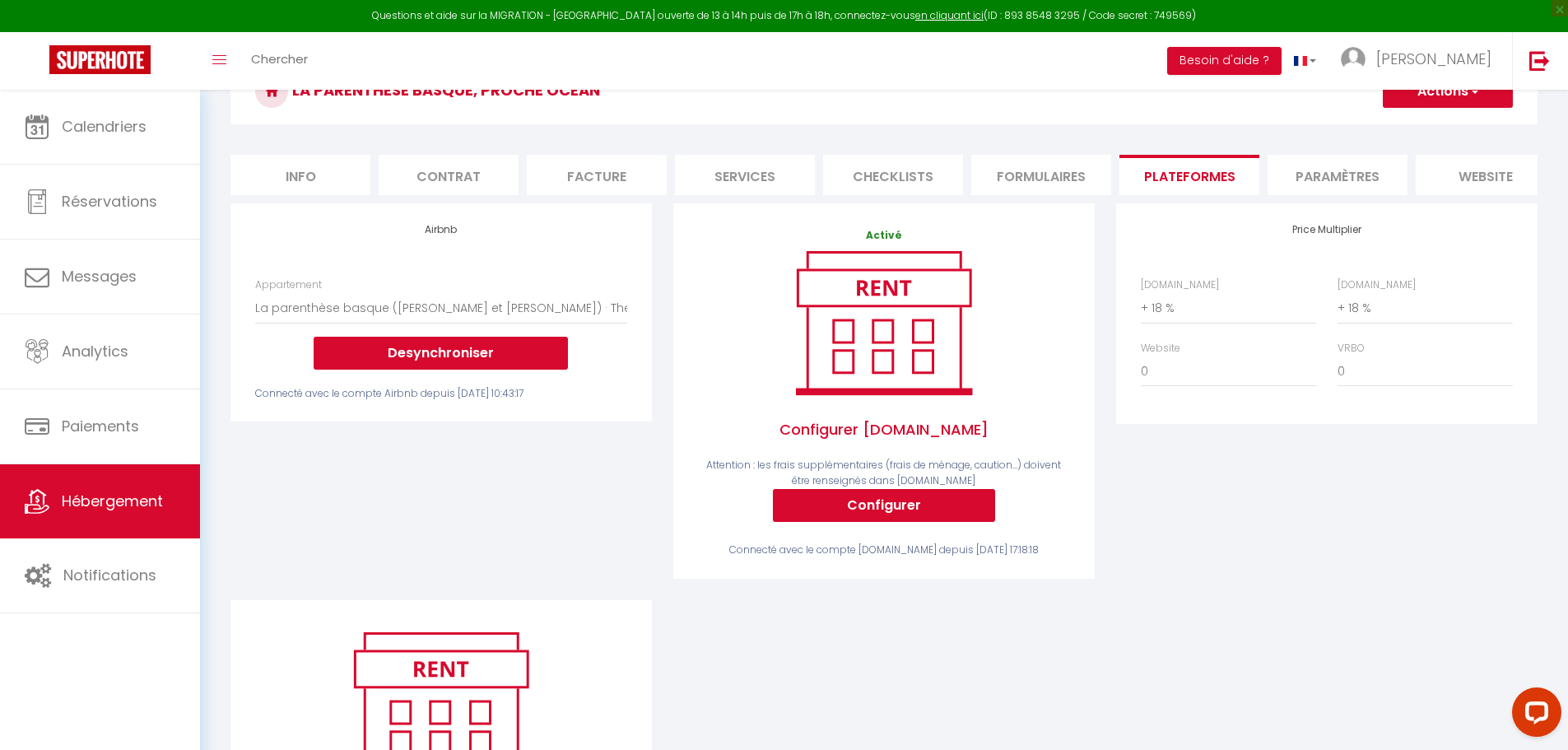
click at [1442, 93] on button "Actions" at bounding box center [1447, 92] width 130 height 33
click at [1436, 123] on link "Enregistrer" at bounding box center [1446, 128] width 130 height 21
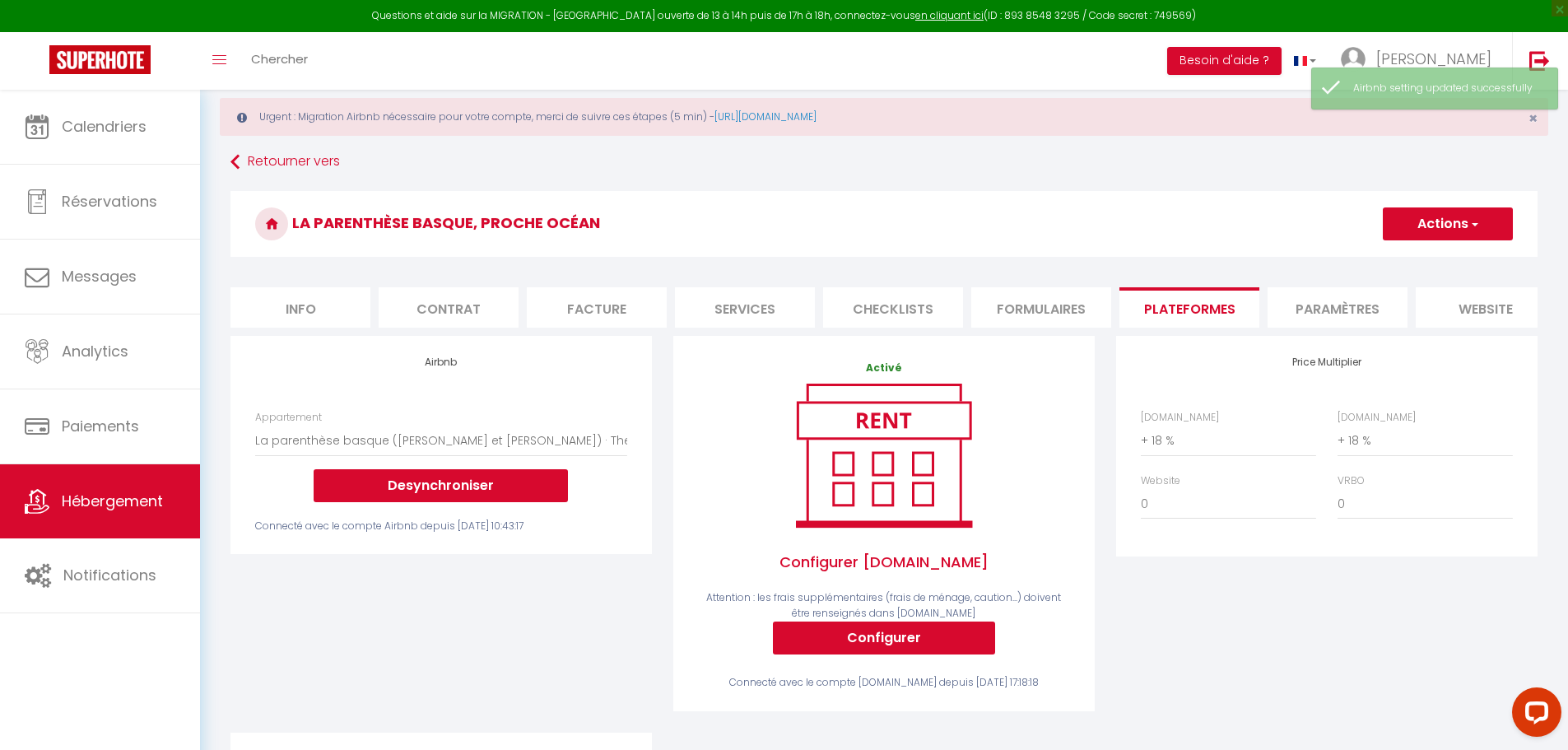
scroll to position [0, 0]
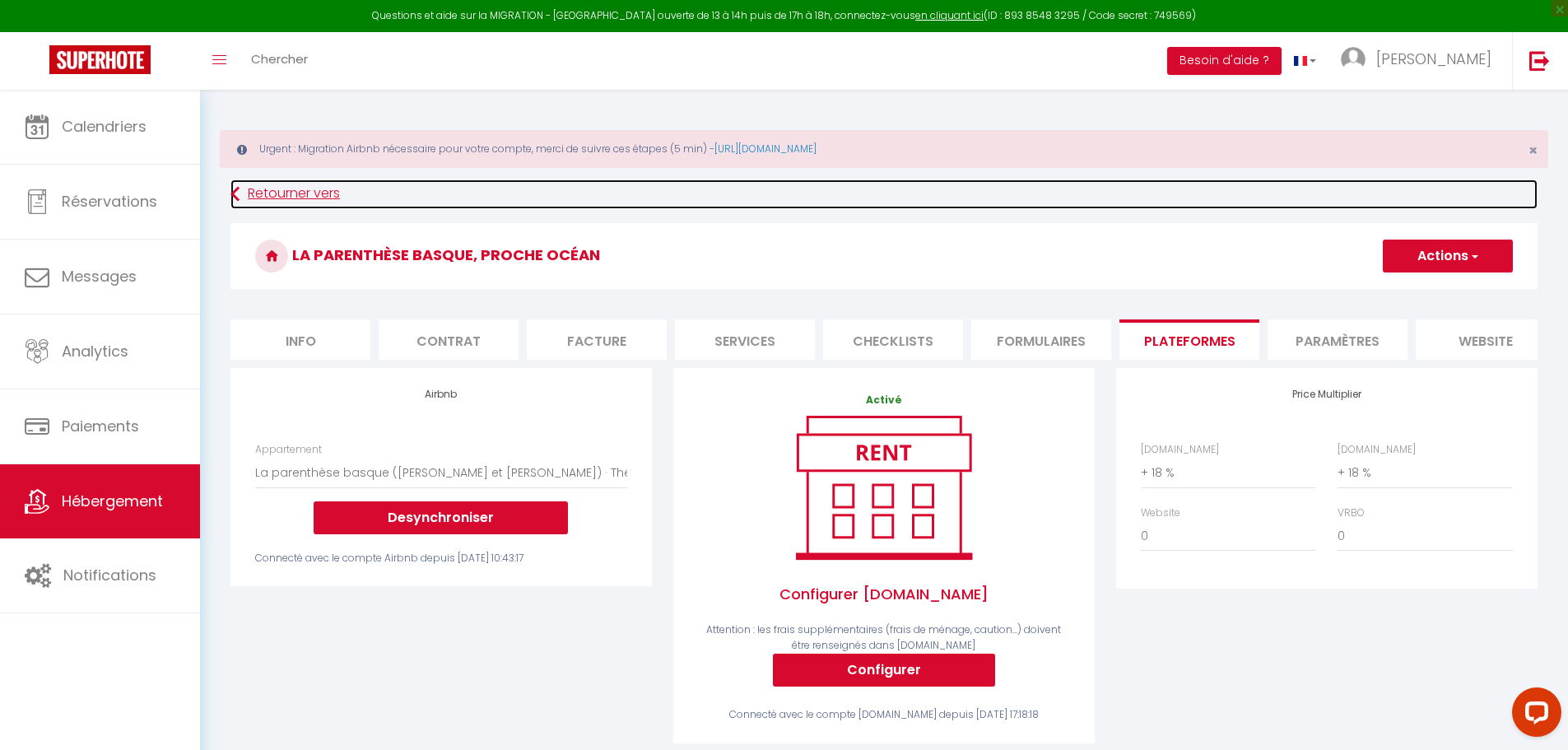
click at [235, 192] on icon at bounding box center [234, 194] width 9 height 29
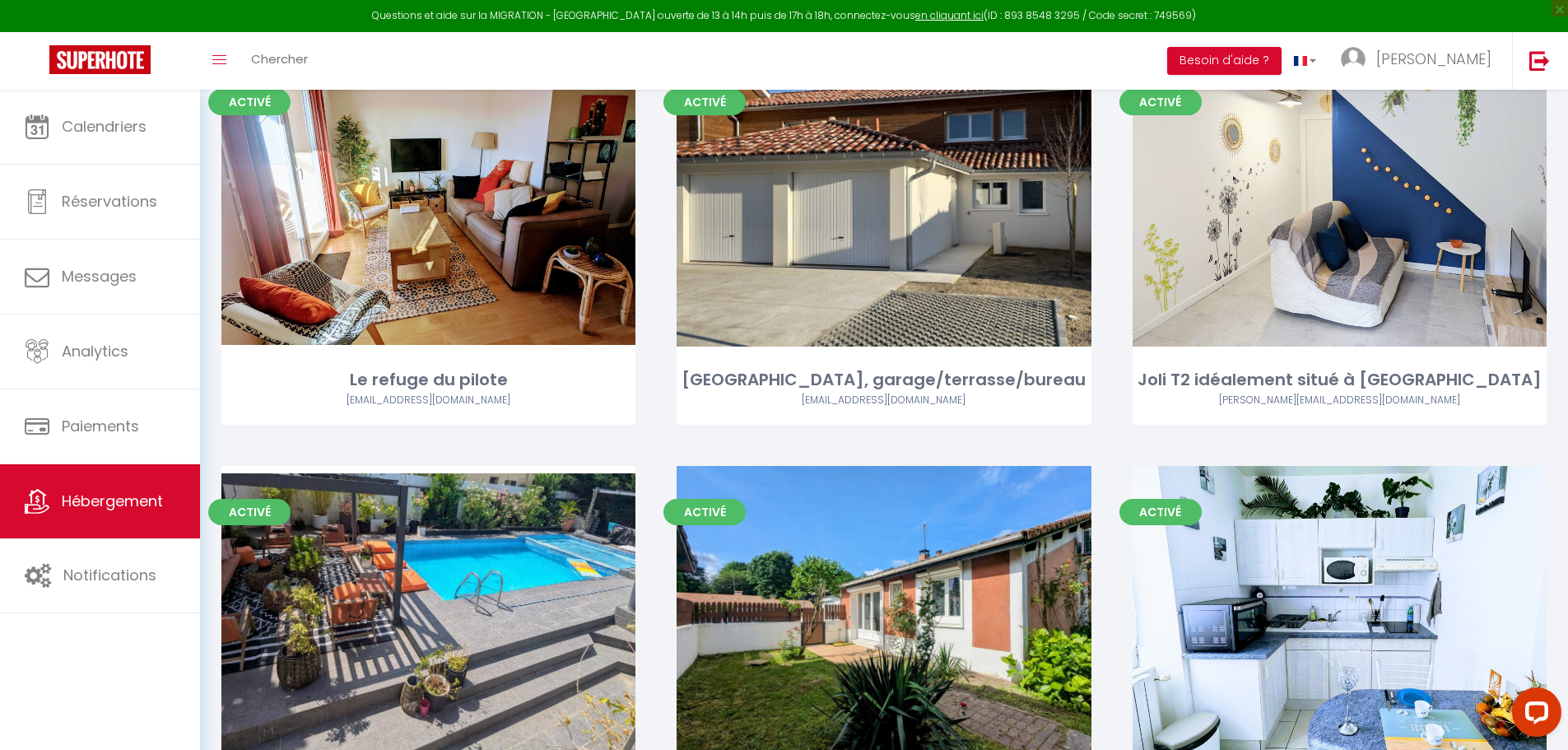
scroll to position [1629, 0]
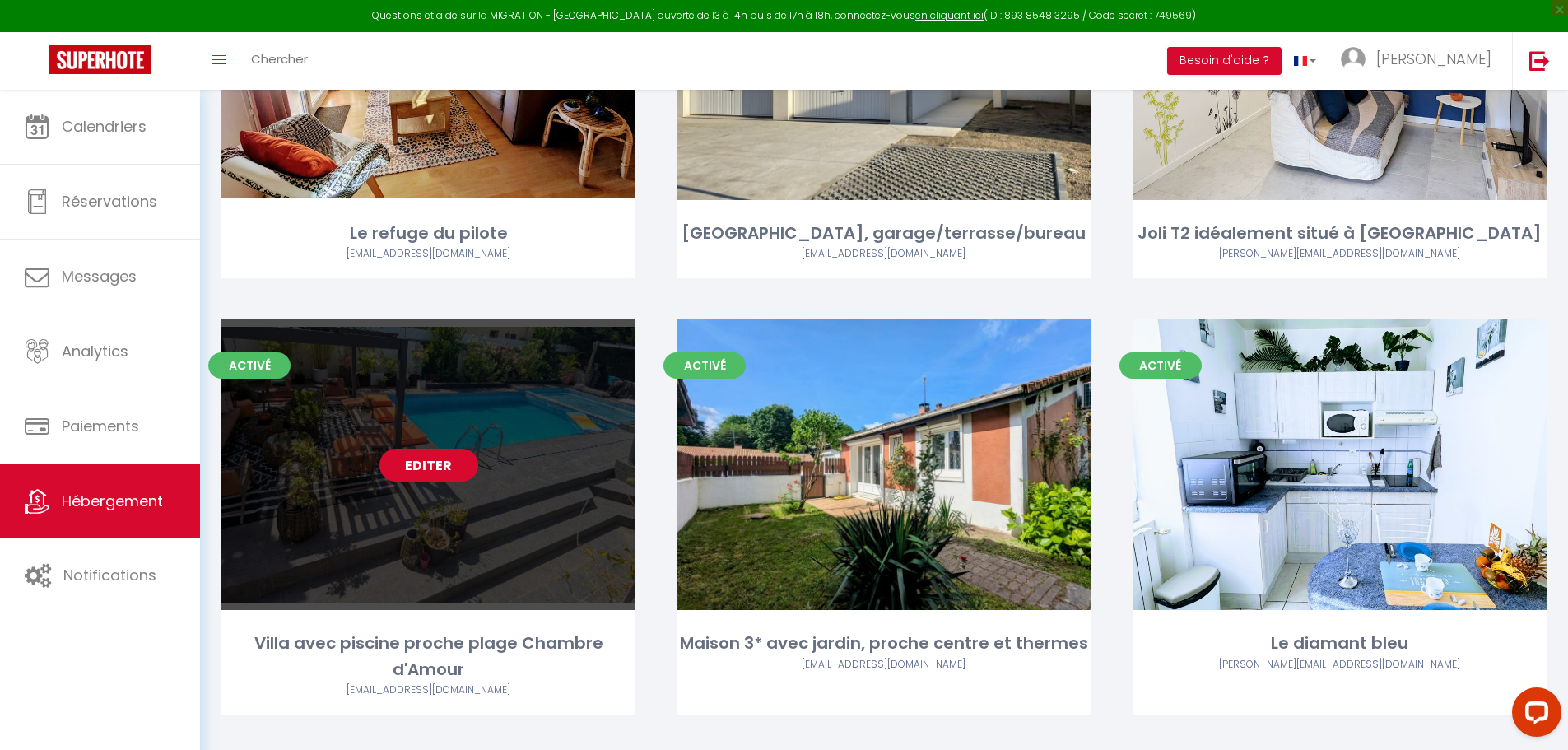
click at [412, 449] on link "Editer" at bounding box center [428, 465] width 98 height 33
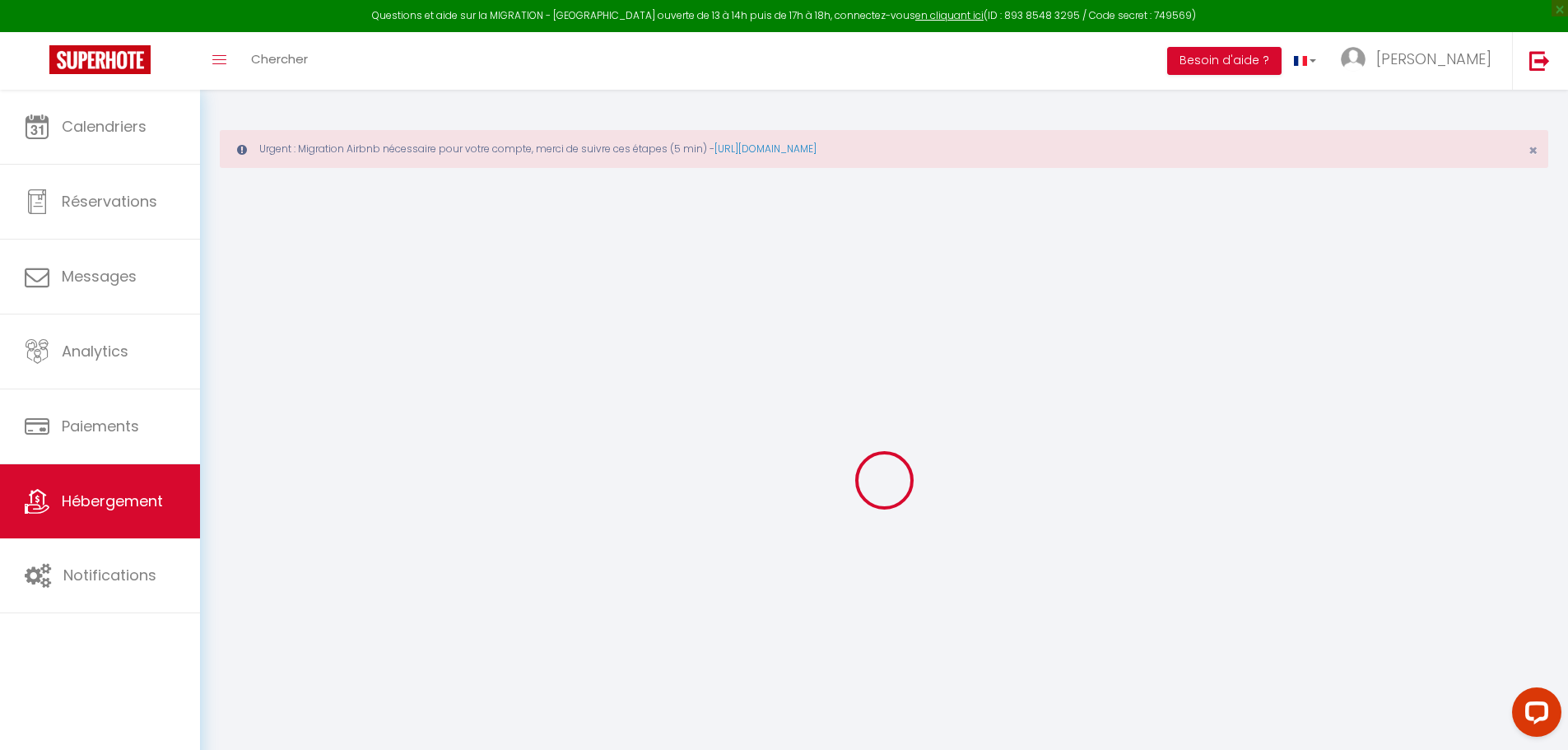
select select "+ 6 %"
select select
checkbox input "false"
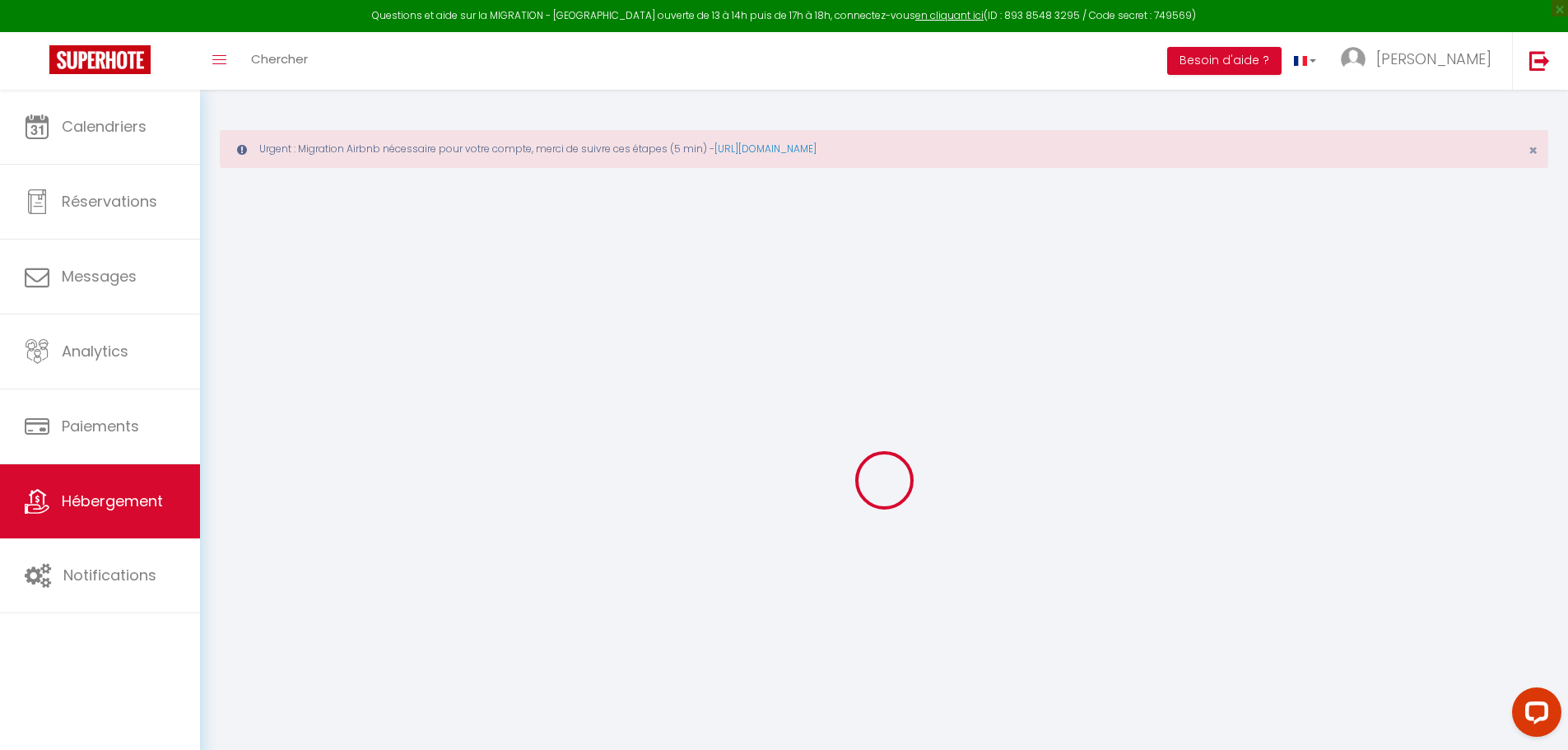
checkbox input "false"
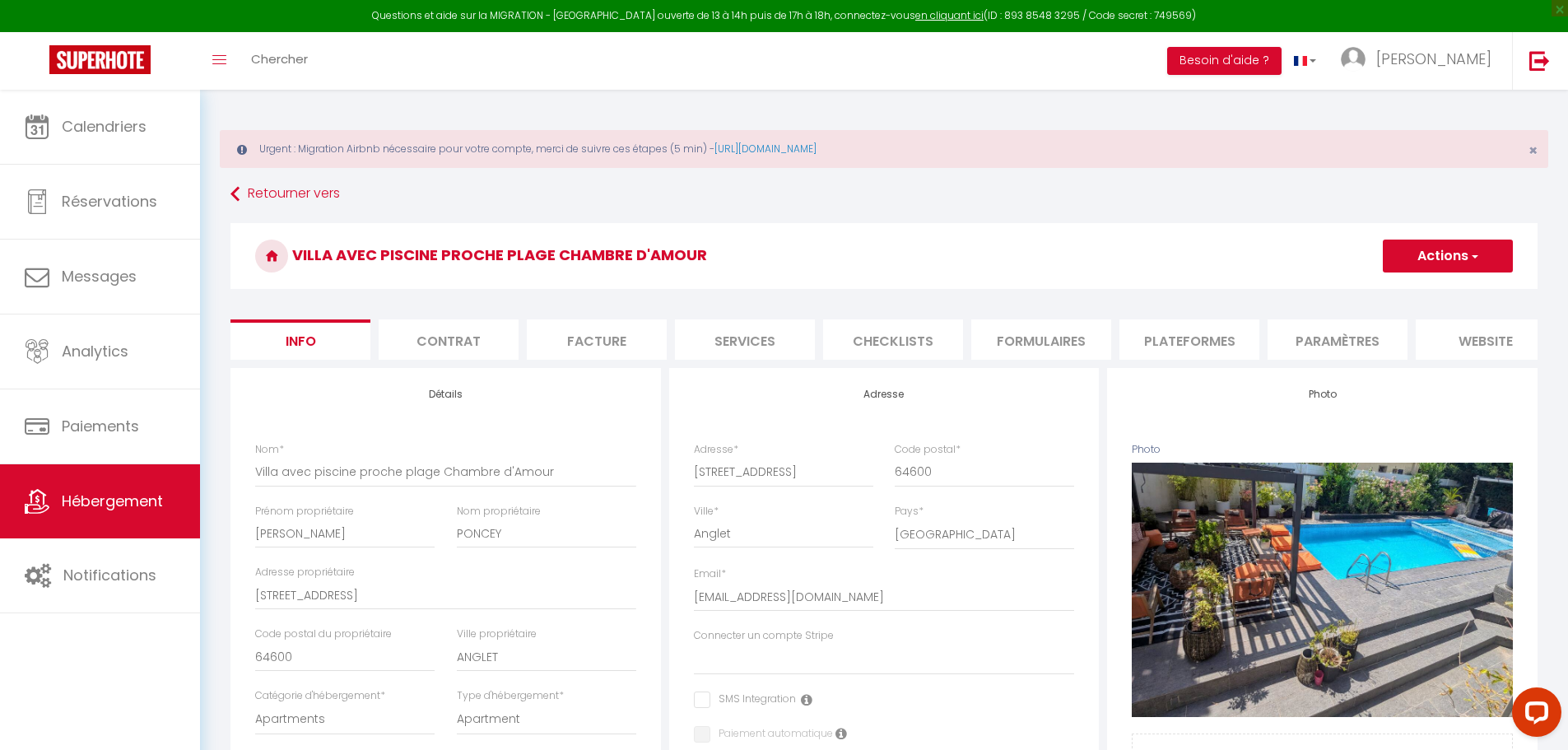
click at [1196, 341] on li "Plateformes" at bounding box center [1189, 339] width 139 height 40
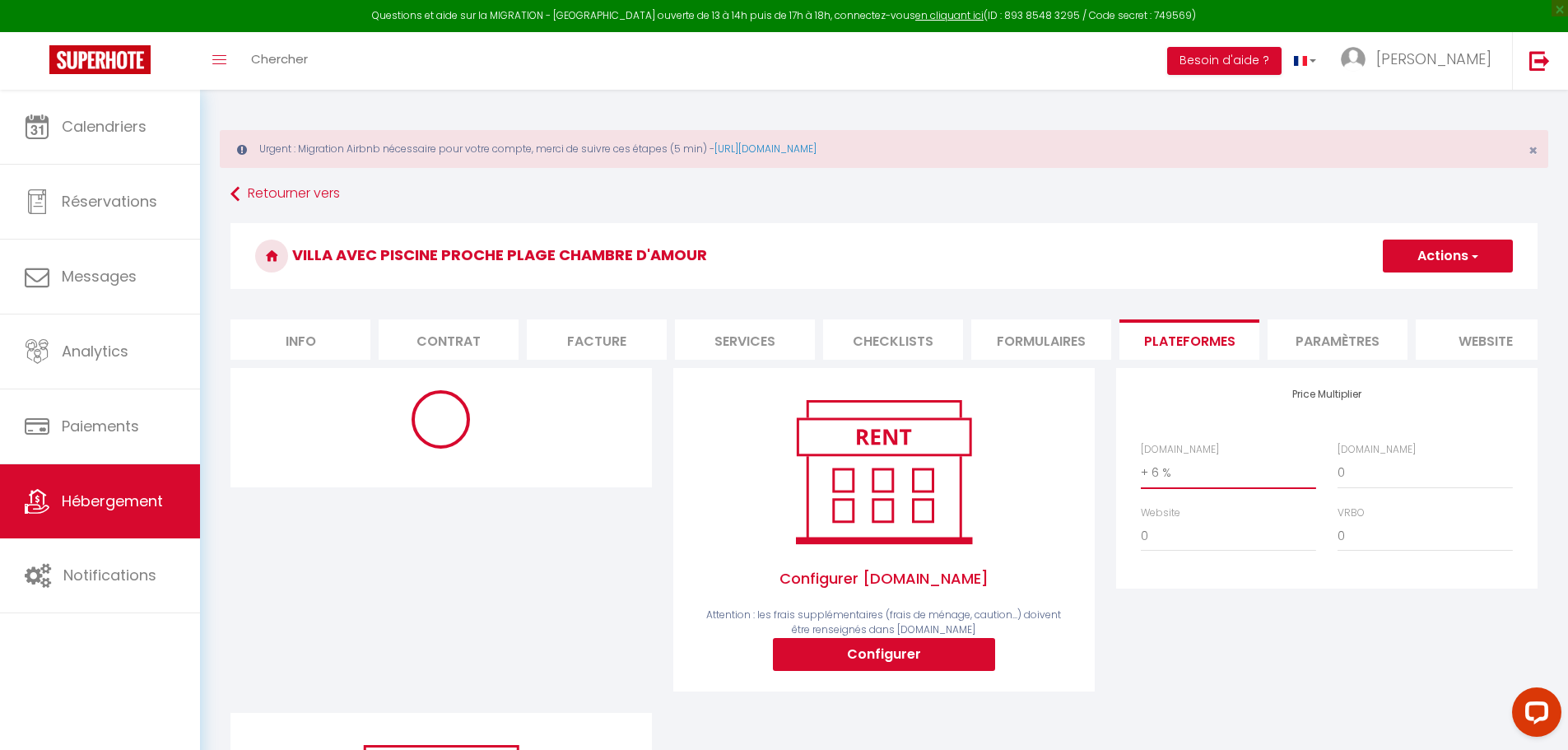
click at [1157, 489] on select "0 + 1 % + 2 % + 3 % + 4 % + 5 % + 6 % + 7 % + 8 % + 9 %" at bounding box center [1229, 472] width 176 height 31
select select "10830-1452351404804750514"
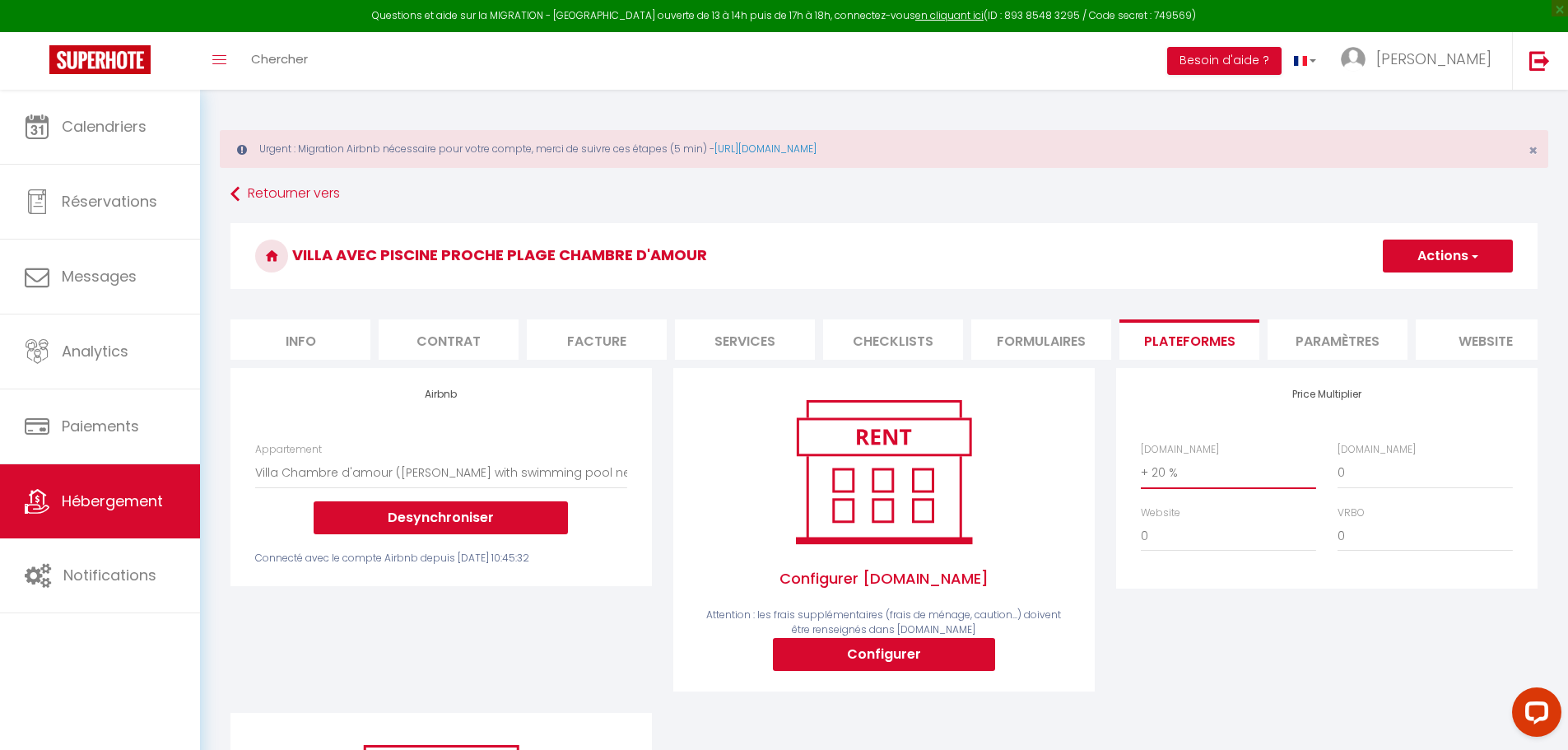
click at [1141, 469] on select "0 + 1 % + 2 % + 3 % + 4 % + 5 % + 6 % + 7 % + 8 % + 9 %" at bounding box center [1229, 472] width 176 height 31
click at [1158, 489] on select "0 + 1 % + 2 % + 3 % + 4 % + 5 % + 6 % + 7 % + 8 % + 9 %" at bounding box center [1229, 472] width 176 height 31
select select "+ 18 %"
click at [1141, 469] on select "0 + 1 % + 2 % + 3 % + 4 % + 5 % + 6 % + 7 % + 8 % + 9 %" at bounding box center [1229, 472] width 176 height 31
click at [1444, 259] on button "Actions" at bounding box center [1447, 257] width 130 height 33
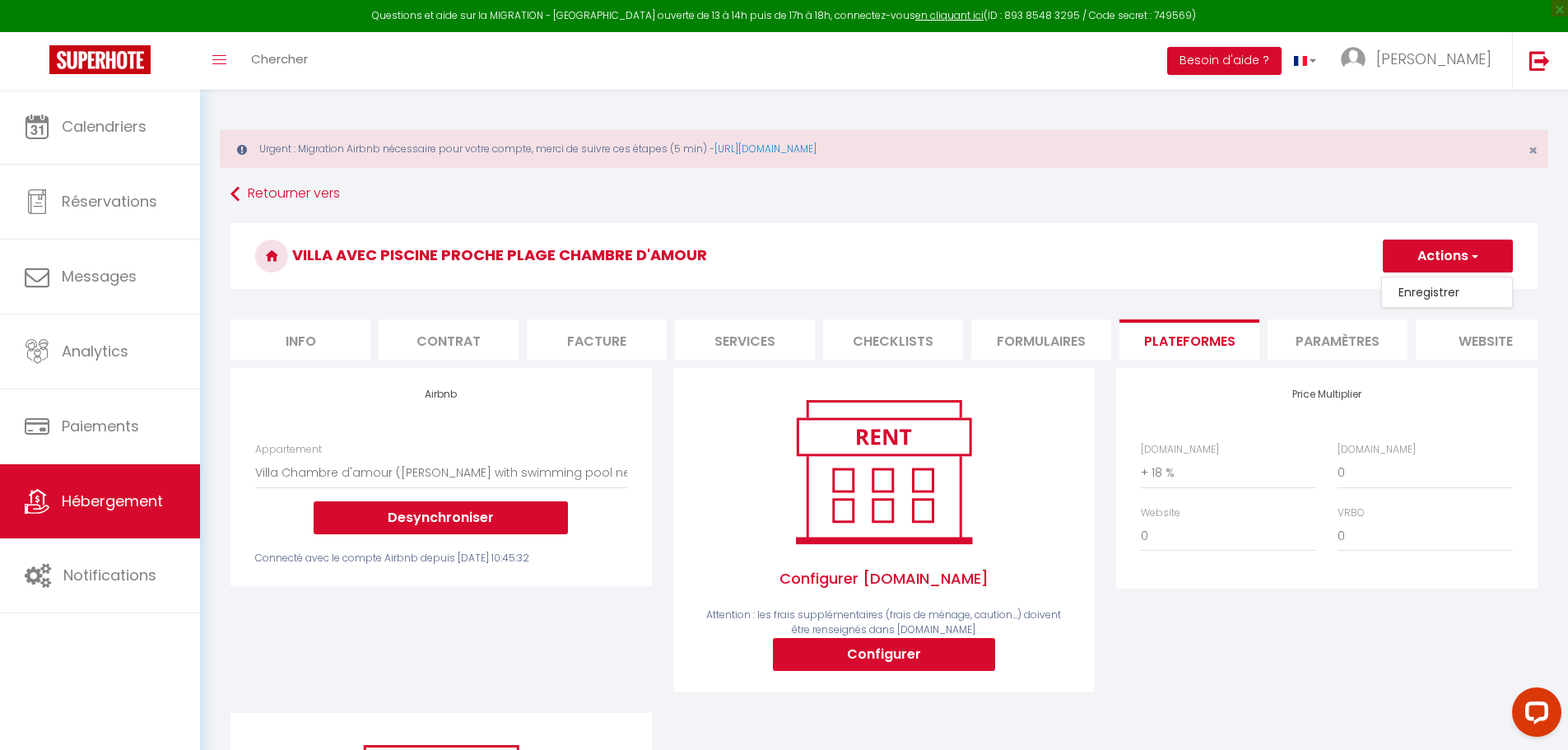
click at [1425, 296] on link "Enregistrer" at bounding box center [1446, 293] width 130 height 21
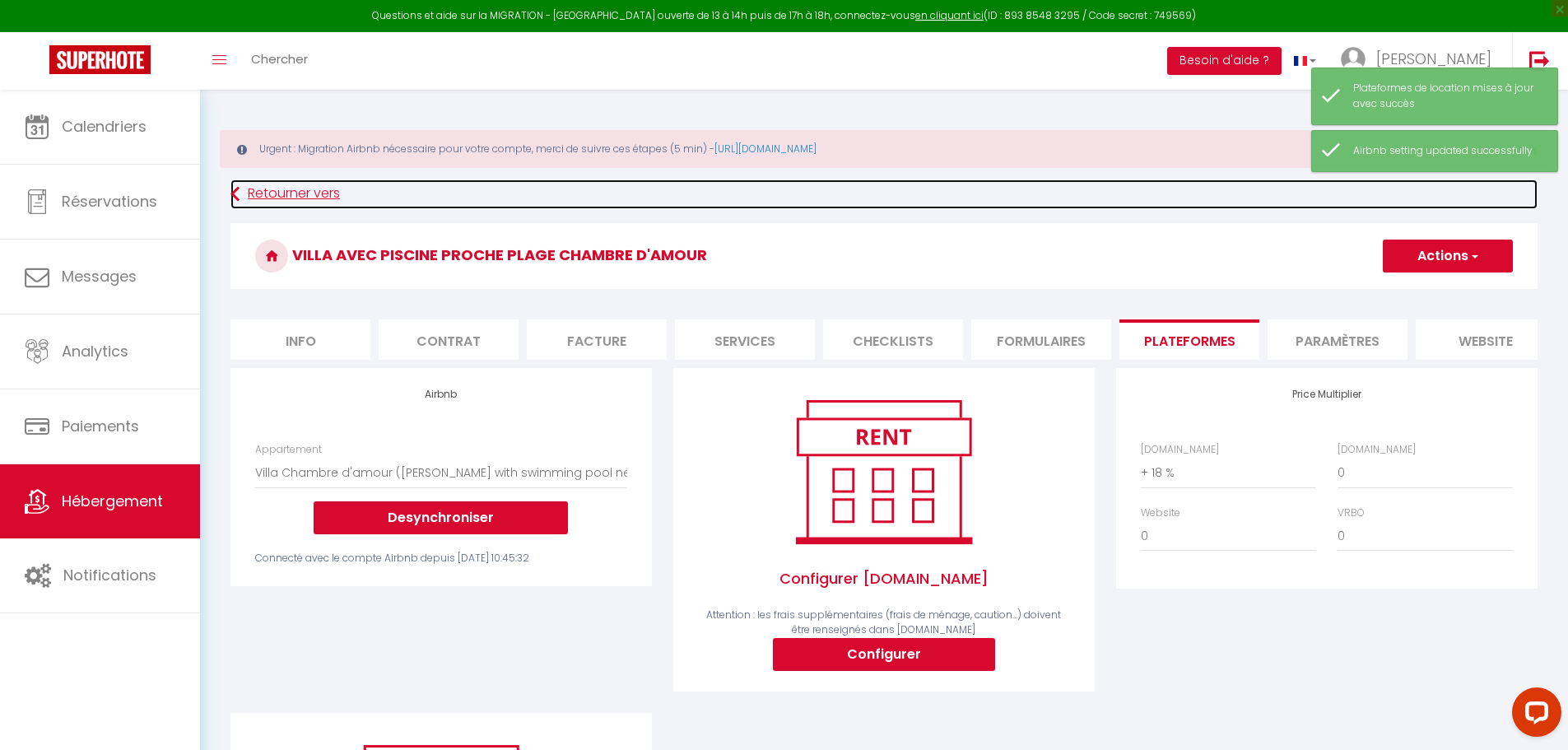
click at [258, 194] on link "Retourner vers" at bounding box center [883, 194] width 1307 height 29
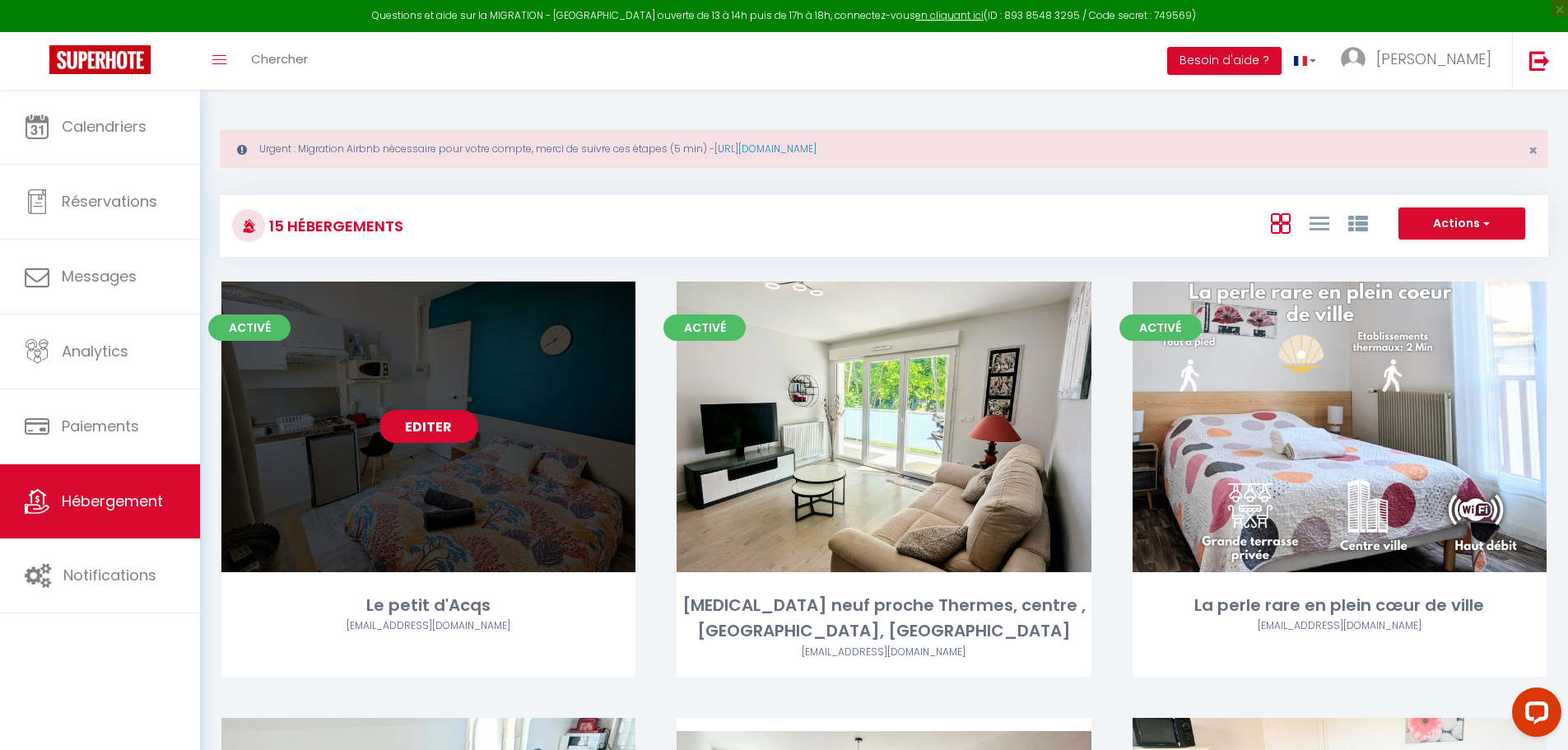
click at [419, 424] on link "Editer" at bounding box center [428, 426] width 98 height 33
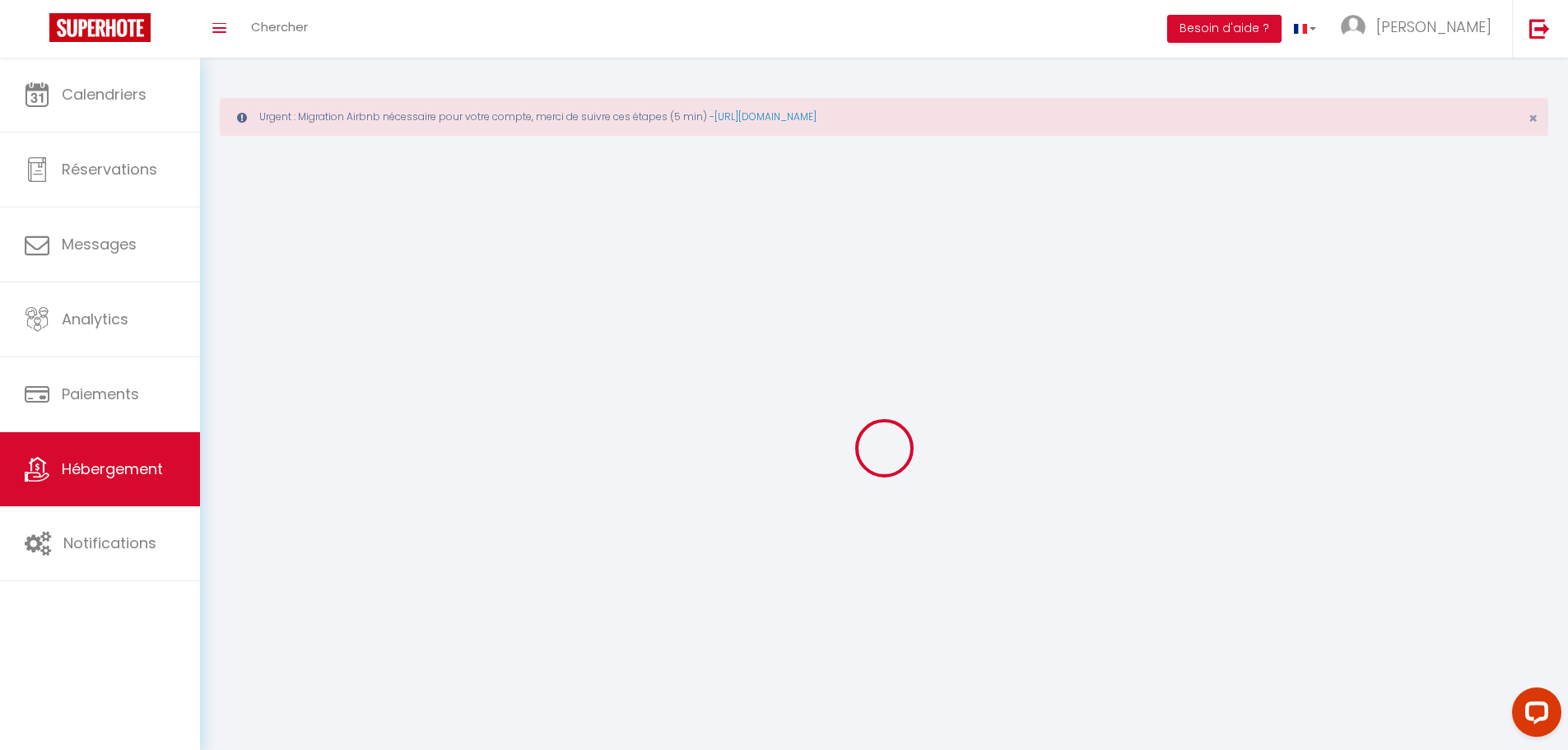
select select
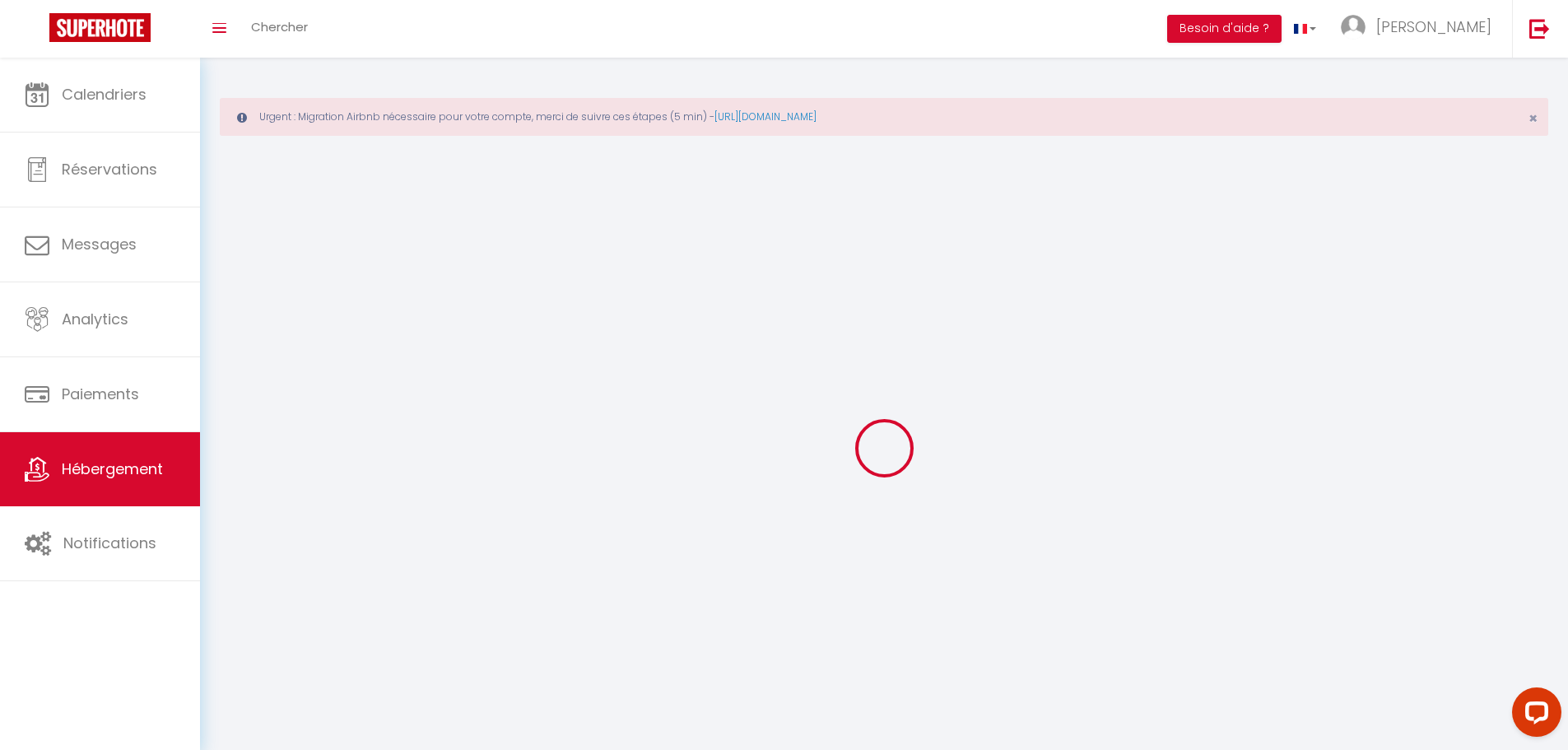
checkbox input "false"
select select
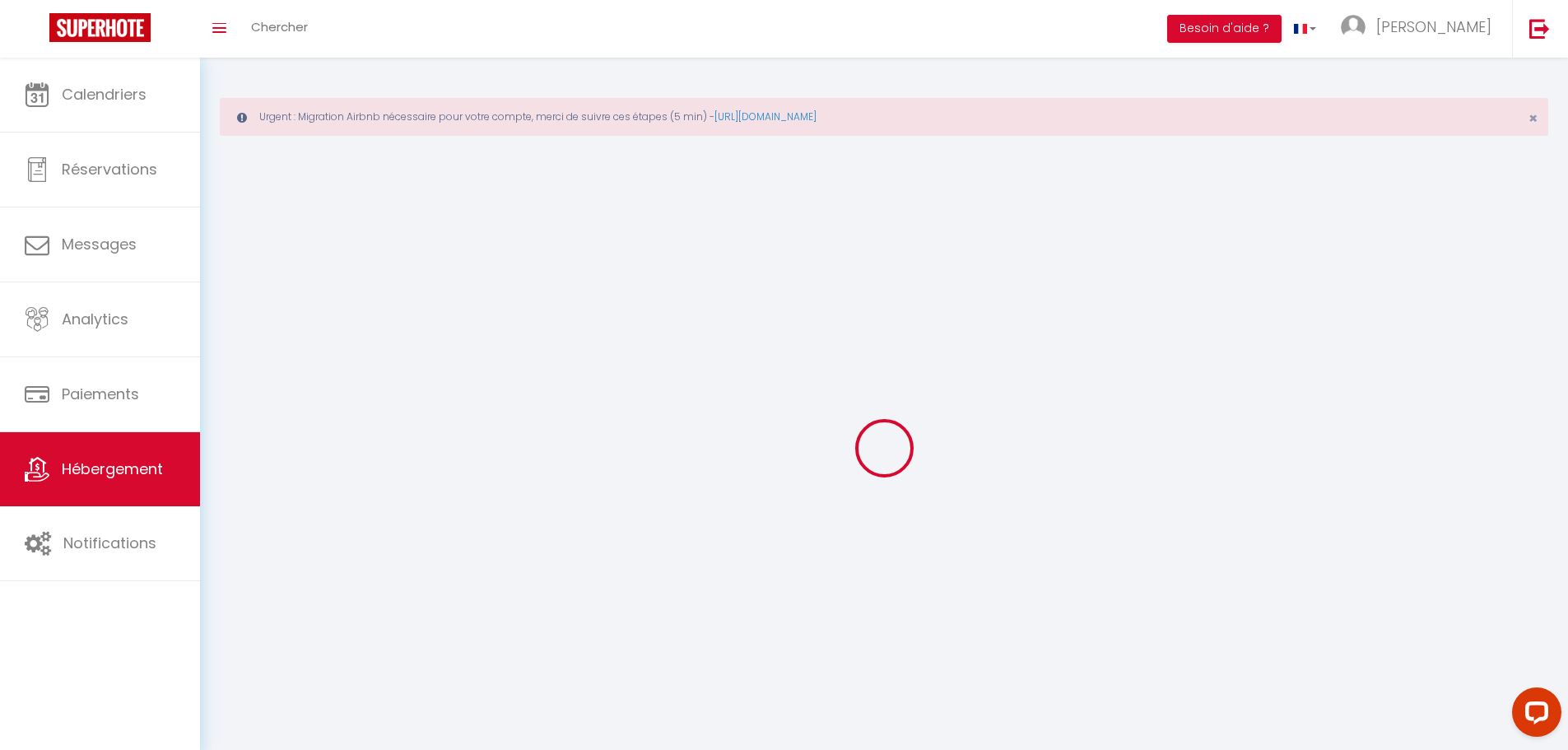
select select
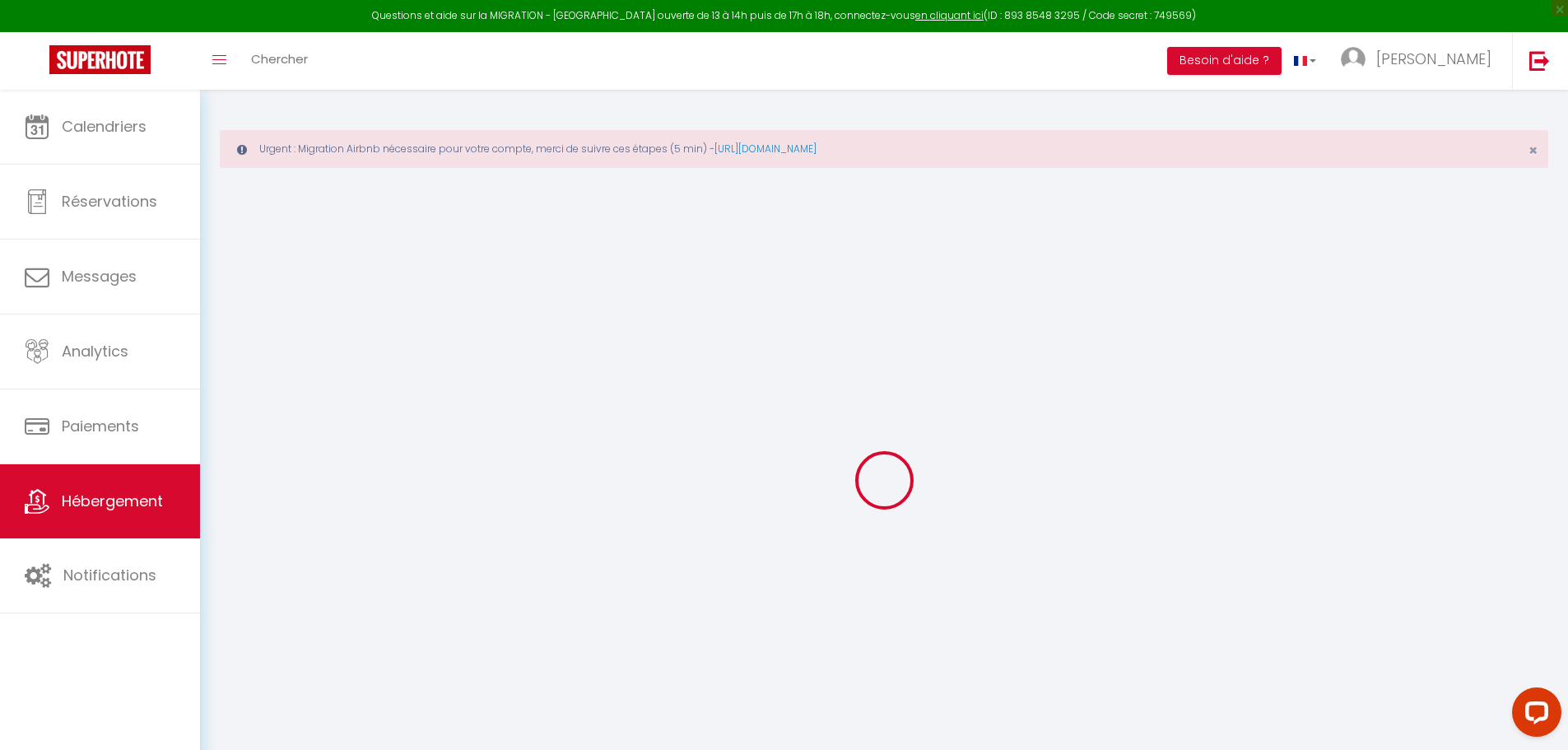
select select
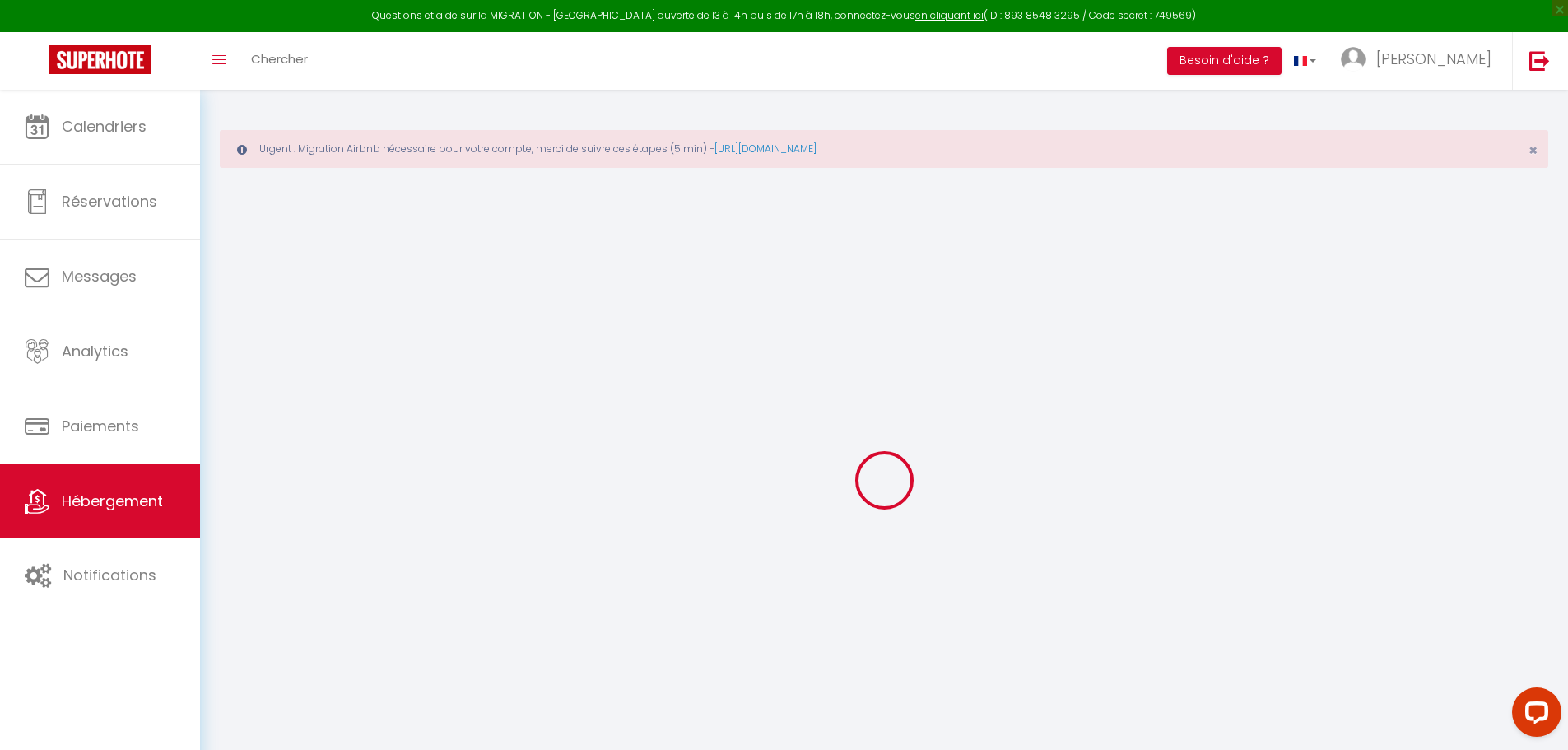
select select
checkbox input "false"
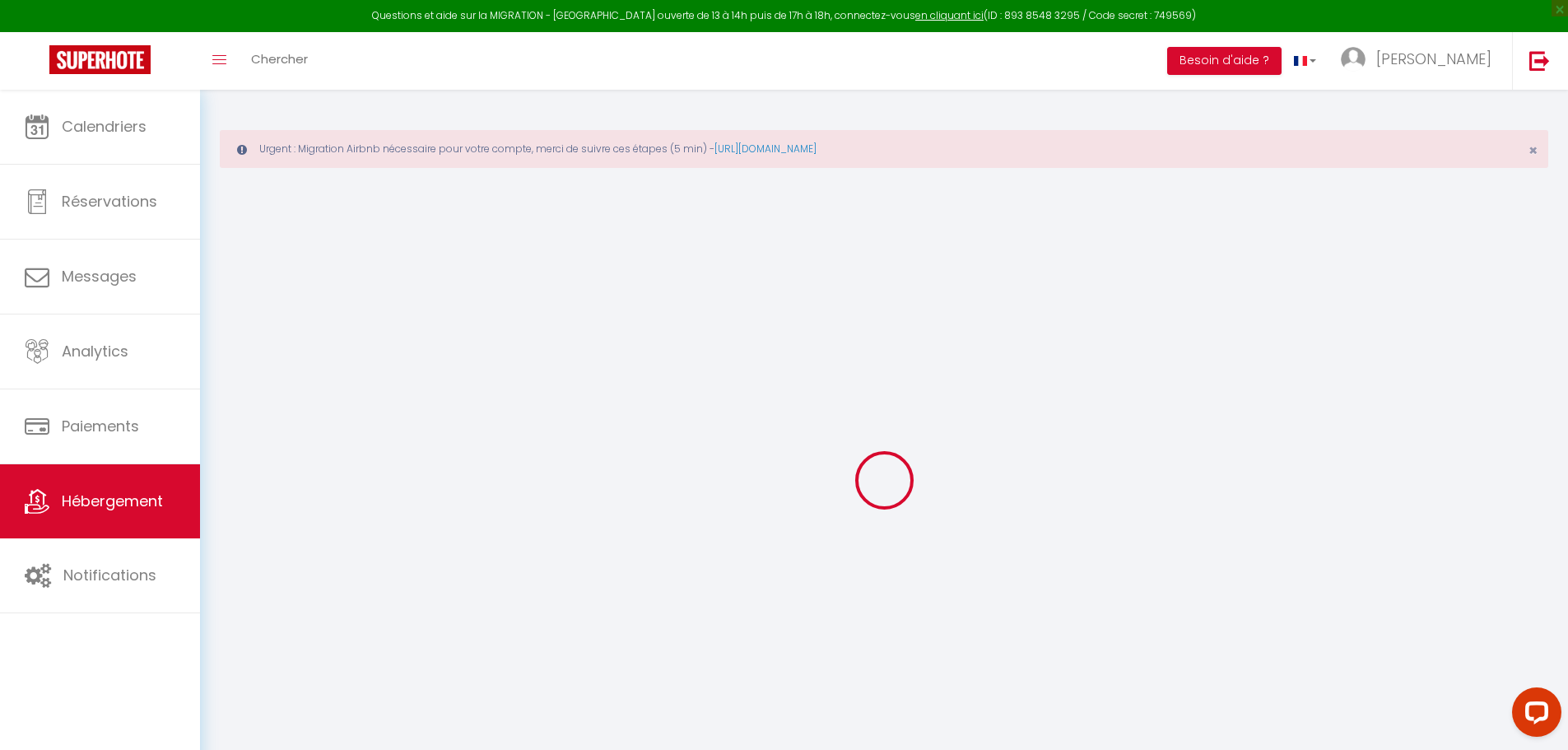
select select
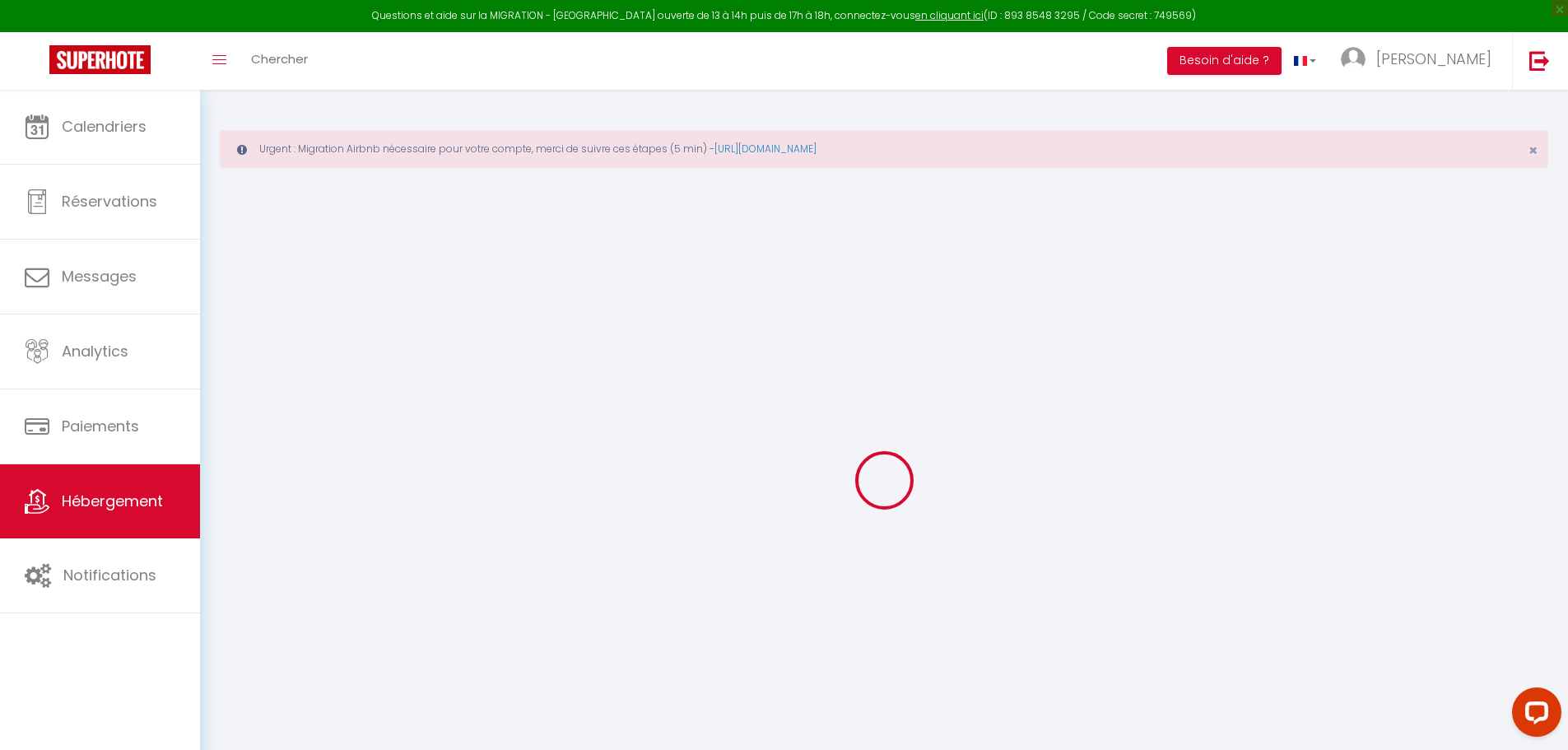
select select
checkbox input "false"
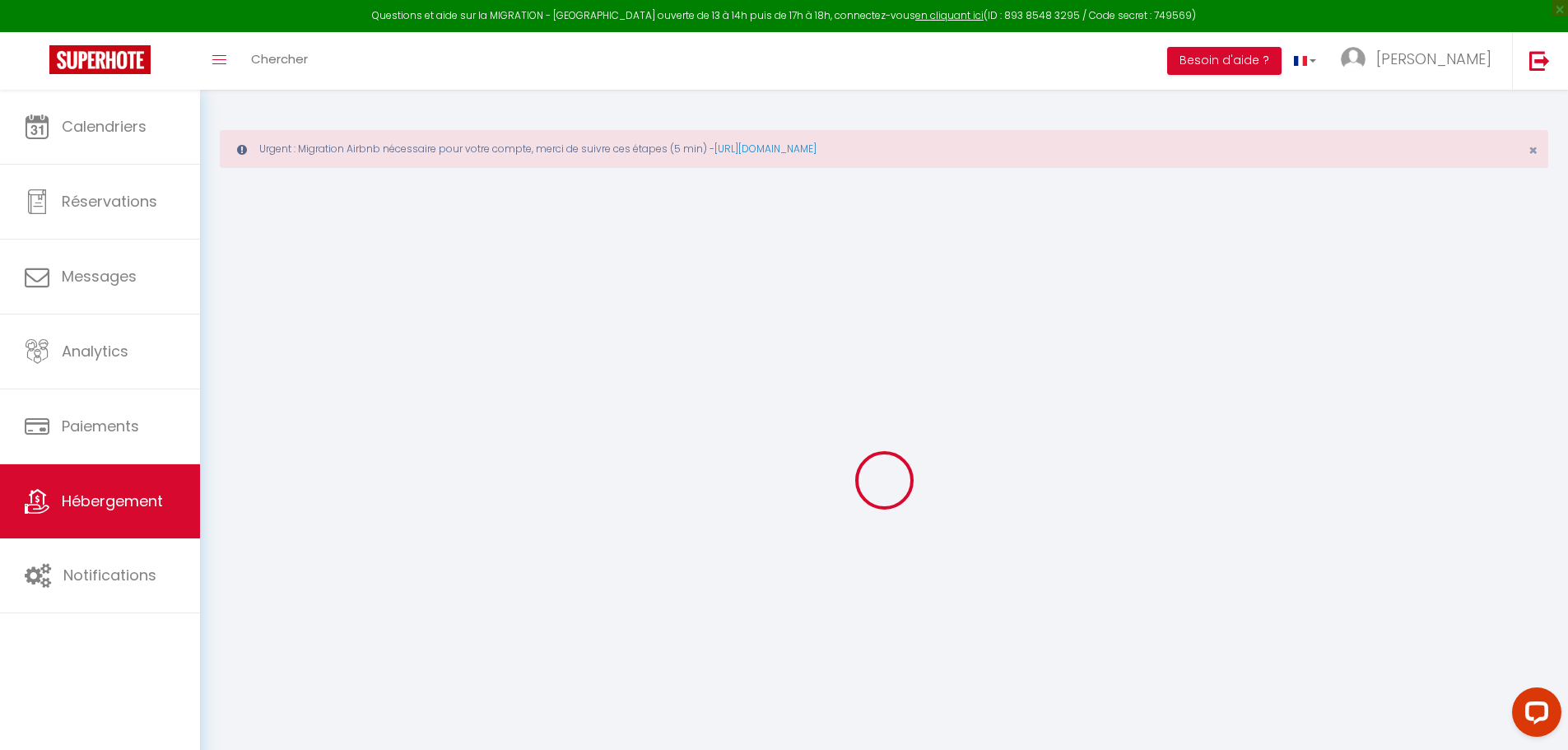
checkbox input "false"
select select
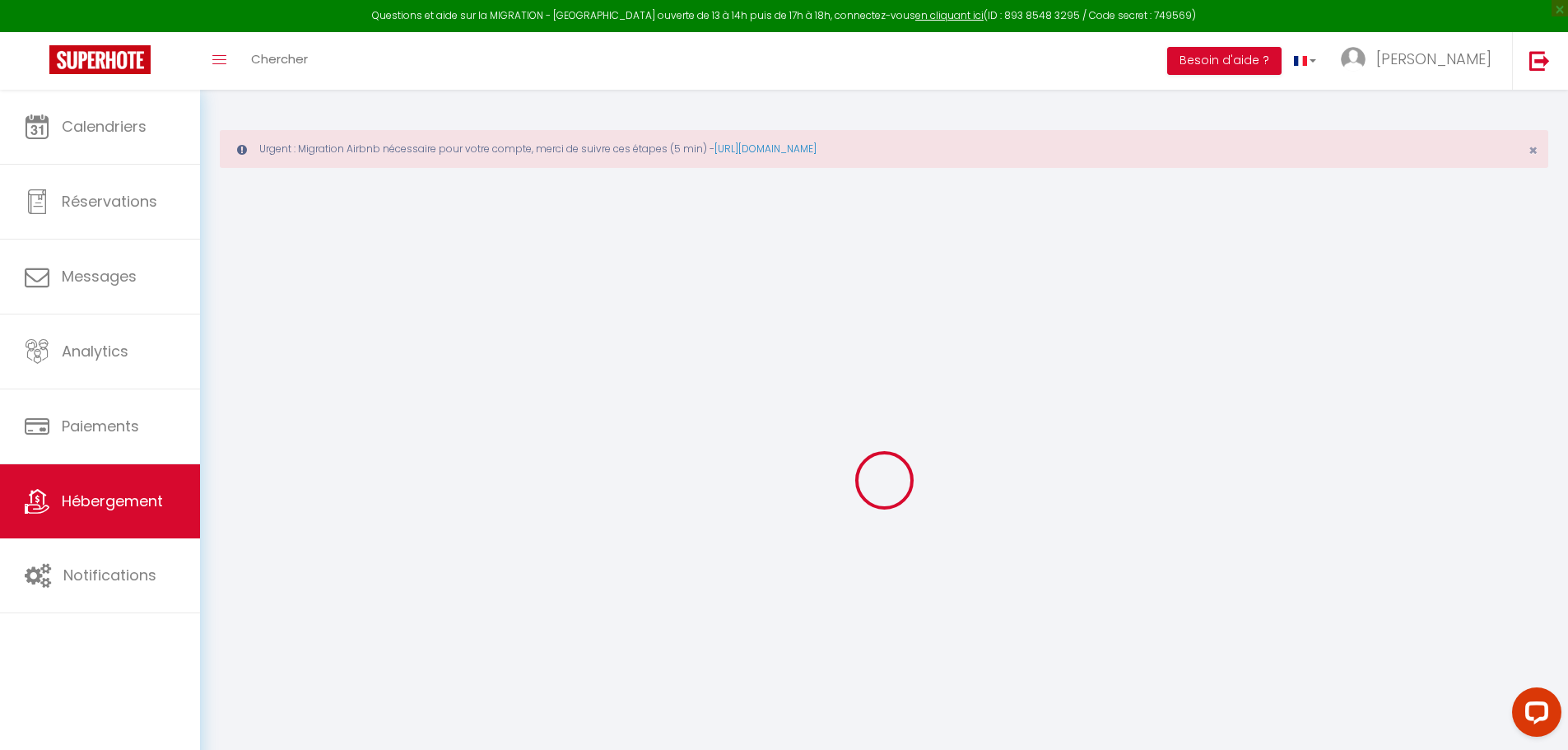
select select
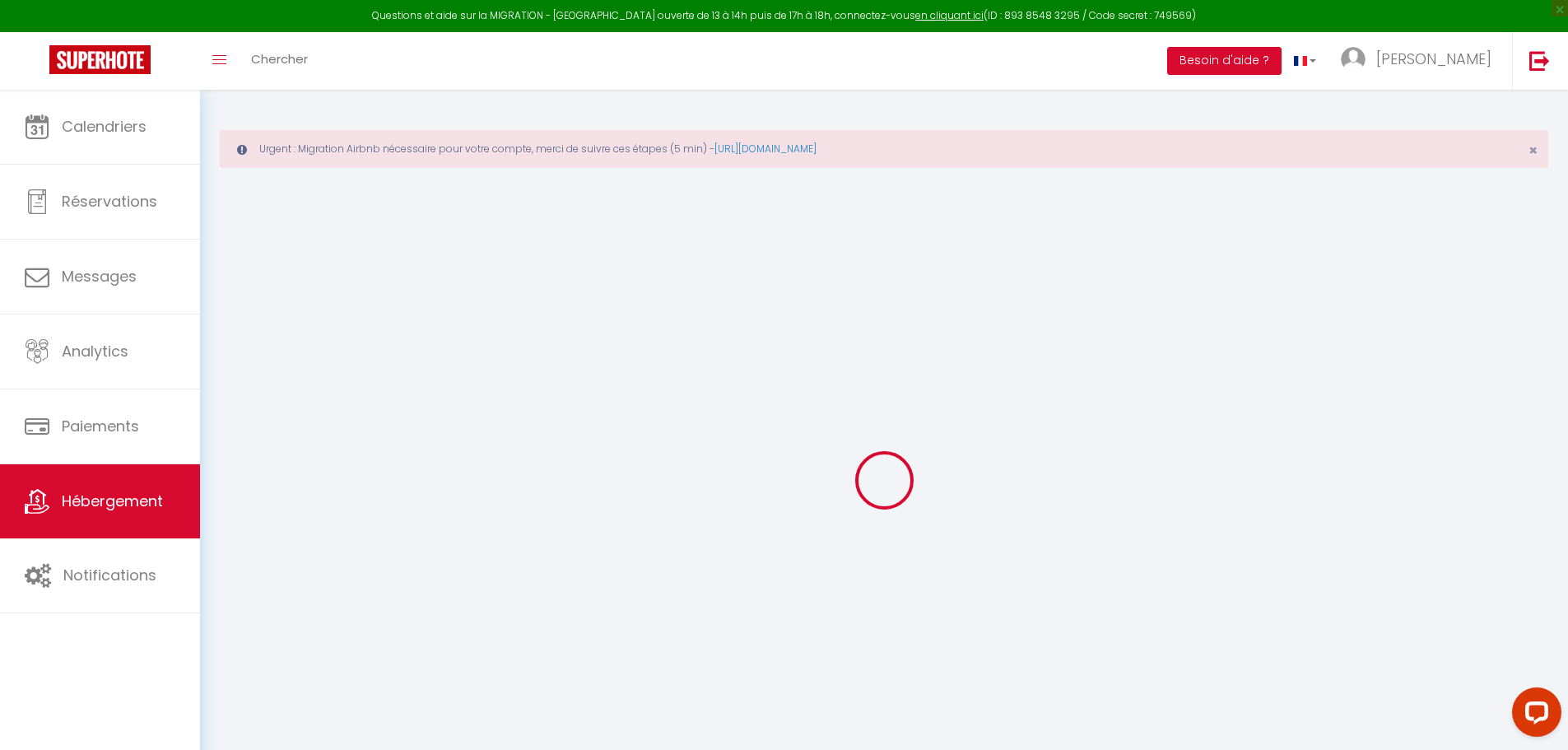
checkbox input "false"
select select
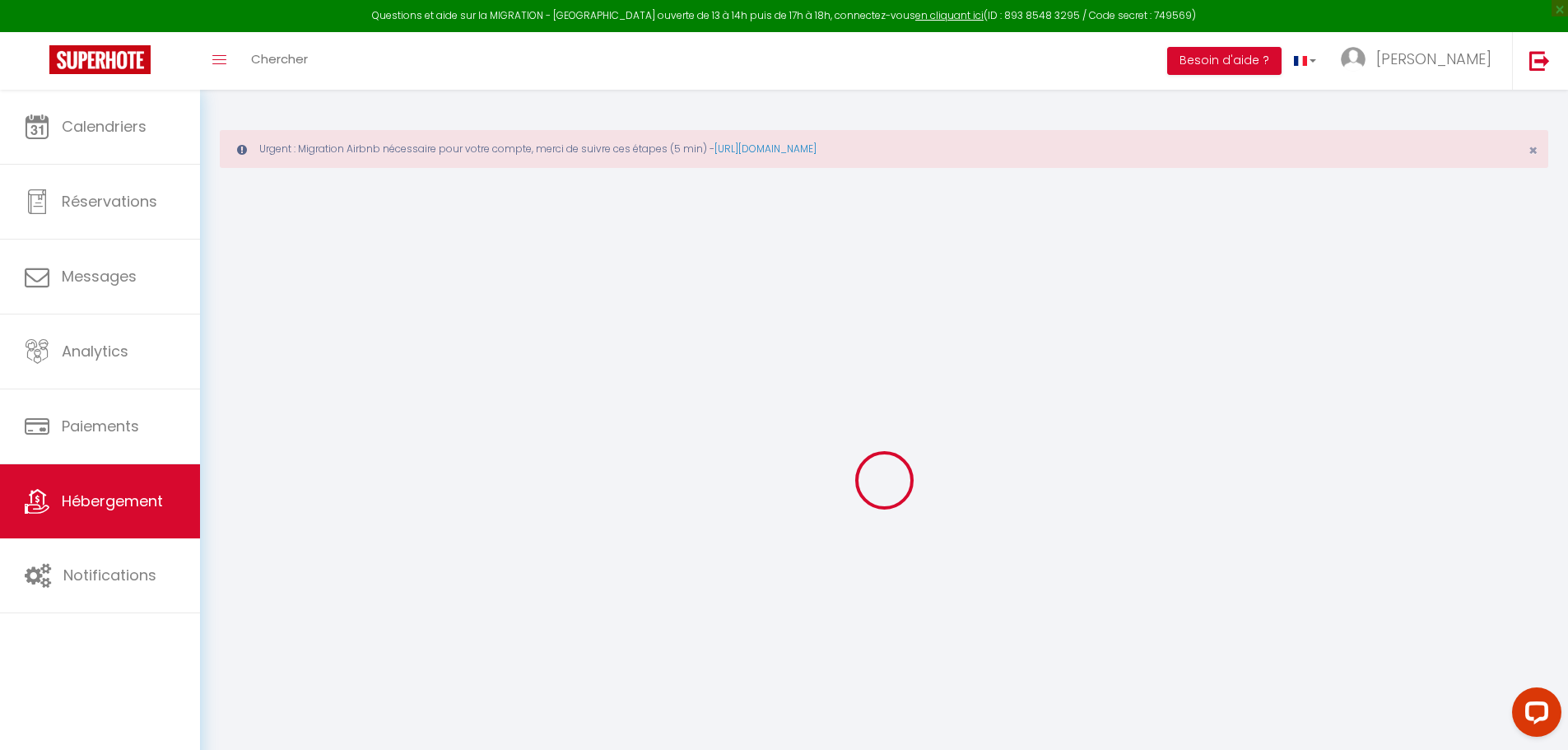
select select
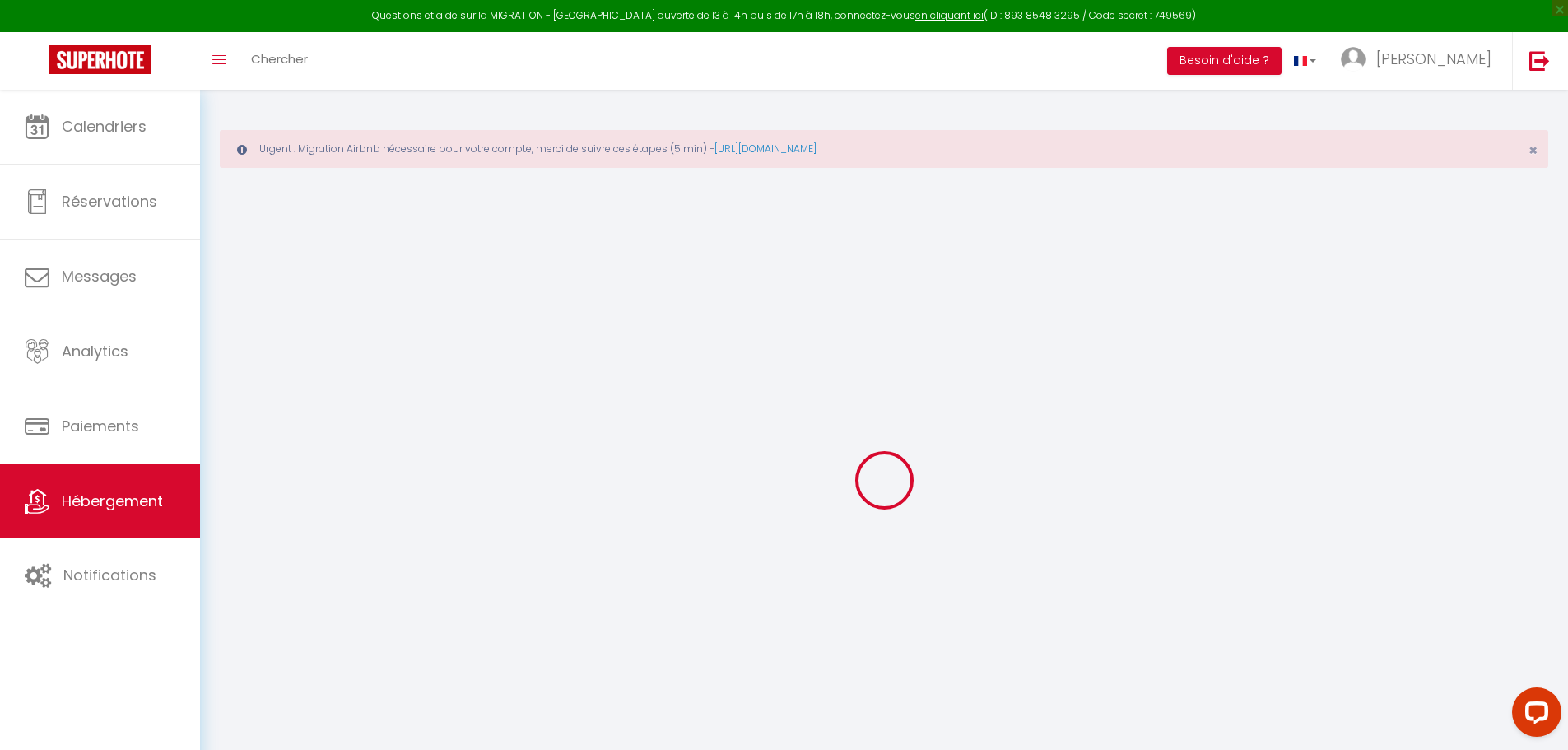
select select
checkbox input "false"
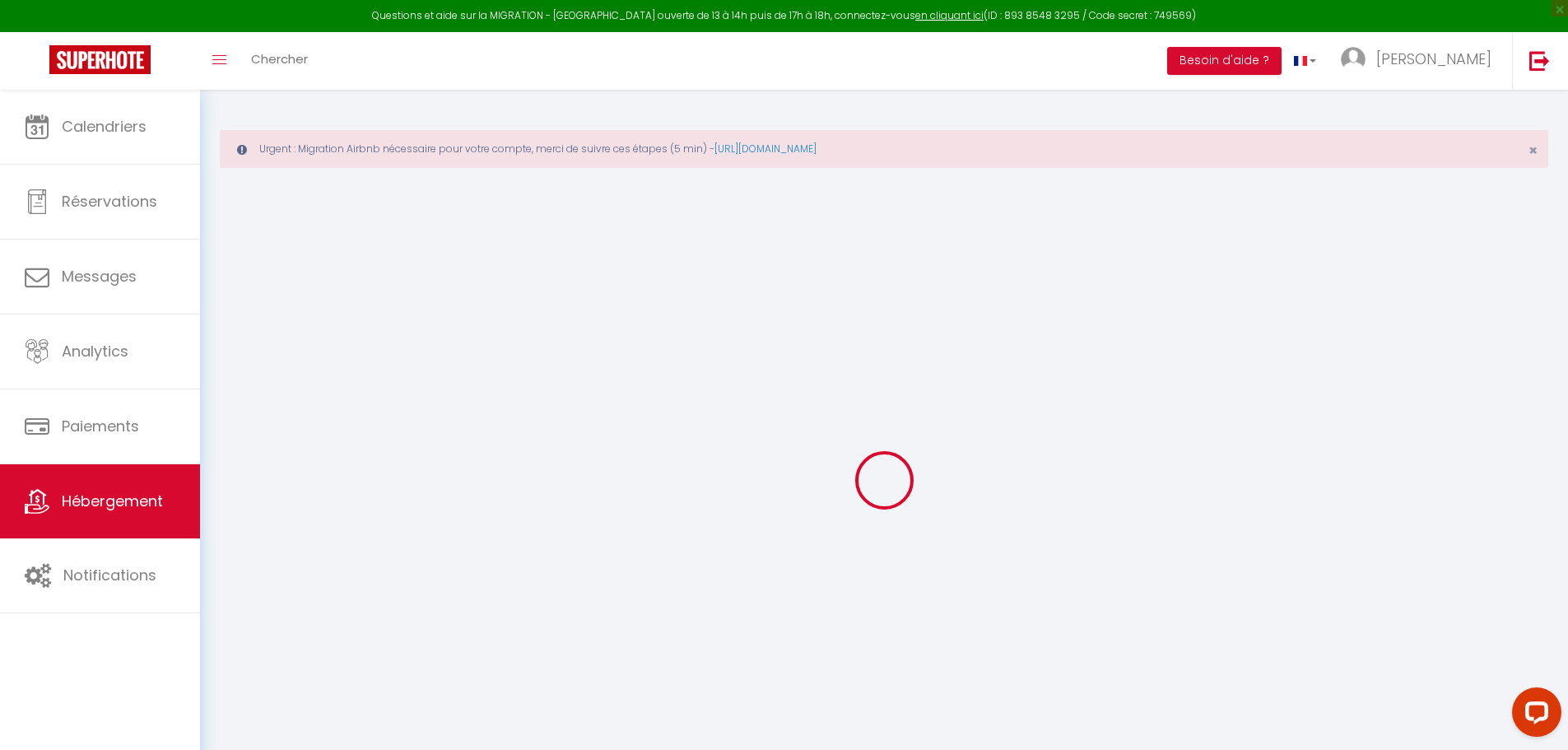
checkbox input "false"
select select
type input "Le petit d'Acqs"
type input "[PERSON_NAME]"
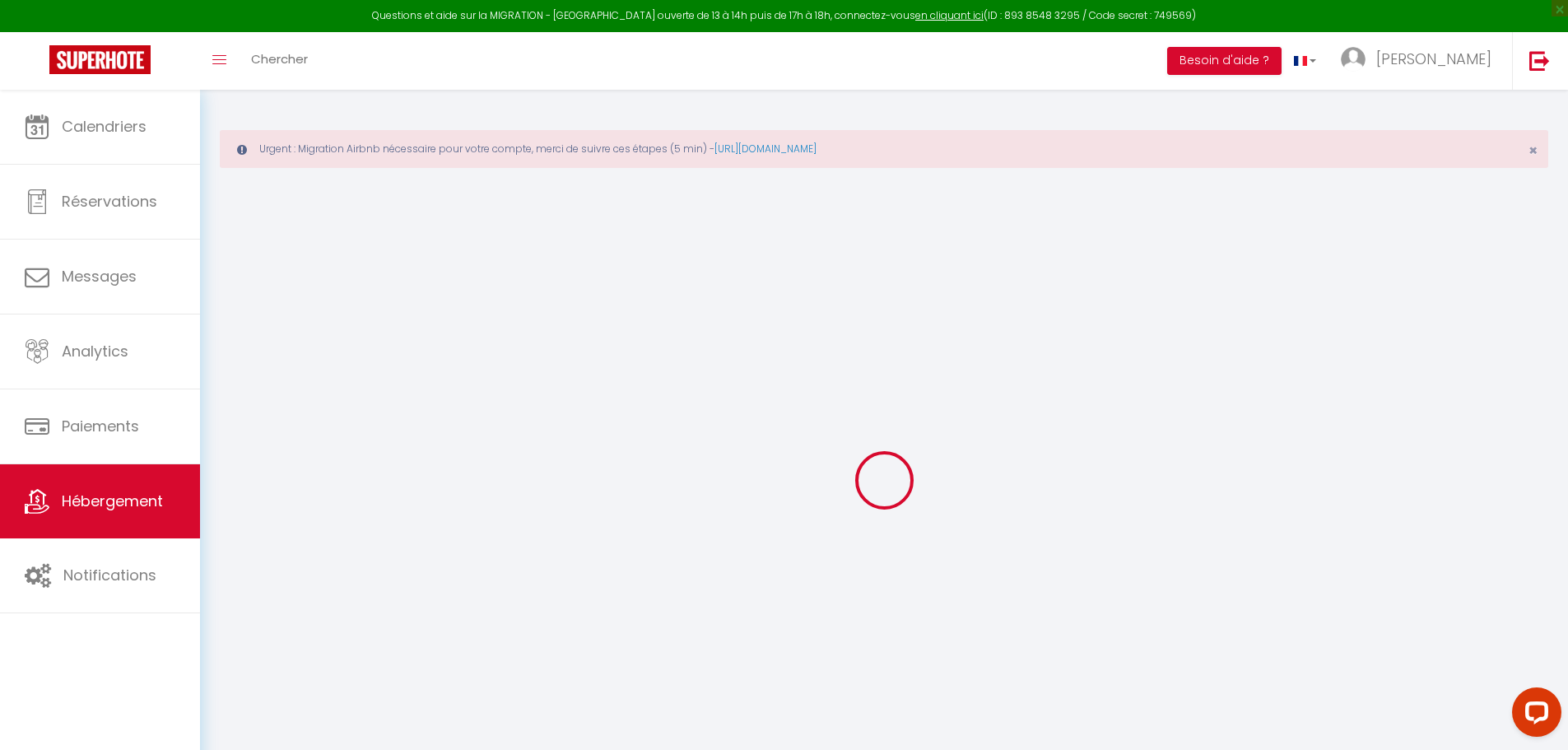
type input "MEVEL"
type input "[STREET_ADDRESS][PERSON_NAME]"
type input "06390"
type input "[PERSON_NAME]"
select select "2"
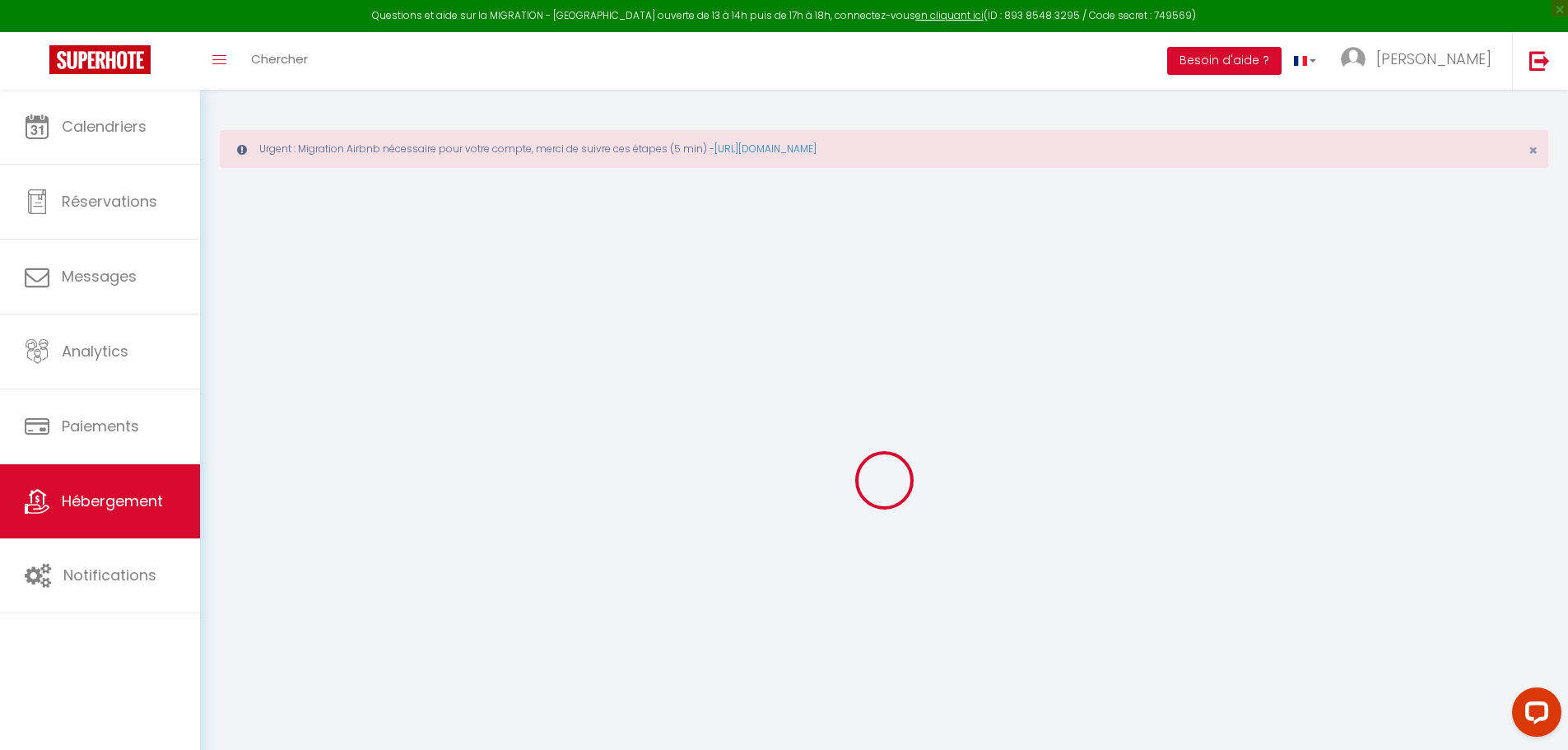
type input "30"
select select
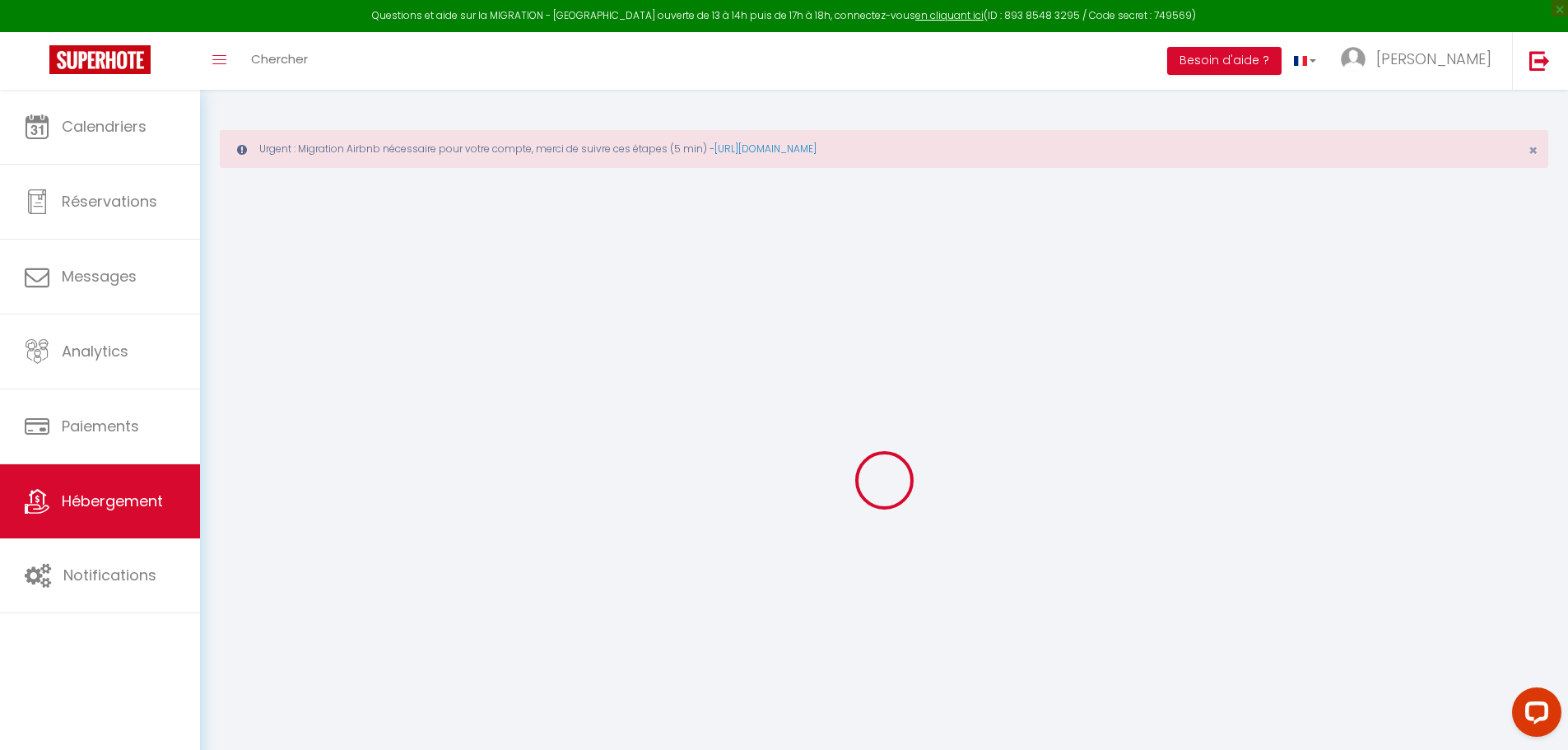
select select
type input "3 cours Pasteur"
type input "40100"
type input "Dax"
type input "[EMAIL_ADDRESS][DOMAIN_NAME]"
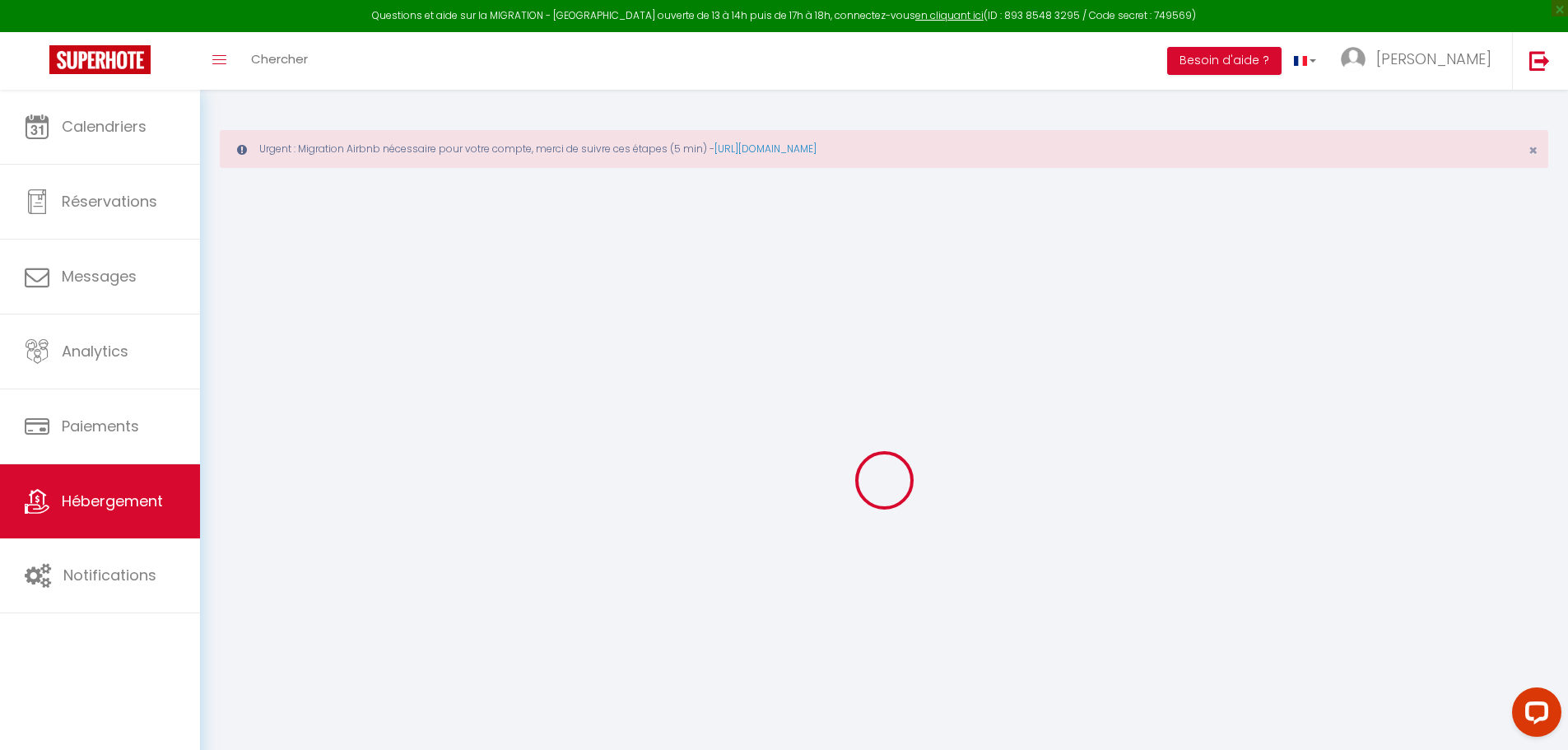
select select "11441"
checkbox input "false"
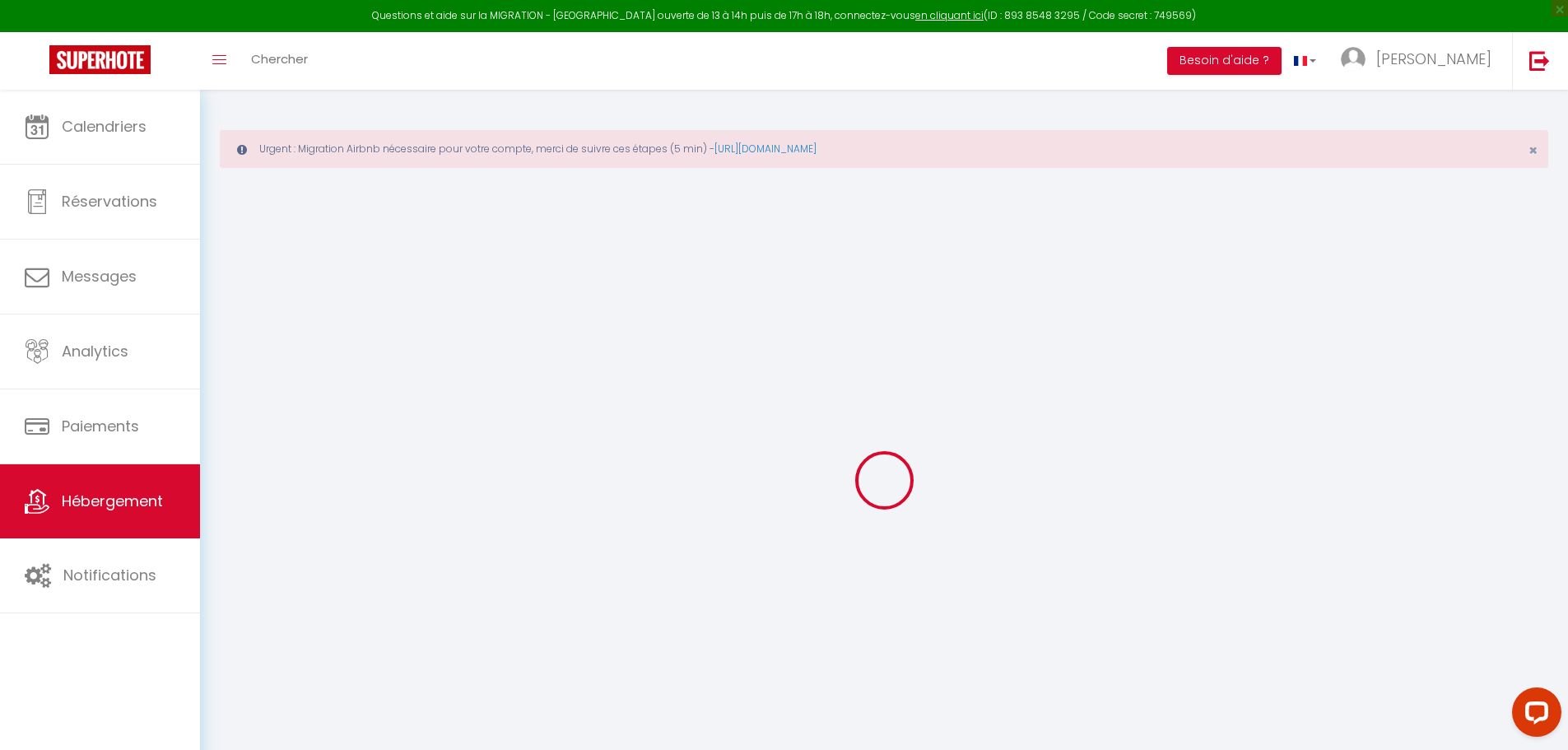
type input "0"
select select
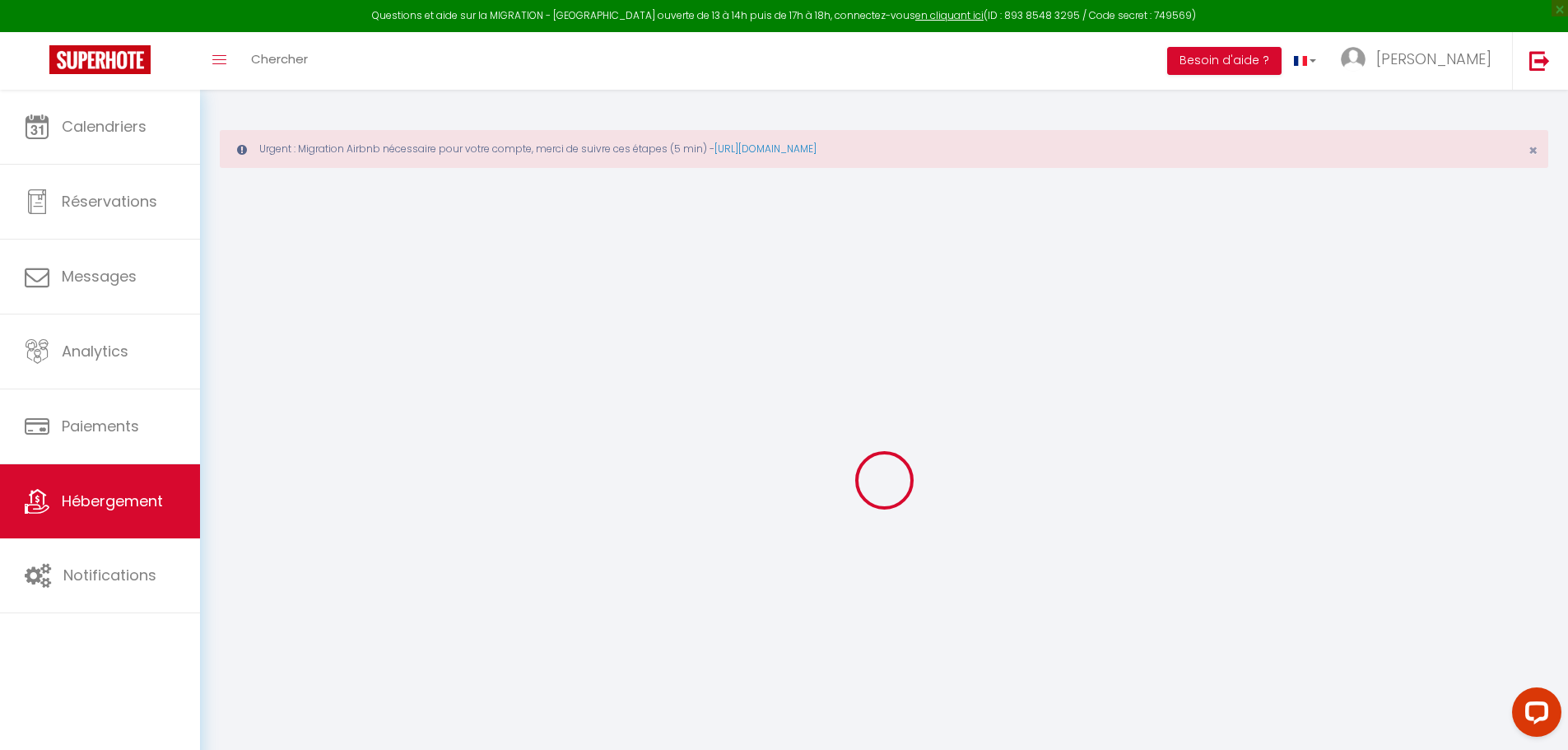
checkbox input "false"
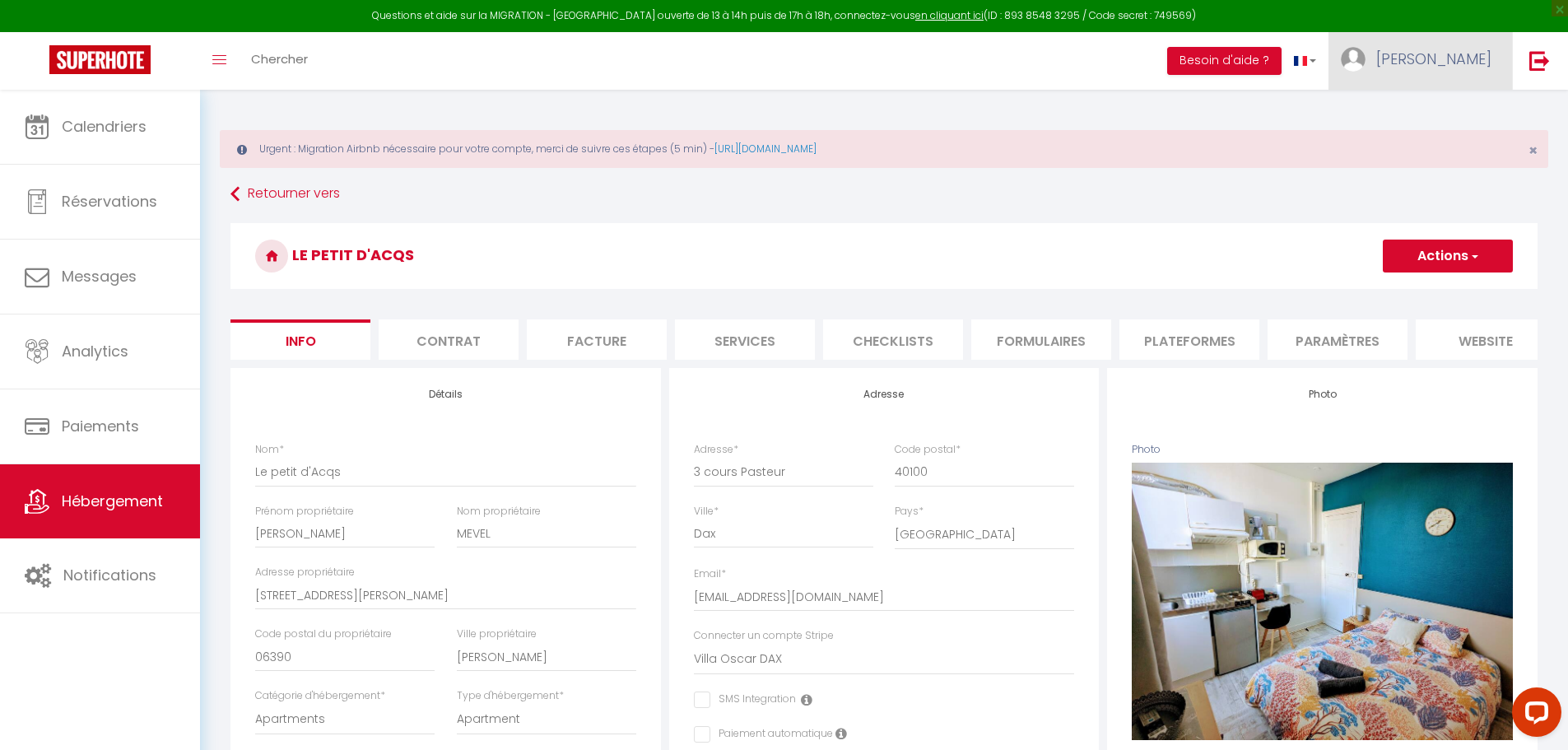
click at [1473, 71] on link "[PERSON_NAME]" at bounding box center [1420, 60] width 183 height 58
select select
checkbox input "false"
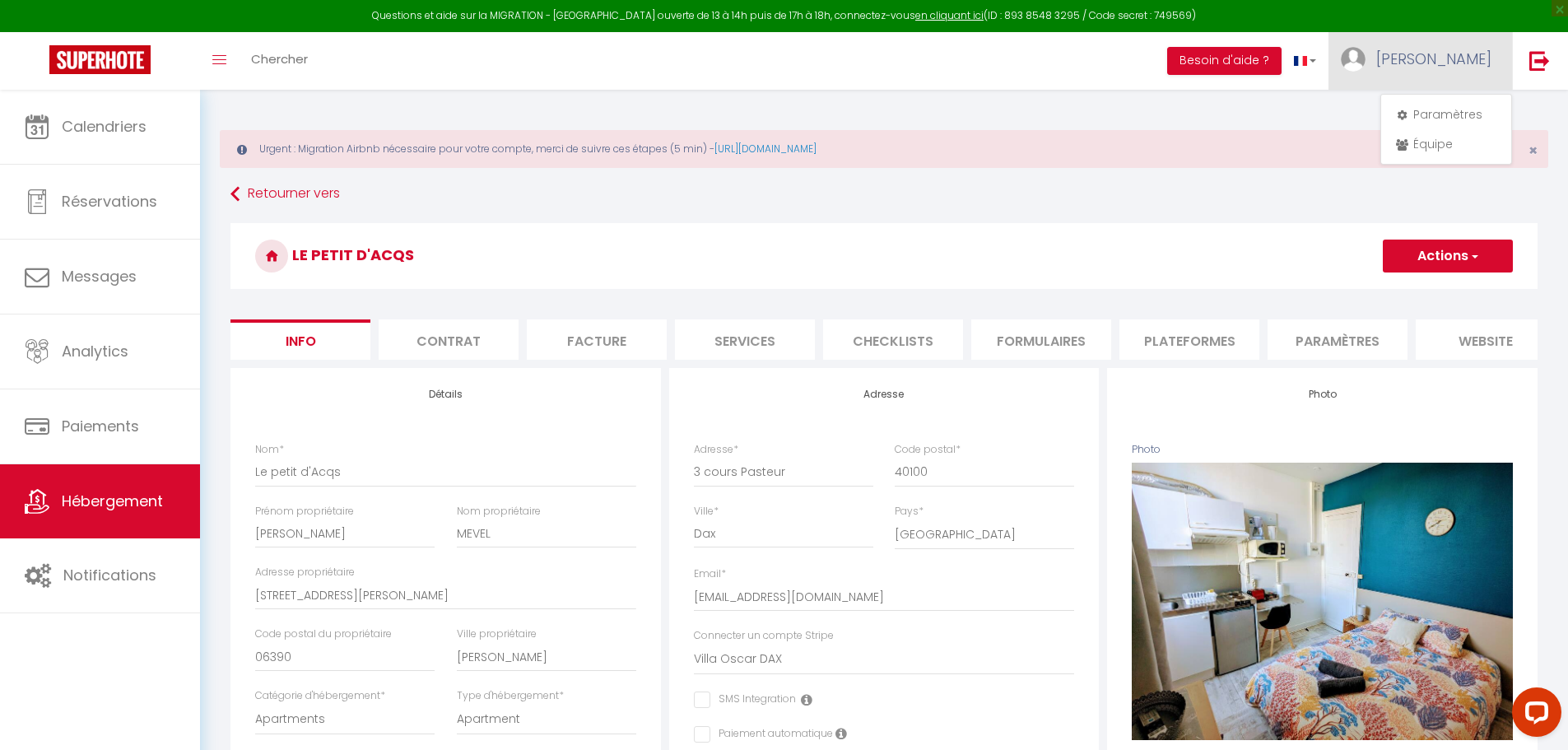
checkbox input "false"
click at [1445, 108] on link "Paramètres" at bounding box center [1446, 114] width 122 height 28
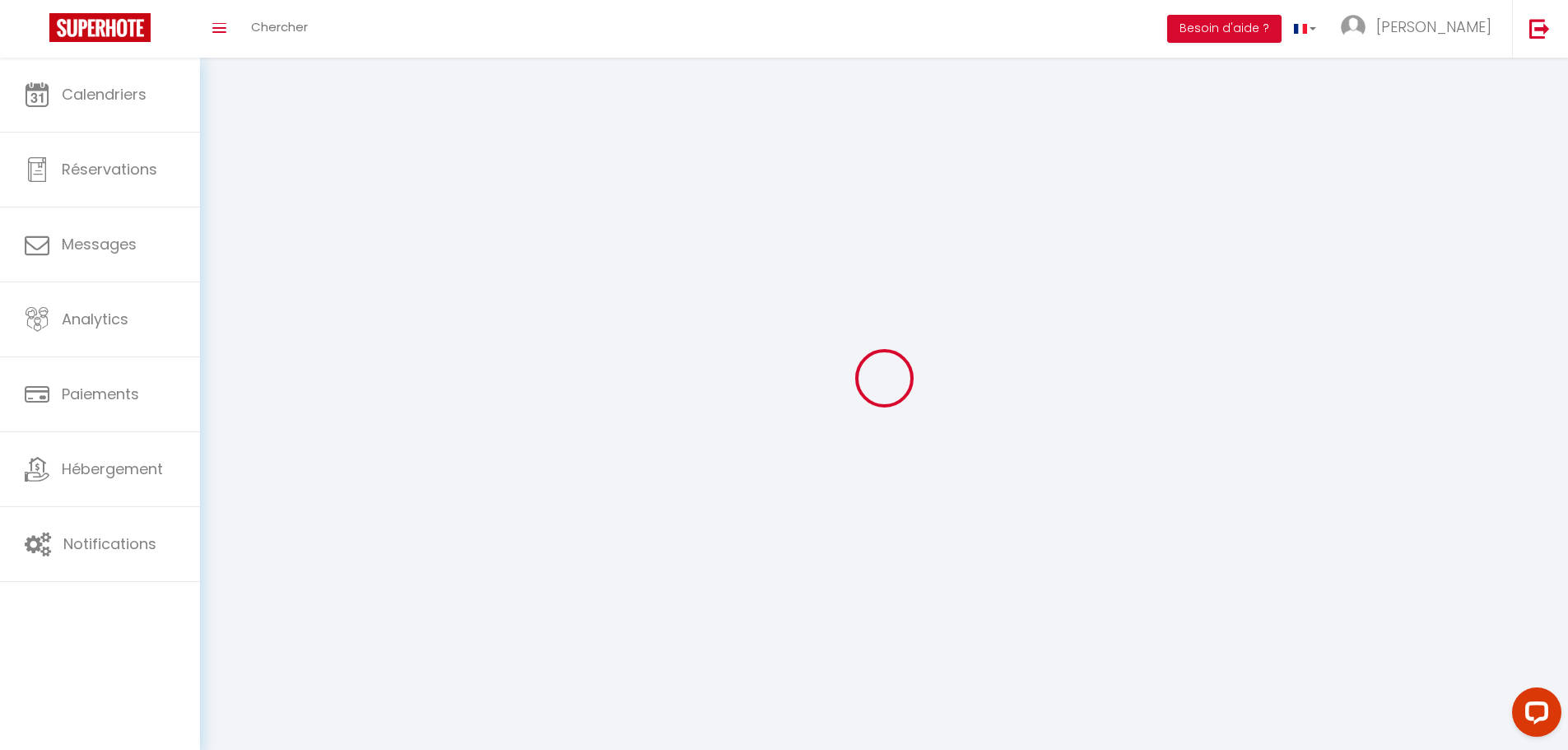
select select
type input "[PERSON_NAME]"
type input "0699285742"
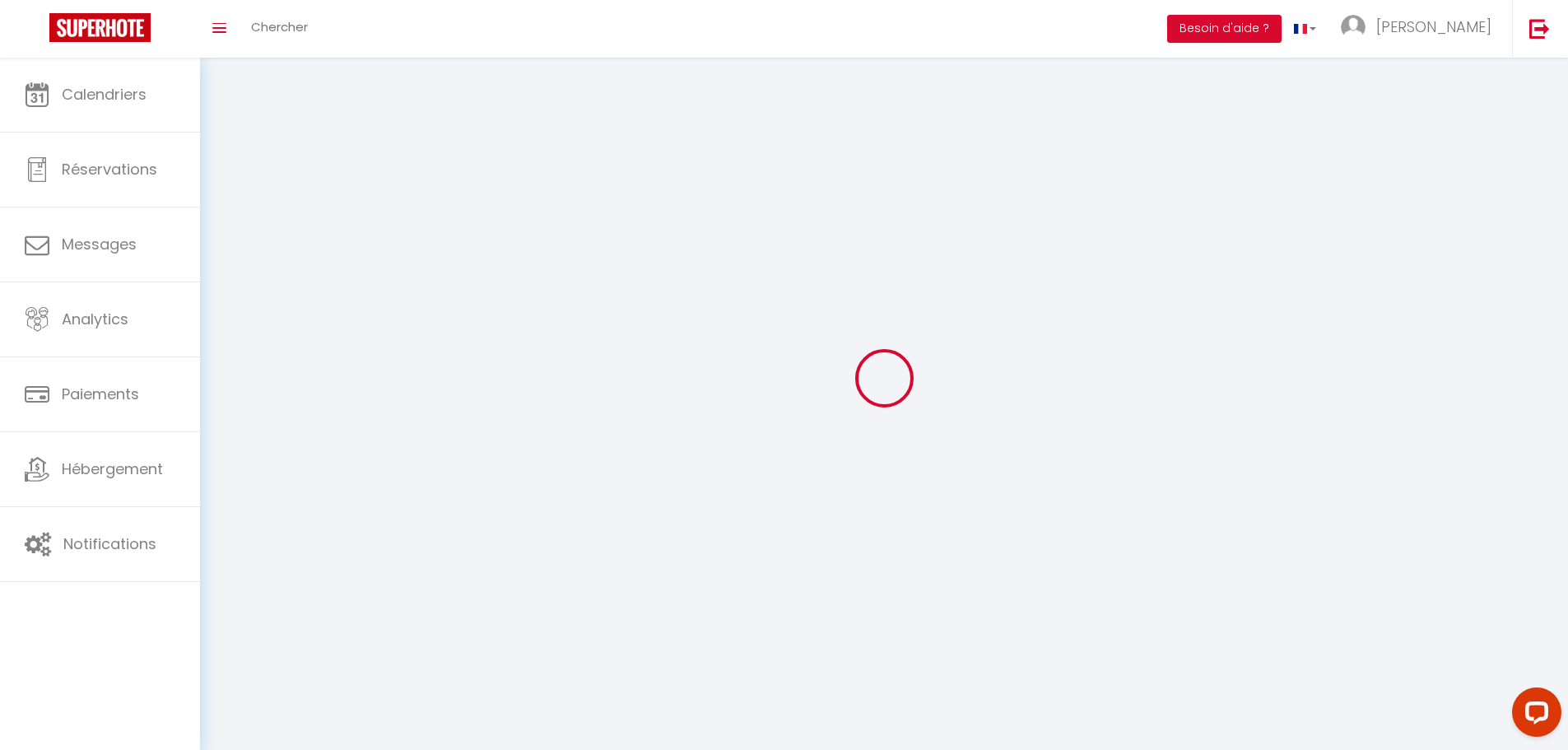
type input "[STREET_ADDRESS]"
type input "64240"
type input "Hasparren"
type input "qY7YPPwCNRl7Zhj45iQgwOc4a"
type input "7eMndqs7BG1lqDOMHFDaExhXg"
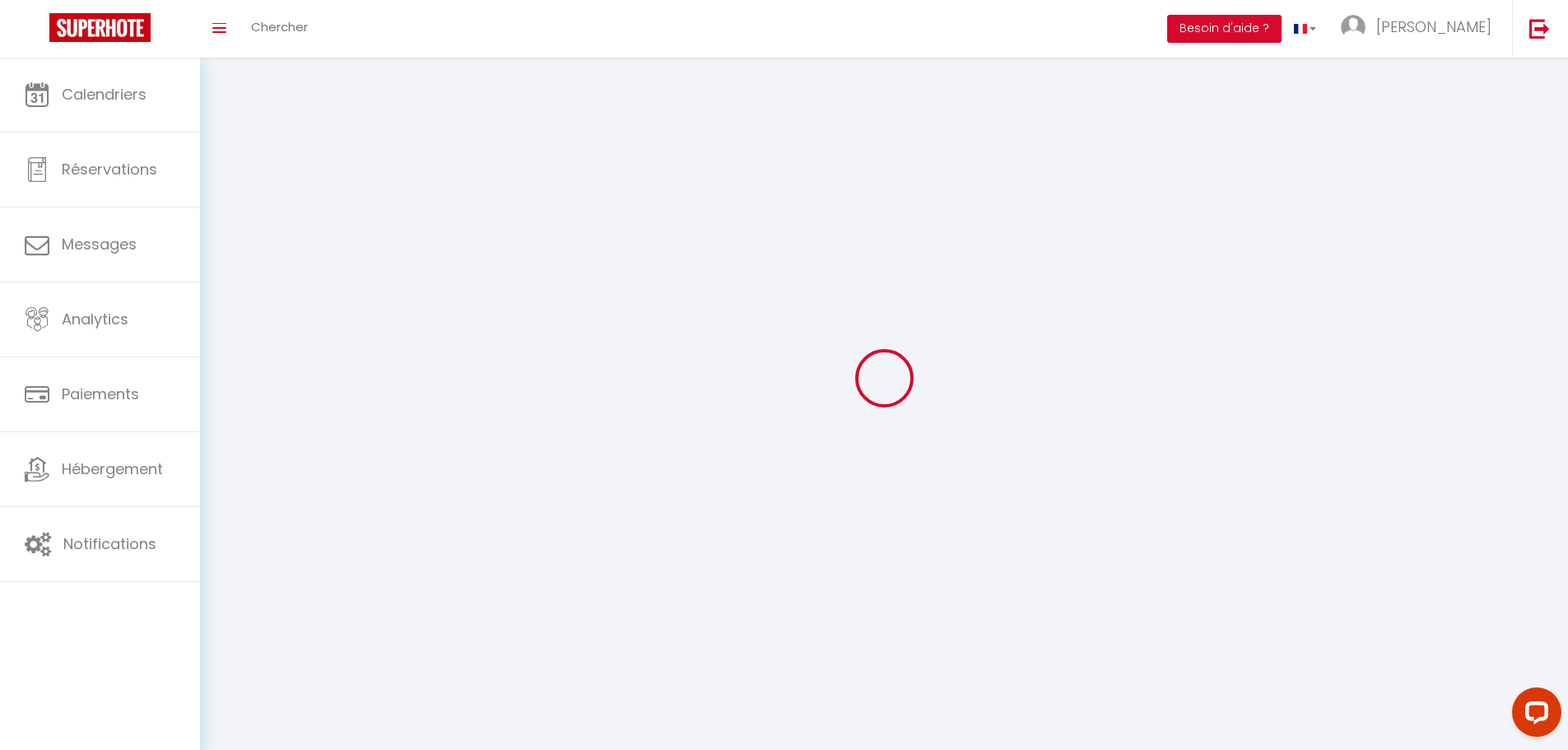
select select "28"
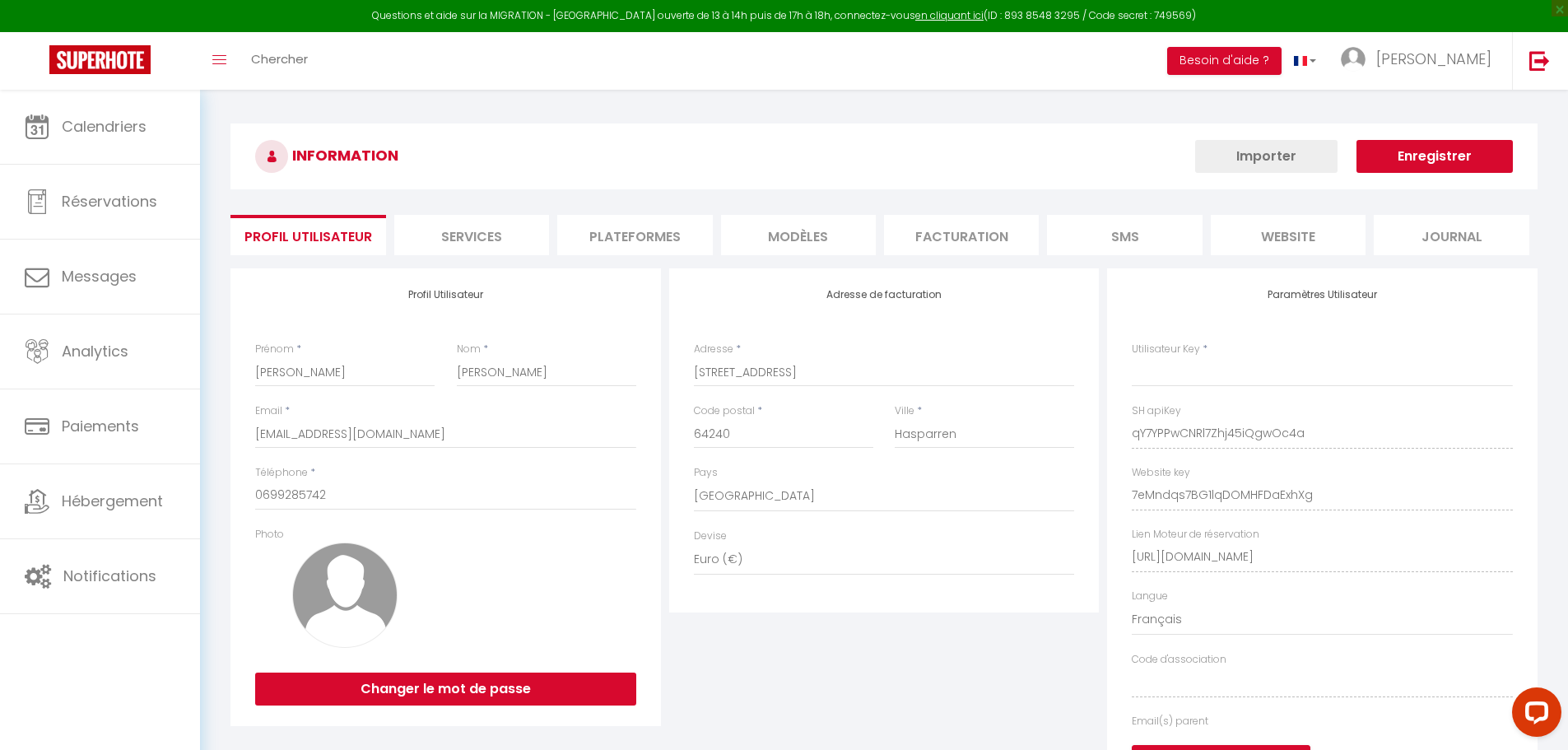
type input "qY7YPPwCNRl7Zhj45iQgwOc4a"
type input "7eMndqs7BG1lqDOMHFDaExhXg"
type input "[URL][DOMAIN_NAME]"
select select "fr"
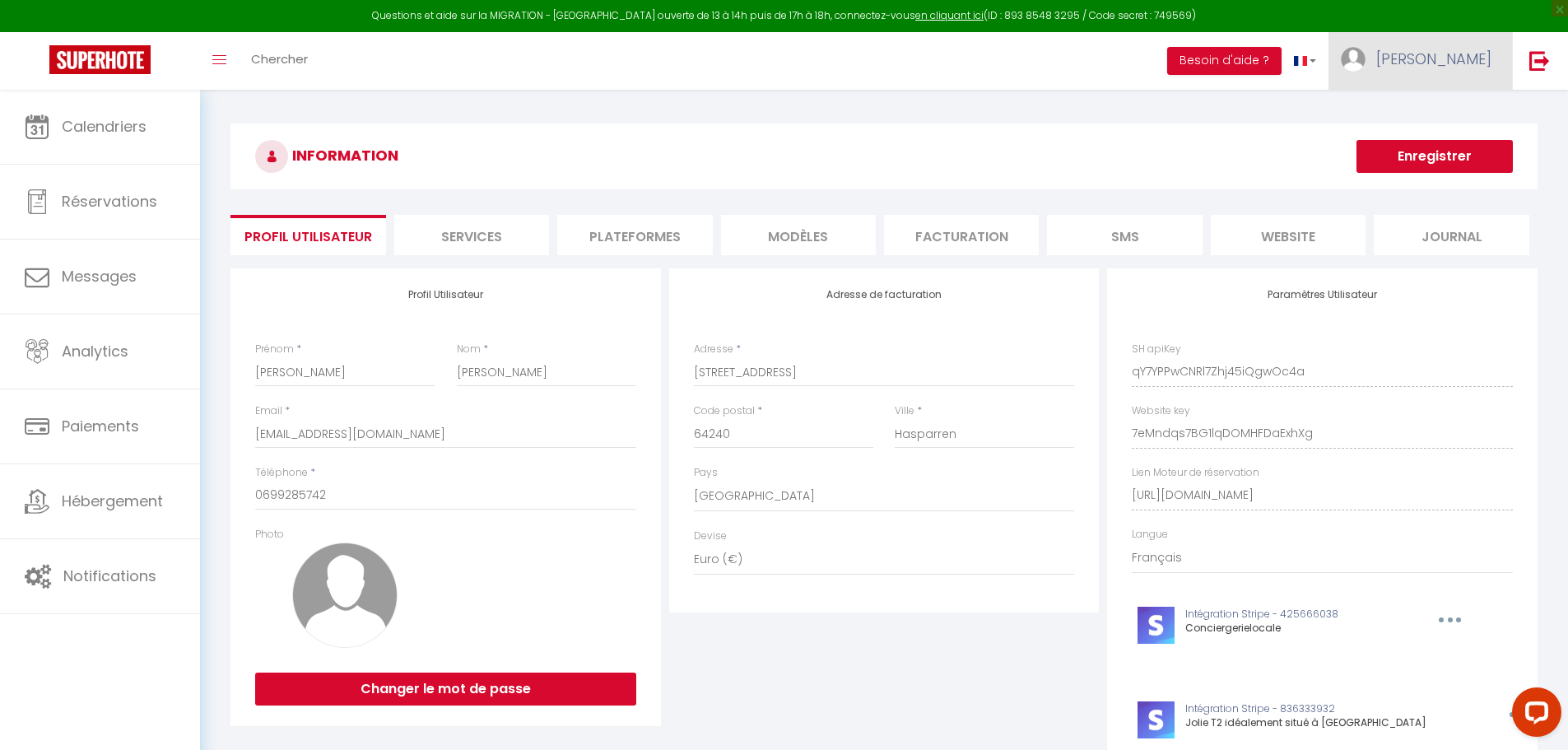
click at [1468, 62] on span "[PERSON_NAME]" at bounding box center [1433, 59] width 115 height 20
click at [636, 245] on li "Plateformes" at bounding box center [634, 234] width 155 height 40
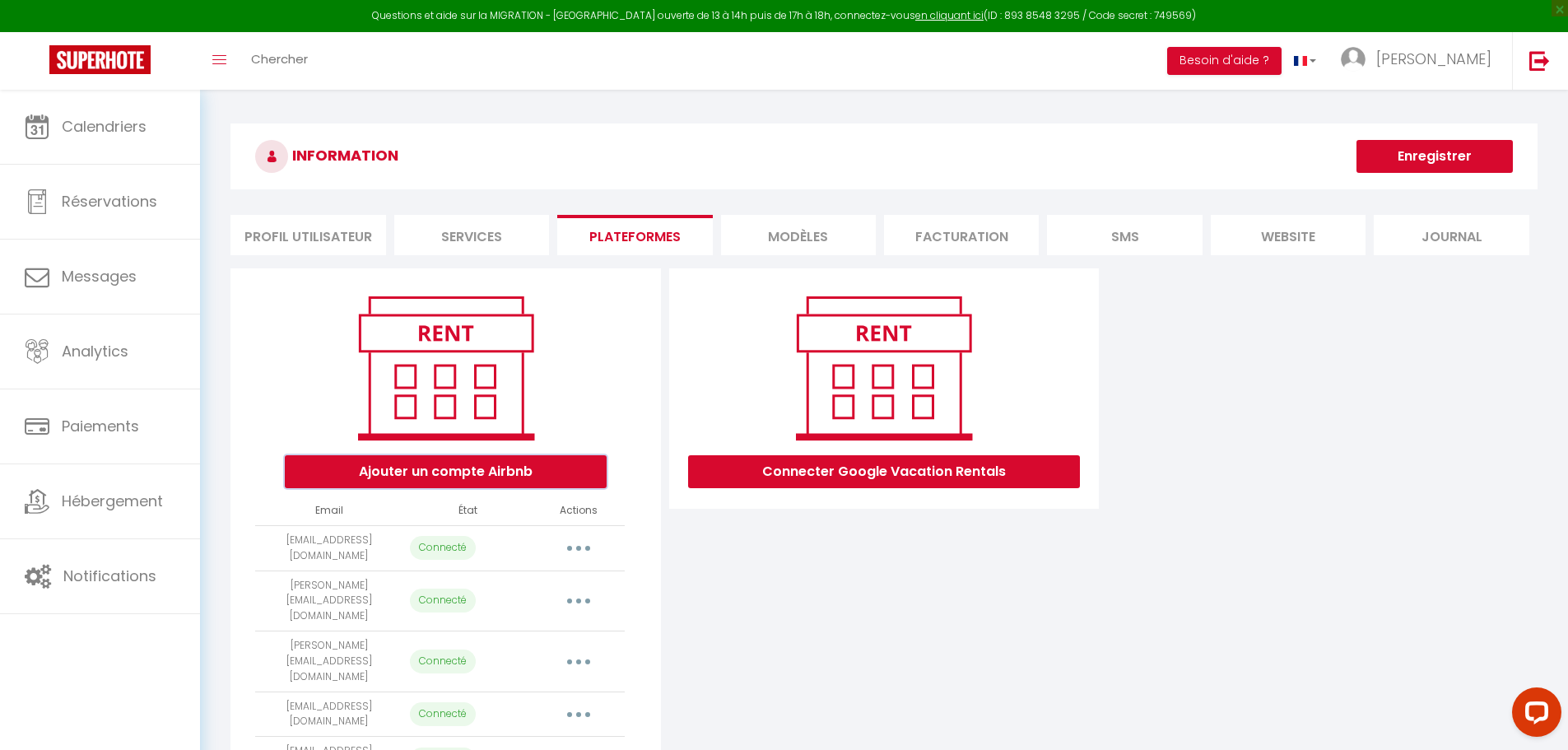
click at [455, 464] on button "Ajouter un compte Airbnb" at bounding box center [446, 472] width 322 height 33
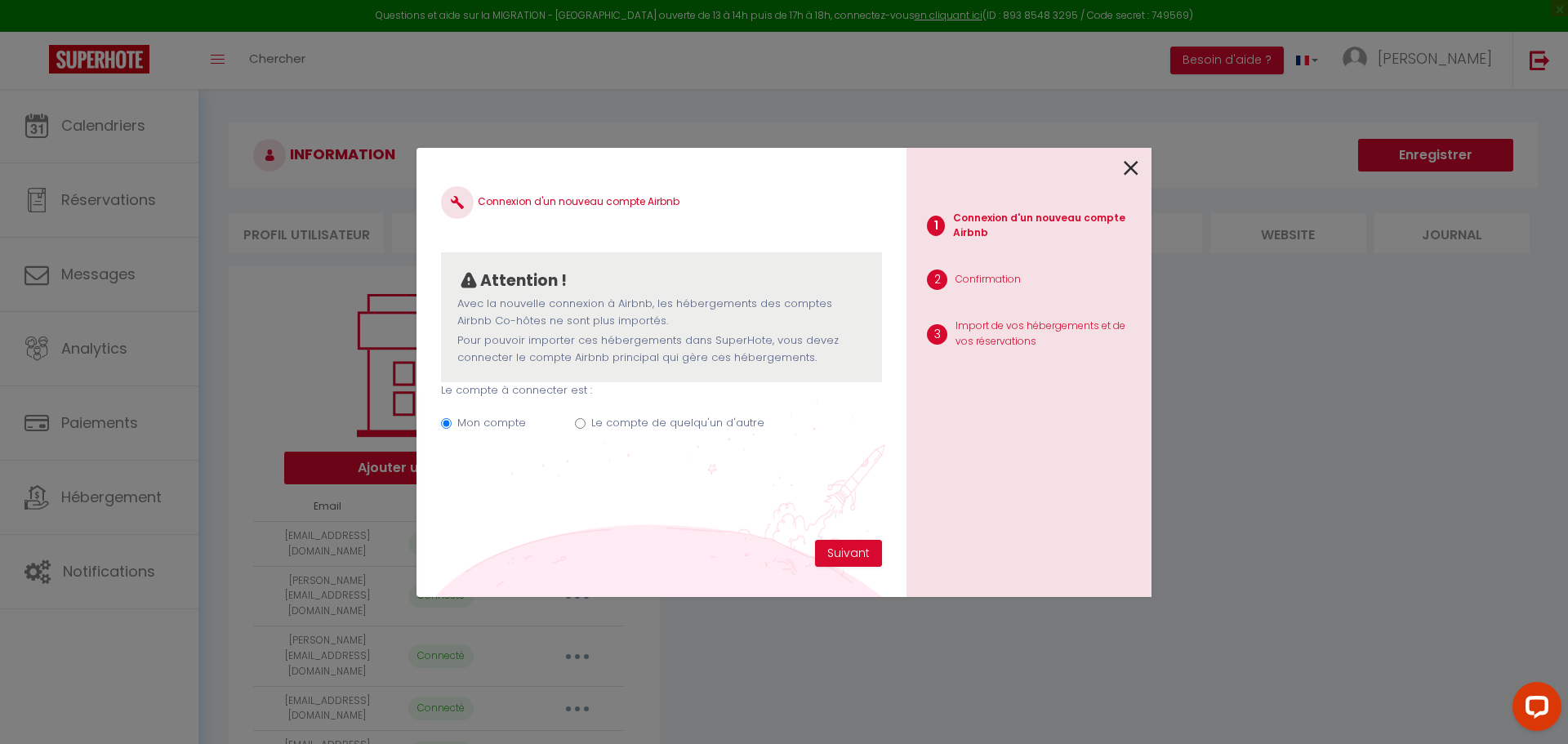
click at [579, 422] on input "Le compte de quelqu'un d'autre" at bounding box center [579, 423] width 11 height 11
radio input "true"
radio input "false"
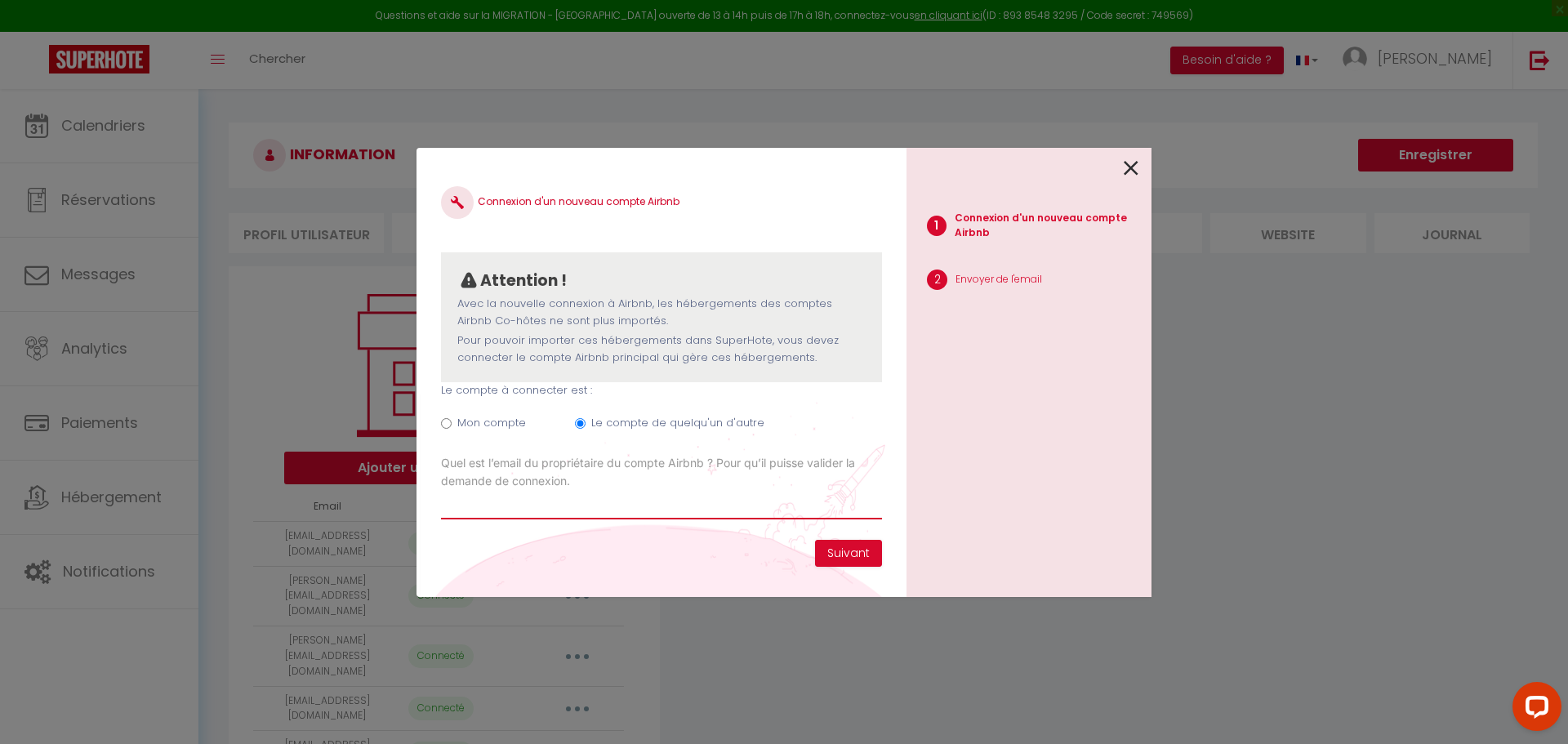
click at [480, 512] on input "Email connexion Airbnb" at bounding box center [662, 504] width 441 height 29
type input "[EMAIL_ADDRESS][DOMAIN_NAME]"
click at [842, 553] on button "Suivant" at bounding box center [847, 553] width 67 height 28
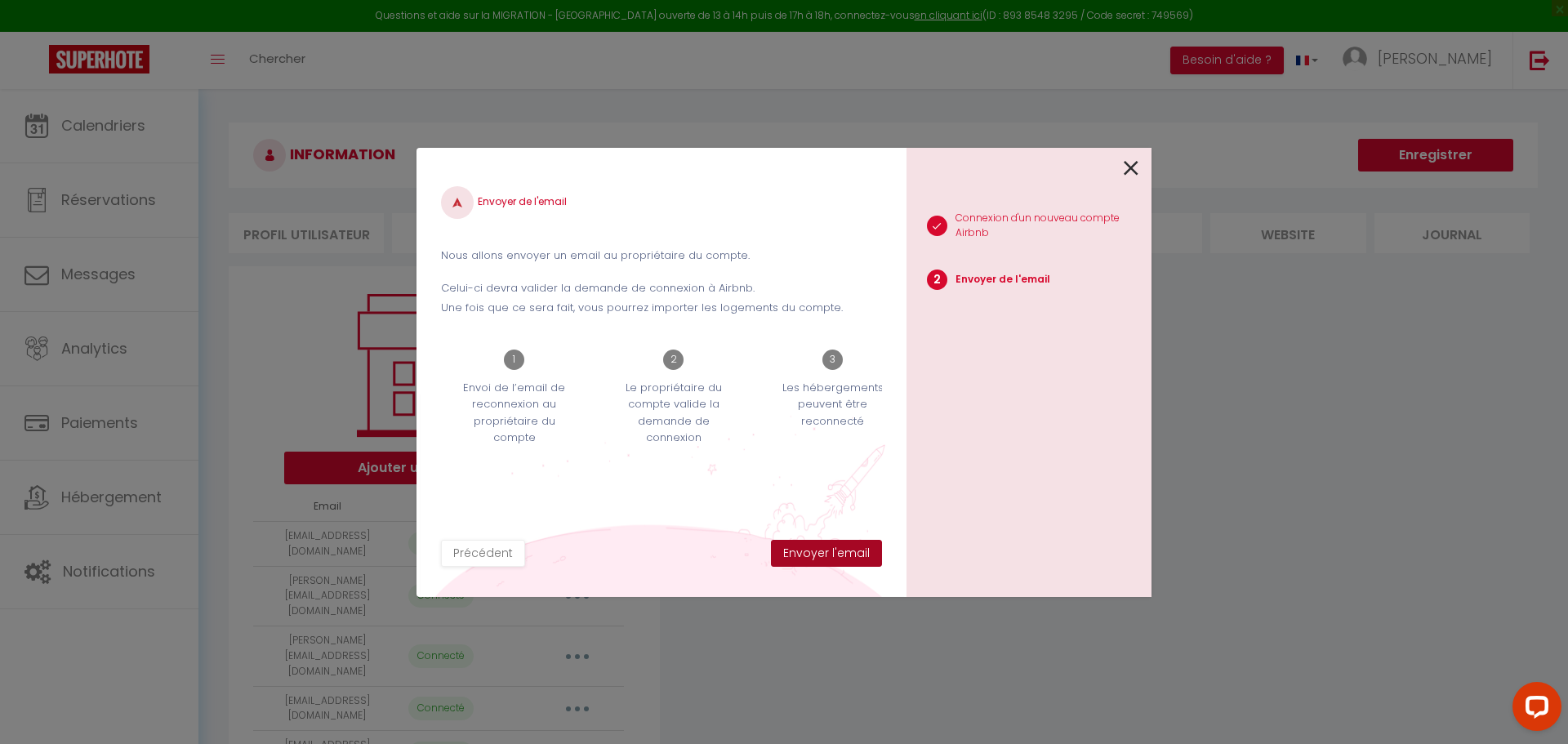
click at [844, 554] on button "Envoyer l'email" at bounding box center [826, 553] width 111 height 28
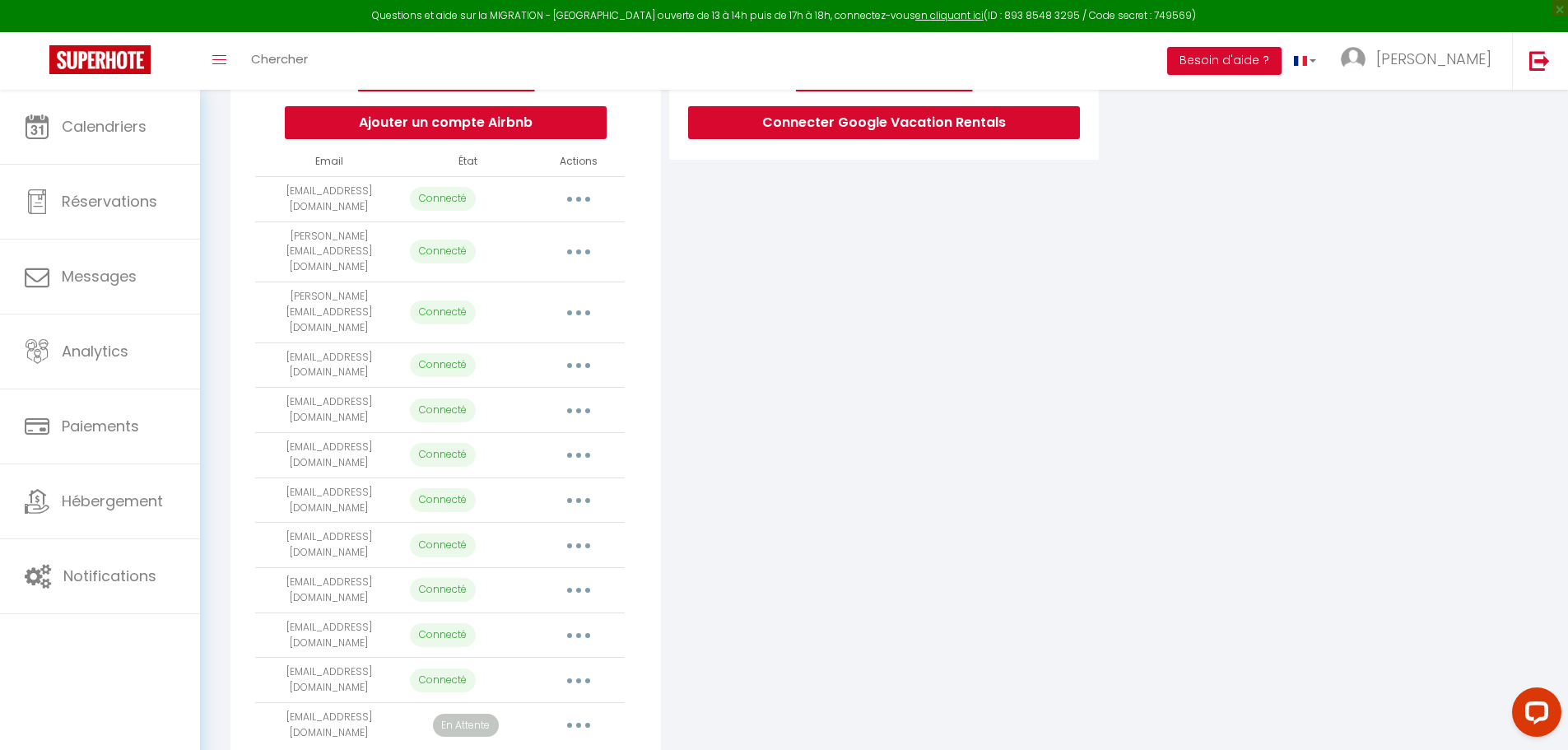
scroll to position [364, 0]
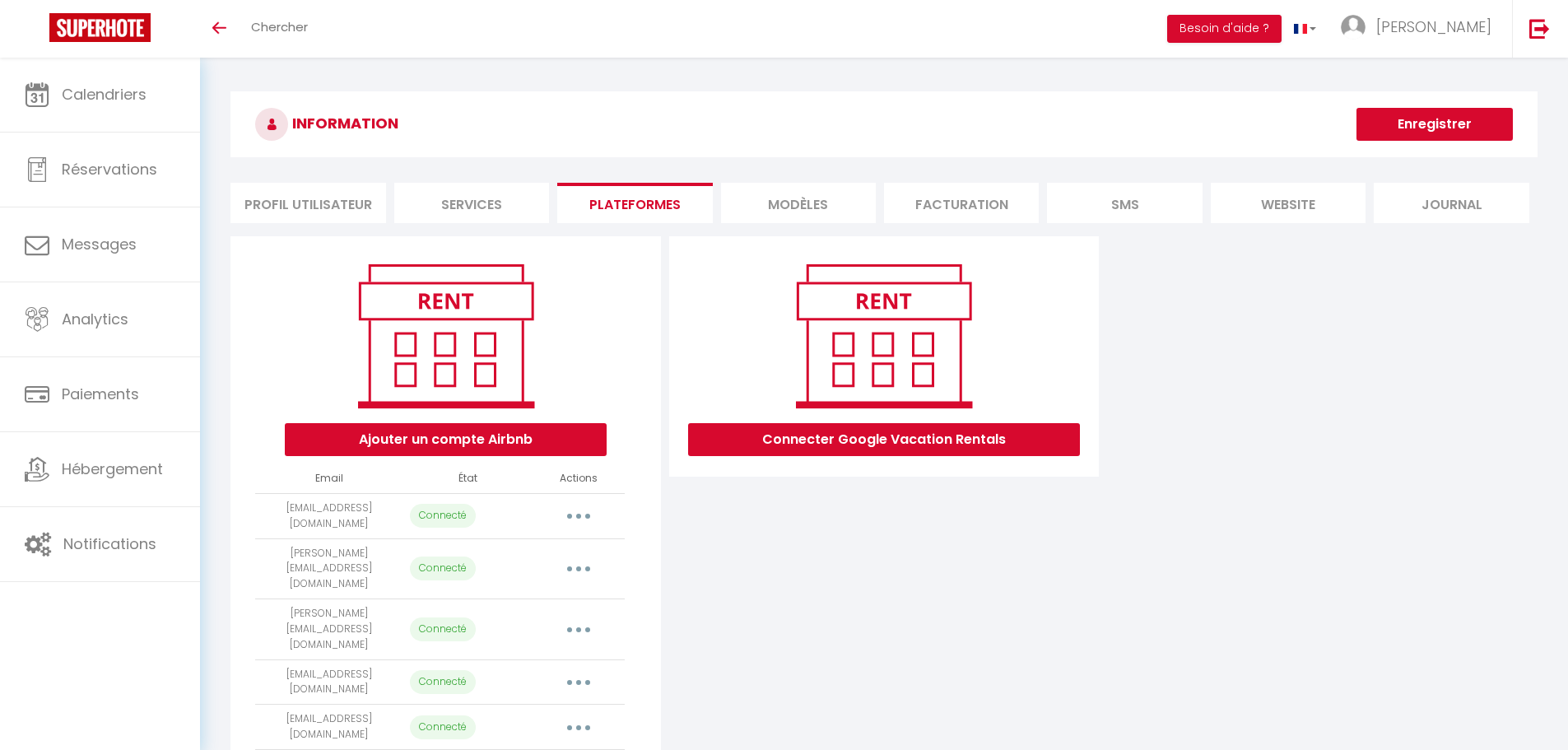
scroll to position [332, 0]
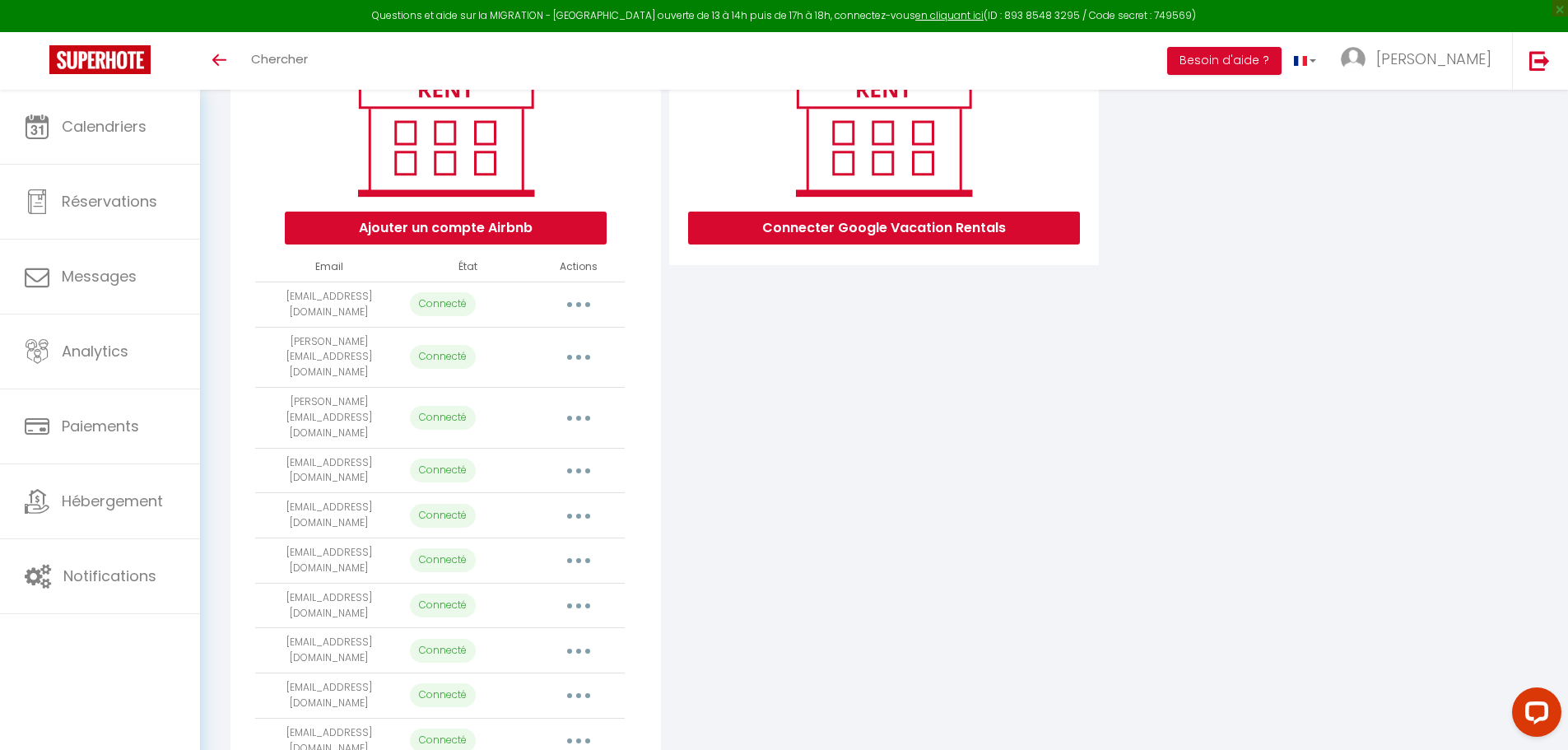
scroll to position [364, 0]
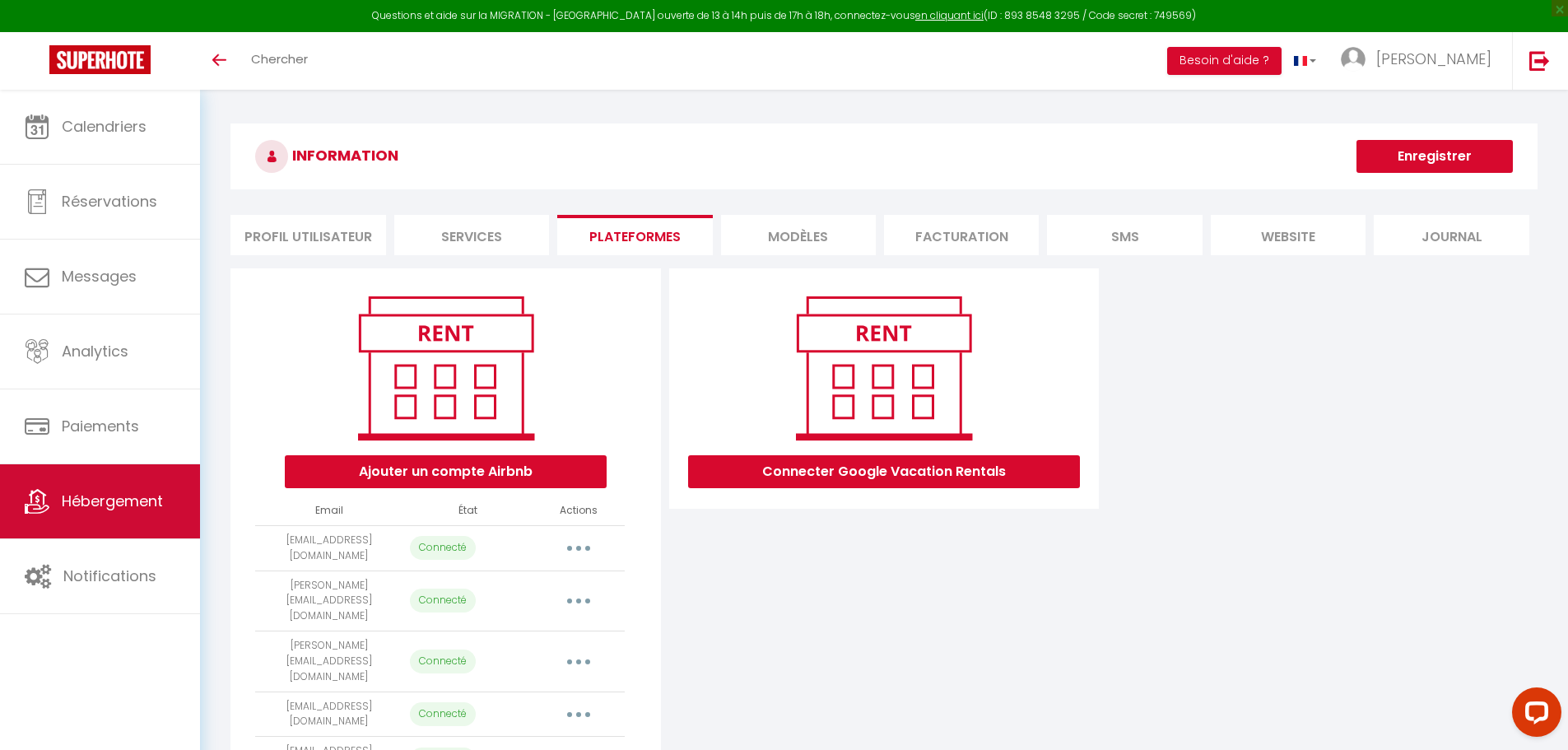
click at [108, 492] on span "Hébergement" at bounding box center [112, 500] width 101 height 20
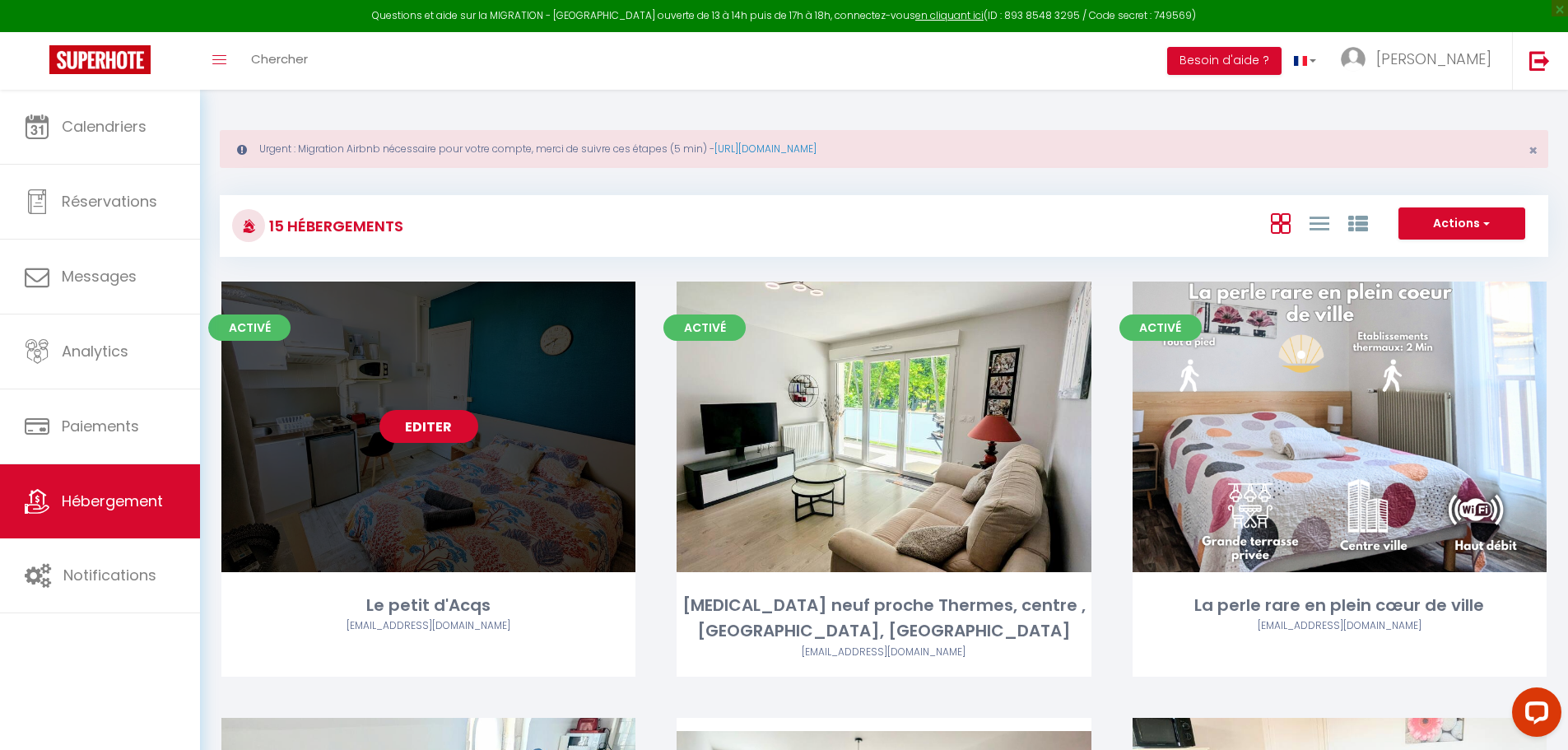
click at [446, 436] on link "Editer" at bounding box center [428, 426] width 98 height 33
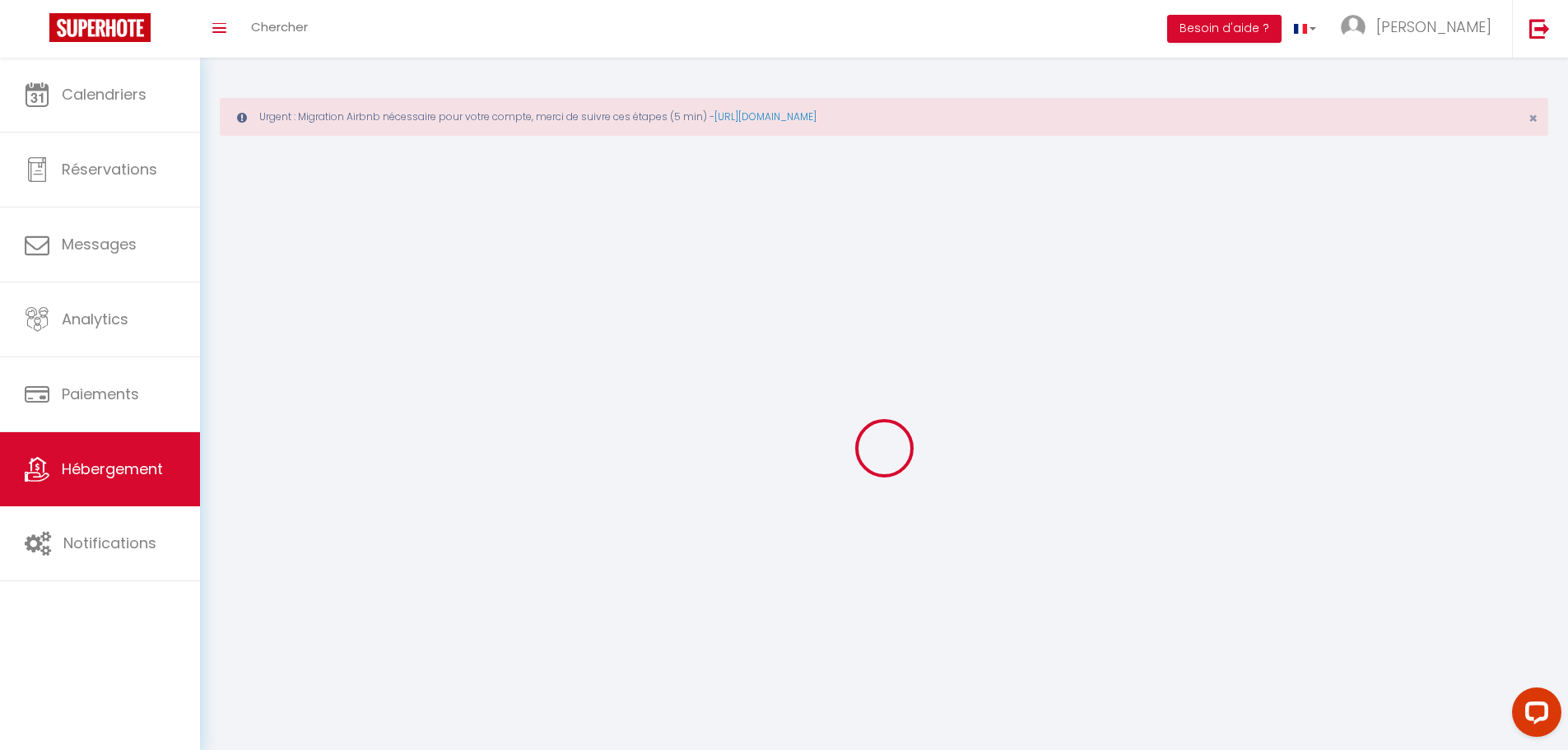
select select "1"
select select
select select "28"
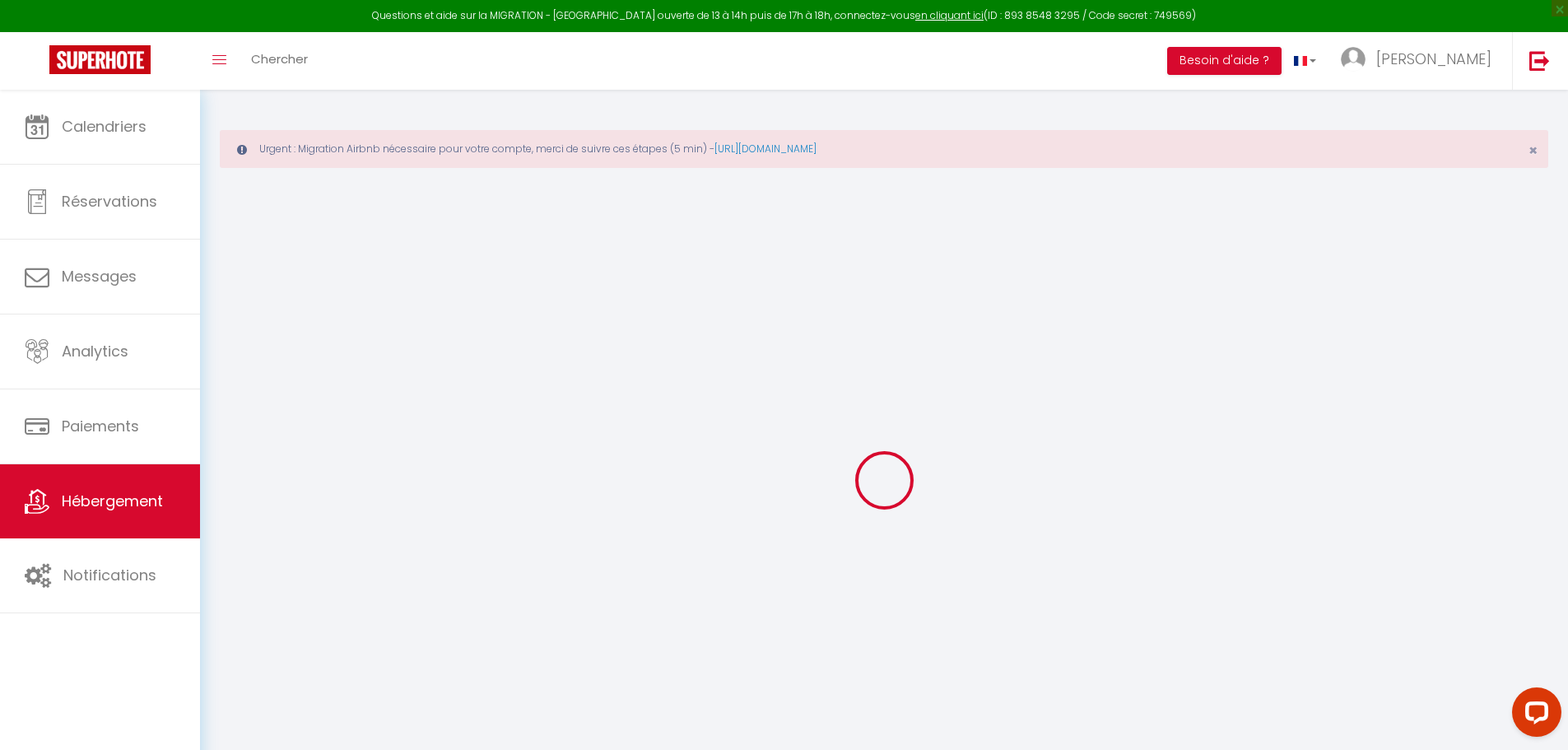
select select
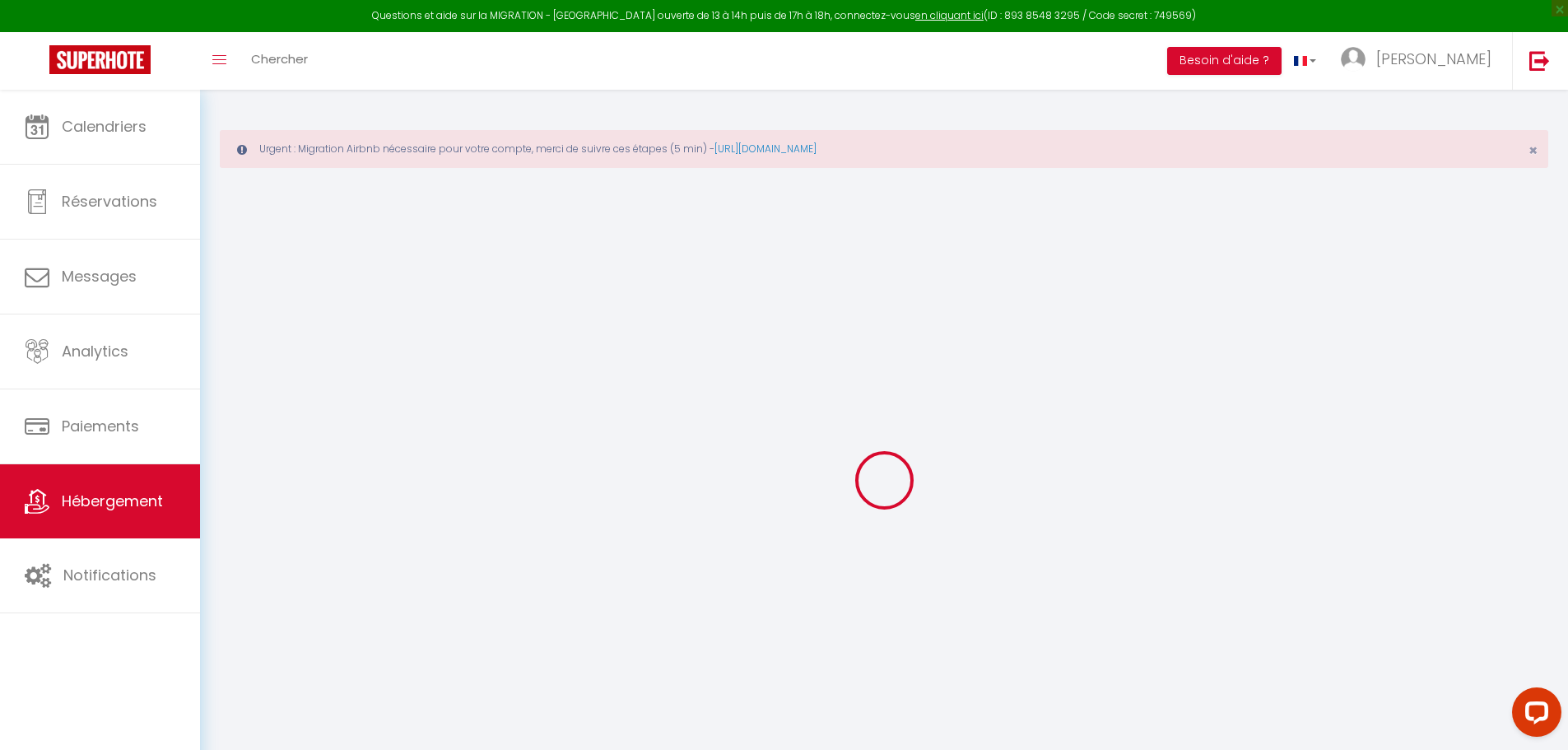
select select
checkbox input "false"
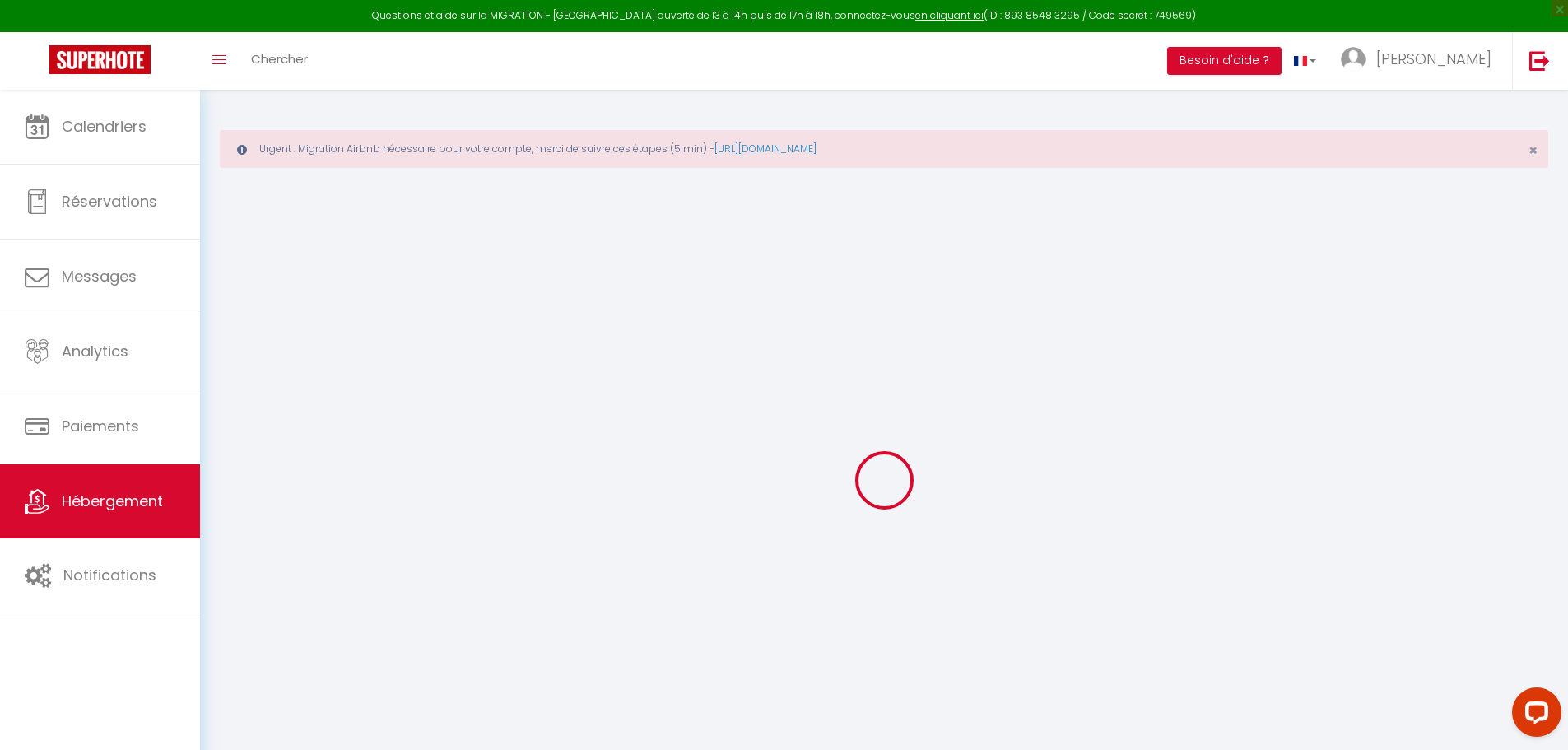
select select
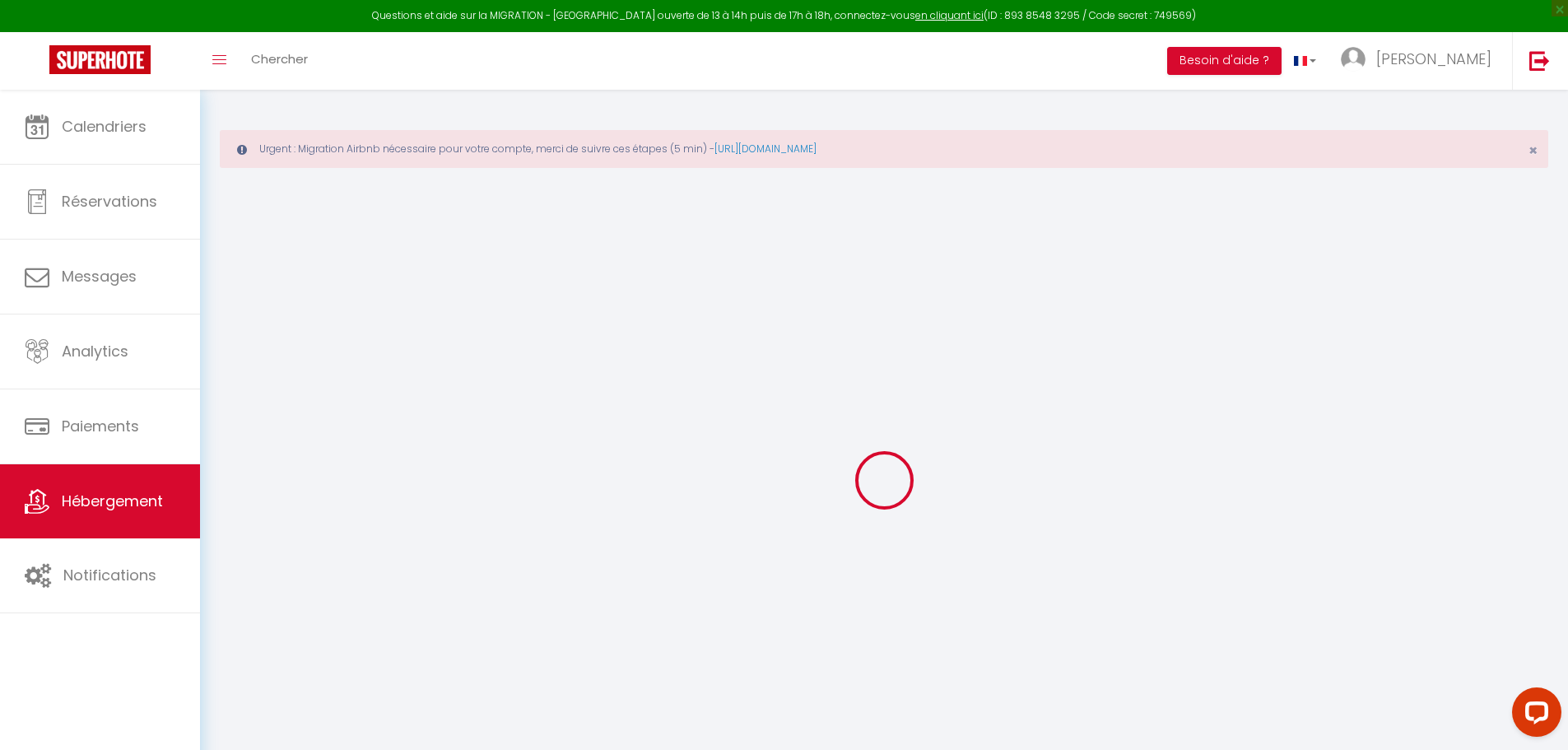
select select
checkbox input "false"
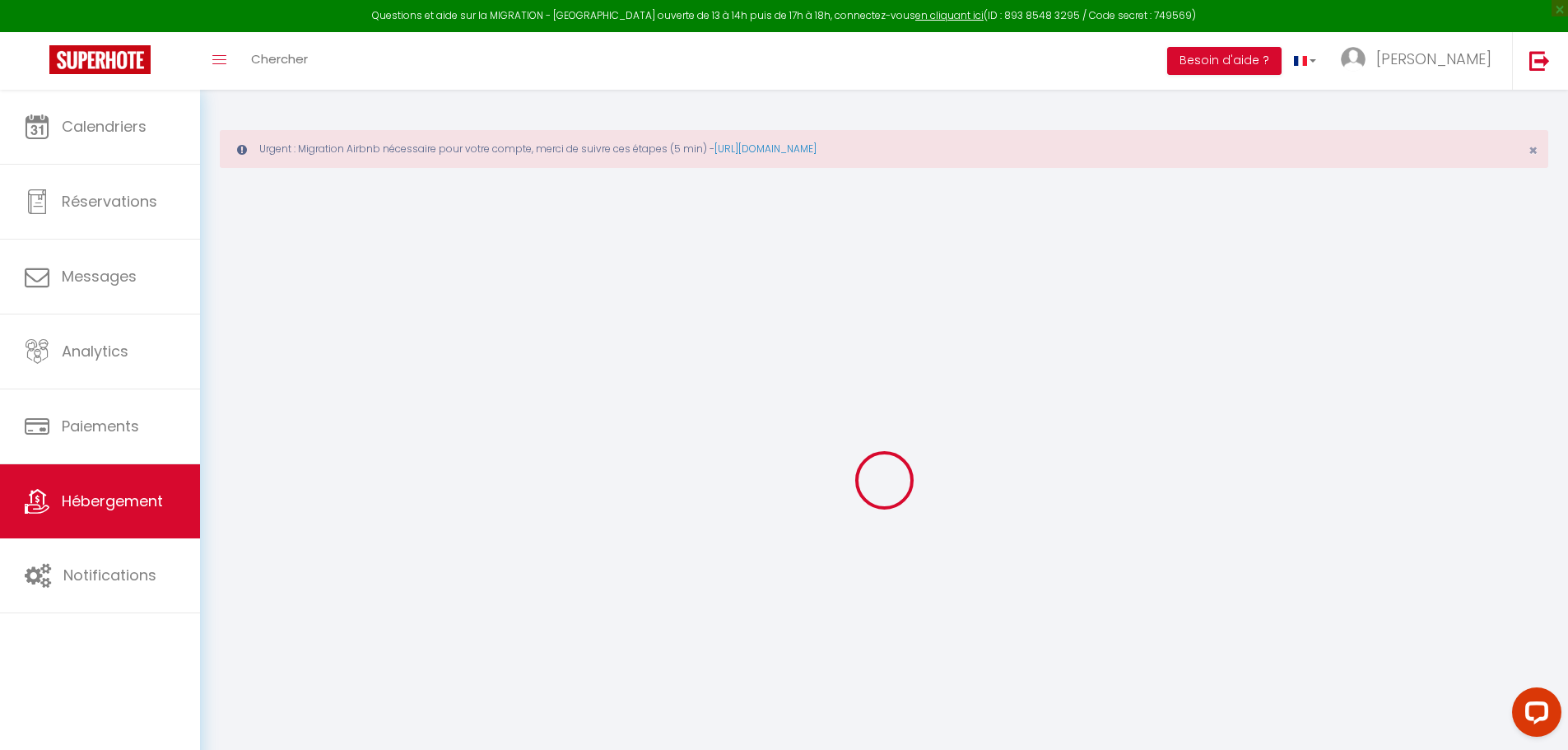
checkbox input "false"
select select
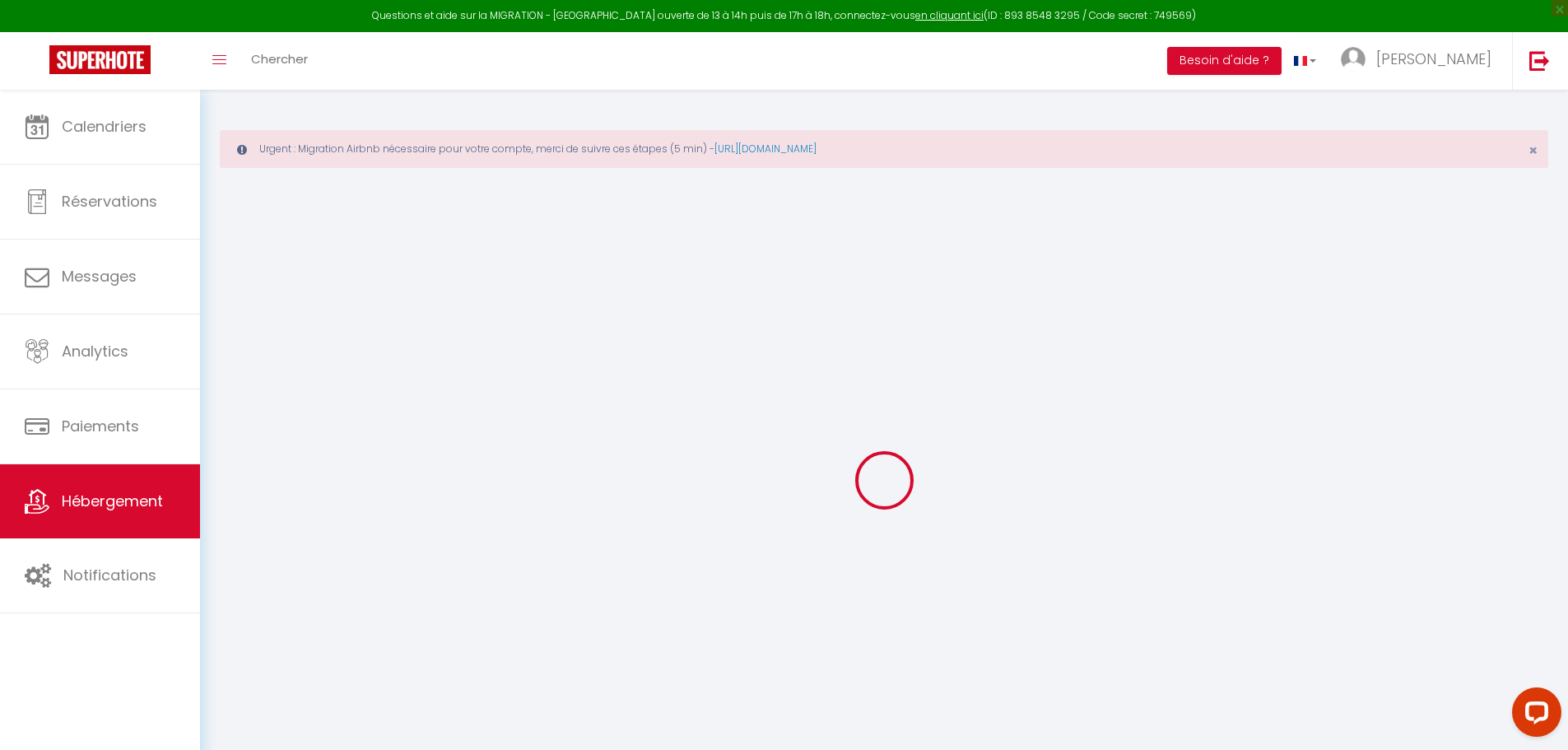
select select
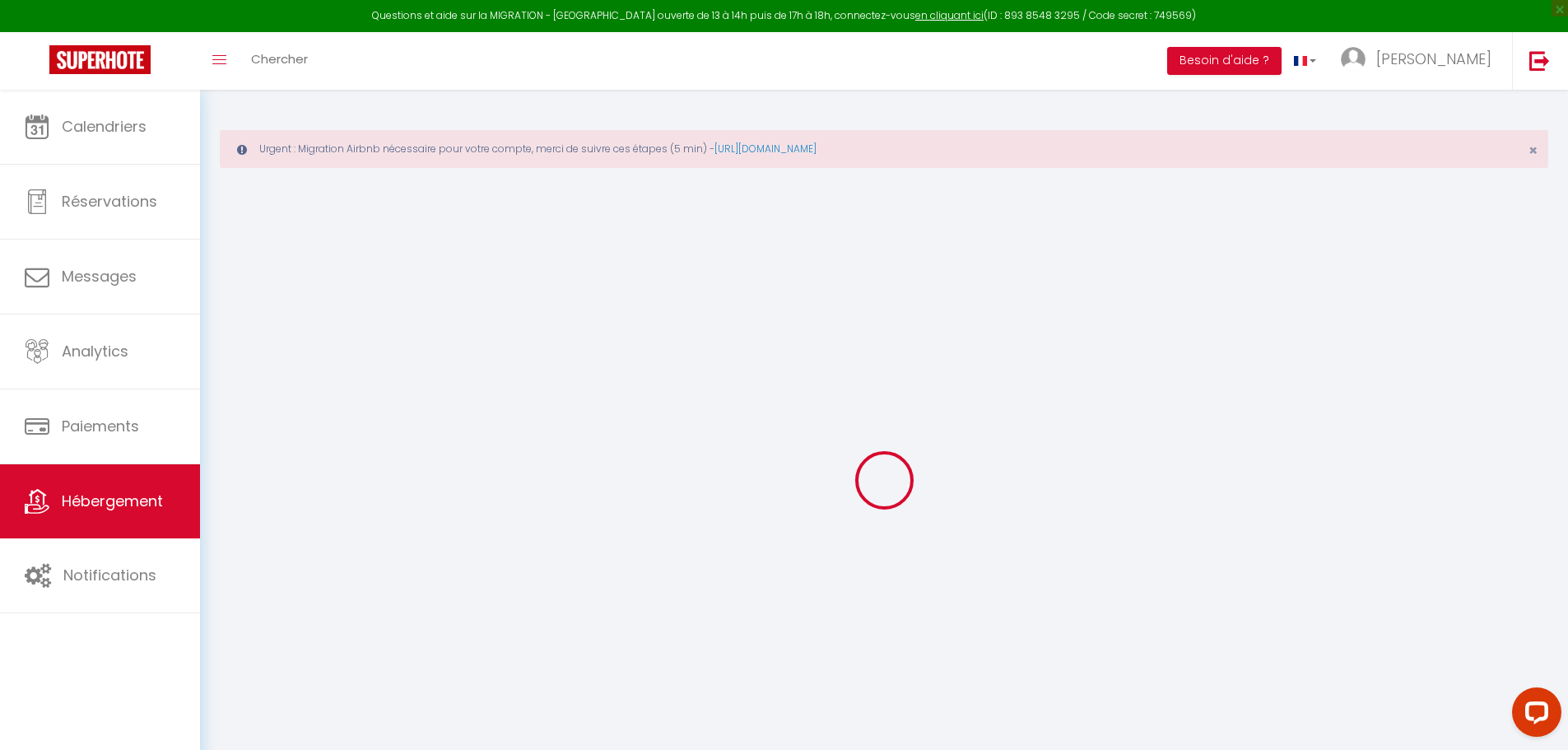
checkbox input "false"
select select
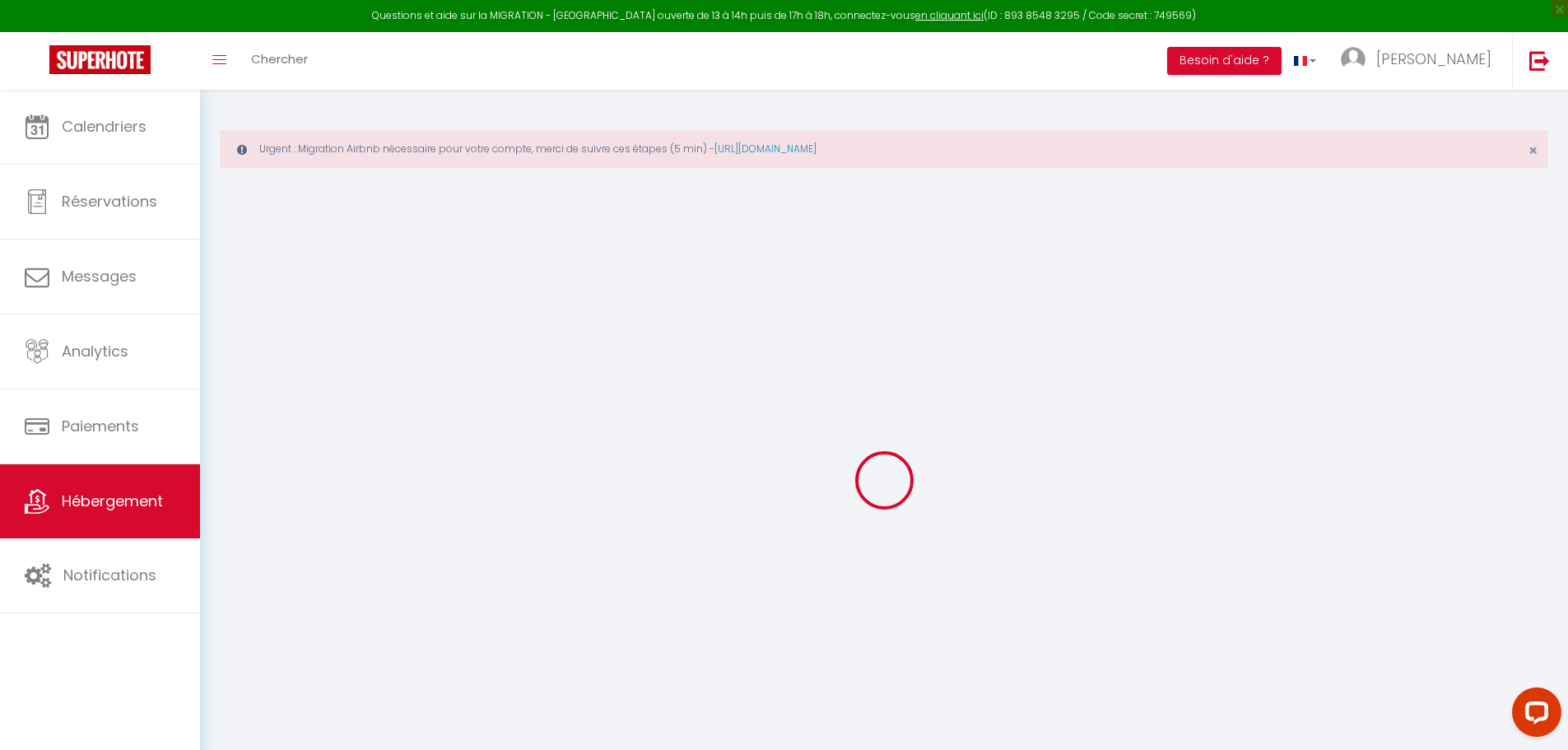
select select
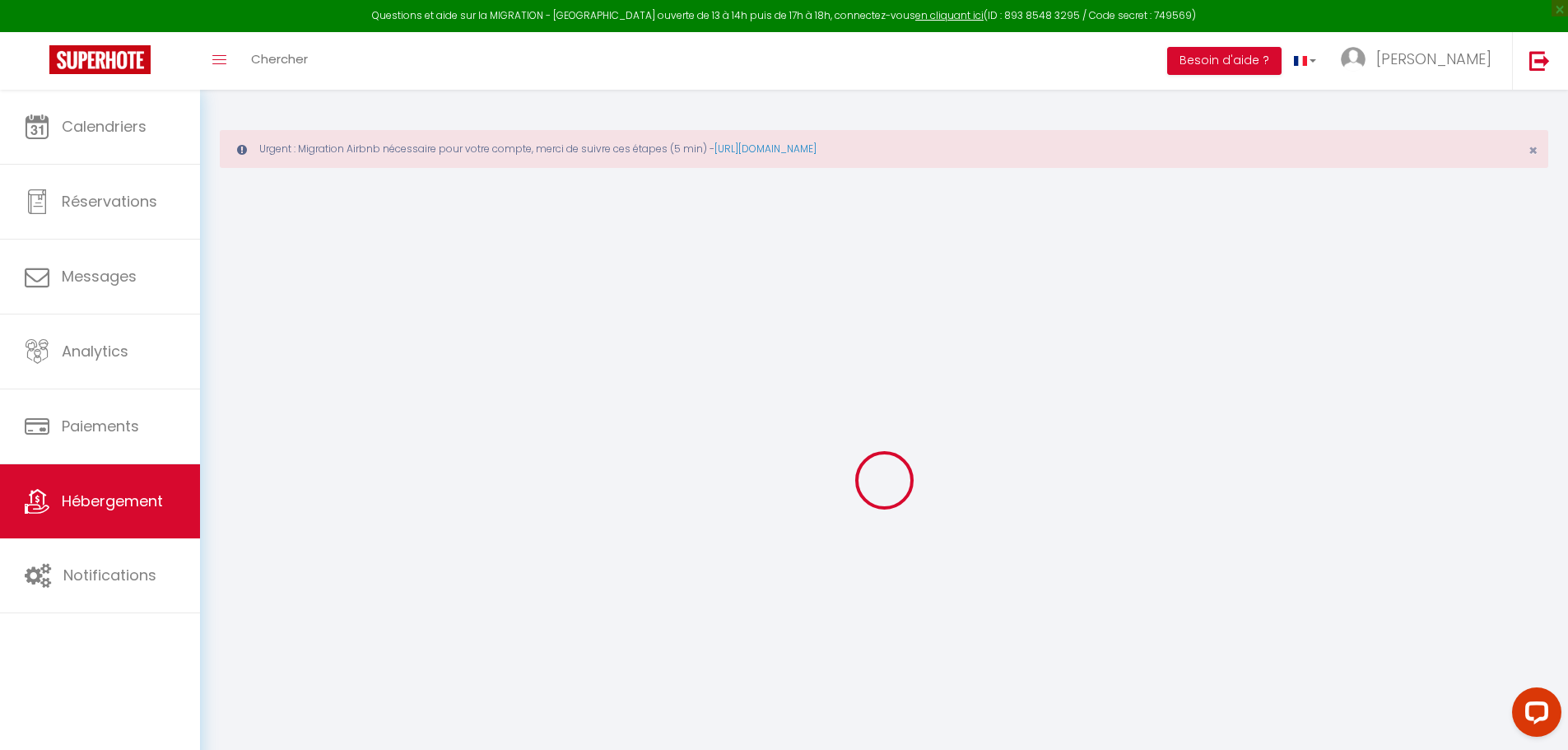
select select
checkbox input "false"
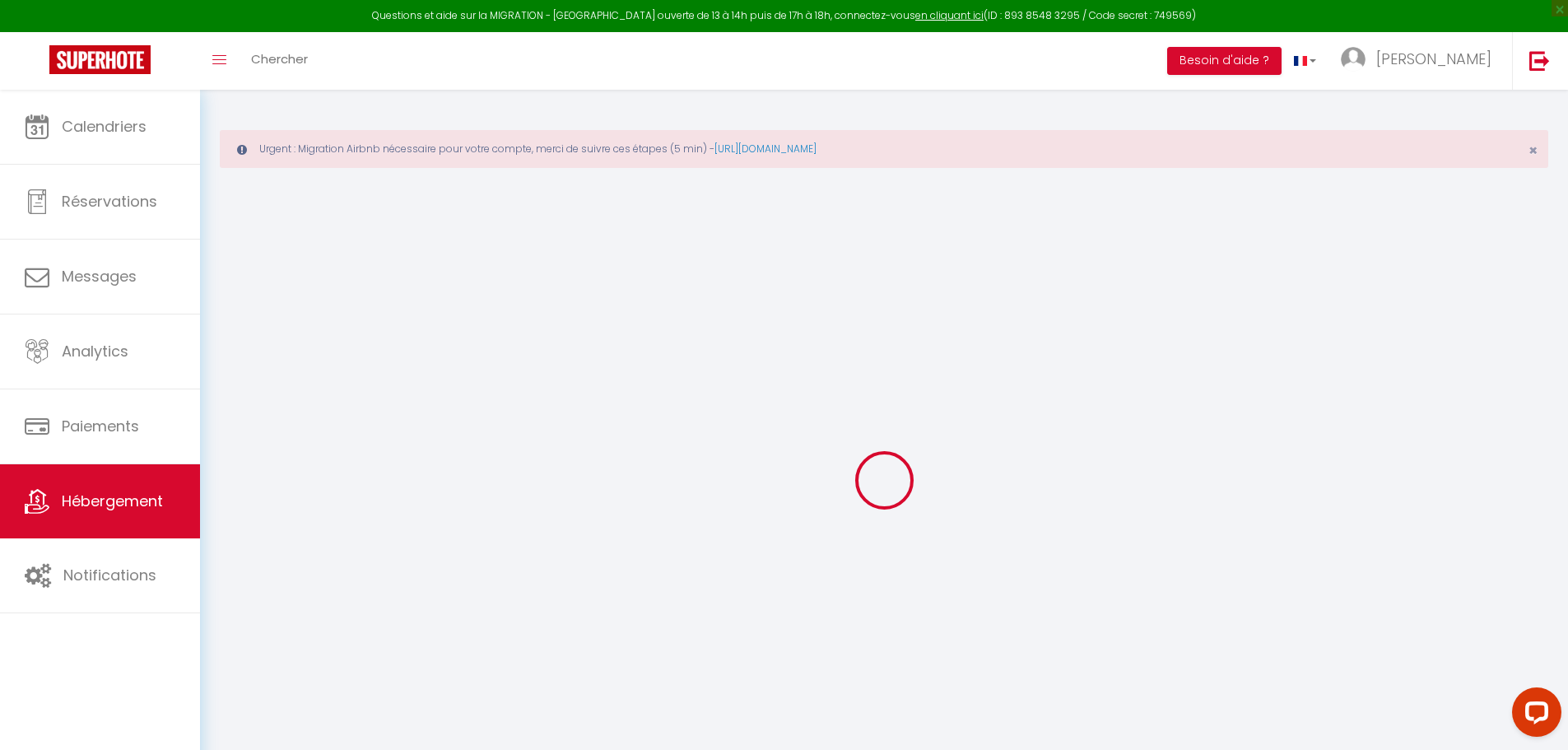
checkbox input "false"
select select
type input "Le petit d'Acqs"
type input "[PERSON_NAME]"
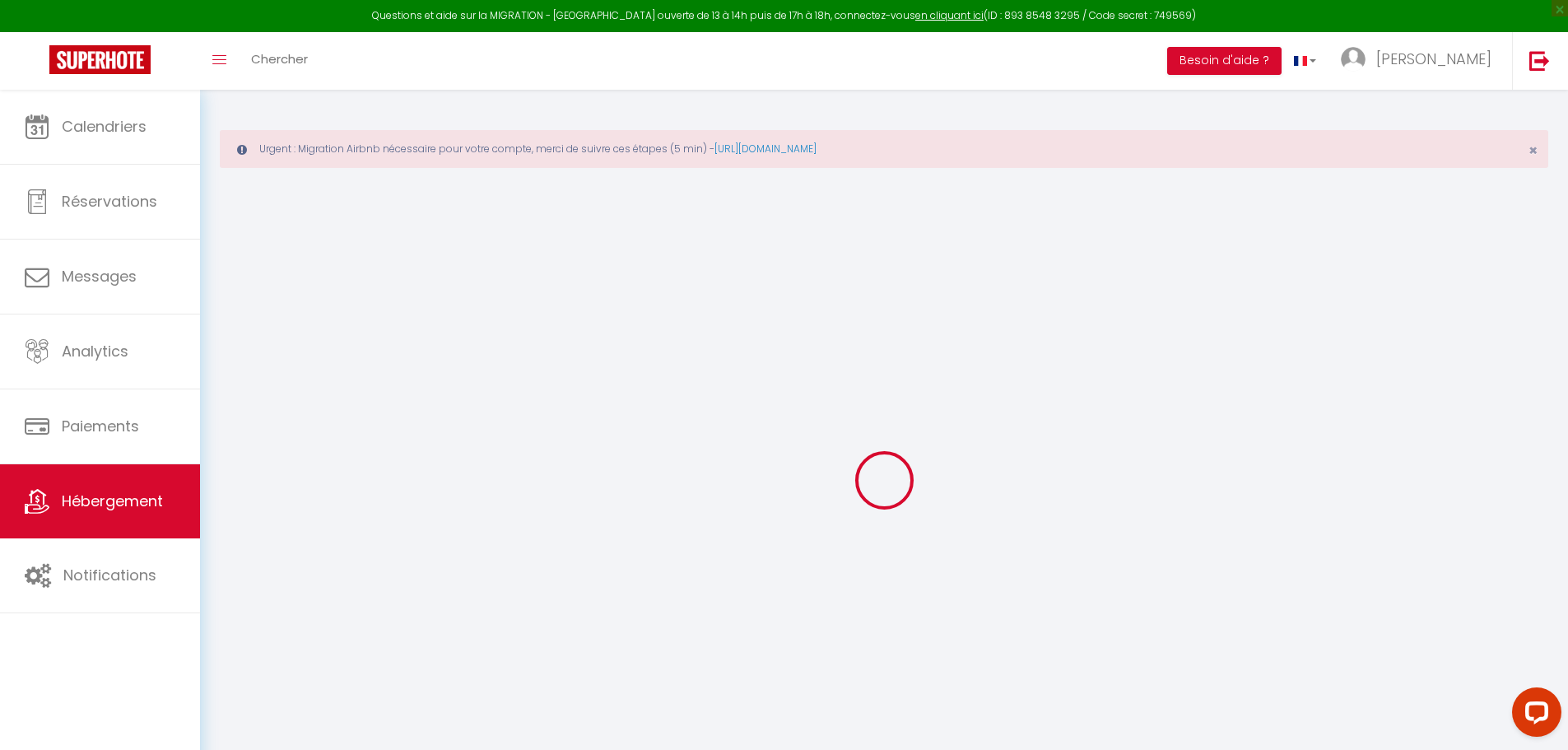
type input "MEVEL"
type input "[STREET_ADDRESS][PERSON_NAME]"
type input "06390"
type input "[PERSON_NAME]"
select select "2"
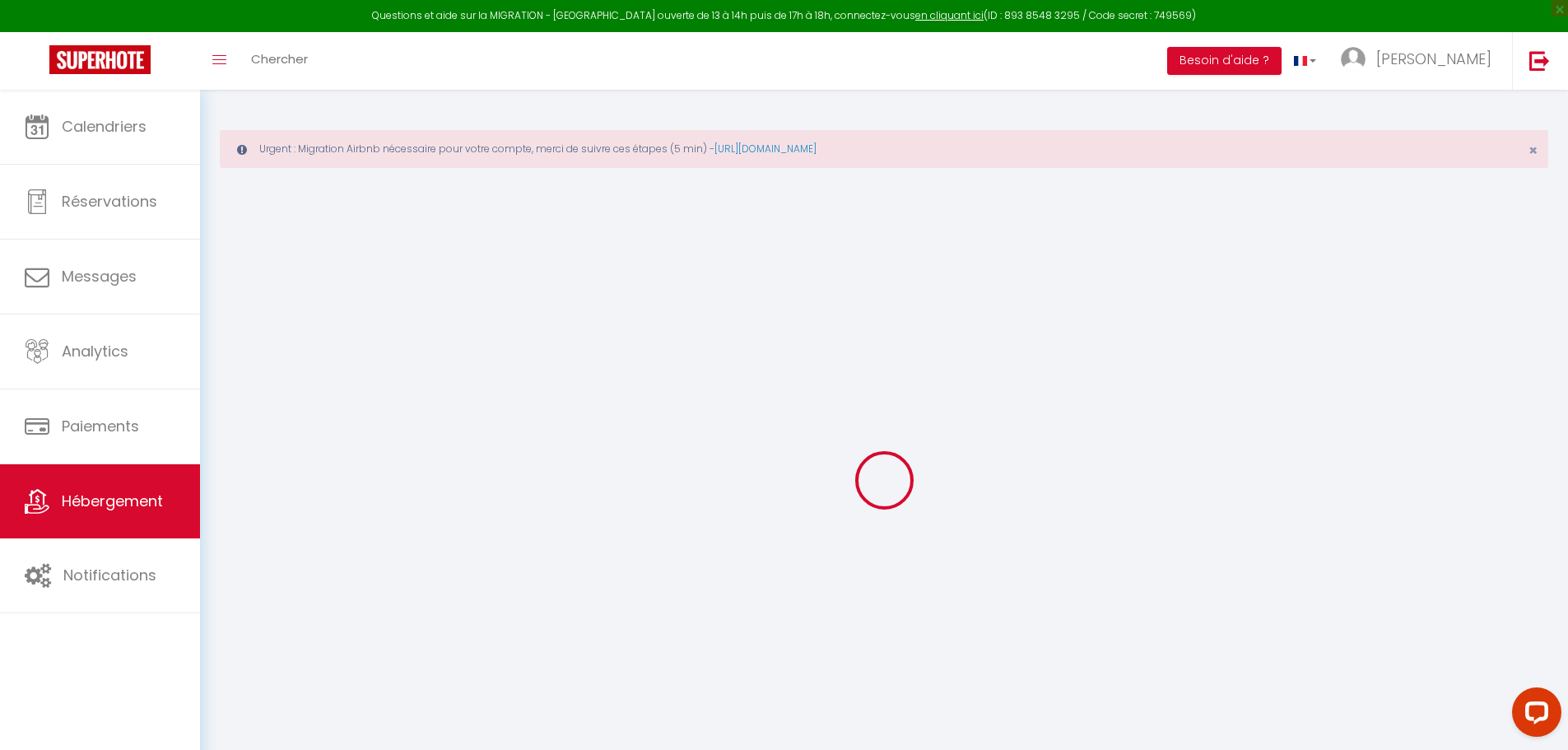
type input "30"
select select
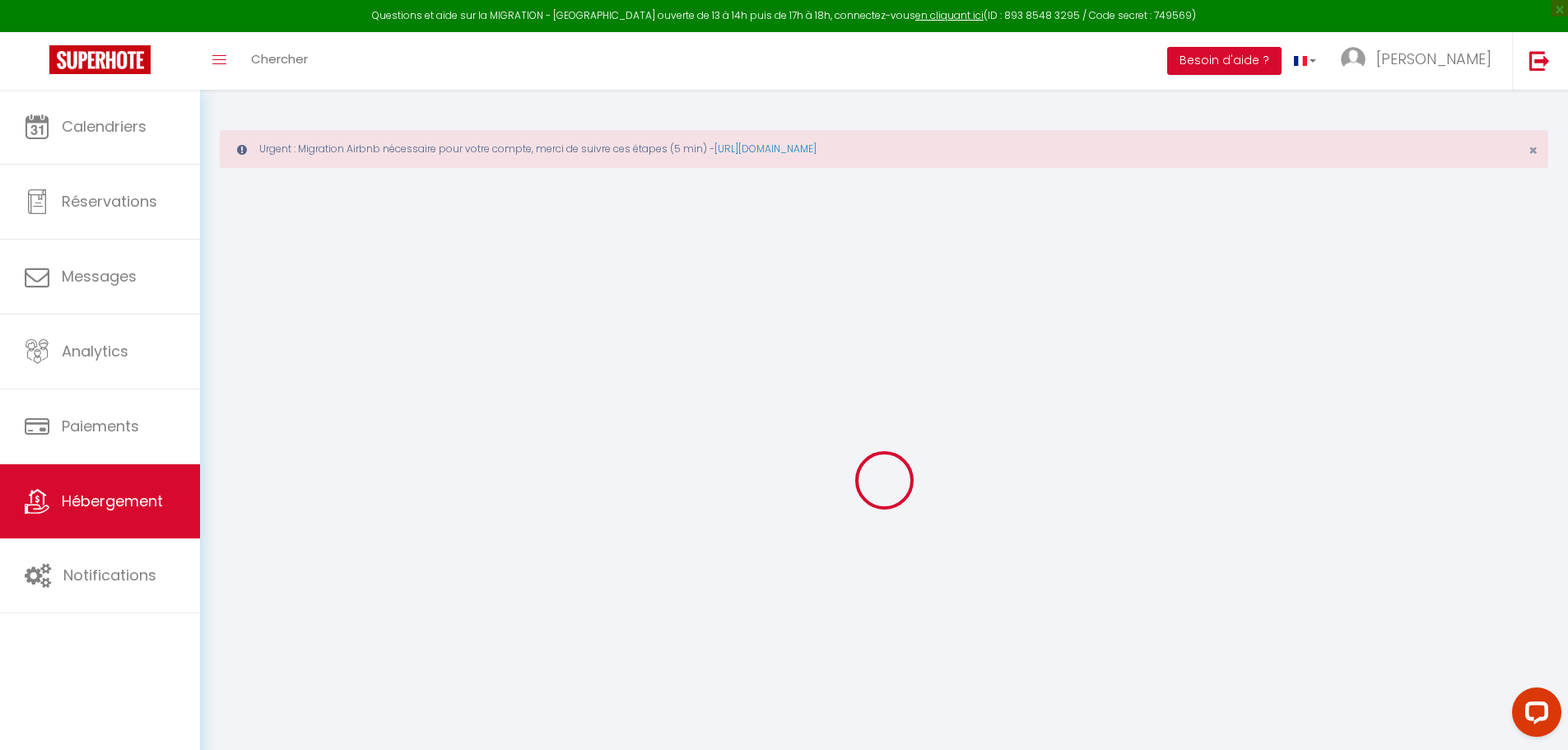
select select
type input "3 cours Pasteur"
type input "40100"
type input "Dax"
type input "[EMAIL_ADDRESS][DOMAIN_NAME]"
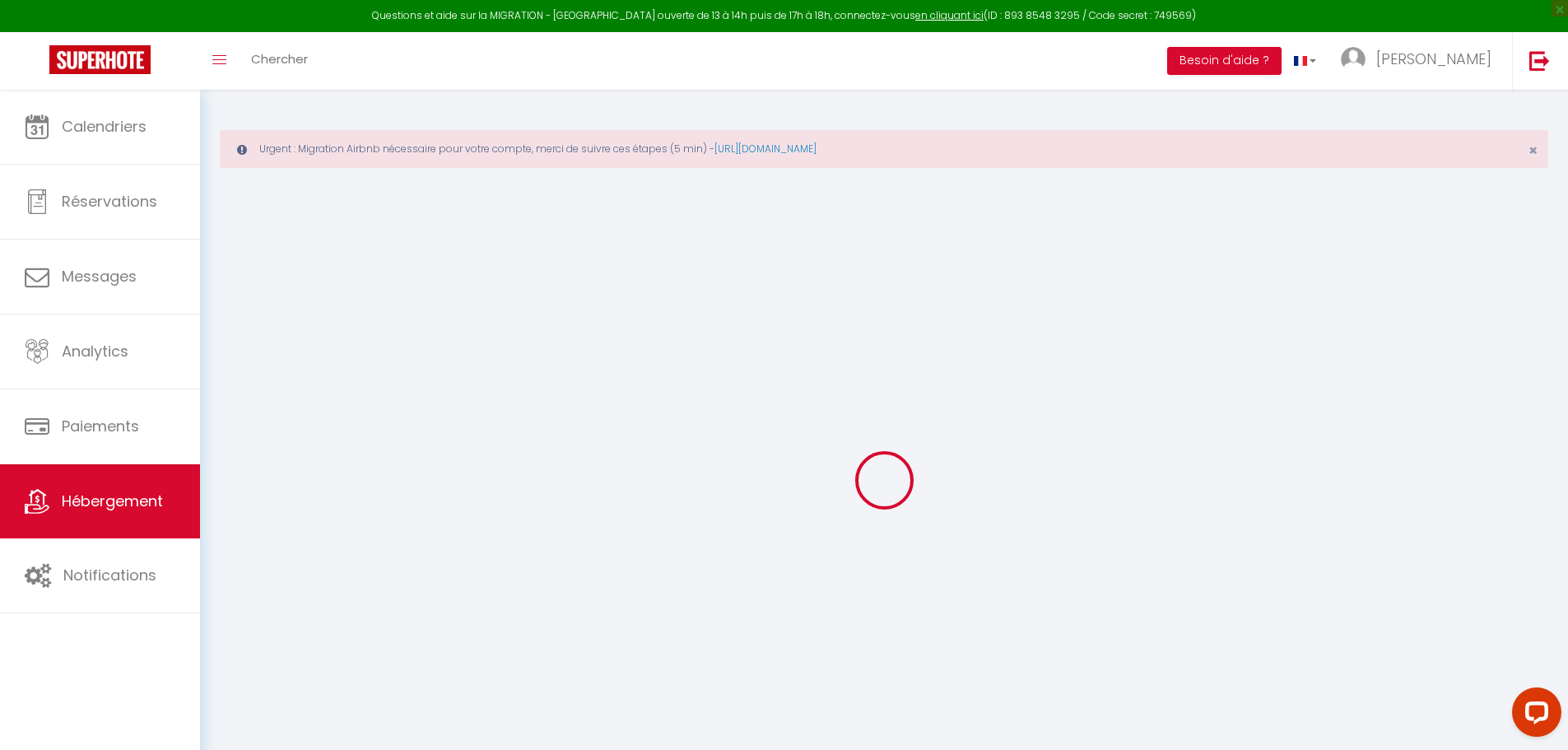
select select "11441"
checkbox input "false"
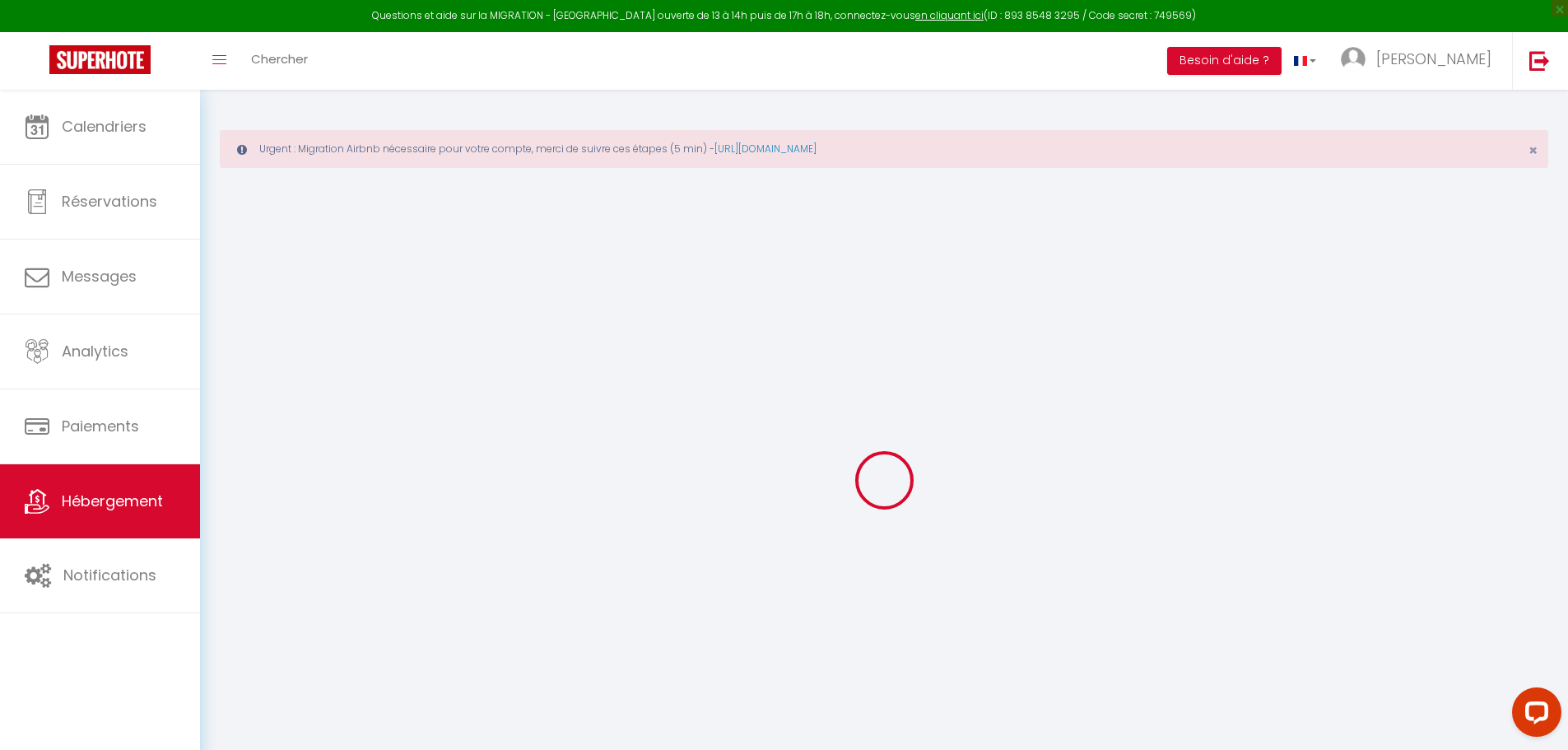
type input "0"
select select "16131"
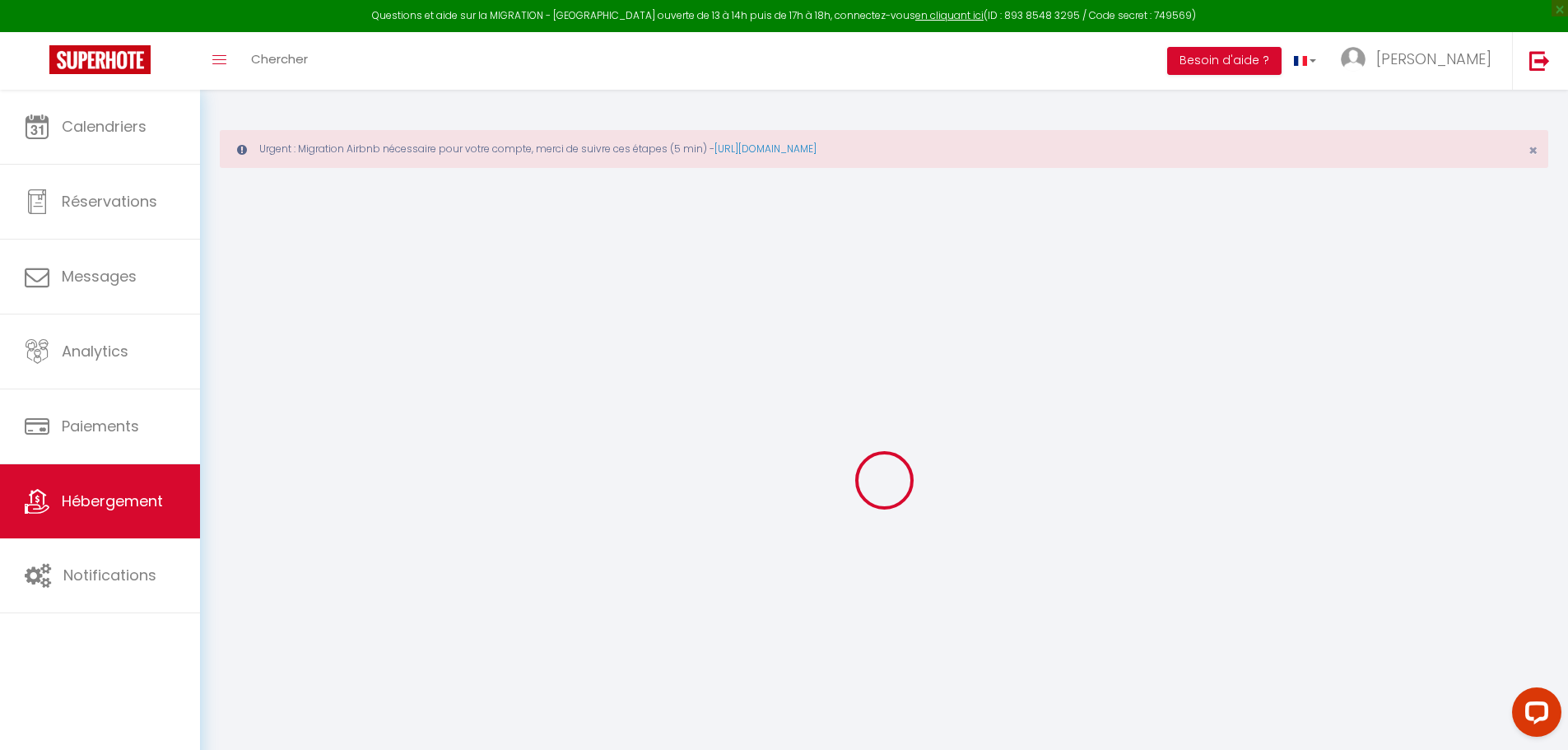
select select
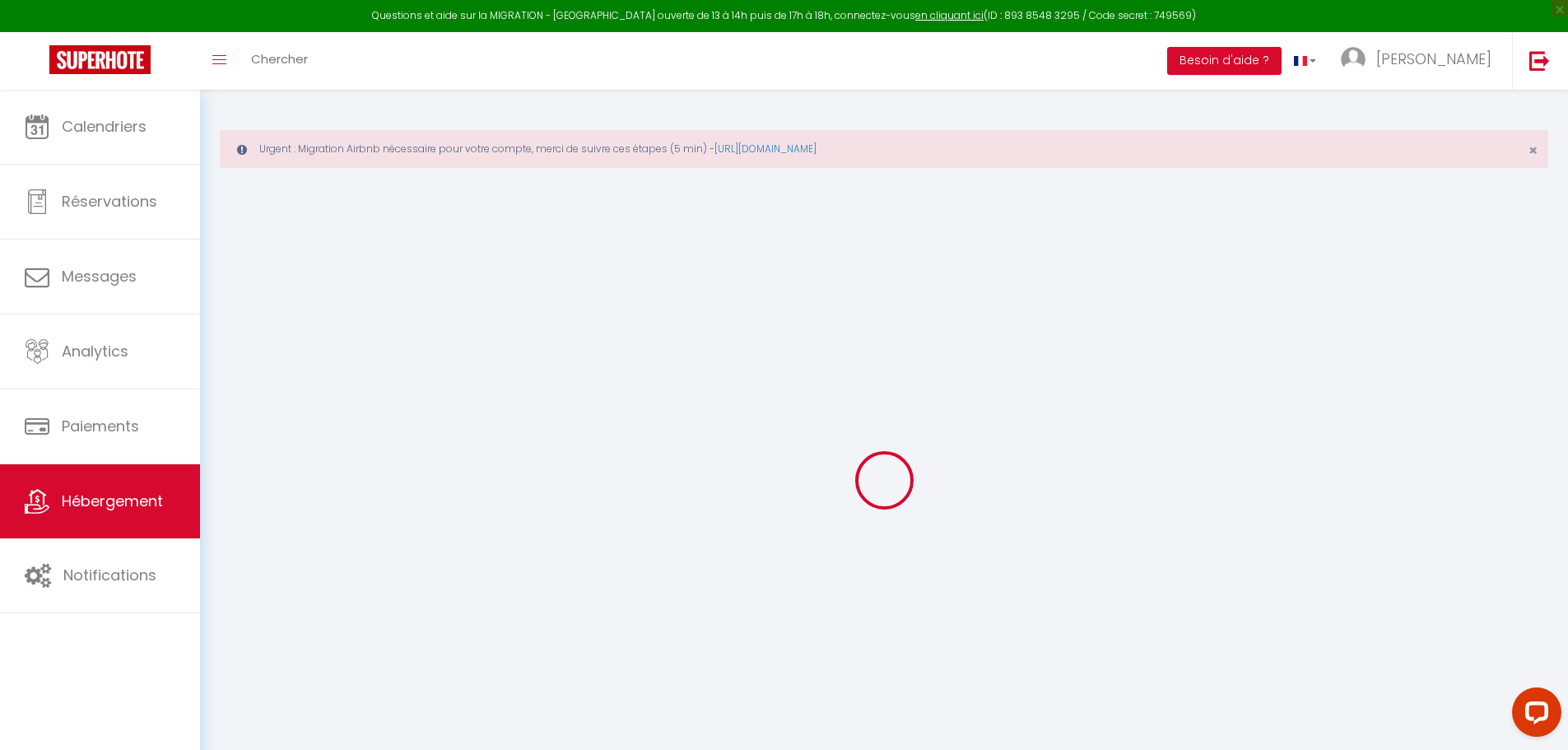
checkbox input "false"
select select
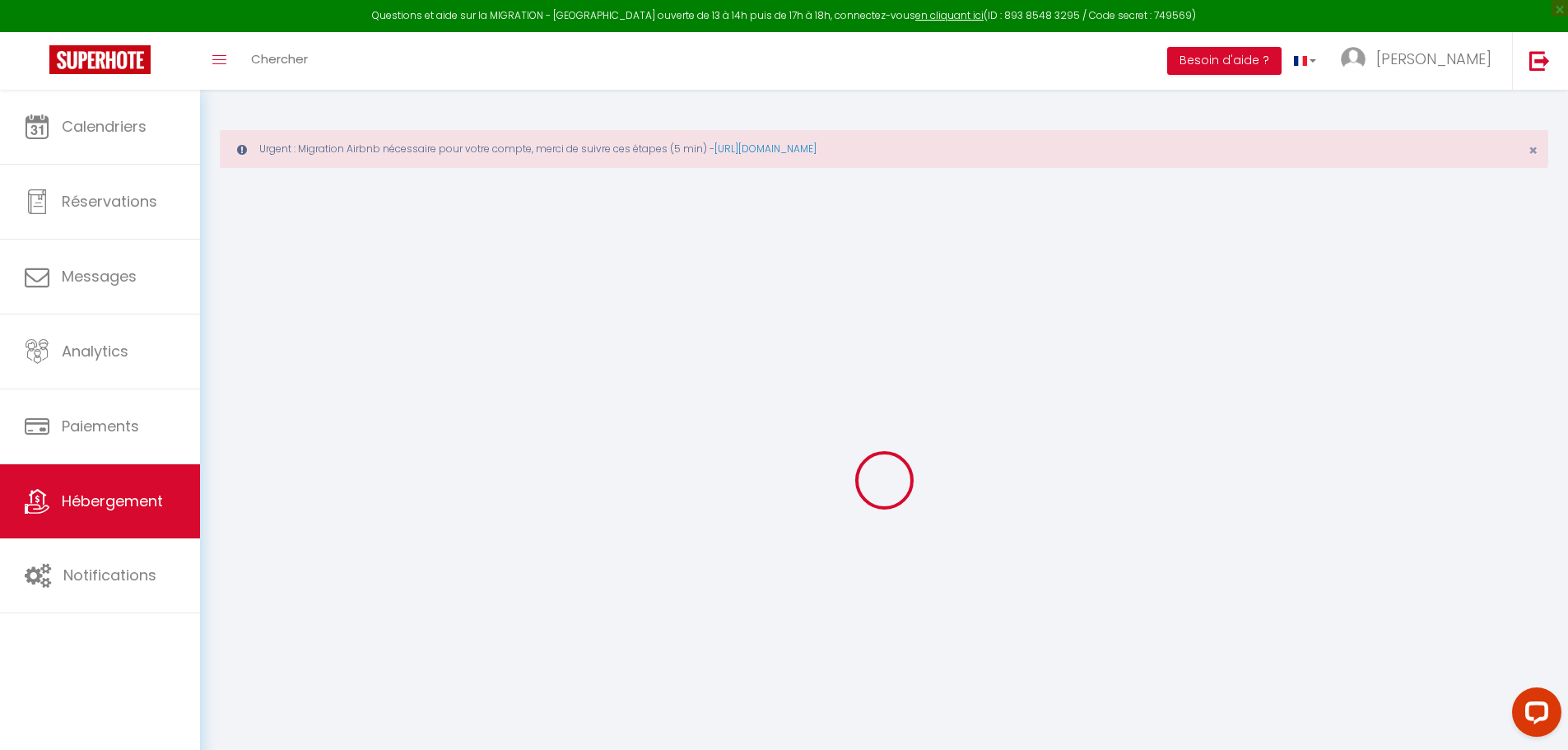
select select
checkbox input "false"
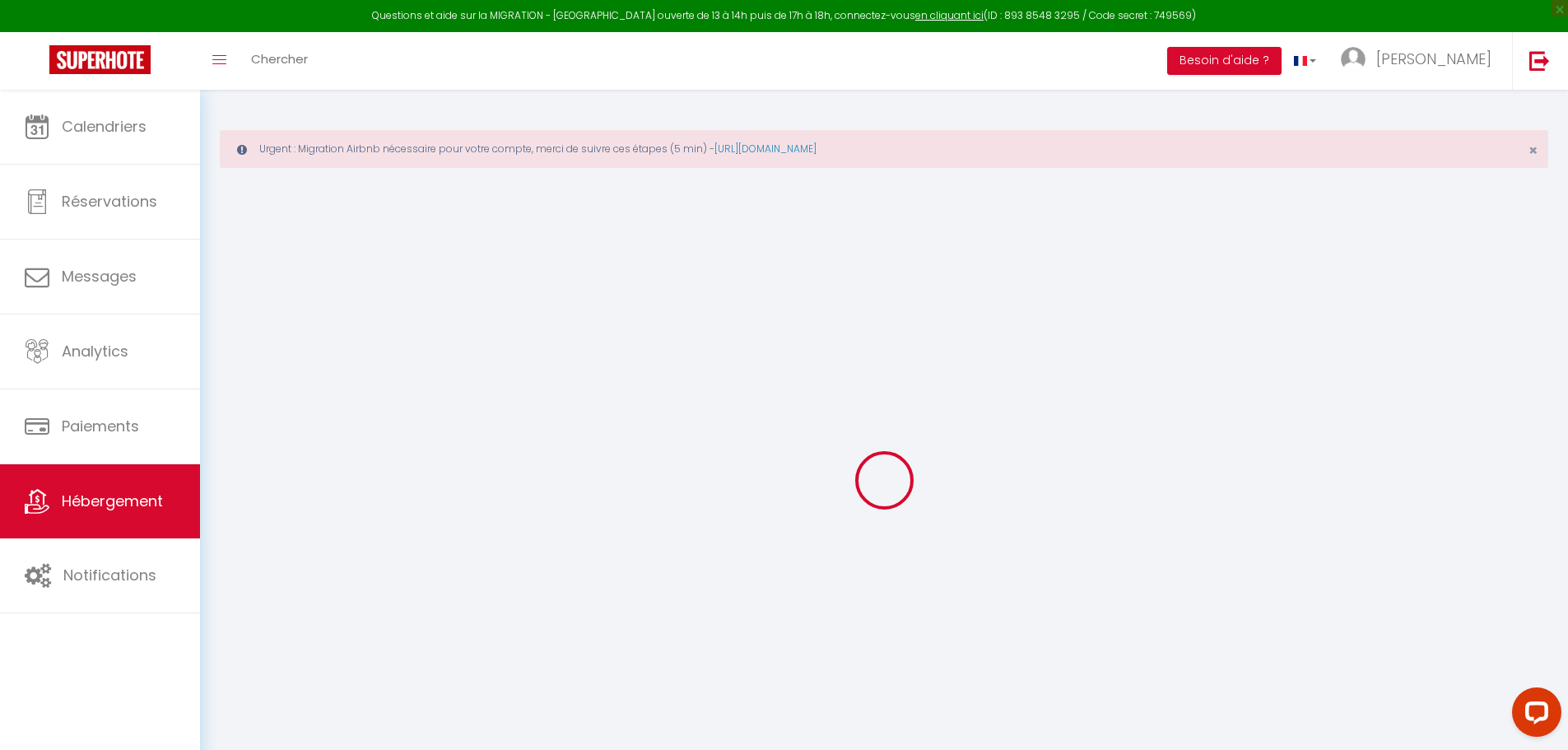
checkbox input "false"
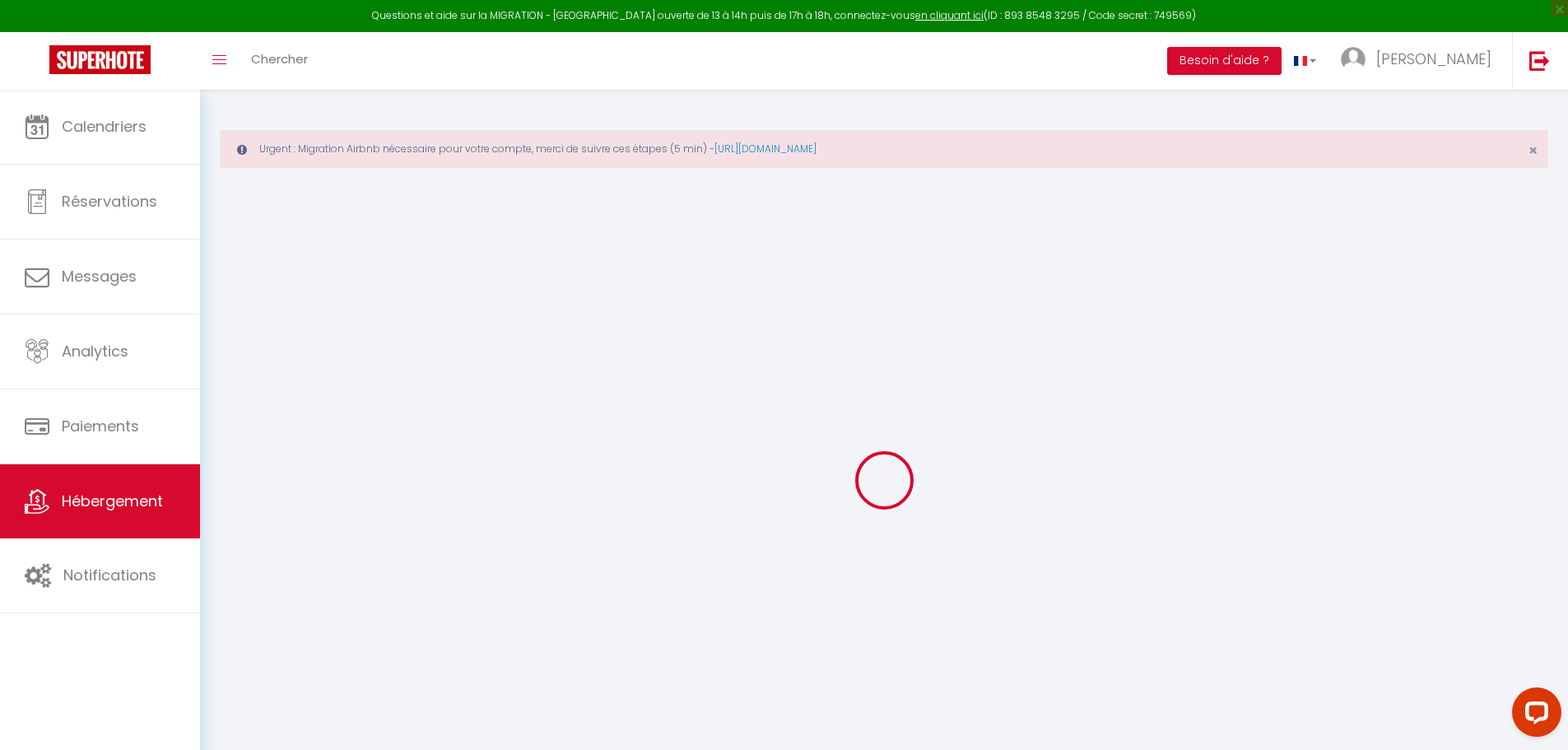
checkbox input "false"
select select "14:00"
select select
select select "11:00"
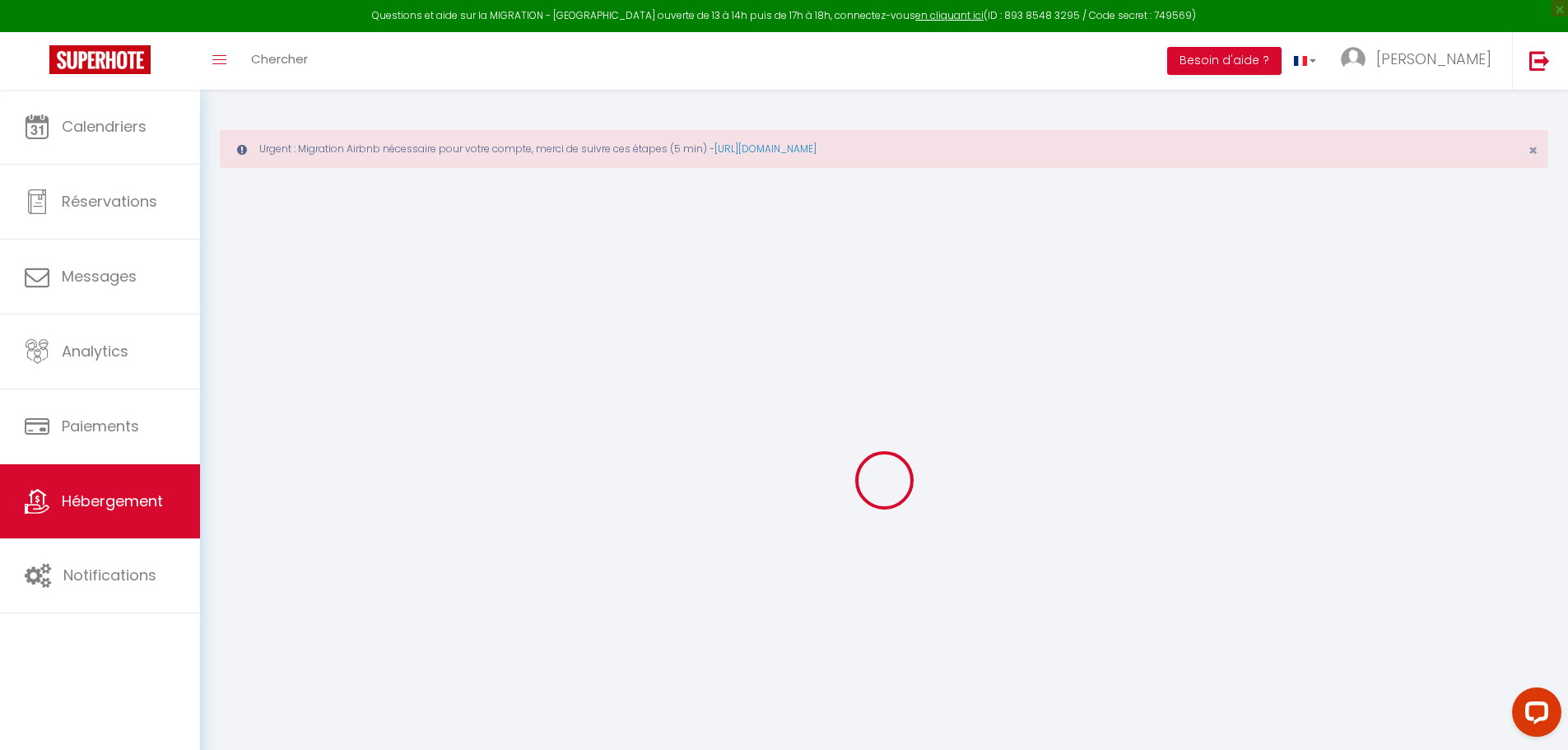
select select "30"
select select "120"
select select
checkbox input "false"
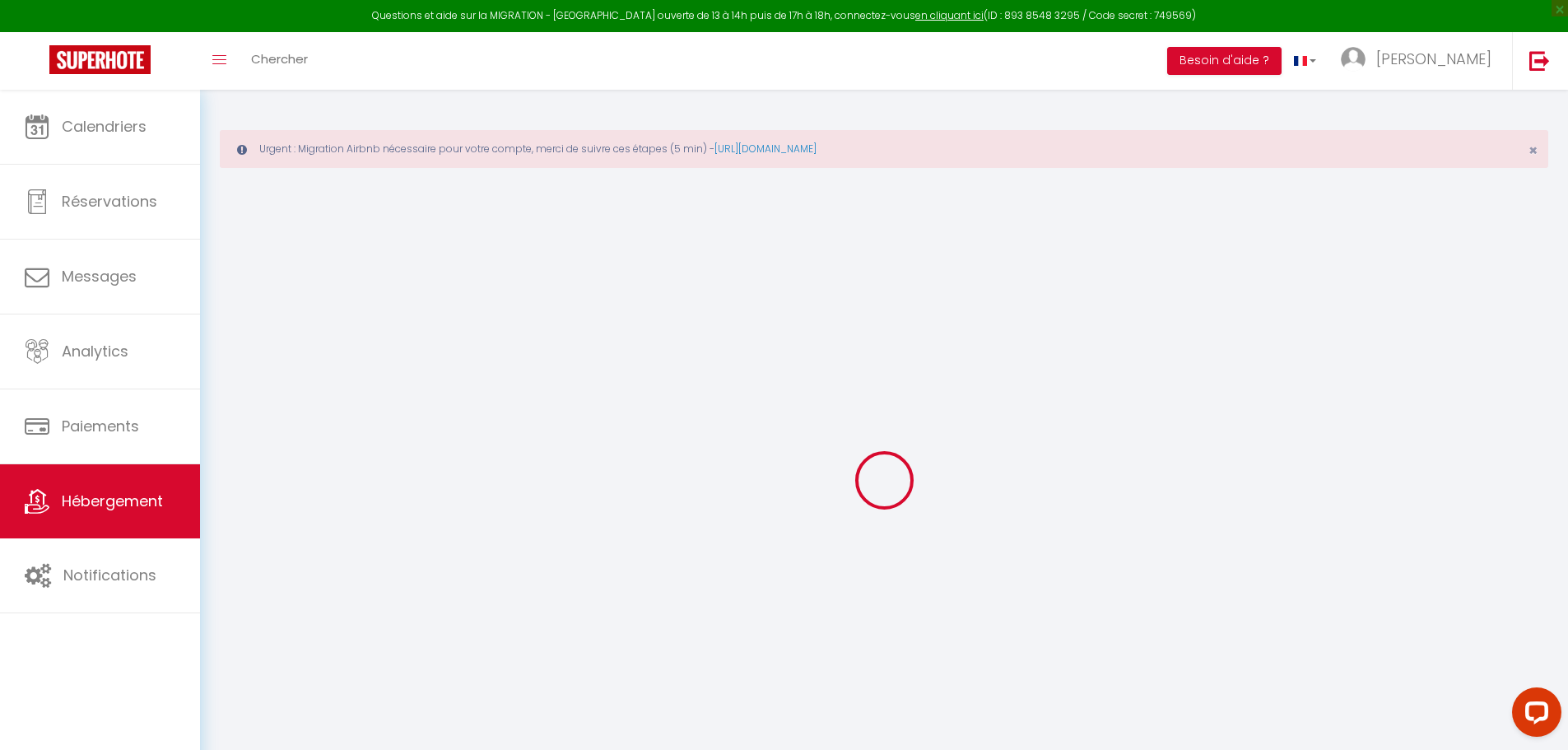
checkbox input "false"
select select
checkbox input "false"
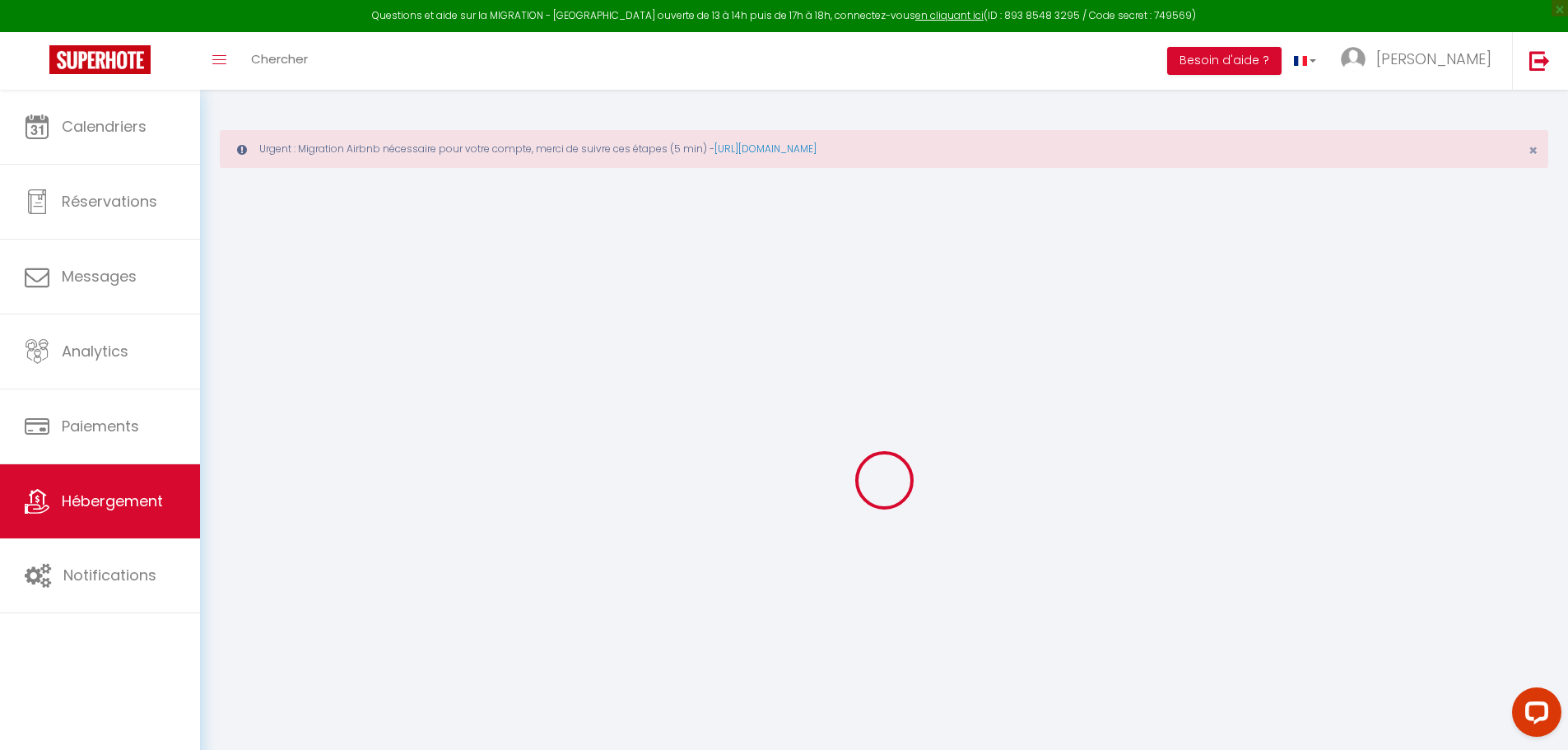
checkbox input "false"
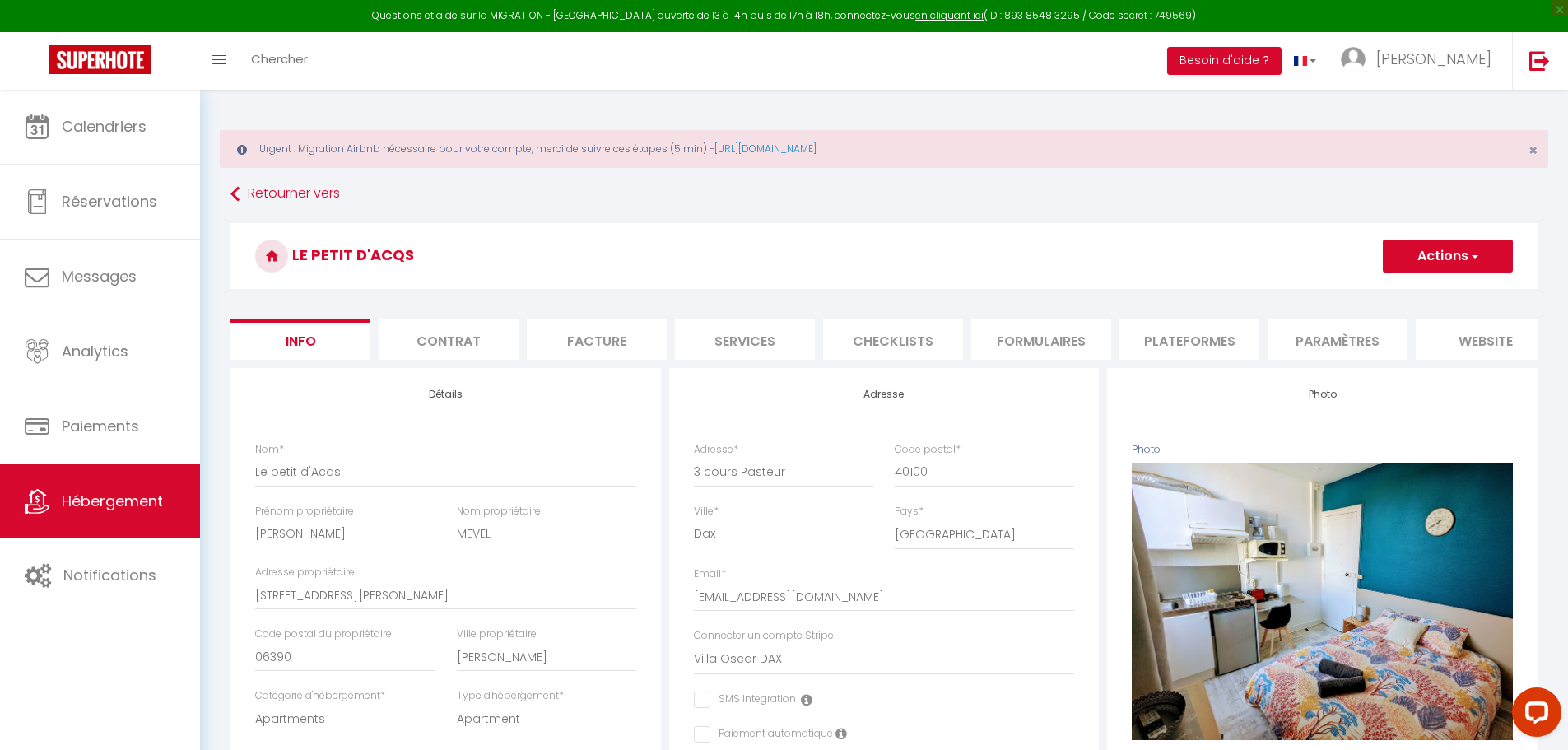
select select
checkbox input "false"
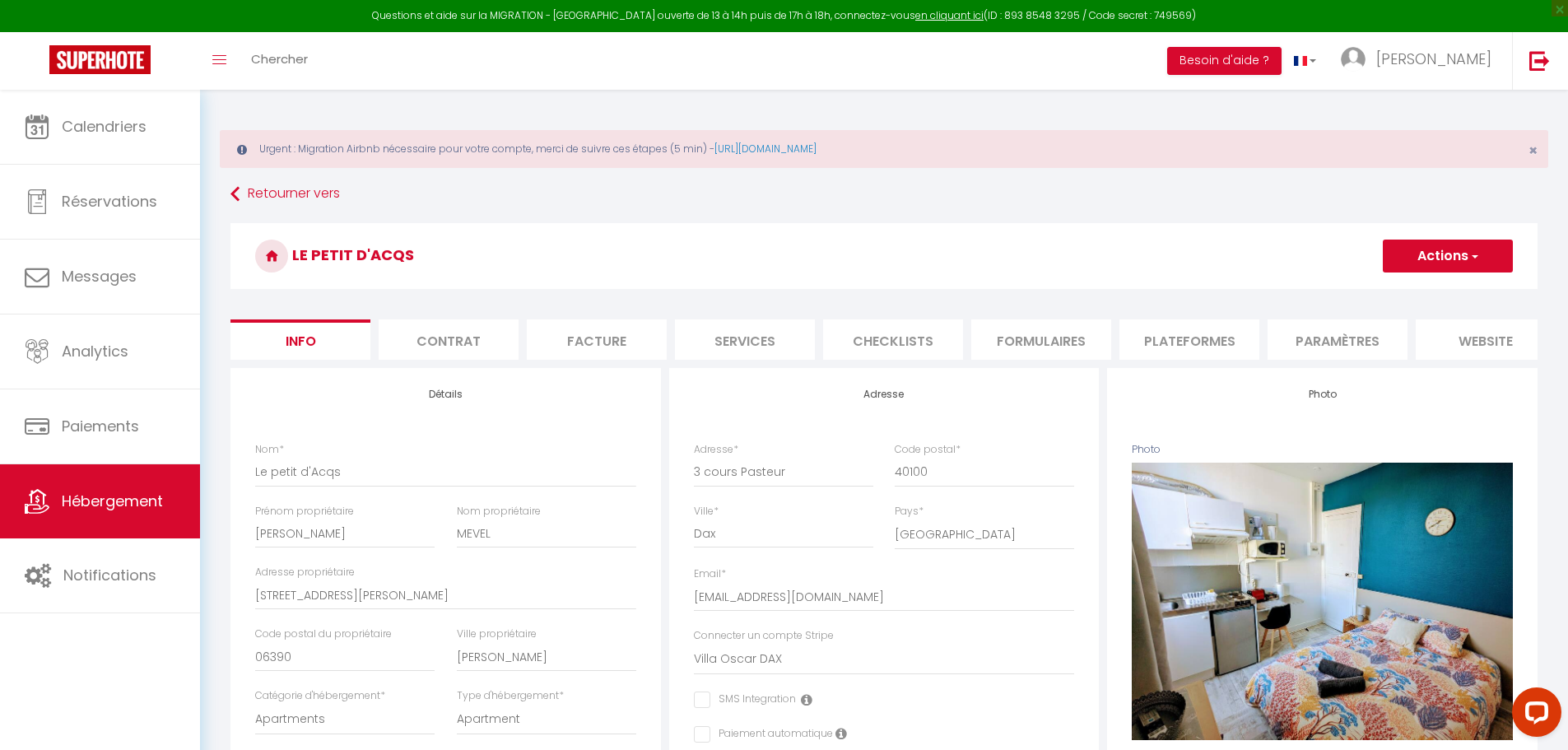
drag, startPoint x: 1149, startPoint y: 336, endPoint x: 1073, endPoint y: 462, distance: 147.1
click at [1149, 336] on li "Plateformes" at bounding box center [1189, 339] width 139 height 40
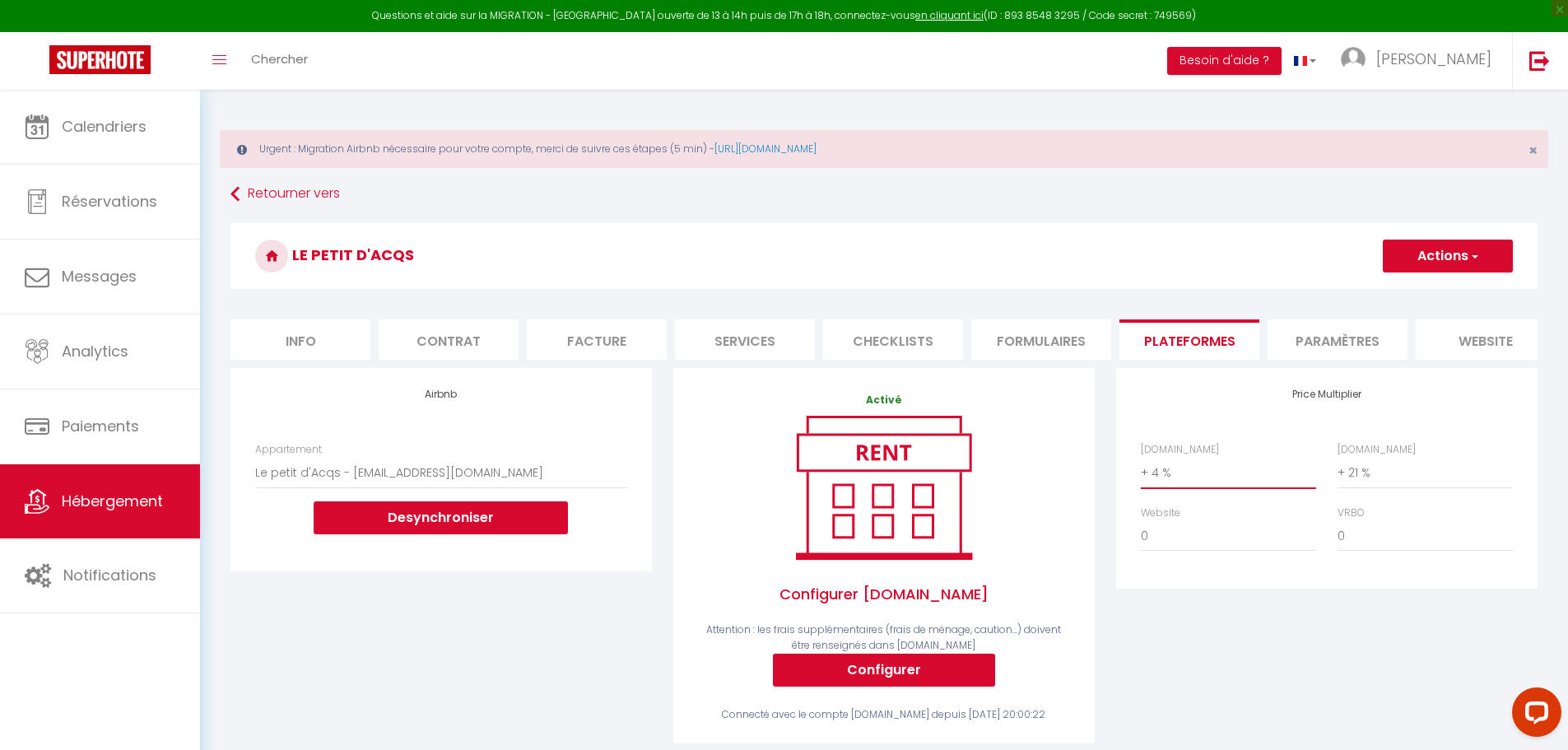
click at [1149, 487] on select "0 + 1 % + 2 % + 3 % + 4 % + 5 % + 6 % + 7 % + 8 % + 9 %" at bounding box center [1229, 472] width 176 height 31
select select "+ 18 %"
click at [1141, 469] on select "0 + 1 % + 2 % + 3 % + 4 % + 5 % + 6 % + 7 % + 8 % + 9 %" at bounding box center [1229, 472] width 176 height 31
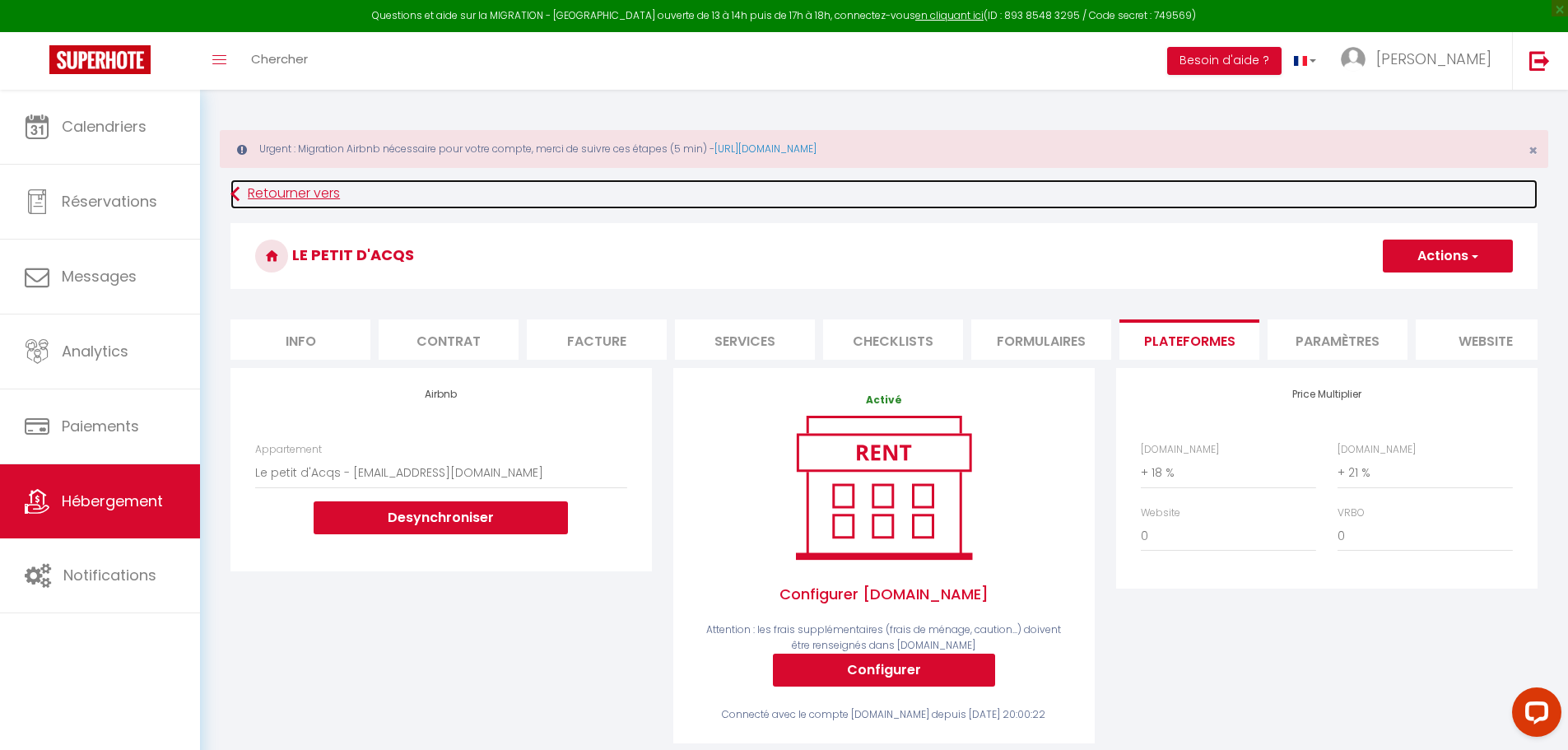
click at [238, 197] on icon at bounding box center [234, 194] width 9 height 29
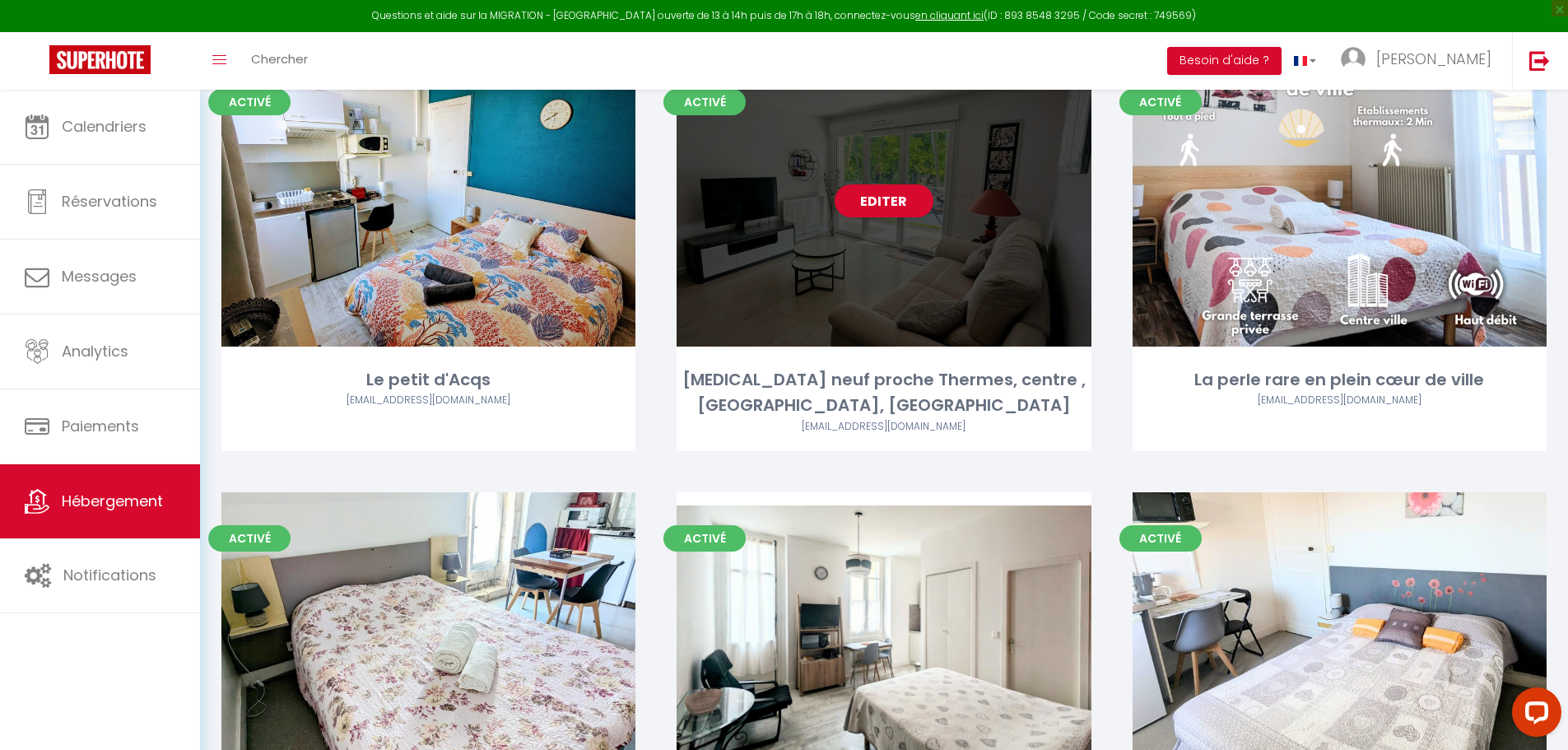
scroll to position [247, 0]
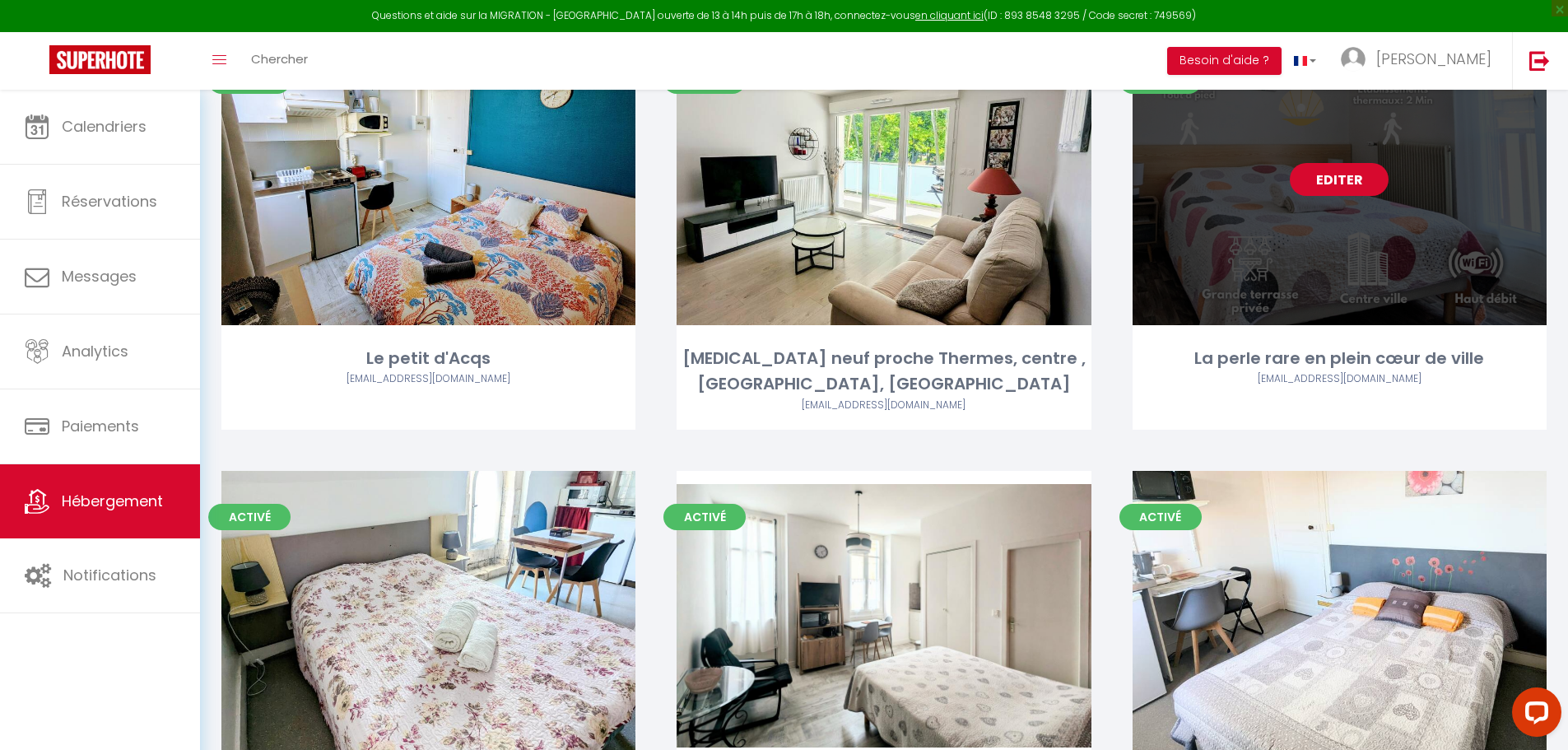
click at [1343, 174] on link "Editer" at bounding box center [1339, 179] width 98 height 33
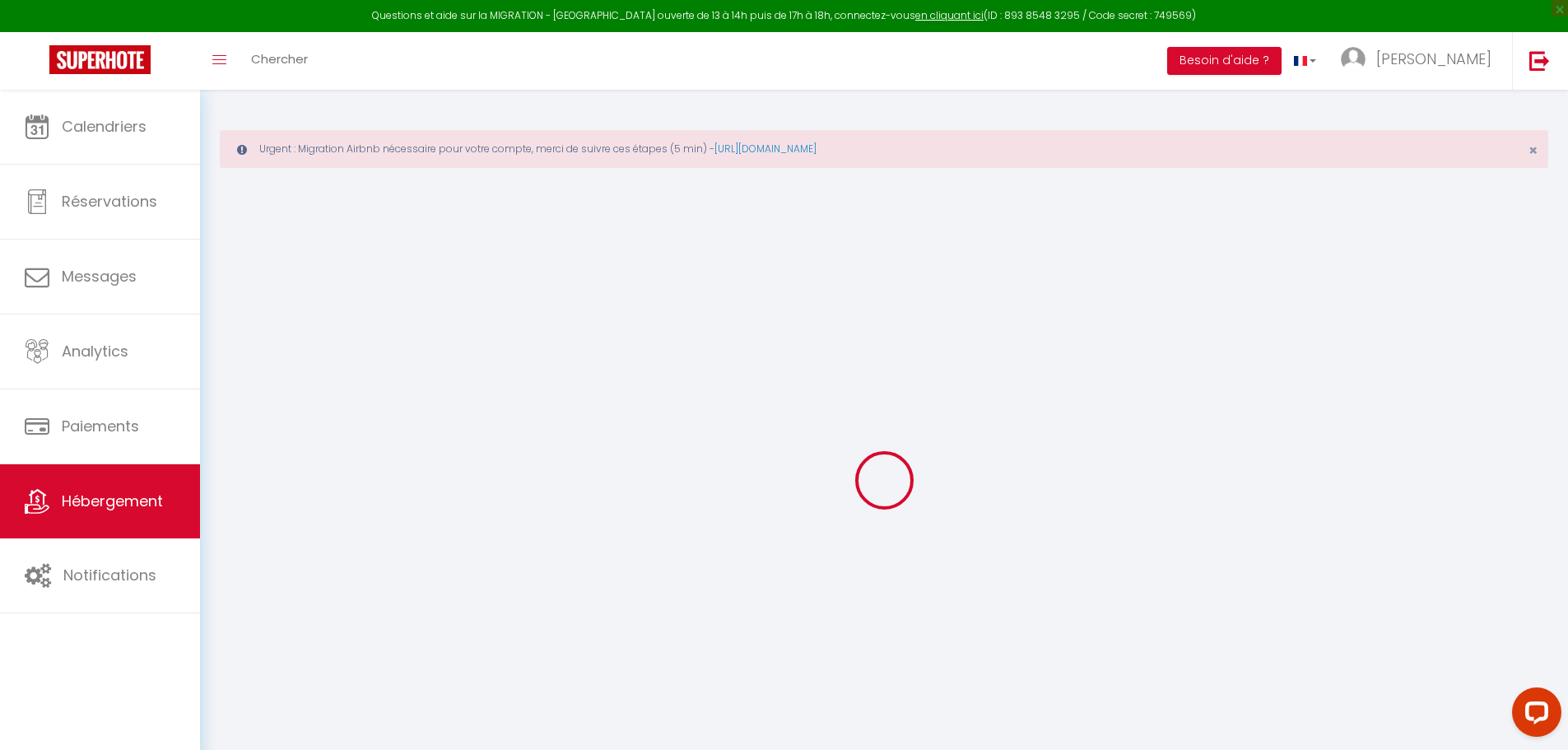
select select "+ 4 %"
select select "+ 21 %"
select select
checkbox input "false"
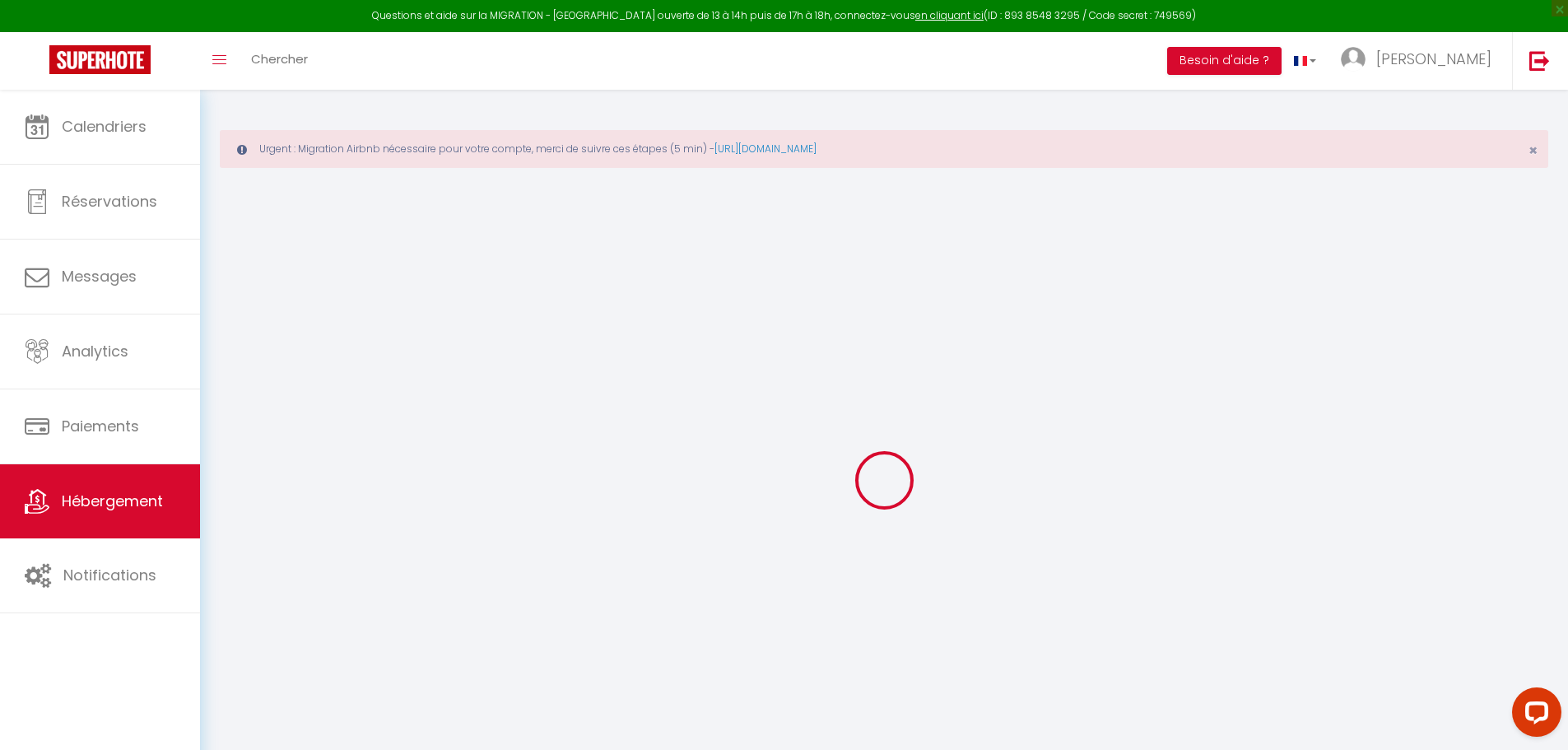
checkbox input "false"
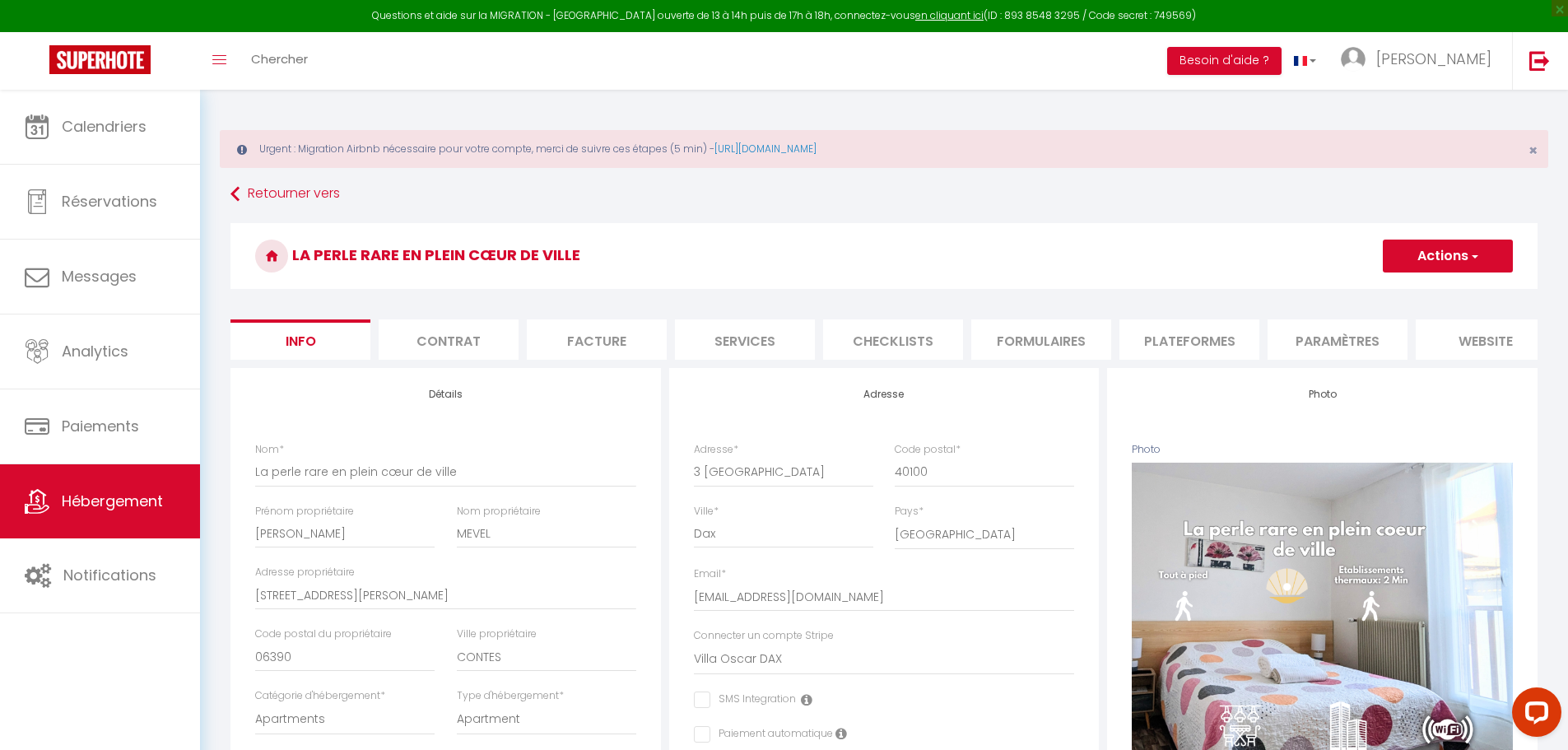
click at [1187, 336] on li "Plateformes" at bounding box center [1189, 339] width 139 height 40
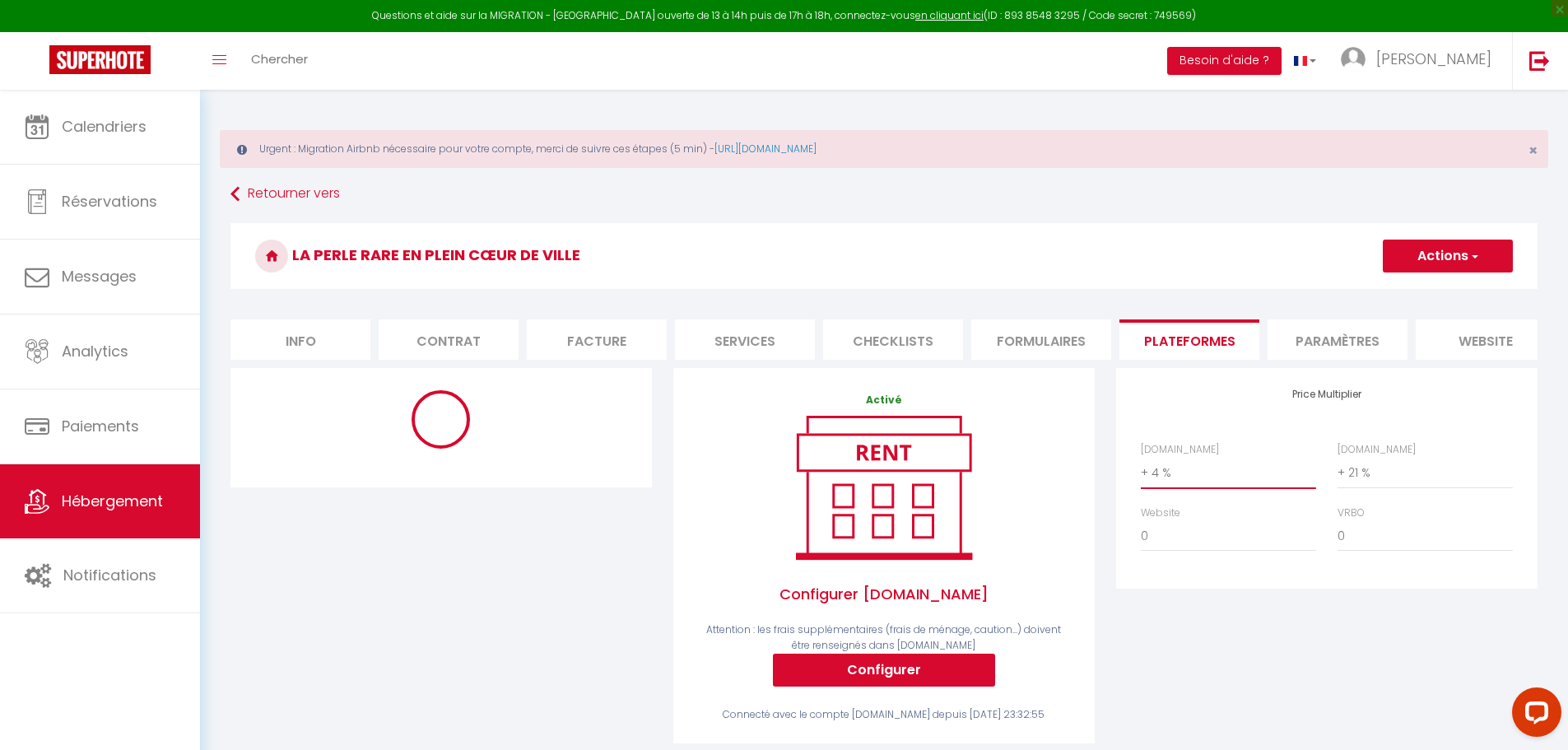
click at [1150, 489] on select "0 + 1 % + 2 % + 3 % + 4 % + 5 % + 6 % + 7 % + 8 % + 9 %" at bounding box center [1229, 472] width 176 height 31
select select "+ 18 %"
click at [1141, 469] on select "0 + 1 % + 2 % + 3 % + 4 % + 5 % + 6 % + 7 % + 8 % + 9 %" at bounding box center [1229, 472] width 176 height 31
click at [1466, 252] on button "Actions" at bounding box center [1447, 257] width 130 height 33
select select "10834-1309587849152400026"
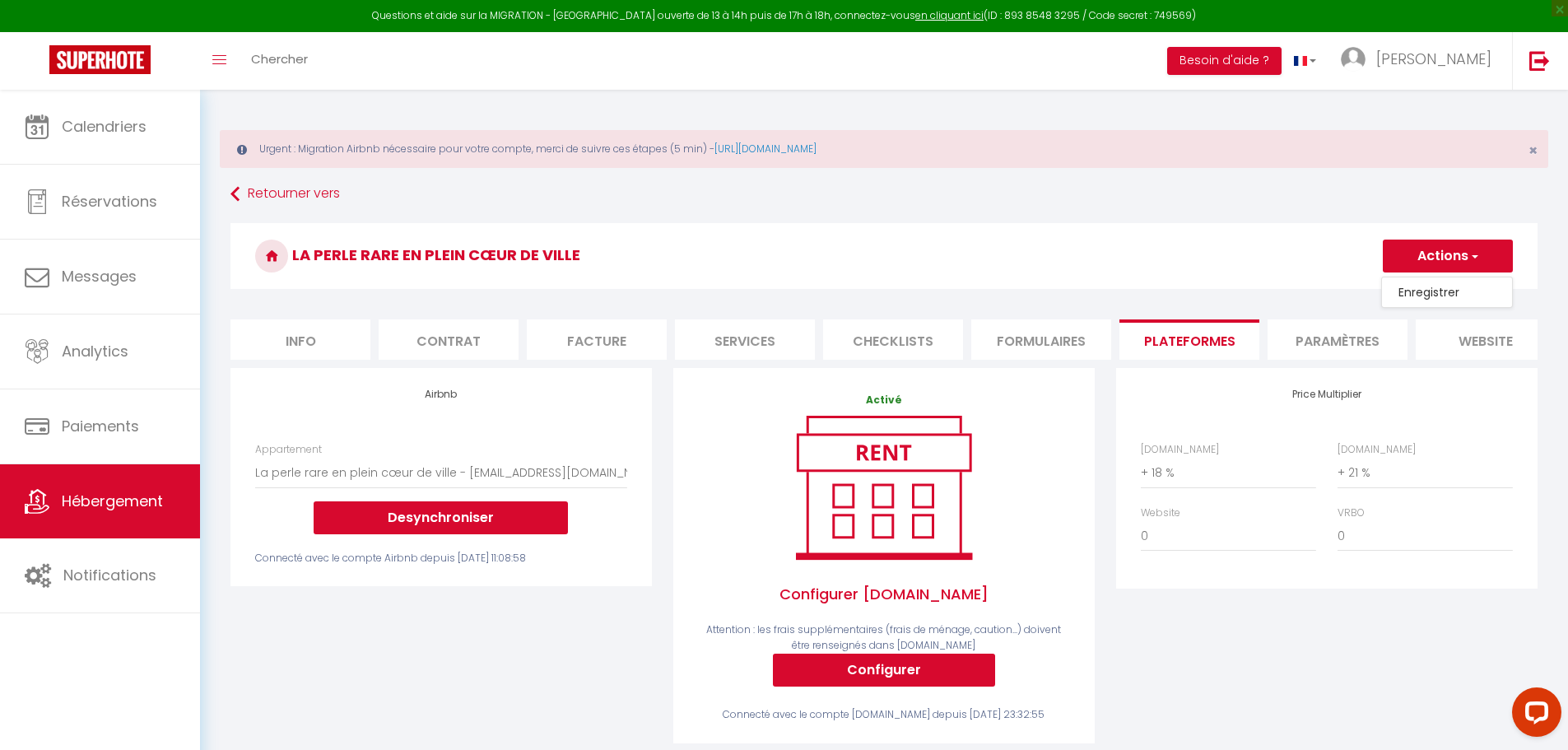
click at [1398, 291] on link "Enregistrer" at bounding box center [1446, 293] width 130 height 21
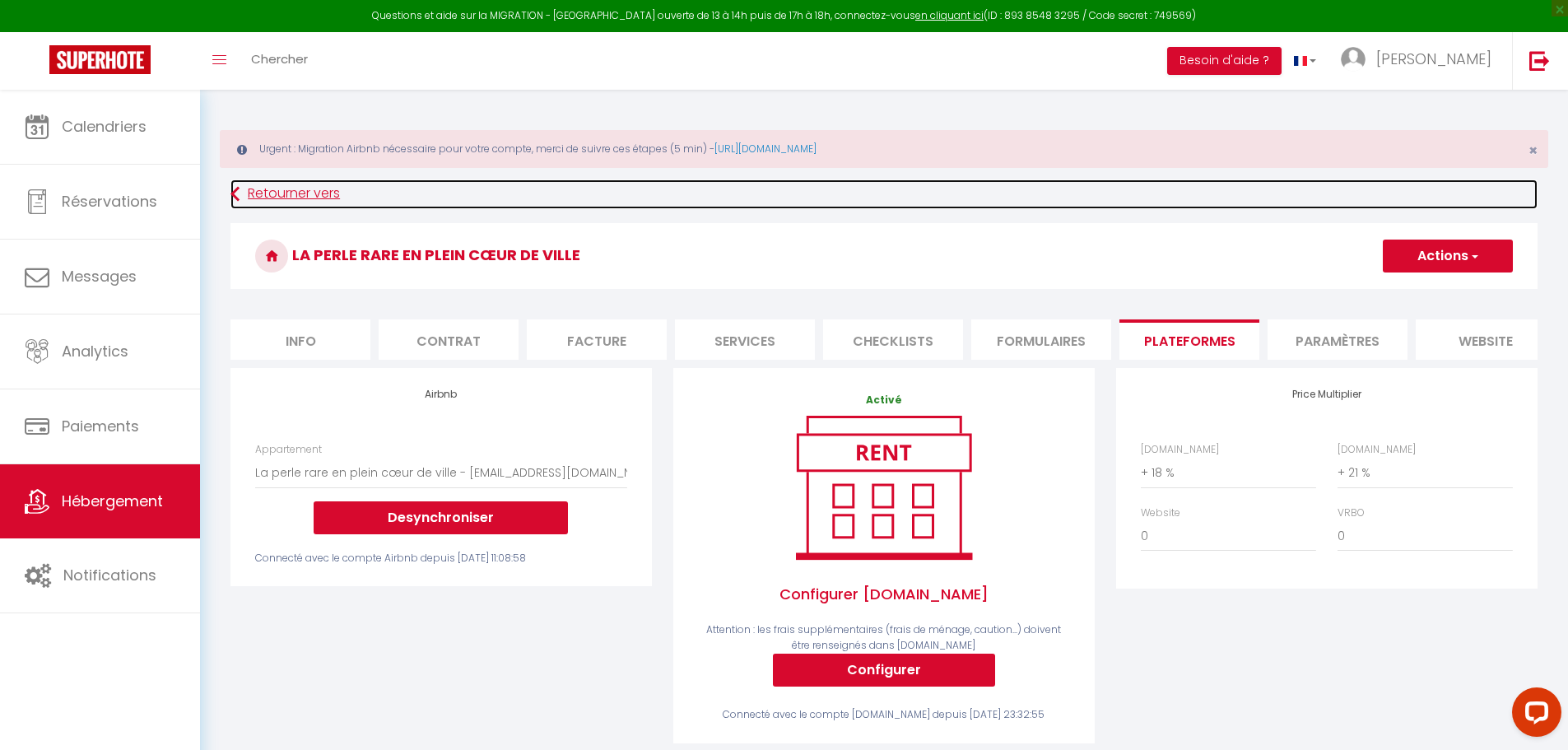
click at [240, 187] on icon at bounding box center [234, 194] width 9 height 29
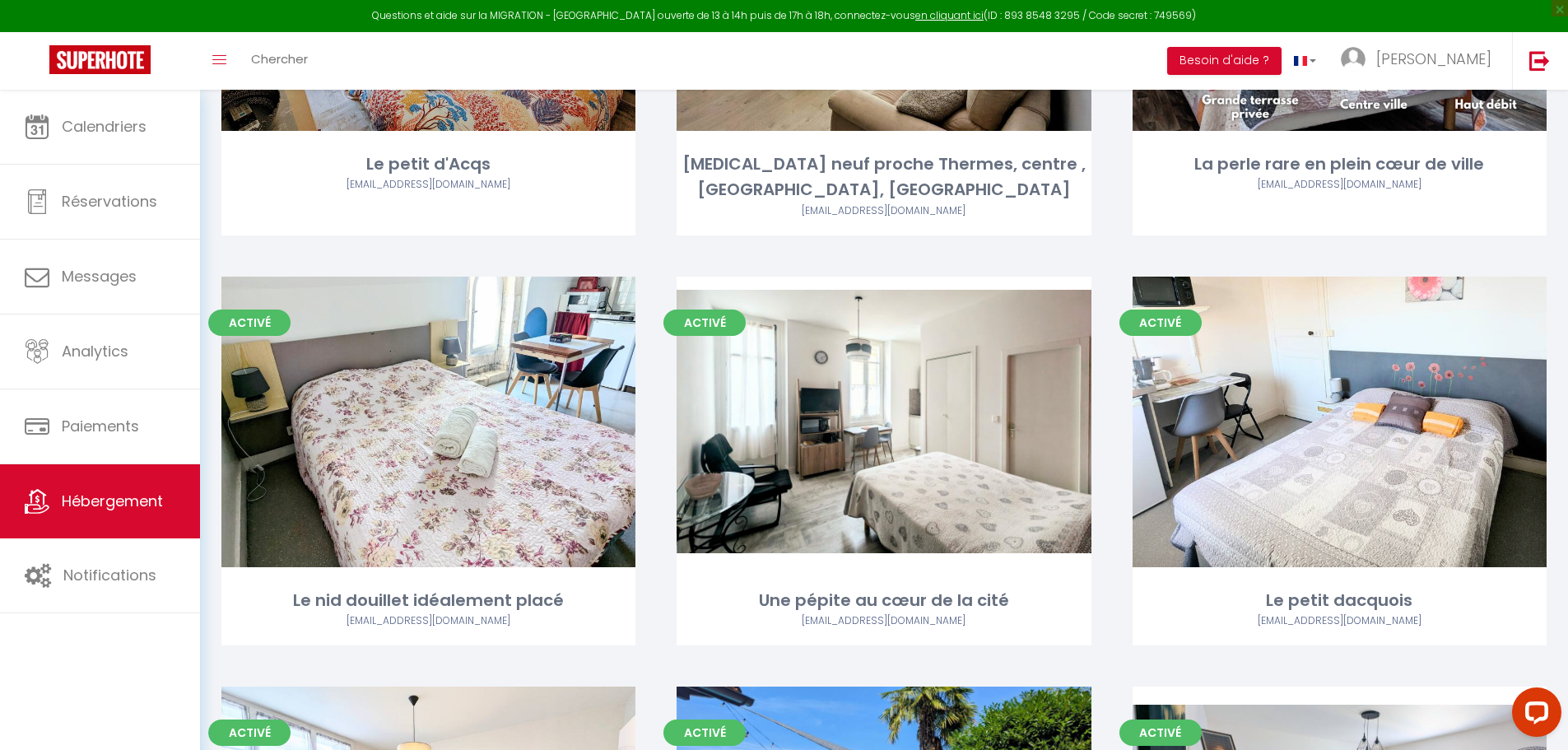
scroll to position [493, 0]
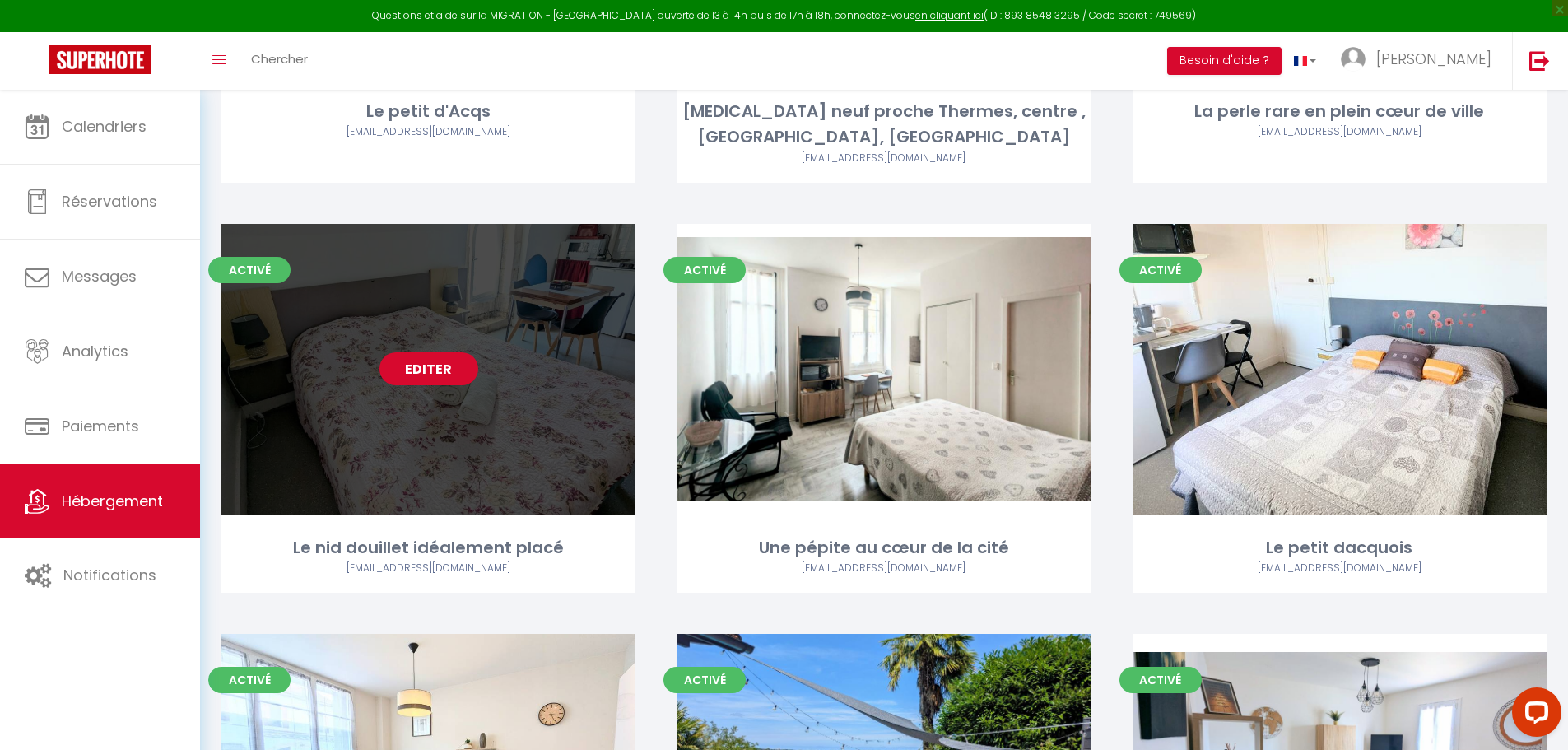
click at [424, 352] on link "Editer" at bounding box center [428, 369] width 98 height 33
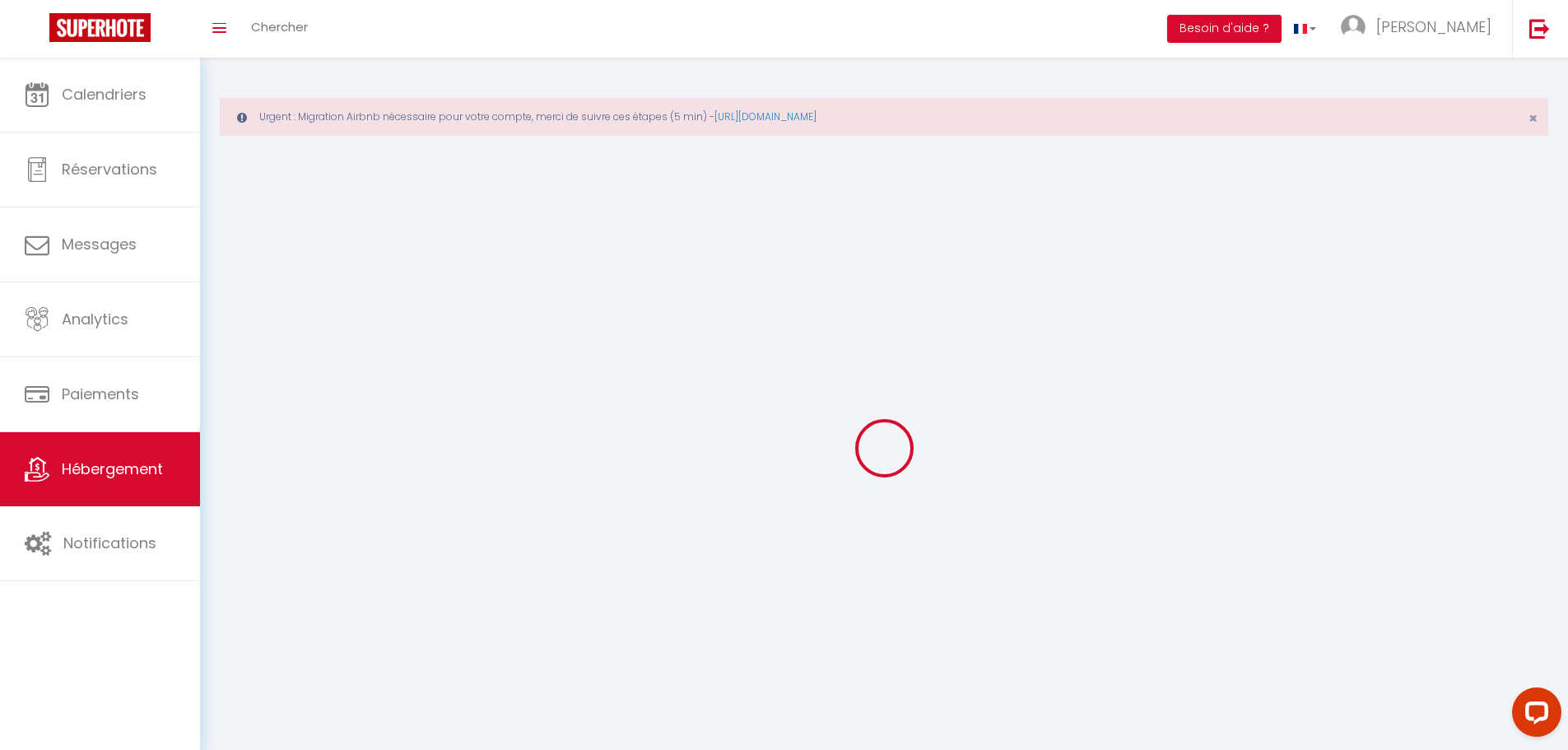
select select
select select "28"
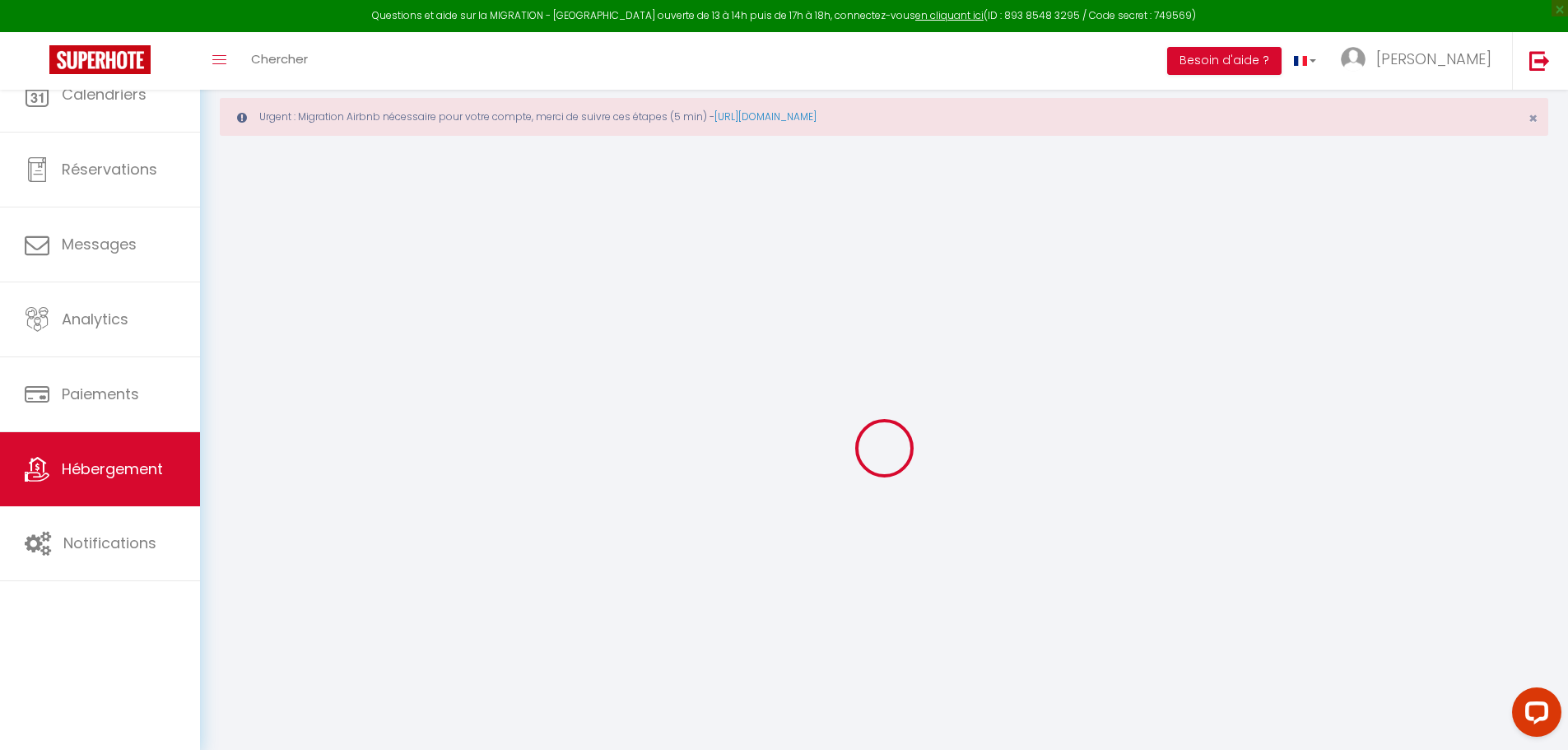
select select
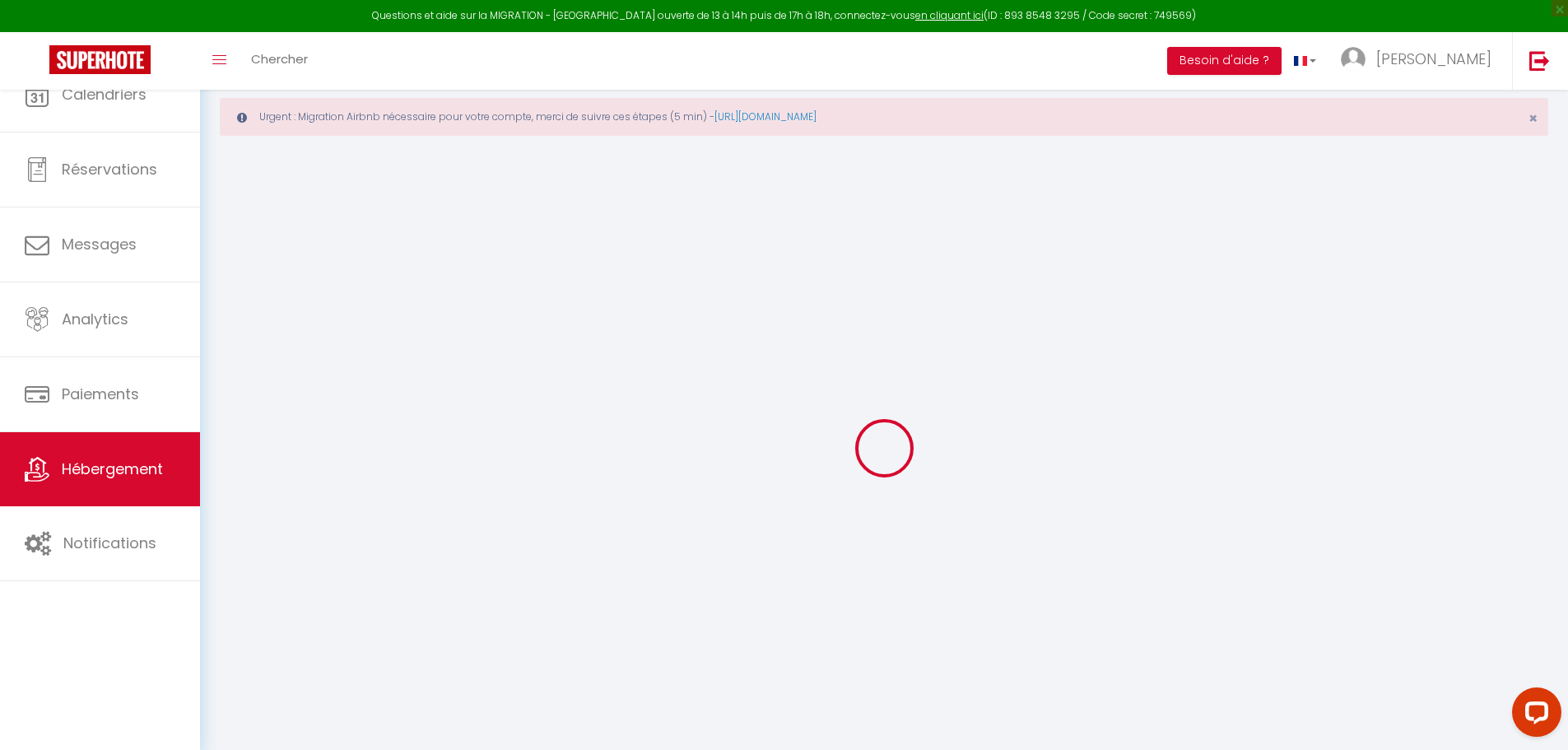
select select
checkbox input "false"
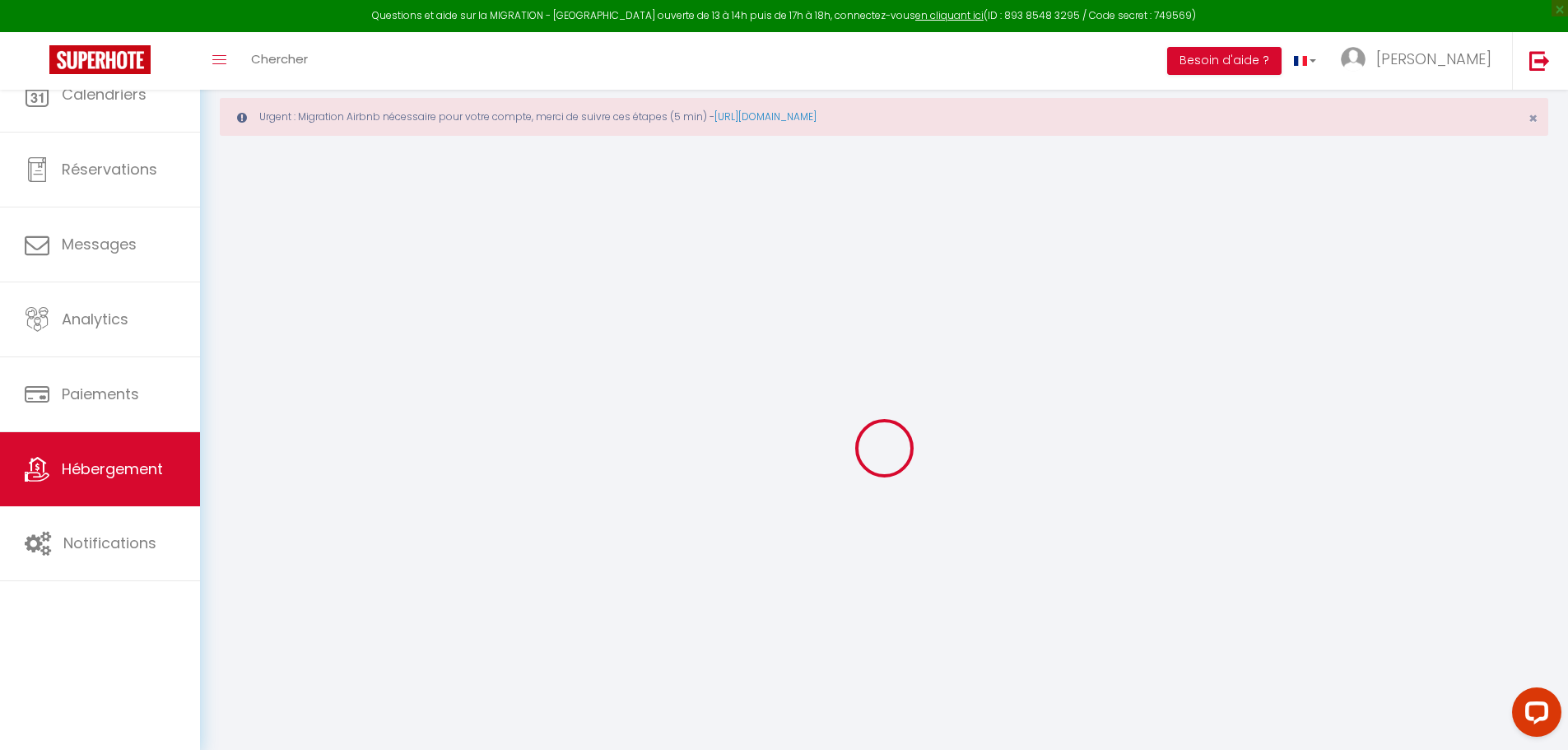
select select
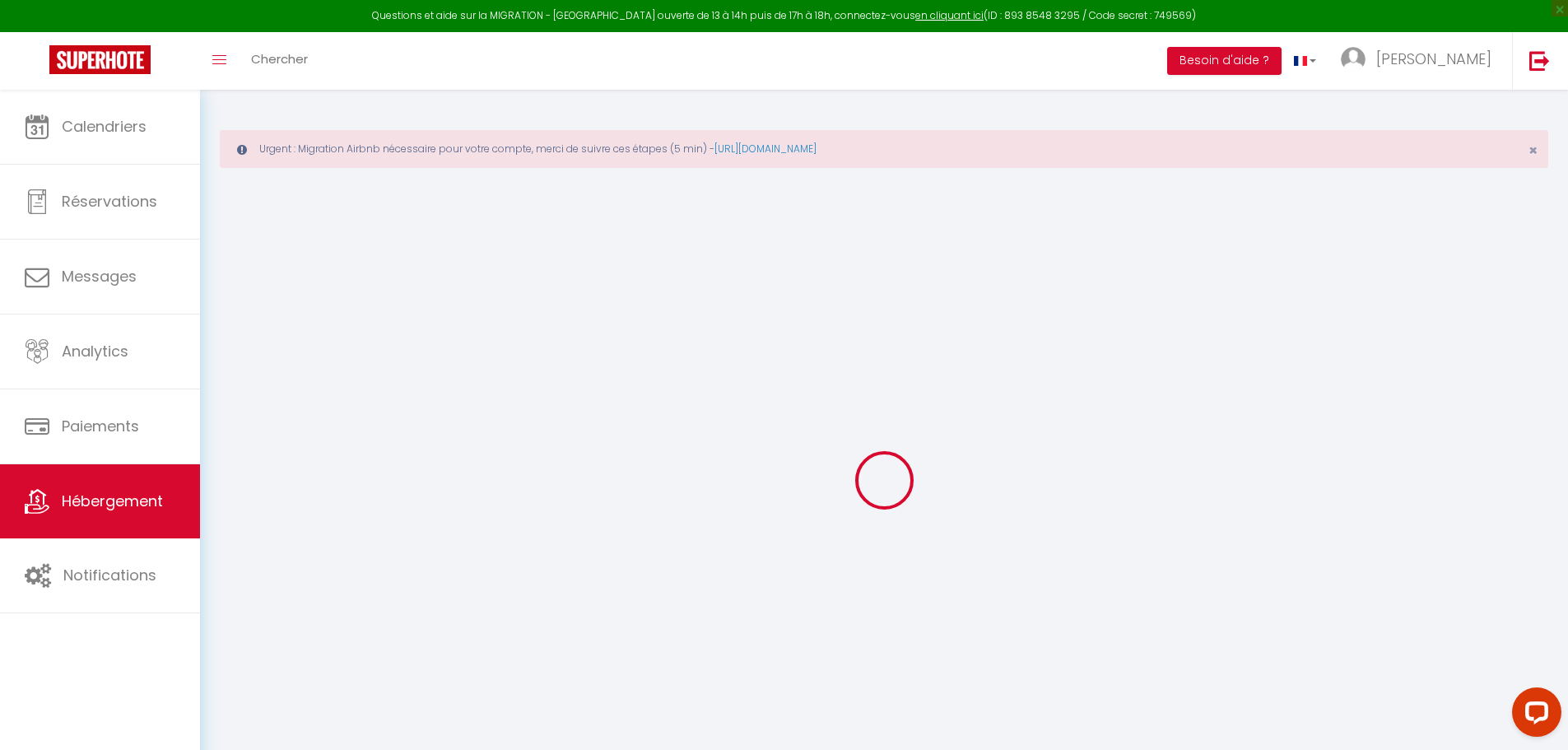
select select
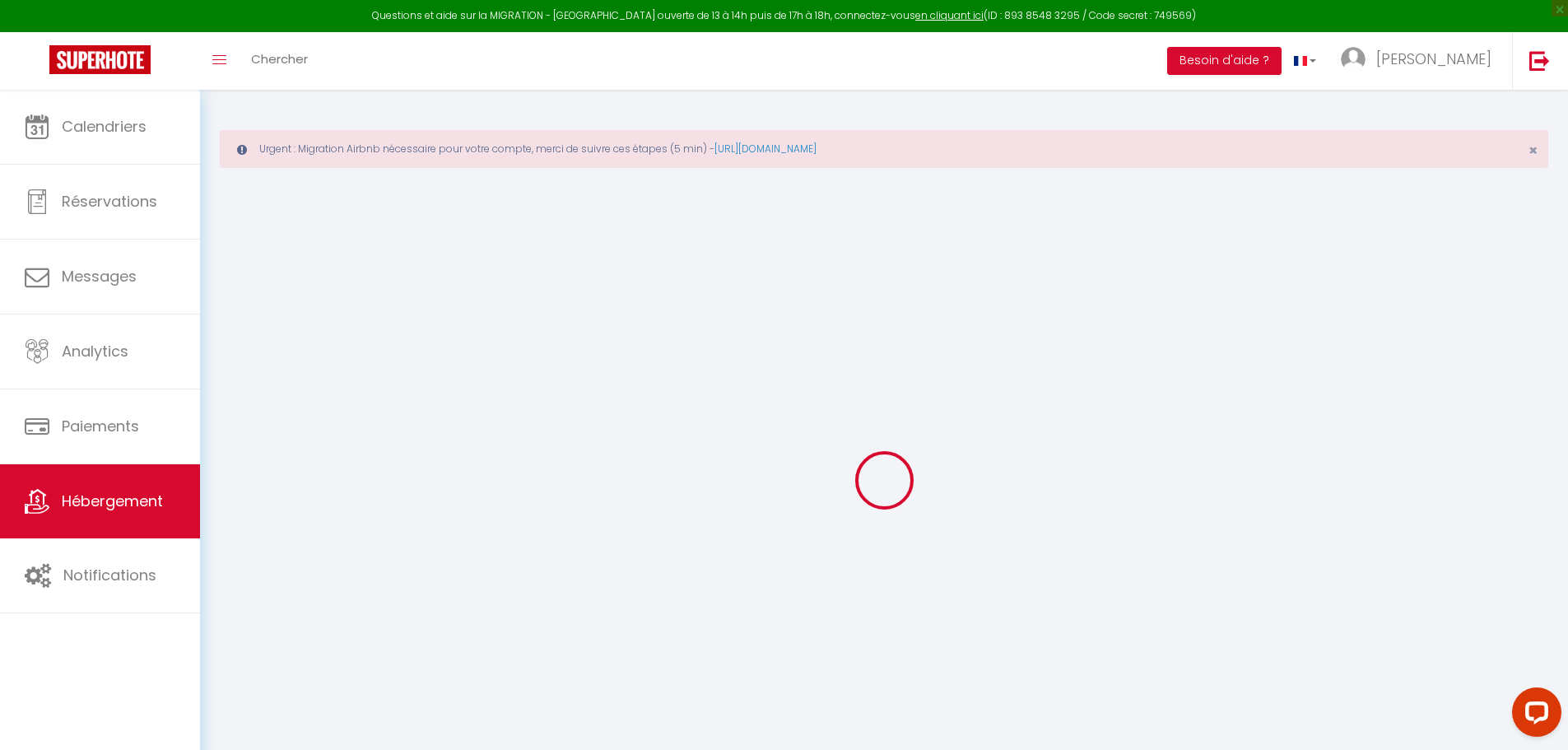
select select
checkbox input "false"
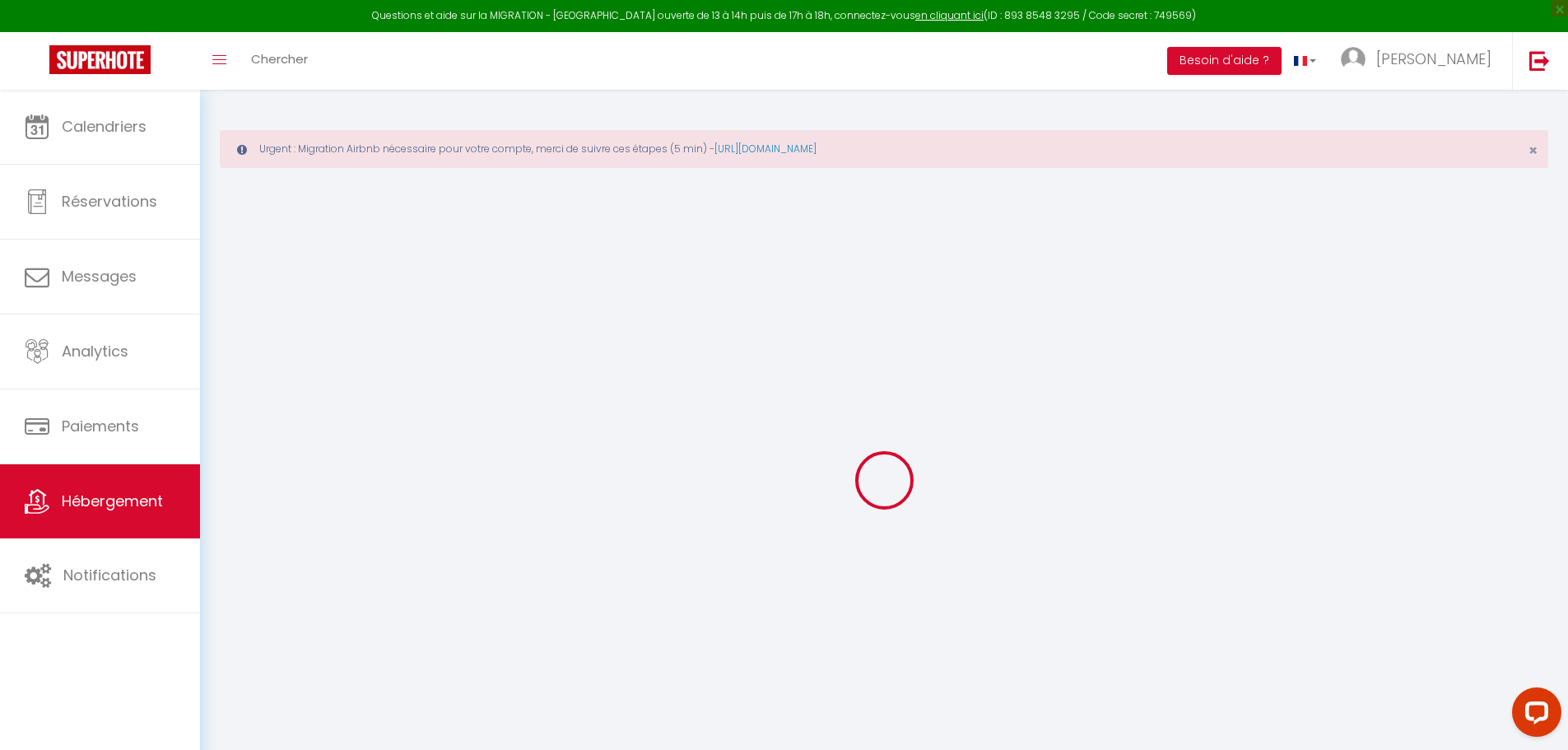
select select
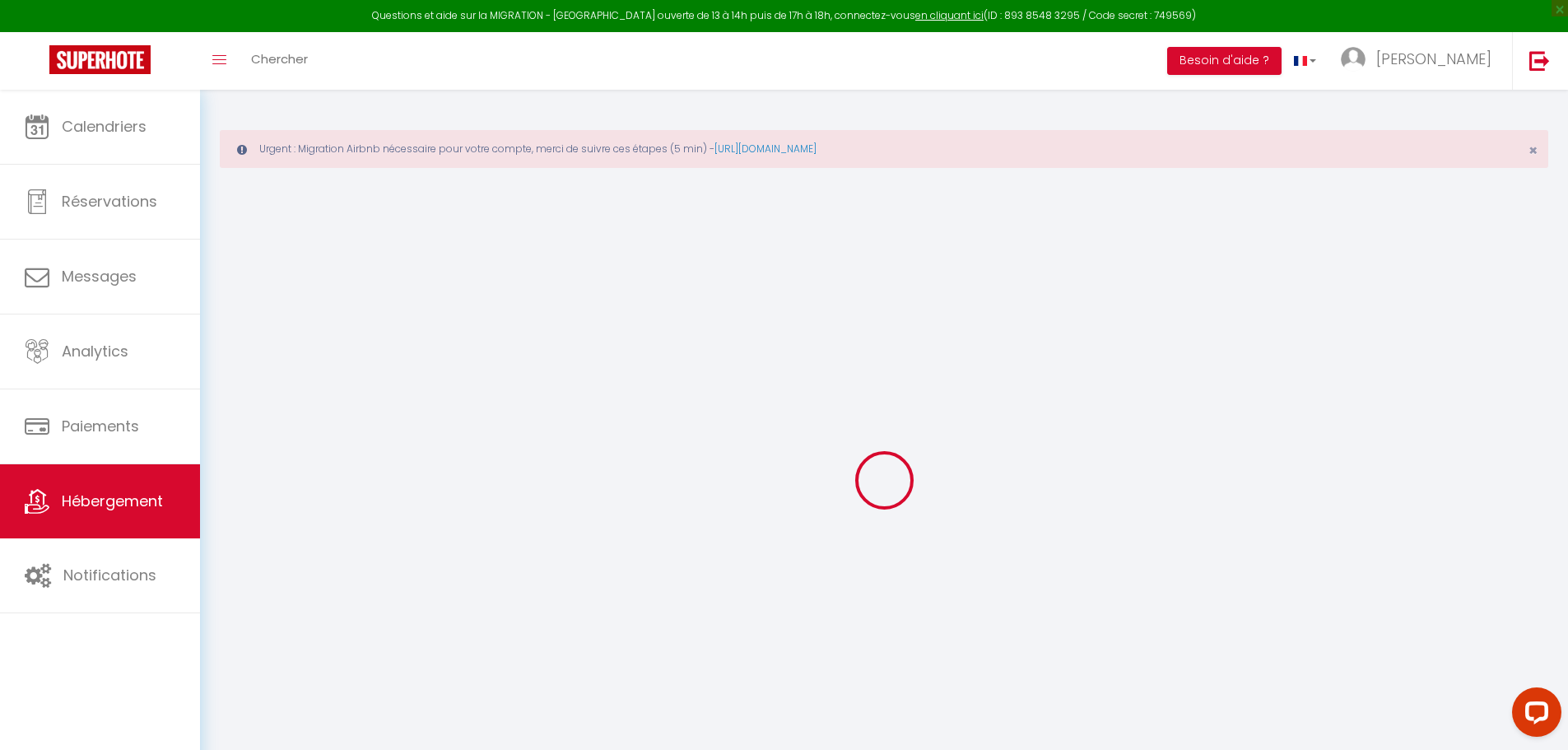
select select
checkbox input "false"
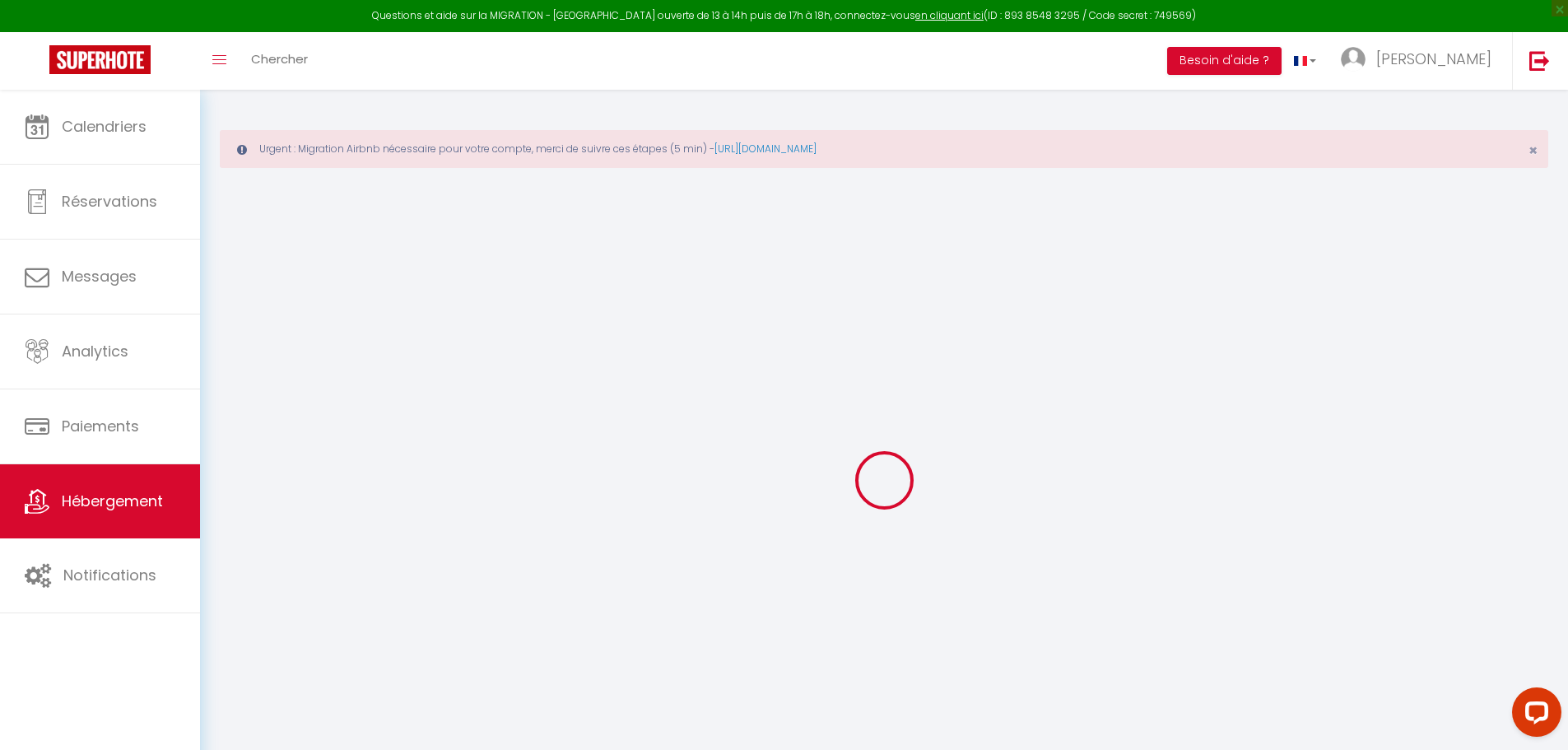
checkbox input "false"
select select
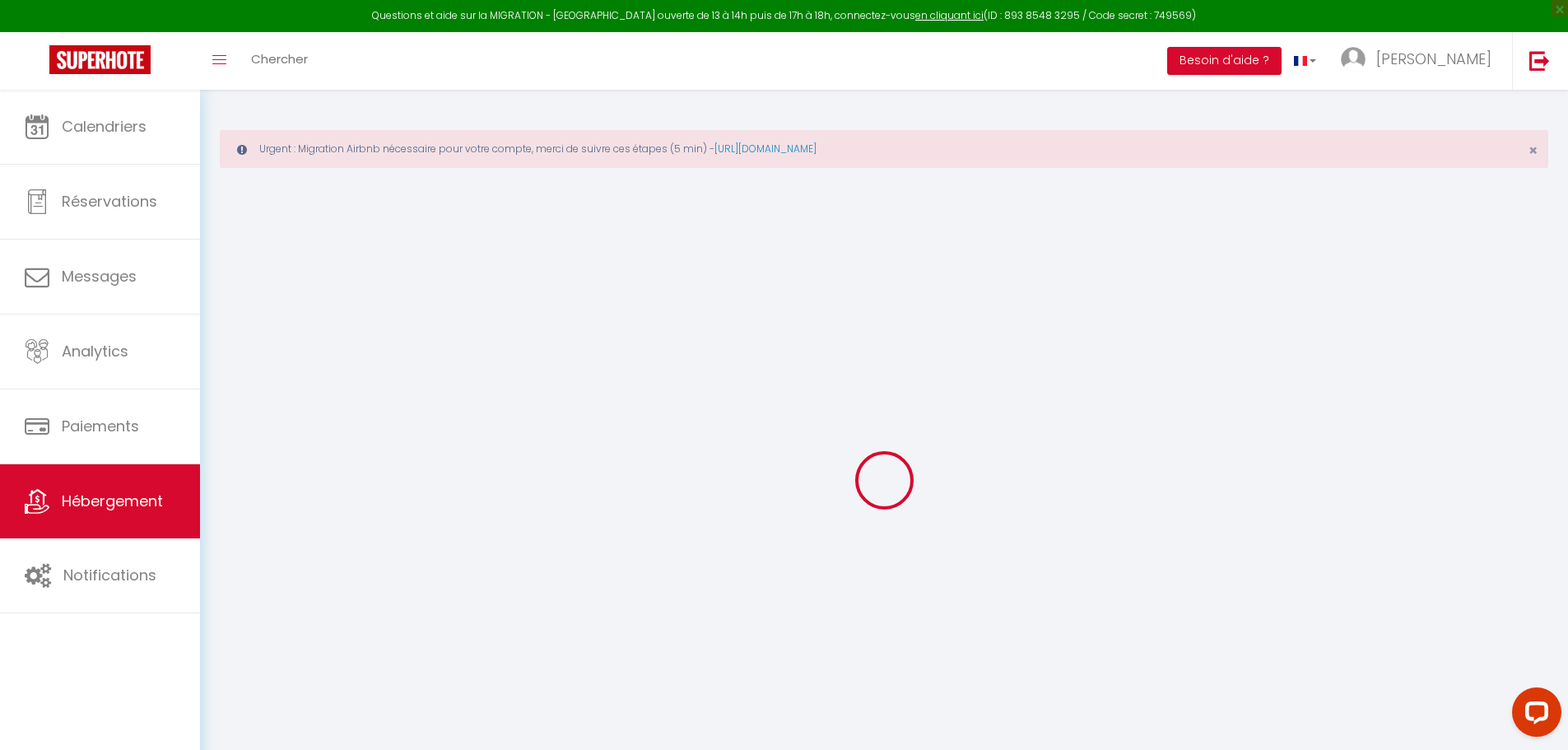
select select
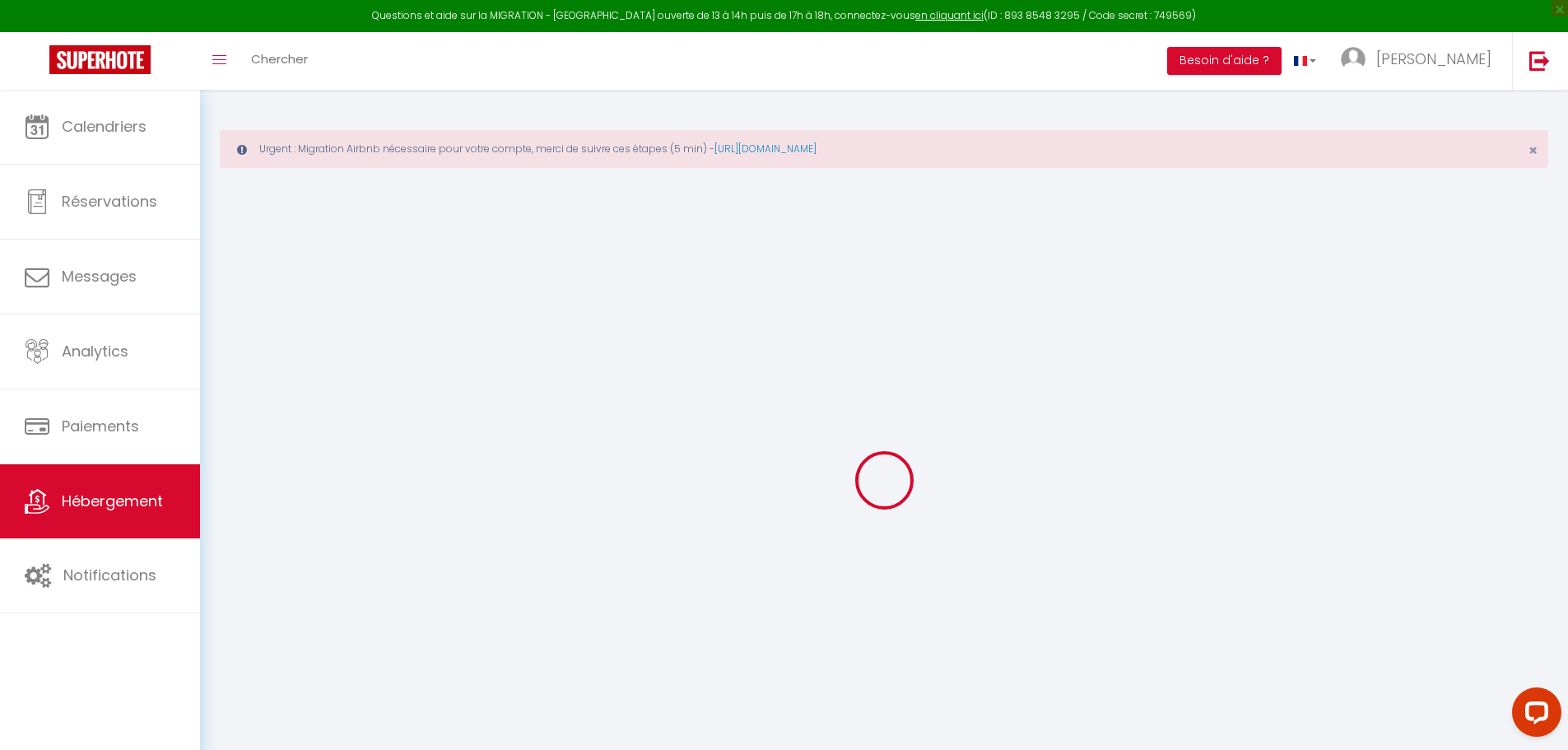
checkbox input "false"
select select
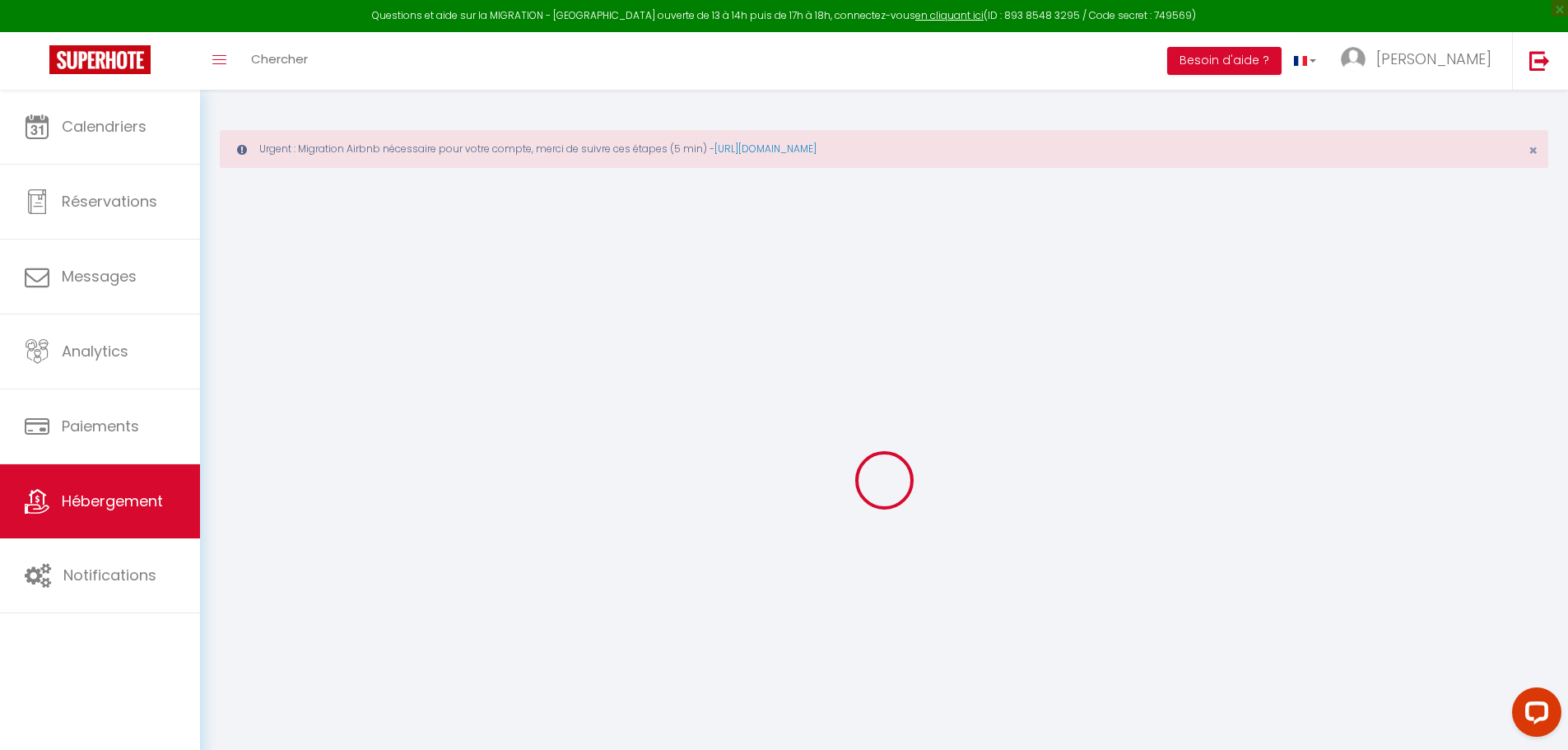
select select
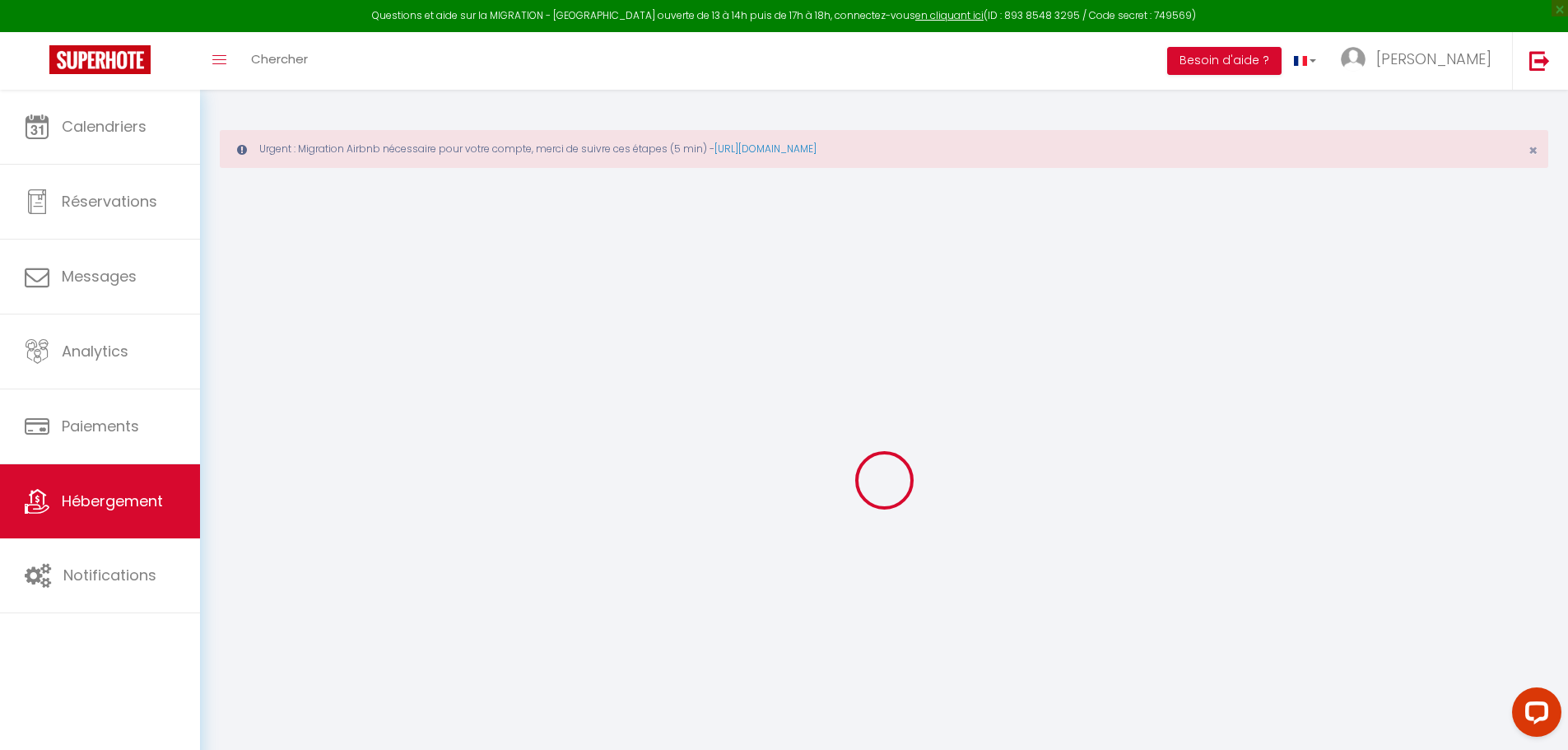
select select
checkbox input "false"
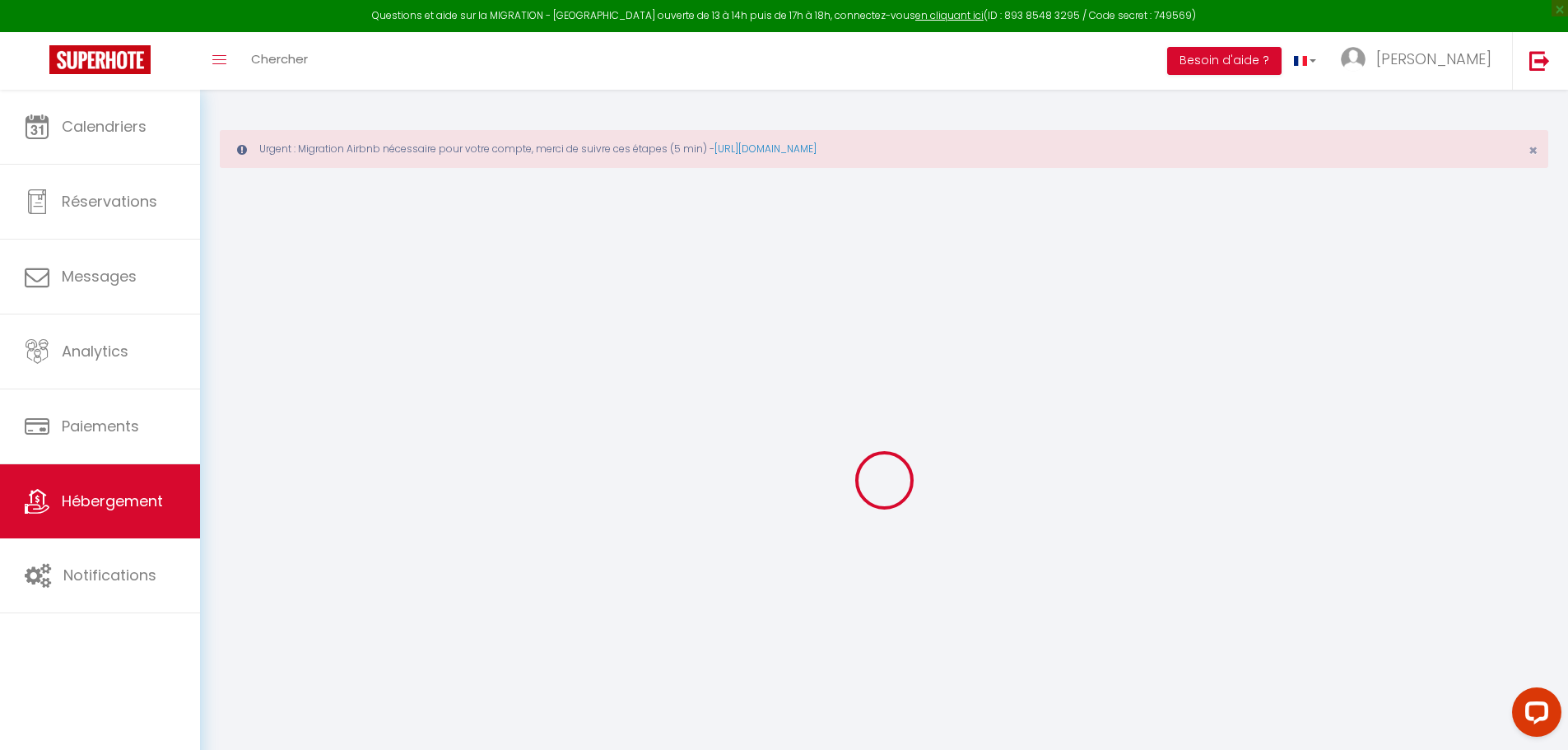
checkbox input "false"
select select
type input "Le nid douillet idéalement placé"
type input "[PERSON_NAME]"
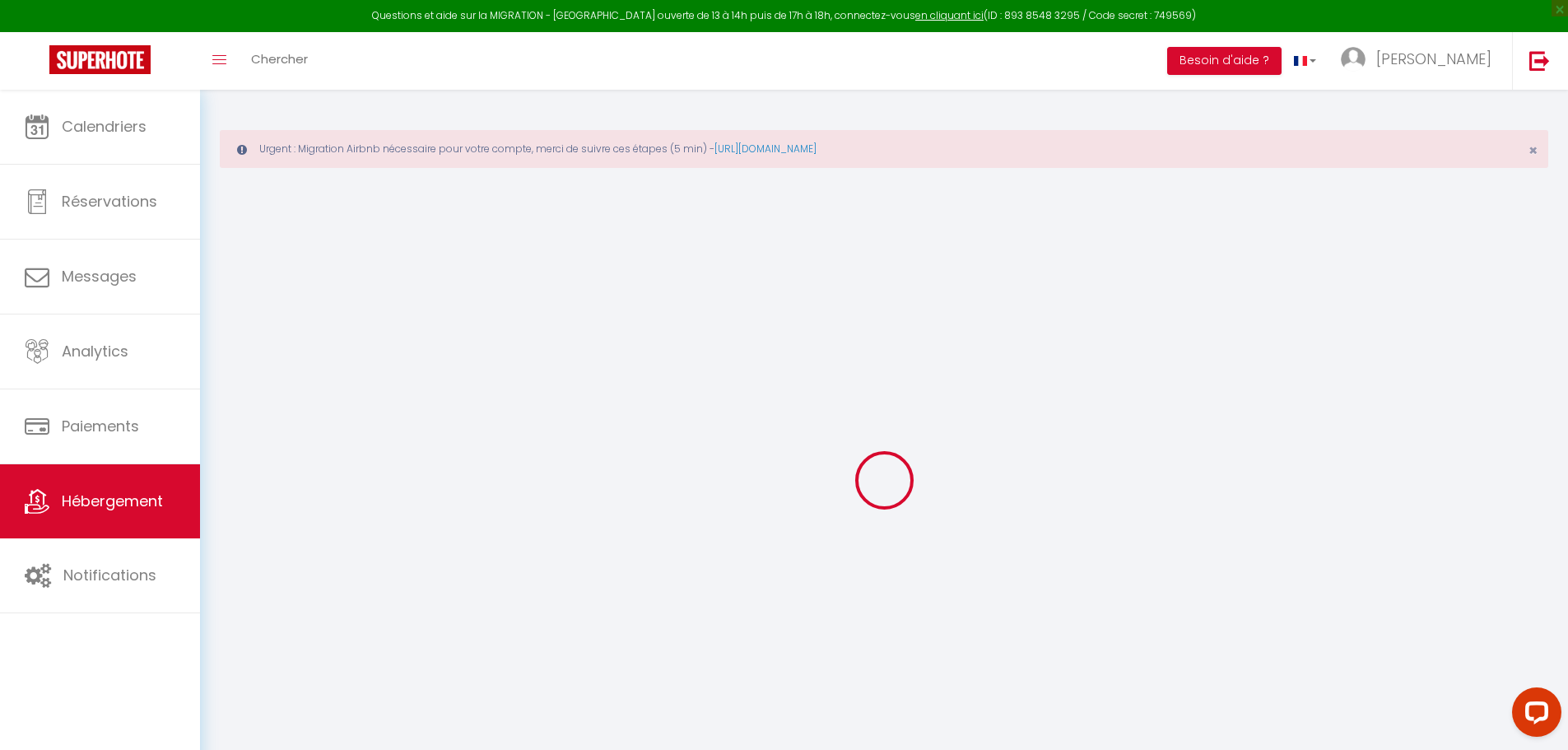
type input "MEVEL"
type input "[STREET_ADDRESS][PERSON_NAME]"
type input "06390"
type input "CONTES"
select select "2"
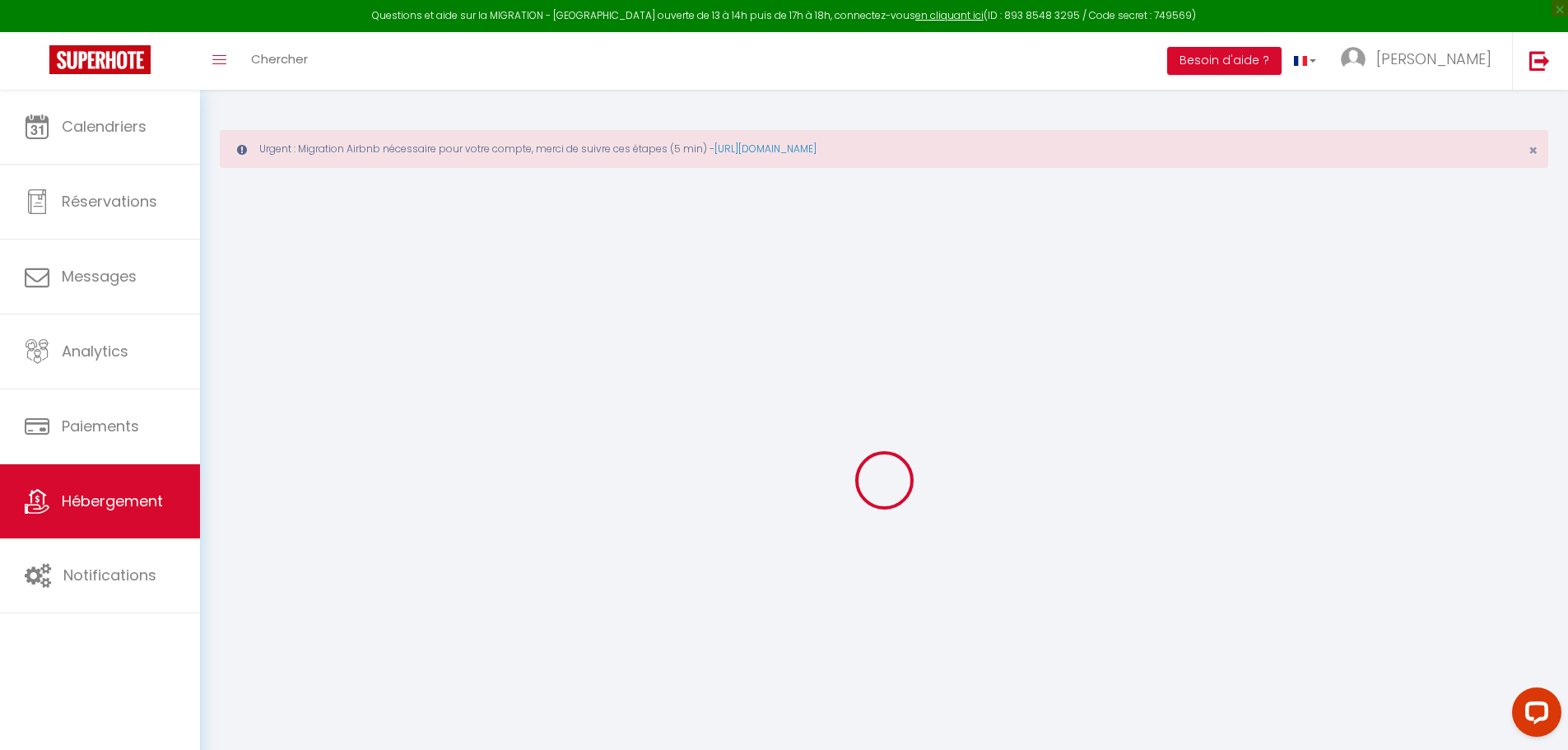
type input "33"
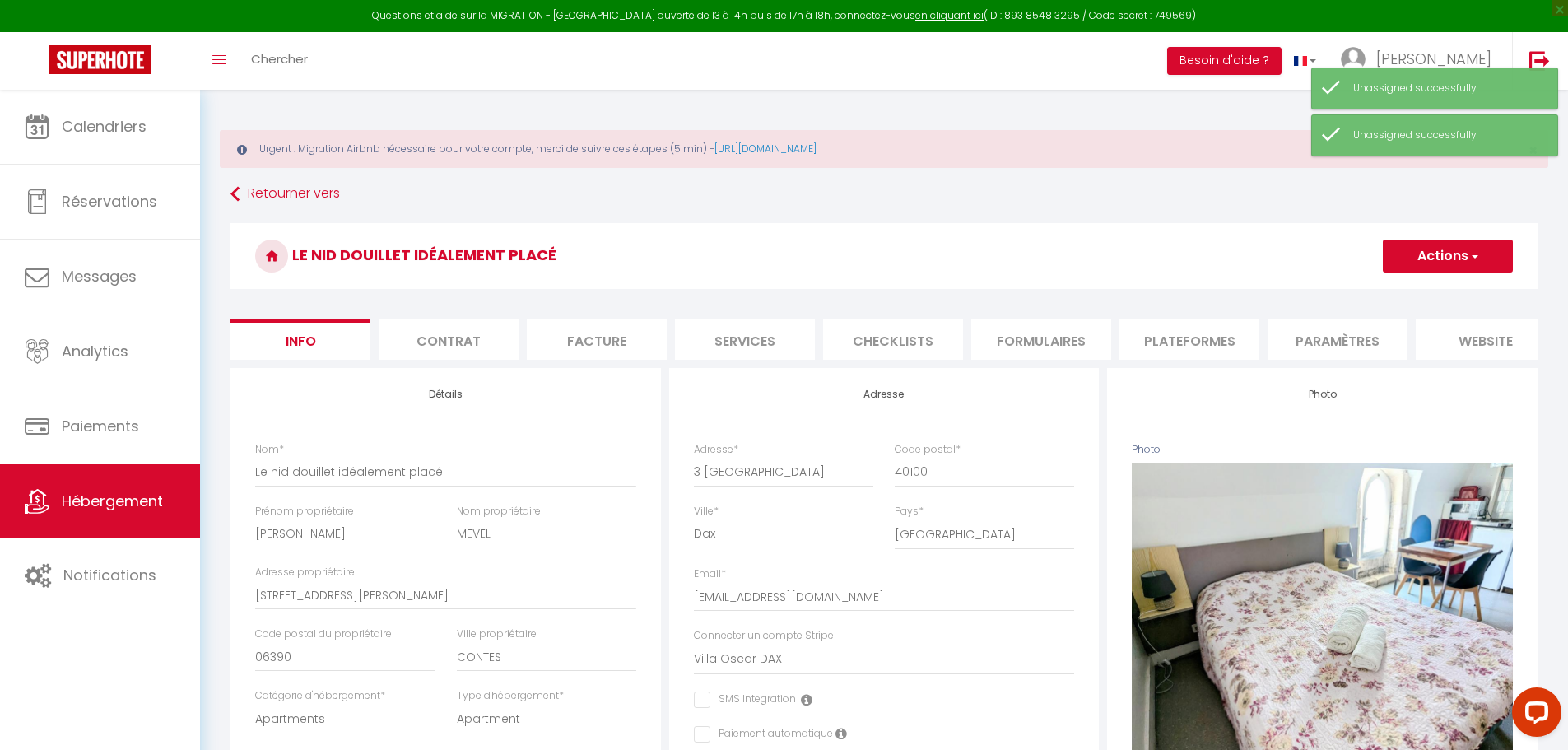
click at [1189, 336] on li "Plateformes" at bounding box center [1189, 339] width 139 height 40
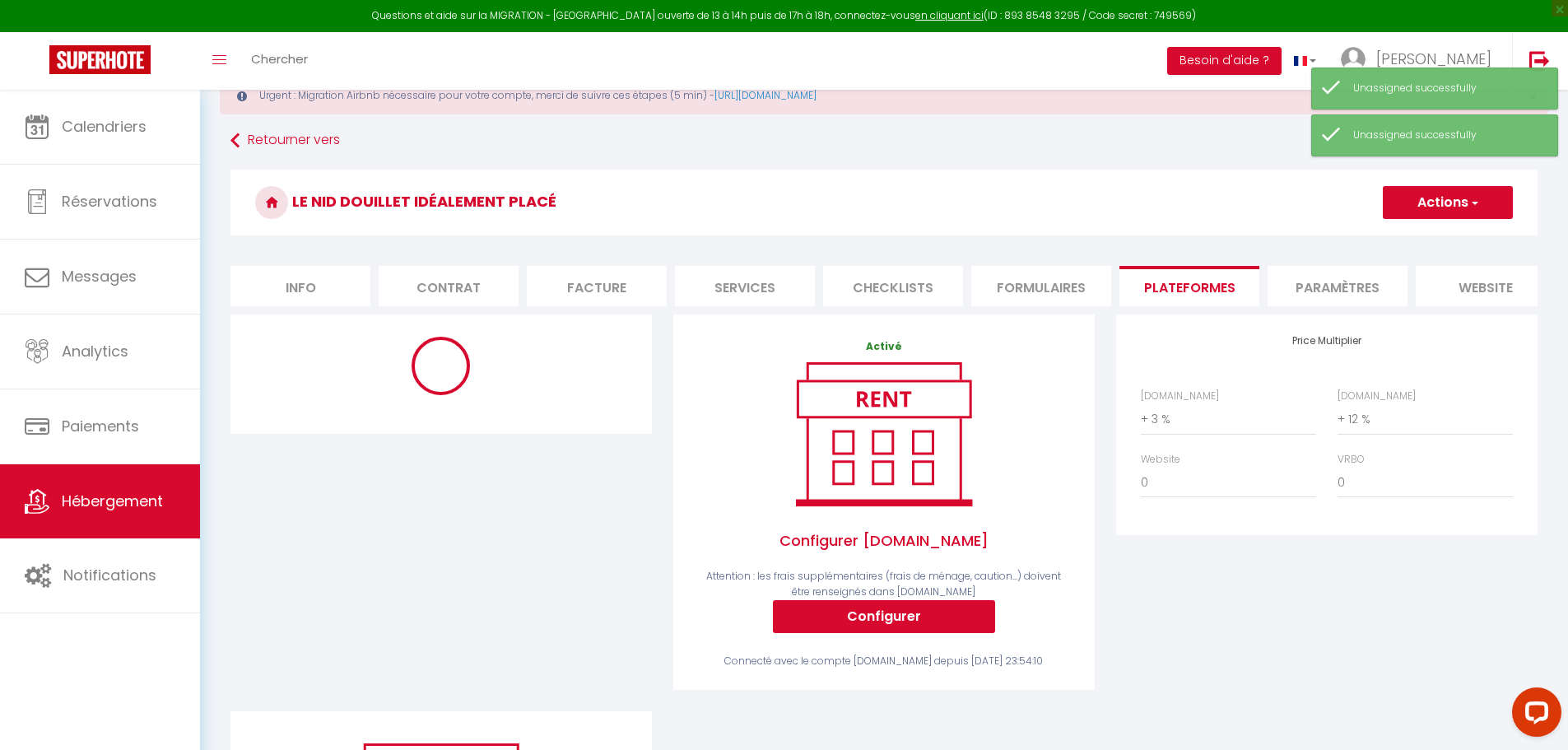
scroll to position [82, 0]
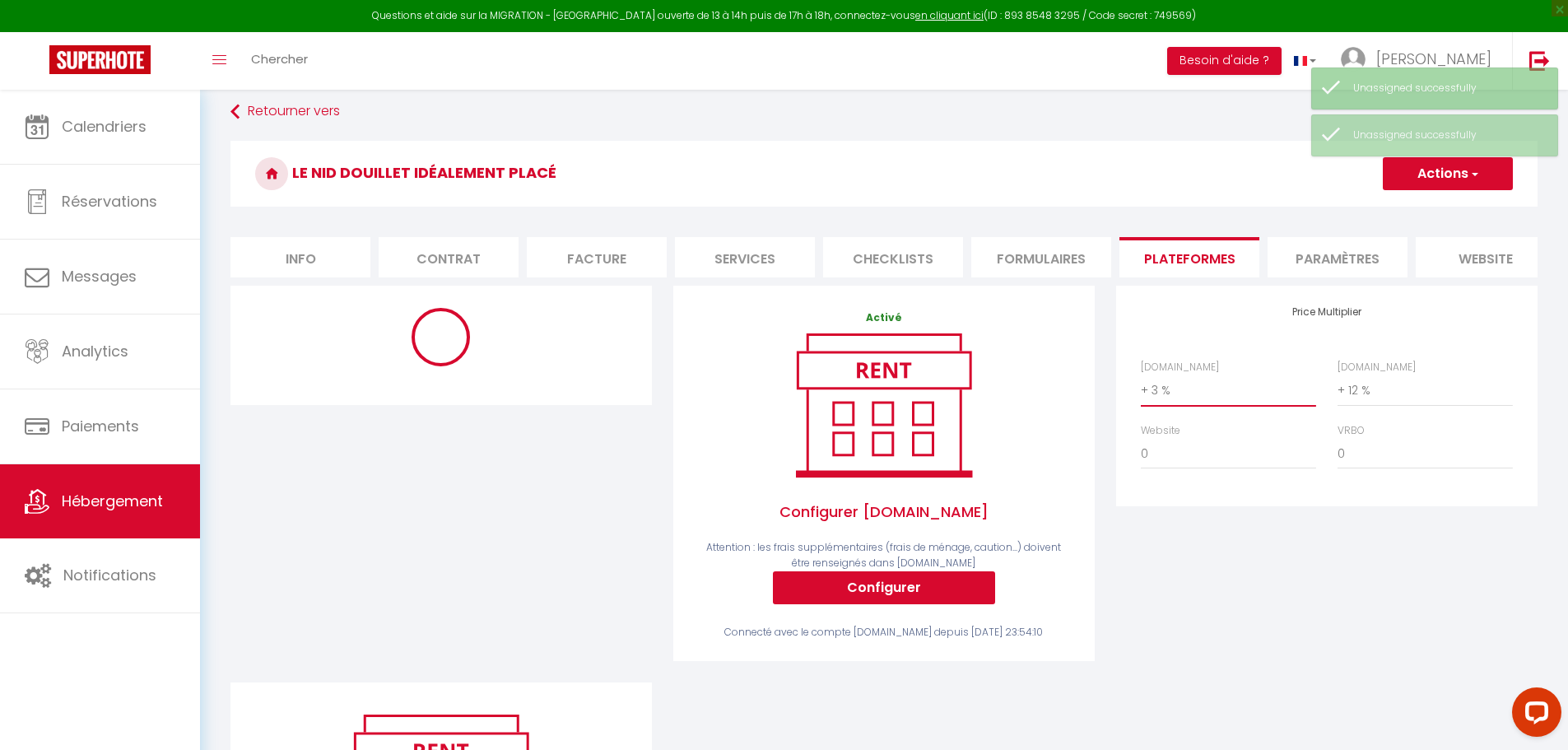
click at [1157, 404] on select "0 + 1 % + 2 % + 3 % + 4 % + 5 % + 6 % + 7 % + 8 % + 9 %" at bounding box center [1229, 390] width 176 height 31
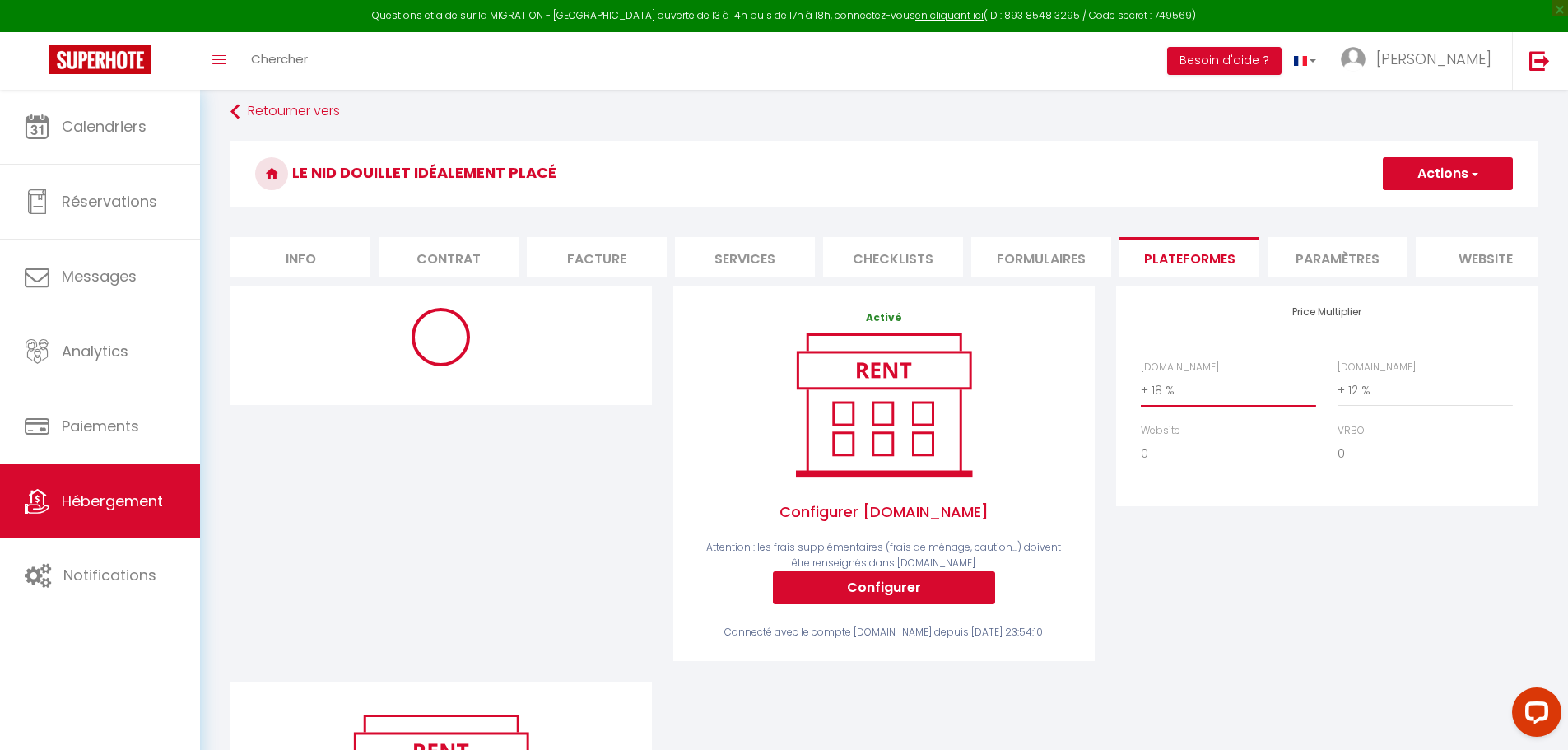
click at [1141, 387] on select "0 + 1 % + 2 % + 3 % + 4 % + 5 % + 6 % + 7 % + 8 % + 9 %" at bounding box center [1229, 390] width 176 height 31
click at [1352, 403] on select "0 + 1 % + 2 % + 3 % + 4 % + 5 % + 6 % + 7 % + 8 % + 9 %" at bounding box center [1426, 390] width 176 height 31
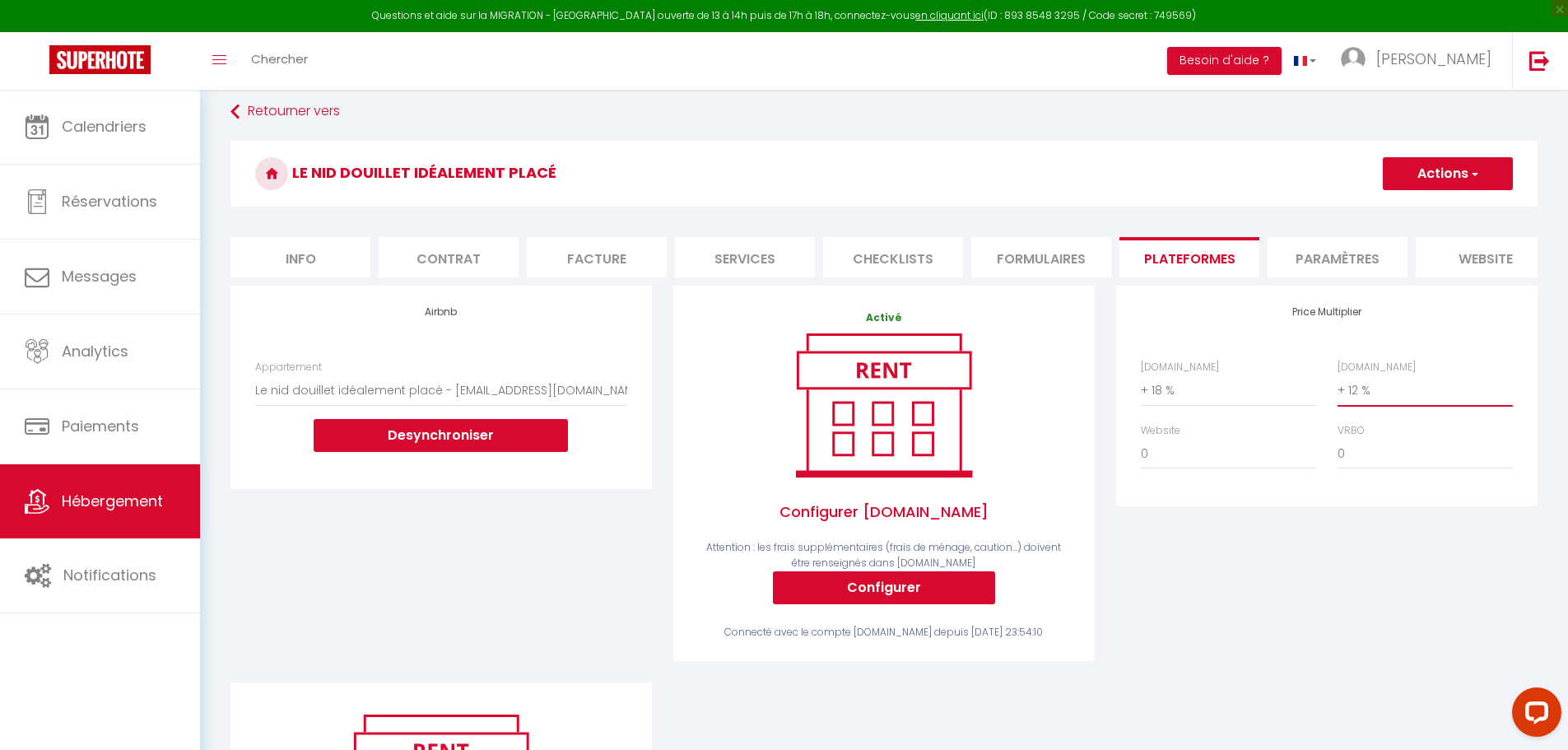
click at [1338, 387] on select "0 + 1 % + 2 % + 3 % + 4 % + 5 % + 6 % + 7 % + 8 % + 9 %" at bounding box center [1426, 390] width 176 height 31
click at [1450, 165] on button "Actions" at bounding box center [1447, 174] width 130 height 33
click at [1426, 213] on link "Enregistrer" at bounding box center [1446, 210] width 130 height 21
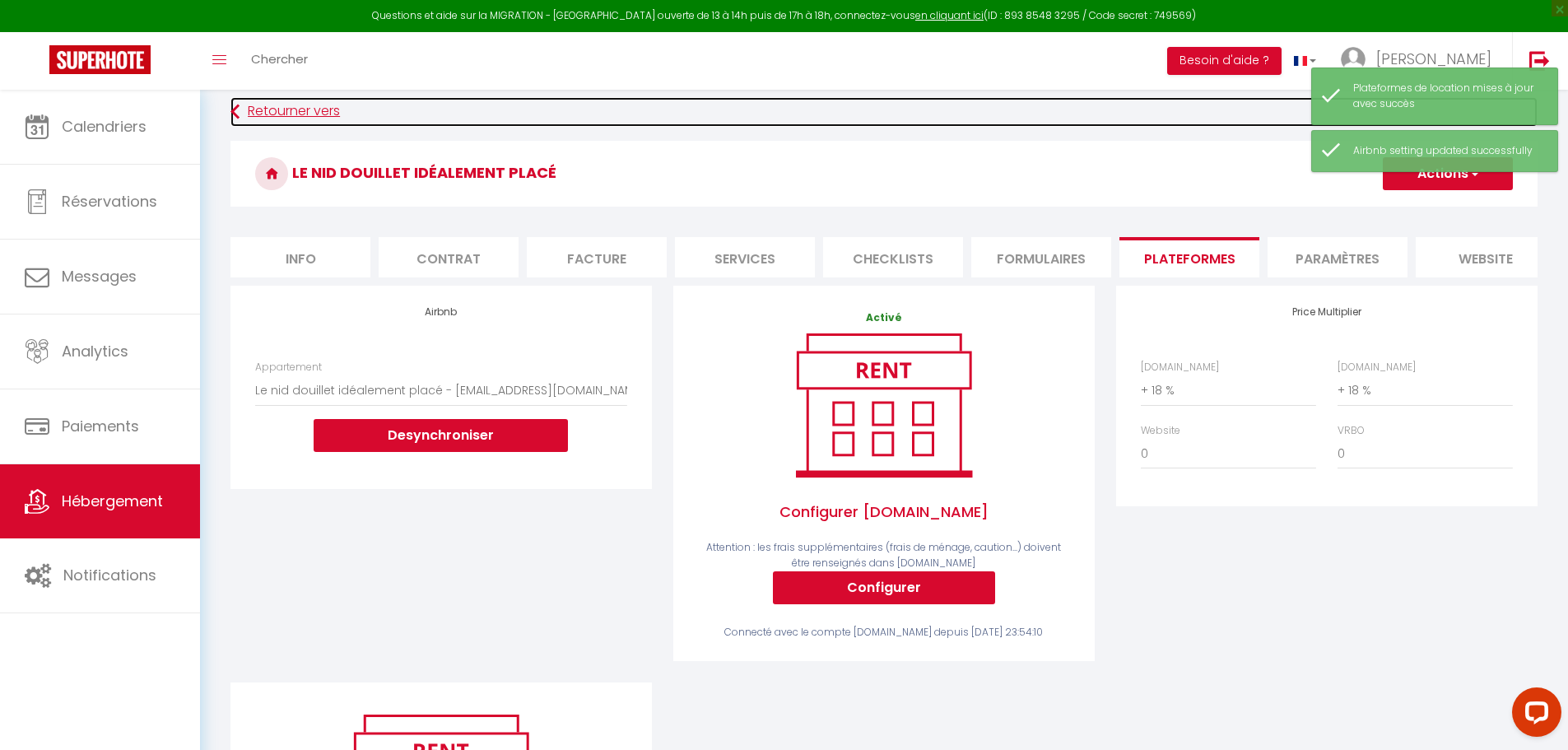
click at [281, 111] on link "Retourner vers" at bounding box center [883, 112] width 1307 height 29
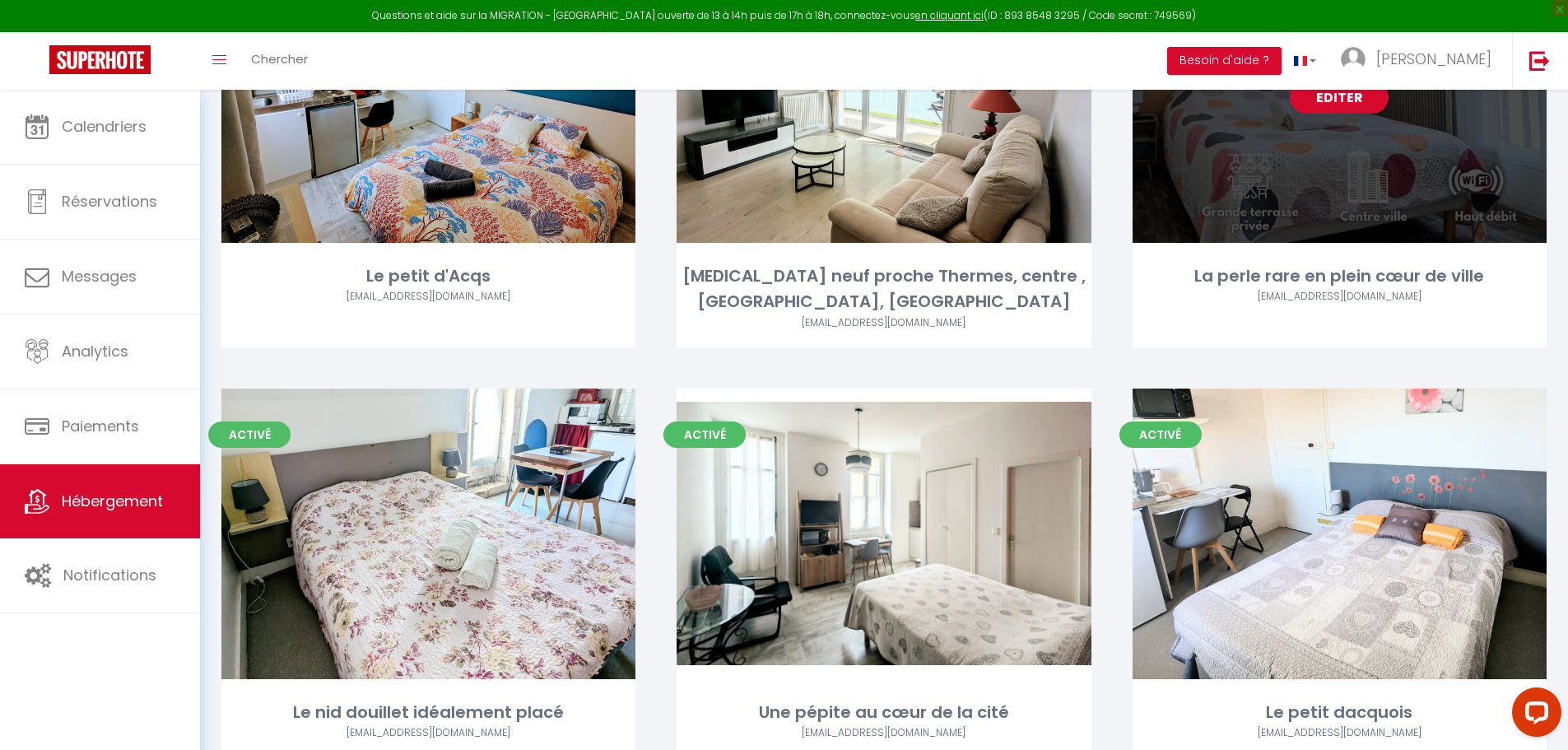
scroll to position [493, 0]
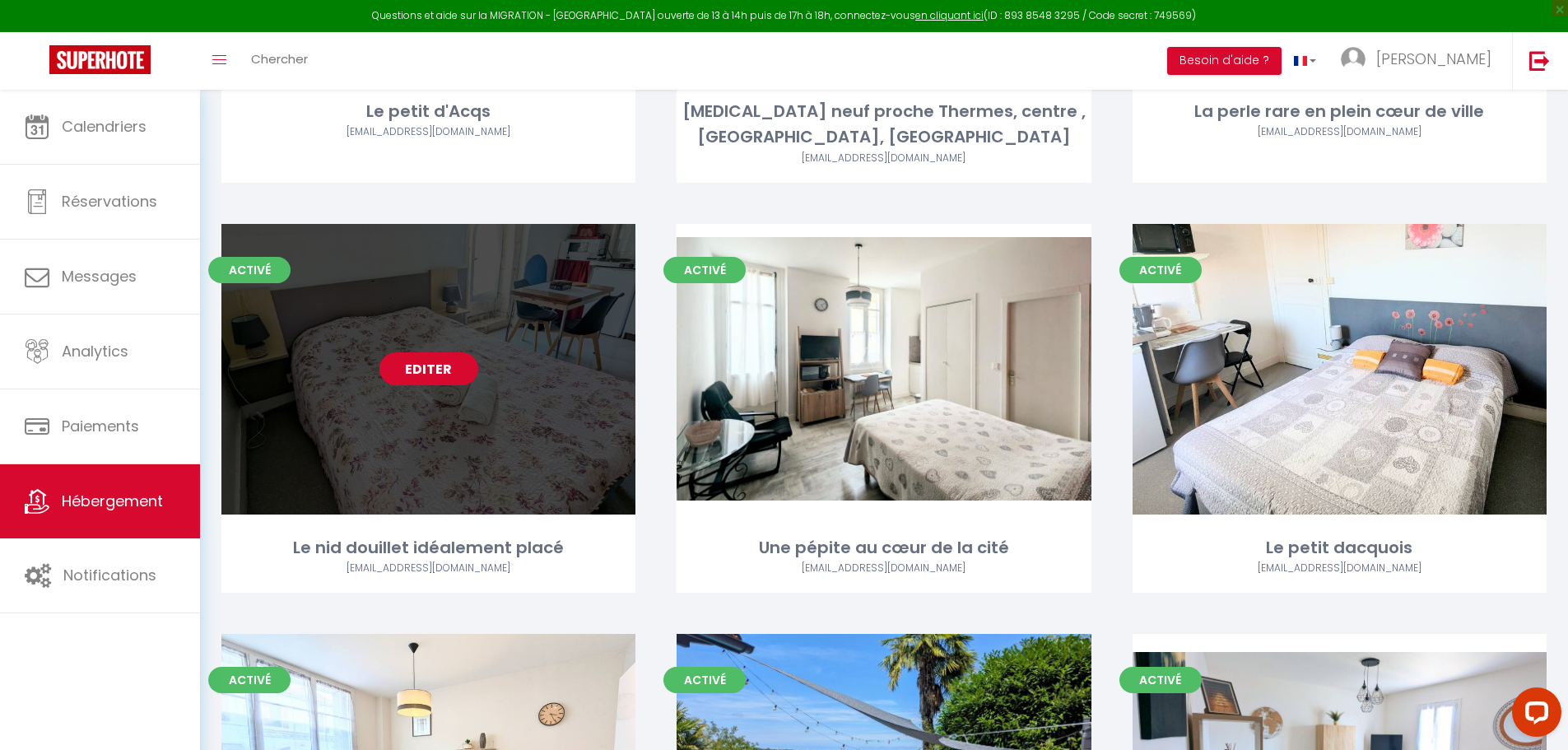
click at [416, 352] on link "Editer" at bounding box center [428, 369] width 98 height 33
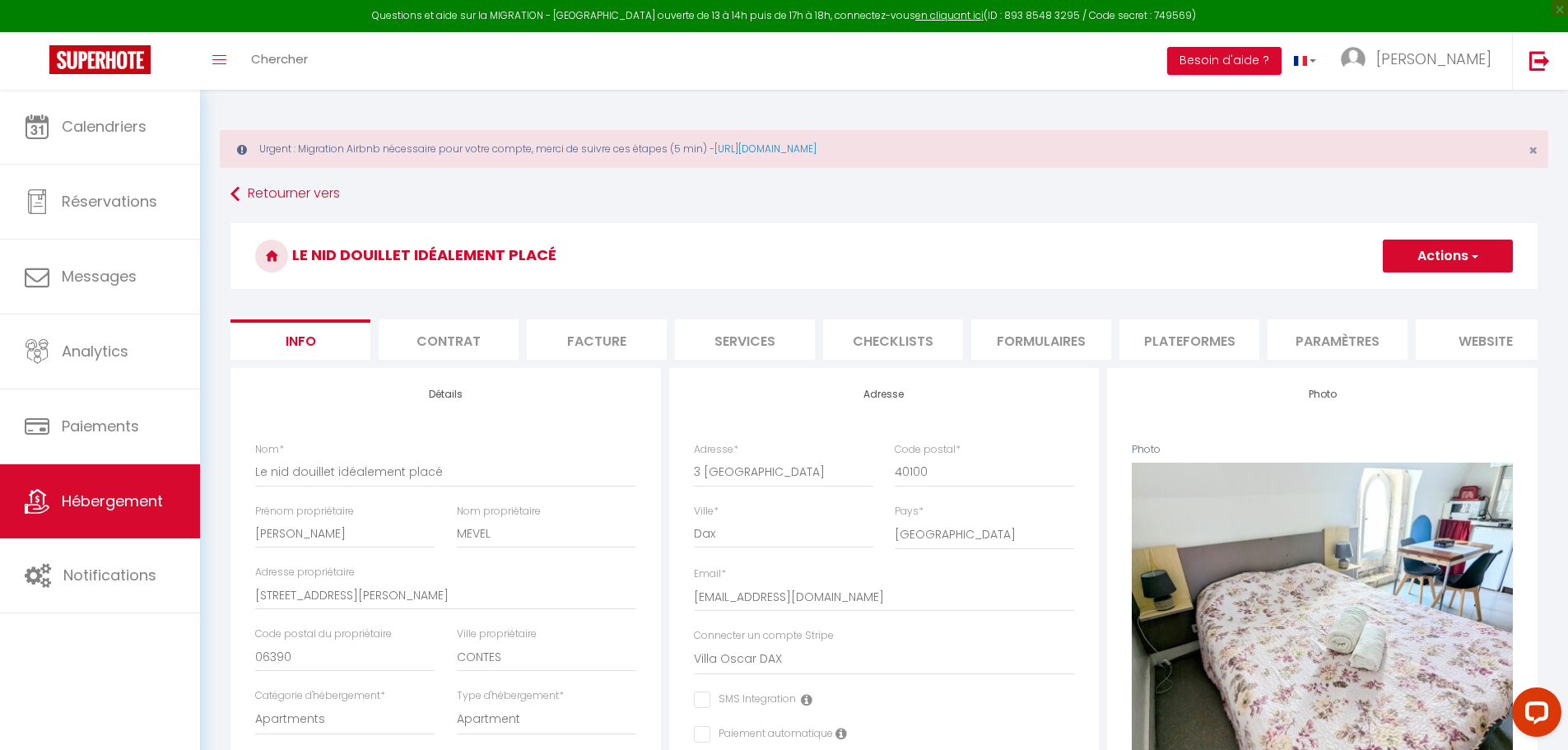
click at [1209, 343] on li "Plateformes" at bounding box center [1189, 339] width 139 height 40
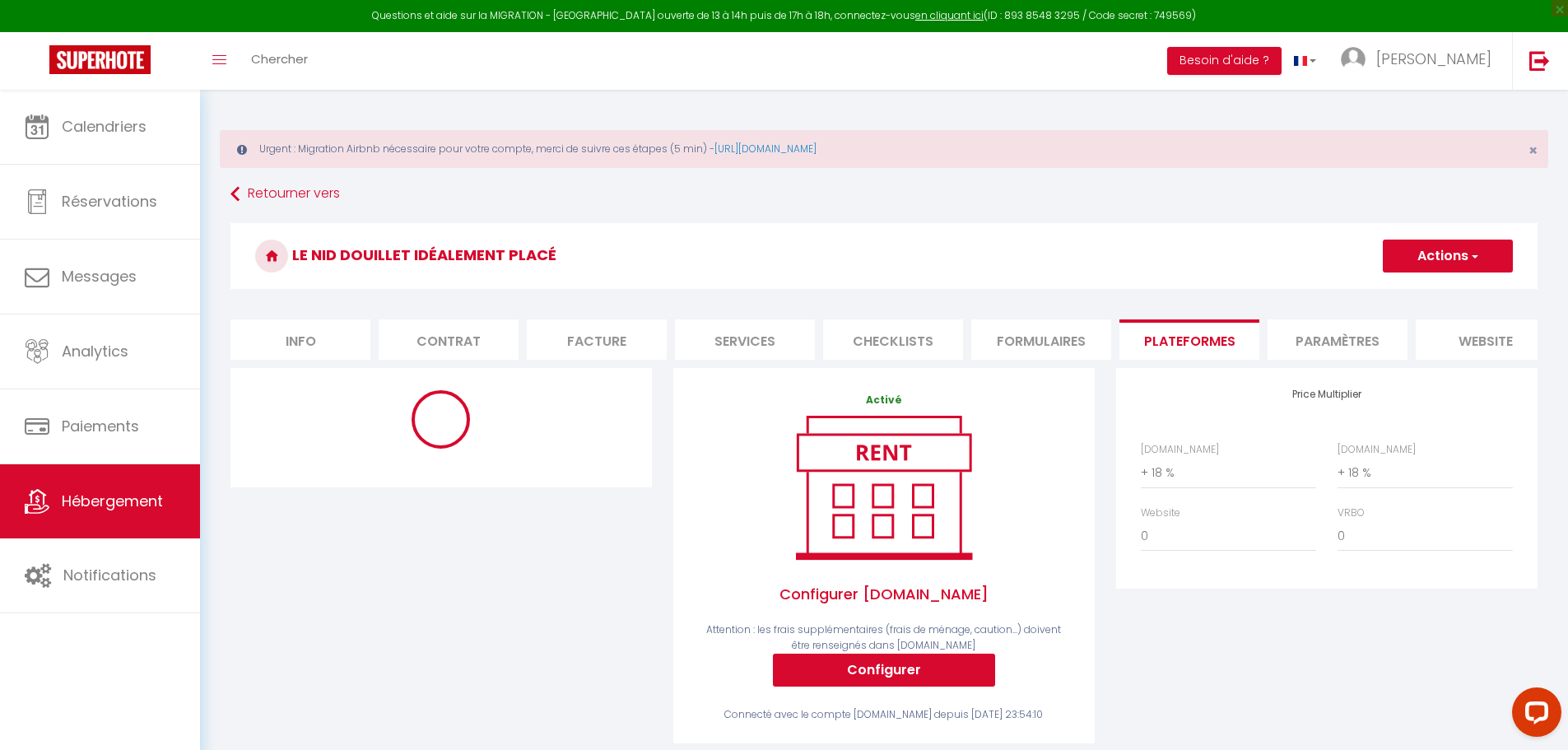
click at [1451, 258] on button "Actions" at bounding box center [1447, 257] width 130 height 33
click at [1406, 293] on link "Enregistrer" at bounding box center [1446, 293] width 130 height 21
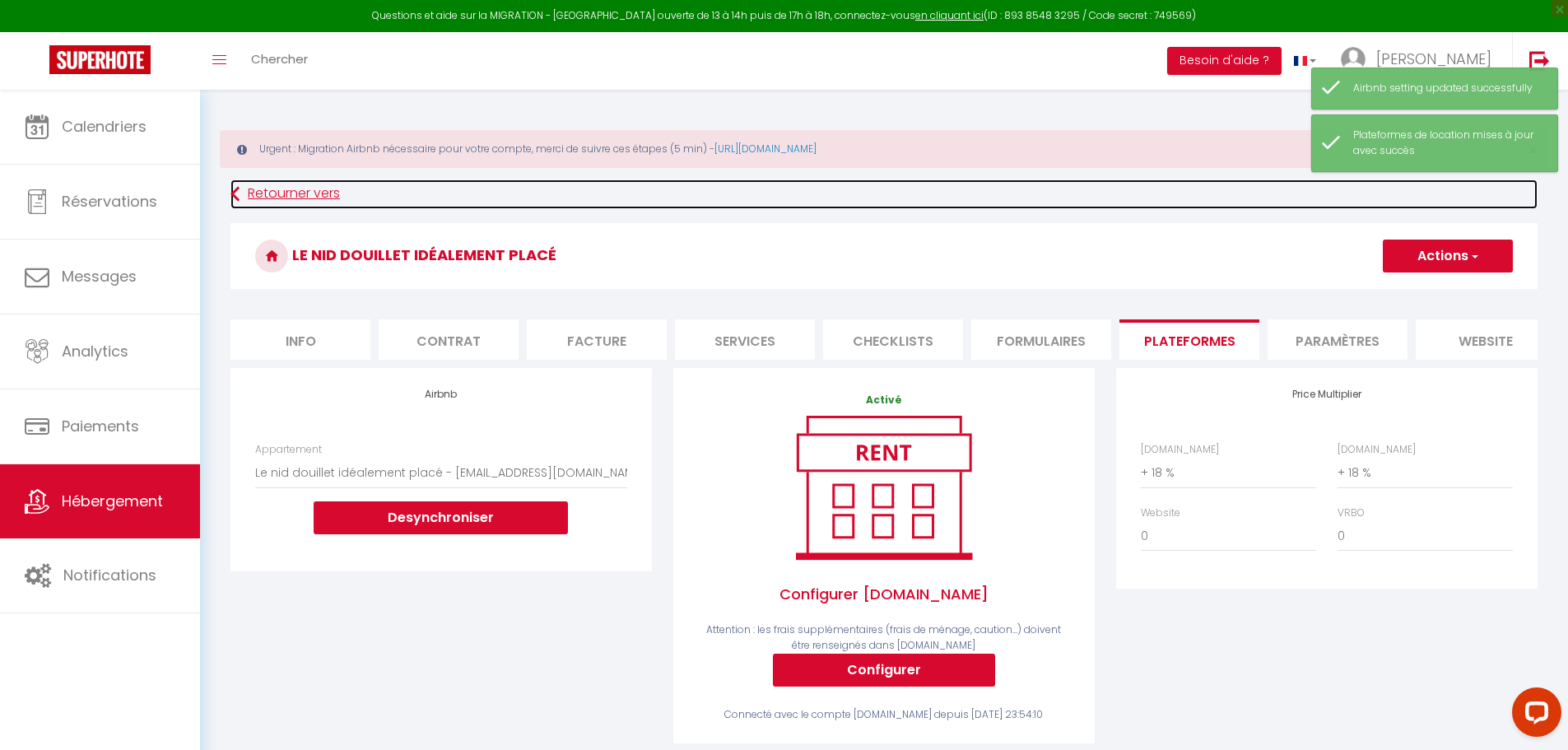
click at [234, 188] on icon at bounding box center [234, 194] width 9 height 29
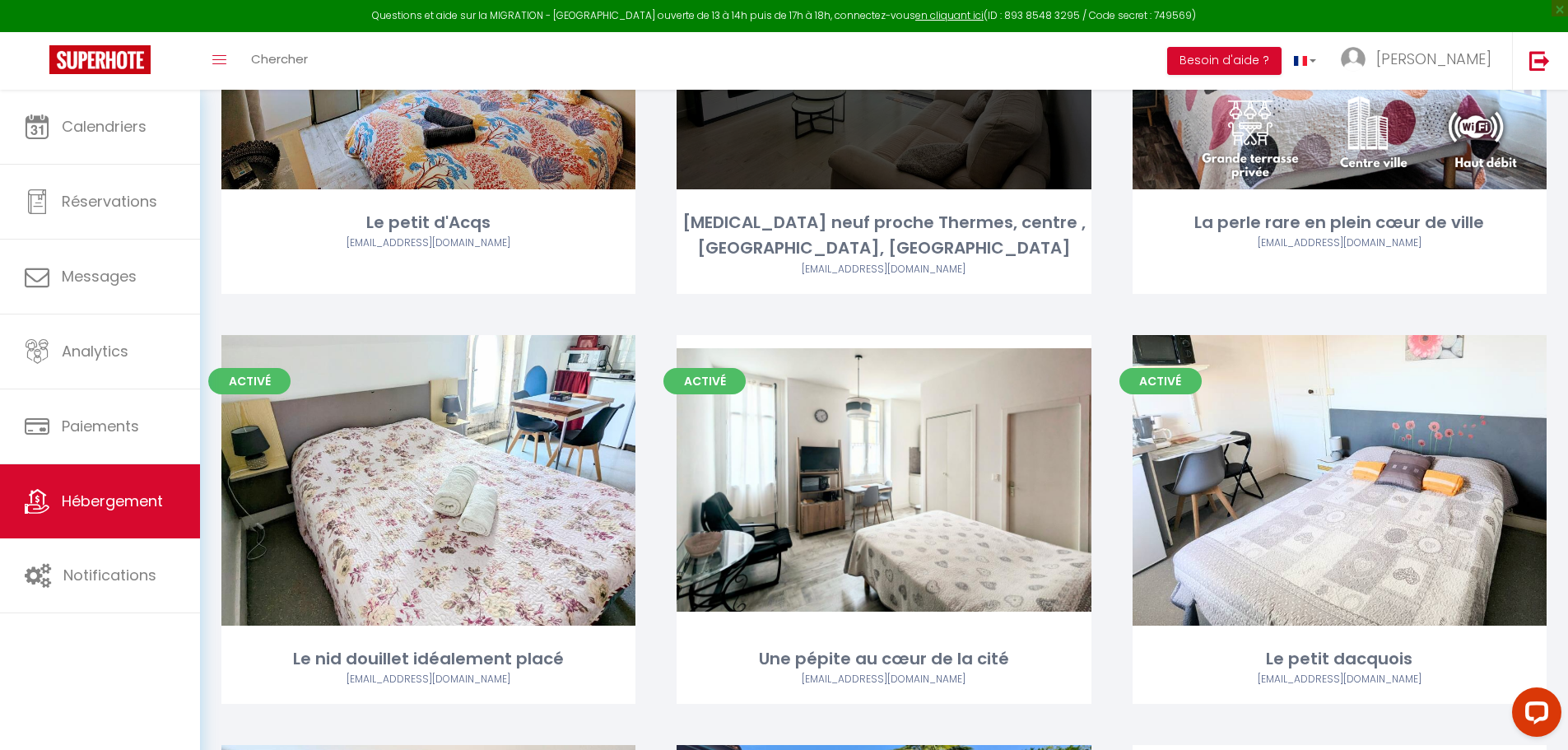
scroll to position [412, 0]
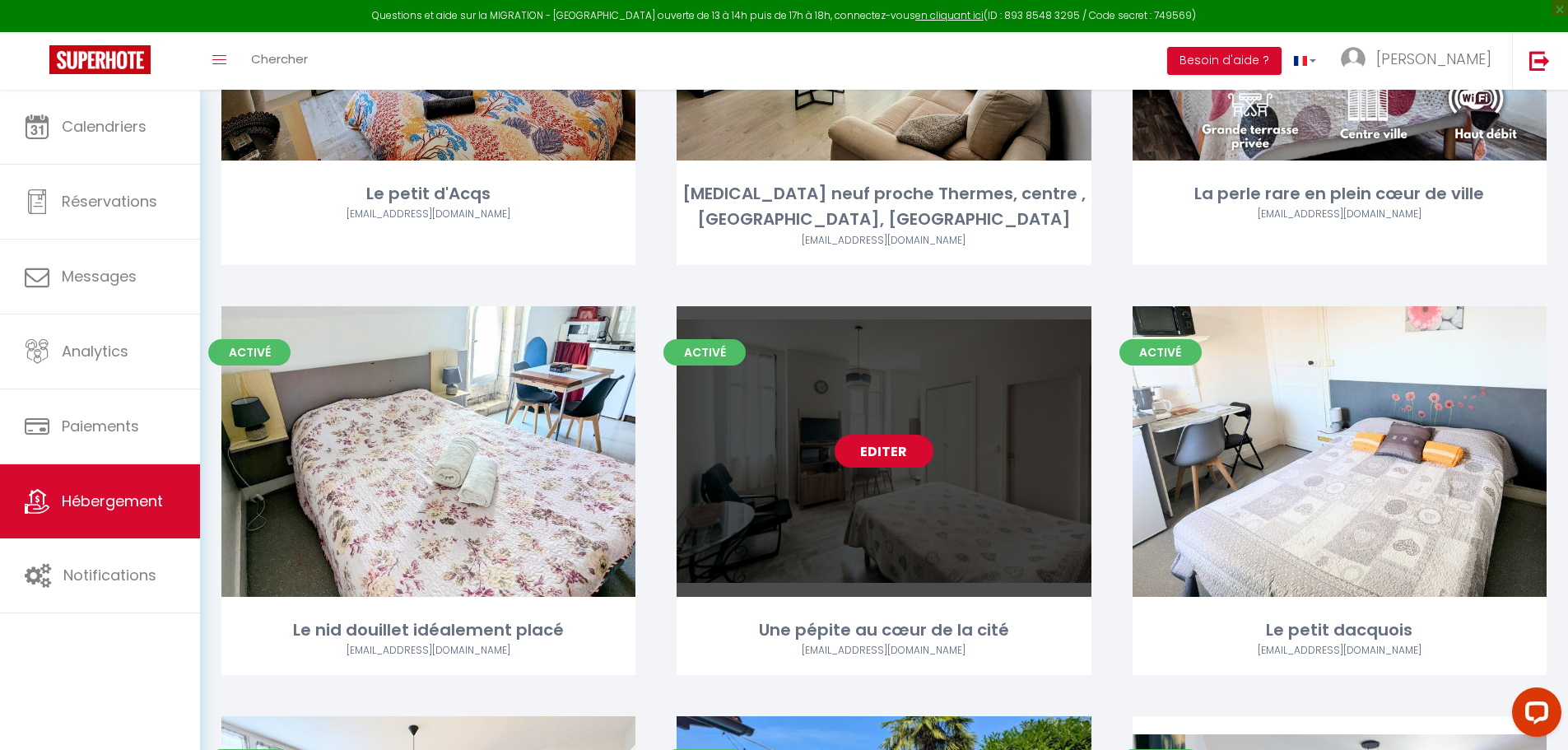
click at [881, 435] on link "Editer" at bounding box center [883, 452] width 98 height 33
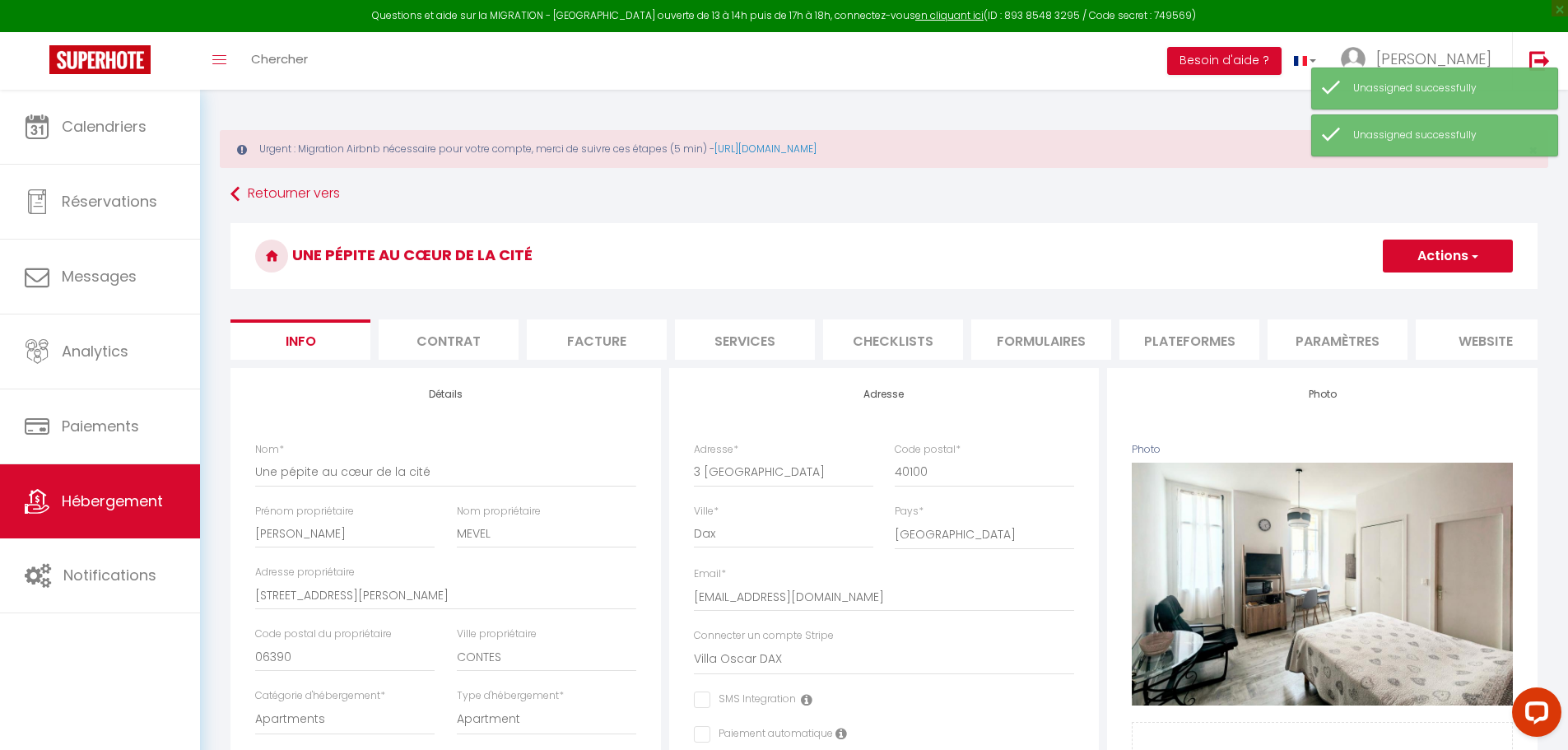
click at [1168, 336] on li "Plateformes" at bounding box center [1189, 339] width 139 height 40
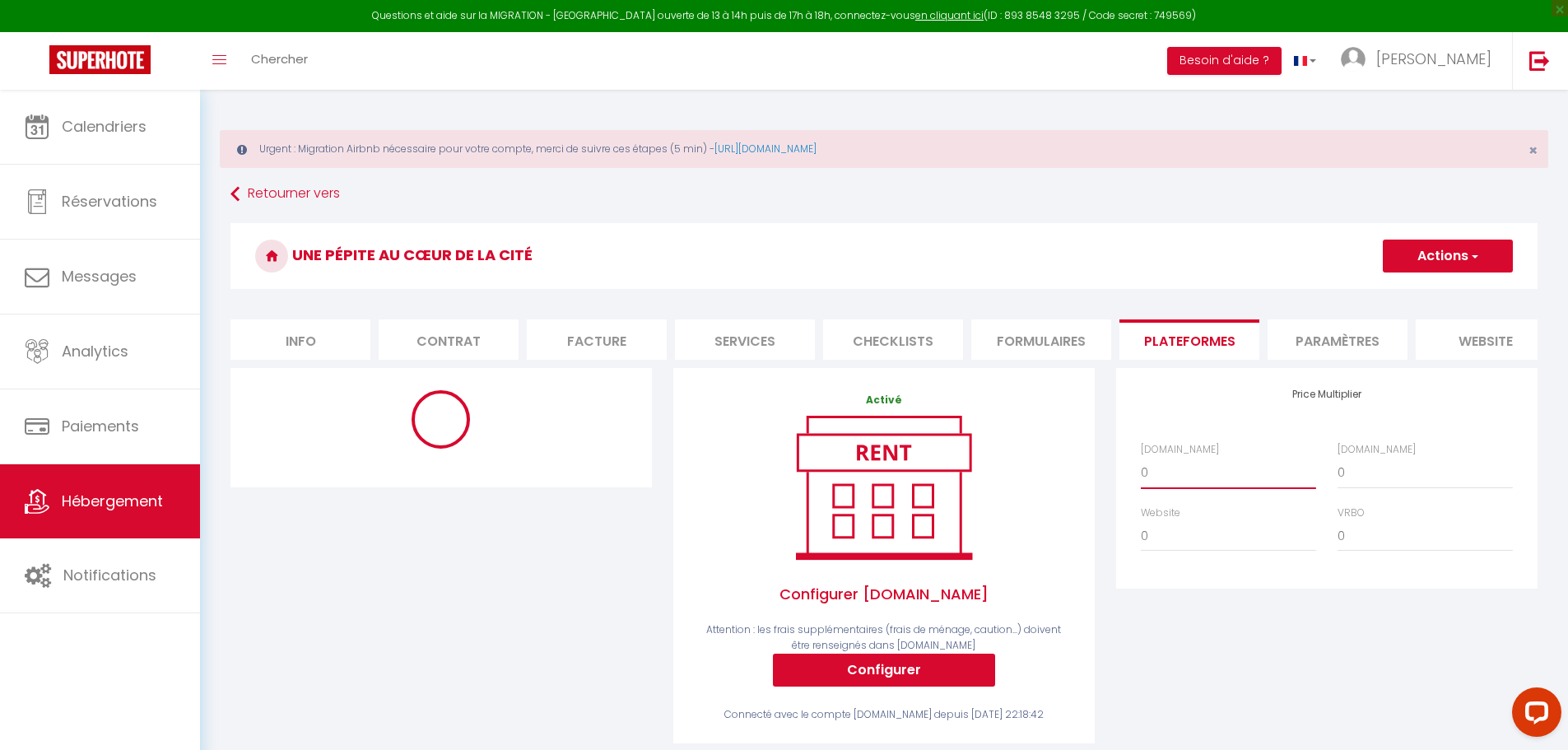
click at [1152, 489] on select "0 + 1 % + 2 % + 3 % + 4 % + 5 % + 6 % + 7 % + 8 % + 9 %" at bounding box center [1229, 472] width 176 height 31
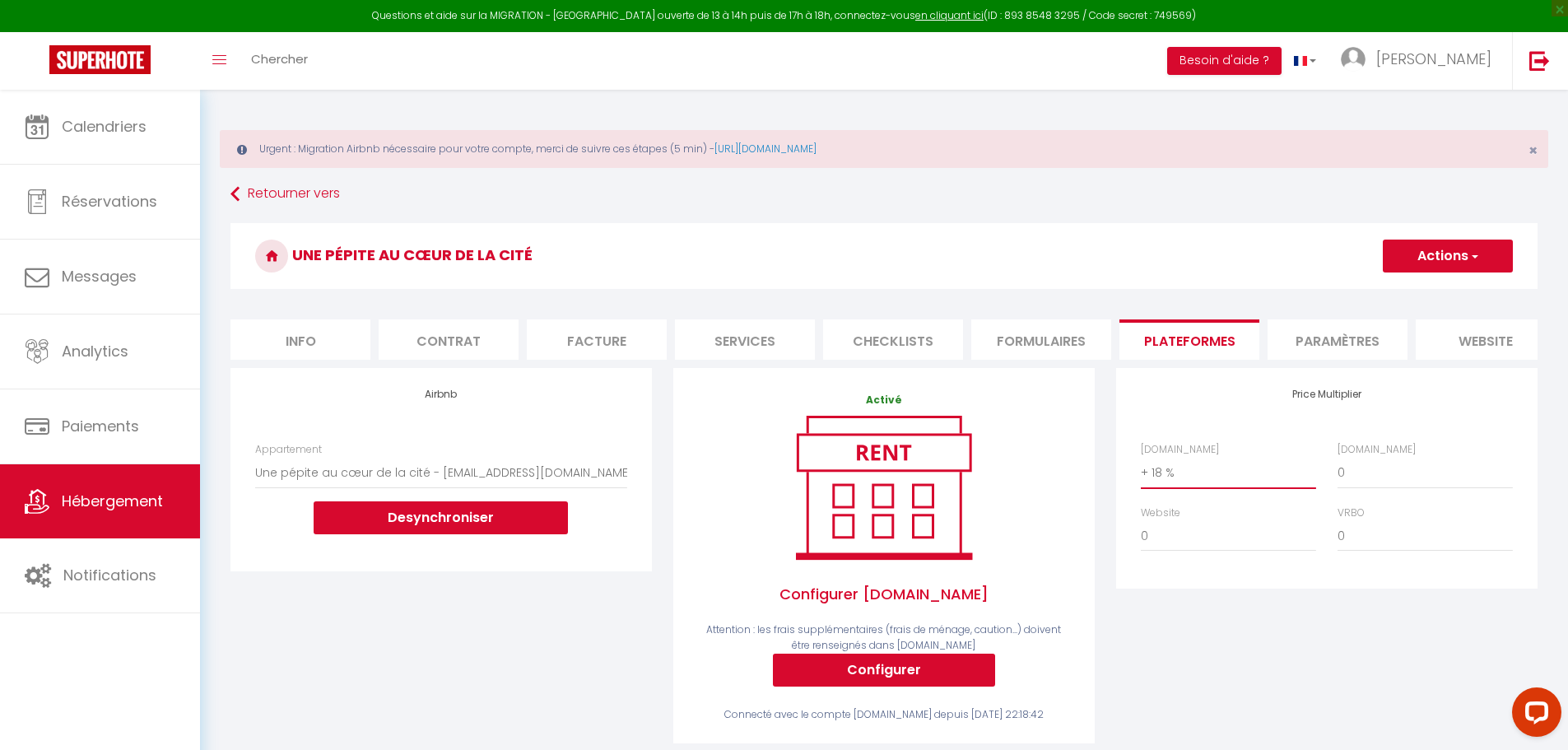
click at [1141, 469] on select "0 + 1 % + 2 % + 3 % + 4 % + 5 % + 6 % + 7 % + 8 % + 9 %" at bounding box center [1229, 472] width 176 height 31
click at [1344, 486] on select "0 + 1 % + 2 % + 3 % + 4 % + 5 % + 6 % + 7 % + 8 % + 9 %" at bounding box center [1426, 472] width 176 height 31
click at [1338, 469] on select "0 + 1 % + 2 % + 3 % + 4 % + 5 % + 6 % + 7 % + 8 % + 9 %" at bounding box center [1426, 472] width 176 height 31
click at [1429, 255] on button "Actions" at bounding box center [1447, 257] width 130 height 33
click at [1435, 293] on link "Enregistrer" at bounding box center [1446, 293] width 130 height 21
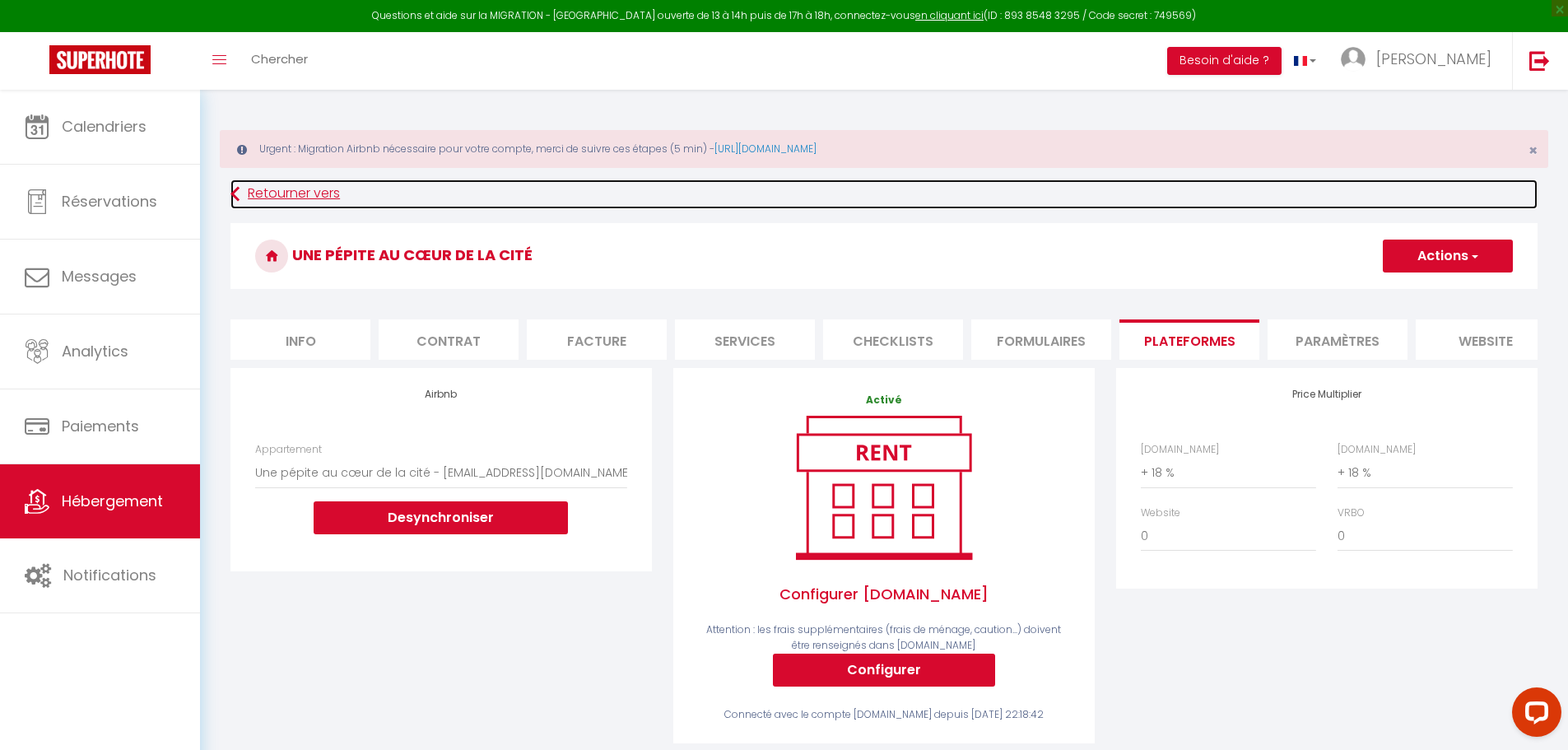
click at [239, 193] on icon at bounding box center [234, 194] width 9 height 29
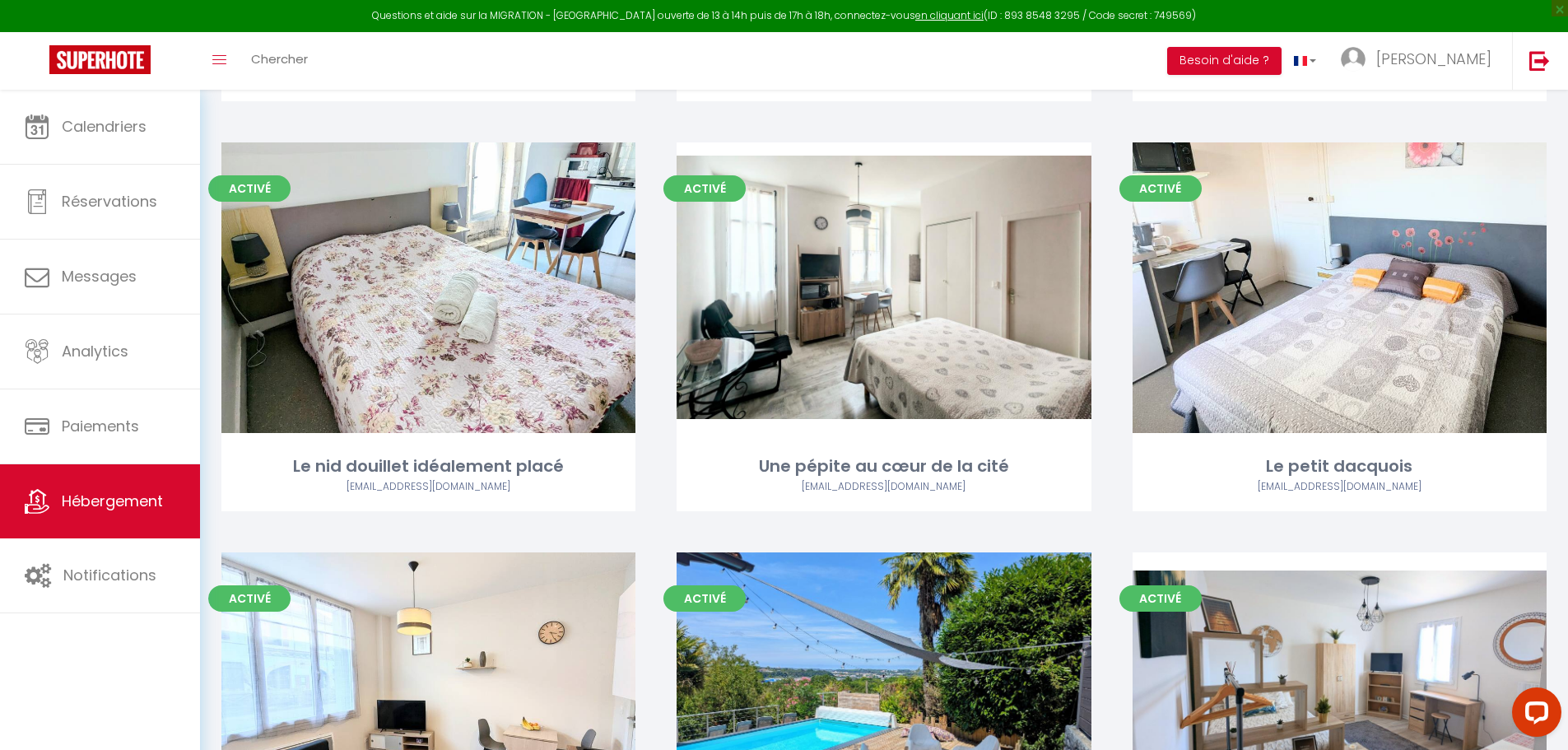
scroll to position [576, 0]
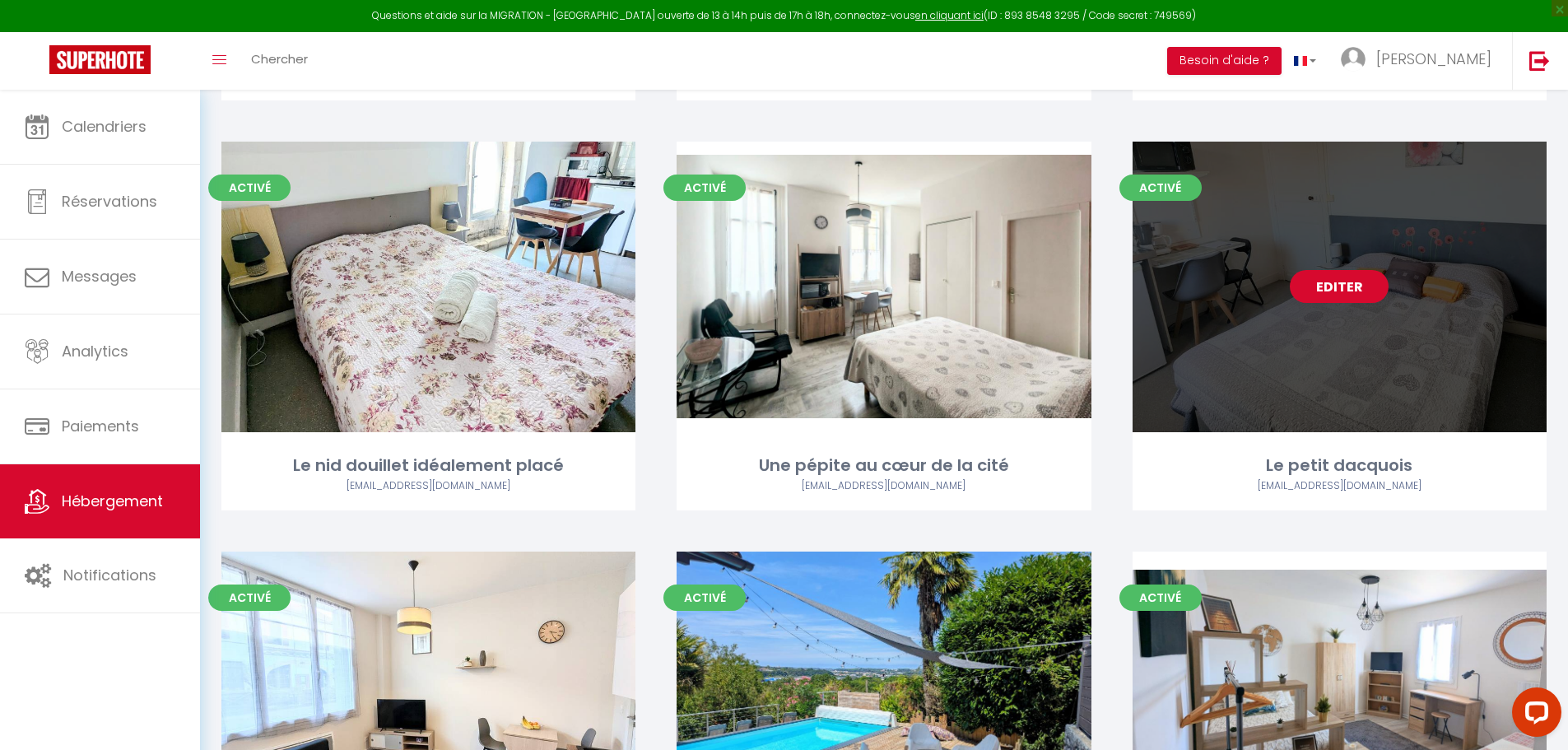
click at [1344, 270] on link "Editer" at bounding box center [1339, 287] width 98 height 33
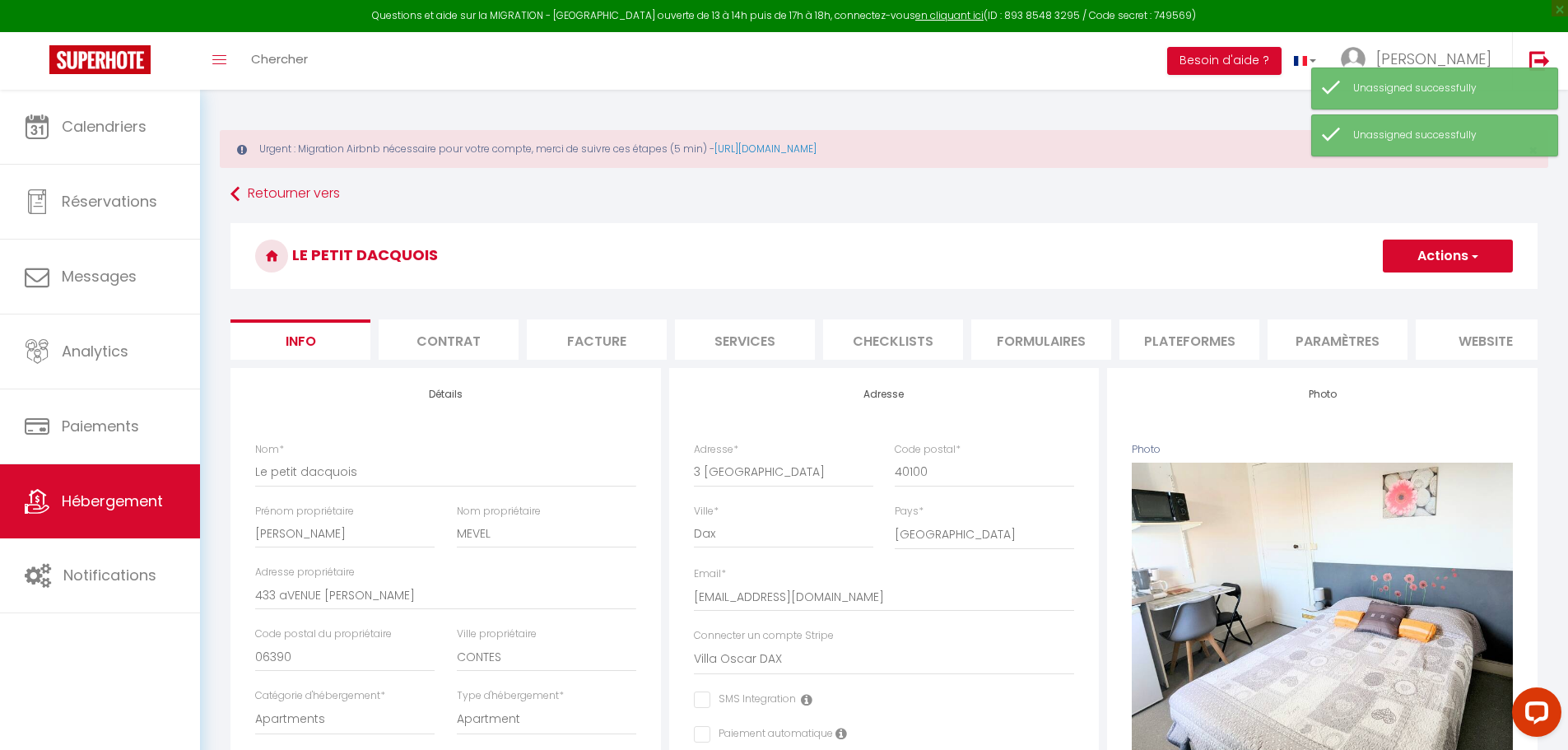
click at [1213, 338] on li "Plateformes" at bounding box center [1189, 339] width 139 height 40
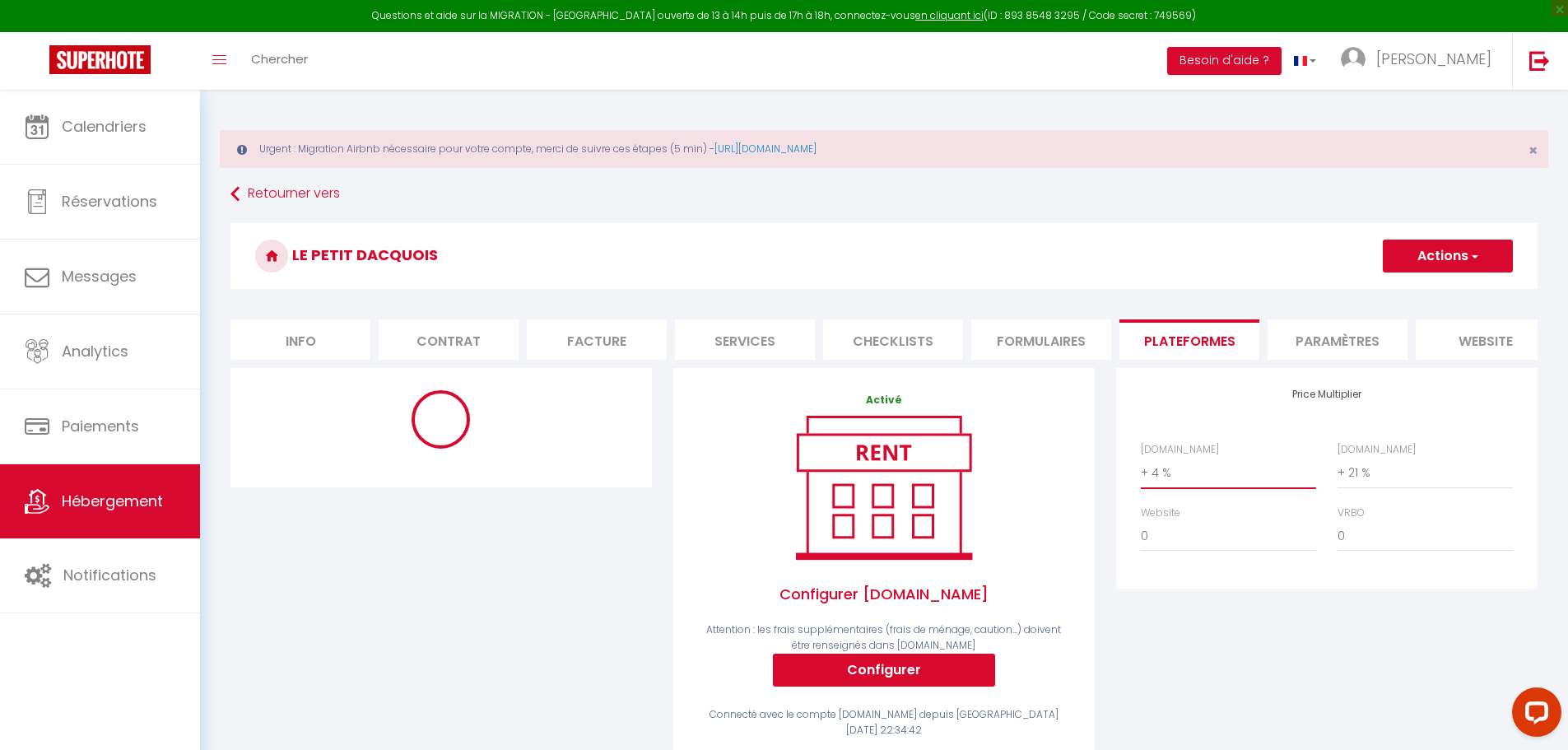
click at [1154, 487] on select "0 + 1 % + 2 % + 3 % + 4 % + 5 % + 6 % + 7 % + 8 % + 9 %" at bounding box center [1229, 472] width 176 height 31
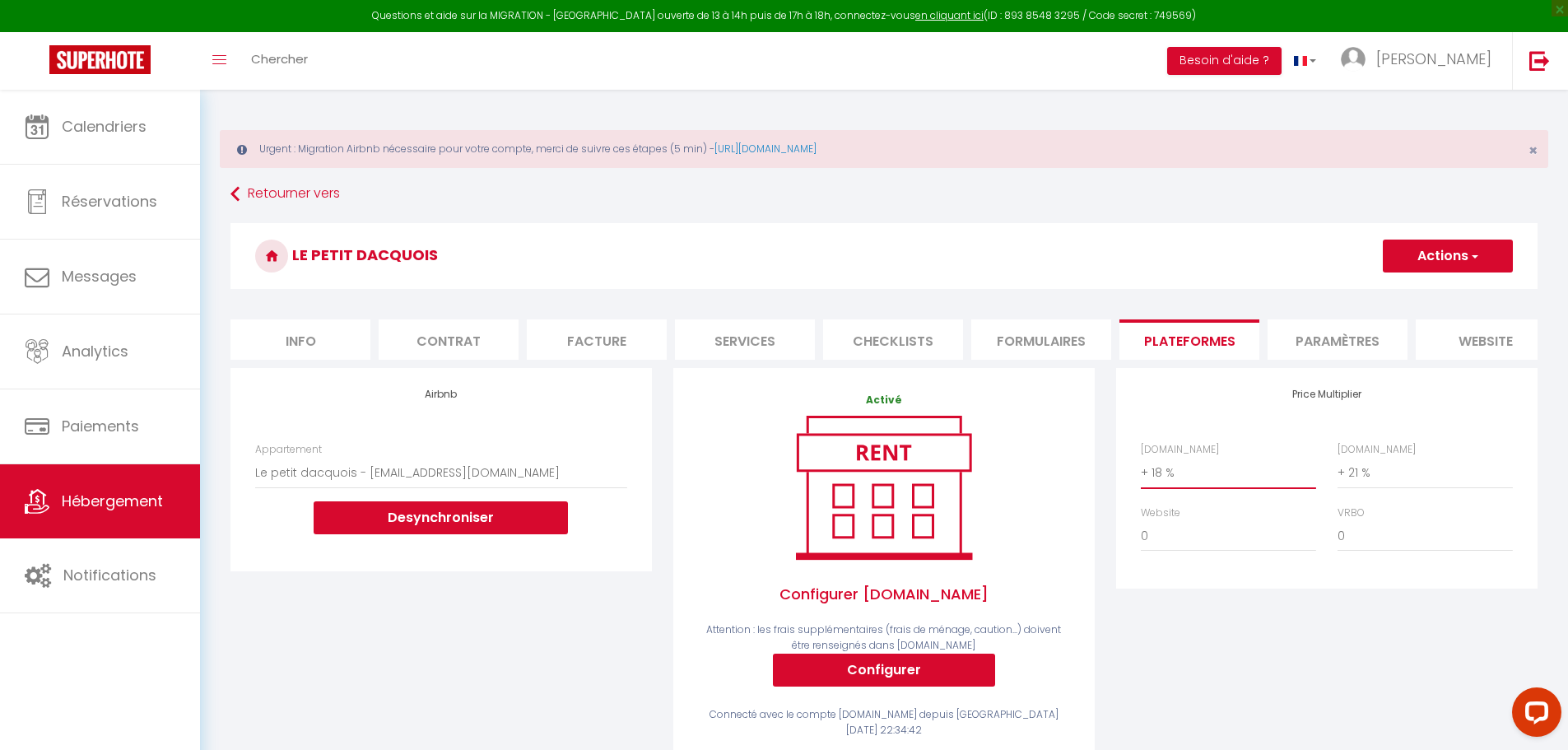
click at [1141, 469] on select "0 + 1 % + 2 % + 3 % + 4 % + 5 % + 6 % + 7 % + 8 % + 9 %" at bounding box center [1229, 472] width 176 height 31
click at [1451, 252] on button "Actions" at bounding box center [1447, 257] width 130 height 33
click at [1437, 289] on link "Enregistrer" at bounding box center [1446, 293] width 130 height 21
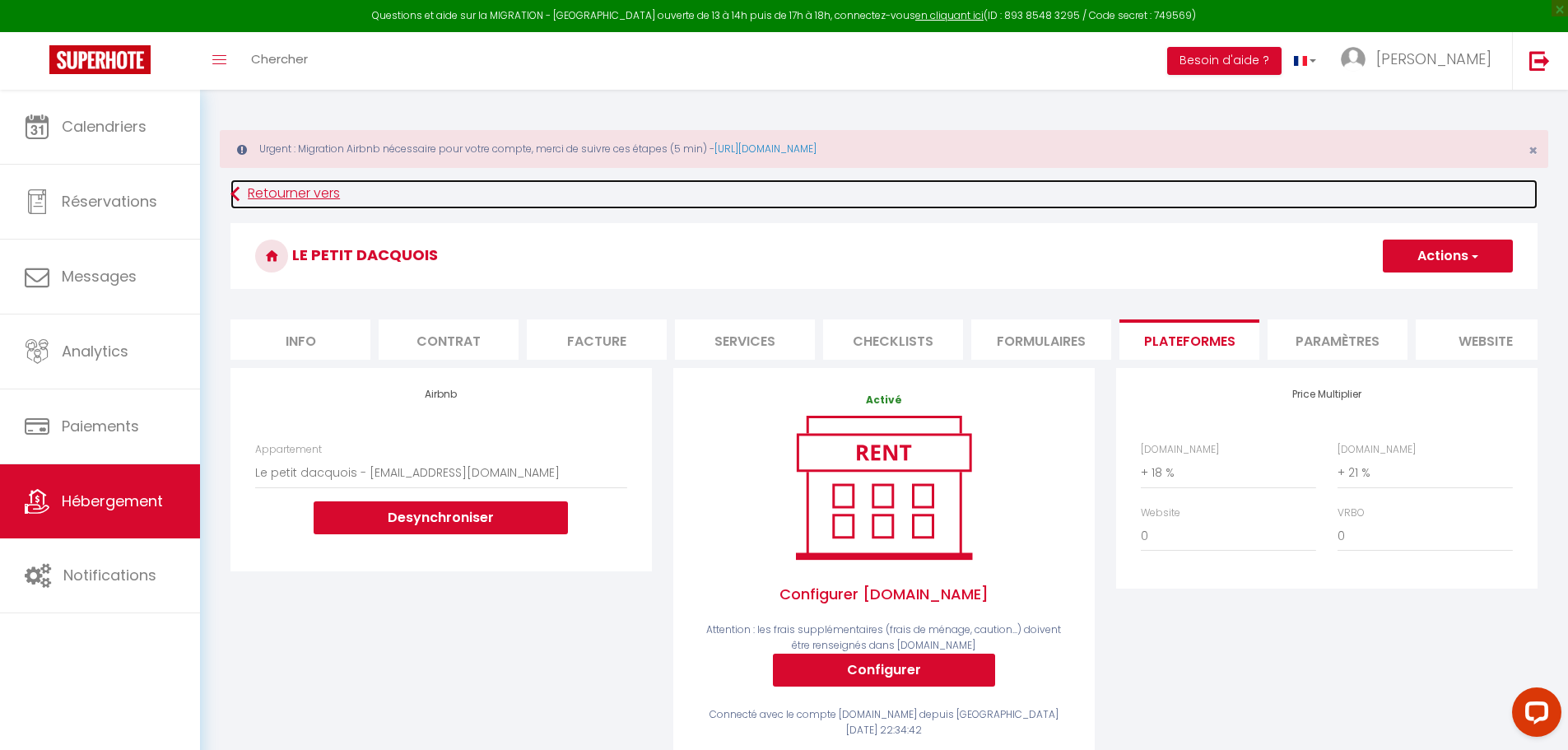
click at [264, 188] on link "Retourner vers" at bounding box center [883, 194] width 1307 height 29
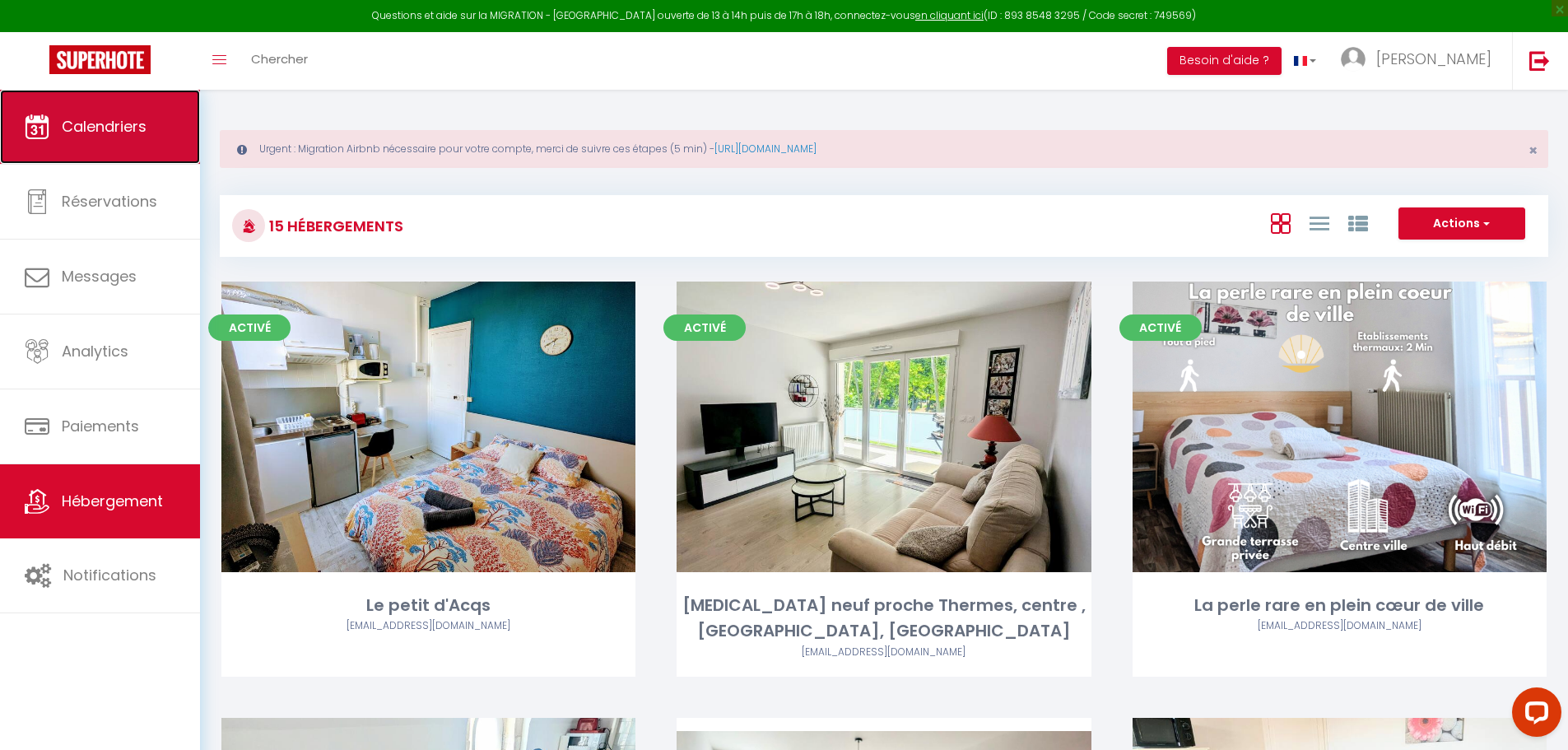
click at [57, 136] on link "Calendriers" at bounding box center [99, 127] width 200 height 74
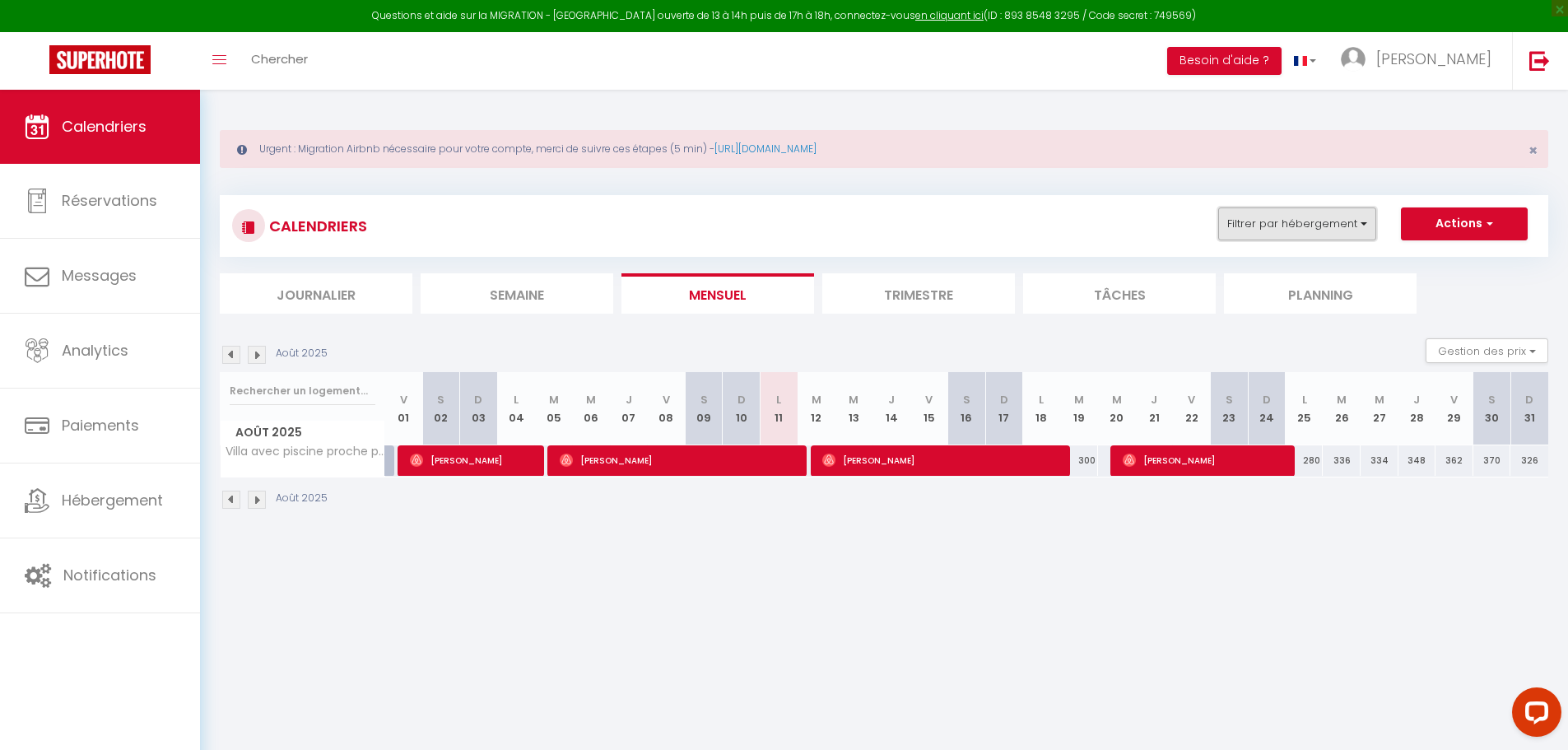
click at [1364, 223] on button "Filtrer par hébergement" at bounding box center [1297, 224] width 158 height 33
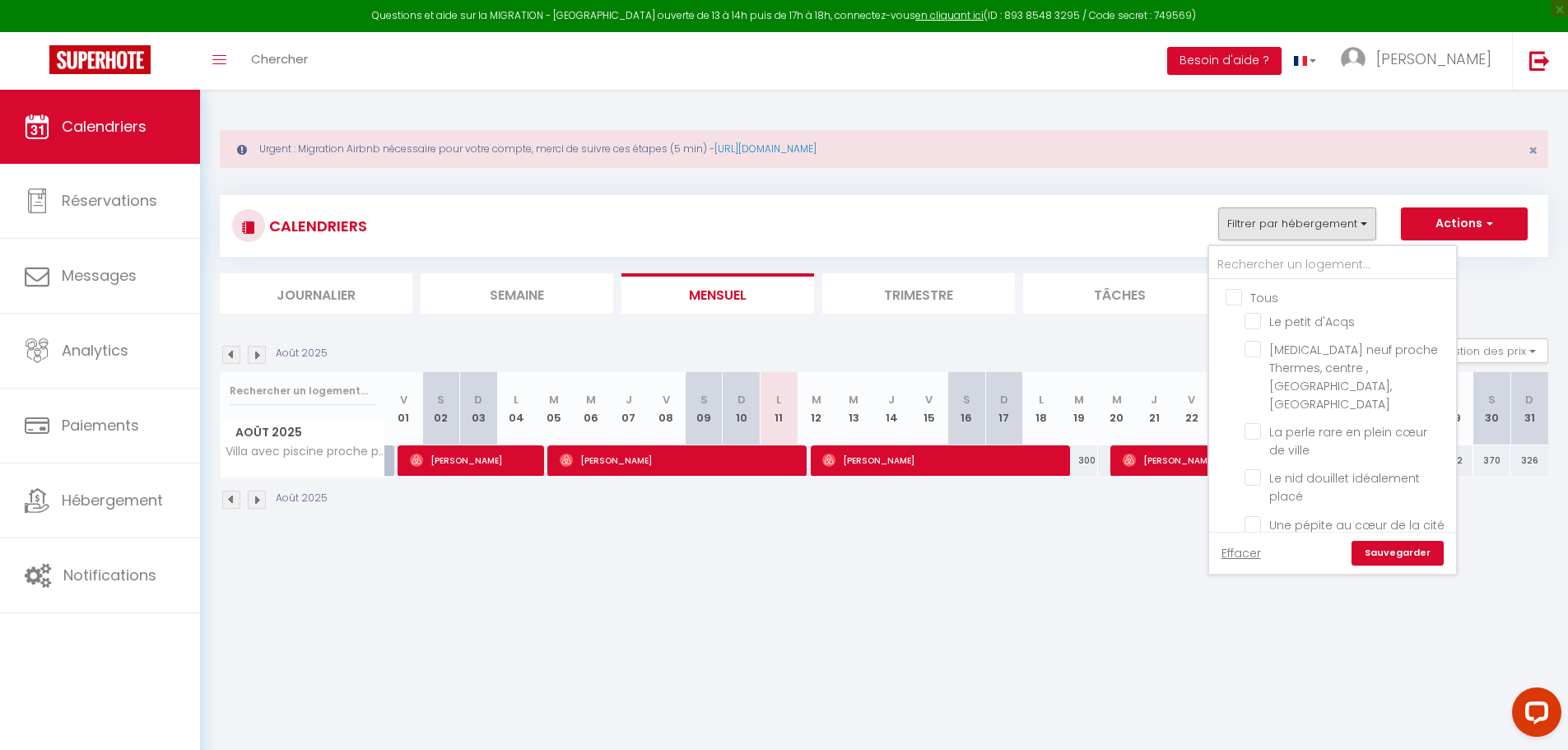
click at [1235, 298] on input "Tous" at bounding box center [1349, 296] width 247 height 17
click at [1395, 556] on link "Sauvegarder" at bounding box center [1397, 553] width 93 height 24
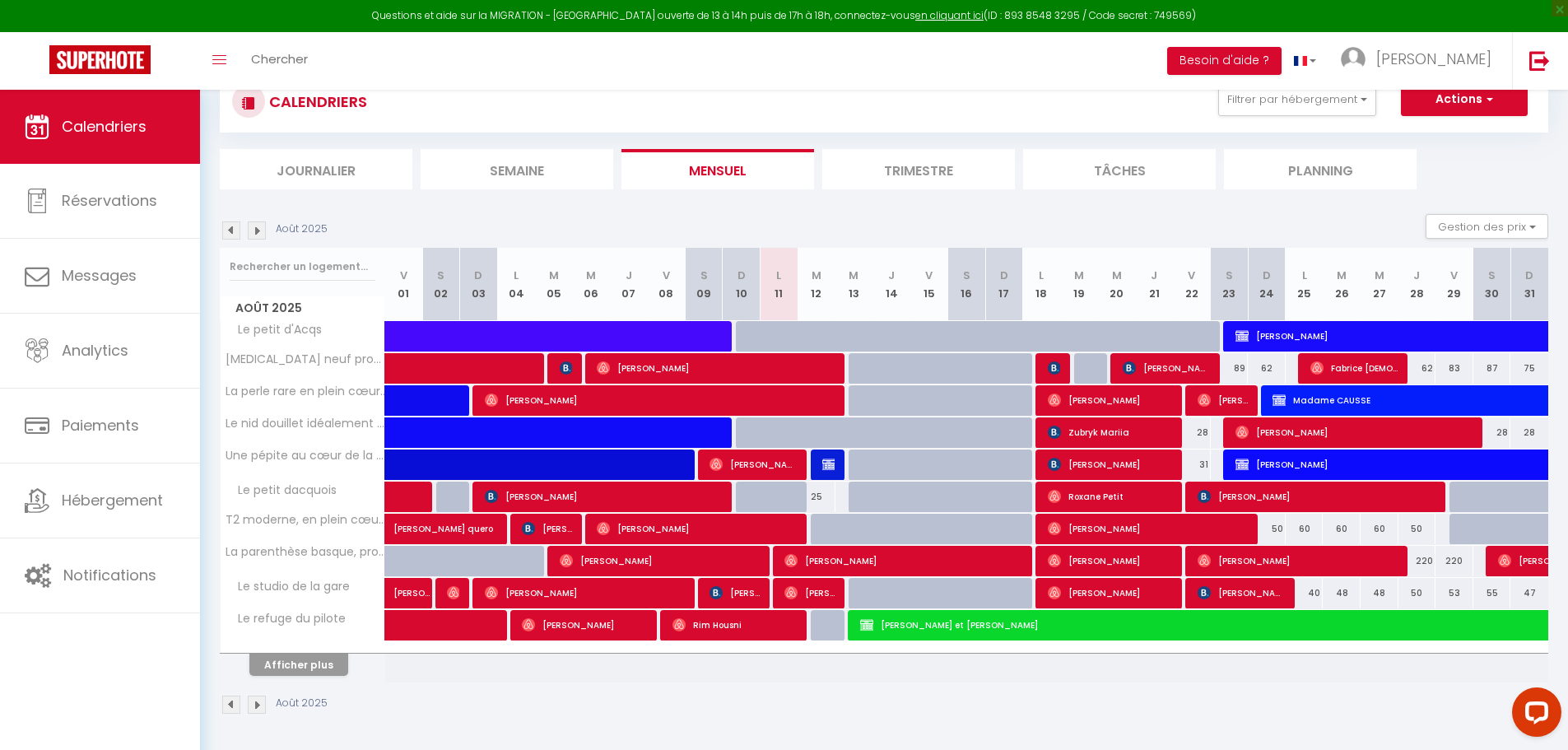
scroll to position [125, 0]
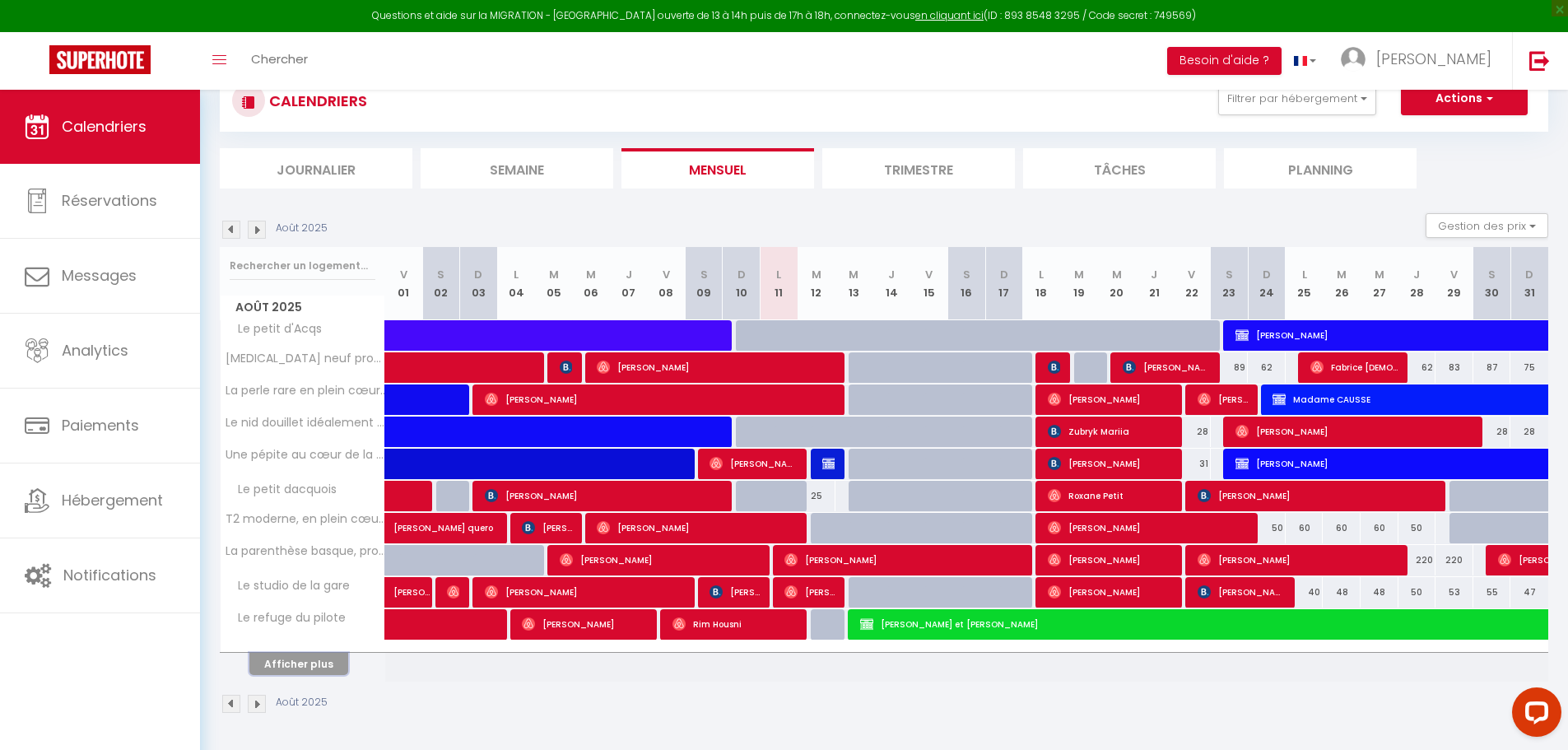
click at [268, 662] on button "Afficher plus" at bounding box center [298, 663] width 98 height 22
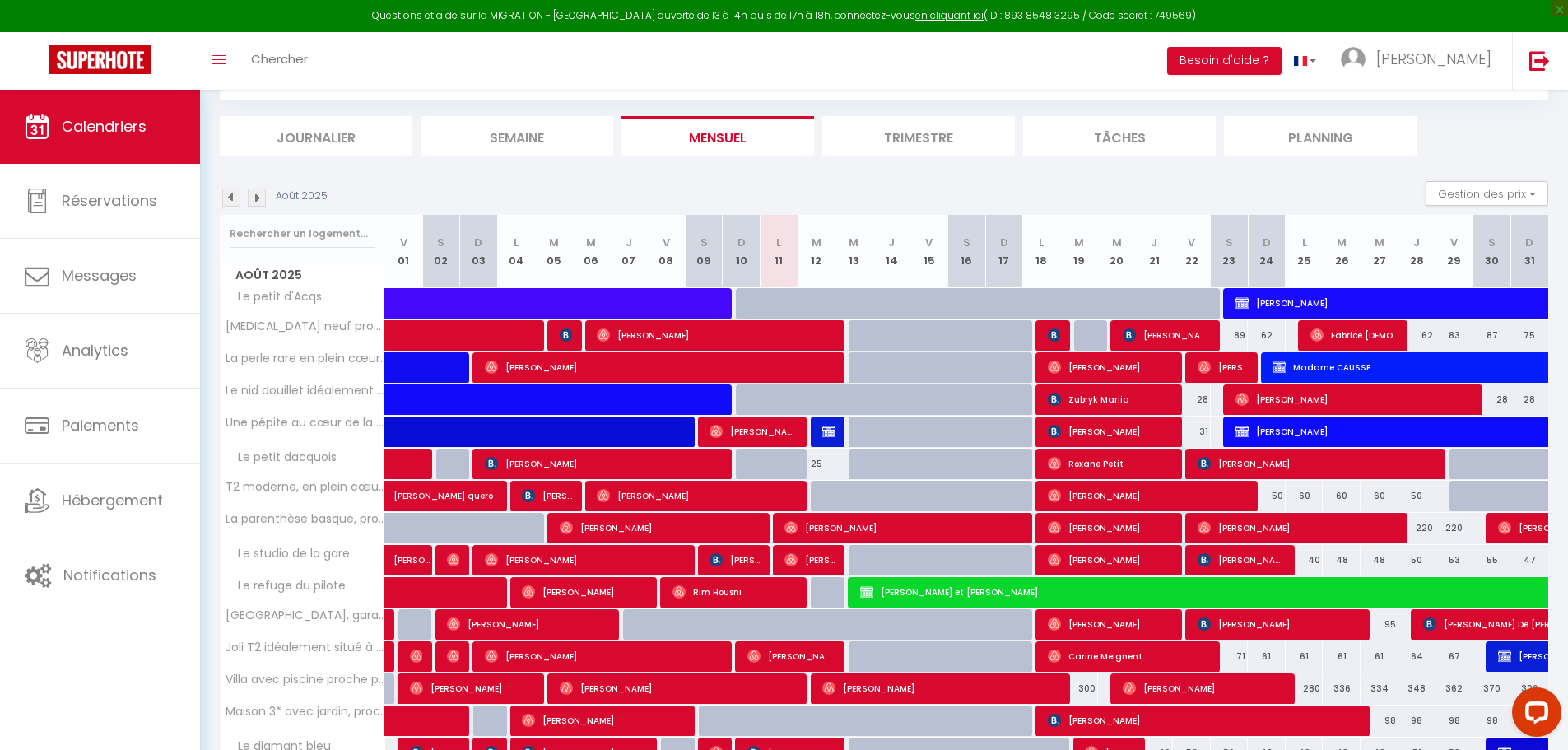
scroll to position [0, 0]
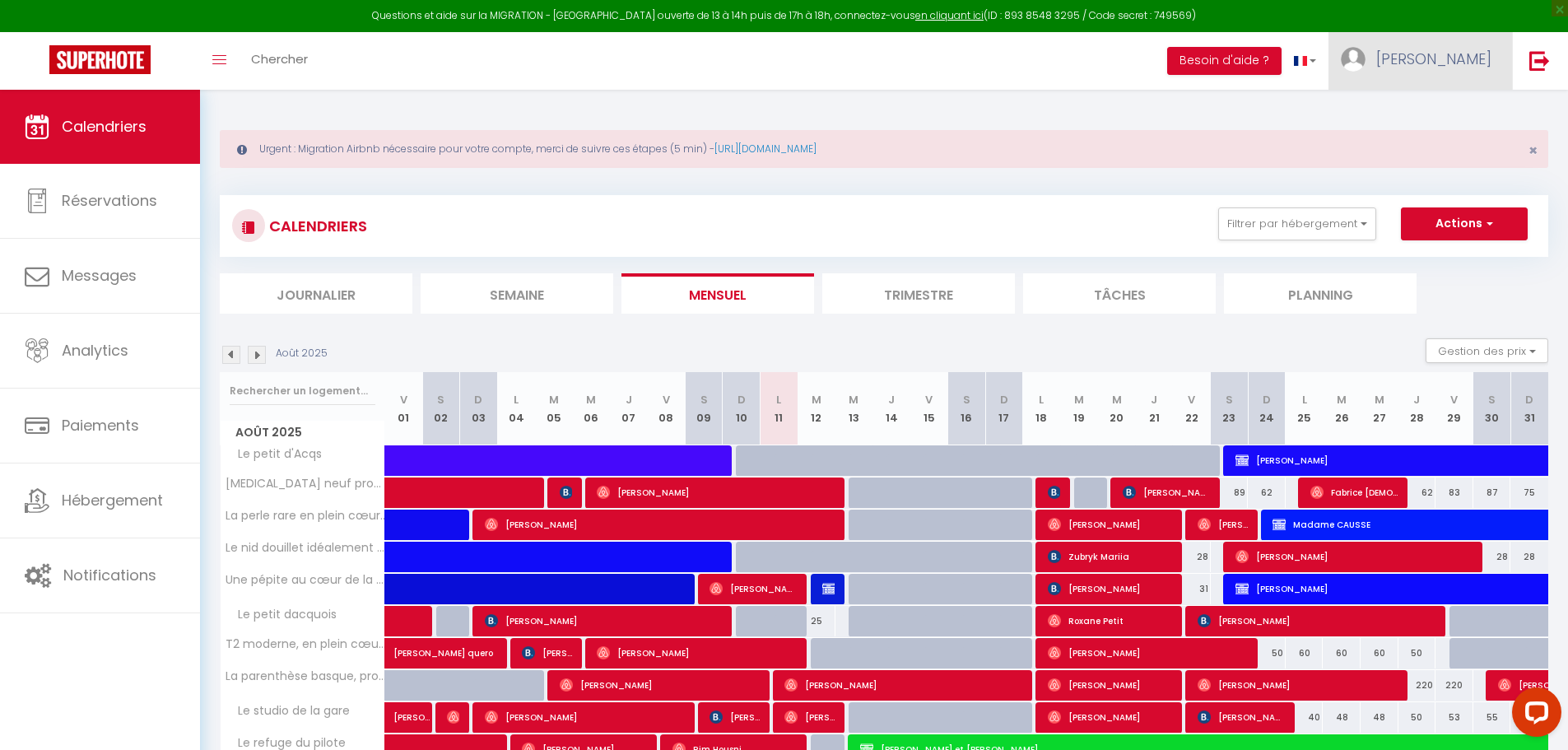
click at [1489, 57] on span "[PERSON_NAME]" at bounding box center [1433, 59] width 115 height 20
click at [1439, 113] on link "Paramètres" at bounding box center [1446, 114] width 122 height 28
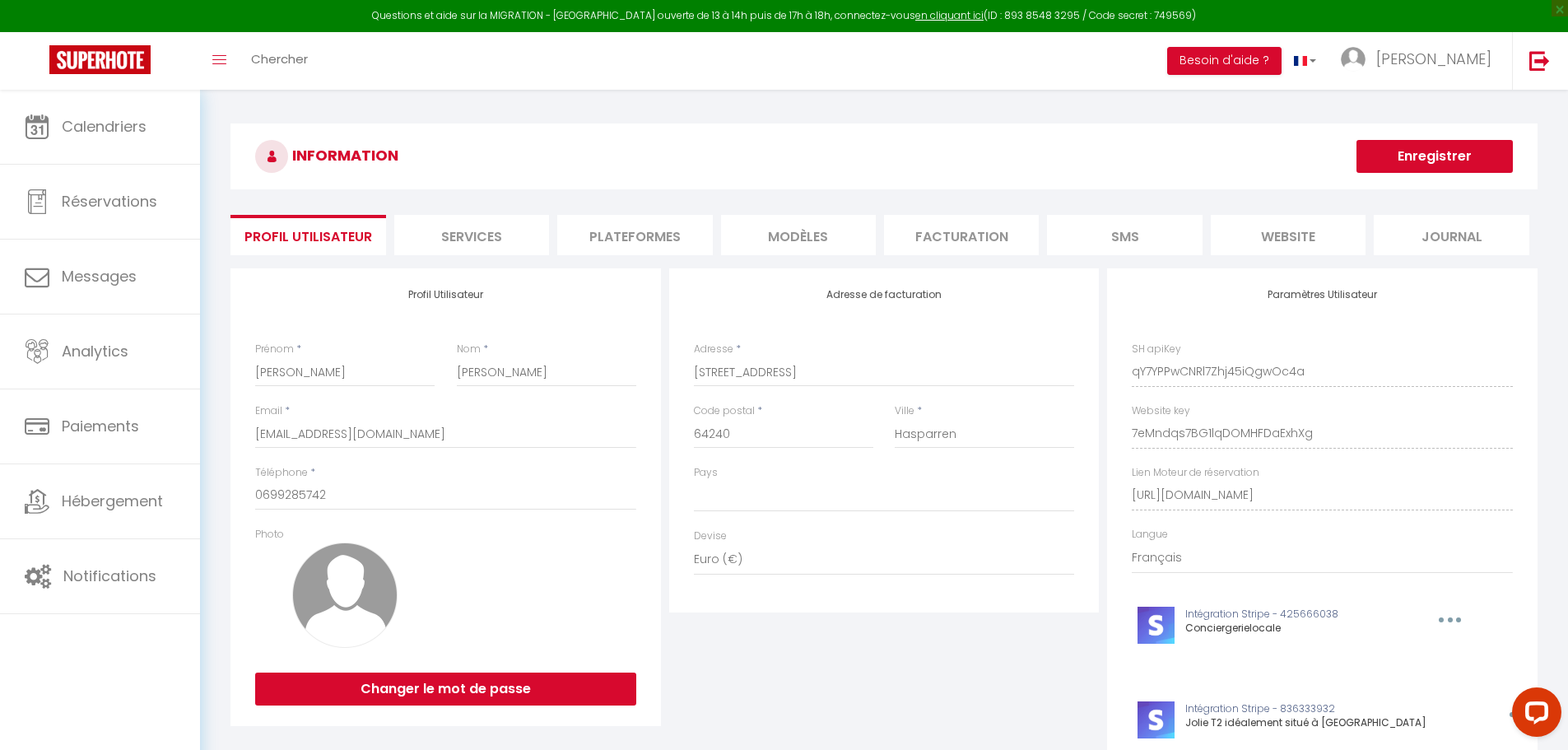
click at [667, 245] on li "Plateformes" at bounding box center [634, 234] width 155 height 40
